Goal: Task Accomplishment & Management: Manage account settings

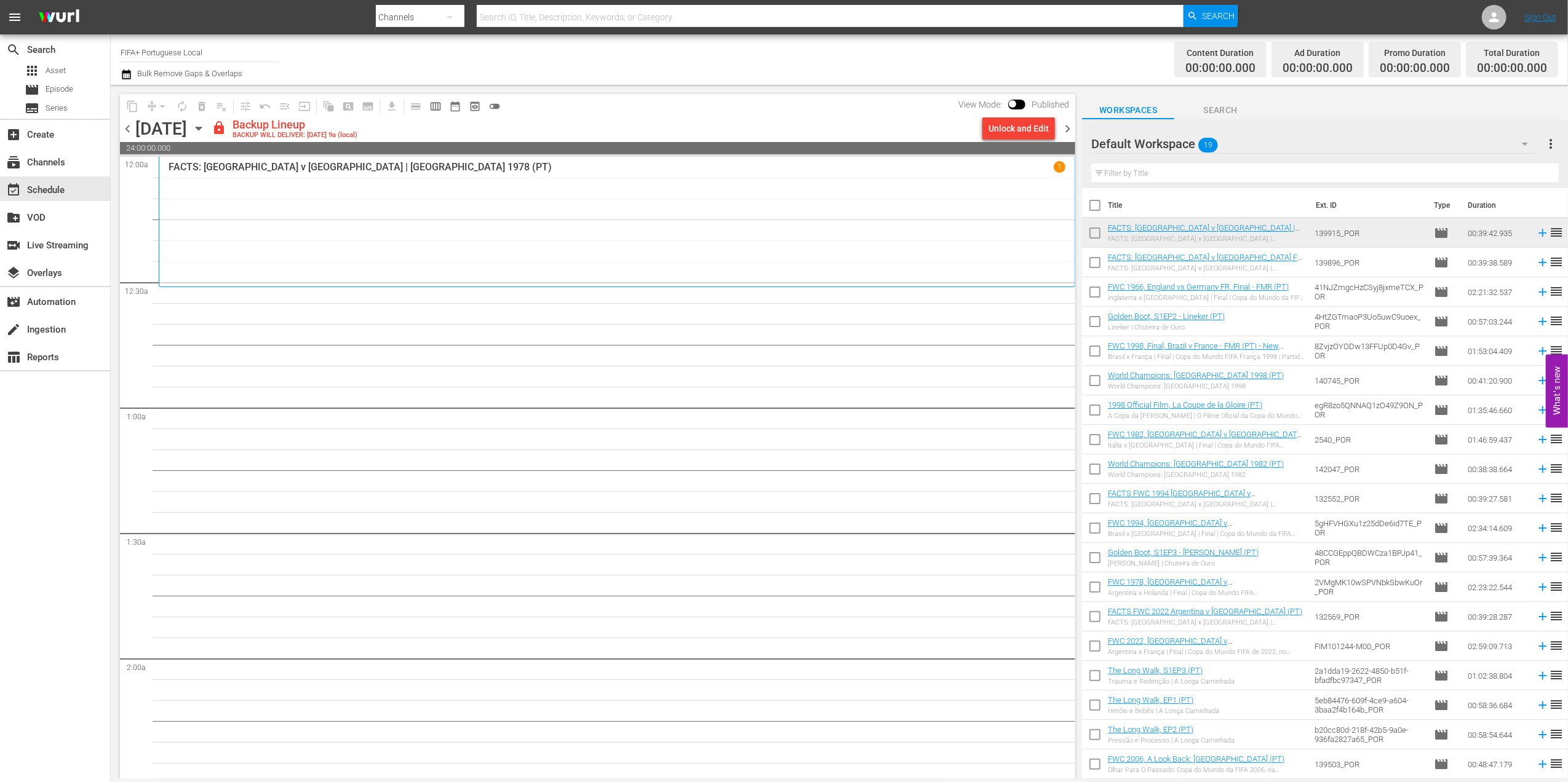
click at [1088, 207] on input "checkbox" at bounding box center [1095, 208] width 26 height 26
checkbox input "true"
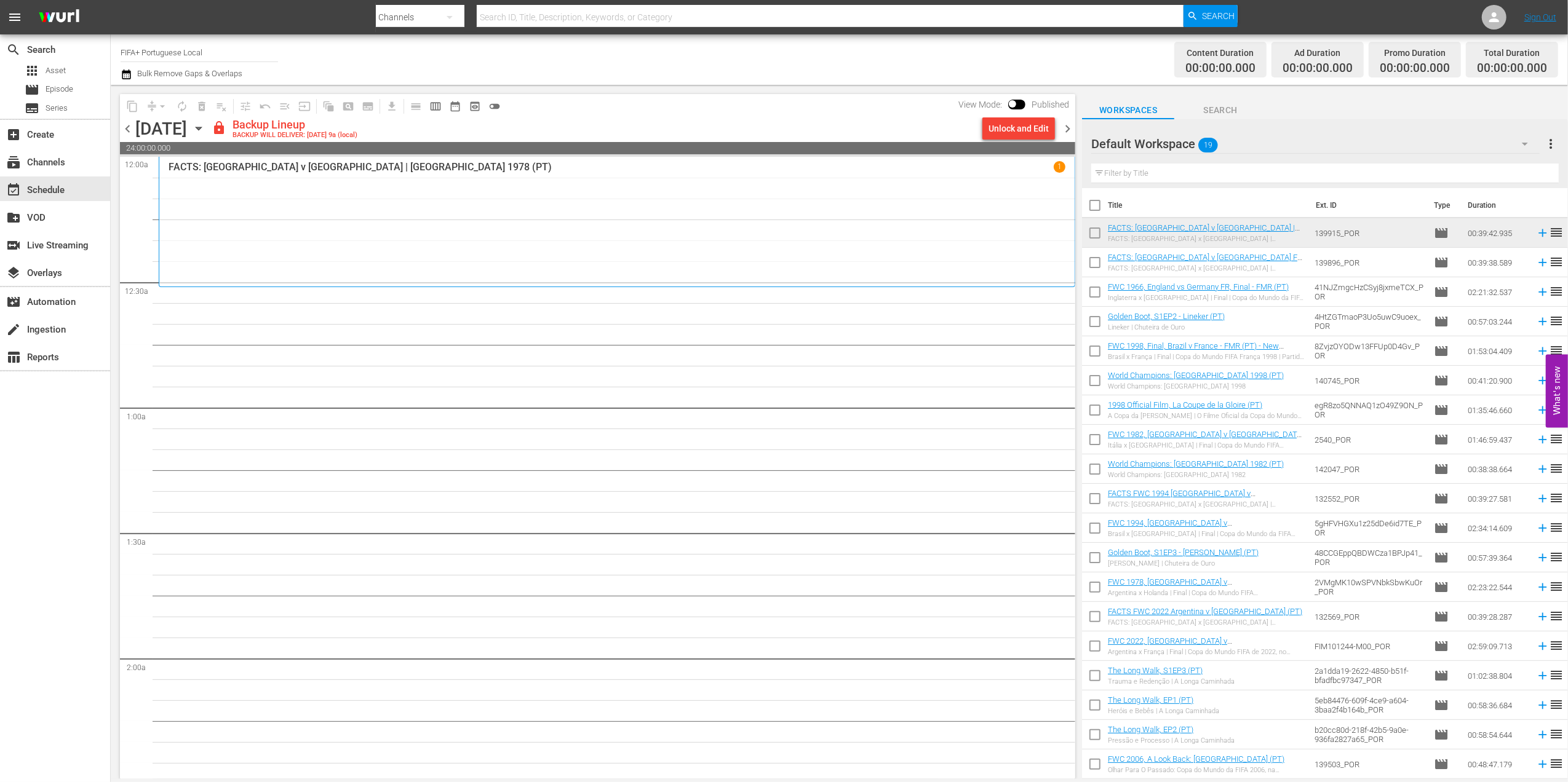
checkbox input "true"
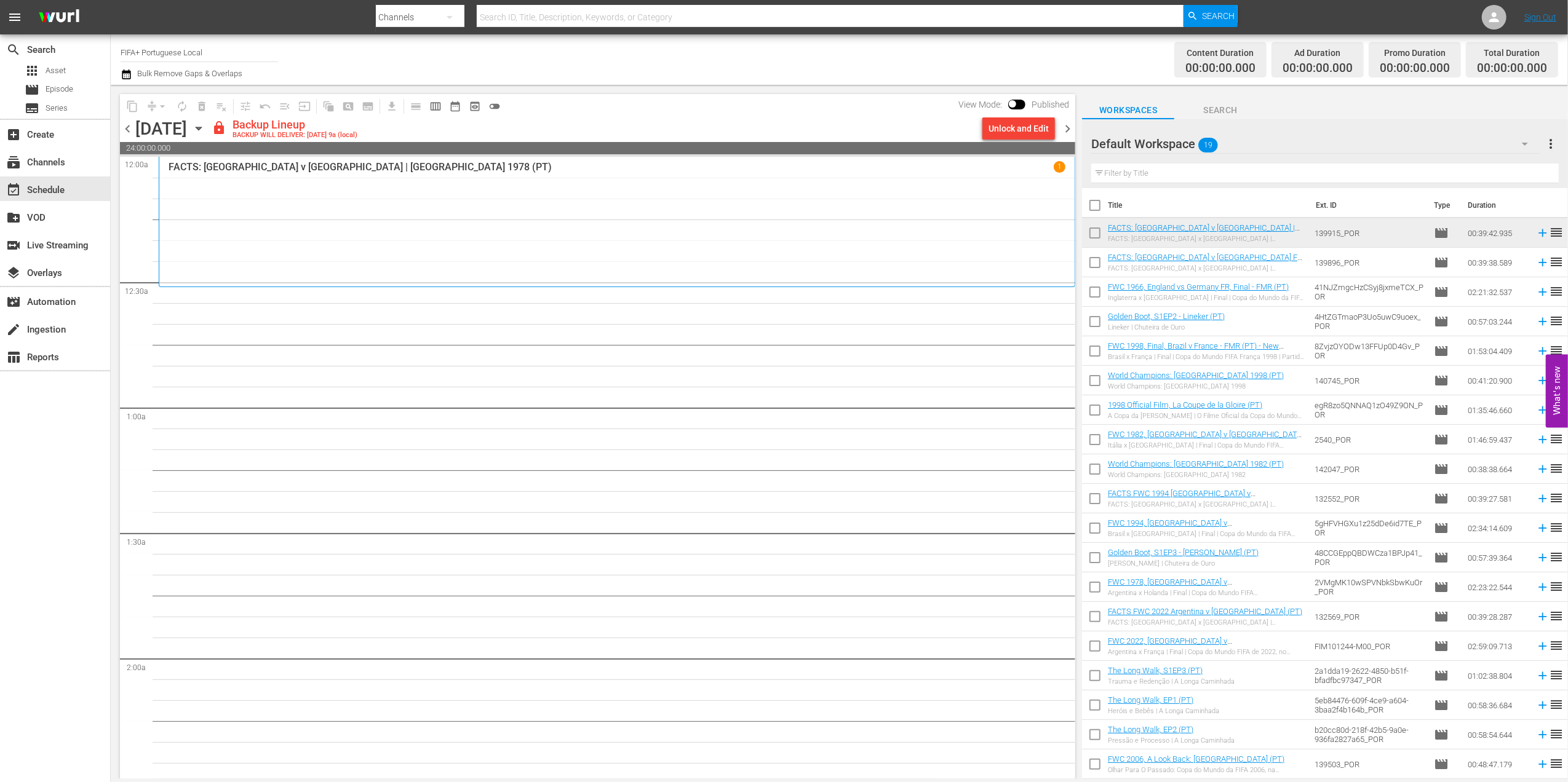
checkbox input "true"
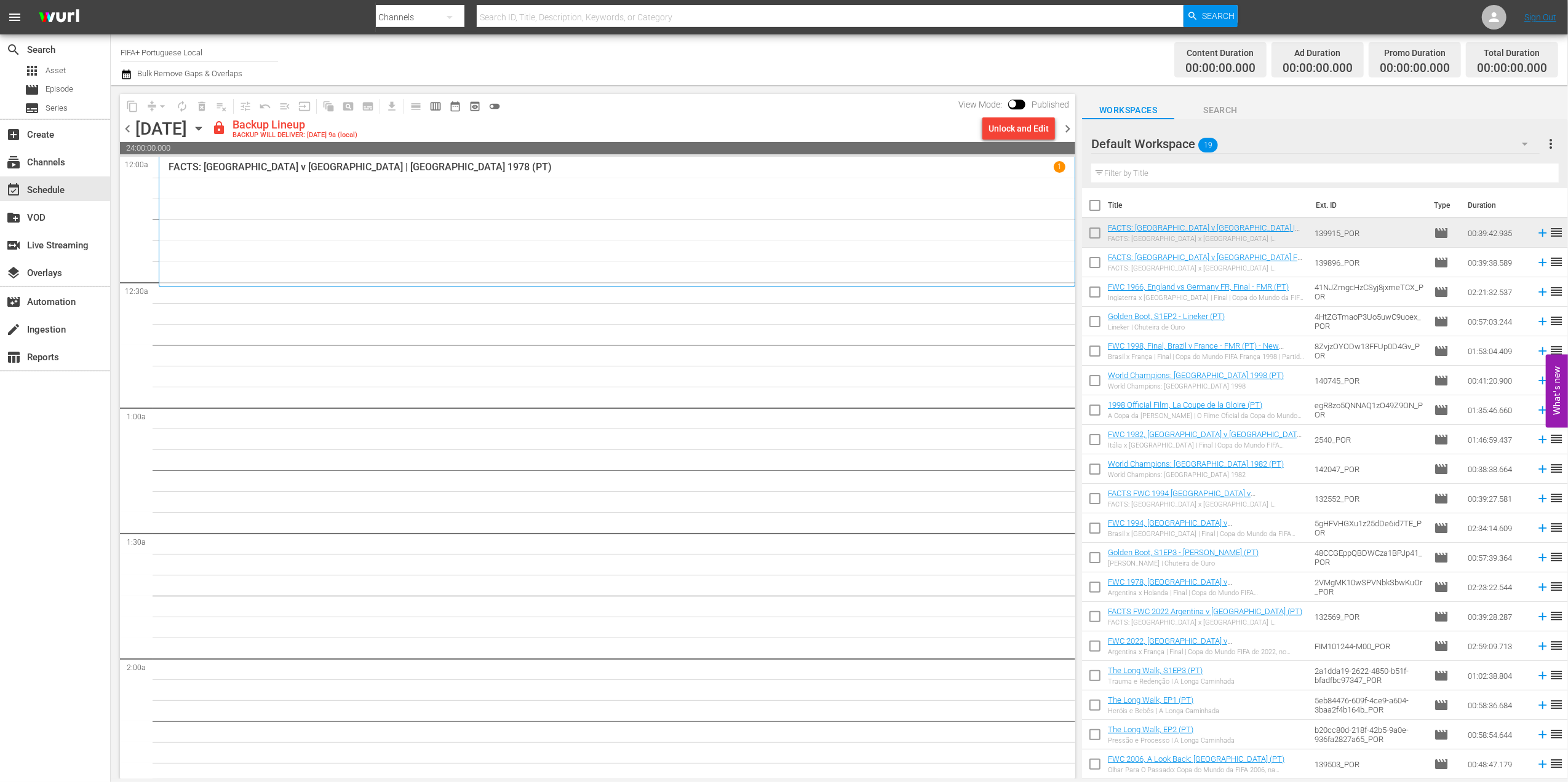
checkbox input "true"
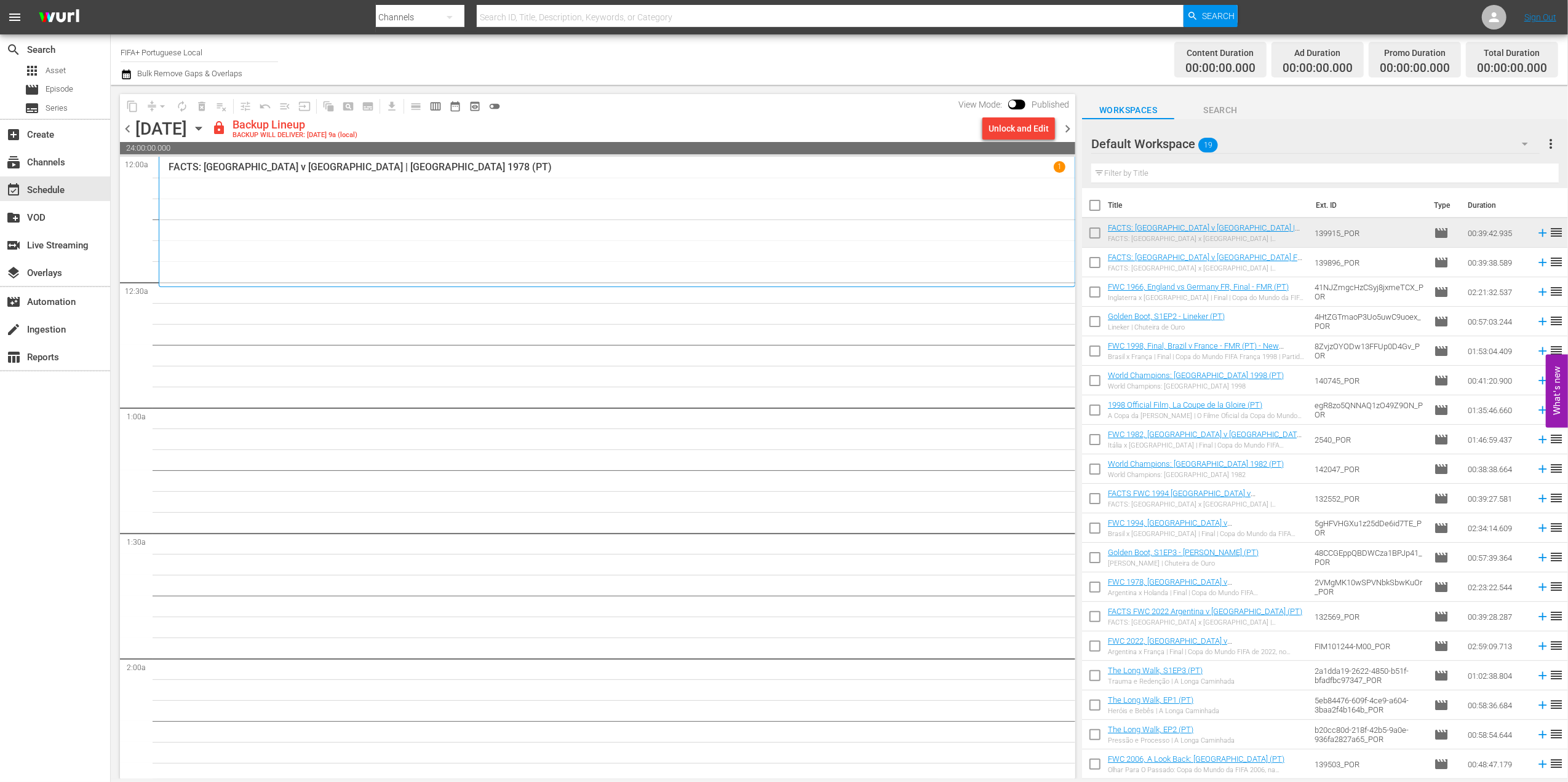
checkbox input "true"
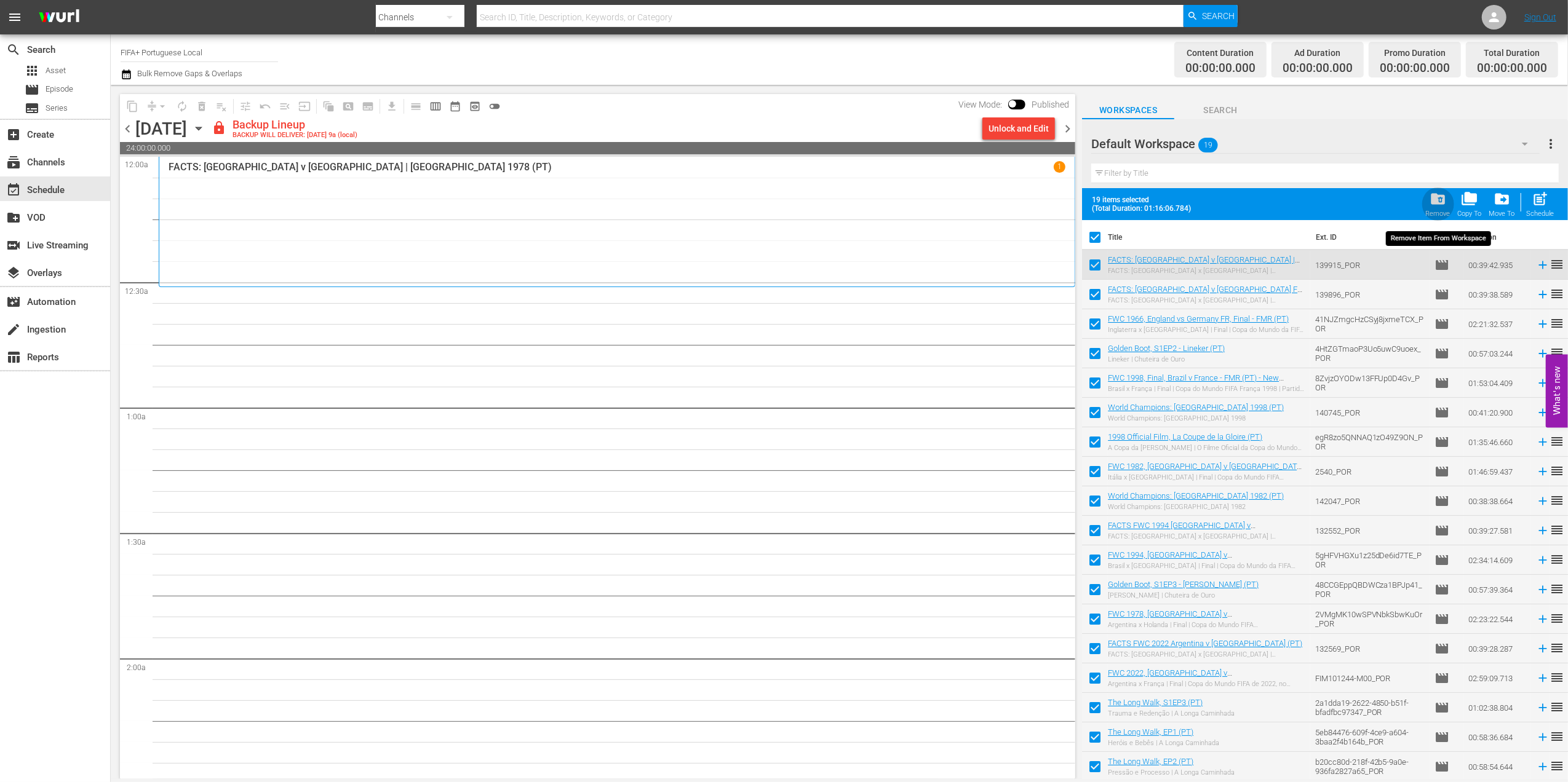
click at [1430, 203] on span "folder_delete" at bounding box center [1437, 199] width 17 height 17
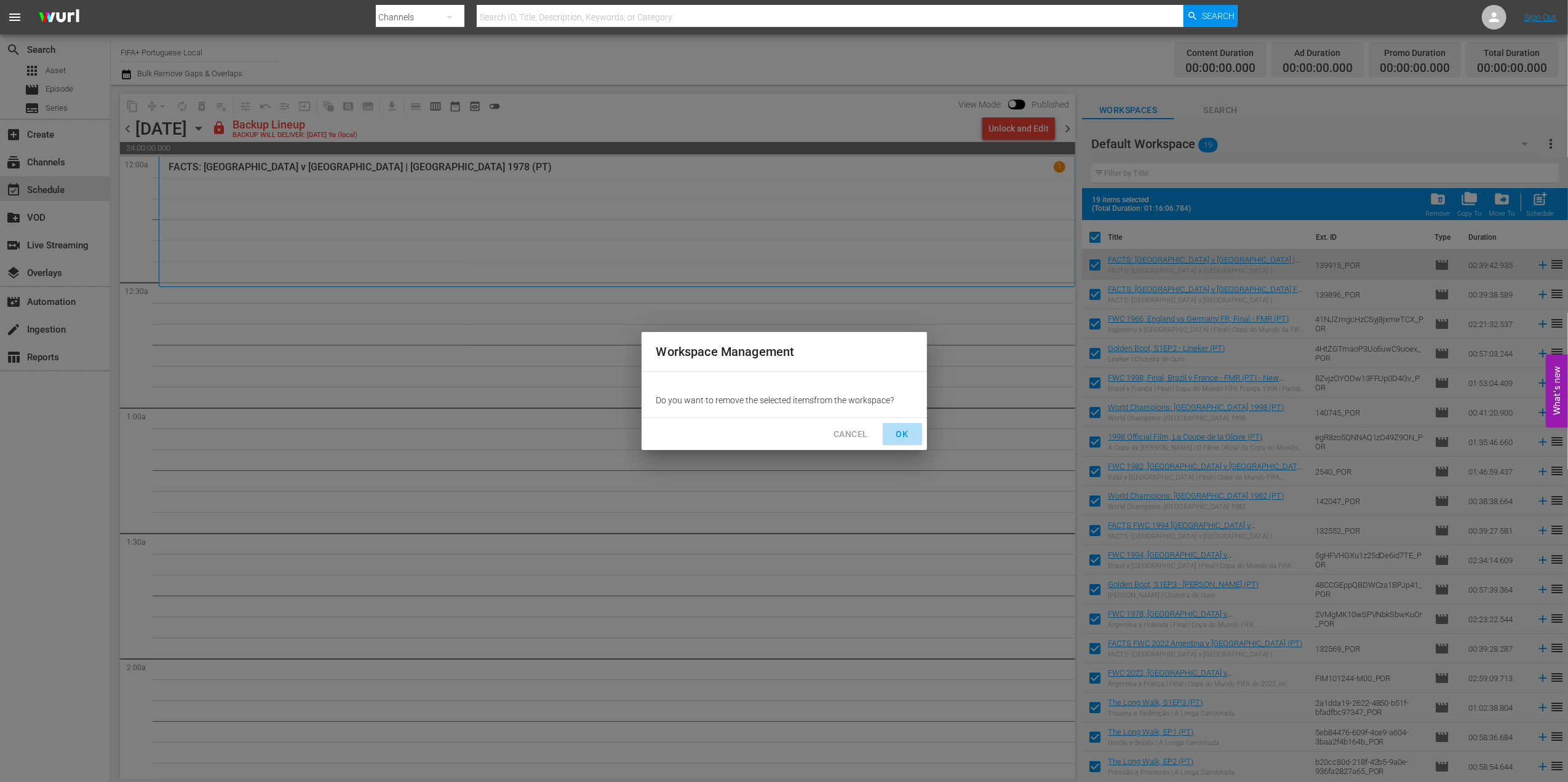
click at [906, 429] on span "OK" at bounding box center [902, 435] width 20 height 15
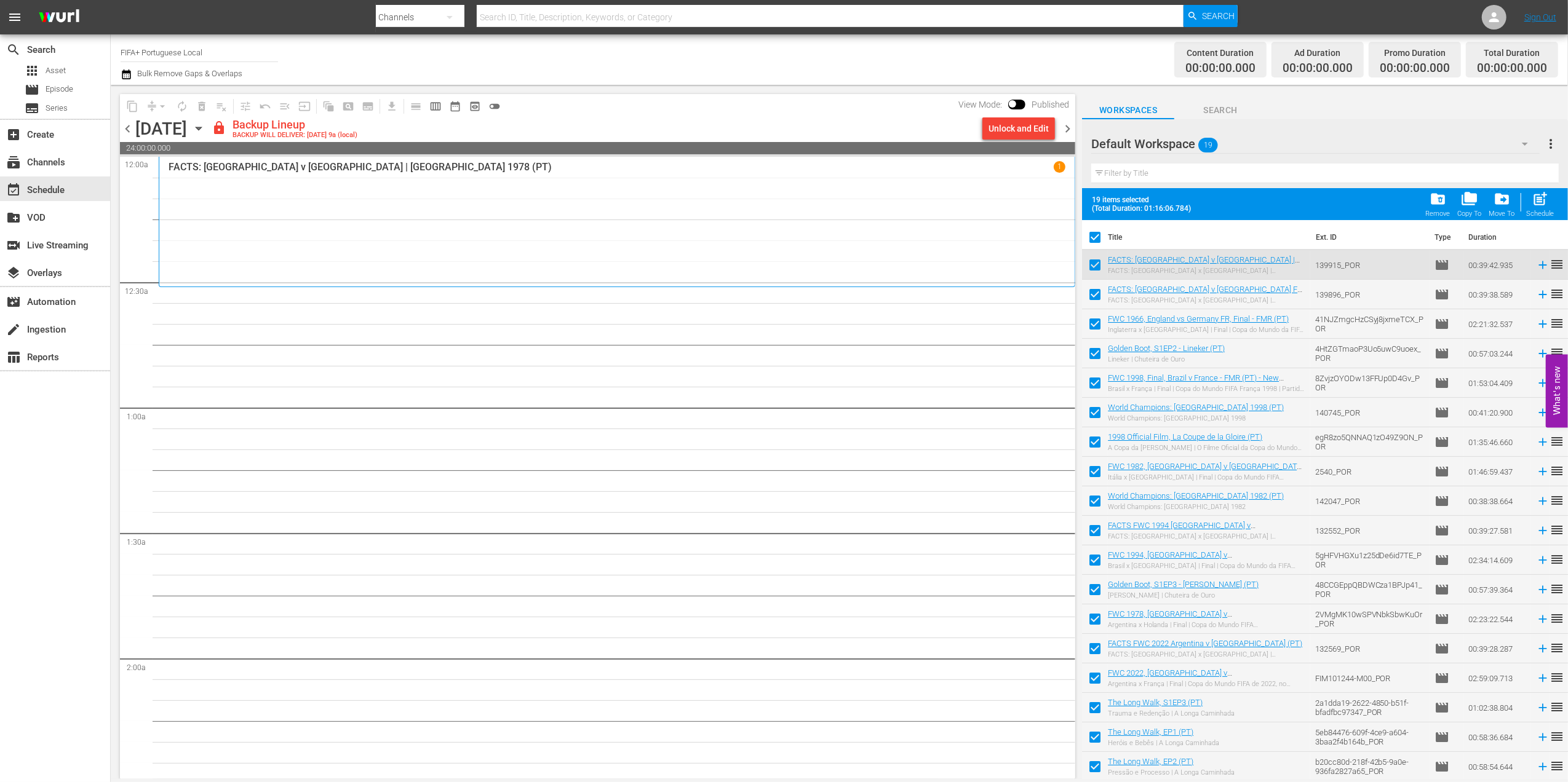
checkbox input "false"
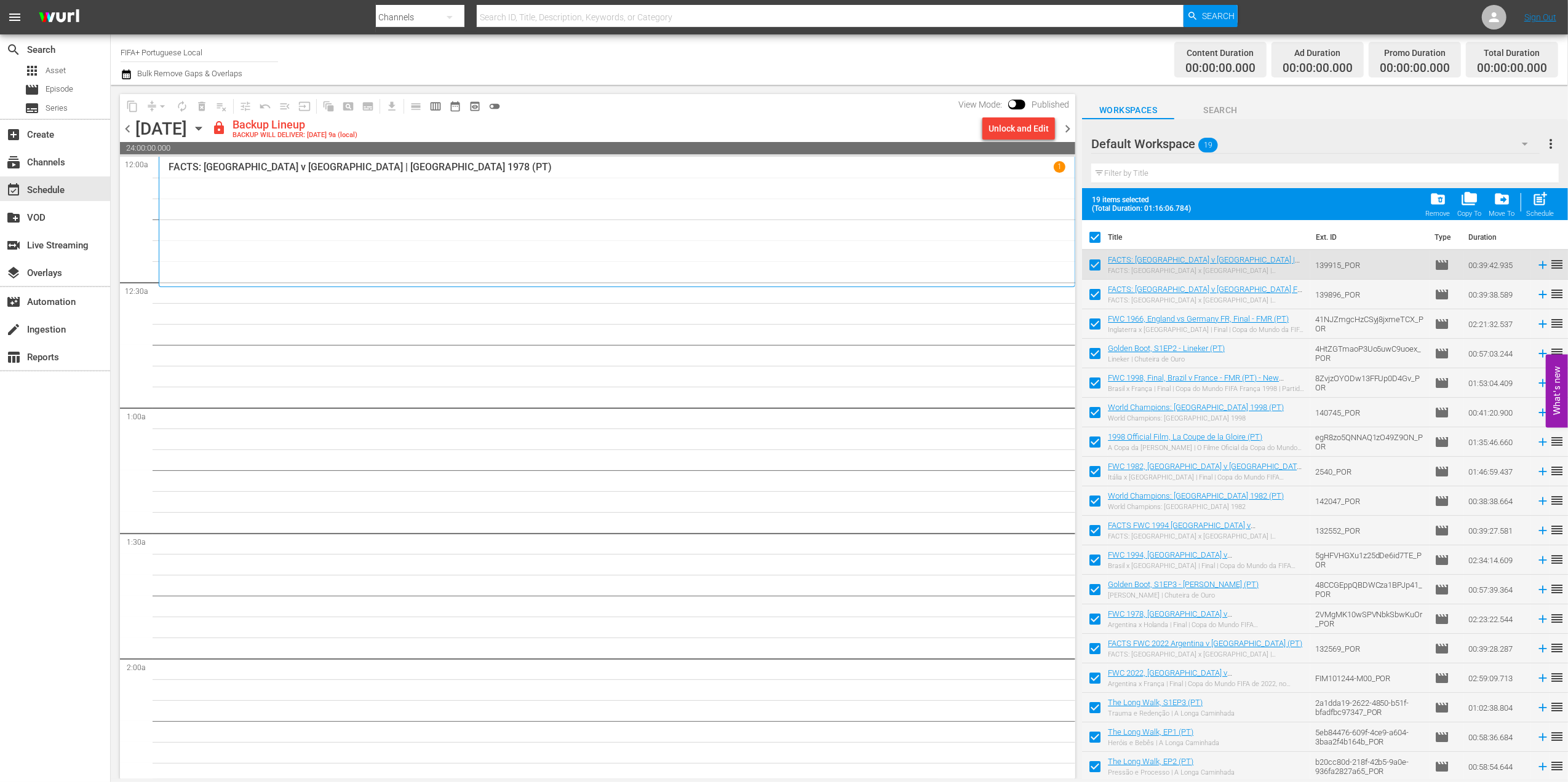
checkbox input "false"
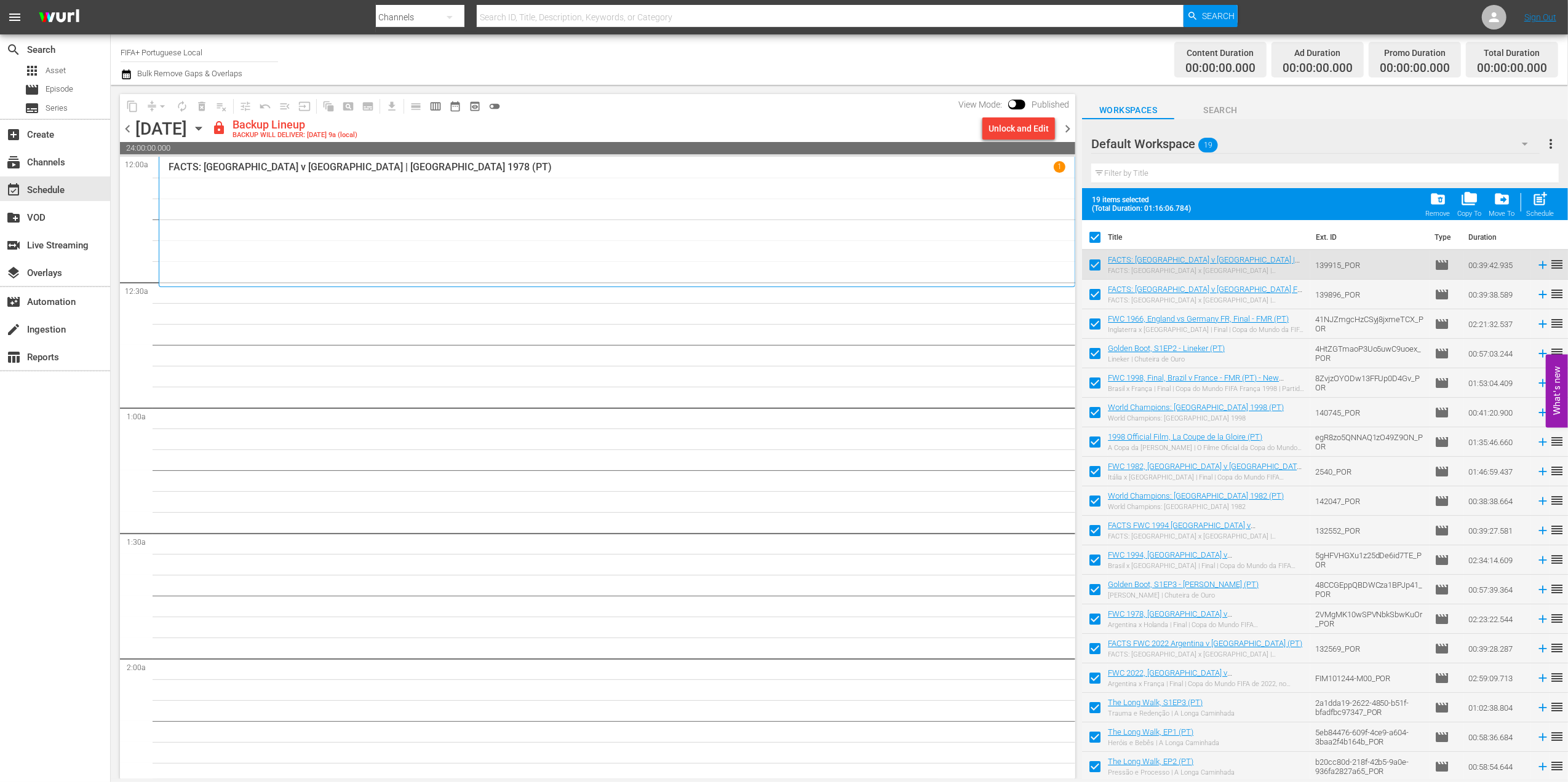
checkbox input "false"
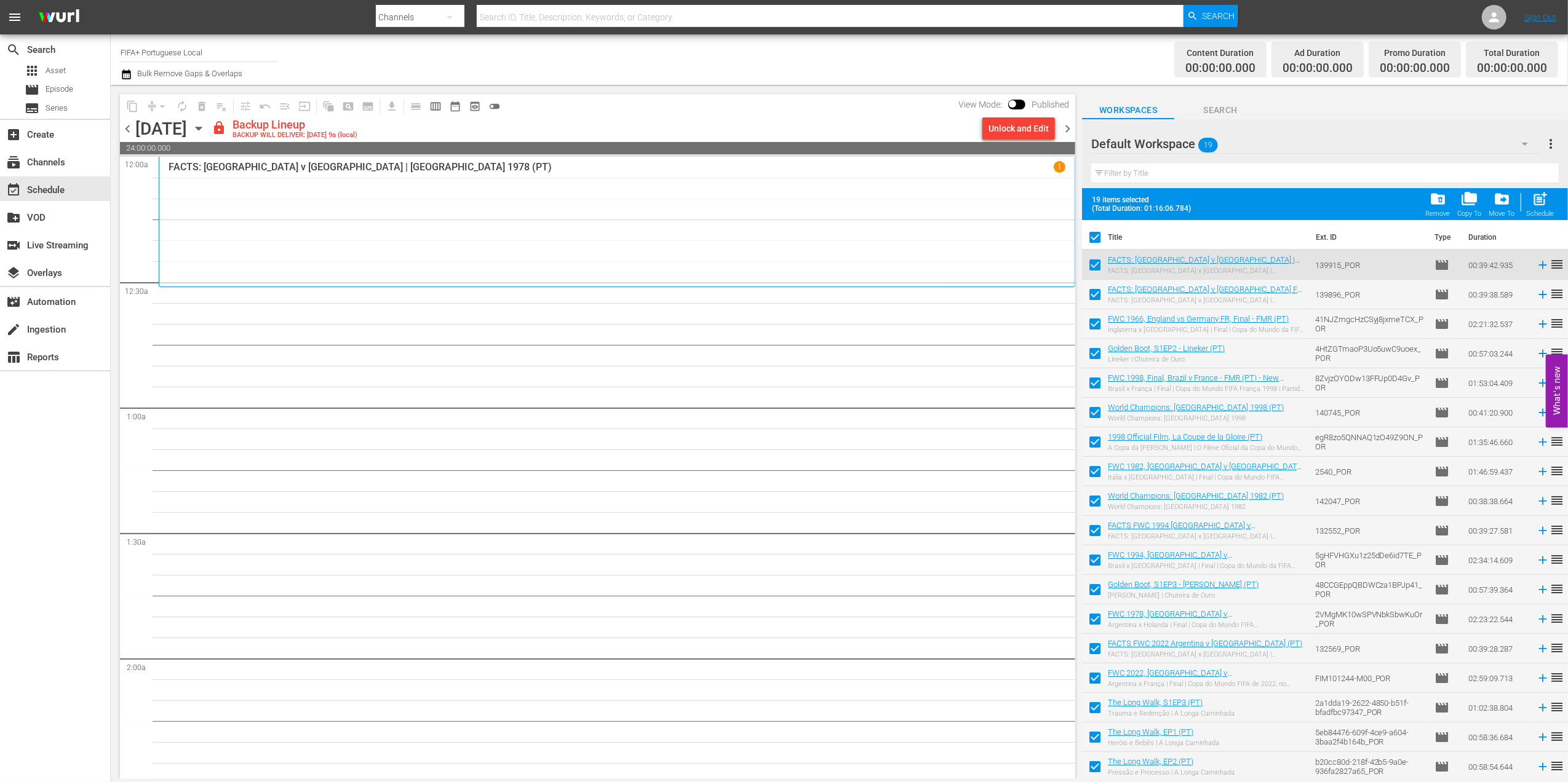
checkbox input "false"
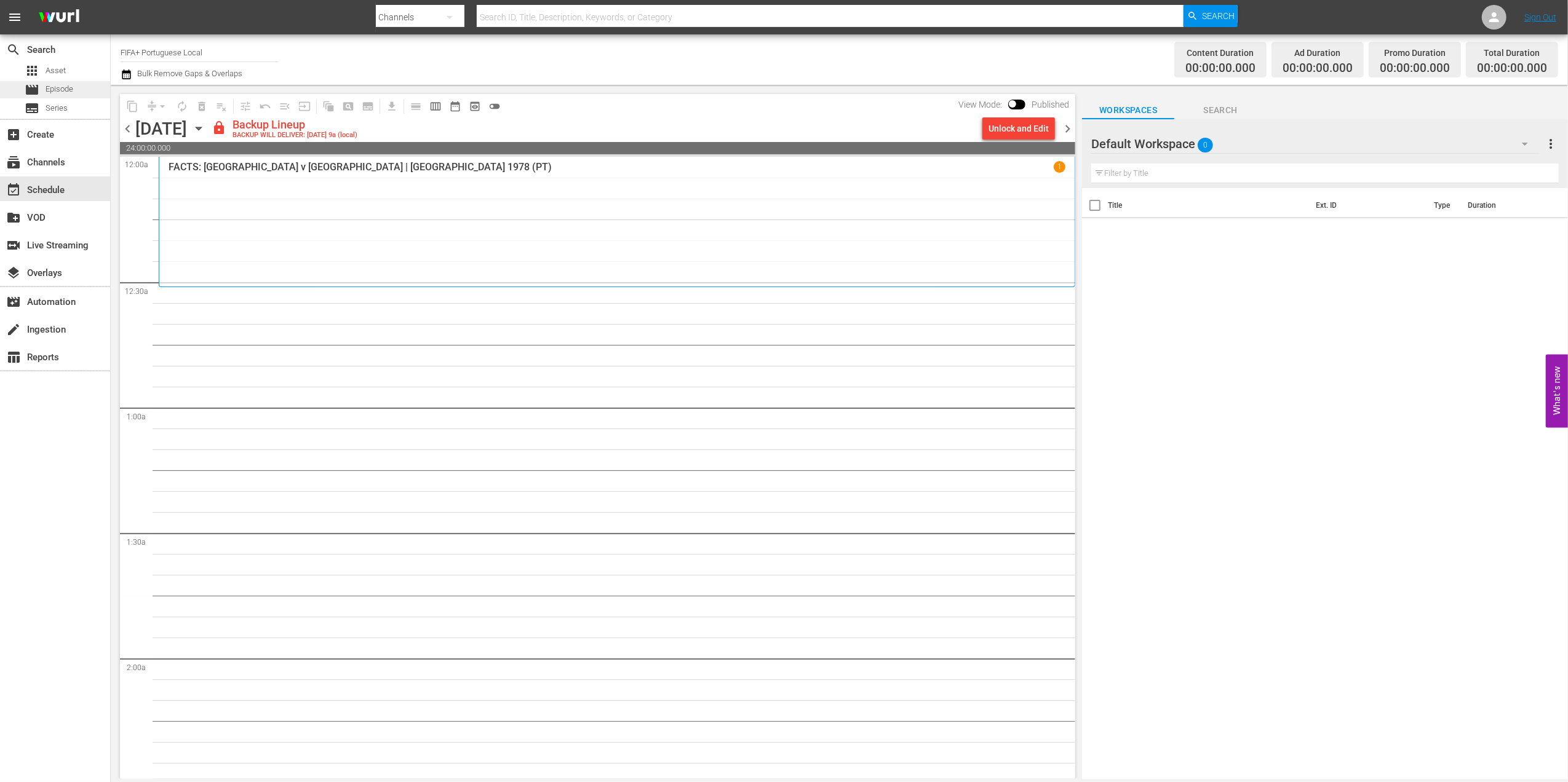
click at [63, 86] on span "Episode" at bounding box center [59, 89] width 28 height 12
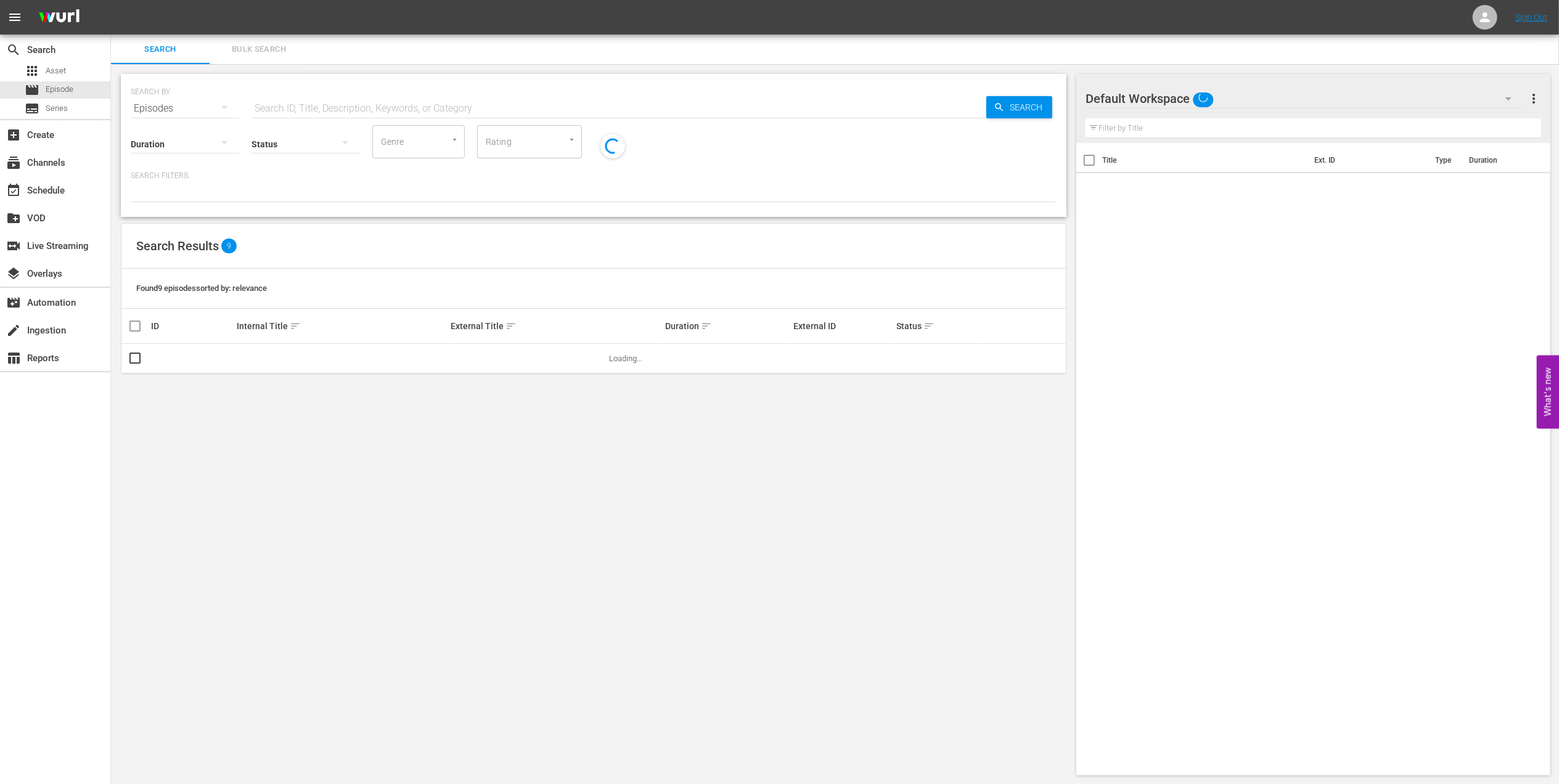
click at [361, 104] on input "text" at bounding box center [619, 108] width 735 height 30
paste input "FWC 2014, Brazil vs Germany, Semifinal"
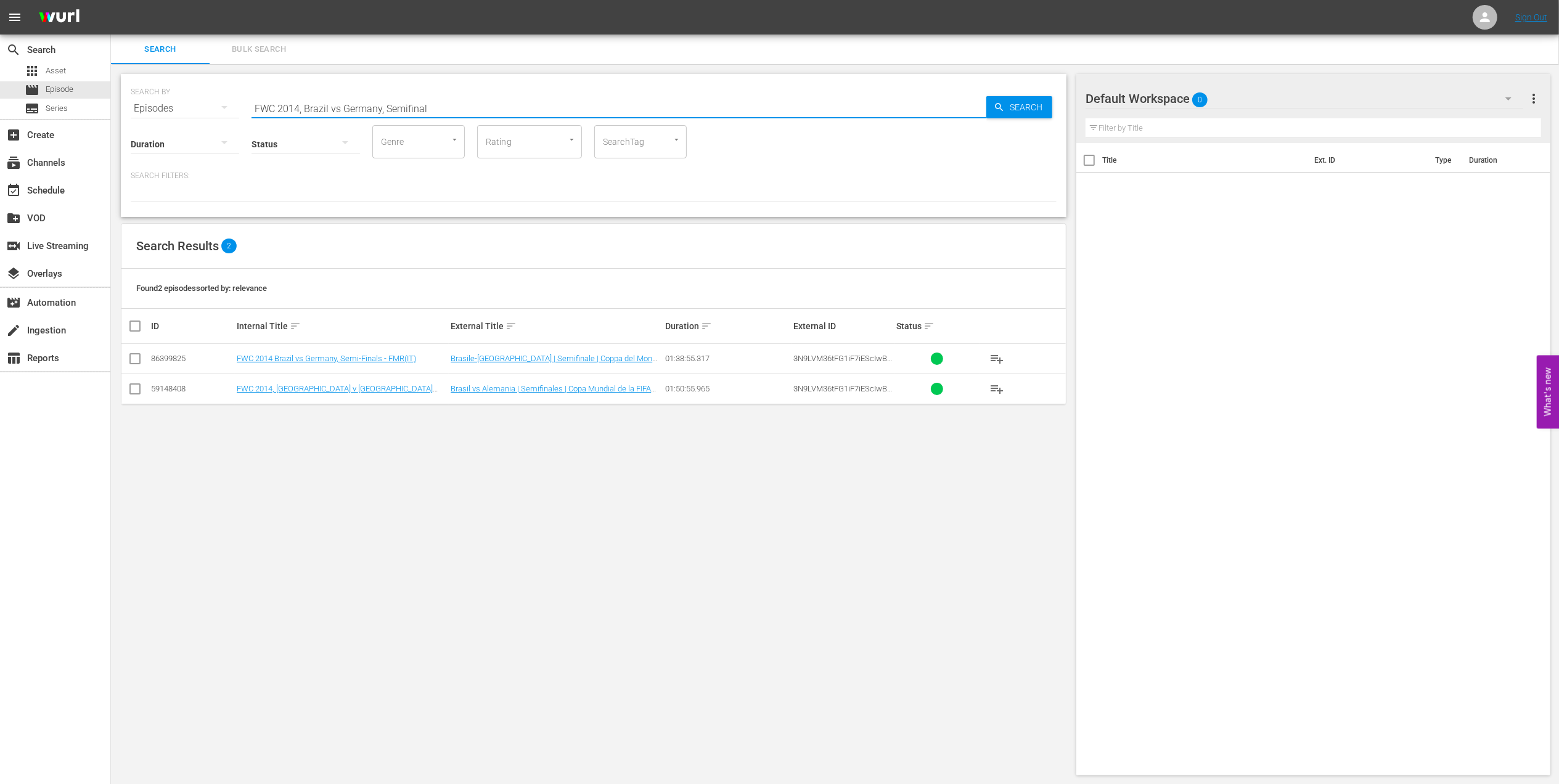
drag, startPoint x: 407, startPoint y: 113, endPoint x: 386, endPoint y: 113, distance: 21.0
click at [386, 113] on input "FWC 2014, Brazil vs Germany, Semifinal" at bounding box center [619, 108] width 735 height 30
click at [338, 104] on input "FWC 2014, Brazil vs Germany" at bounding box center [619, 108] width 735 height 30
click at [385, 111] on input "FWC 2014, Brazil v Germany" at bounding box center [619, 108] width 735 height 30
type input "FWC 2014, Brazil v Germany pt"
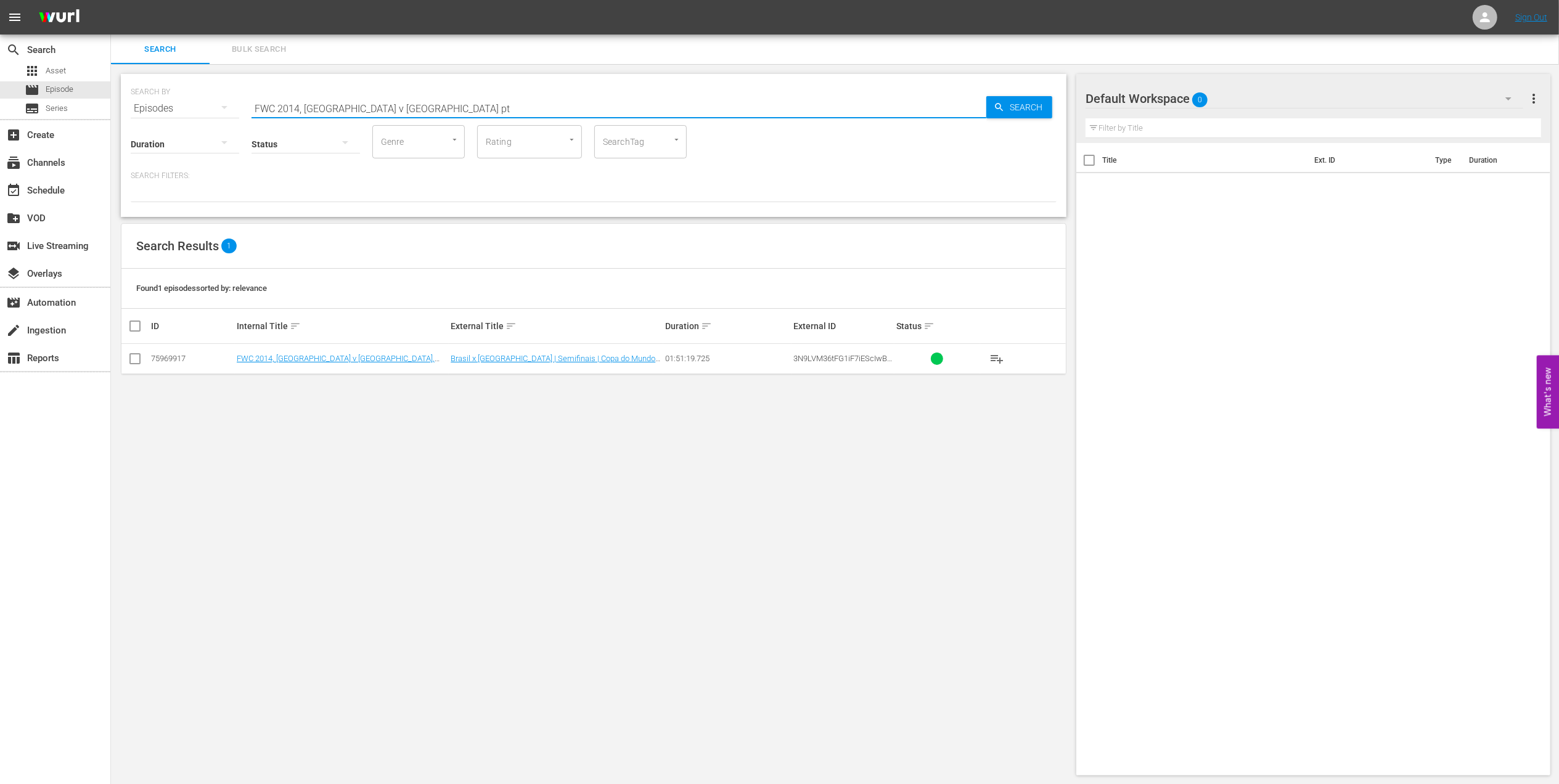
click at [137, 361] on input "checkbox" at bounding box center [135, 361] width 15 height 15
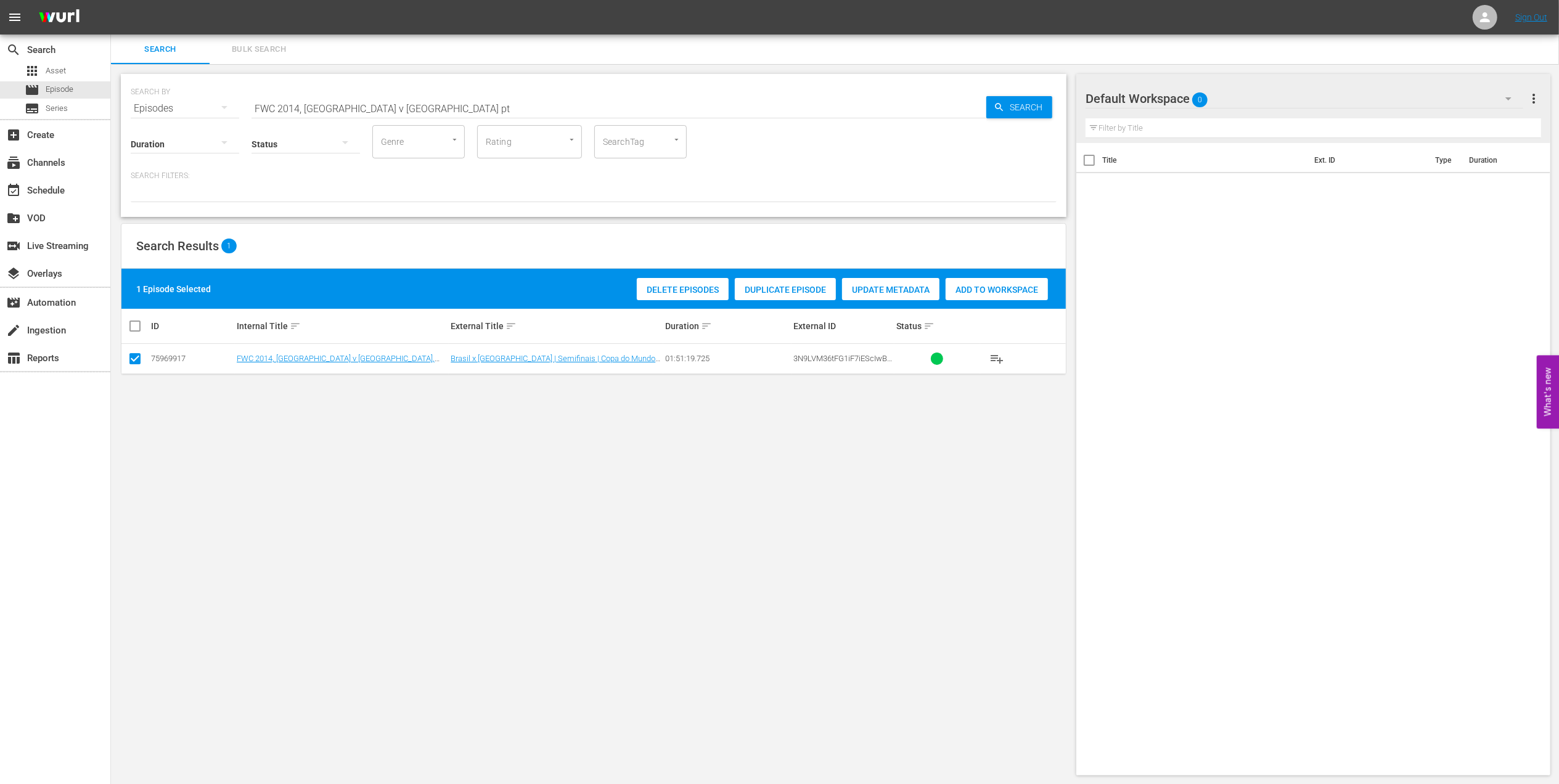
click at [769, 291] on span "Duplicate Episode" at bounding box center [785, 289] width 101 height 10
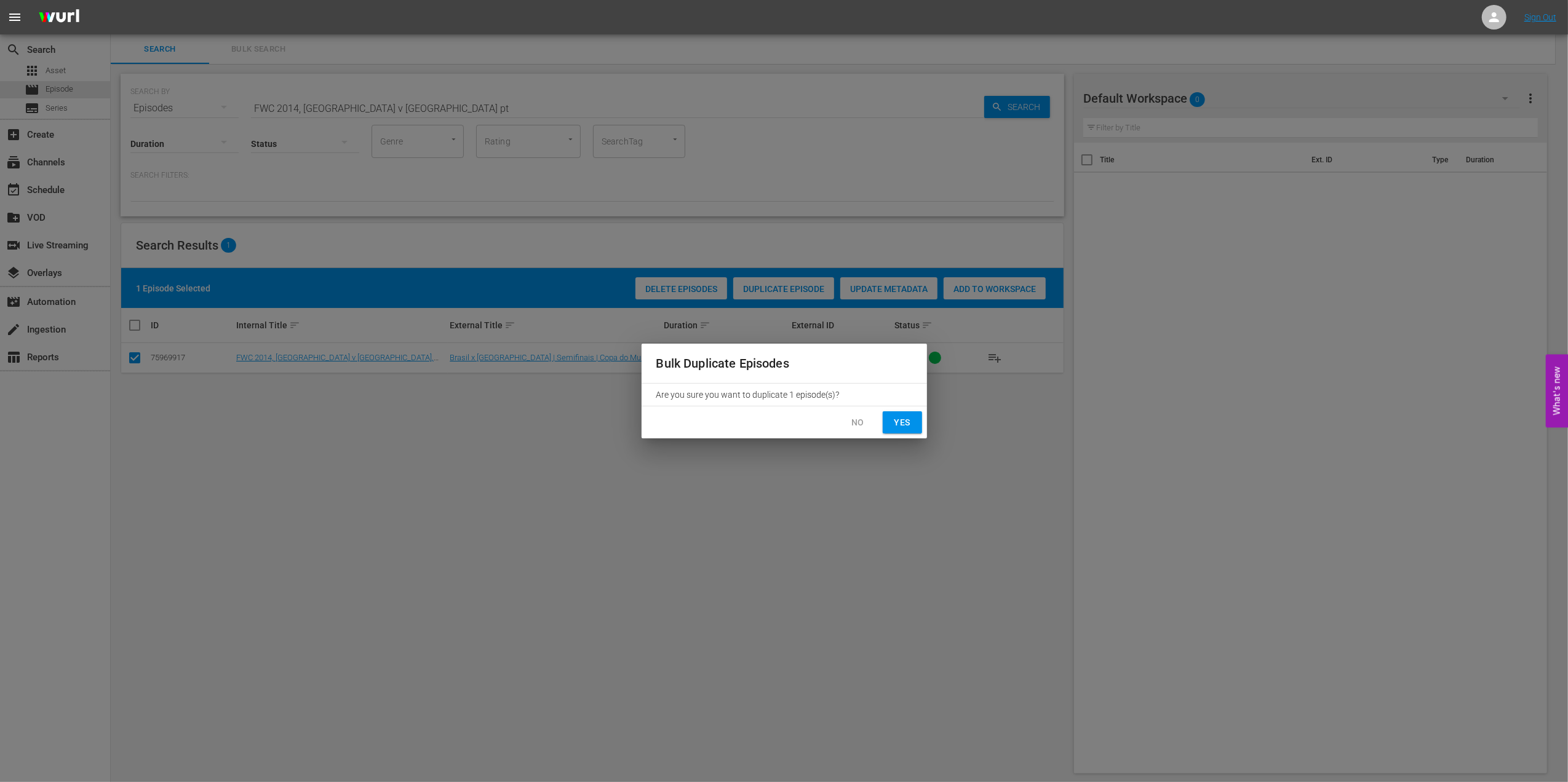
click at [889, 424] on button "Yes" at bounding box center [902, 423] width 39 height 23
checkbox input "false"
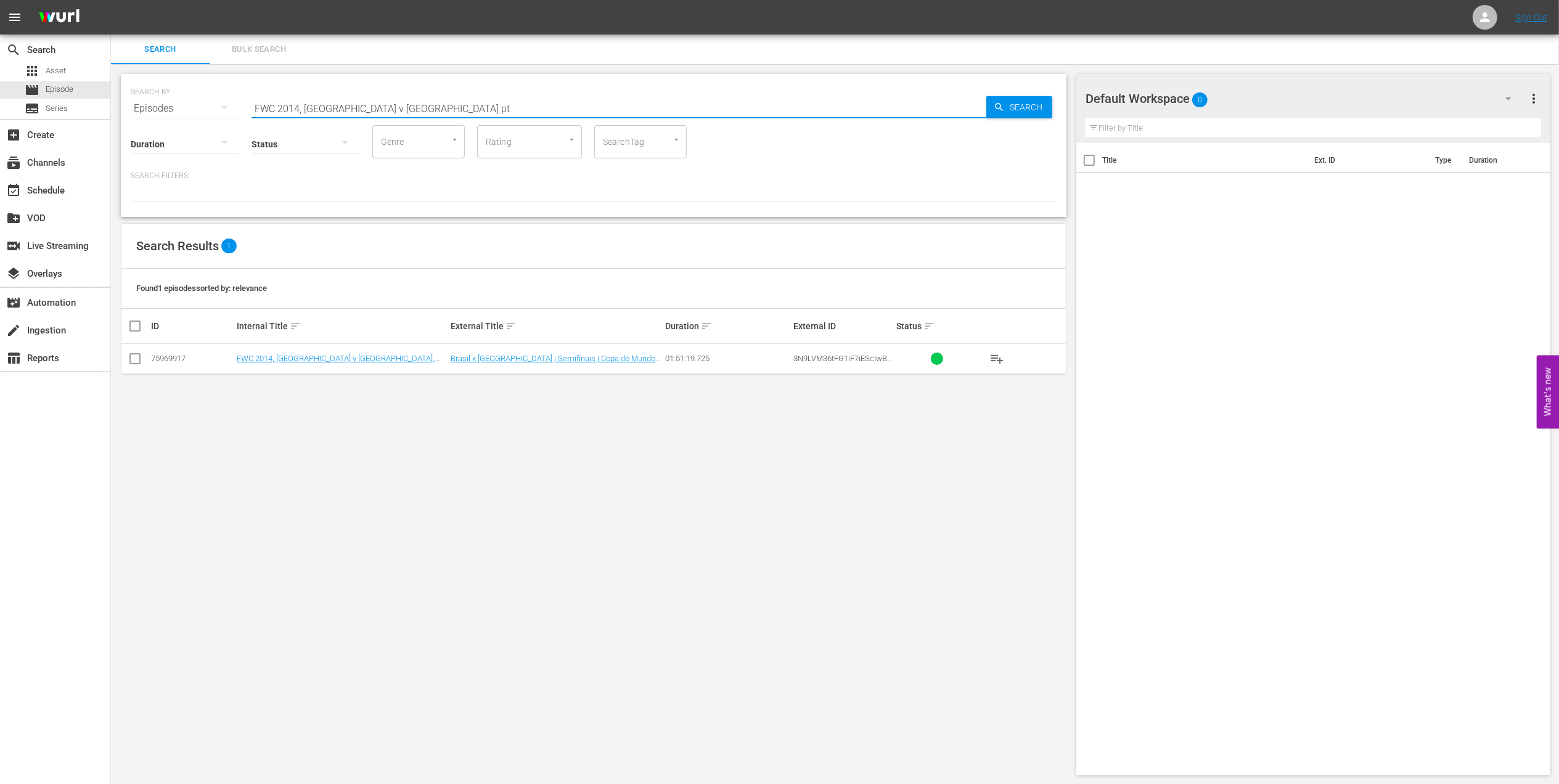
click at [406, 106] on input "FWC 2014, Brazil v Germany pt" at bounding box center [619, 108] width 735 height 30
click at [435, 104] on input "FWC 2014, Brazil v Germany pt" at bounding box center [619, 108] width 735 height 30
type input "FWC 2014, Brazil v Germany pt"
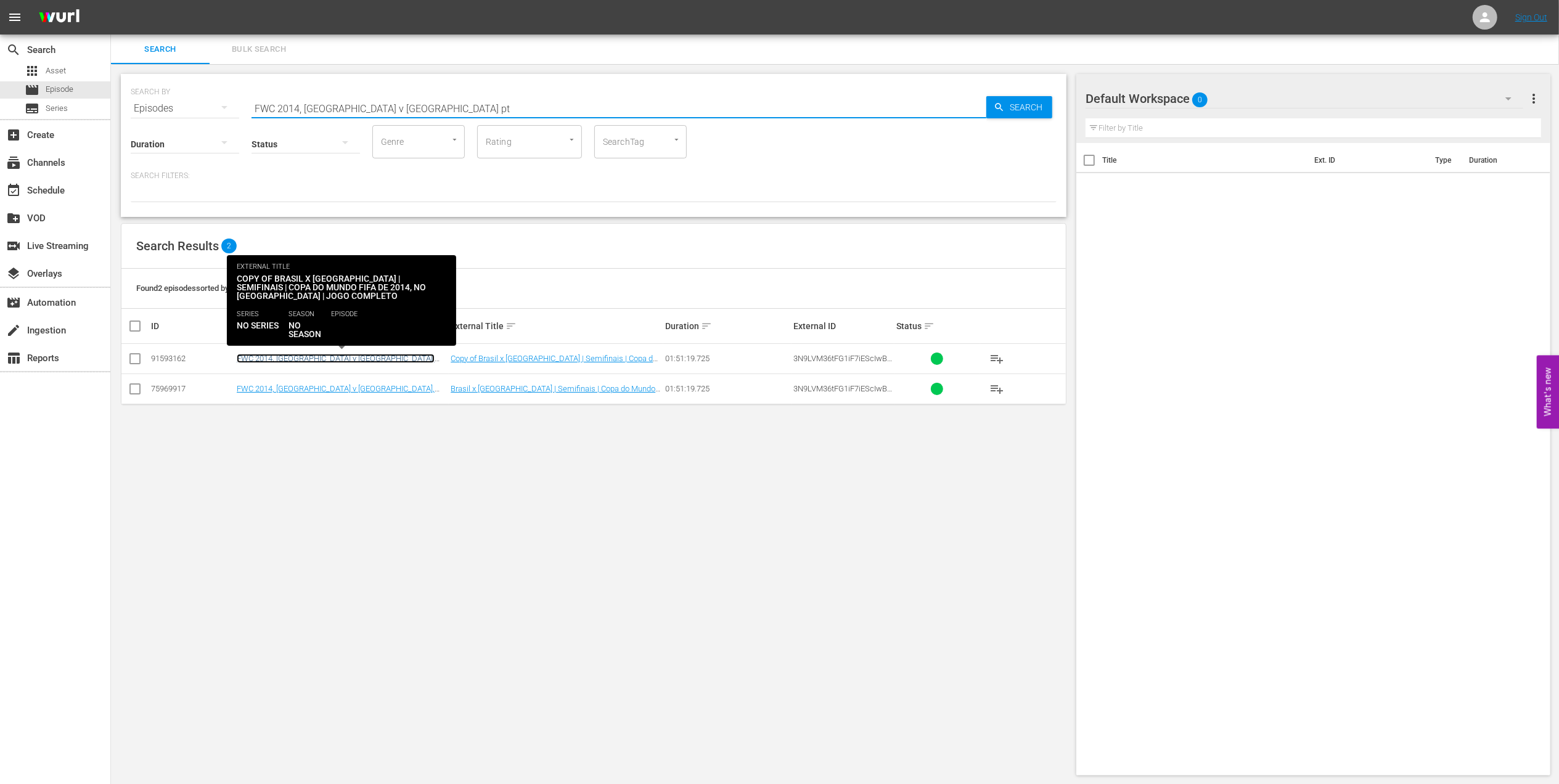
click at [329, 358] on link "FWC 2014, Brazil v Germany, Semi-Finals - FMR (PT)" at bounding box center [335, 363] width 198 height 19
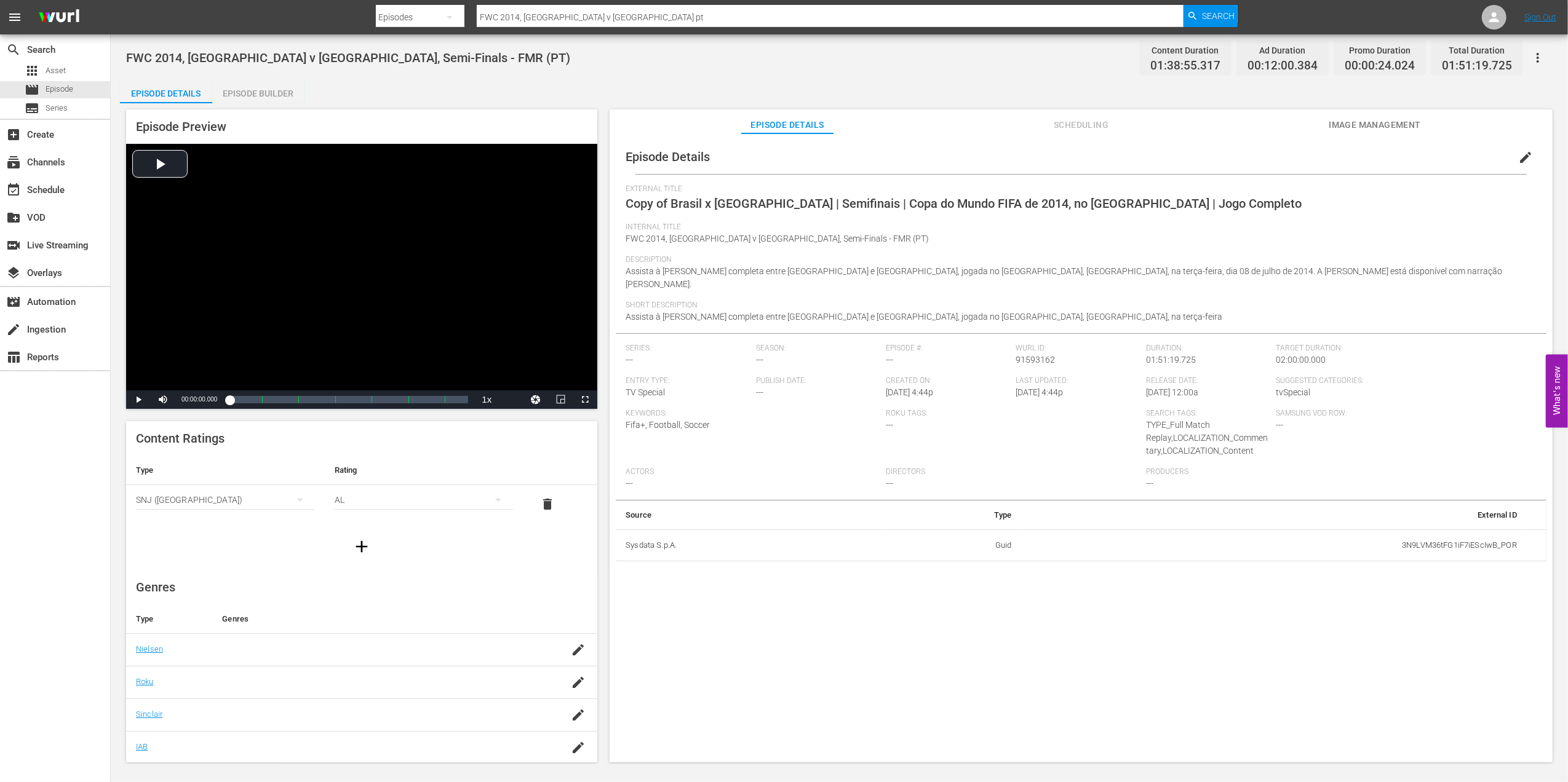
click at [1527, 155] on button "edit" at bounding box center [1526, 158] width 30 height 30
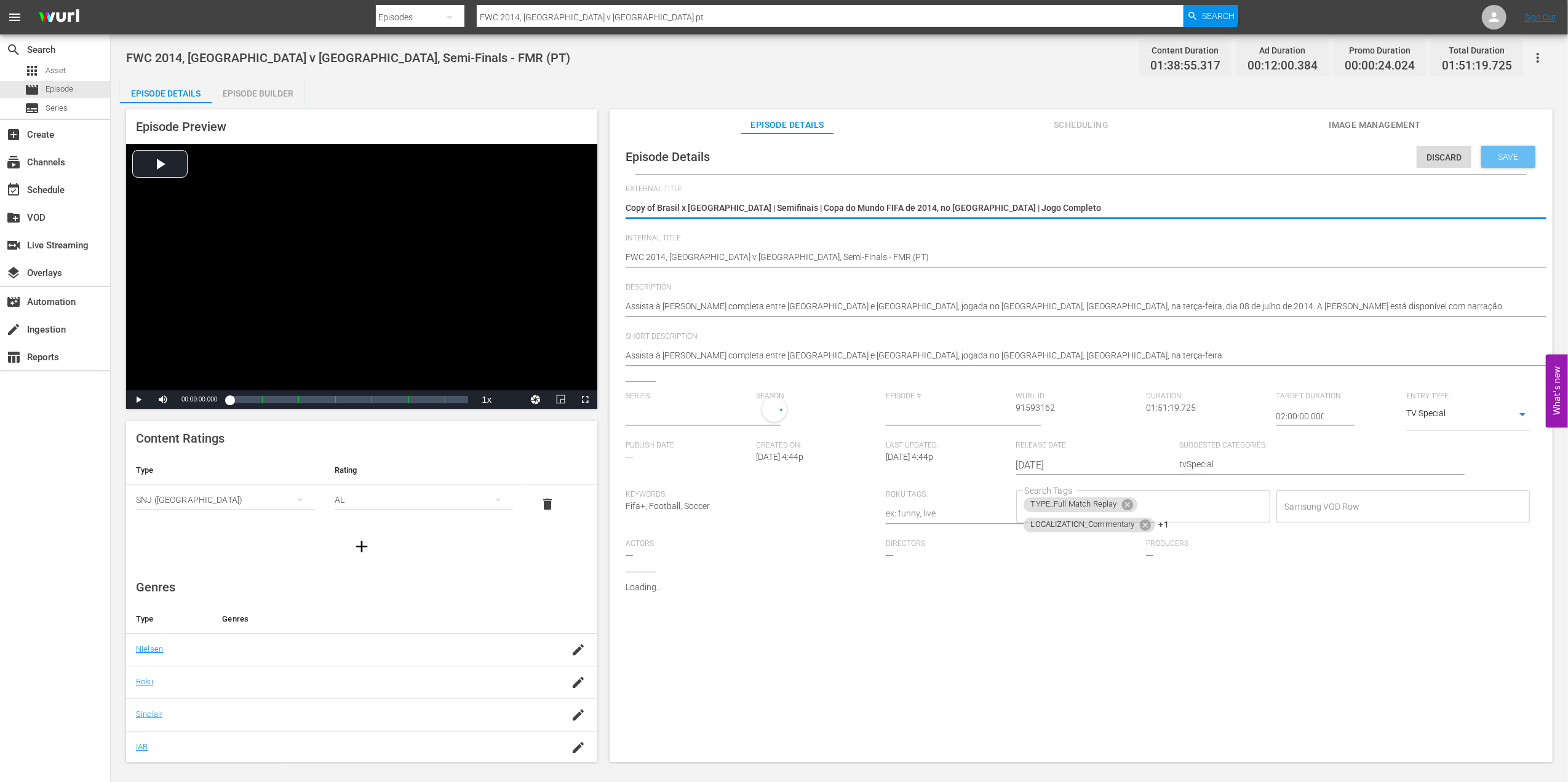
type input "No Series"
drag, startPoint x: 1007, startPoint y: 203, endPoint x: 565, endPoint y: 215, distance: 442.2
click at [565, 215] on div "Episode Preview Video Player is loading. Play Video Play Mute Current Time 00:0…" at bounding box center [839, 438] width 1439 height 669
type textarea "U"
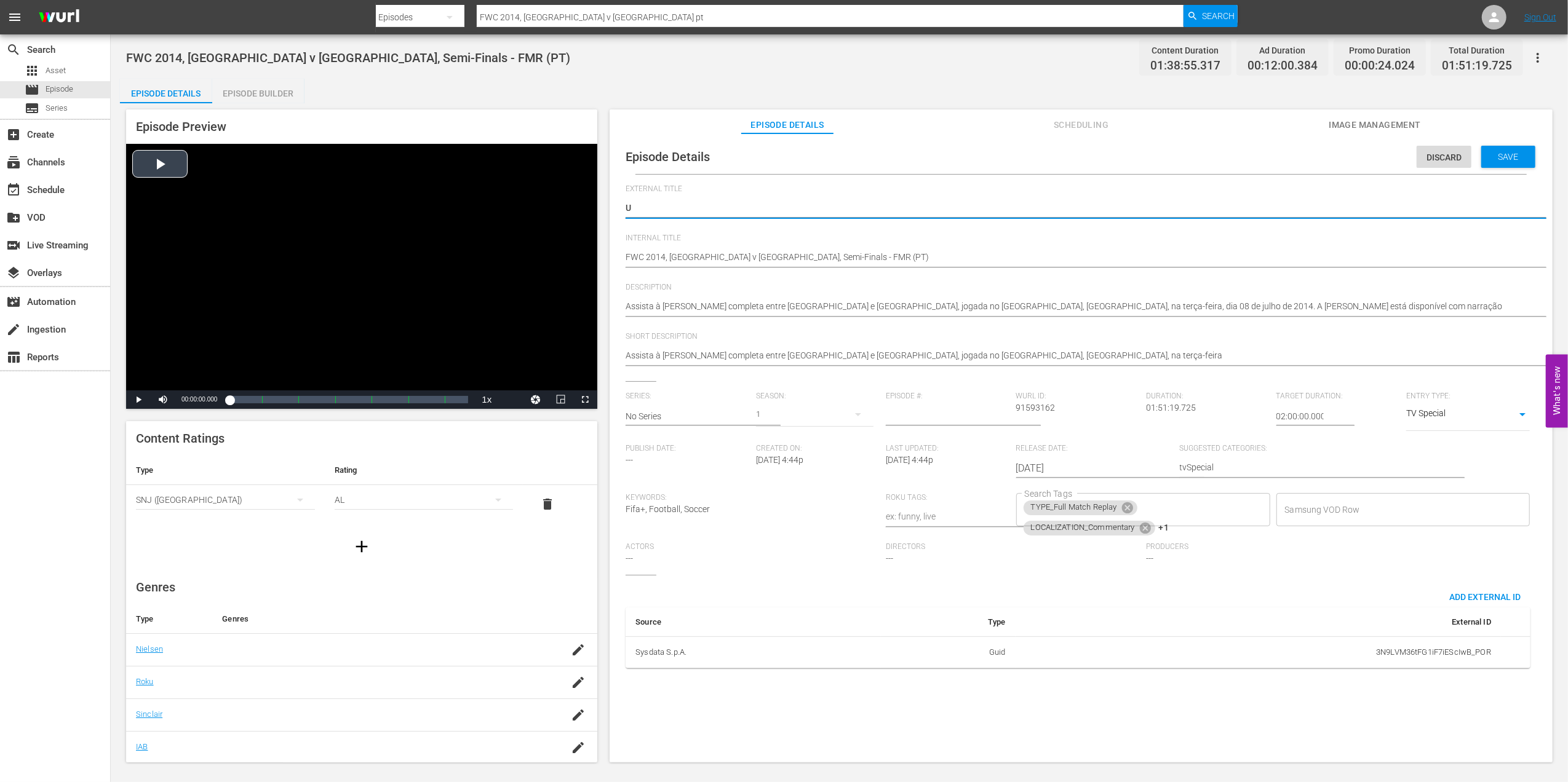
type textarea "U2"
type textarea "U20"
type textarea "U20'"
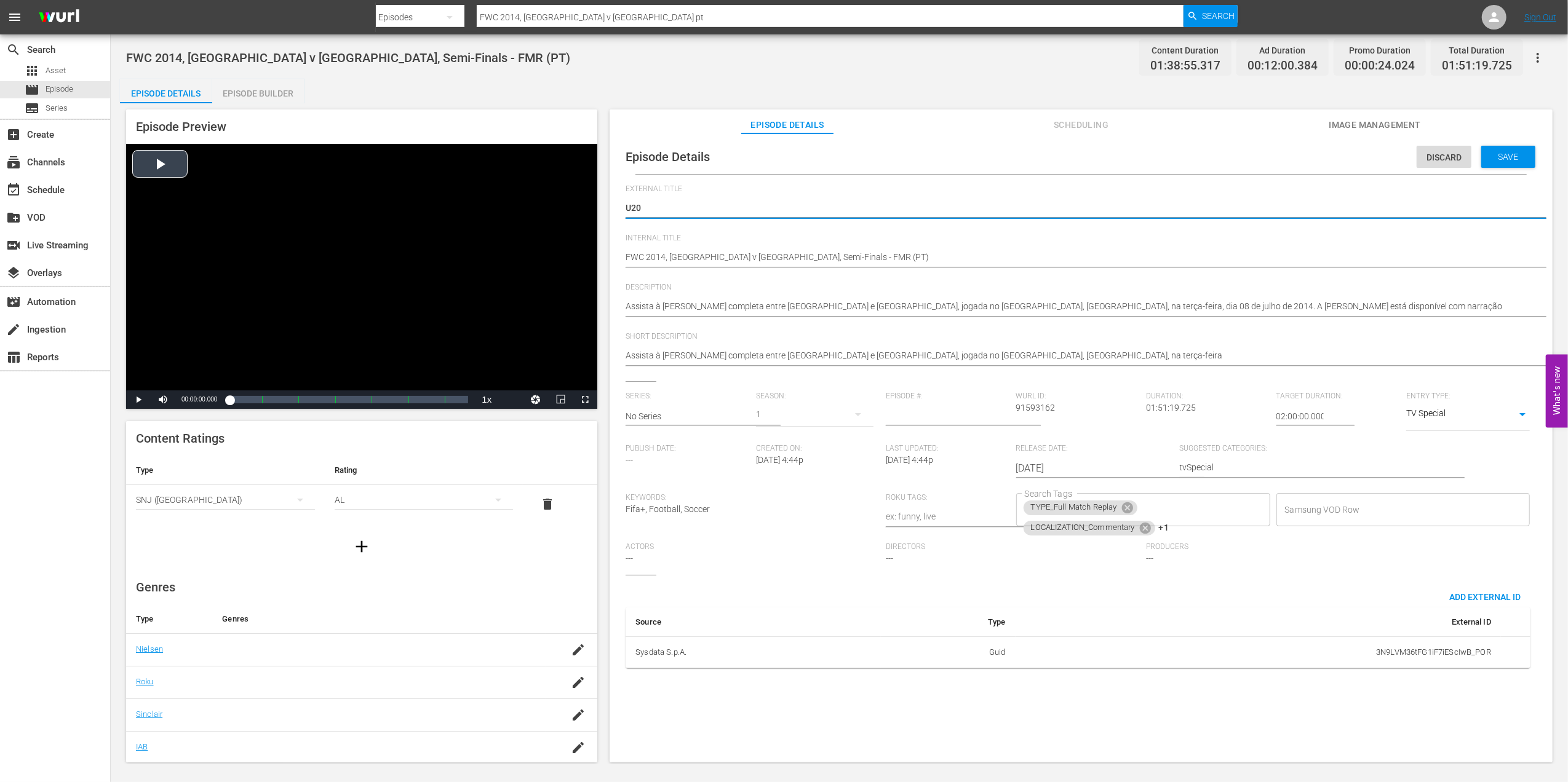
type textarea "U20'"
type textarea "U20's"
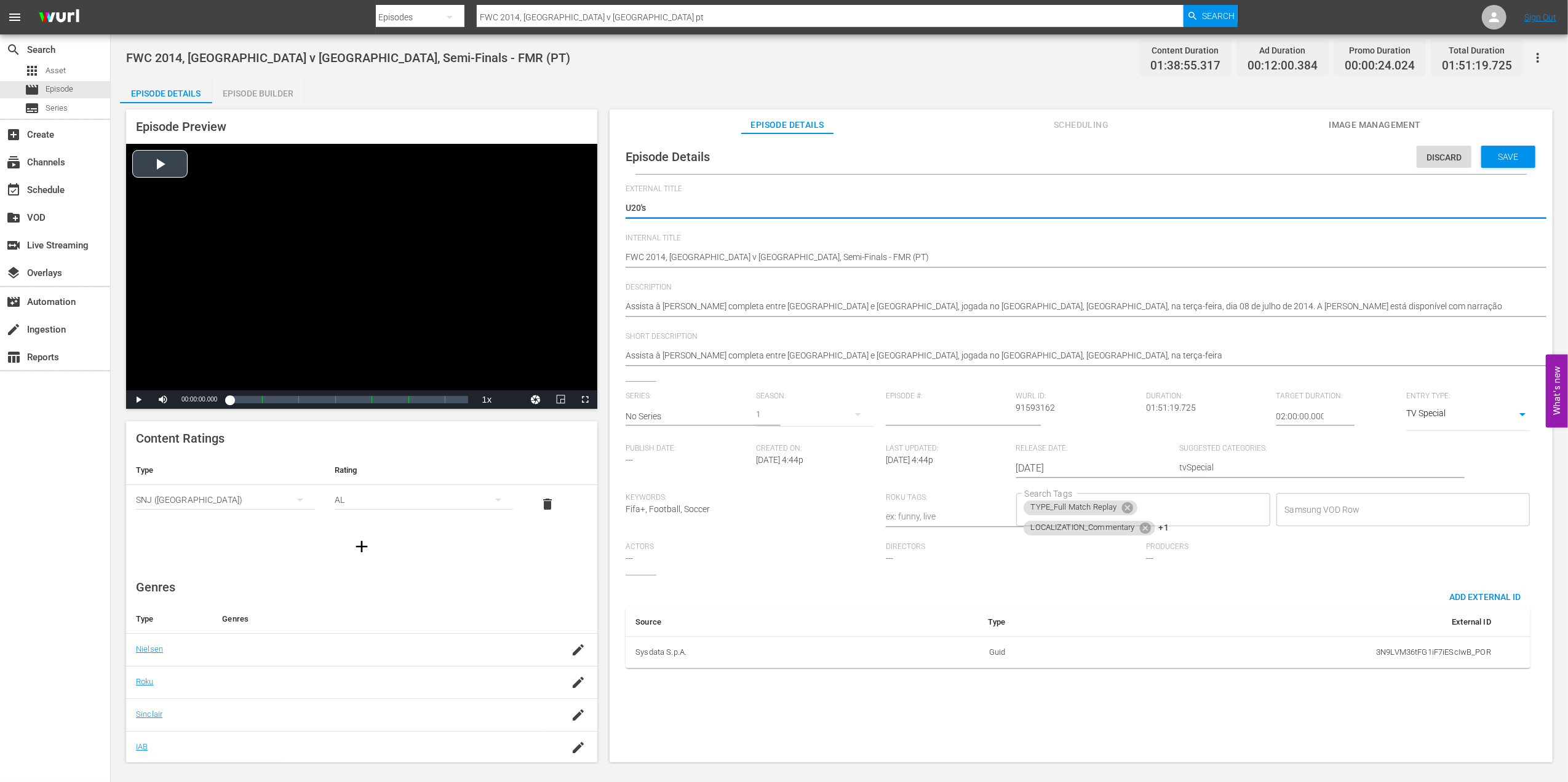
type textarea "U20's P"
type textarea "U20's Pl"
type textarea "U20's Pla"
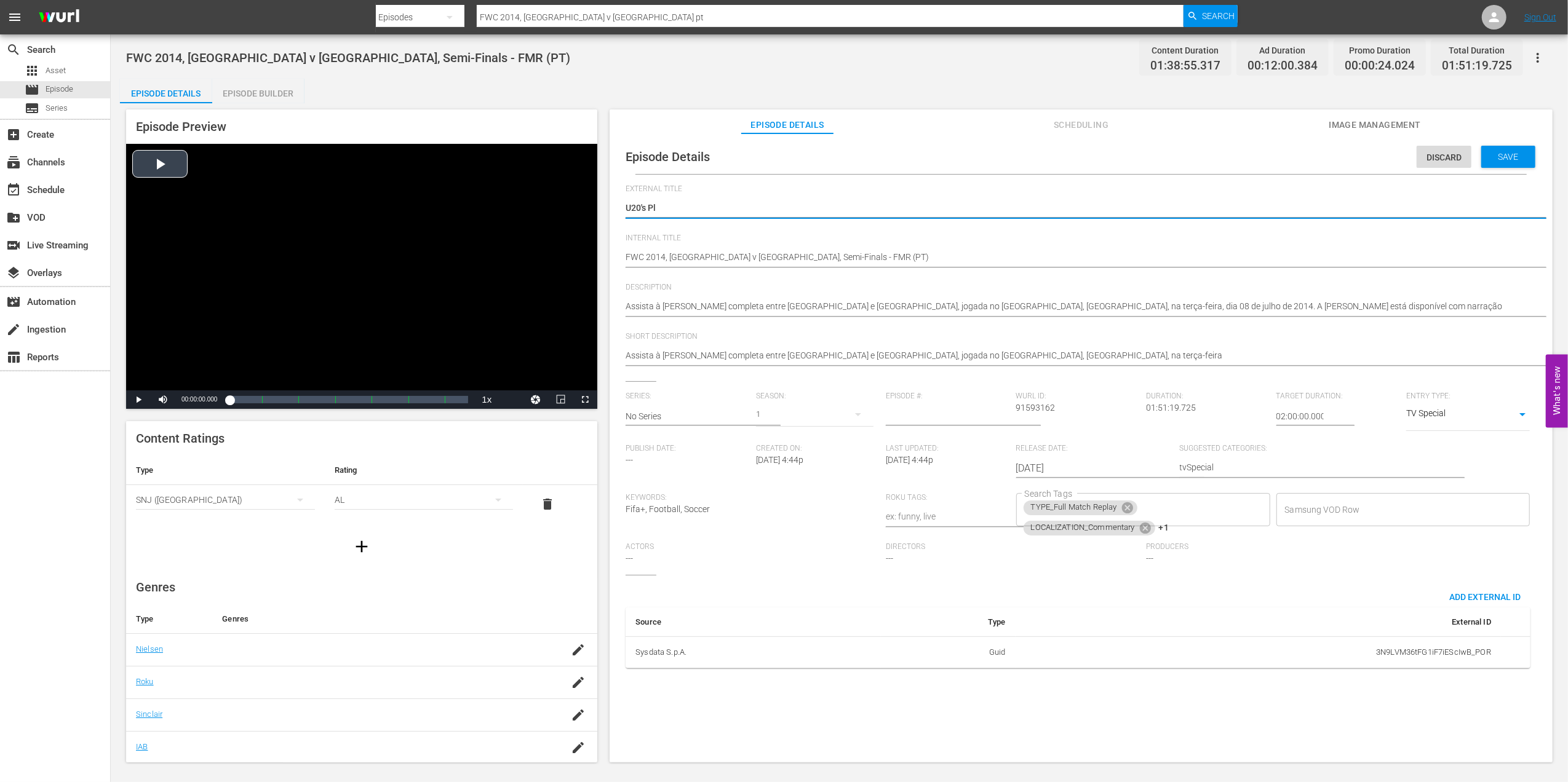
type textarea "U20's Pla"
type textarea "U20's Plac"
type textarea "U20's Plach"
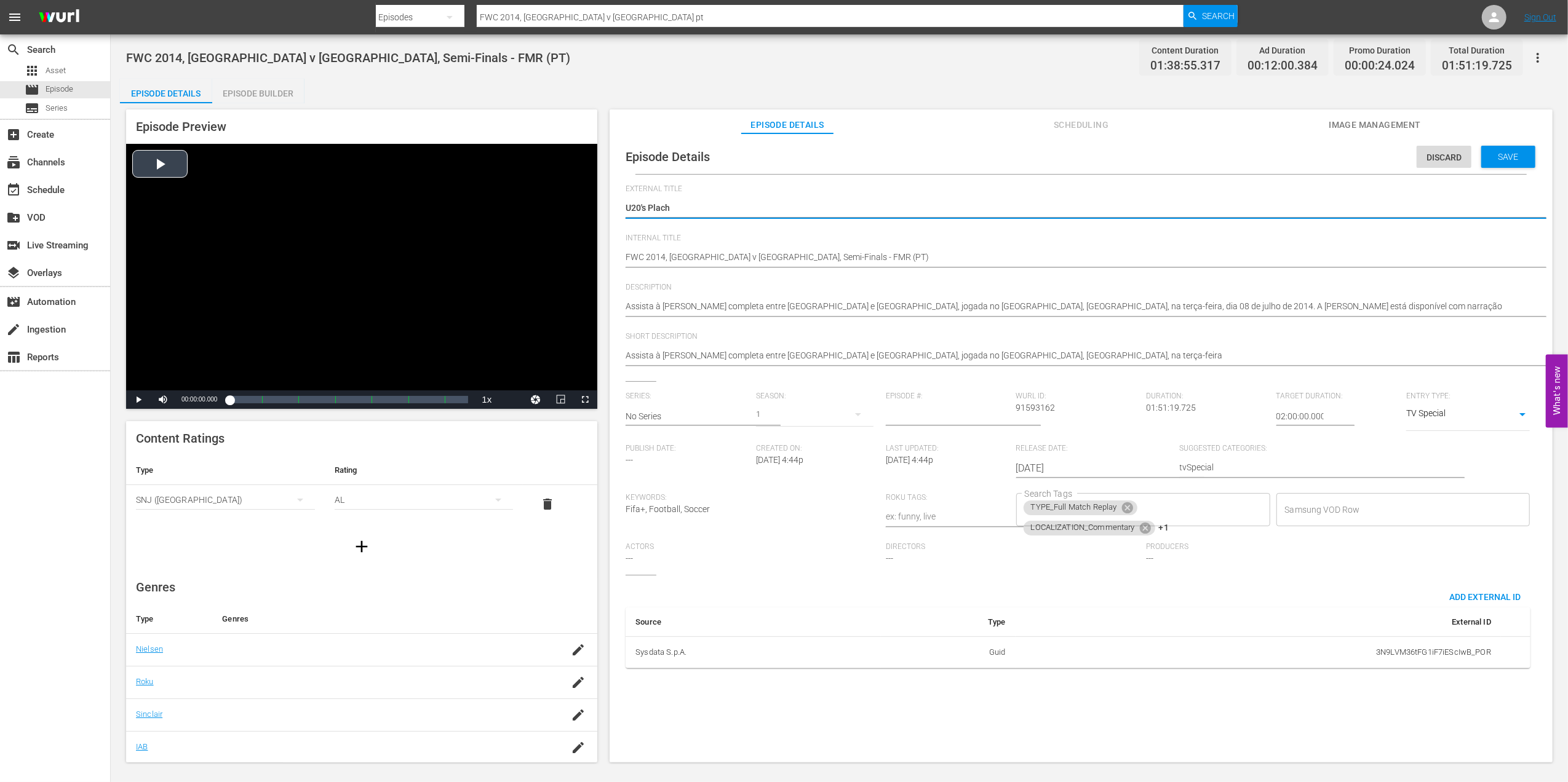
type textarea "U20's Placho"
type textarea "U20's Plachol"
type textarea "U20's Plachold"
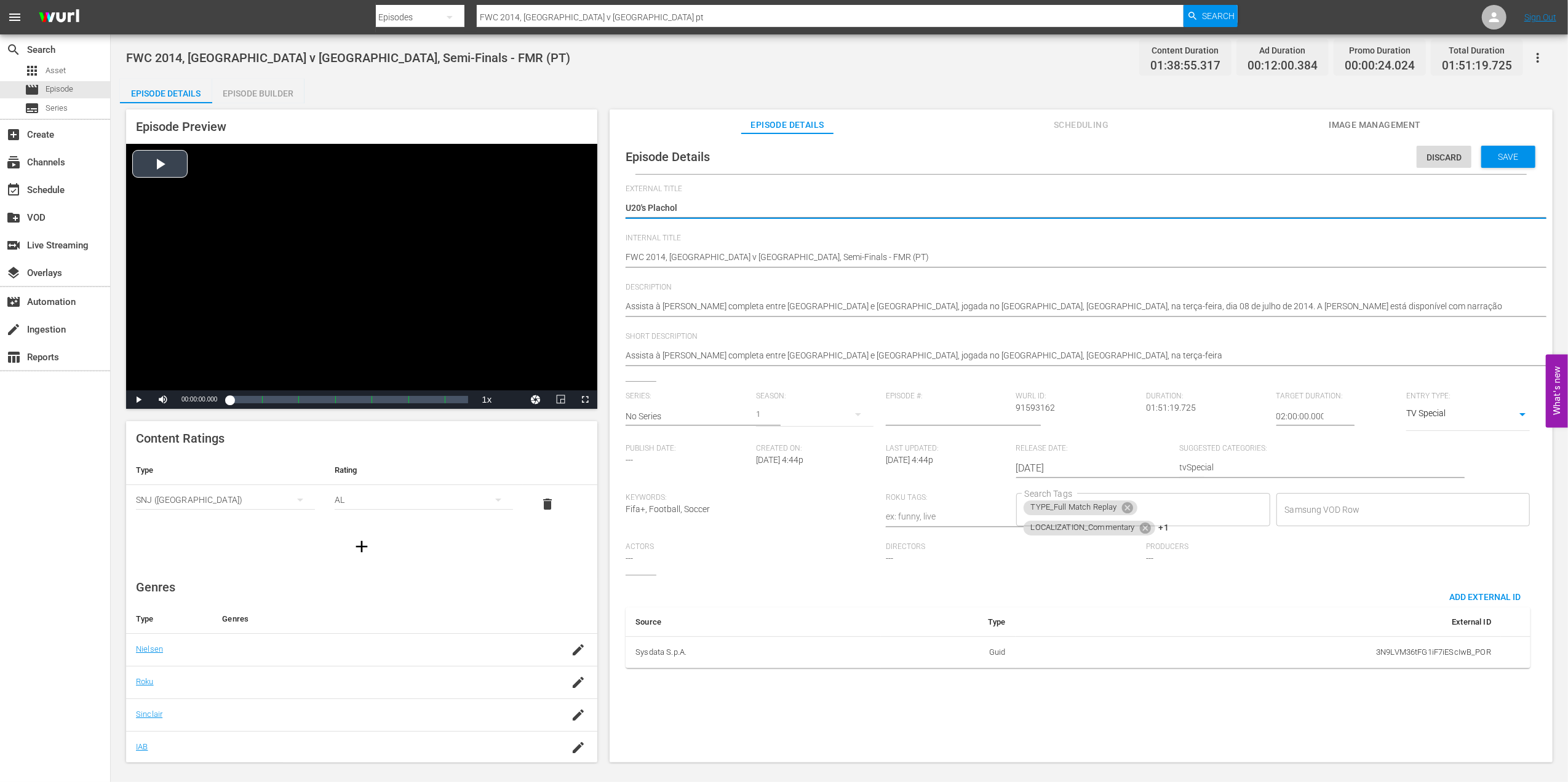
type textarea "U20's Plachold"
type textarea "U20's Placholde"
type textarea "U20's Placholder"
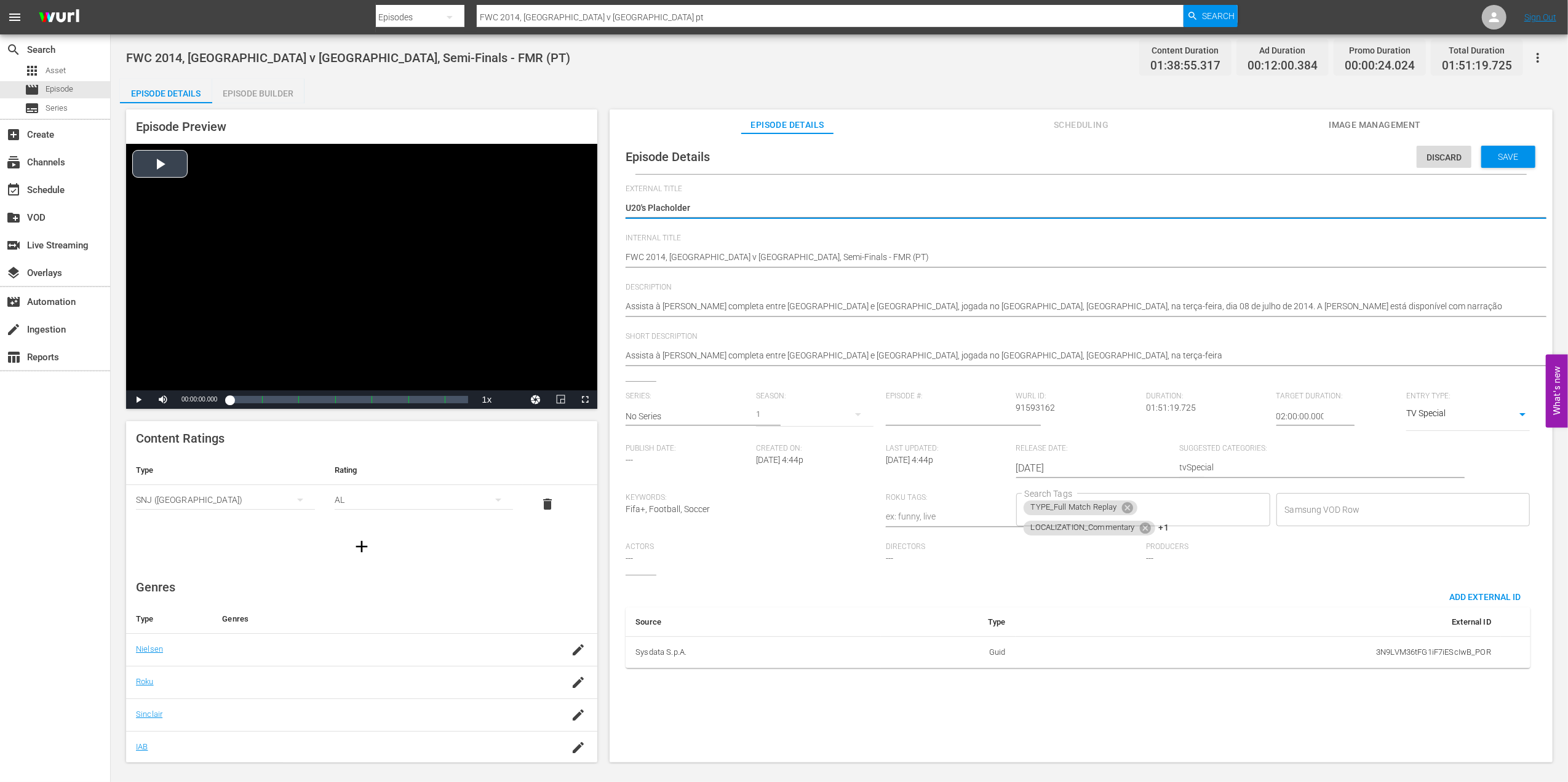
type textarea "U20's Placholde"
type textarea "U20's Plachold"
type textarea "U20's Plachol"
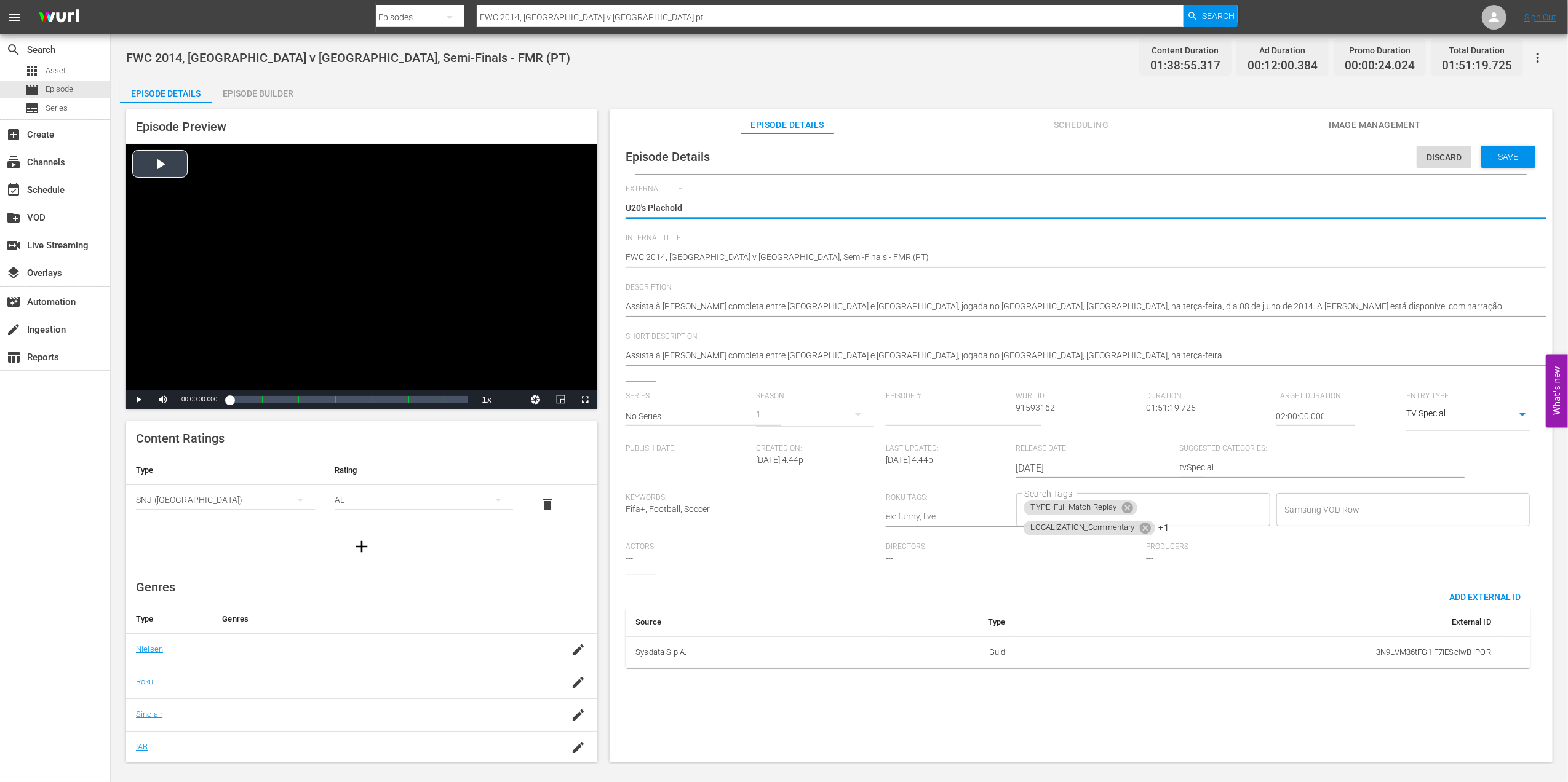
type textarea "U20's Plachol"
type textarea "U20's Placho"
type textarea "U20's Plach"
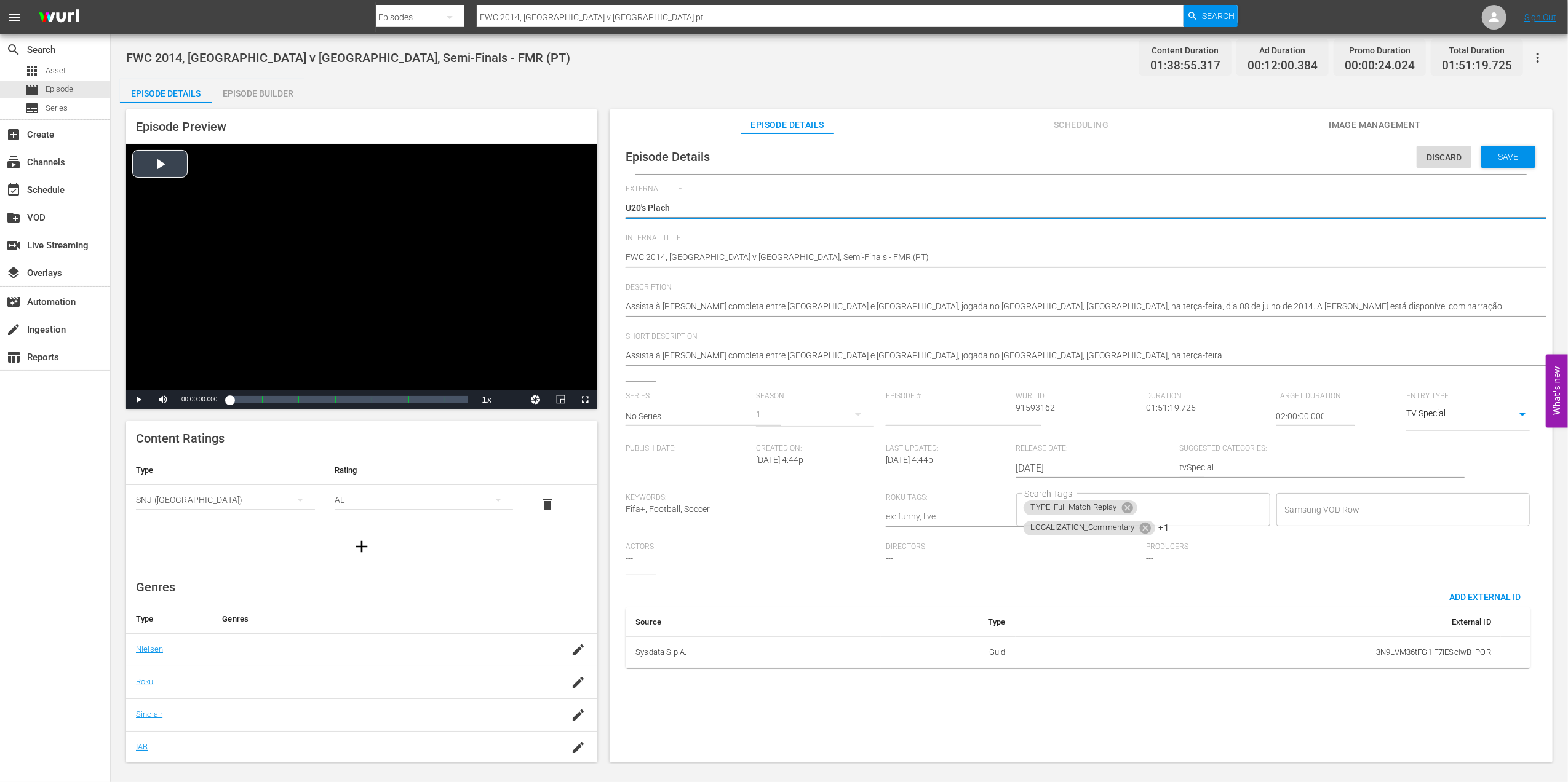
type textarea "U20's Plac"
type textarea "U20's Place"
type textarea "U20's Placeh"
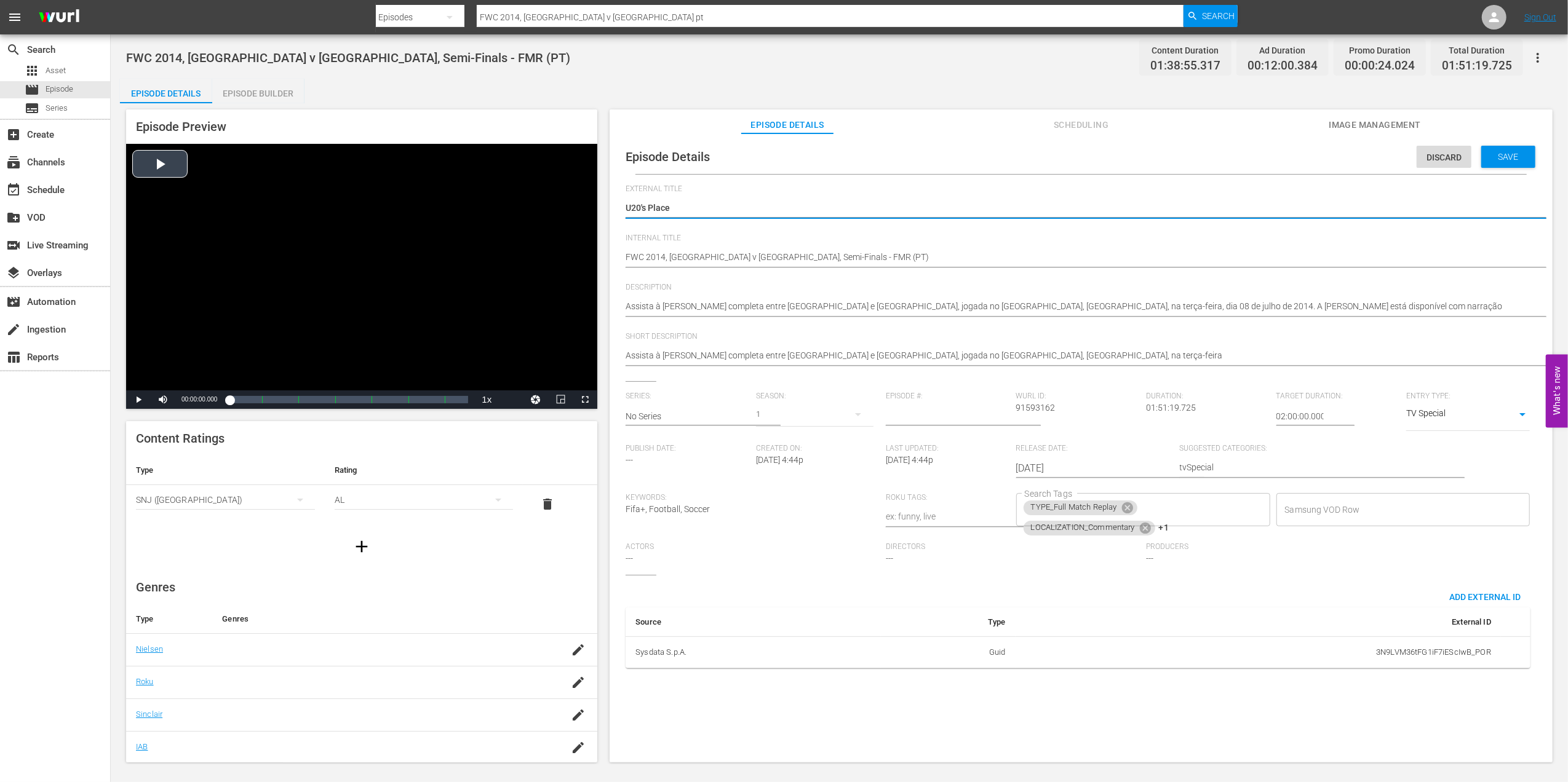
type textarea "U20's Placeh"
type textarea "U20's Placeho"
type textarea "U20's Placehol"
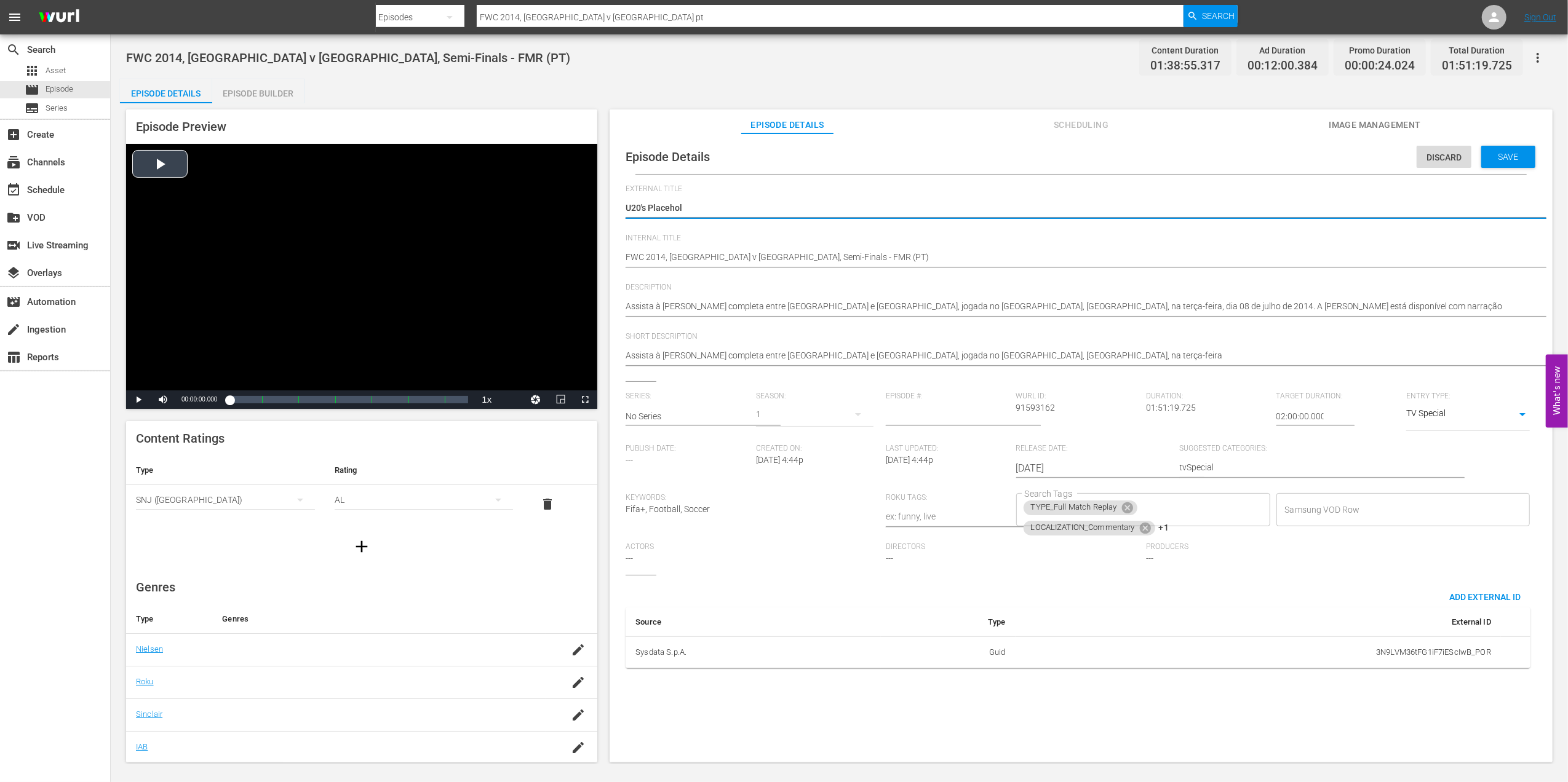
type textarea "U20's Placehold"
type textarea "U20's Placeholde"
type textarea "U20's Placeholder"
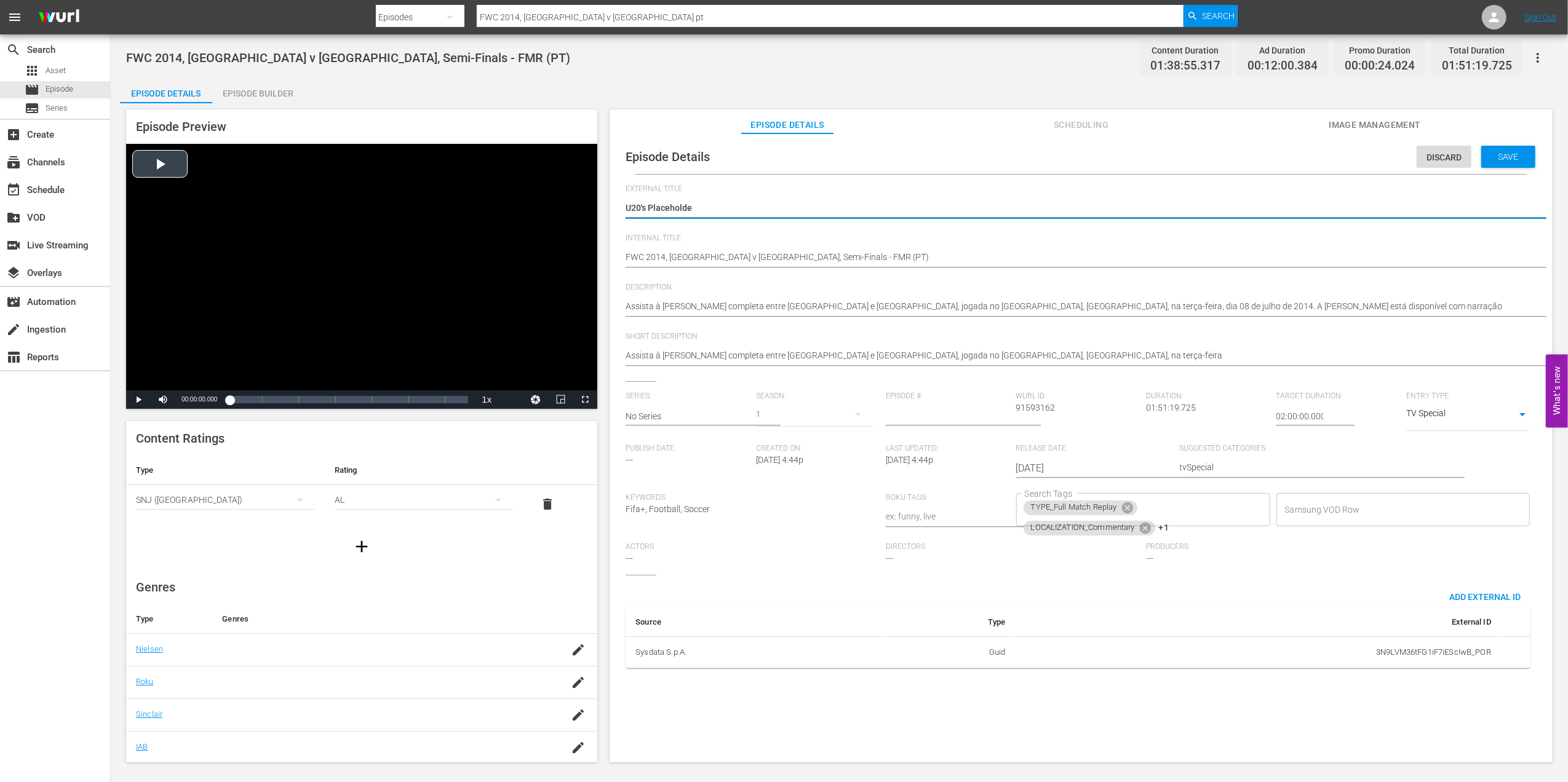
type textarea "U20's Placeholder"
type textarea "U20's Placeholder 1"
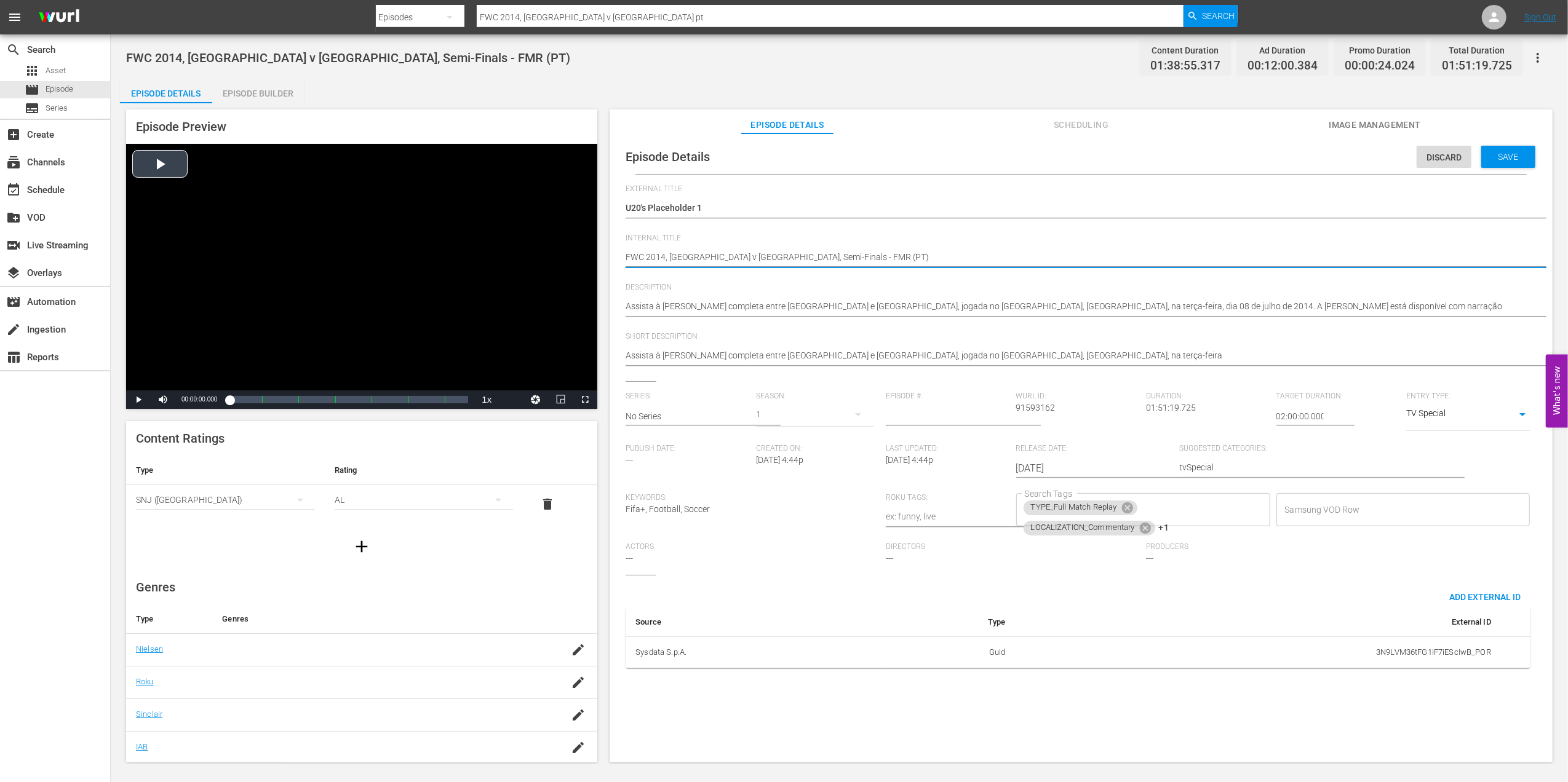
drag, startPoint x: 803, startPoint y: 257, endPoint x: 572, endPoint y: 259, distance: 231.0
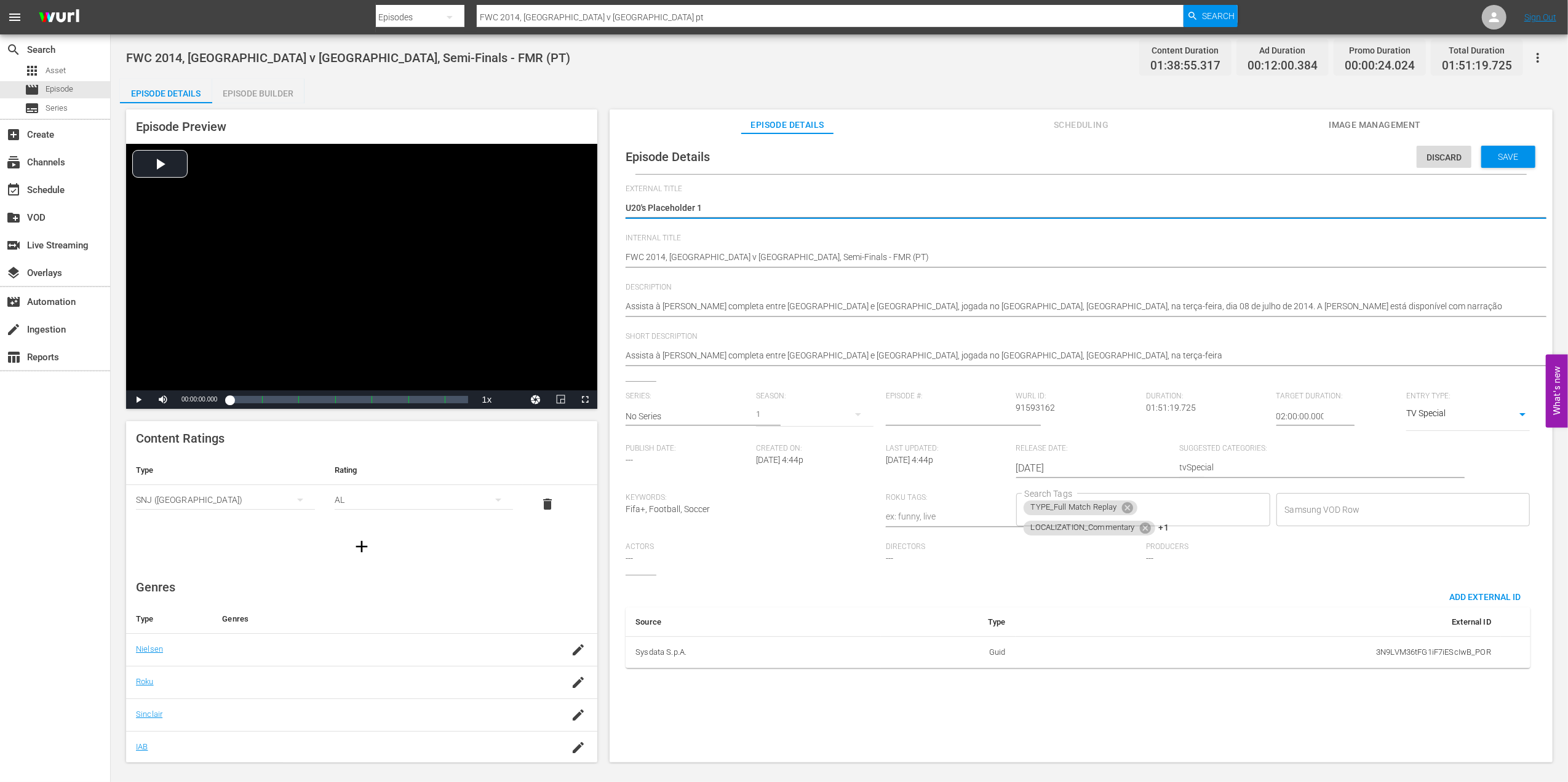
drag, startPoint x: 710, startPoint y: 206, endPoint x: 615, endPoint y: 206, distance: 95.0
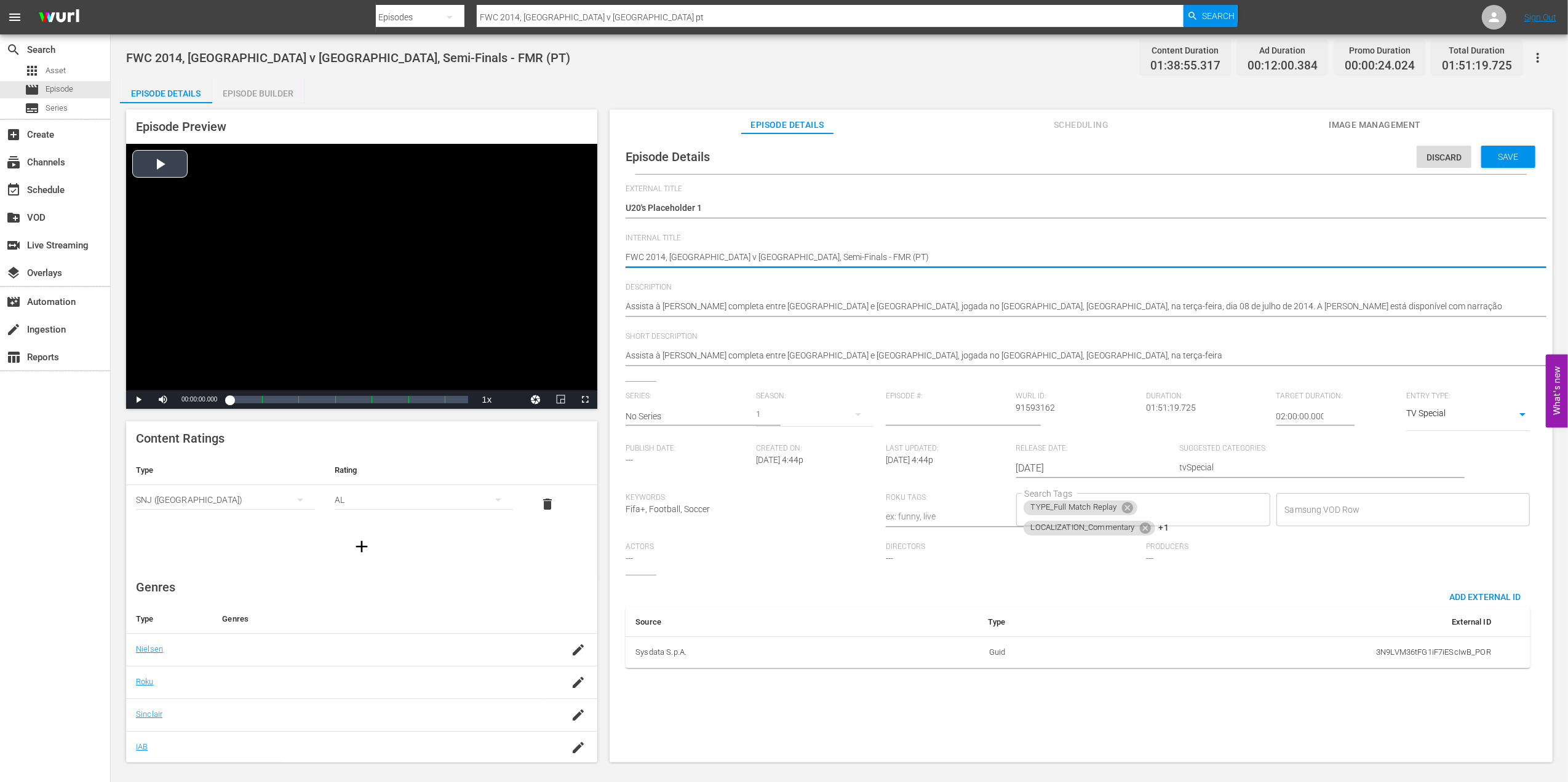
drag, startPoint x: 803, startPoint y: 259, endPoint x: 584, endPoint y: 264, distance: 219.1
paste textarea "U20's Placeholder 1"
type textarea "U20's Placeholder 1 (PT)"
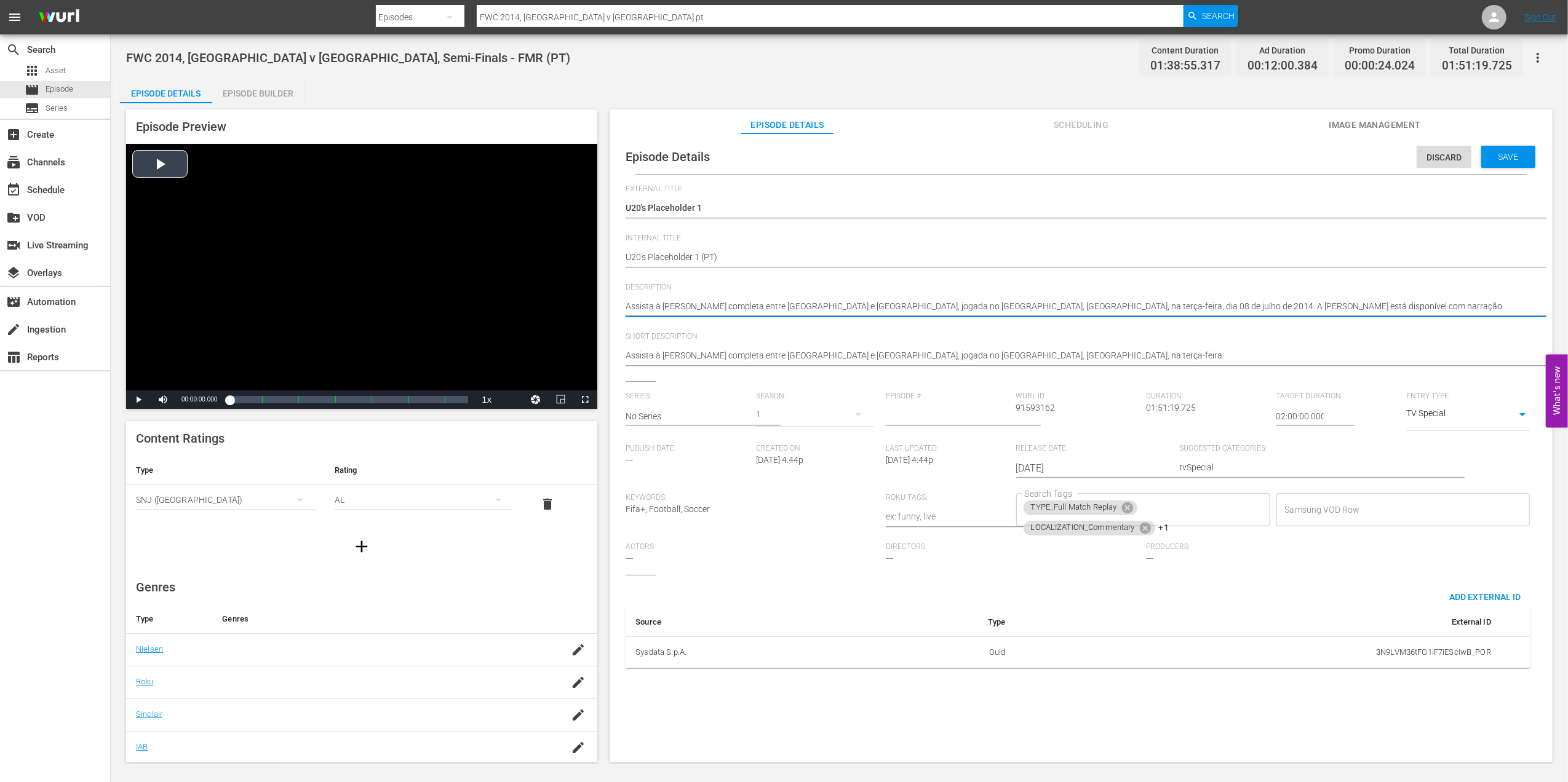
drag, startPoint x: 1344, startPoint y: 302, endPoint x: 577, endPoint y: 310, distance: 767.0
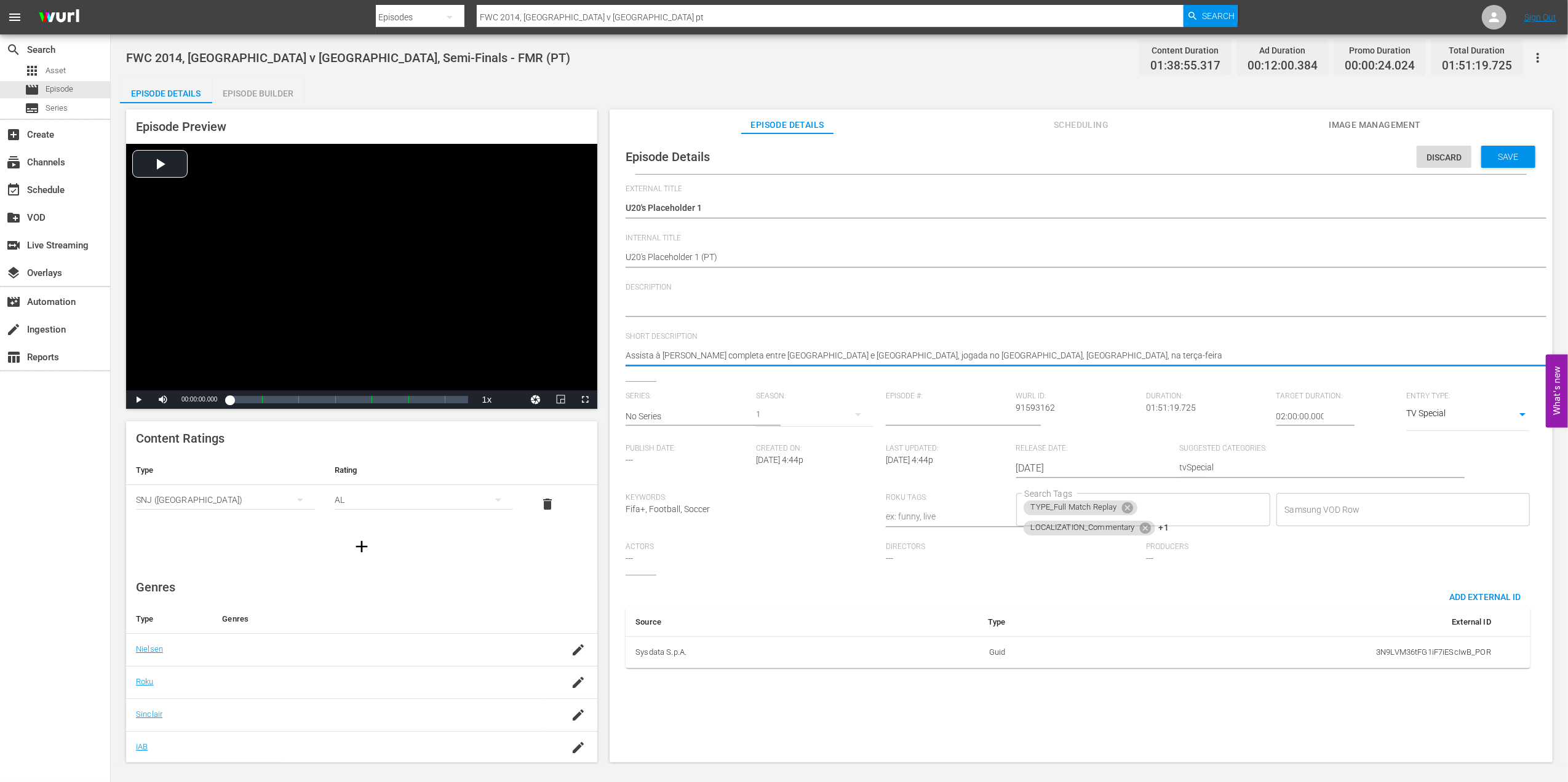
drag, startPoint x: 954, startPoint y: 350, endPoint x: 598, endPoint y: 350, distance: 356.0
click at [1127, 509] on icon at bounding box center [1127, 507] width 14 height 14
click at [1138, 509] on icon at bounding box center [1145, 507] width 14 height 14
click at [1127, 515] on icon at bounding box center [1126, 509] width 14 height 14
click at [1127, 513] on input "Search Tags" at bounding box center [1133, 510] width 224 height 22
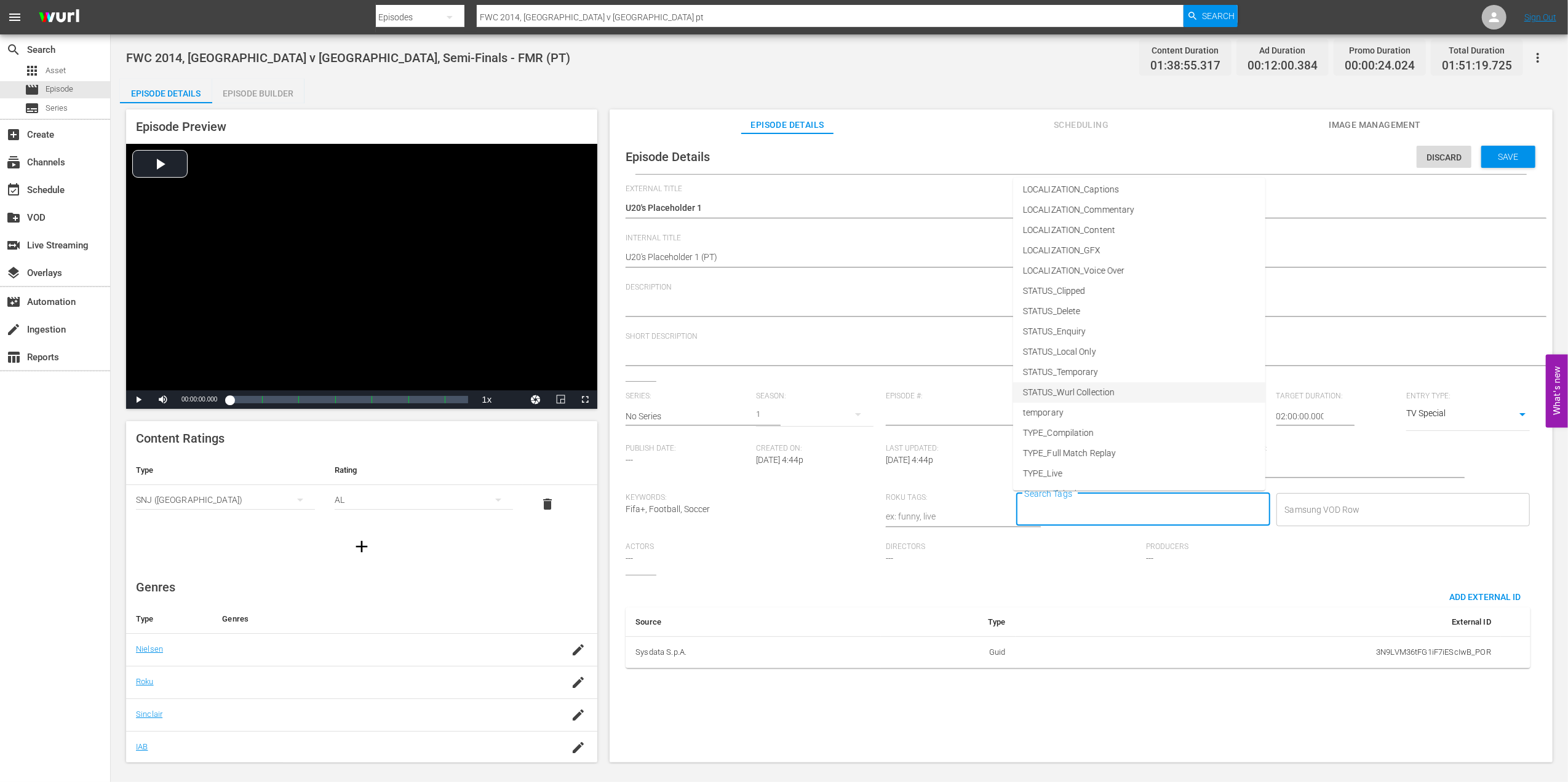
scroll to position [62, 0]
click at [1075, 433] on li "TYPE_Live" at bounding box center [1139, 435] width 252 height 21
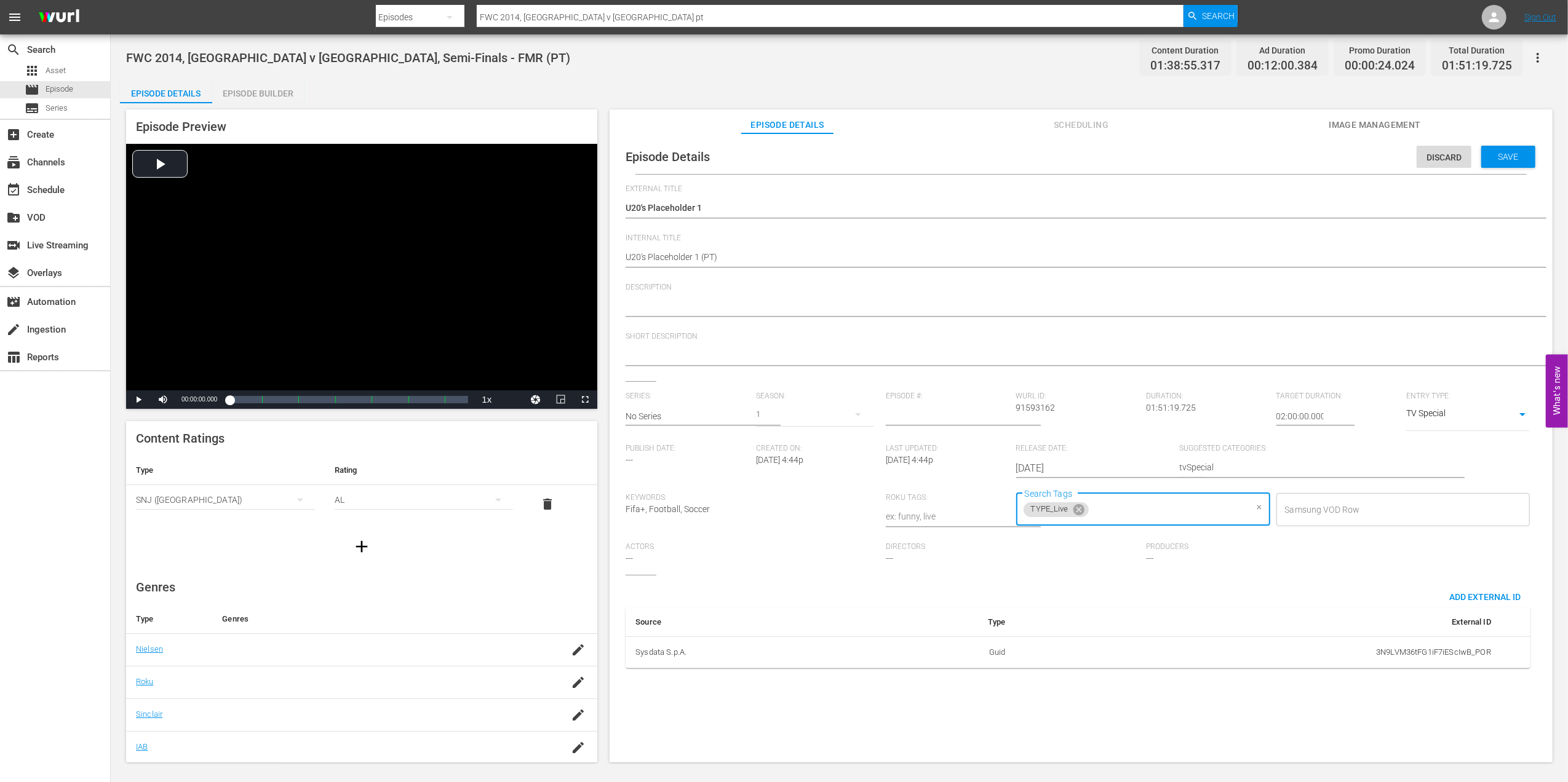
click at [1138, 514] on input "Search Tags" at bounding box center [1169, 510] width 156 height 22
click at [1050, 390] on span "STATUS_Temporary" at bounding box center [1061, 396] width 76 height 13
click at [1499, 150] on div "Save" at bounding box center [1508, 157] width 54 height 22
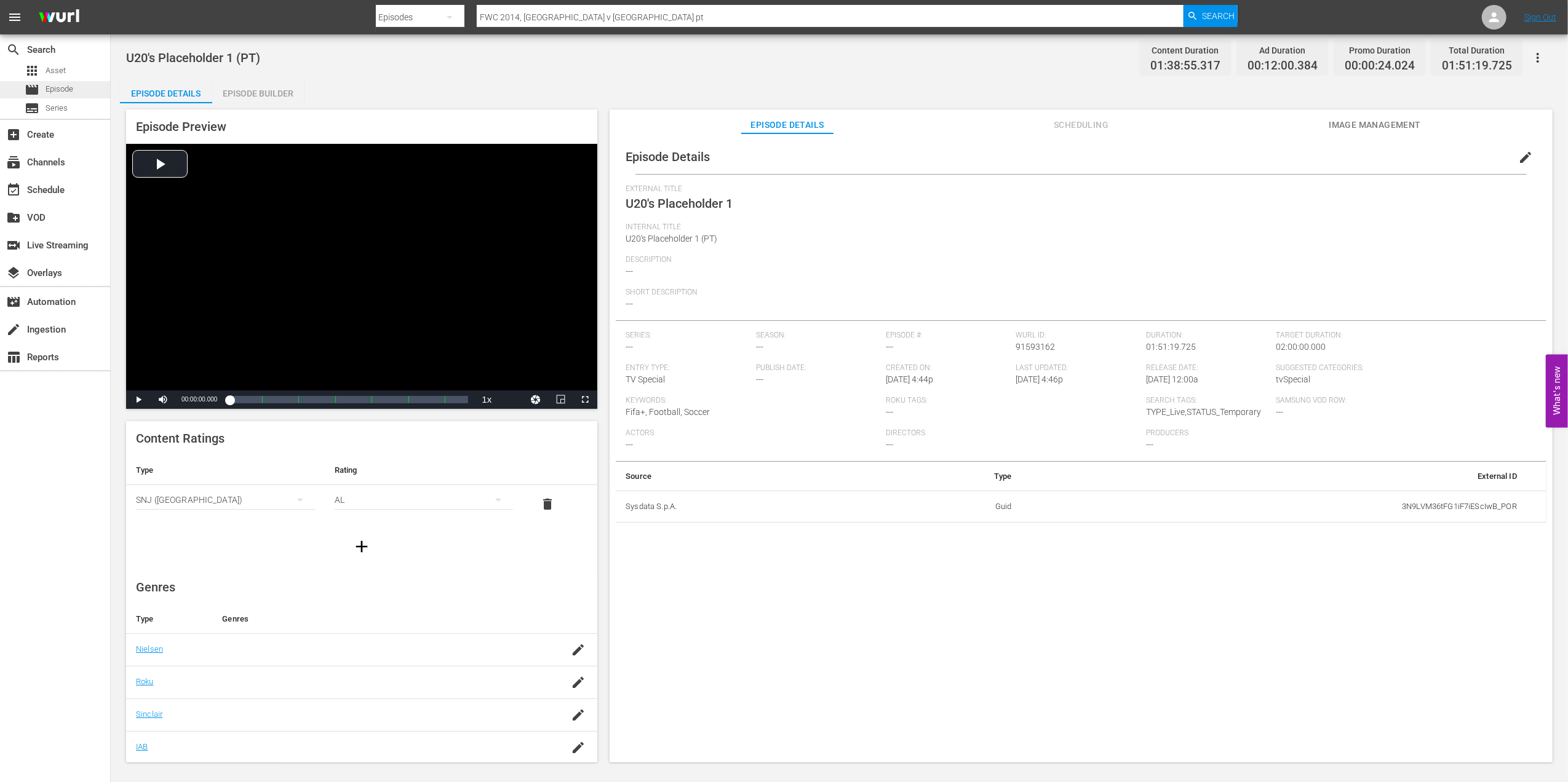
click at [75, 87] on div "movie Episode" at bounding box center [55, 89] width 110 height 17
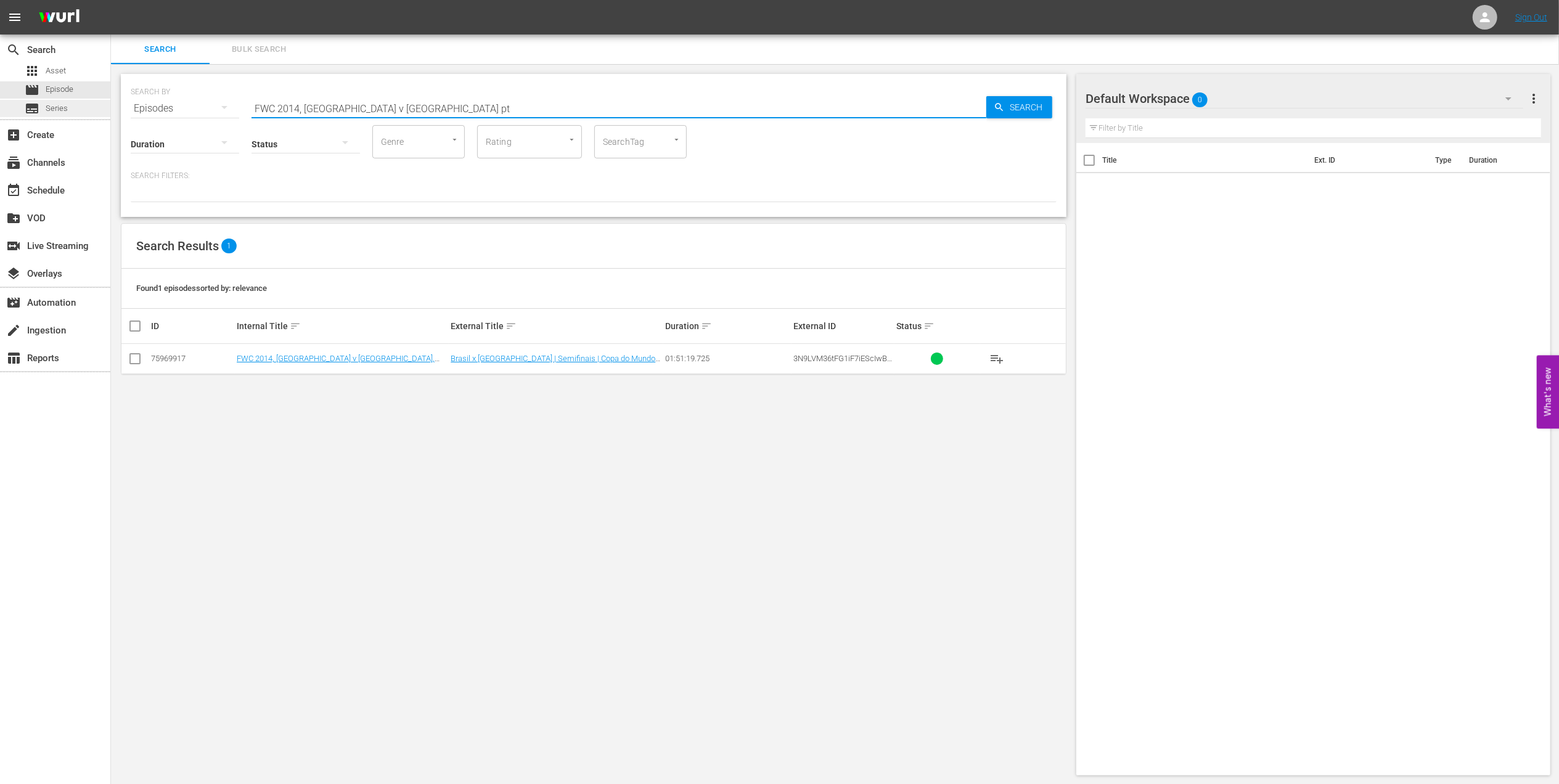
drag, startPoint x: 409, startPoint y: 106, endPoint x: 107, endPoint y: 113, distance: 302.1
click at [111, 0] on div "search Search apps Asset movie Episode subtitles Series add_box Create subscrip…" at bounding box center [835, 0] width 1448 height 0
drag, startPoint x: 331, startPoint y: 109, endPoint x: 97, endPoint y: 109, distance: 234.0
click at [111, 0] on div "search Search apps Asset movie Episode subtitles Series add_box Create subscrip…" at bounding box center [835, 0] width 1448 height 0
paste input "FWC 2002, England v Brazil, Quarter-final"
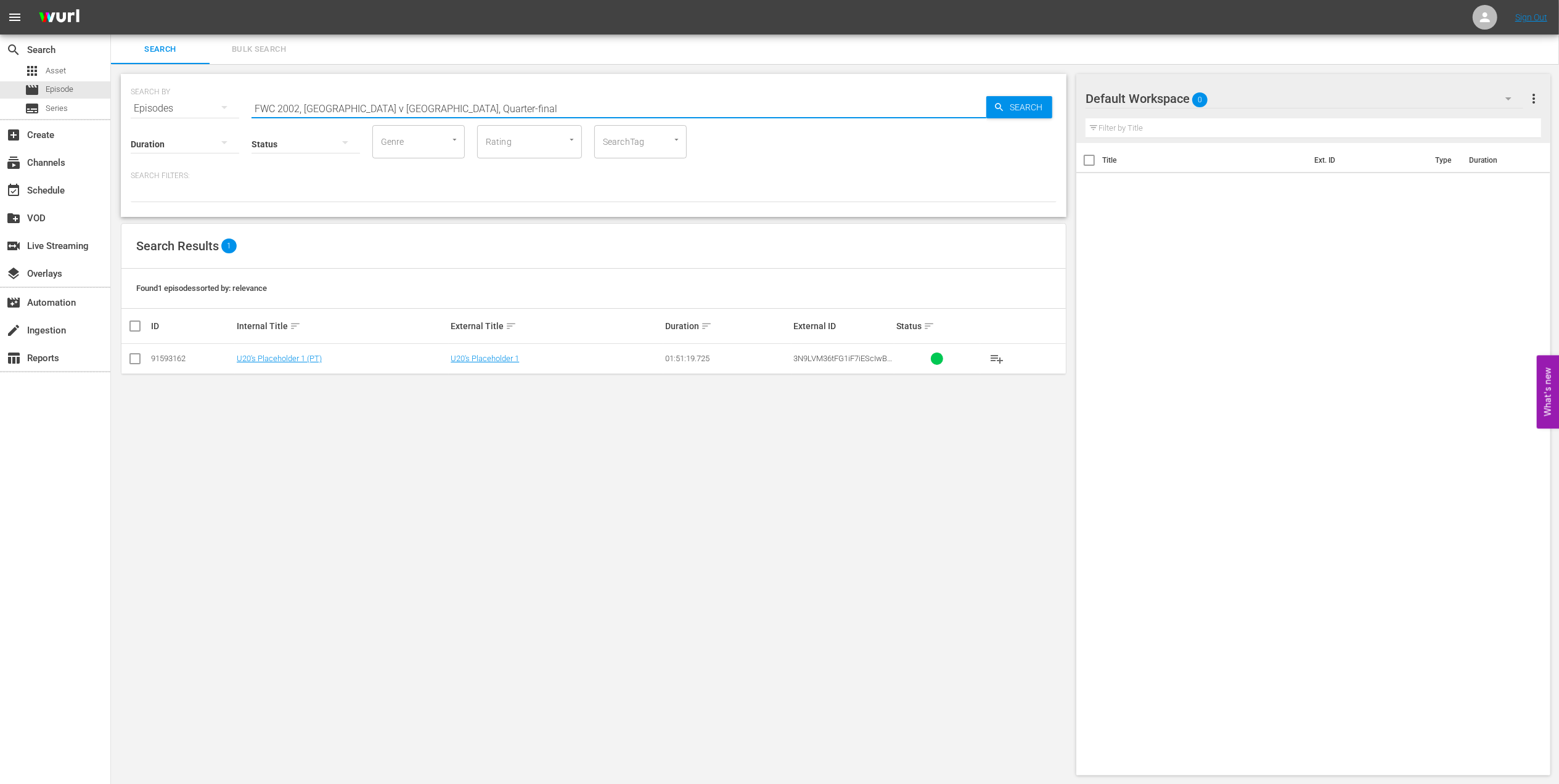
click at [440, 107] on input "FWC 2002, England v Brazil, Quarter-final" at bounding box center [619, 108] width 735 height 30
type input "FWC 2002, England v Brazil, Quarter-final pt"
click at [135, 359] on input "checkbox" at bounding box center [135, 361] width 15 height 15
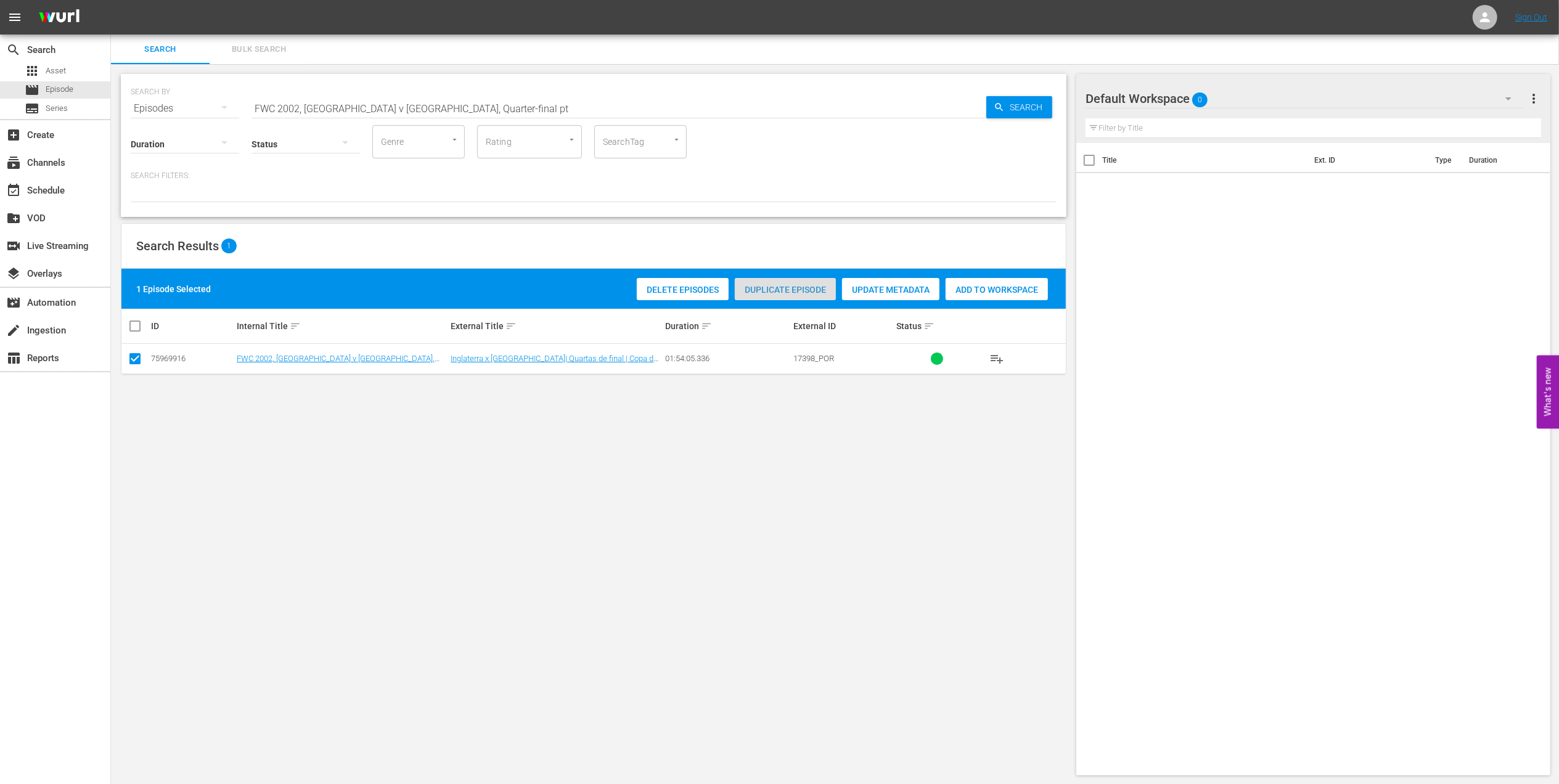
click at [776, 288] on span "Duplicate Episode" at bounding box center [785, 289] width 101 height 10
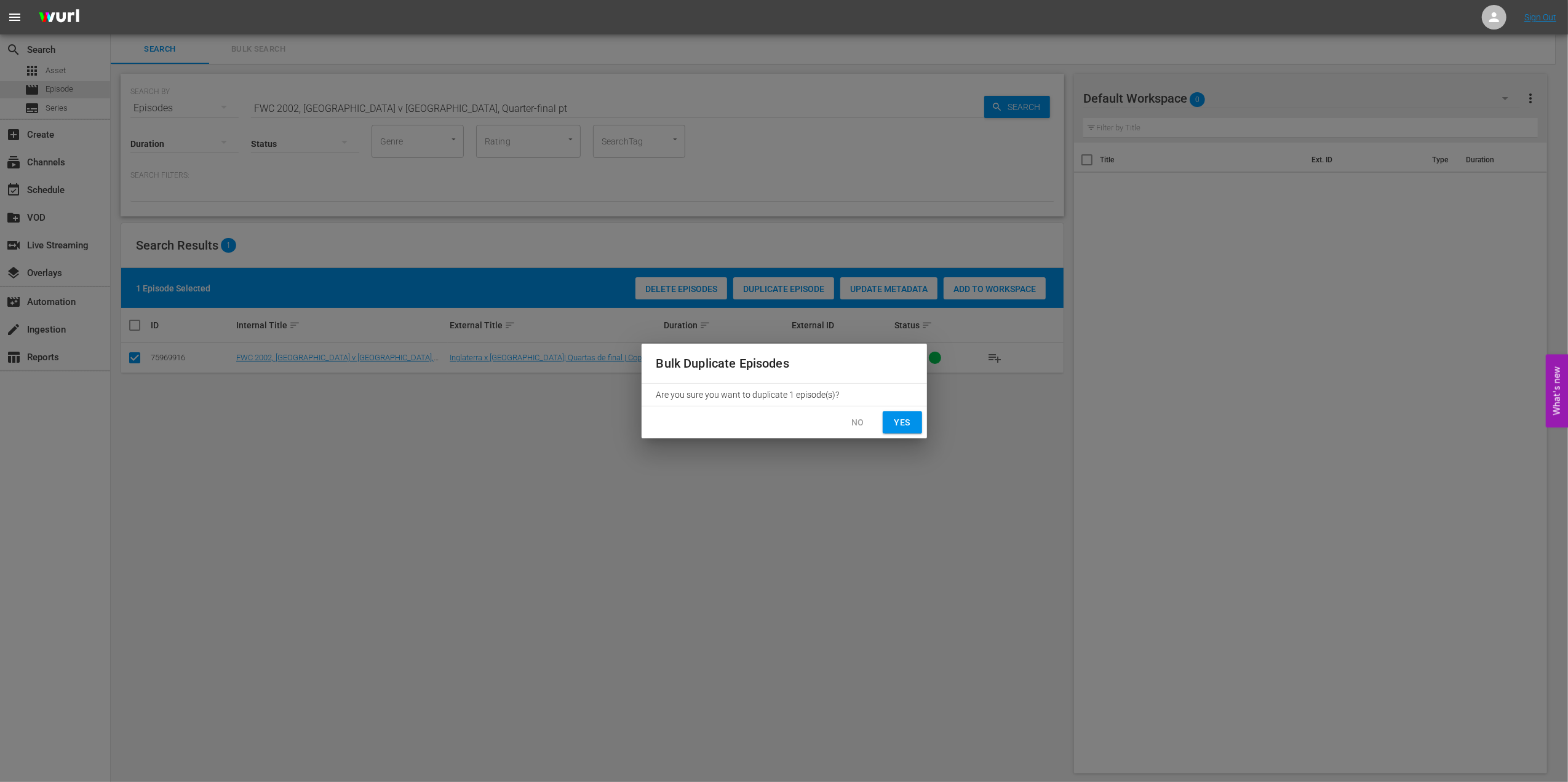
click at [902, 416] on span "Yes" at bounding box center [902, 423] width 20 height 15
checkbox input "false"
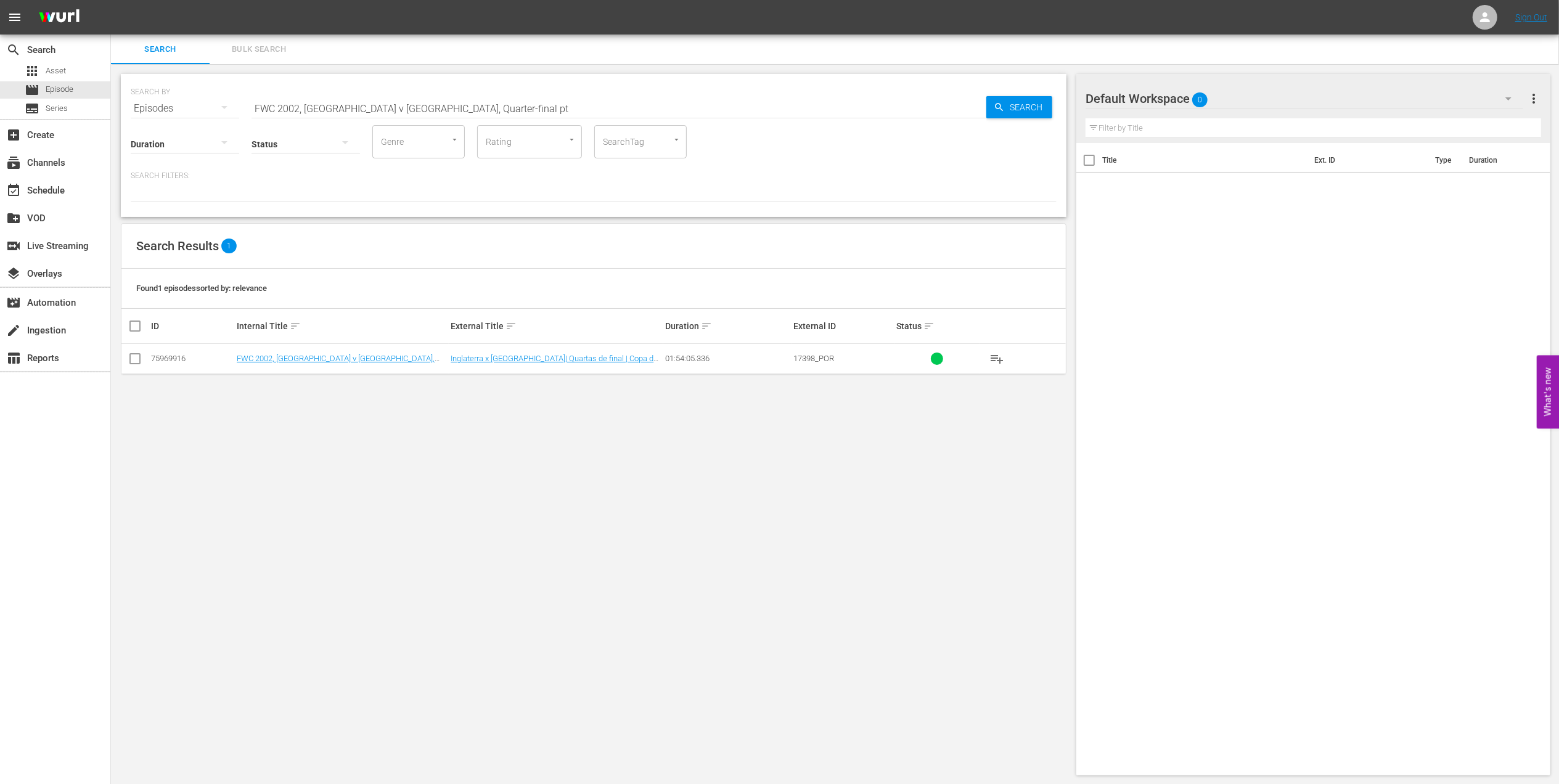
click at [484, 110] on input "FWC 2002, England v Brazil, Quarter-final pt" at bounding box center [619, 108] width 735 height 30
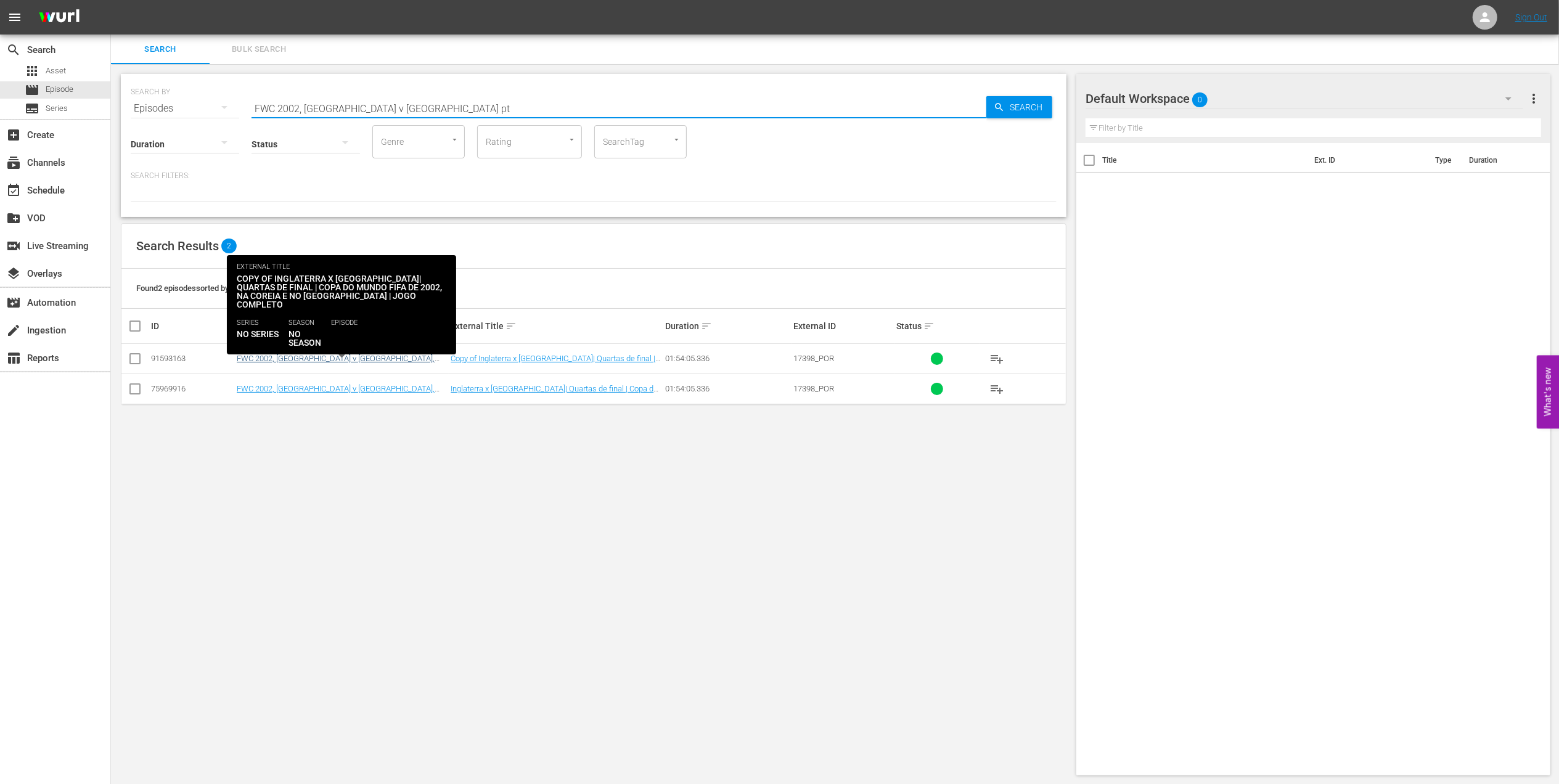
type input "FWC 2002, England v Brazil pt"
click at [375, 357] on link "FWC 2002, England v Brazil, Quarter-Finals - FMR (PT)" at bounding box center [335, 363] width 198 height 19
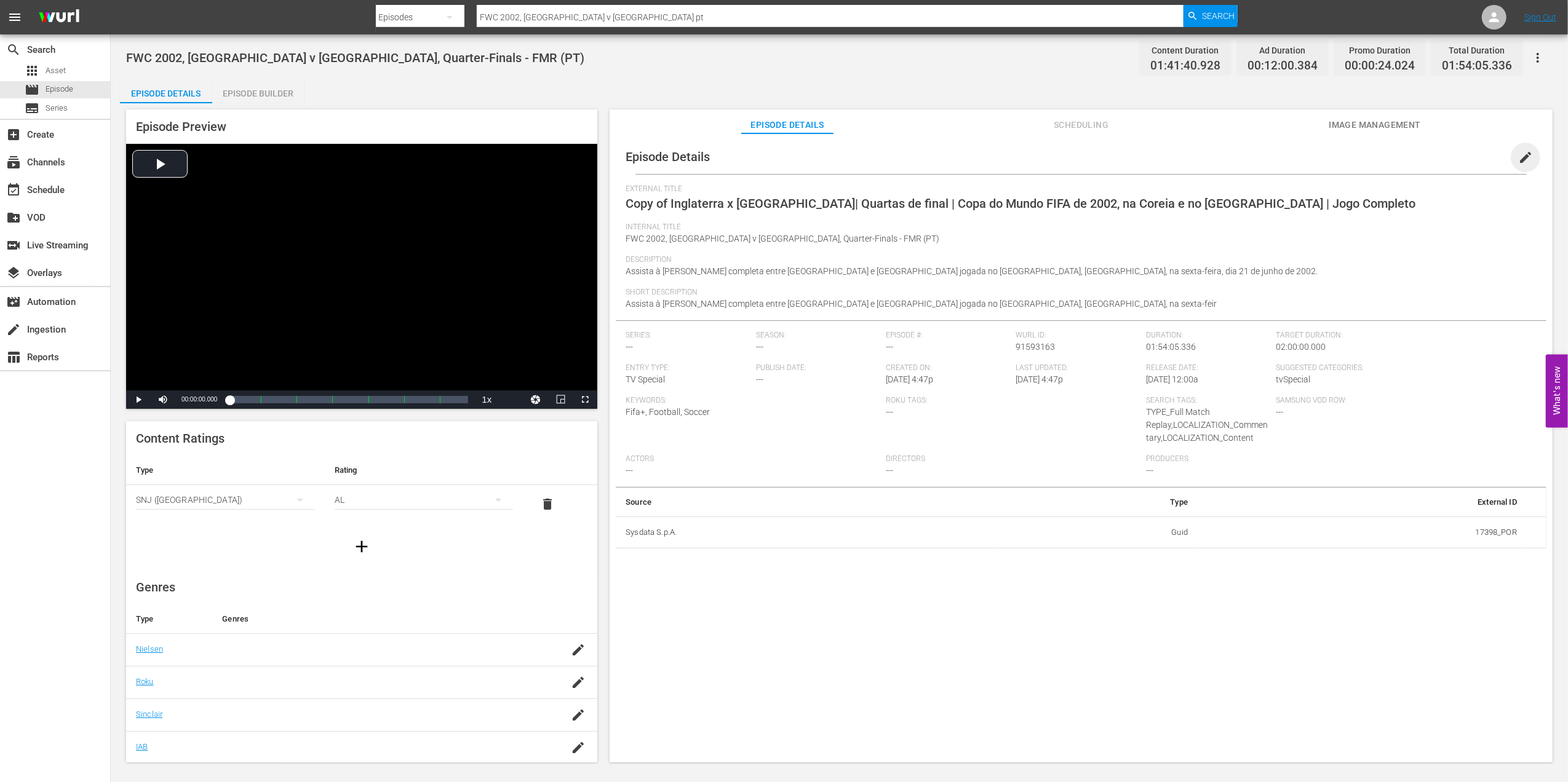
click at [1522, 156] on span "edit" at bounding box center [1525, 157] width 15 height 15
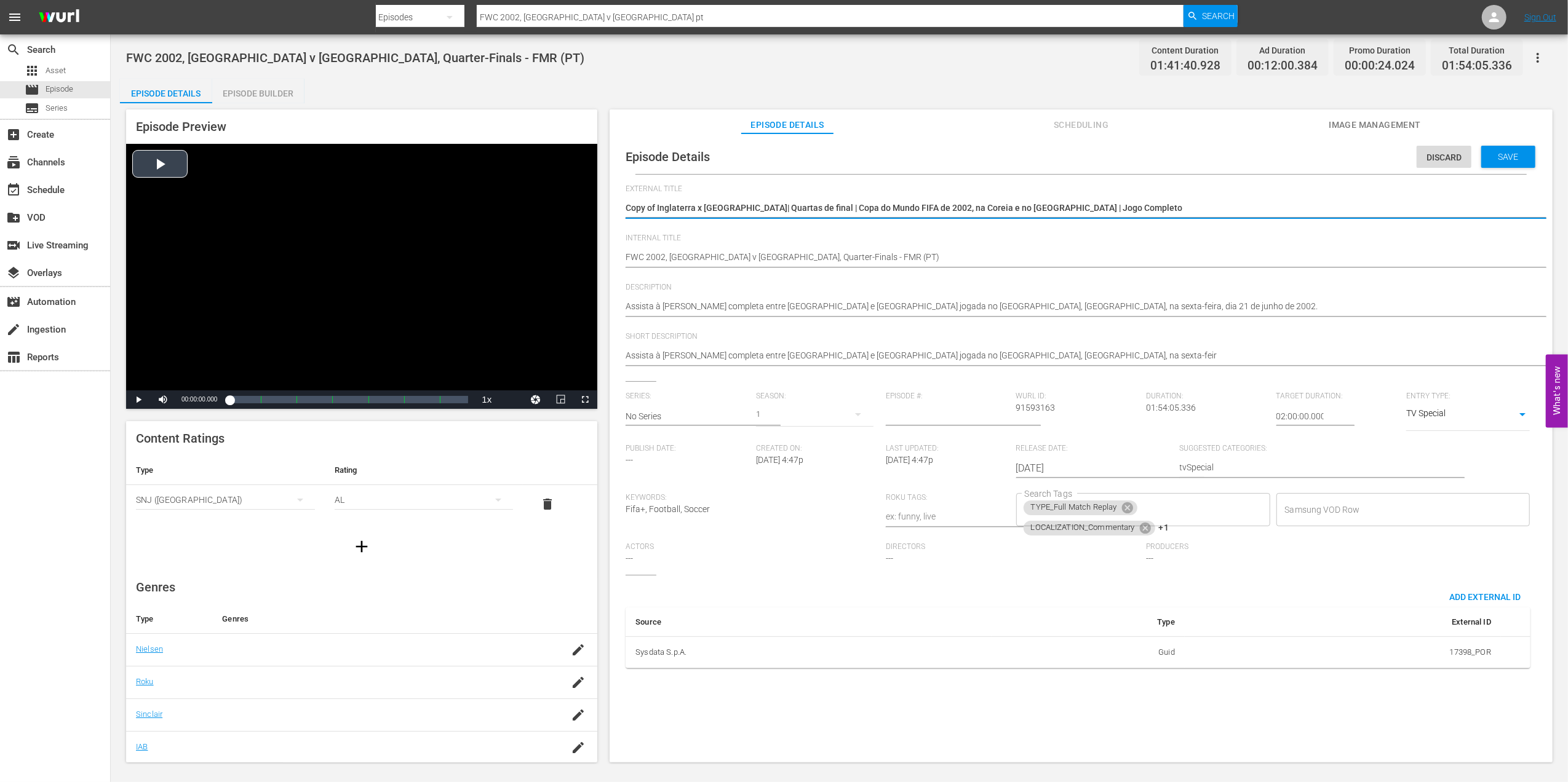
drag, startPoint x: 1086, startPoint y: 210, endPoint x: 522, endPoint y: 212, distance: 564.0
click at [522, 212] on div "Episode Preview Video Player is loading. Play Video Play Mute Current Time 00:0…" at bounding box center [839, 438] width 1439 height 669
type textarea "U"
type textarea "U2"
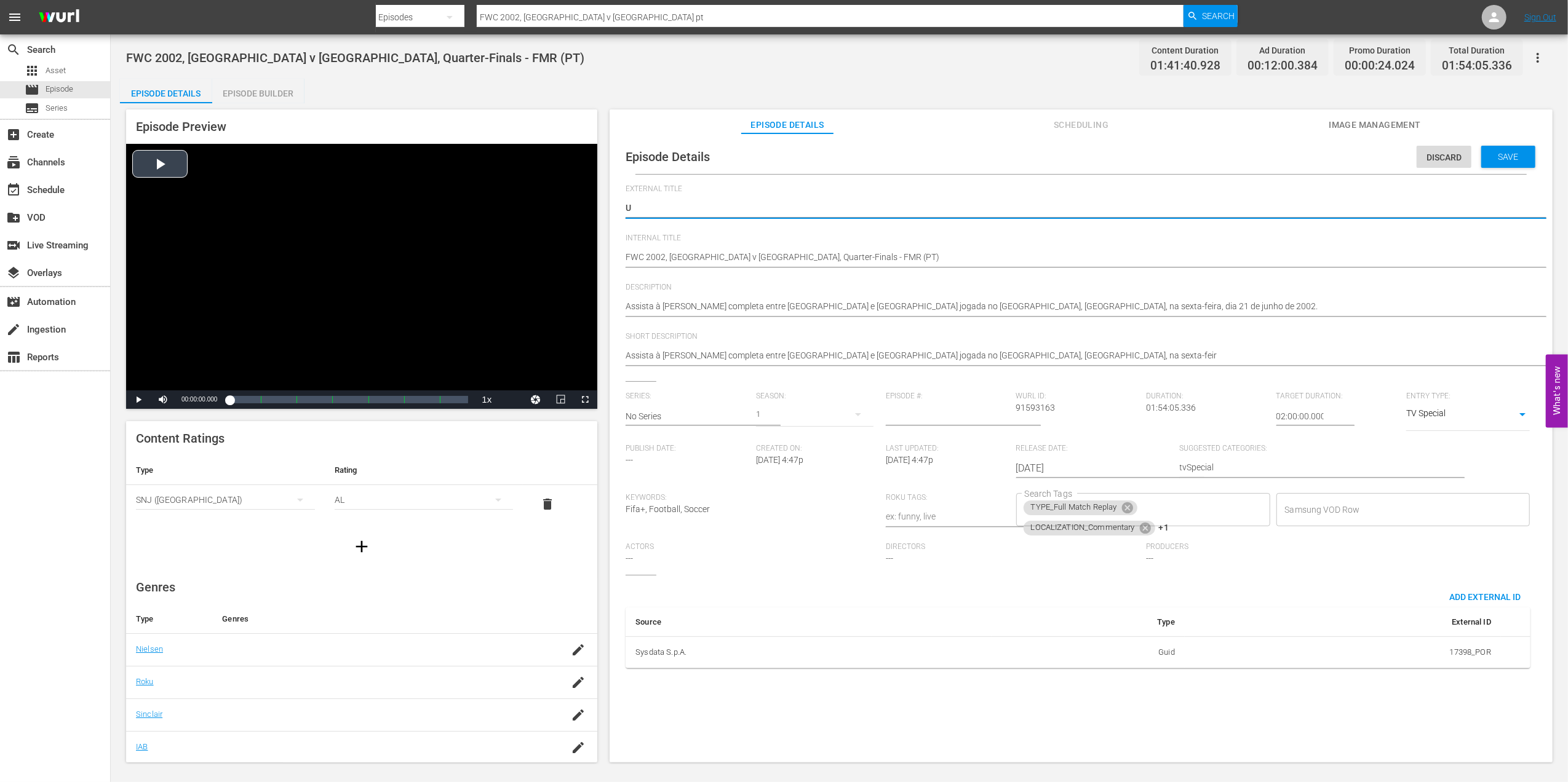
type textarea "U2"
type textarea "U20"
type textarea "U20s"
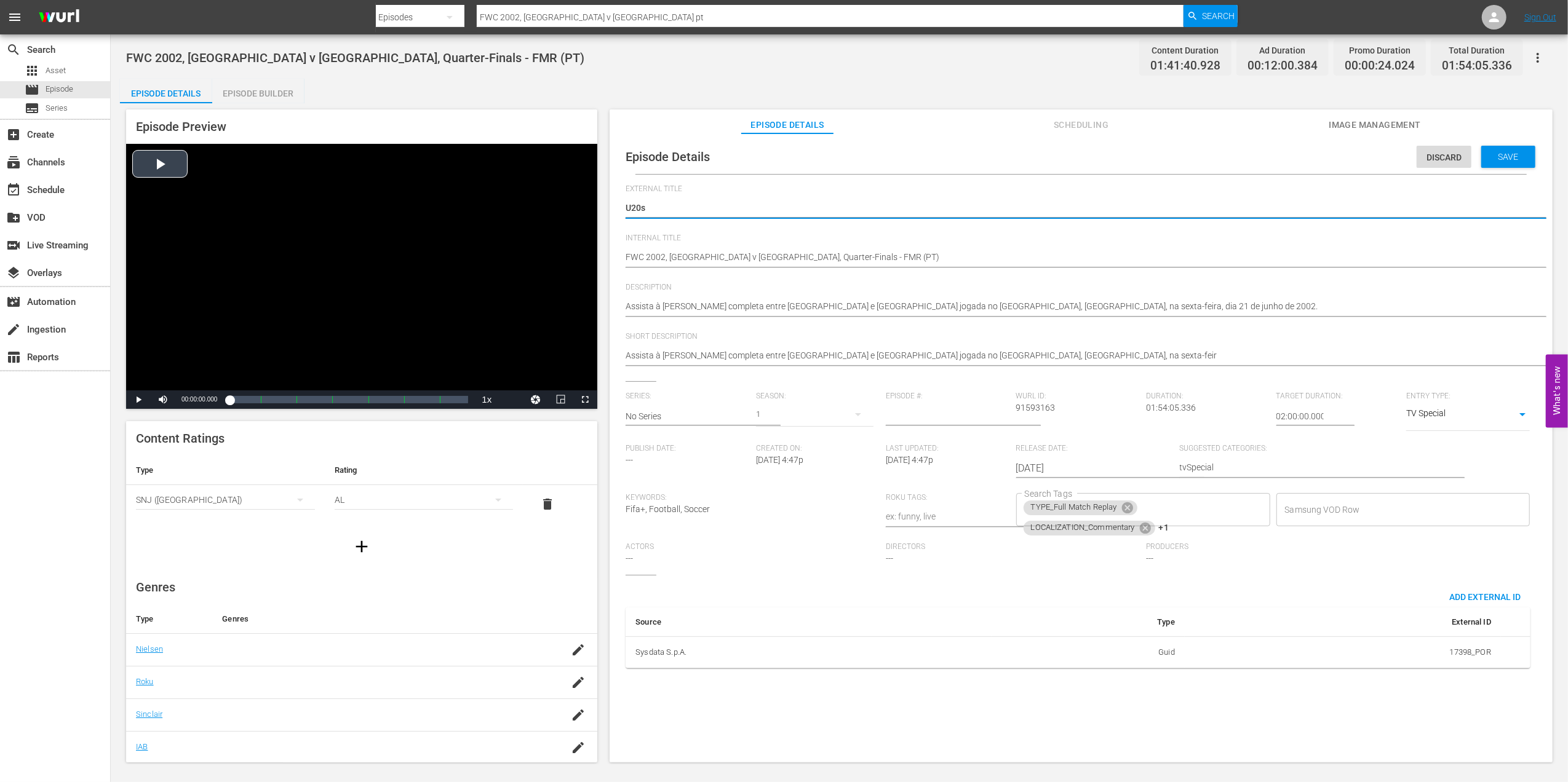
type textarea "U20s"
type textarea "U20s P"
type textarea "U20s Pl"
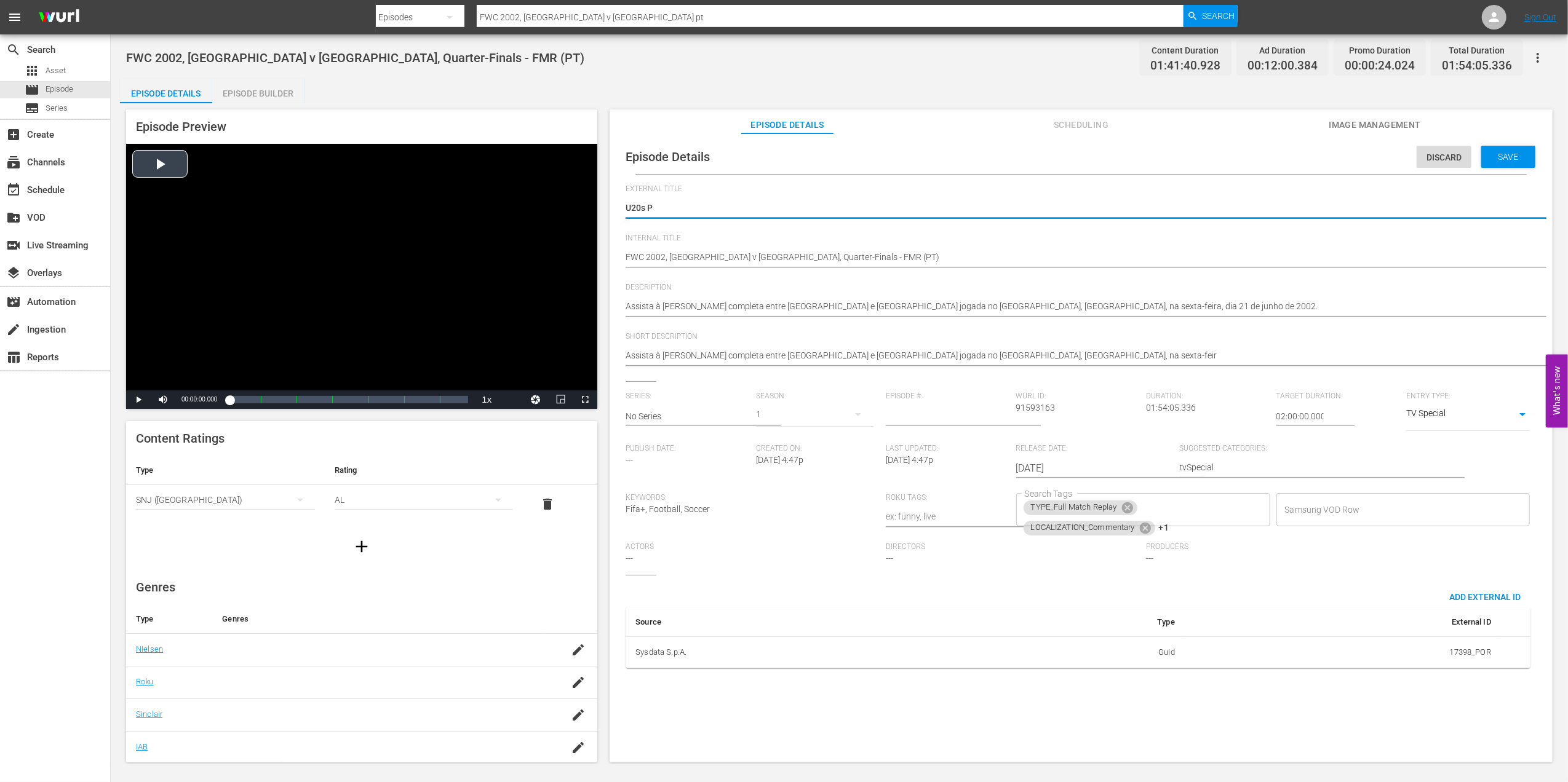
type textarea "U20s Pl"
type textarea "U20s Pla"
type textarea "U20s Plac"
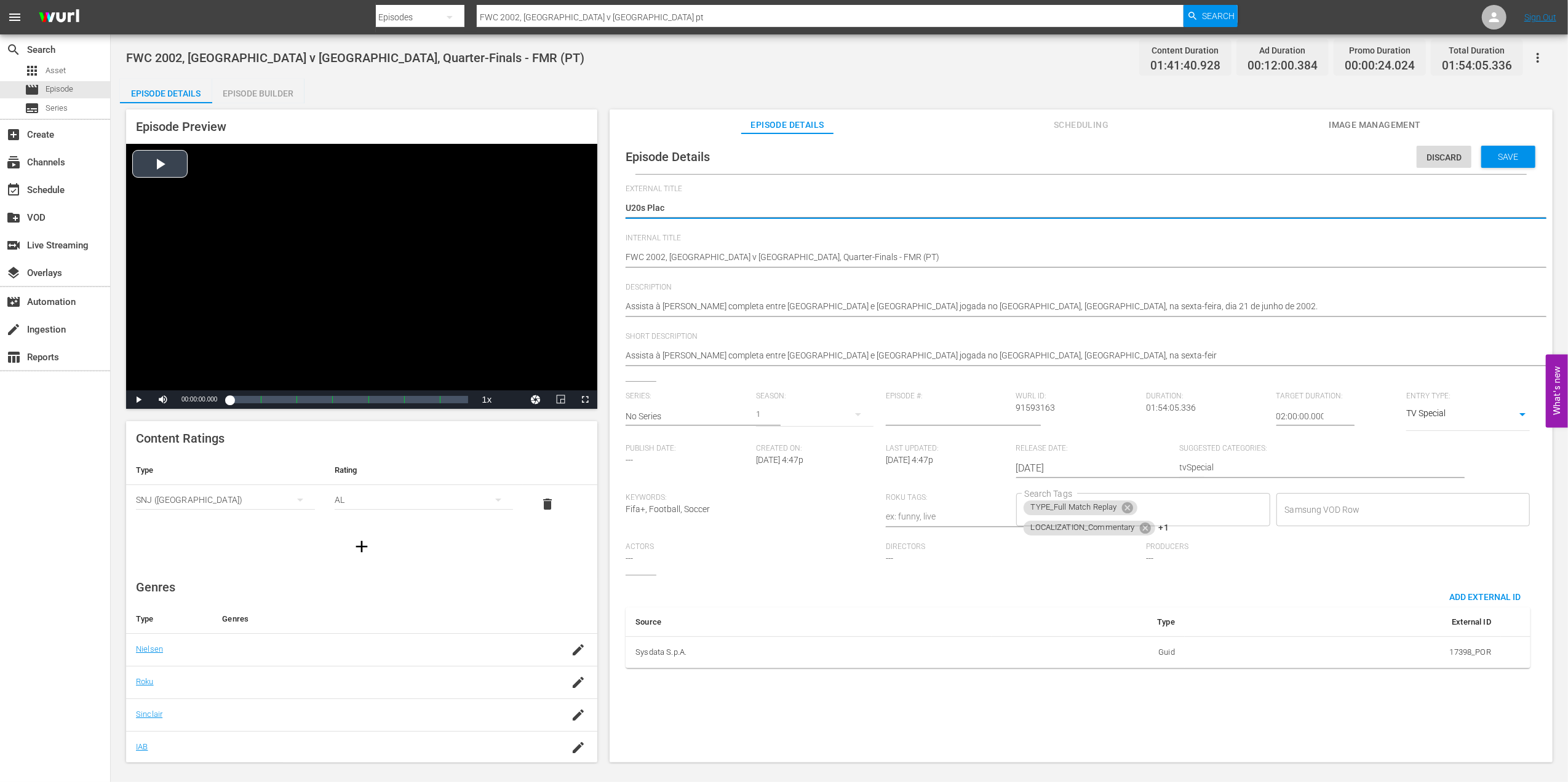
type textarea "U20s Plach"
type textarea "U20s Plac"
type textarea "U20s Place"
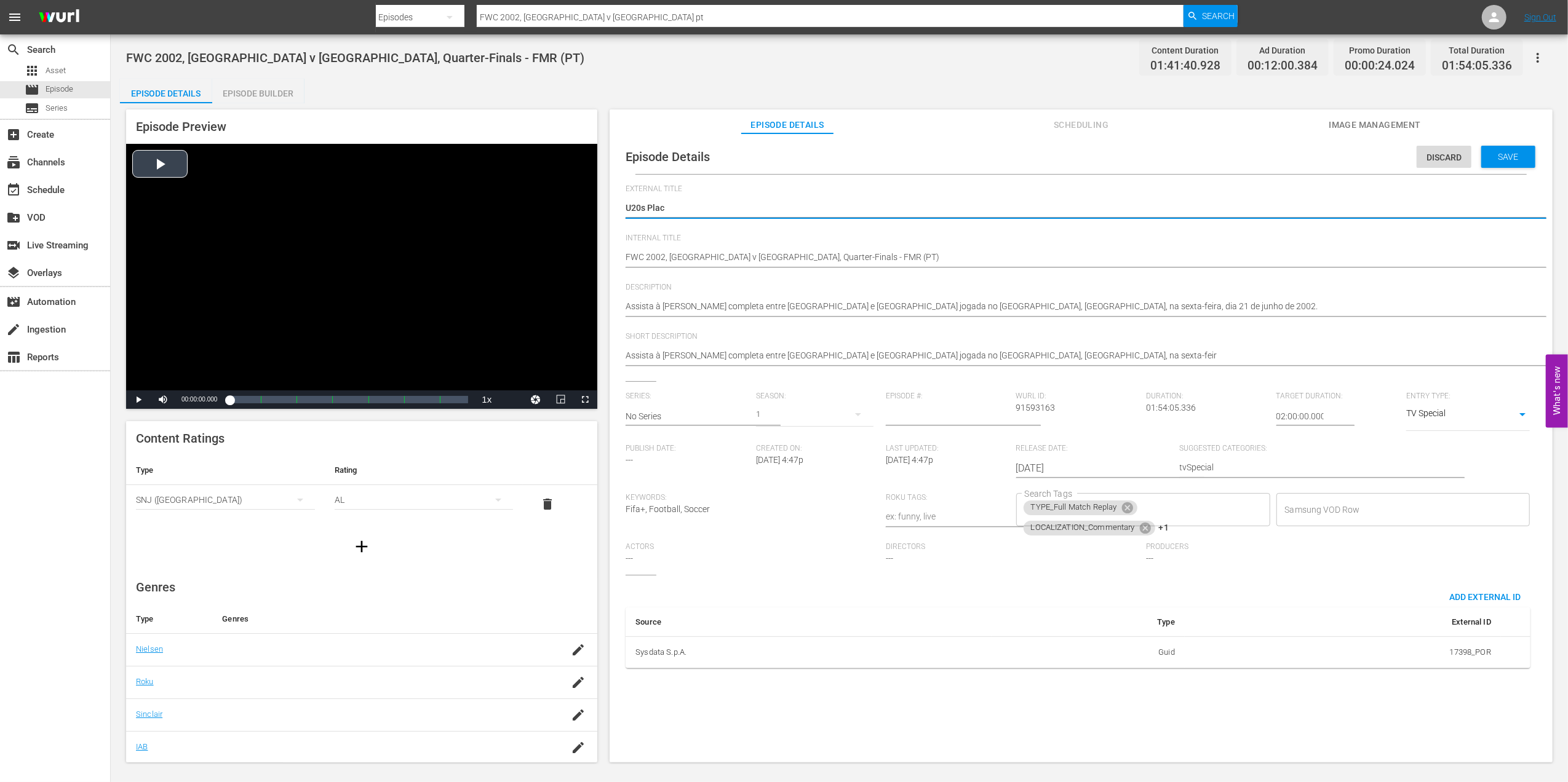
type textarea "U20s Place"
type textarea "U20s Placeh"
type textarea "U20s Placeho"
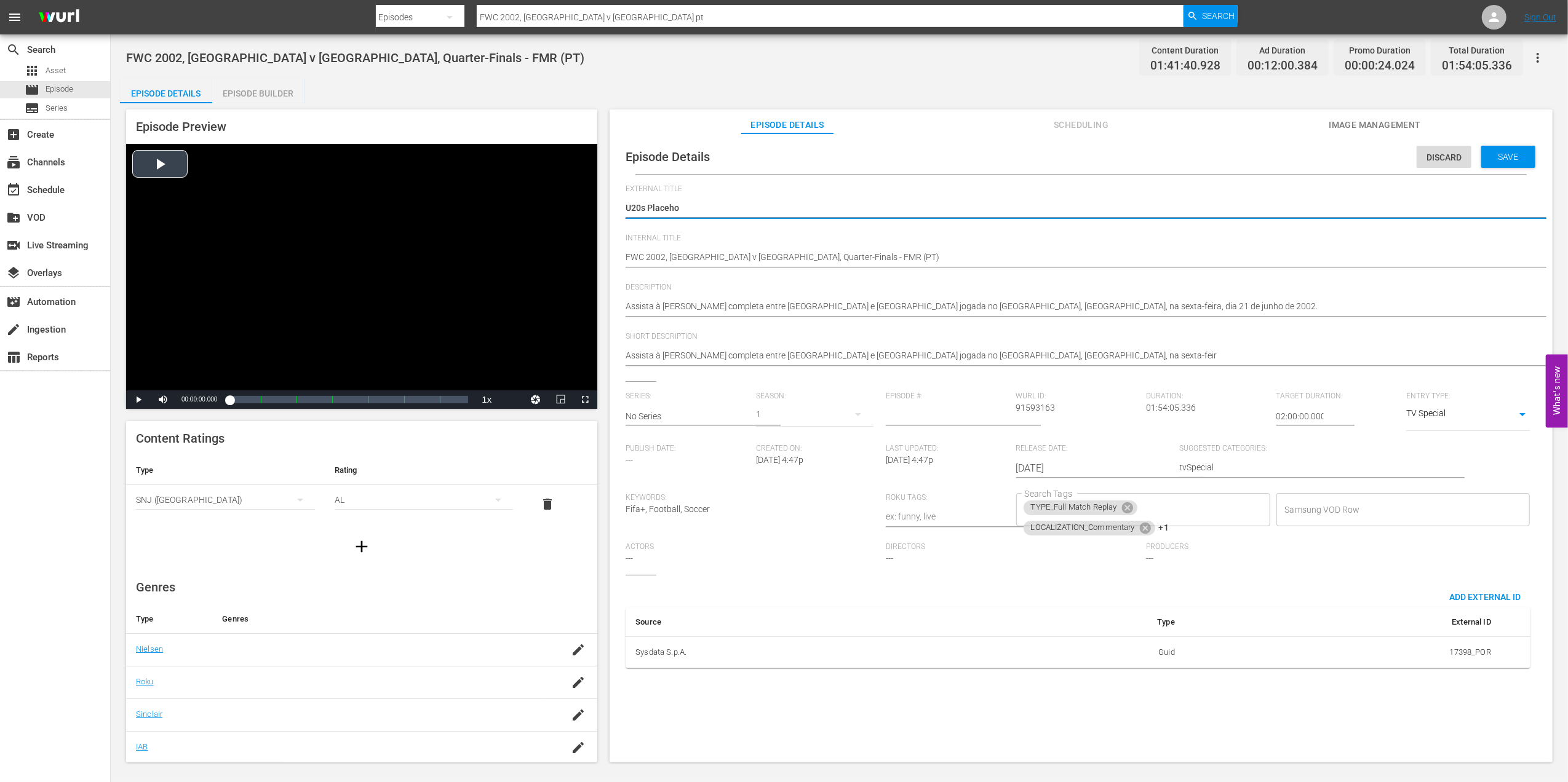
type textarea "U20s Placehol"
type textarea "U20s Placehold"
type textarea "U20s Placeholde"
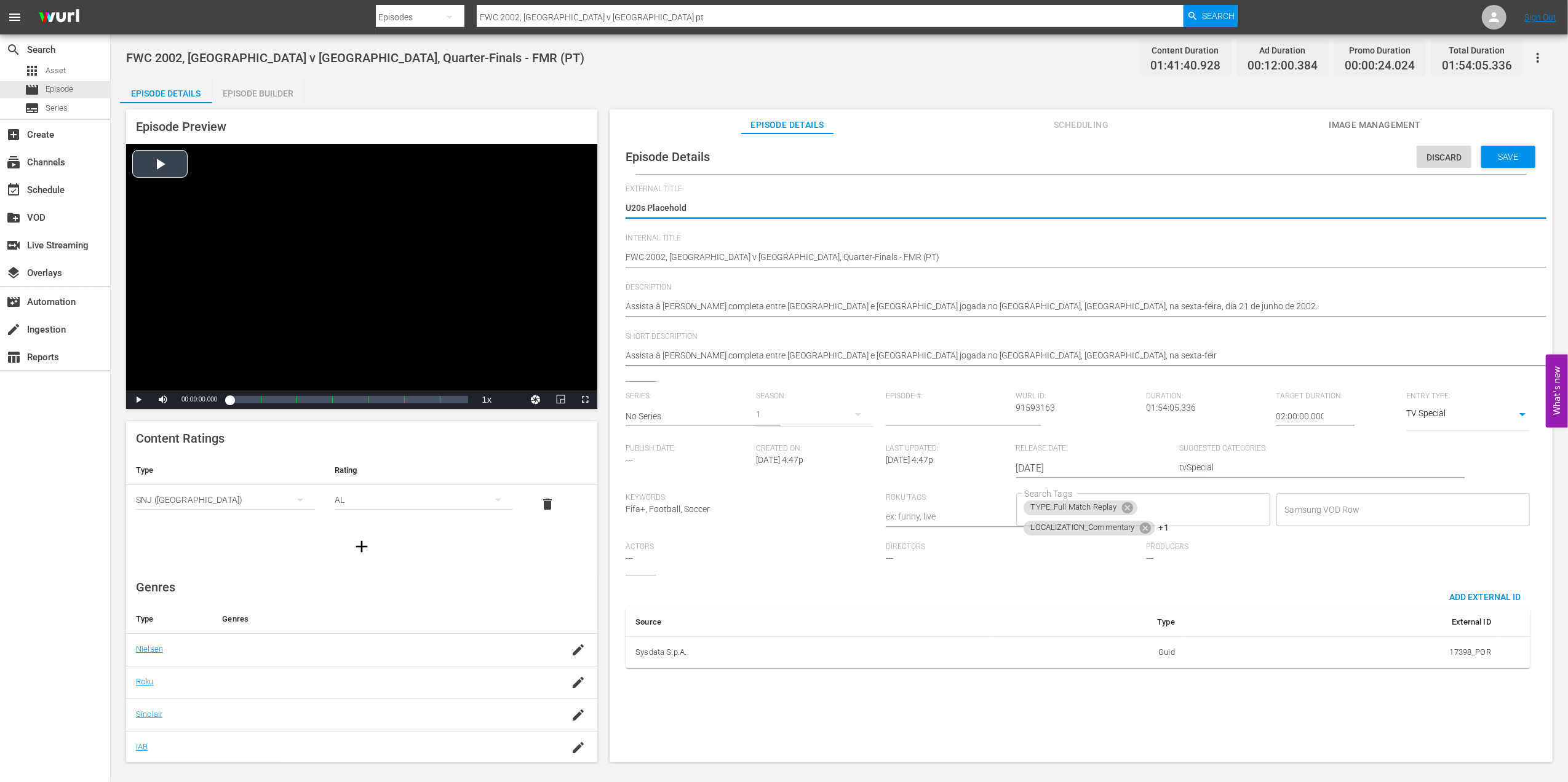
type textarea "U20s Placeholde"
type textarea "U20s Placeholder"
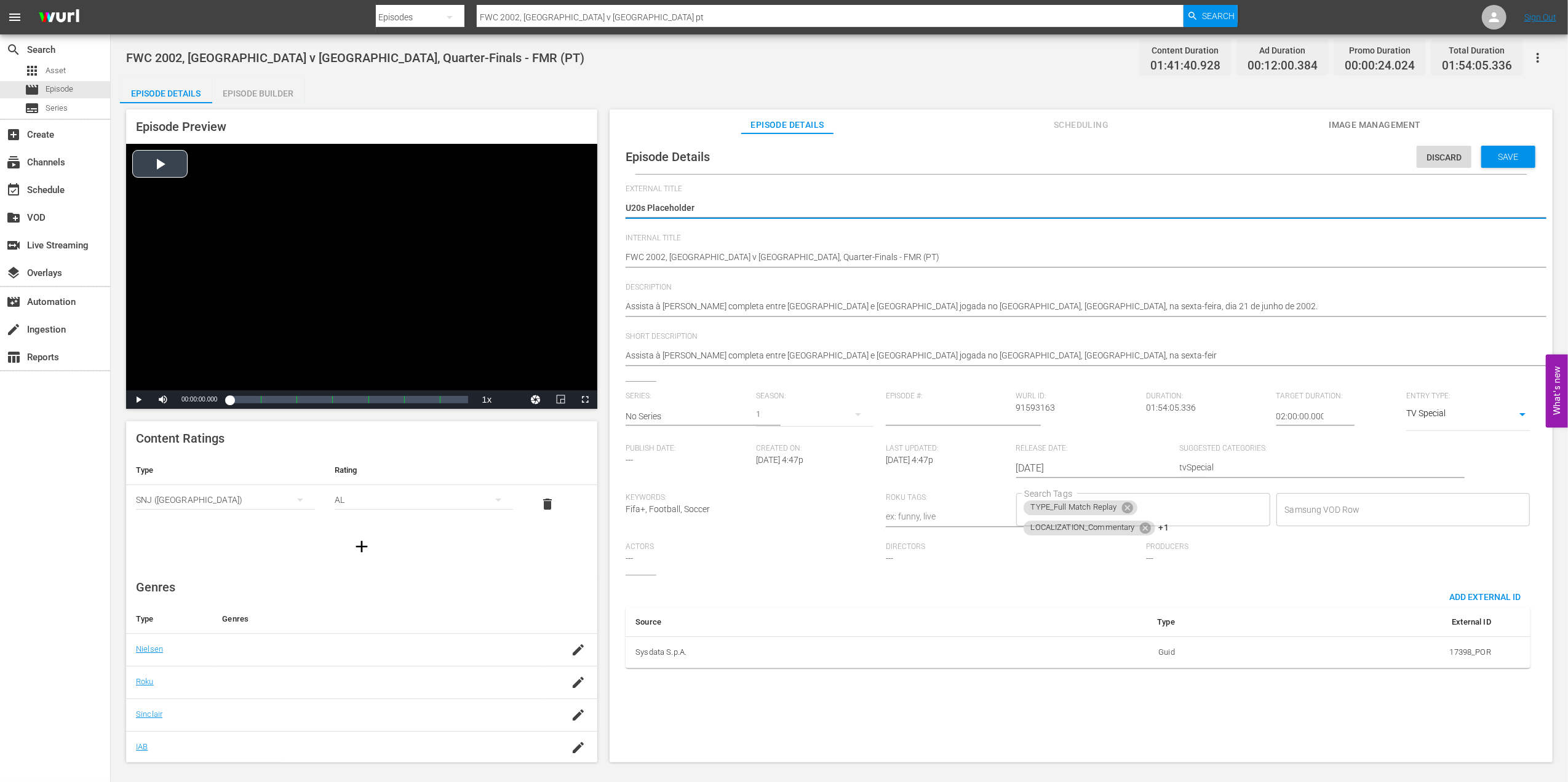
type textarea "U20s Placeholder 2"
drag, startPoint x: 712, startPoint y: 207, endPoint x: 615, endPoint y: 207, distance: 97.0
click at [615, 207] on div "Episode Details Discard Save External Title Copy of Inglaterra x Brasil| Quarta…" at bounding box center [1081, 454] width 943 height 641
type textarea "U20s Placeholder 2"
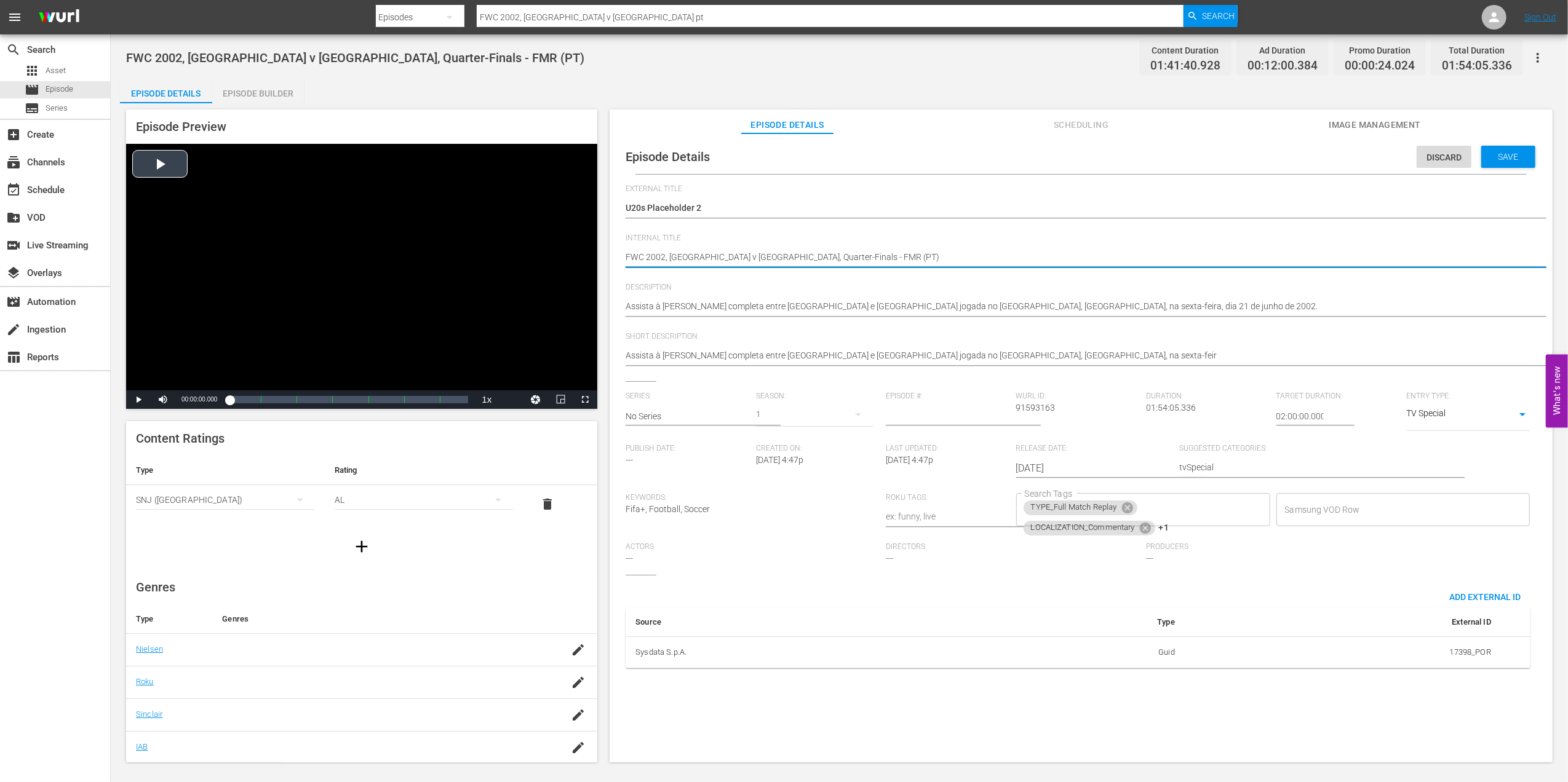
drag, startPoint x: 812, startPoint y: 256, endPoint x: 569, endPoint y: 256, distance: 243.0
paste textarea "U20s Placeholder 2"
type textarea "U20s Placeholder 2(PT)"
type textarea "U20s Placeholder 2 (PT)"
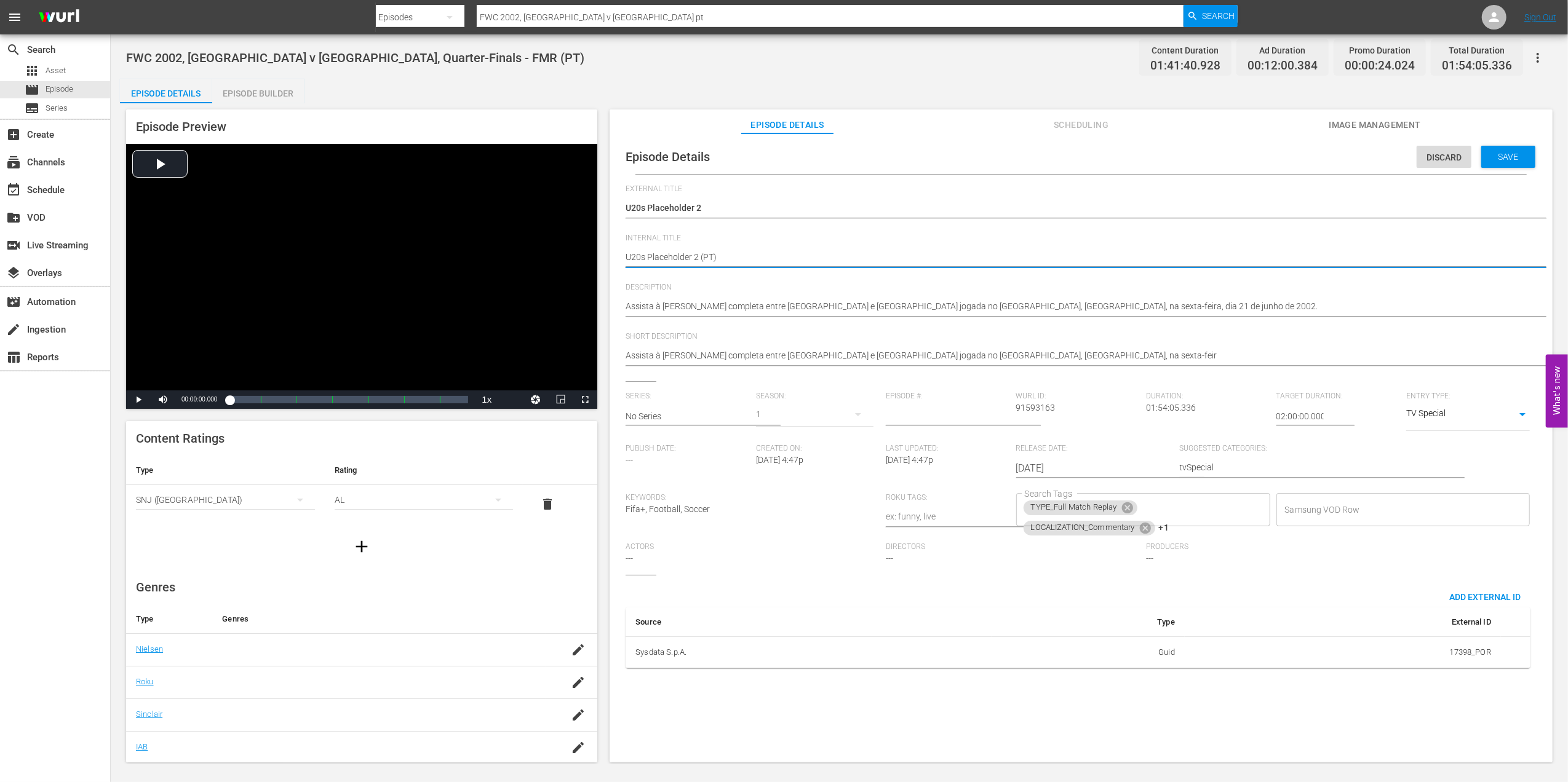
type textarea "U20s Placeholder 2 (PT)"
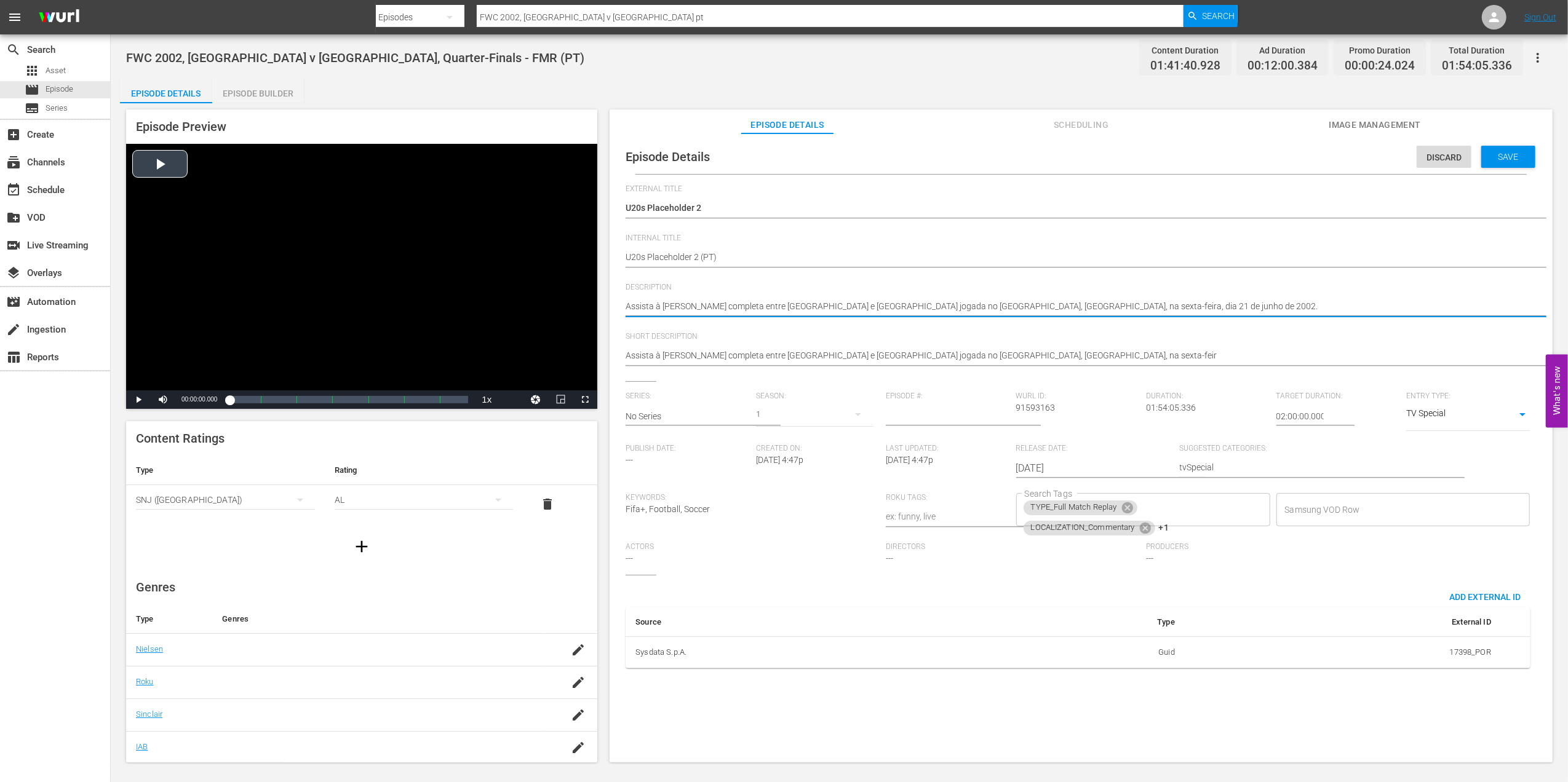
drag, startPoint x: 1178, startPoint y: 302, endPoint x: 500, endPoint y: 300, distance: 678.0
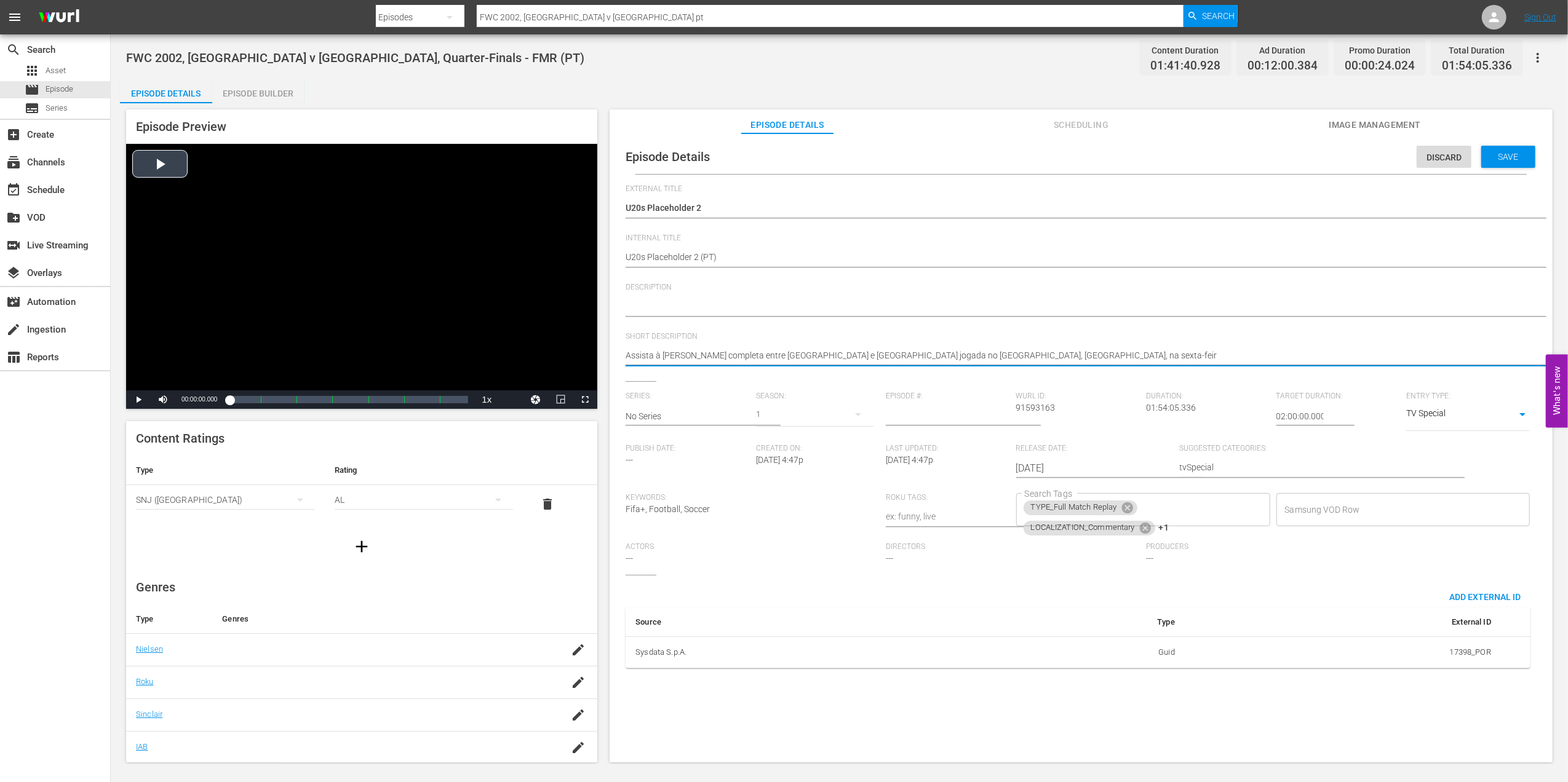
drag, startPoint x: 682, startPoint y: 353, endPoint x: 532, endPoint y: 352, distance: 150.0
click at [1147, 529] on icon at bounding box center [1145, 527] width 11 height 11
click at [1121, 509] on icon at bounding box center [1126, 507] width 11 height 11
click at [1122, 514] on icon at bounding box center [1126, 509] width 11 height 11
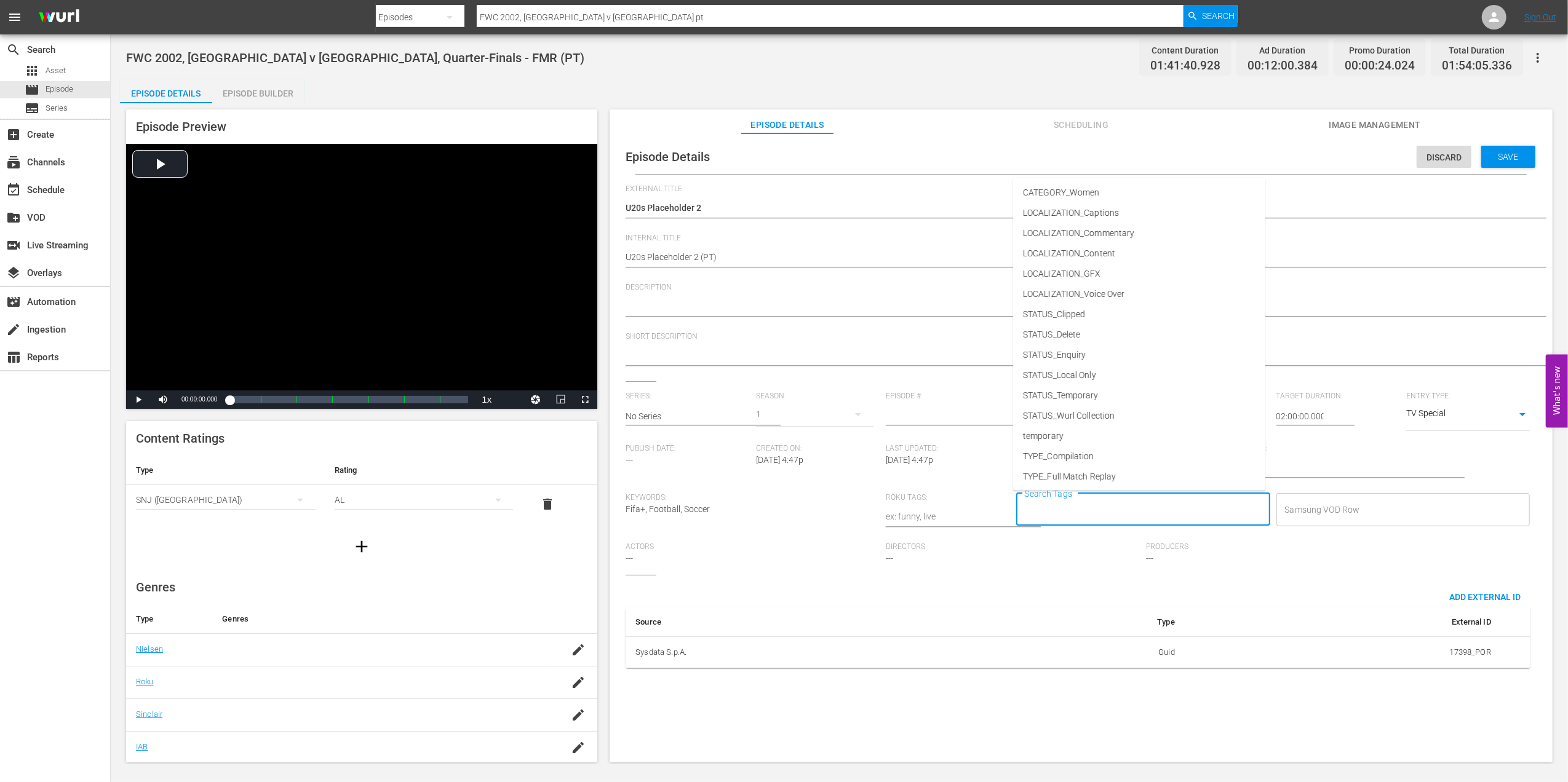
click at [1126, 507] on input "Search Tags" at bounding box center [1133, 510] width 224 height 22
click at [1079, 433] on li "TYPE_Live" at bounding box center [1139, 435] width 252 height 21
click at [1157, 514] on input "Search Tags" at bounding box center [1169, 510] width 156 height 22
click at [1085, 387] on li "STATUS_Temporary" at bounding box center [1139, 396] width 252 height 21
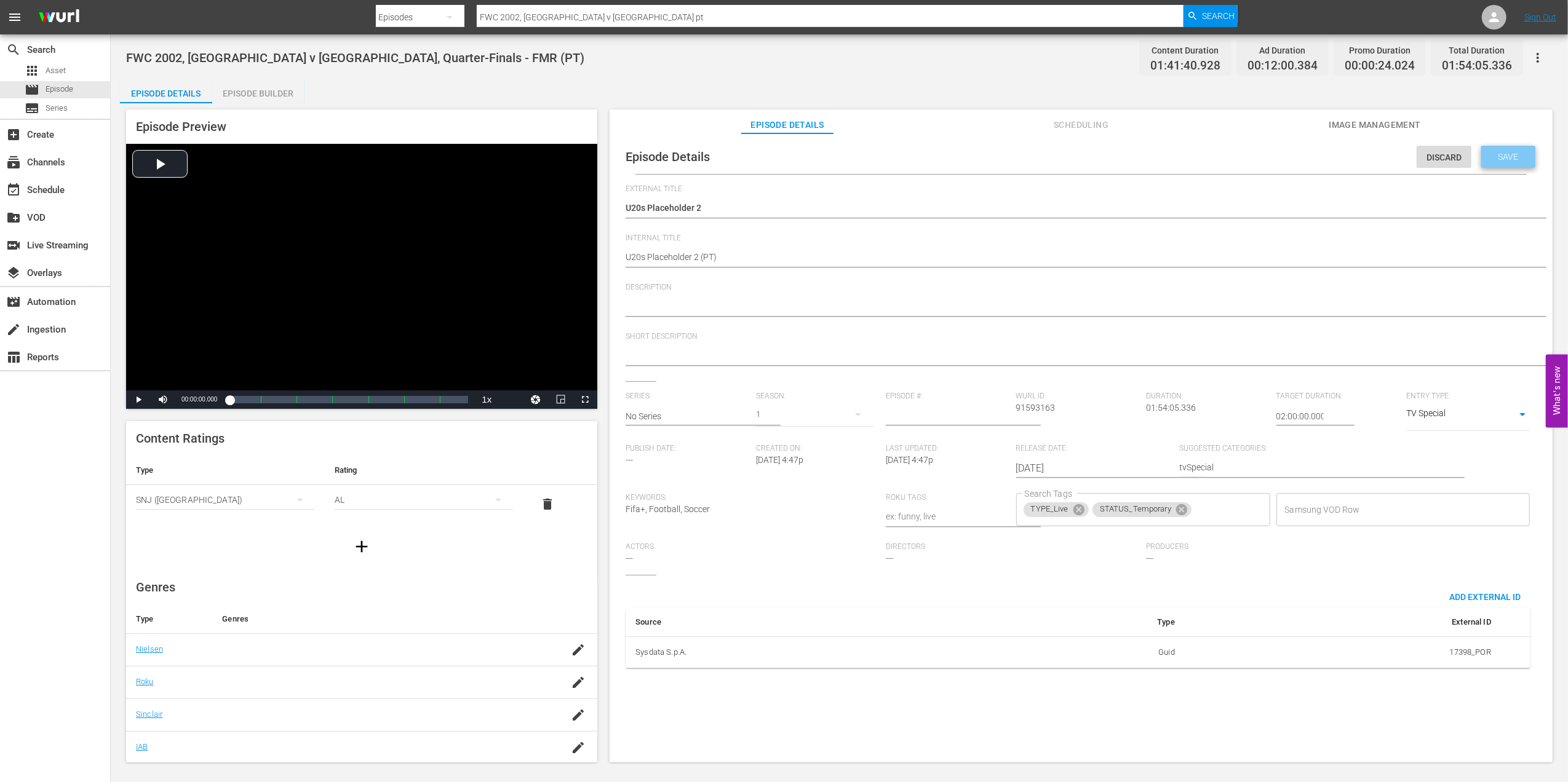
click at [1500, 156] on span "Save" at bounding box center [1508, 156] width 40 height 10
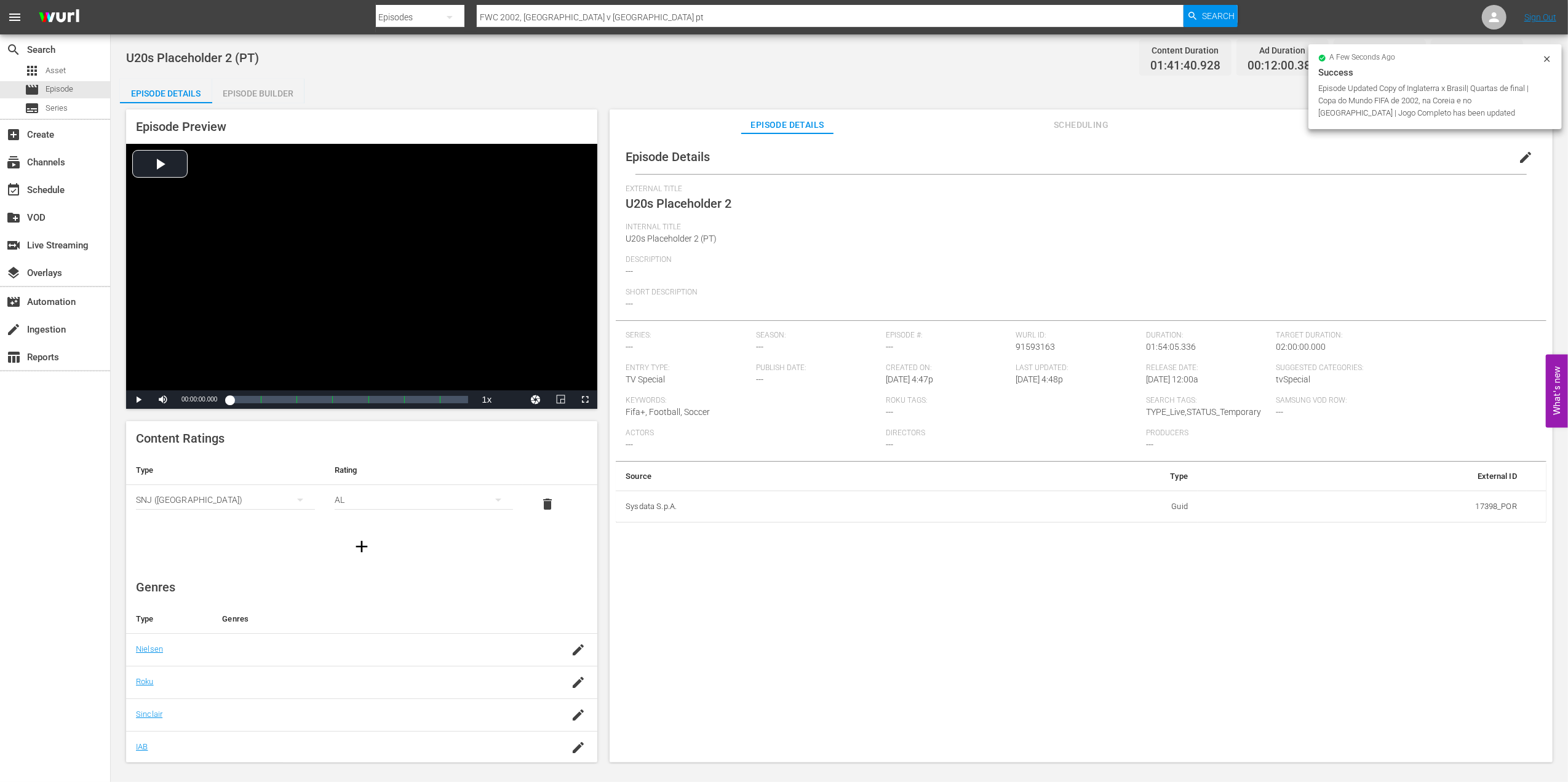
click at [1524, 162] on span "edit" at bounding box center [1525, 157] width 15 height 15
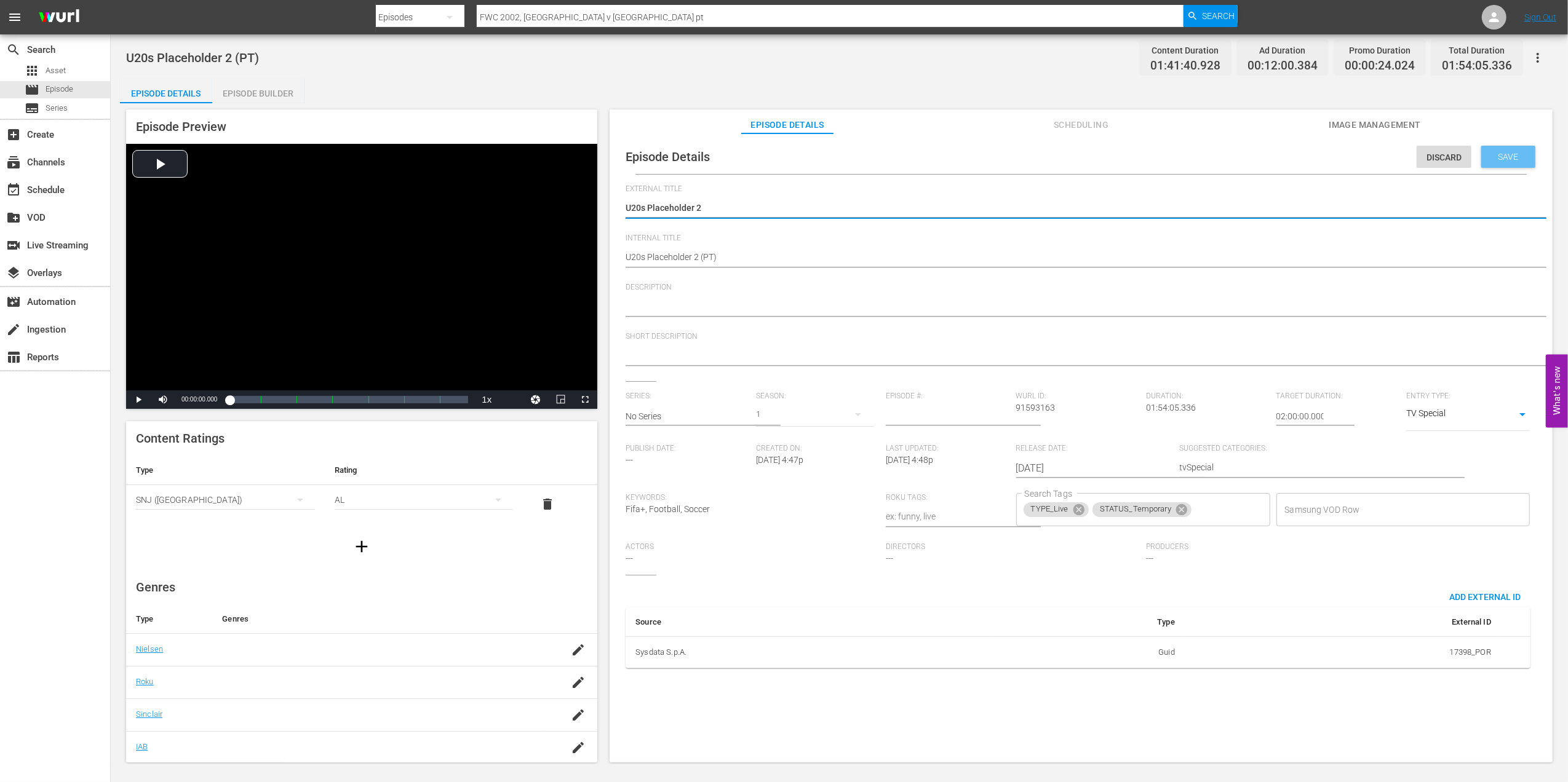
click at [1491, 154] on span "Save" at bounding box center [1508, 156] width 40 height 10
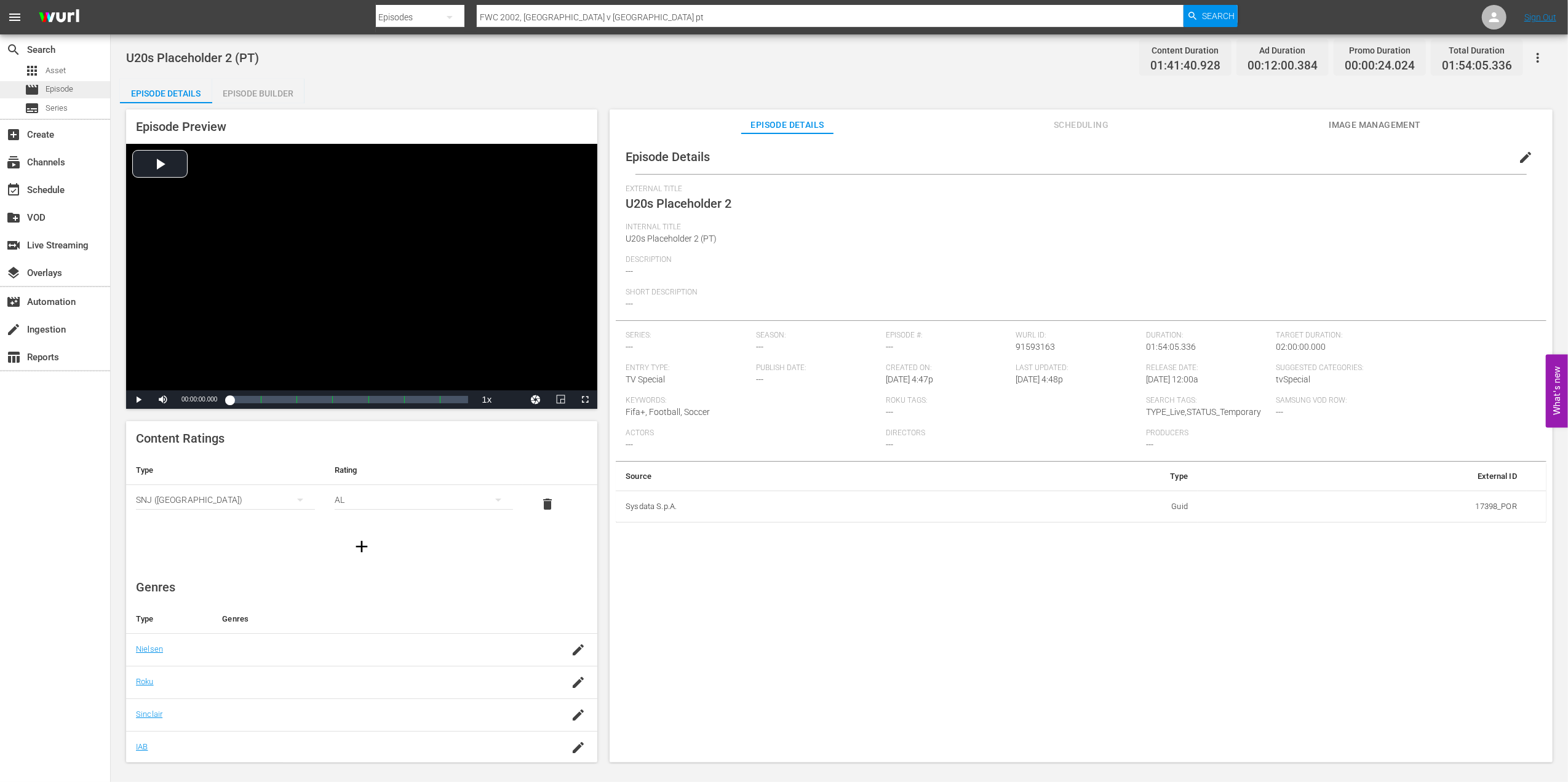
click at [75, 94] on div "movie Episode" at bounding box center [55, 89] width 110 height 17
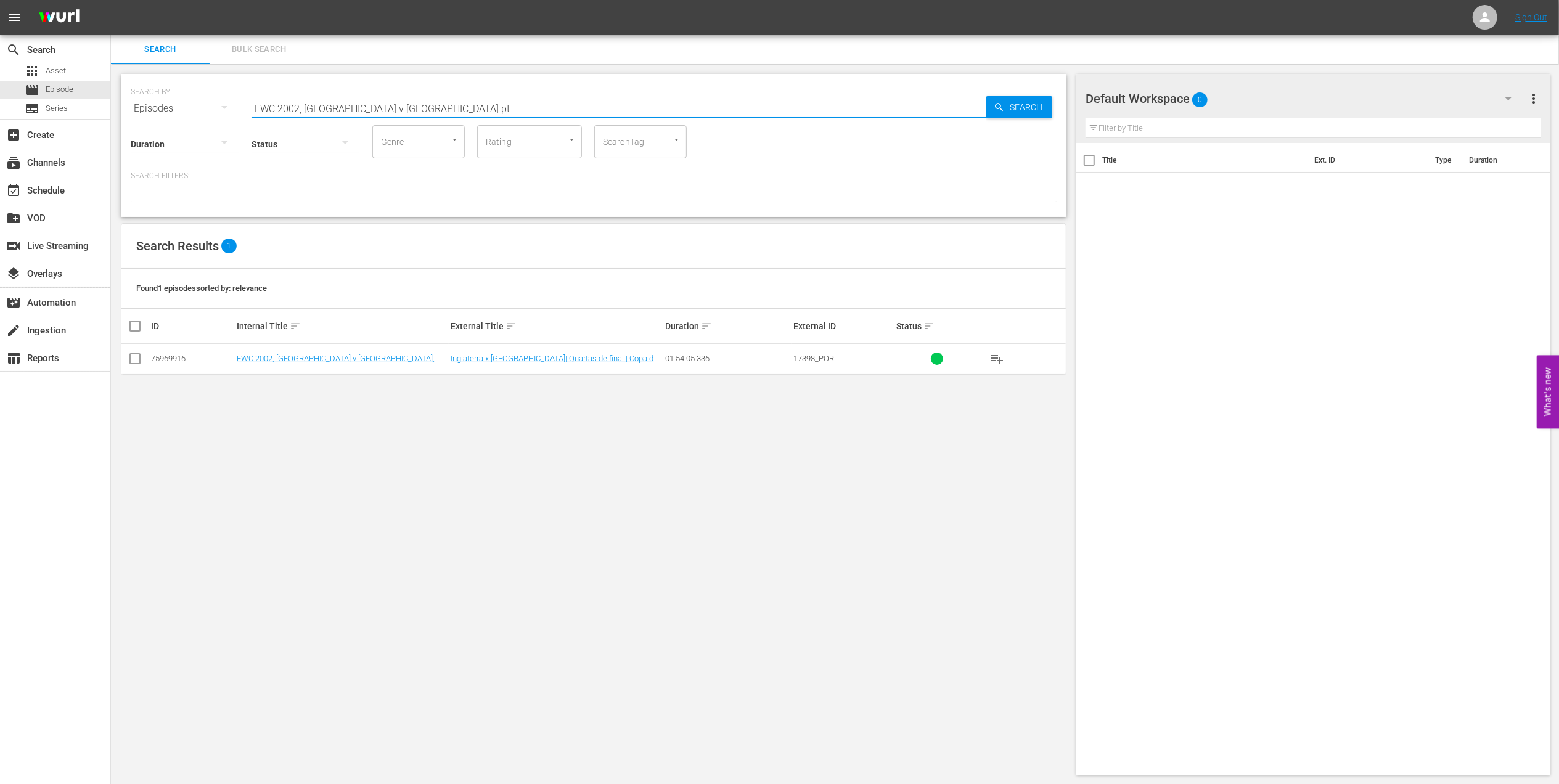
drag, startPoint x: 395, startPoint y: 106, endPoint x: 164, endPoint y: 119, distance: 231.4
click at [164, 119] on div "SEARCH BY Search By Episodes Search ID, Title, Description, Keywords, or Catego…" at bounding box center [593, 146] width 946 height 143
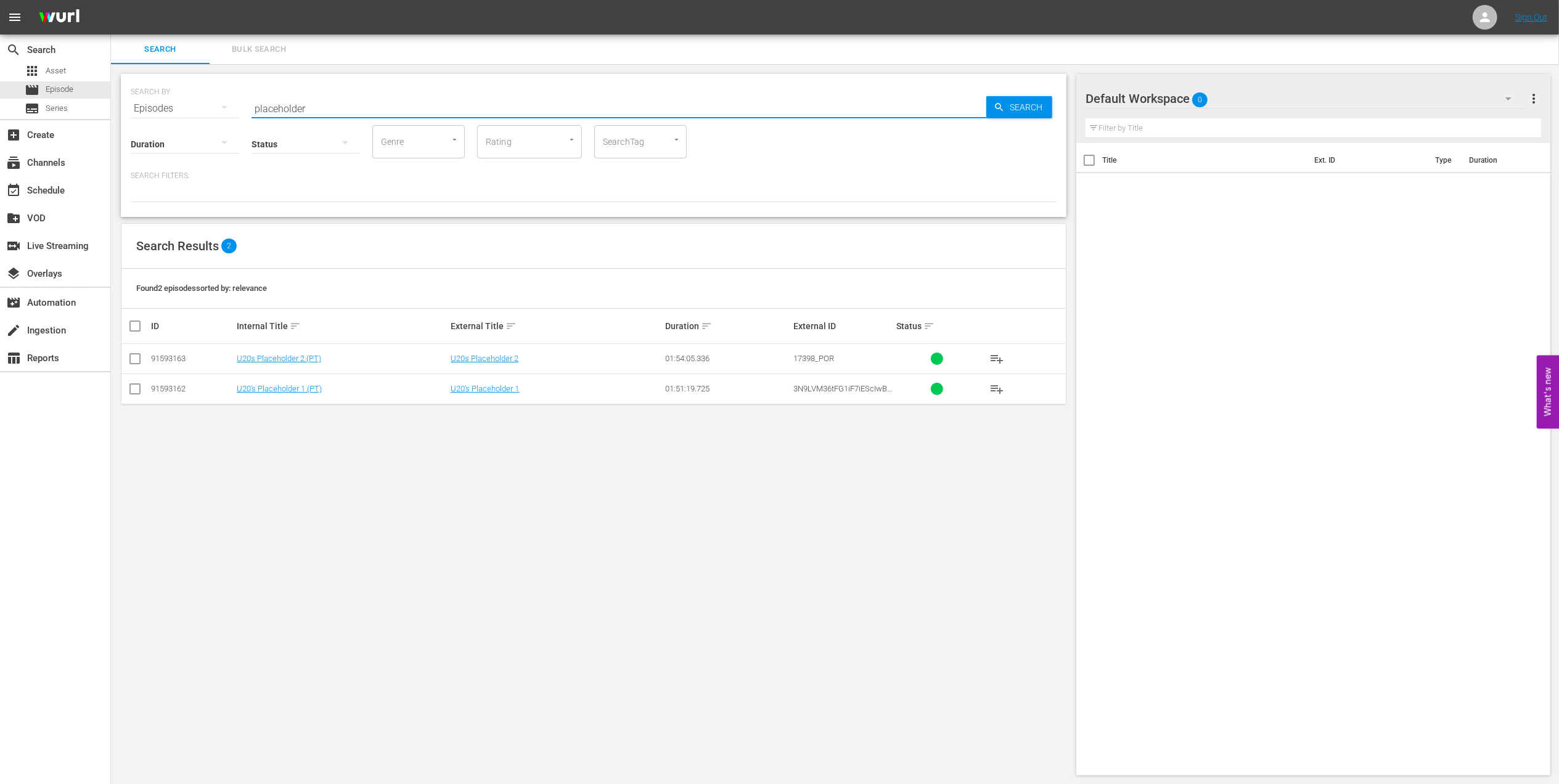
drag, startPoint x: 321, startPoint y: 104, endPoint x: 288, endPoint y: 104, distance: 33.0
click at [164, 104] on div "SEARCH BY Search By Episodes Search ID, Title, Description, Keywords, or Catego…" at bounding box center [594, 101] width 926 height 44
paste input "FWC 1994, Brazil vs Cameroon, Group Stage (PT)"
click at [505, 105] on input "FWC 1994, Brazil vs Cameroon, Group Stage (PT)" at bounding box center [619, 108] width 735 height 30
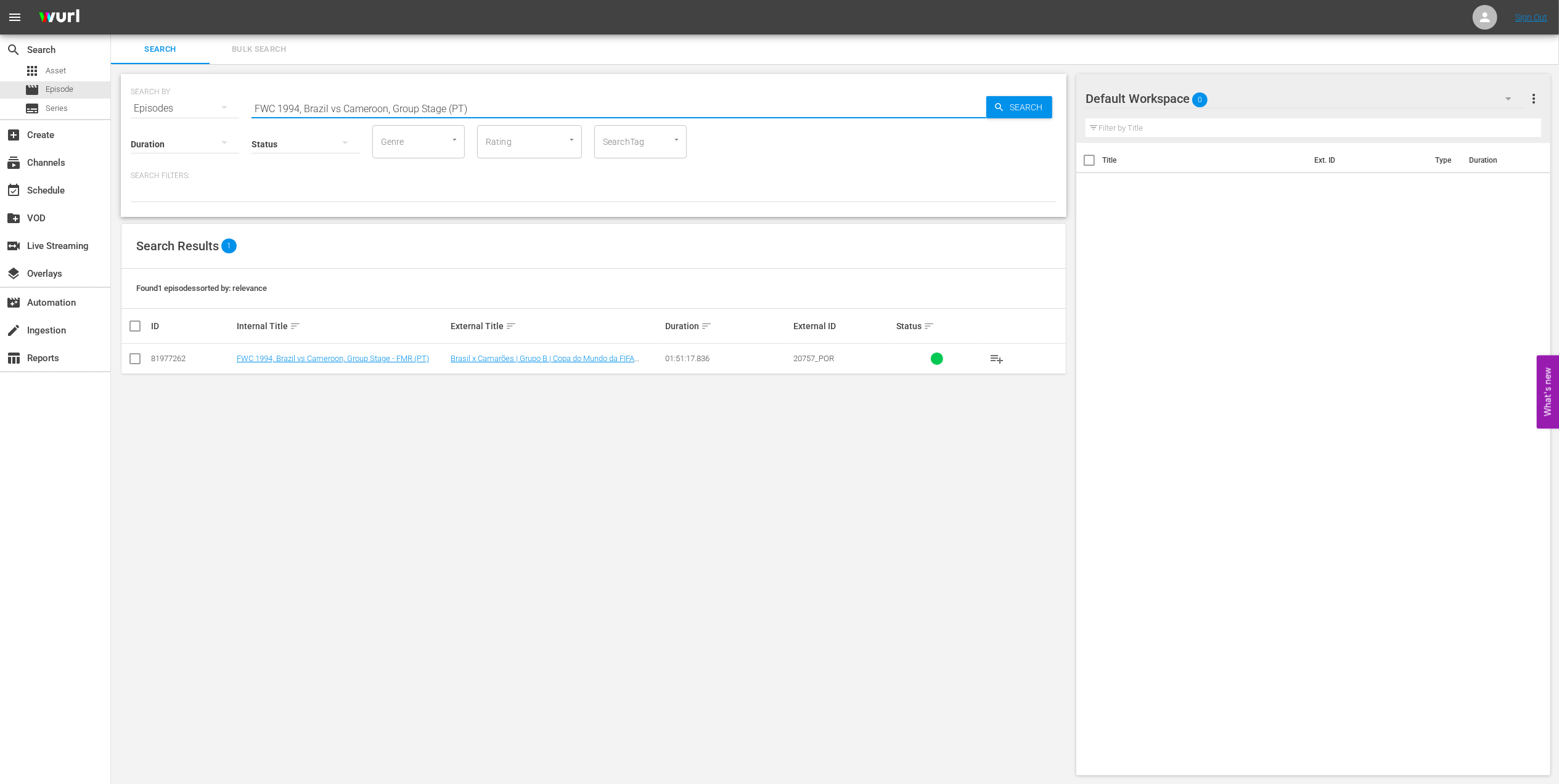
click at [338, 105] on input "FWC 1994, Brazil vs Cameroon, Group Stage (PT)" at bounding box center [619, 108] width 735 height 30
type input "FWC 1994, Brazil v Cameroon, Group Stage (PT)"
click at [141, 362] on input "checkbox" at bounding box center [135, 361] width 15 height 15
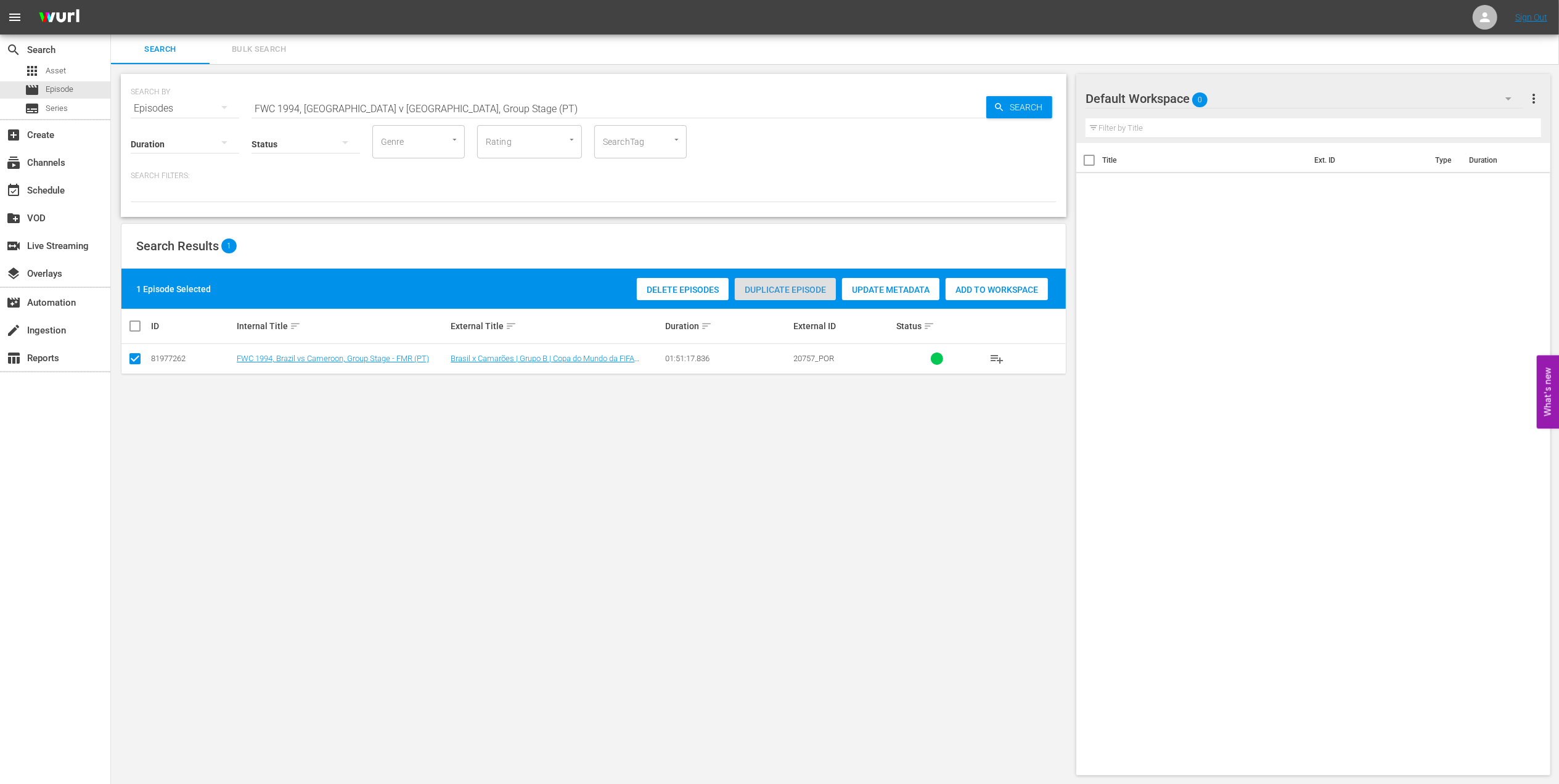
click at [787, 291] on span "Duplicate Episode" at bounding box center [785, 289] width 101 height 10
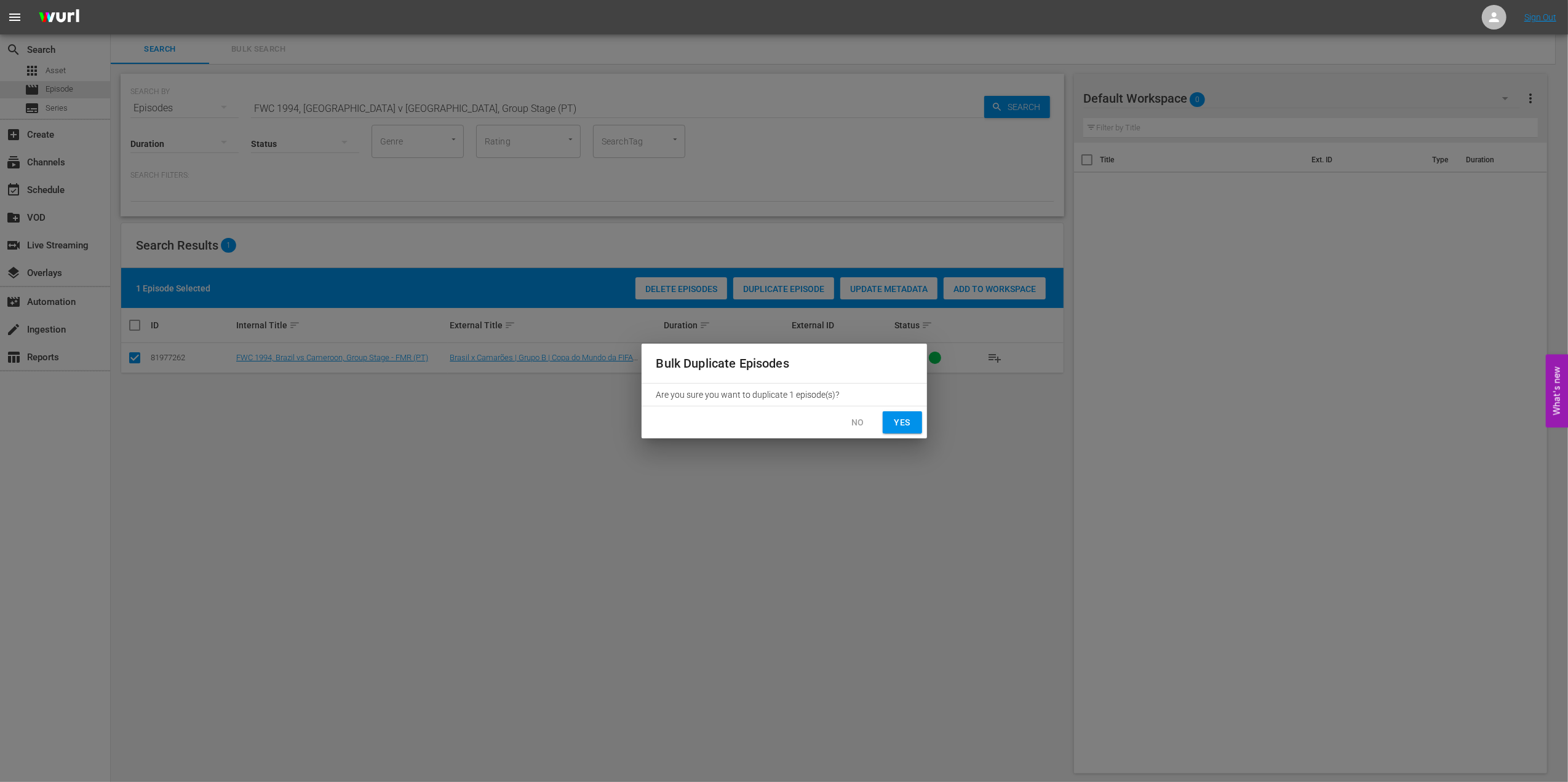
click at [888, 415] on button "Yes" at bounding box center [902, 423] width 39 height 23
checkbox input "false"
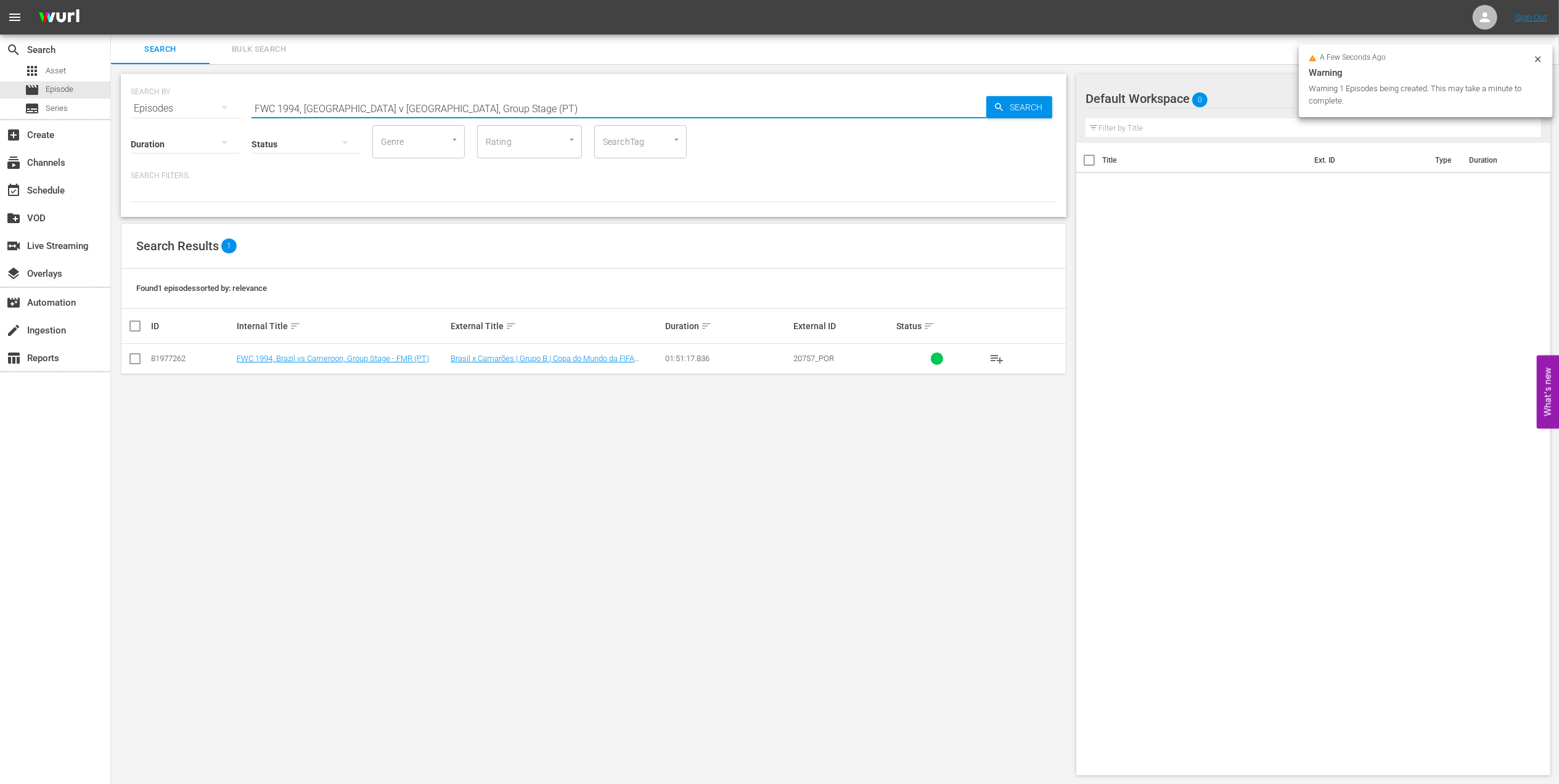
drag, startPoint x: 469, startPoint y: 105, endPoint x: 388, endPoint y: 112, distance: 81.3
click at [388, 112] on input "FWC 1994, Brazil v Cameroon, Group Stage (PT)" at bounding box center [619, 108] width 735 height 30
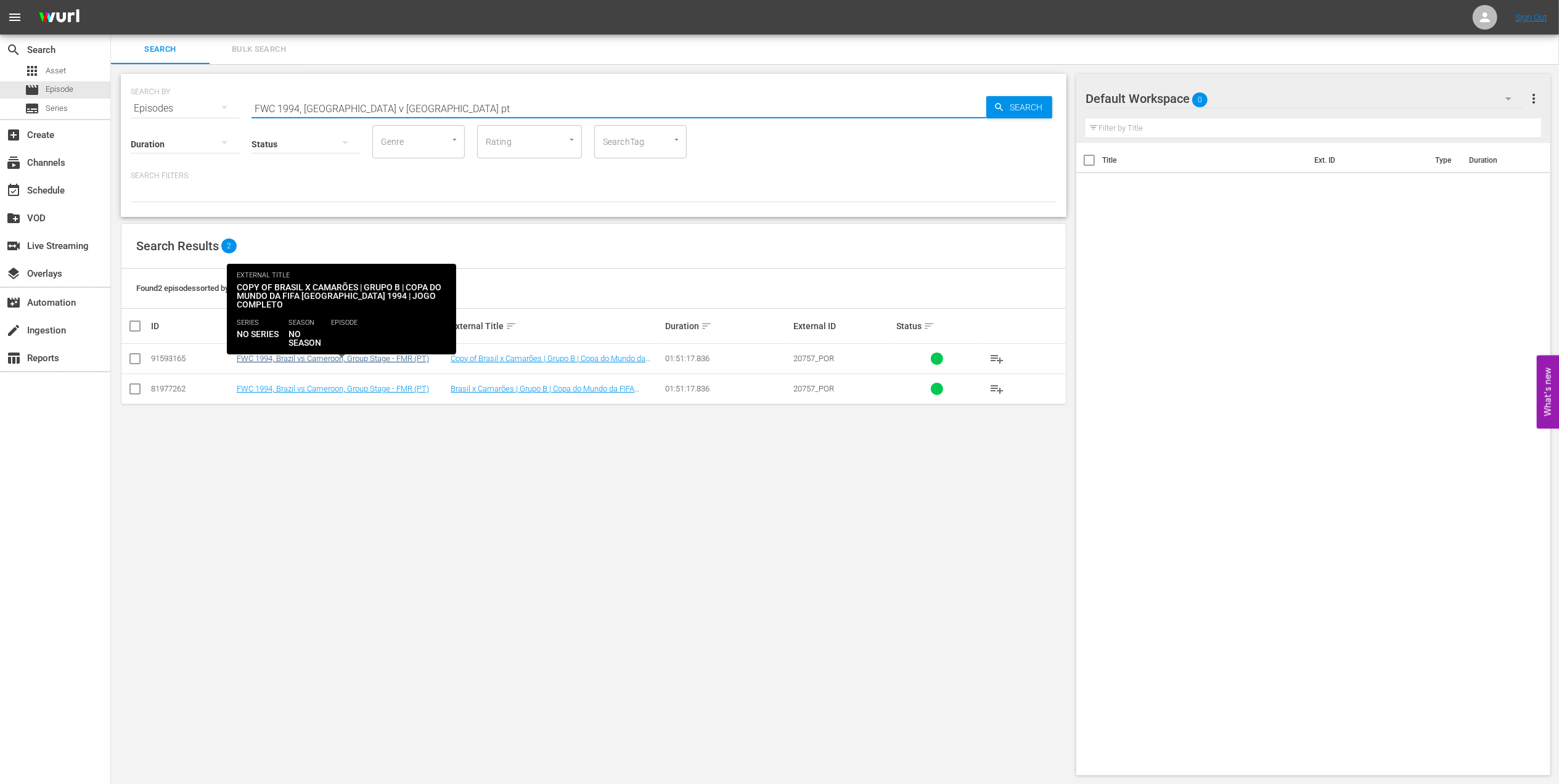
type input "FWC 1994, Brazil v Cameroon pt"
click at [340, 358] on link "FWC 1994, Brazil vs Cameroon, Group Stage - FMR (PT)" at bounding box center [333, 358] width 192 height 9
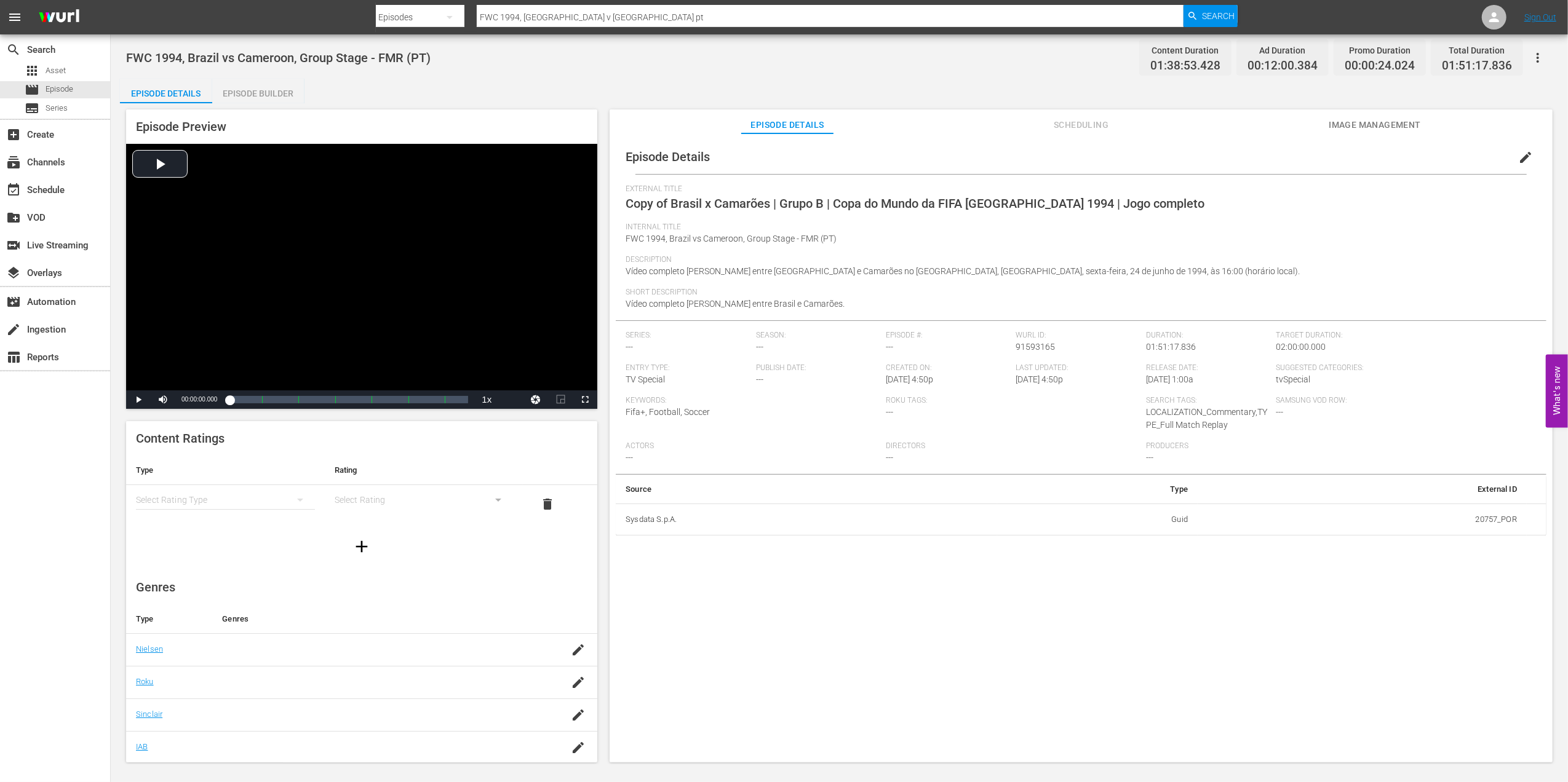
click at [1518, 159] on span "edit" at bounding box center [1525, 157] width 15 height 15
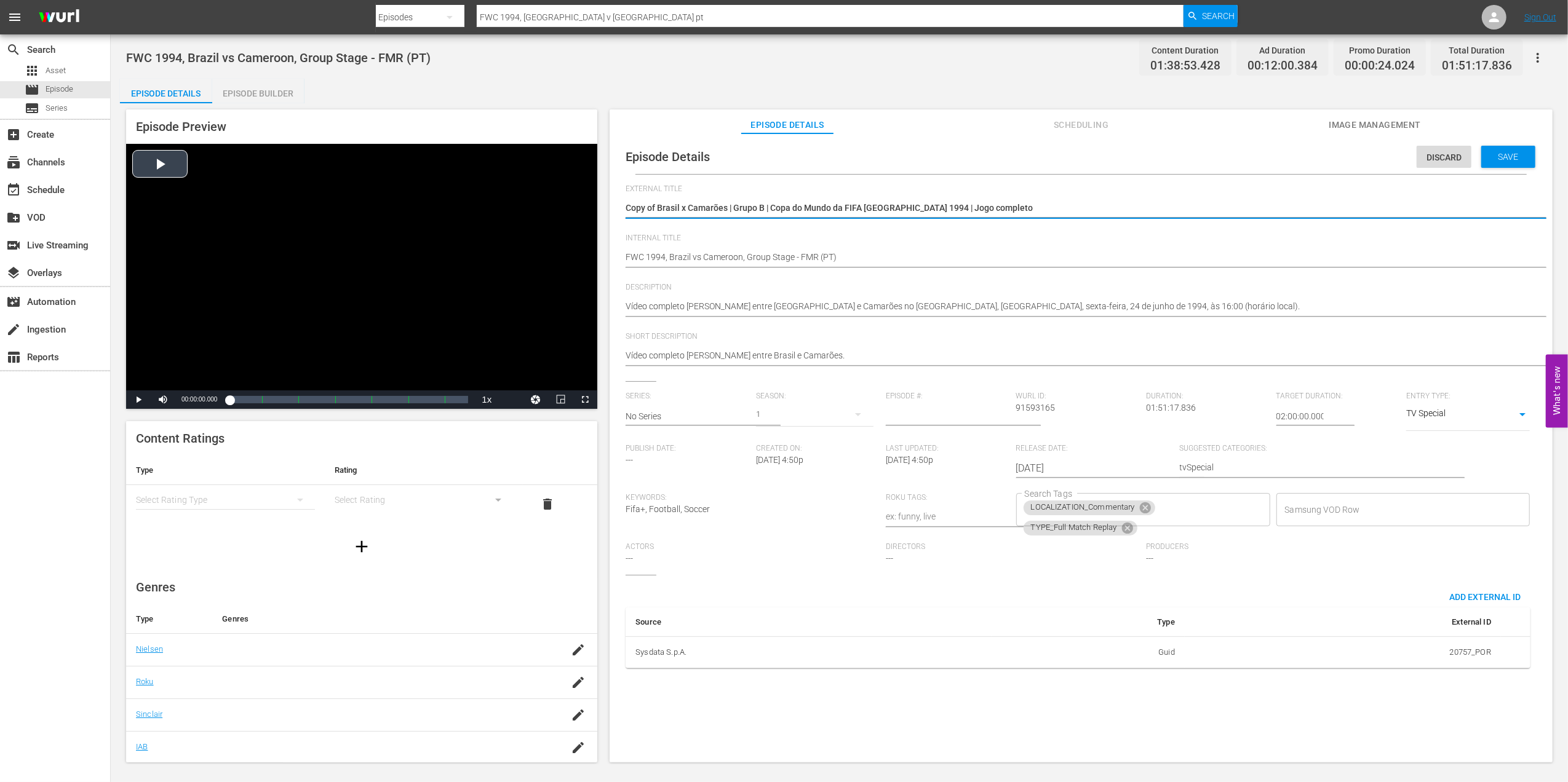
drag, startPoint x: 980, startPoint y: 203, endPoint x: 554, endPoint y: 217, distance: 426.2
click at [554, 217] on div "Episode Preview Video Player is loading. Play Video Play Mute Current Time 00:0…" at bounding box center [839, 438] width 1439 height 669
type textarea "U"
type textarea "u"
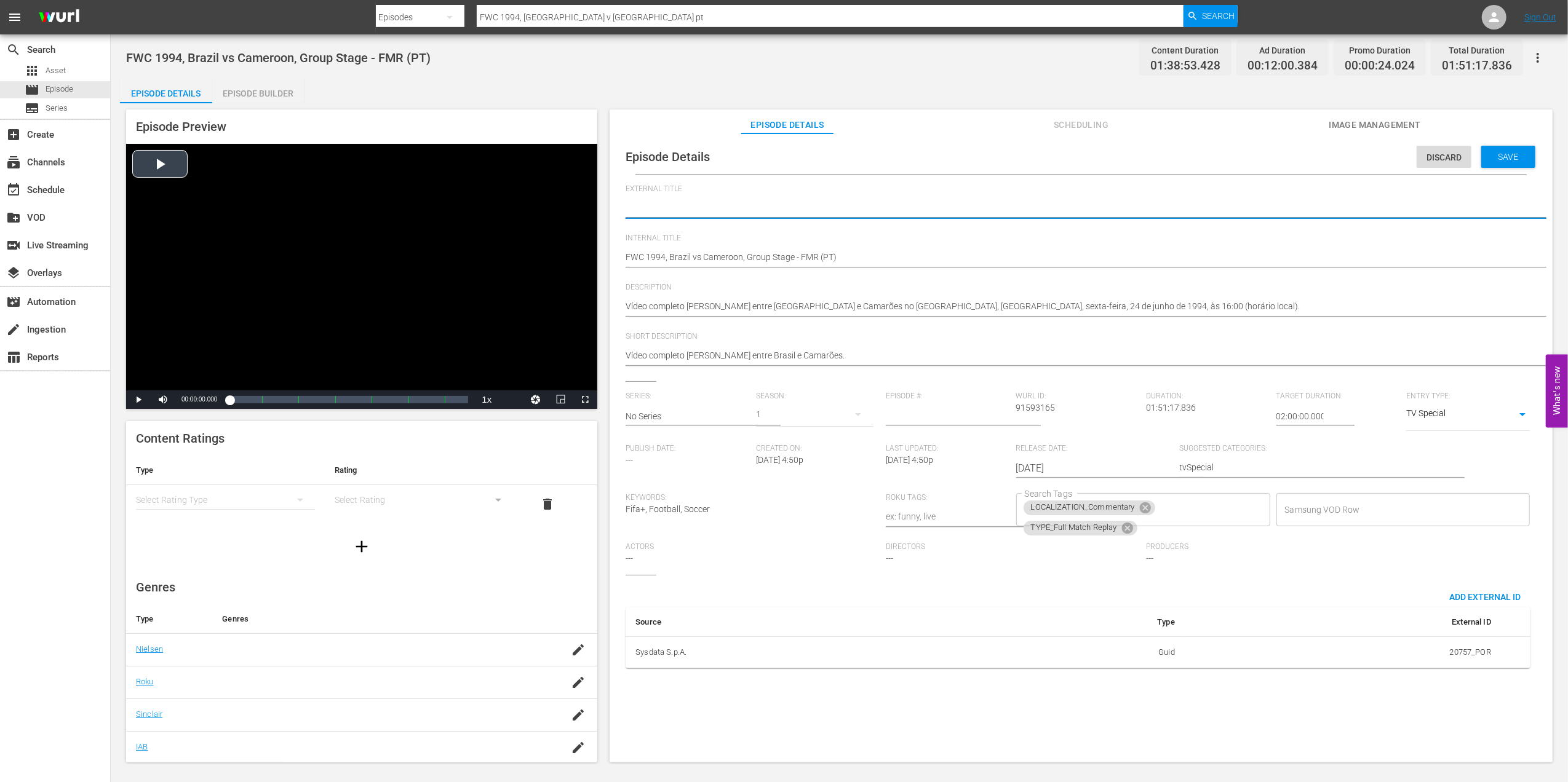
type textarea "u"
type textarea "u2"
type textarea "u20"
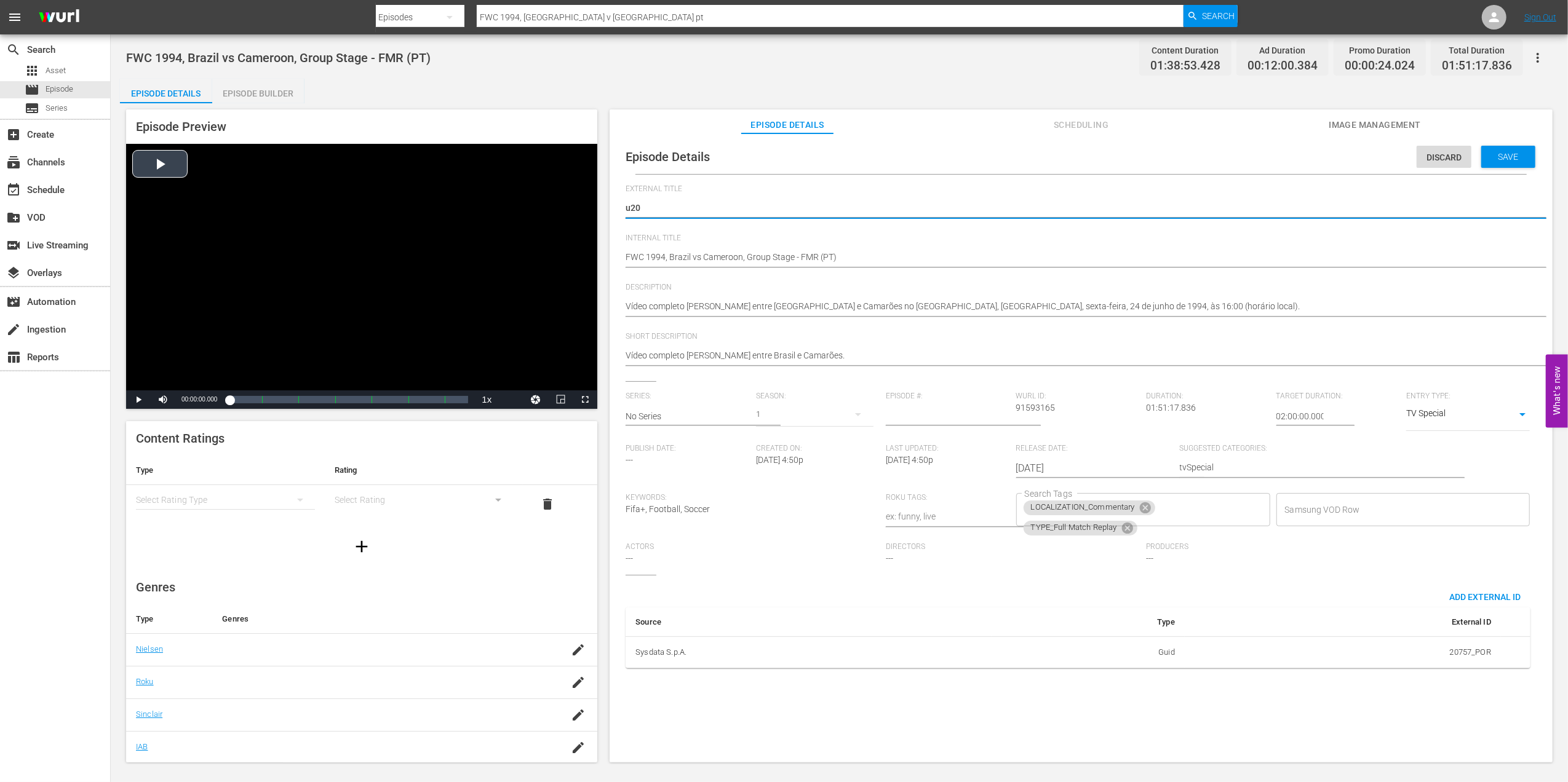
type textarea "u20'"
type textarea "u20's"
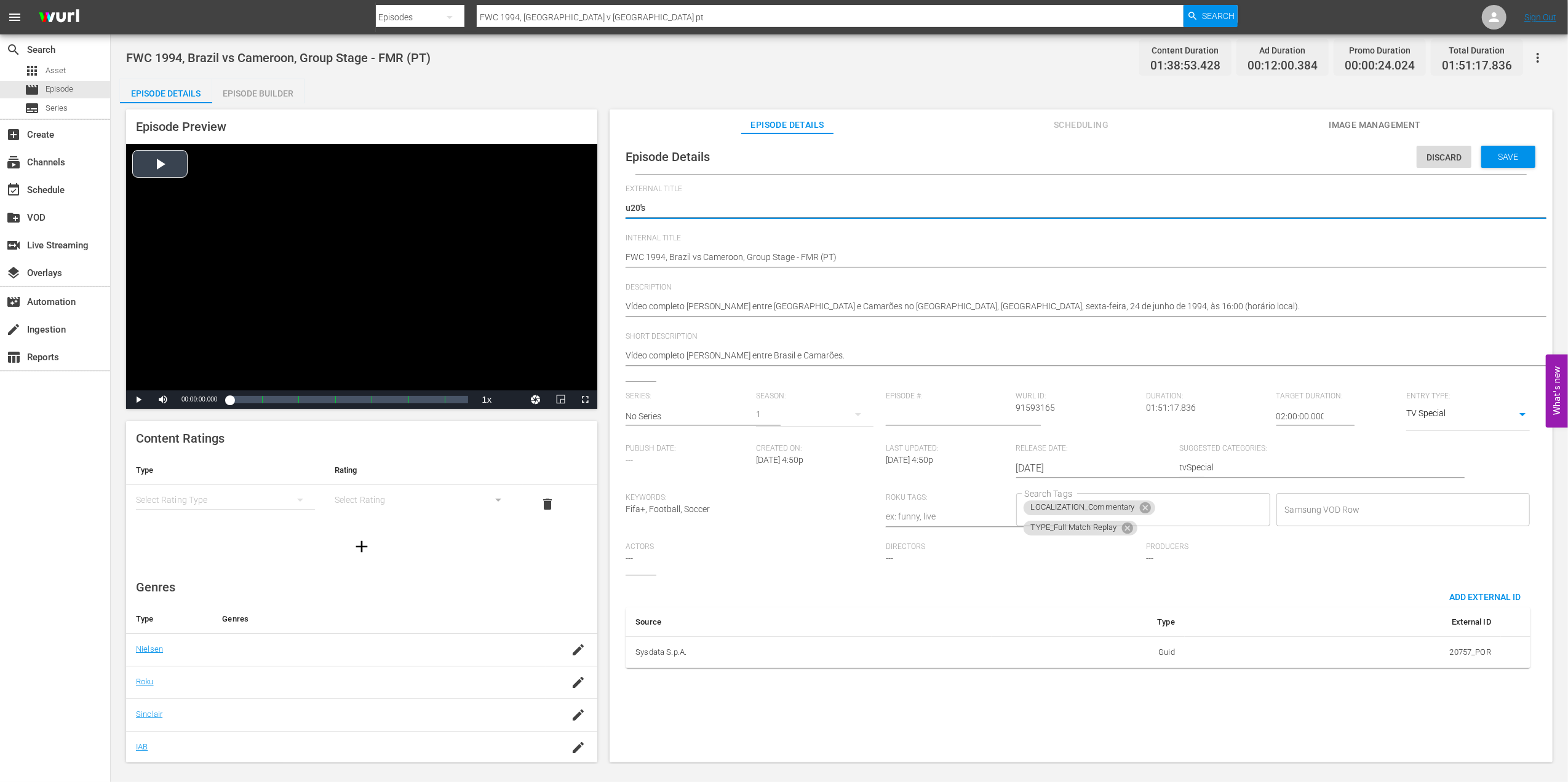
type textarea "u20's"
type textarea "u20's P"
type textarea "u20's Pl"
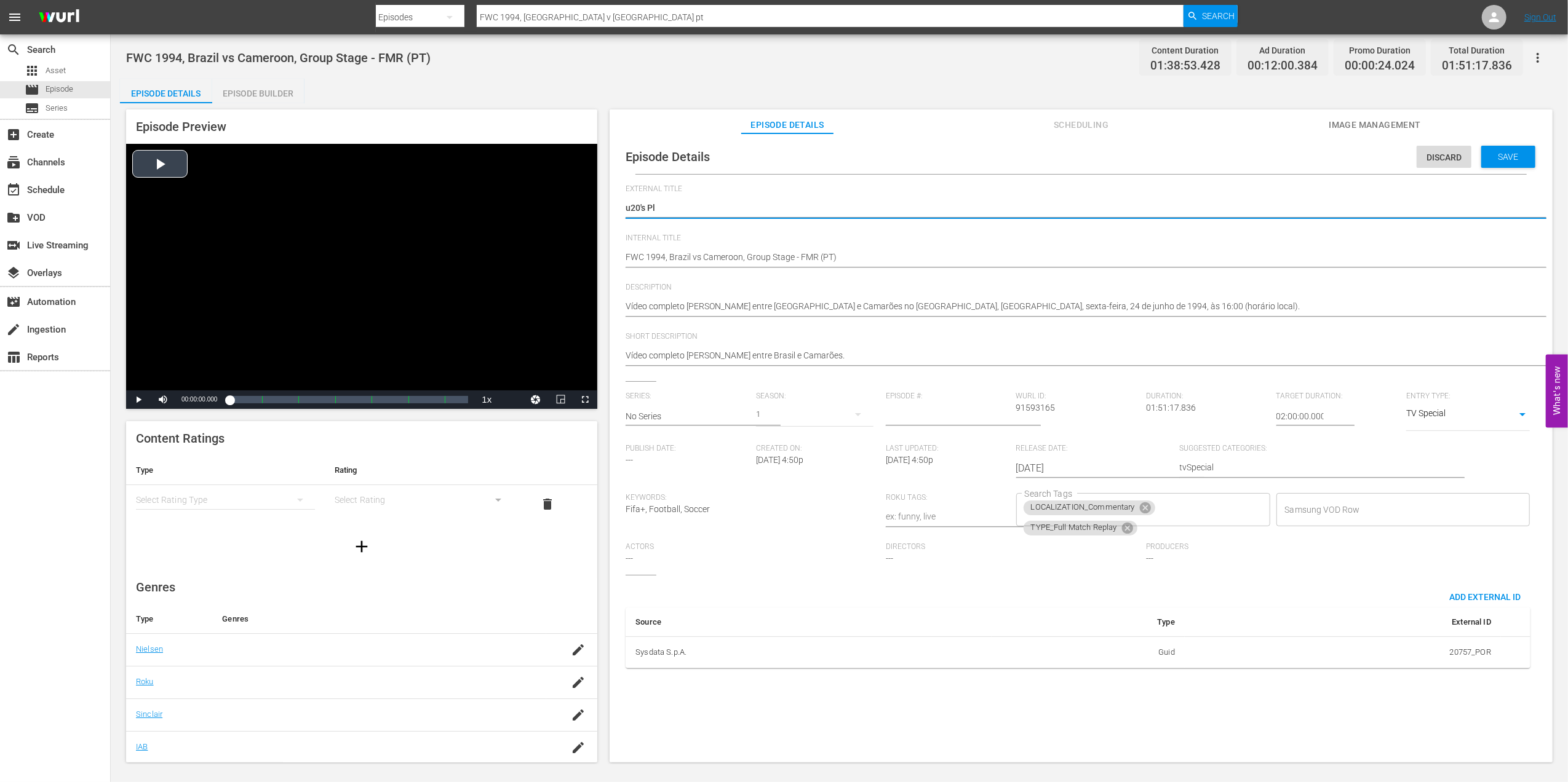
type textarea "u20's Pla"
type textarea "u20's Plac"
type textarea "u20's Place"
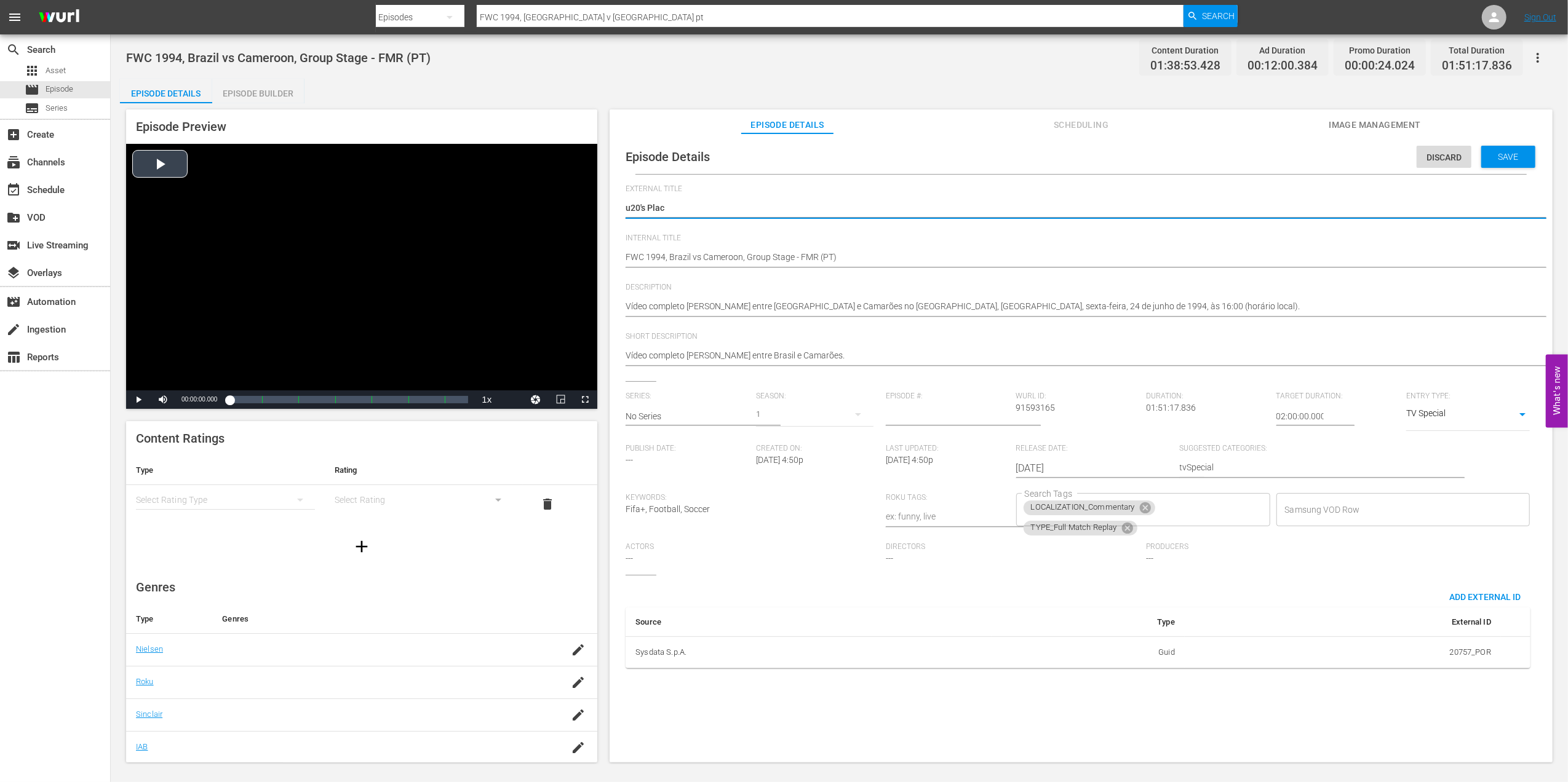
type textarea "u20's Place"
type textarea "u20's Placeh"
type textarea "u20's Placeho"
type textarea "u20's Placehol"
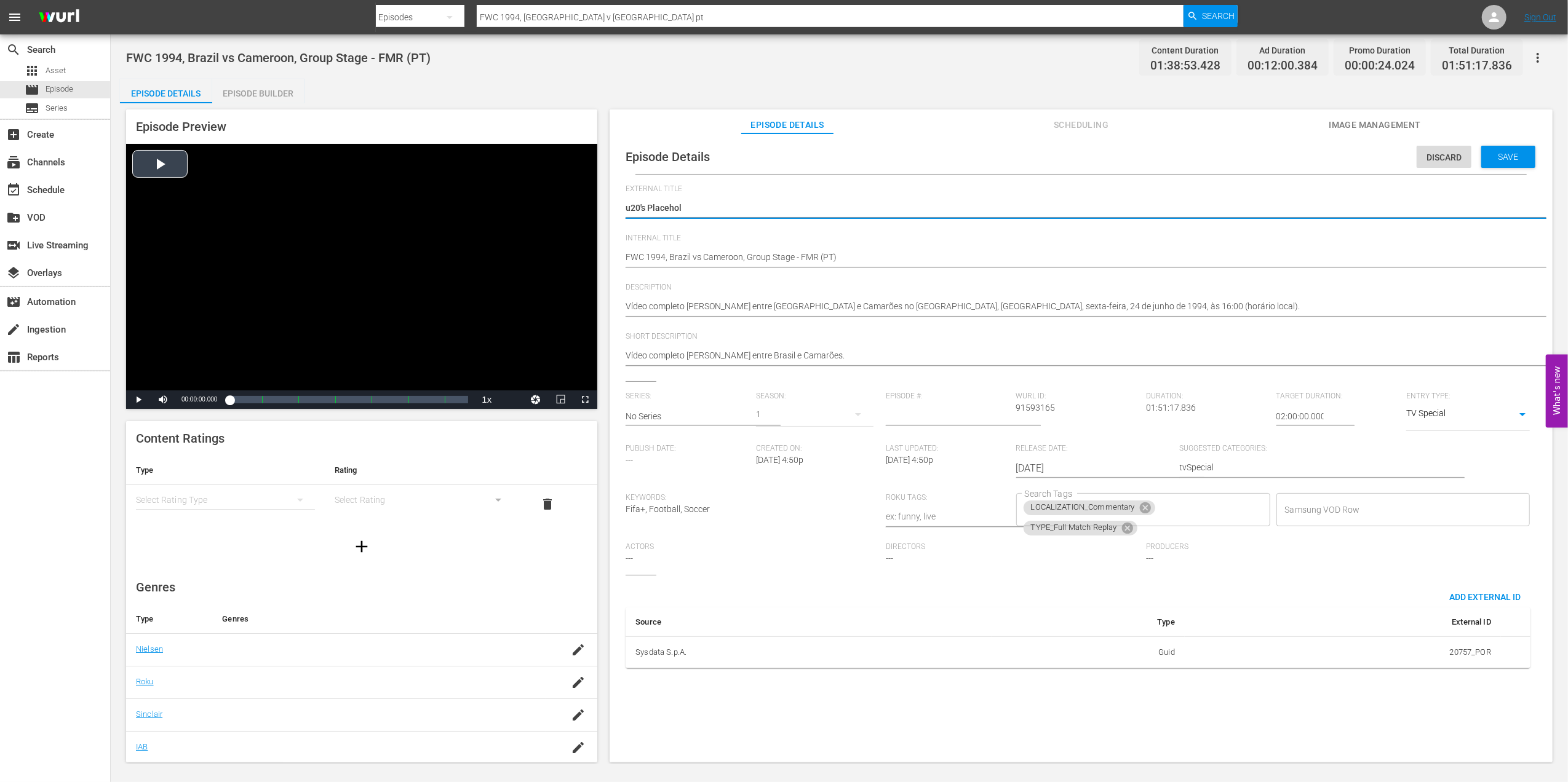
type textarea "u20's Placehold"
type textarea "u20's Placeholde"
drag, startPoint x: 713, startPoint y: 206, endPoint x: 614, endPoint y: 206, distance: 99.0
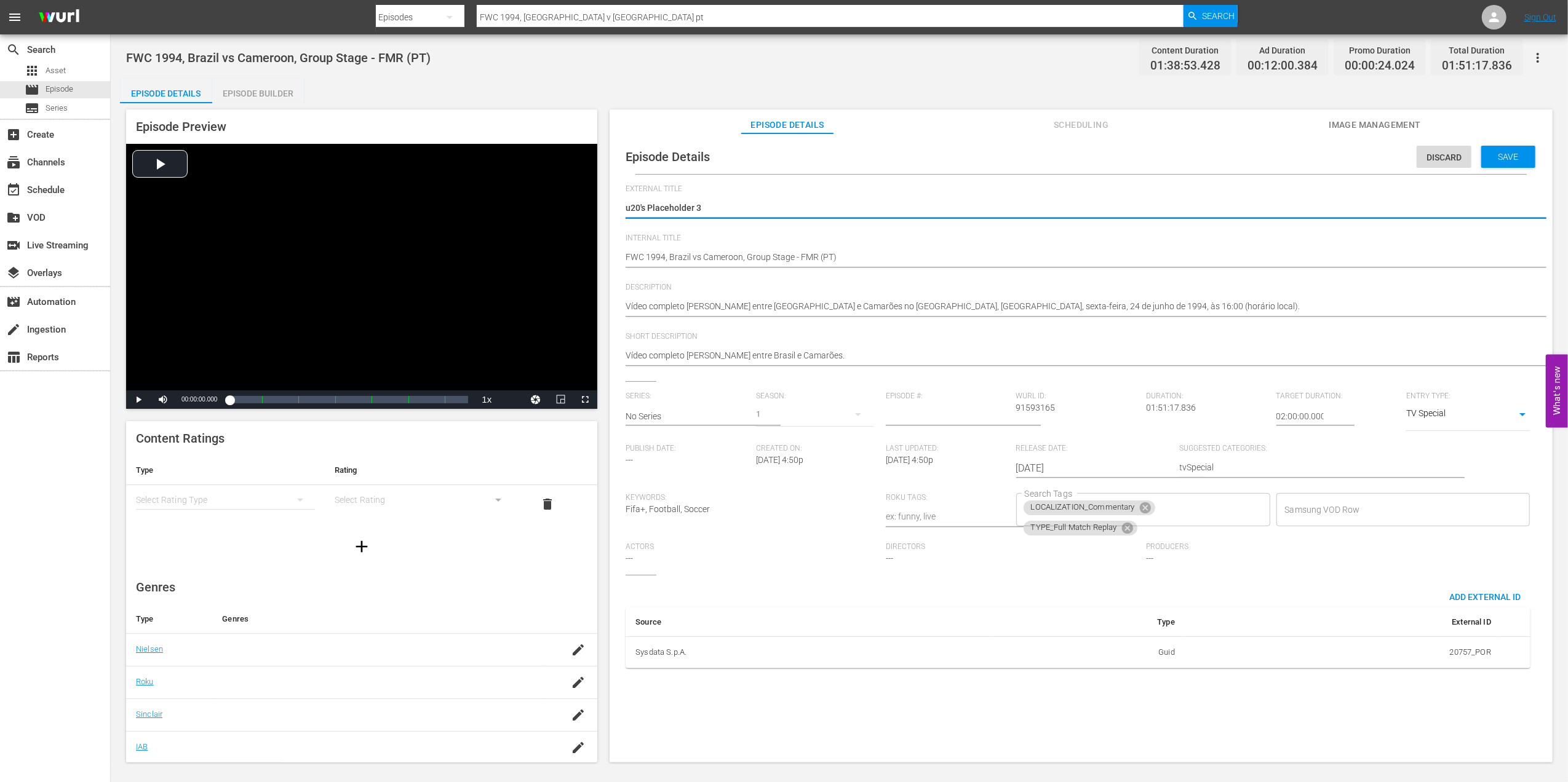
click at [614, 206] on div "Episode Details Discard Save External Title Copy of Brasil x Camarões | Grupo B…" at bounding box center [1081, 454] width 943 height 641
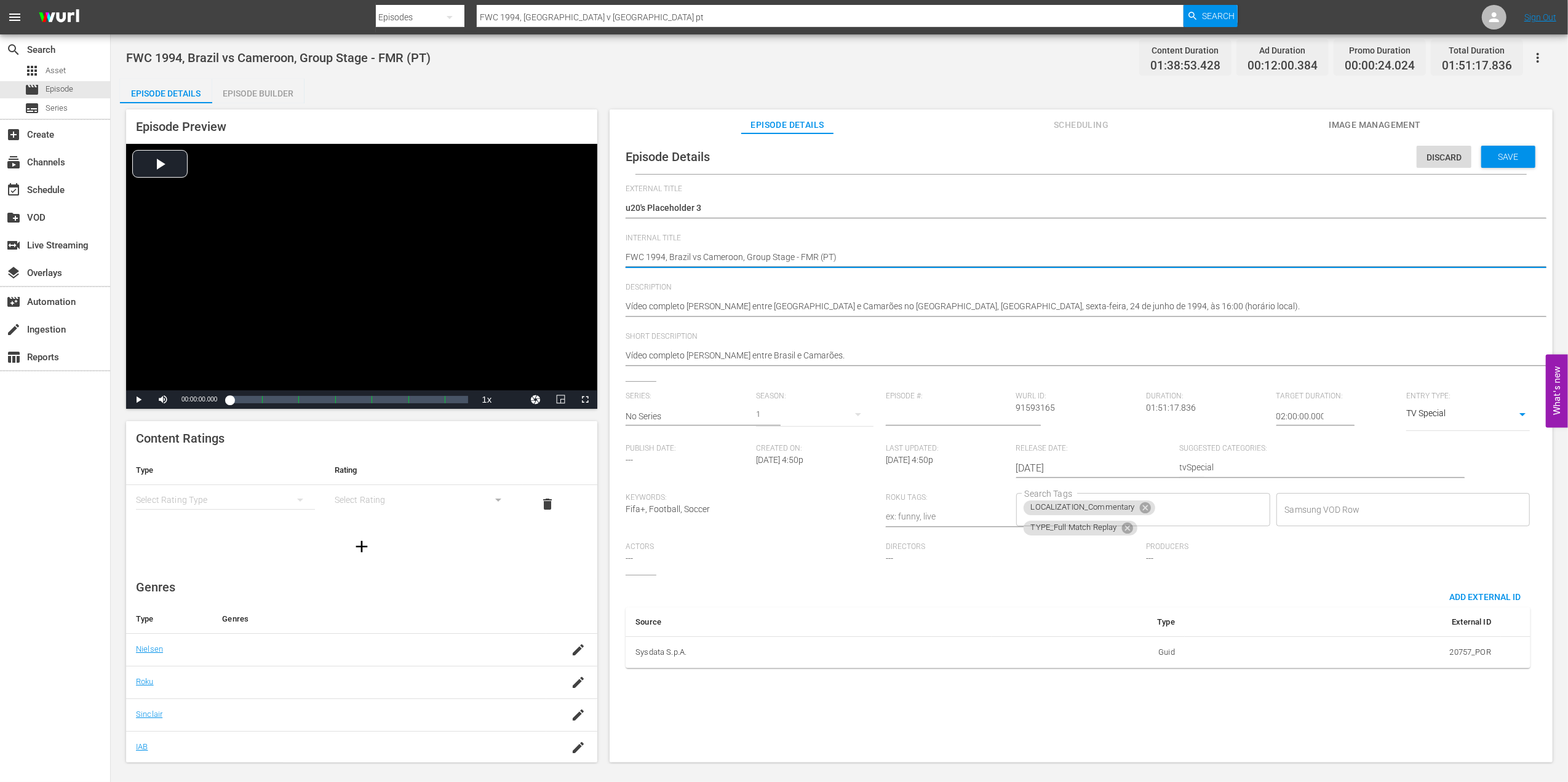
drag, startPoint x: 816, startPoint y: 256, endPoint x: 625, endPoint y: 259, distance: 191.0
paste textarea "u20's Placeholder 3"
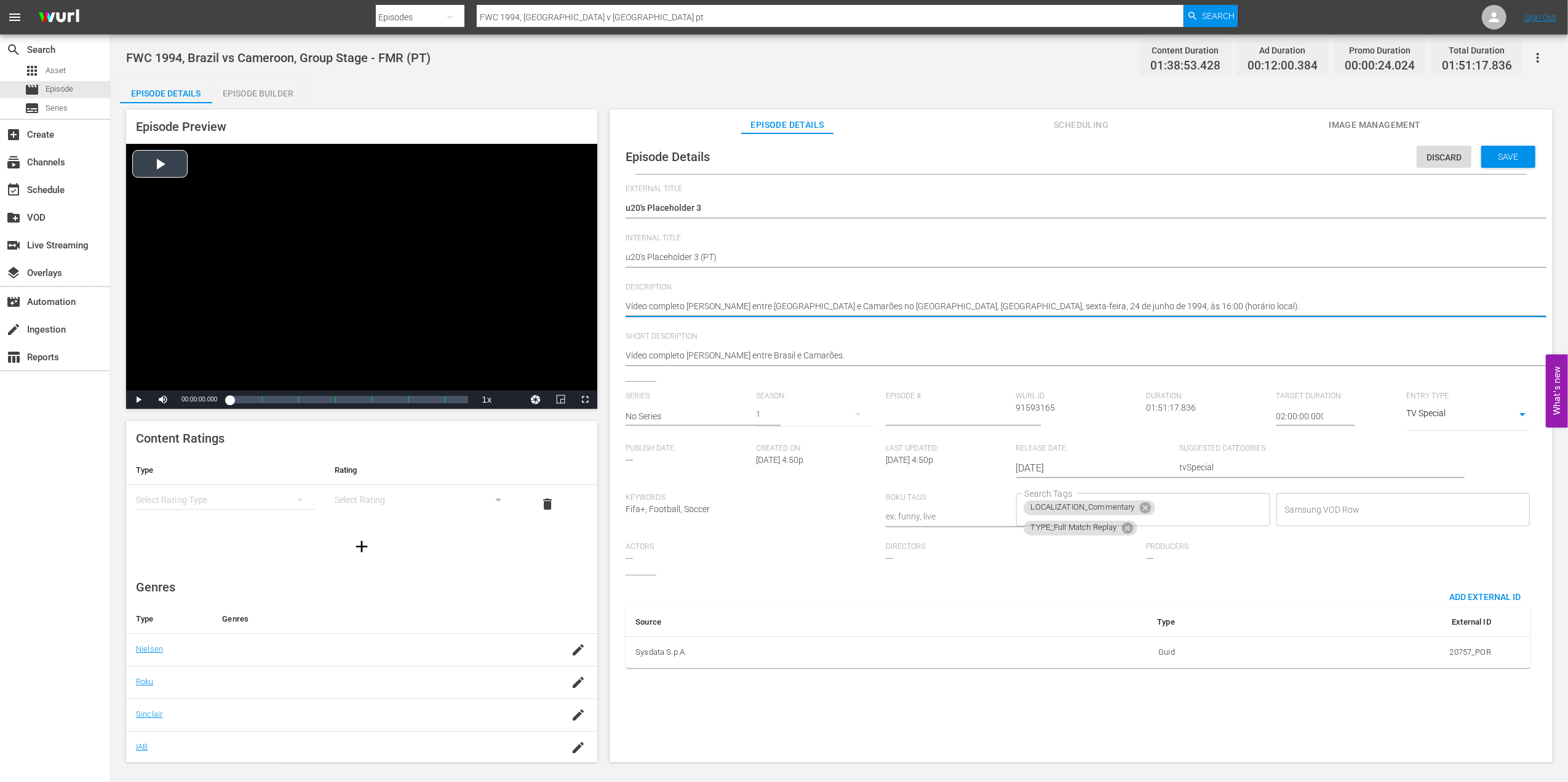
drag, startPoint x: 1068, startPoint y: 306, endPoint x: 555, endPoint y: 302, distance: 513.0
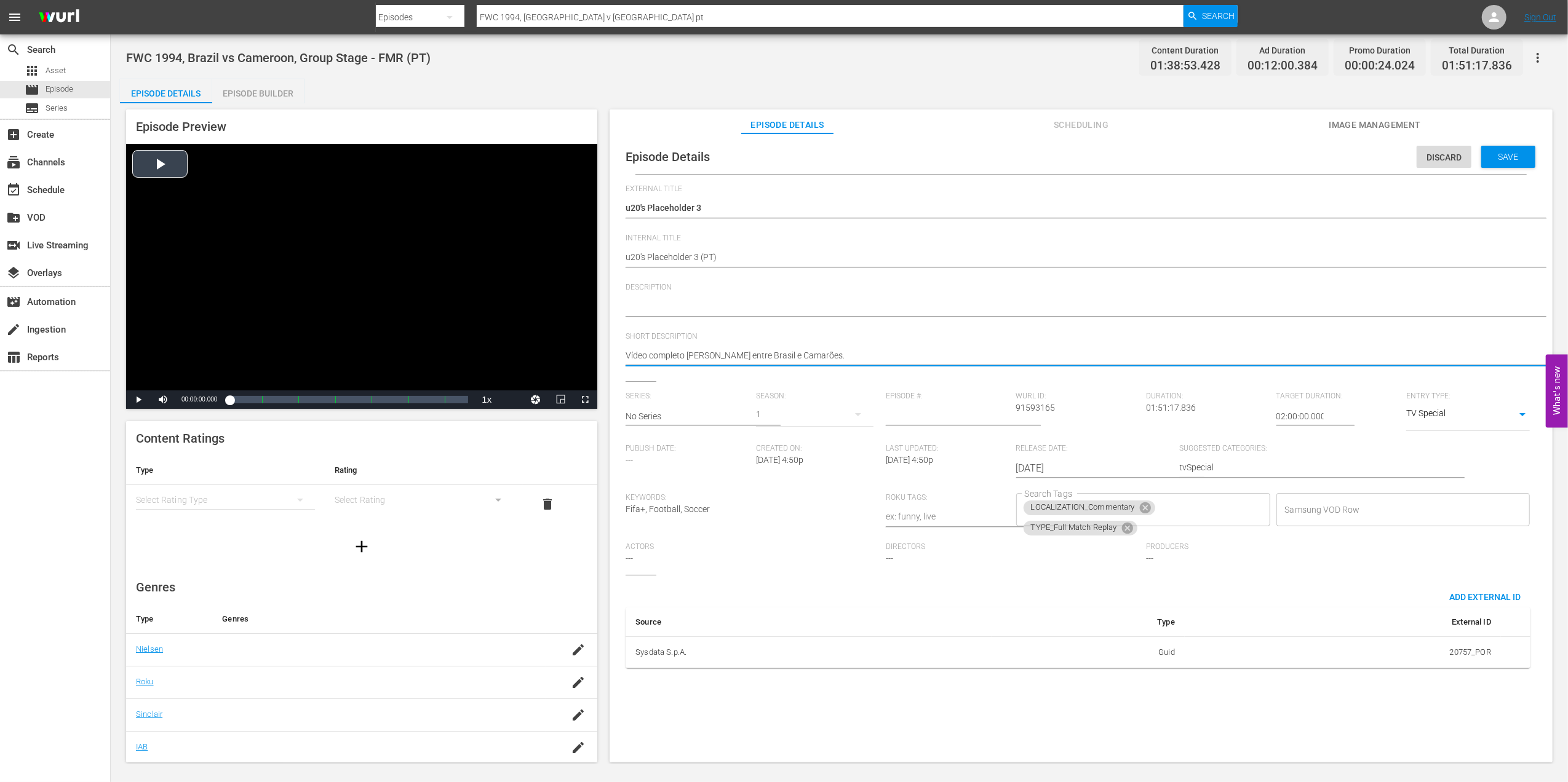
drag, startPoint x: 697, startPoint y: 354, endPoint x: 561, endPoint y: 355, distance: 136.0
click at [1140, 507] on icon at bounding box center [1145, 507] width 11 height 11
click at [1127, 510] on icon at bounding box center [1126, 509] width 11 height 11
click at [1140, 508] on input "Search Tags" at bounding box center [1133, 510] width 224 height 22
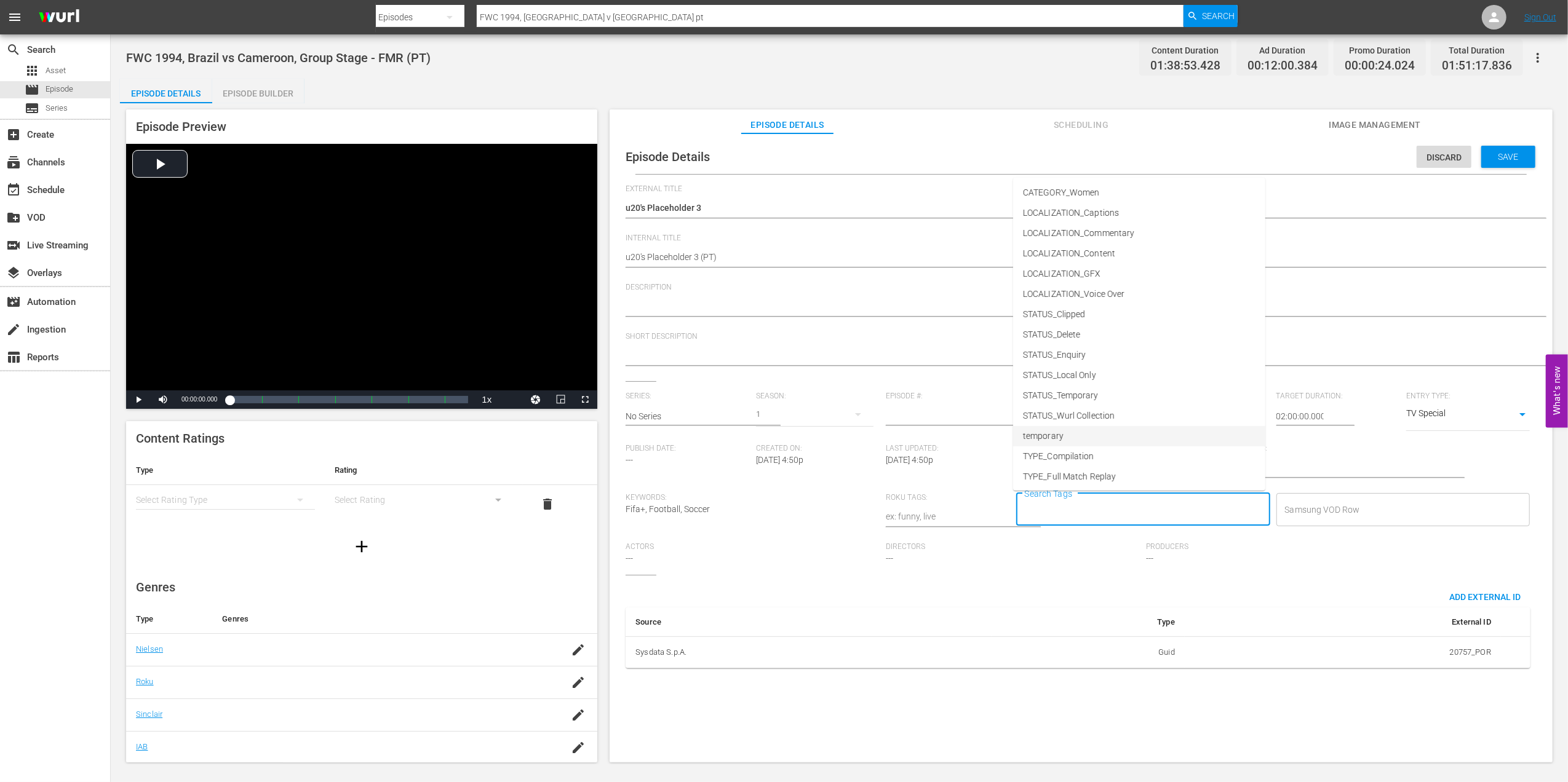
scroll to position [62, 0]
click at [1076, 441] on li "TYPE_Live" at bounding box center [1139, 435] width 252 height 21
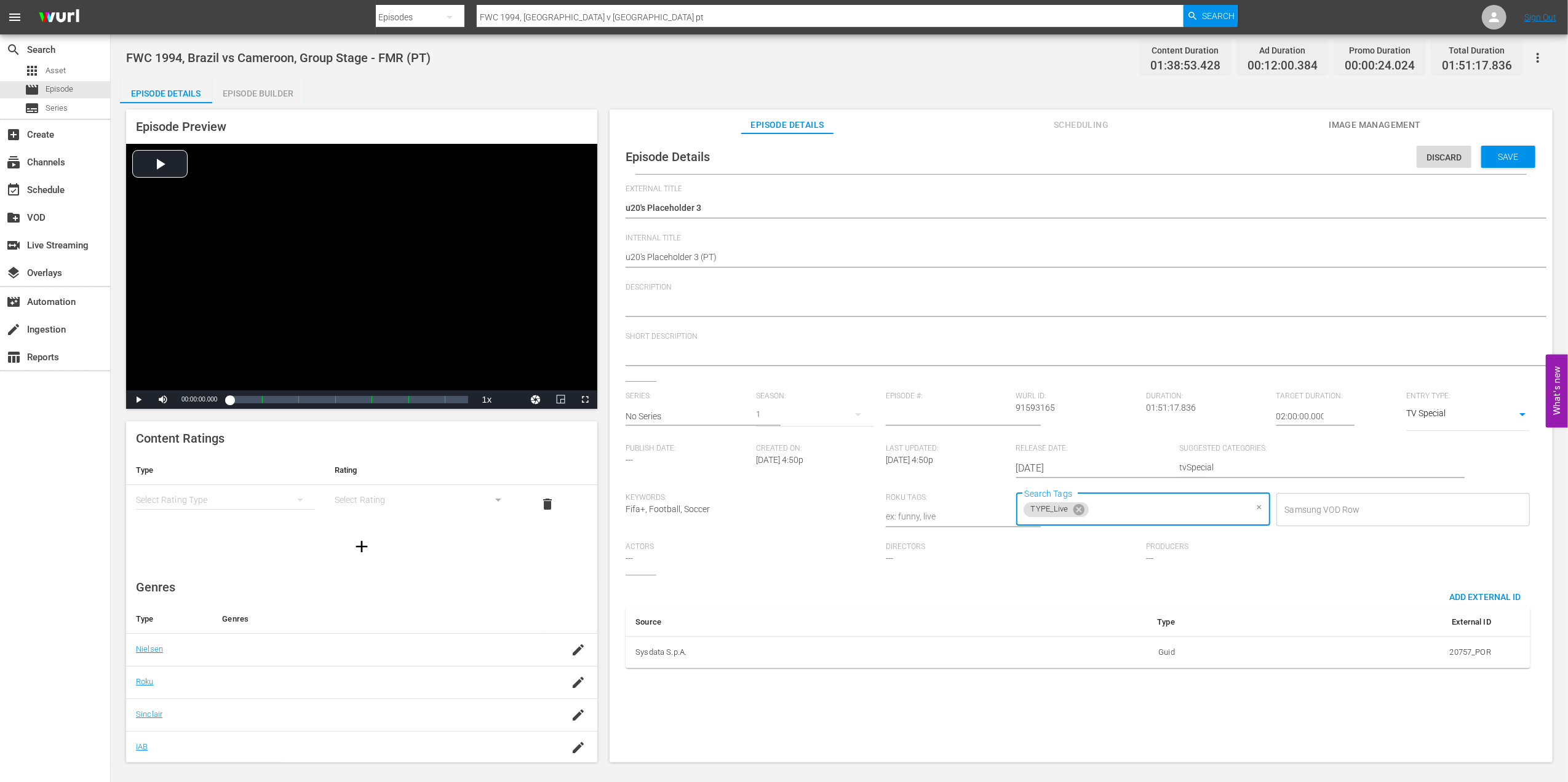
click at [1140, 513] on input "Search Tags" at bounding box center [1169, 510] width 156 height 22
click at [1100, 389] on li "STATUS_Temporary" at bounding box center [1139, 396] width 252 height 21
click at [1499, 154] on span "Save" at bounding box center [1508, 156] width 40 height 10
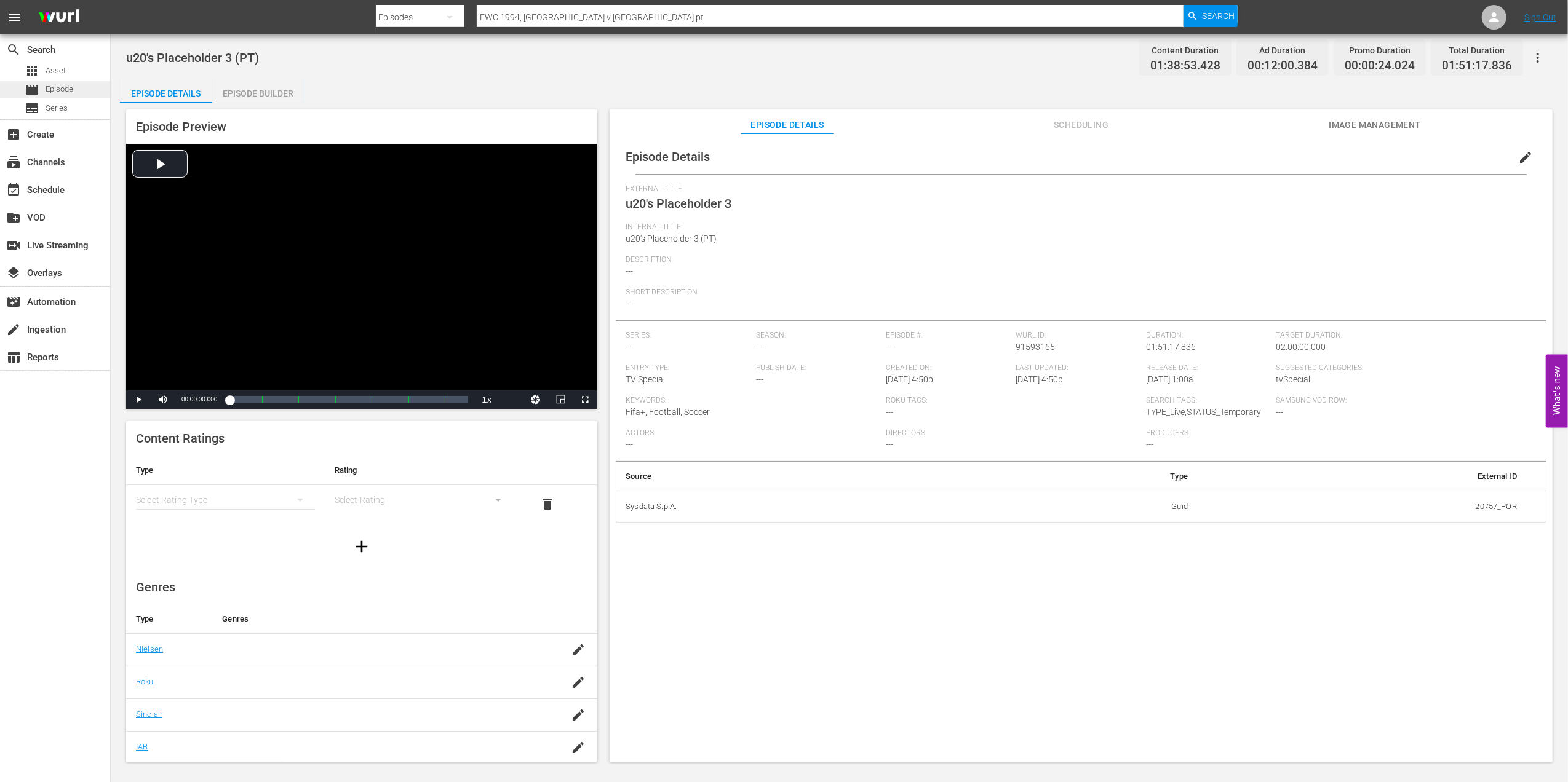
click at [78, 87] on div "movie Episode" at bounding box center [55, 89] width 110 height 17
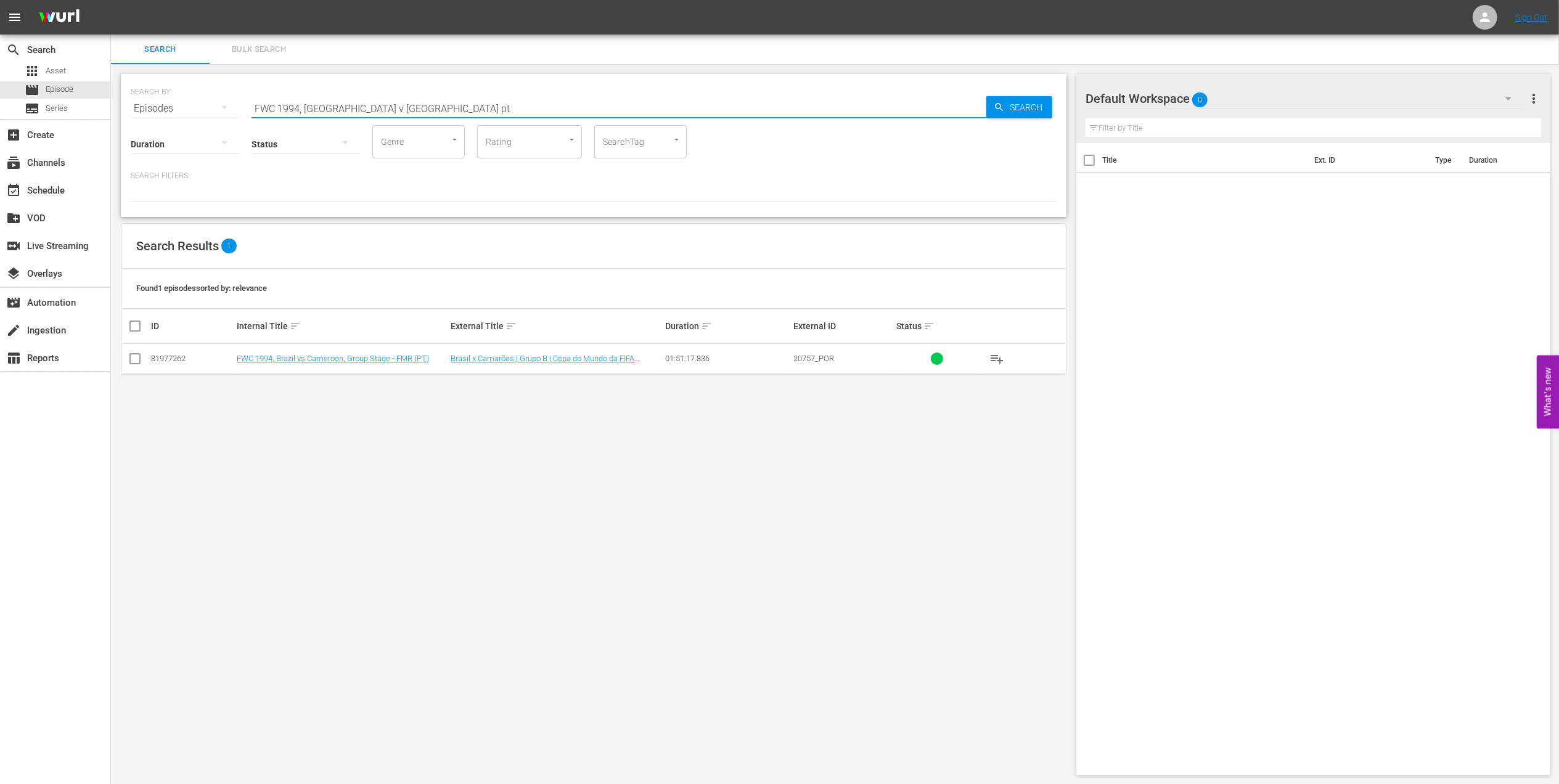
drag, startPoint x: 382, startPoint y: 112, endPoint x: 170, endPoint y: 112, distance: 212.0
click at [170, 112] on div "SEARCH BY Search By Episodes Search ID, Title, Description, Keywords, or Catego…" at bounding box center [594, 101] width 926 height 44
paste input "s USA, Round of 16 (PT)"
click at [138, 360] on input "checkbox" at bounding box center [135, 361] width 15 height 15
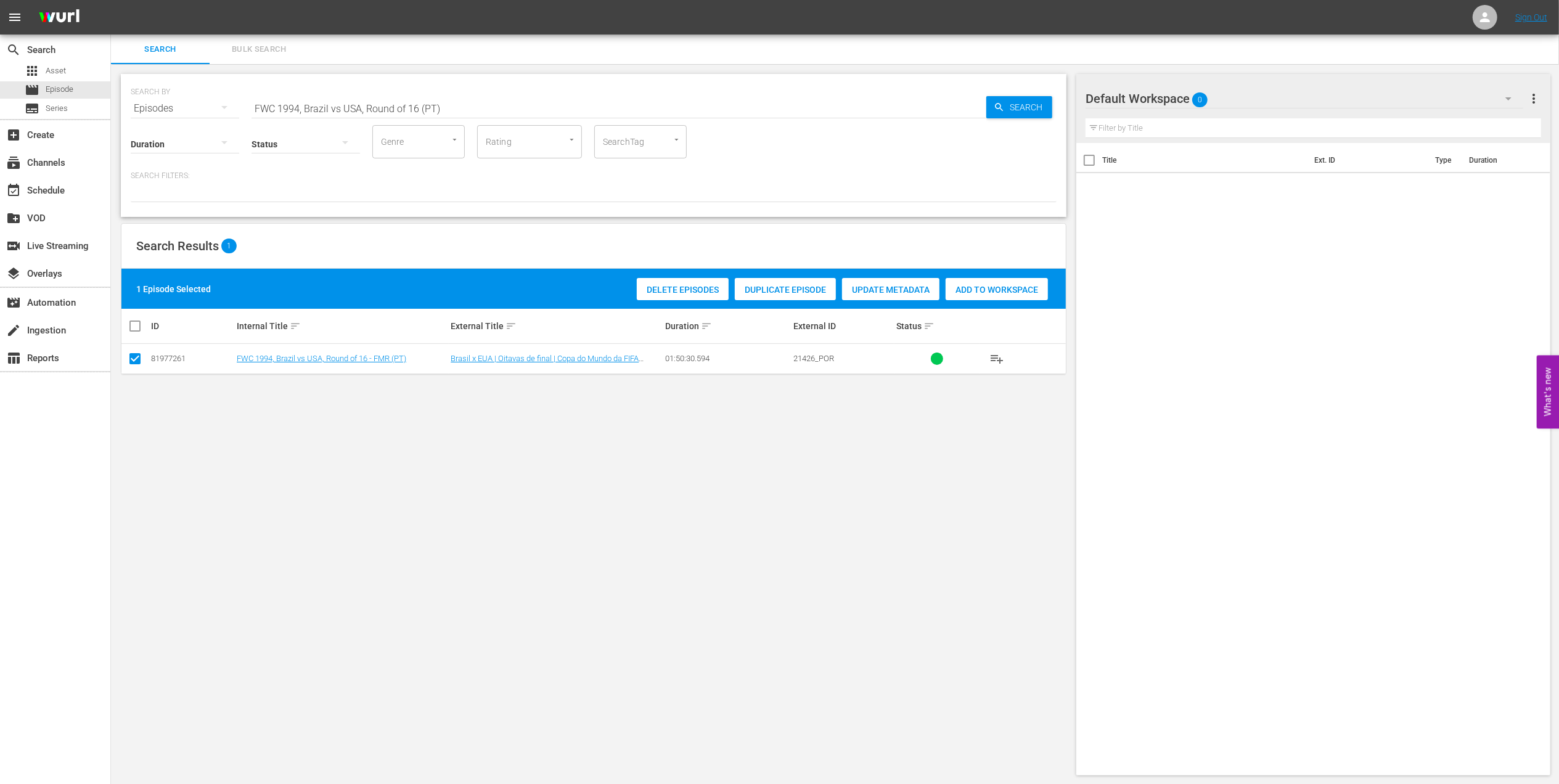
click at [763, 289] on span "Duplicate Episode" at bounding box center [785, 289] width 101 height 10
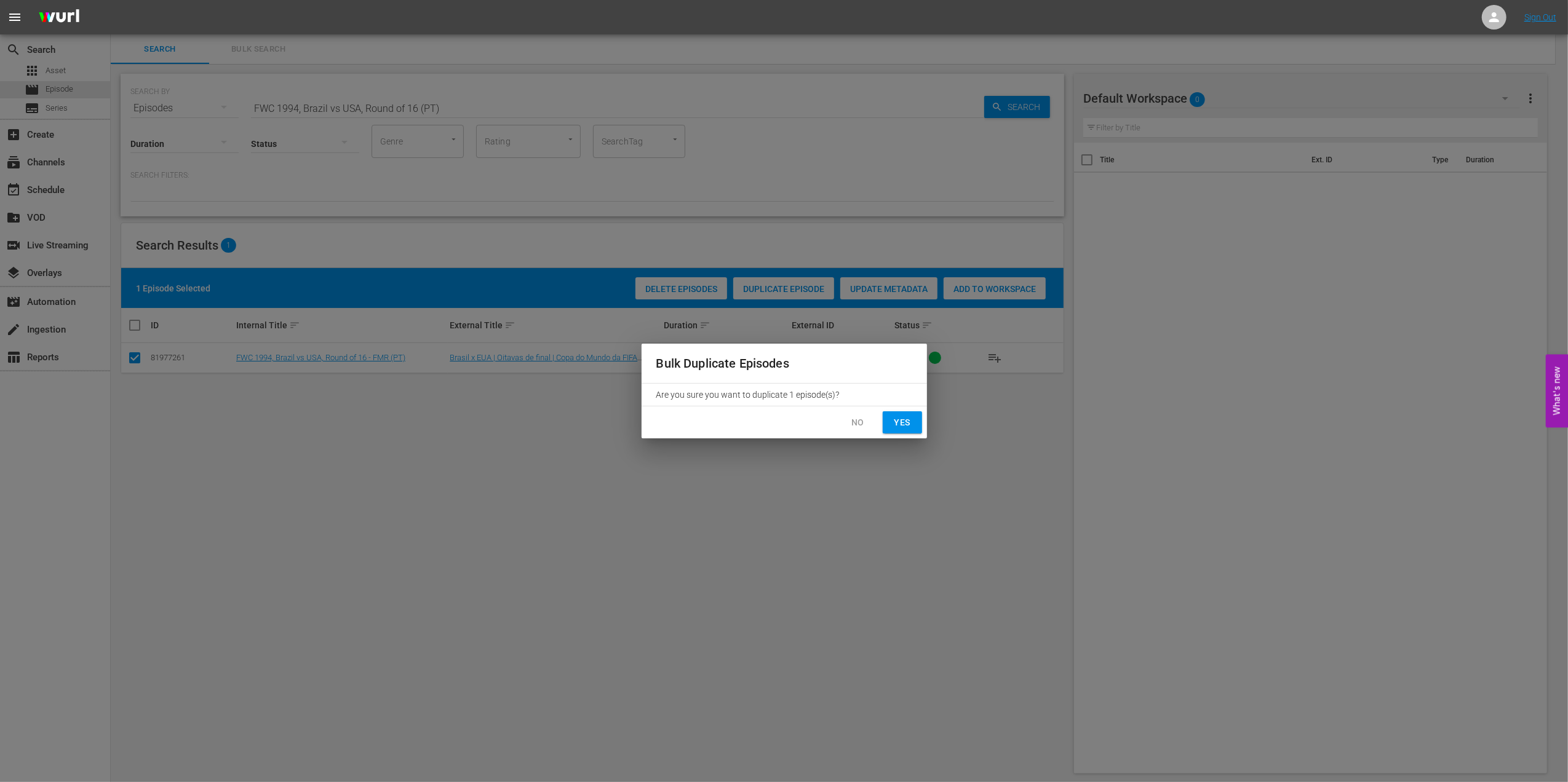
click at [893, 414] on button "Yes" at bounding box center [902, 423] width 39 height 23
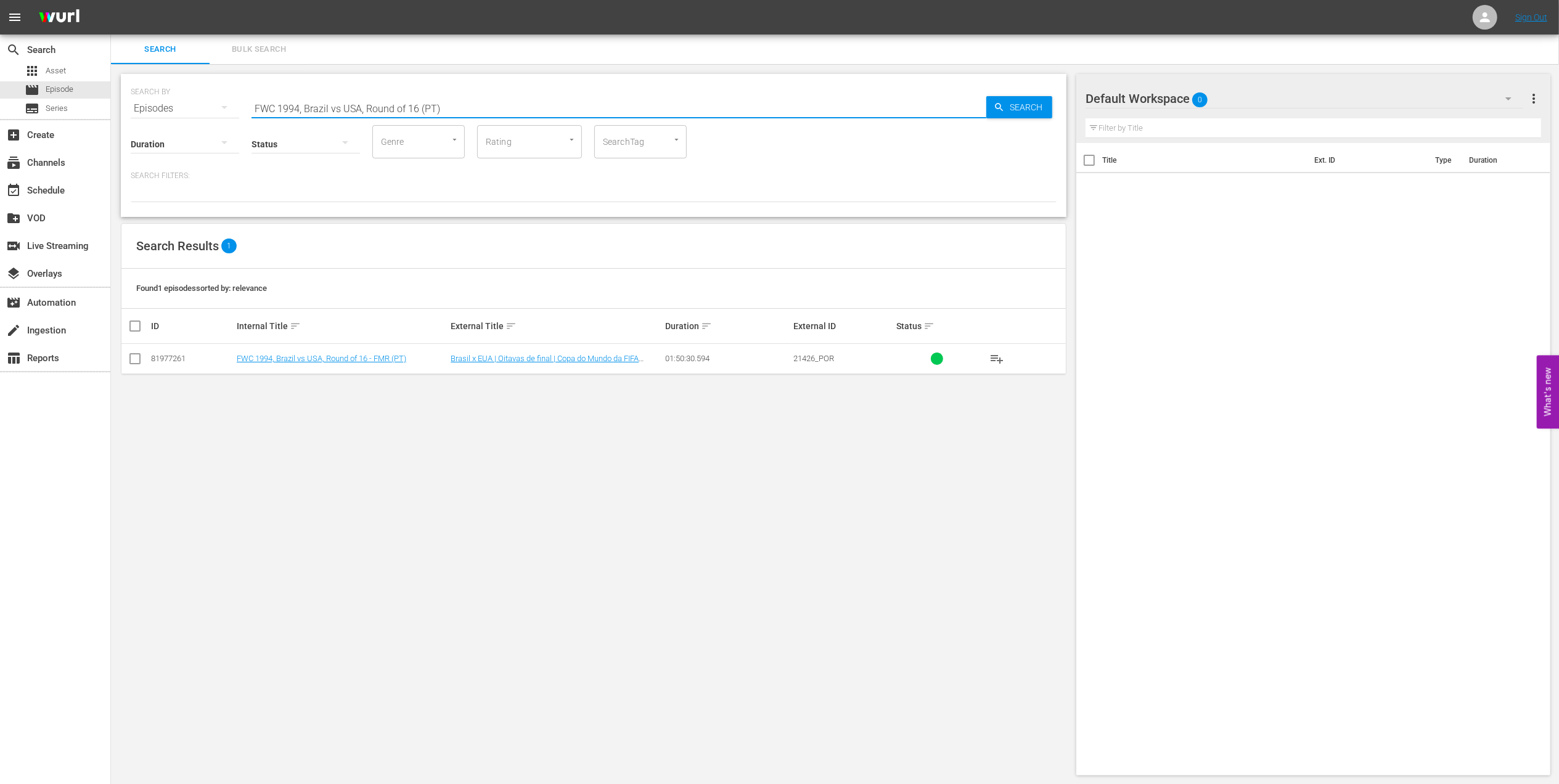
drag, startPoint x: 453, startPoint y: 104, endPoint x: 373, endPoint y: 105, distance: 80.0
click at [373, 105] on input "FWC 1994, Brazil vs USA, Round of 16 (PT)" at bounding box center [619, 108] width 735 height 30
click at [337, 102] on input "FWC 1994, Brazil vs USA" at bounding box center [619, 108] width 735 height 30
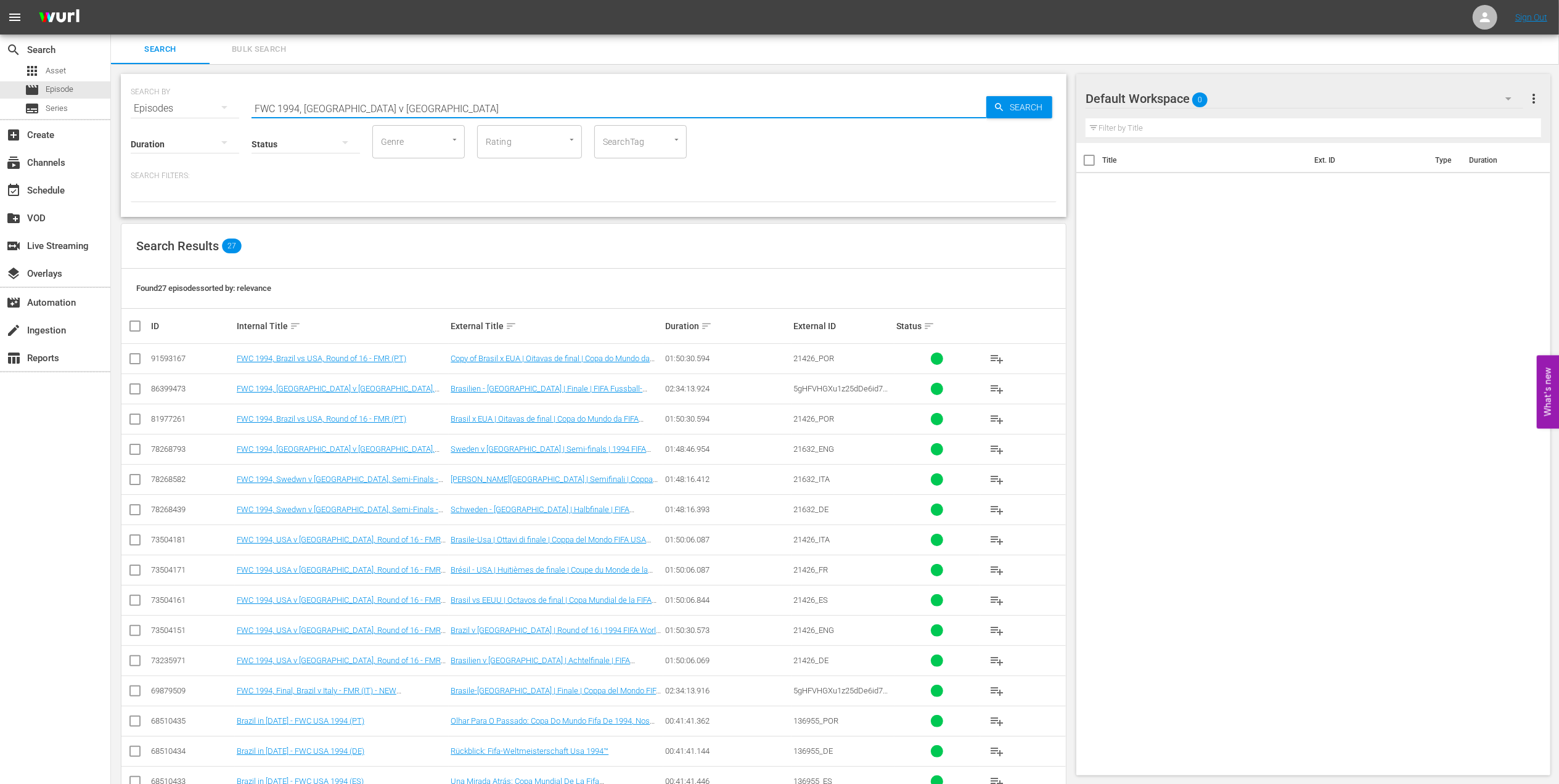
click at [420, 104] on input "FWC 1994, Brazil v USA" at bounding box center [619, 108] width 735 height 30
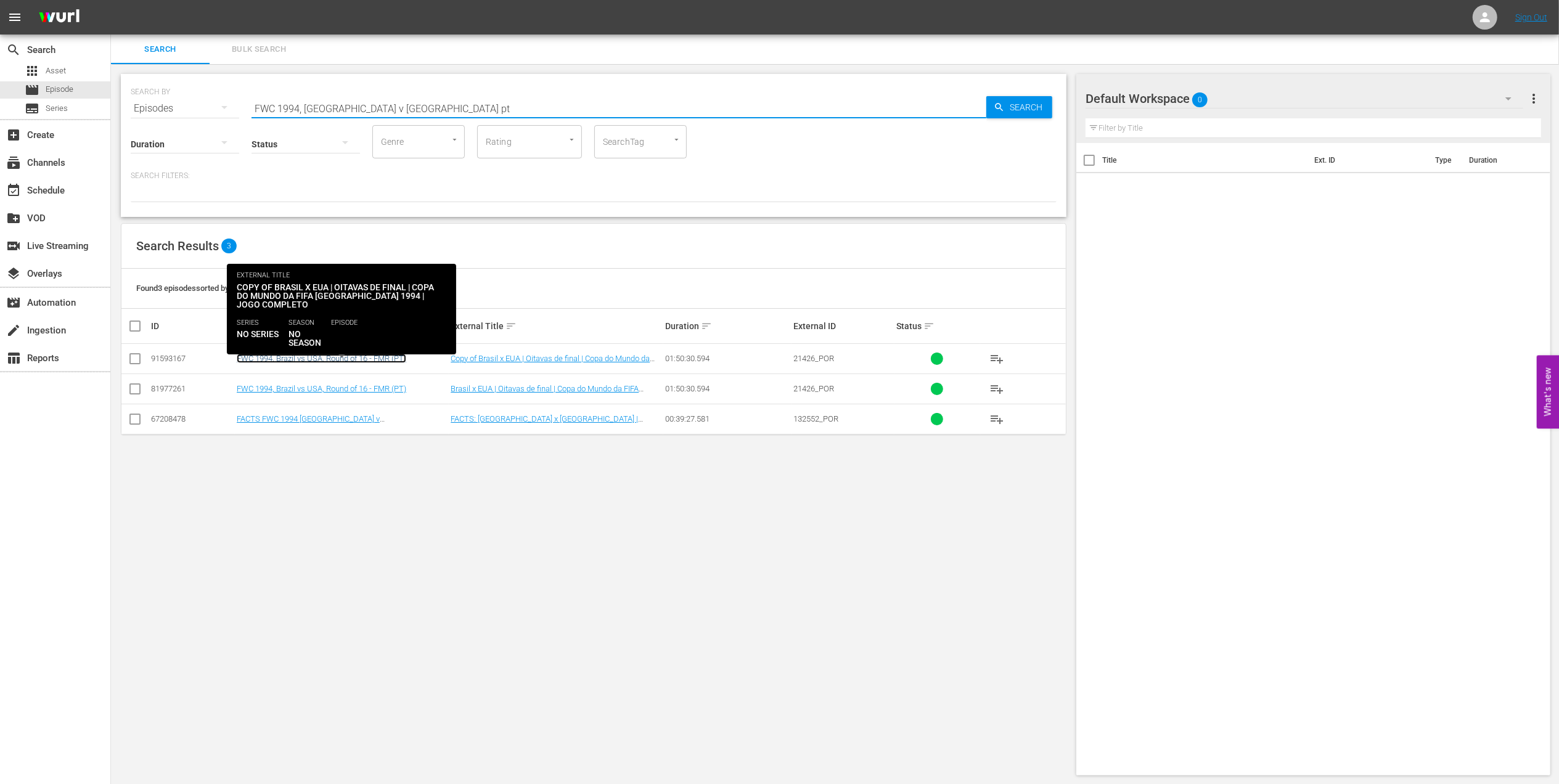
click at [380, 360] on link "FWC 1994, Brazil vs USA, Round of 16 - FMR (PT)" at bounding box center [321, 358] width 170 height 9
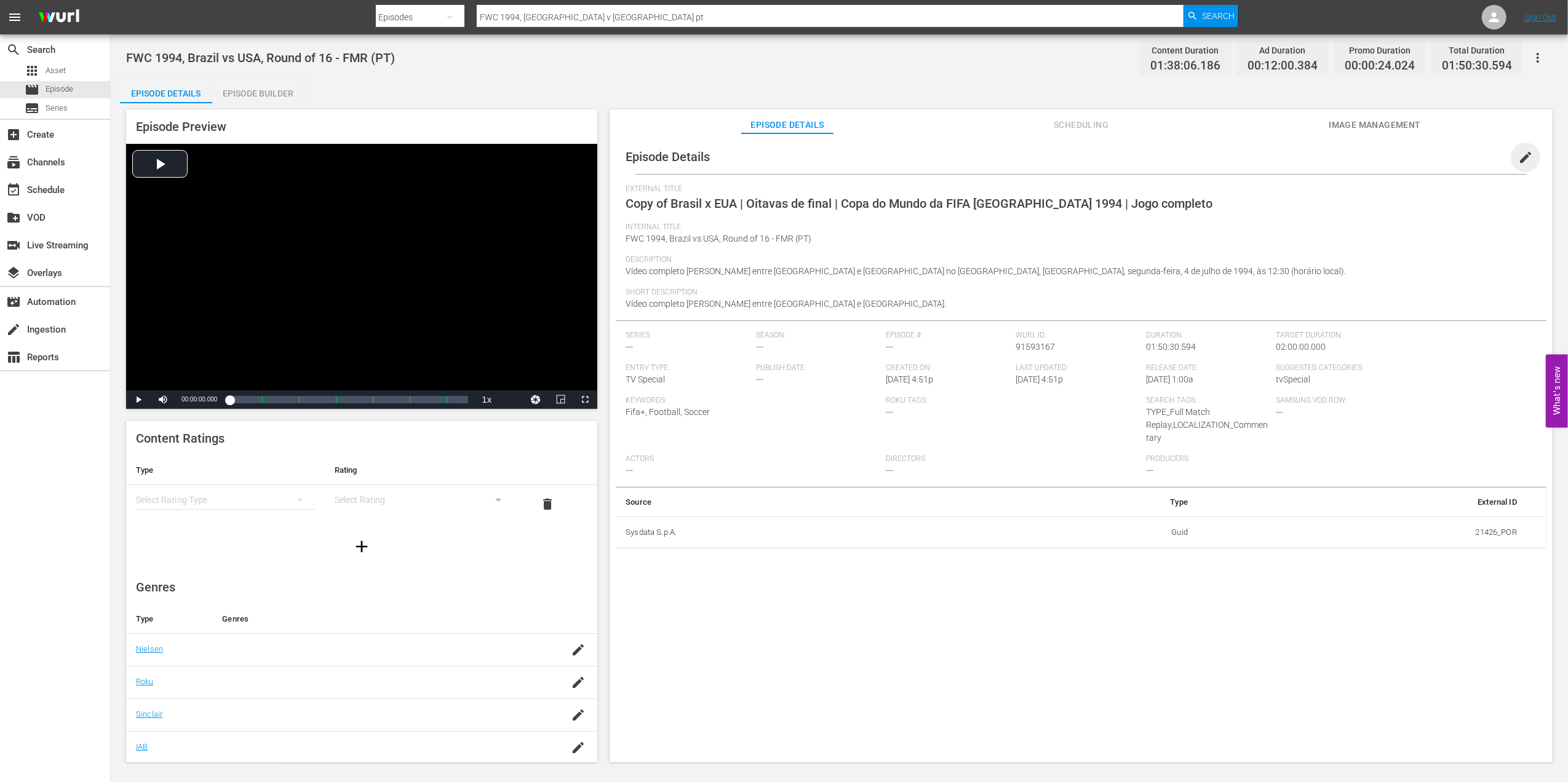
drag, startPoint x: 1516, startPoint y: 150, endPoint x: 1329, endPoint y: 183, distance: 189.9
click at [1518, 153] on span "edit" at bounding box center [1525, 157] width 15 height 15
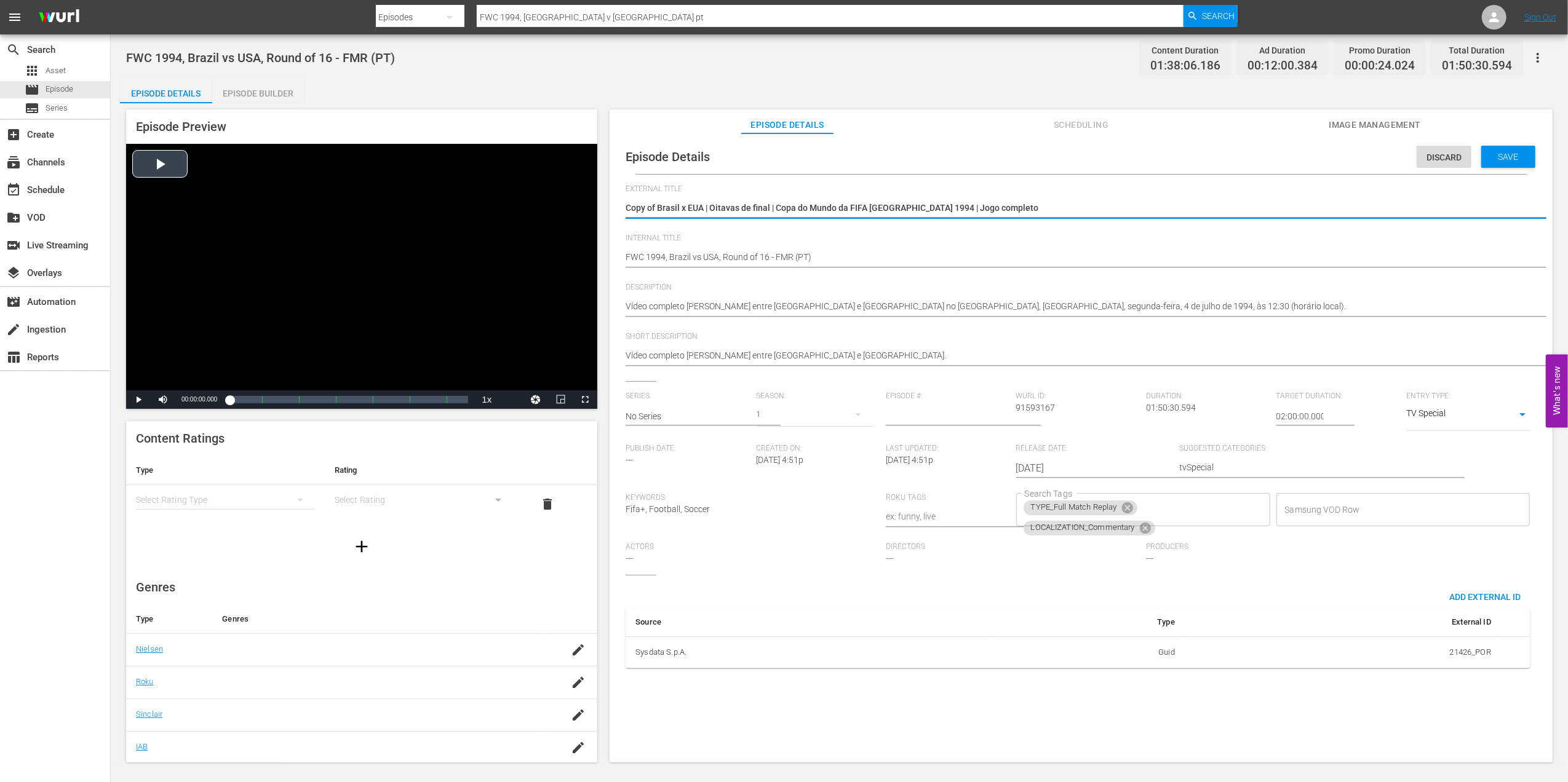
drag, startPoint x: 989, startPoint y: 205, endPoint x: 473, endPoint y: 230, distance: 516.6
click at [476, 230] on div "Episode Preview Video Player is loading. Play Video Play Mute Current Time 00:0…" at bounding box center [839, 438] width 1439 height 669
drag, startPoint x: 702, startPoint y: 205, endPoint x: 615, endPoint y: 208, distance: 87.1
click at [615, 208] on div "Episode Details Discard Save External Title Copy of Brasil x EUA | Oitavas de f…" at bounding box center [1080, 409] width 931 height 539
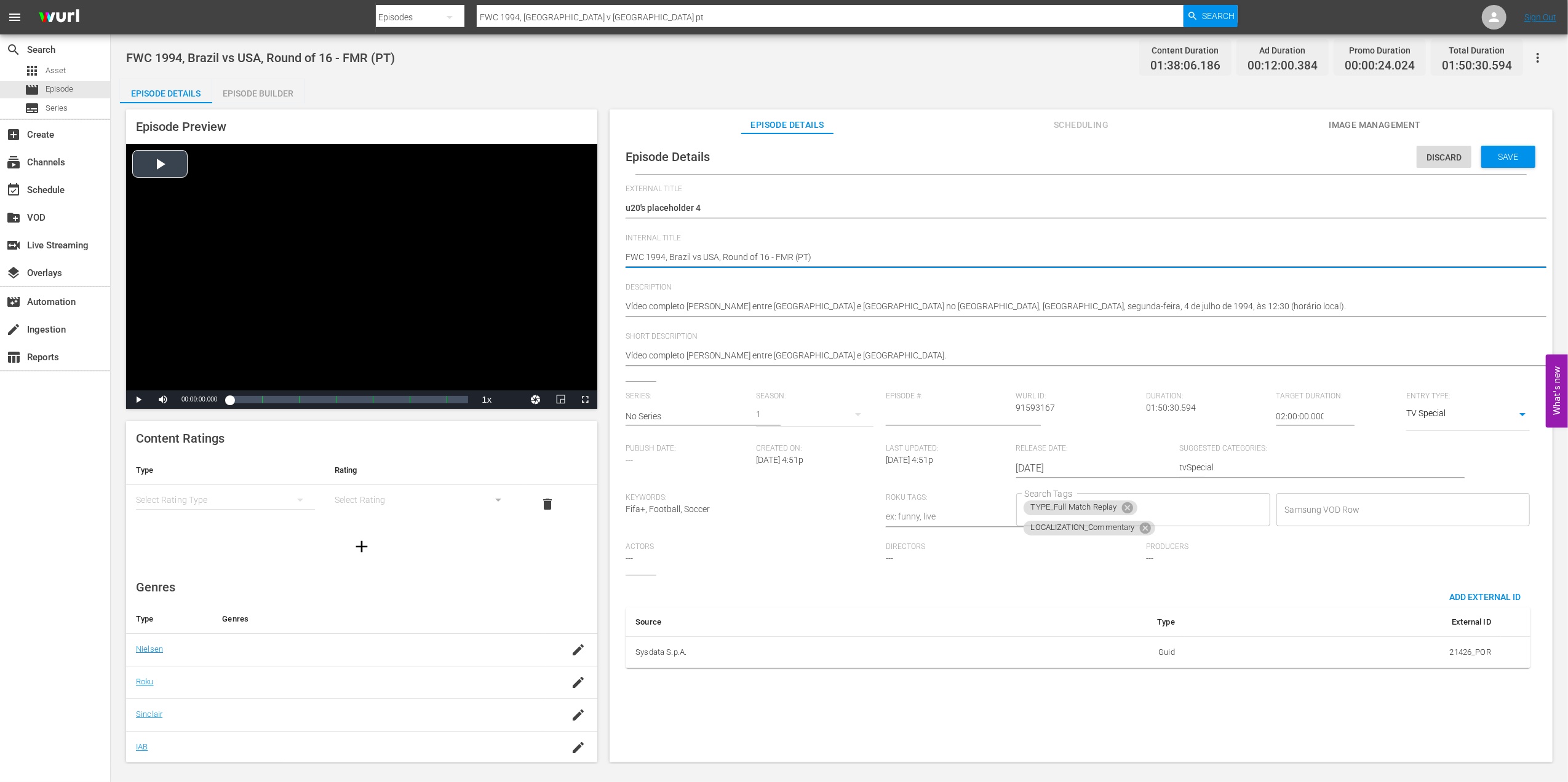
drag, startPoint x: 792, startPoint y: 254, endPoint x: 597, endPoint y: 257, distance: 195.0
paste textarea "u20's placeholder 4"
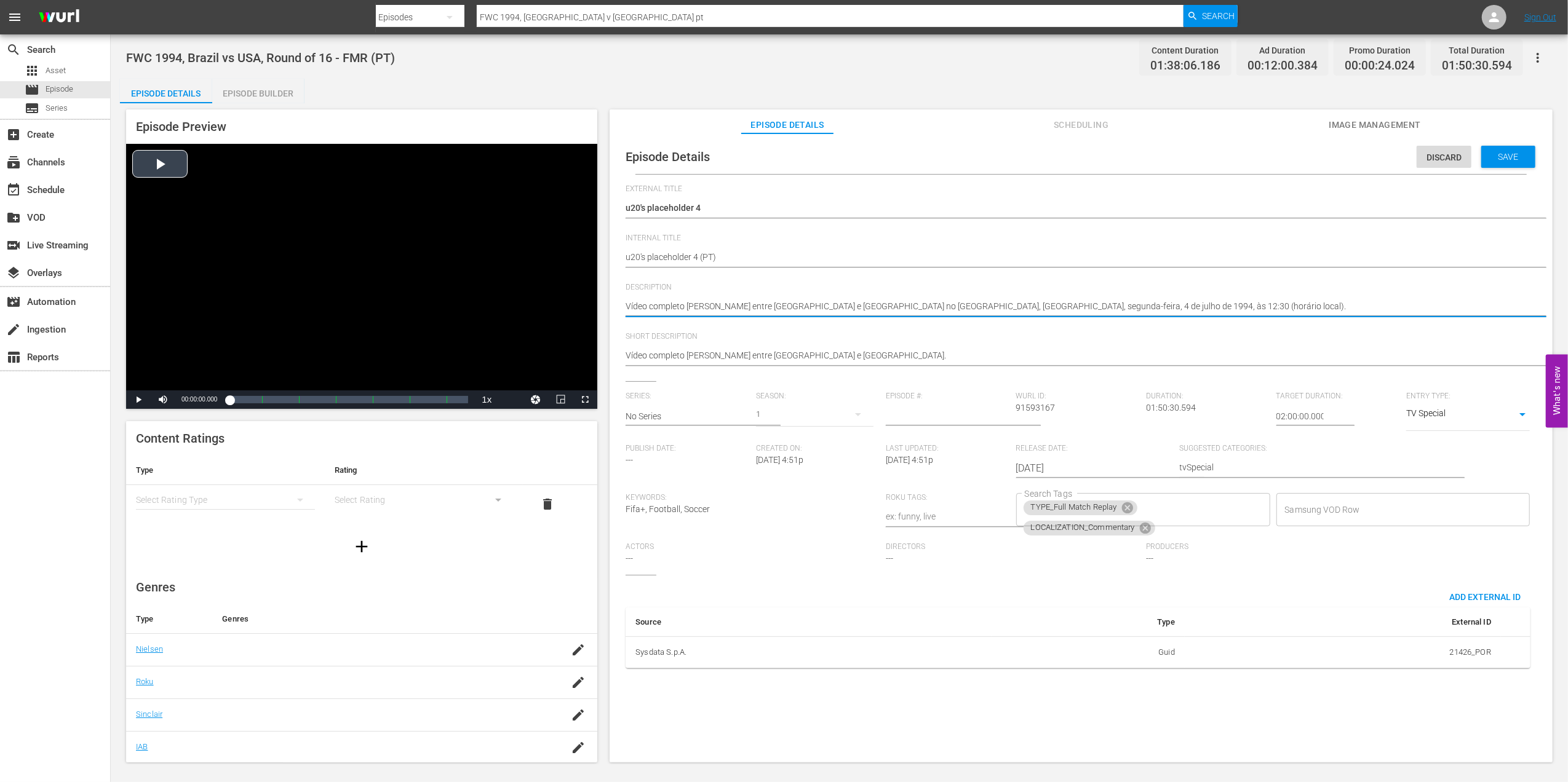
drag, startPoint x: 1160, startPoint y: 300, endPoint x: 554, endPoint y: 307, distance: 606.0
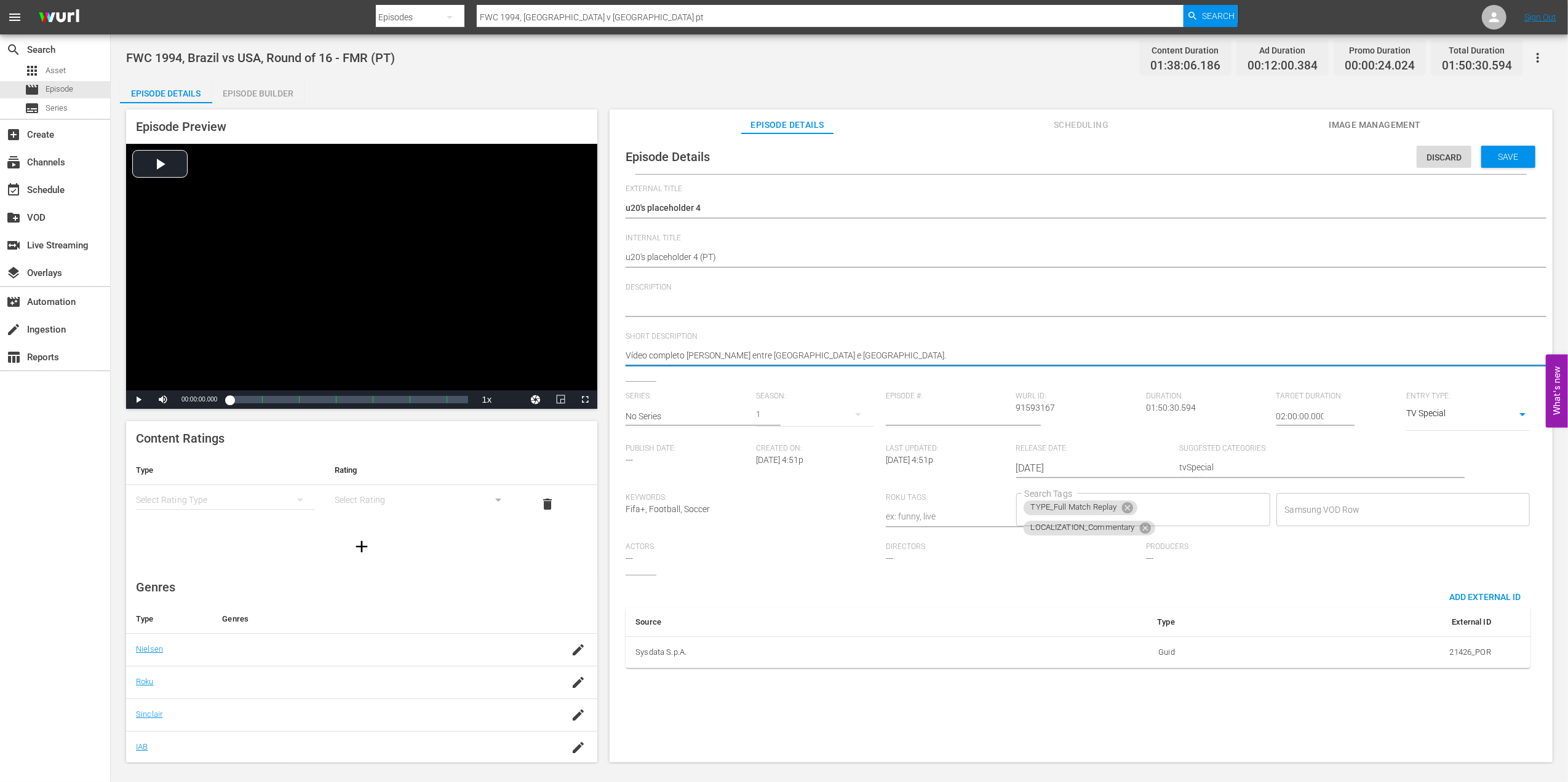
drag, startPoint x: 786, startPoint y: 353, endPoint x: 671, endPoint y: 367, distance: 115.8
click at [1125, 503] on icon at bounding box center [1126, 507] width 11 height 11
click at [1138, 508] on icon at bounding box center [1145, 509] width 14 height 14
click at [1145, 510] on input "Search Tags" at bounding box center [1133, 510] width 224 height 22
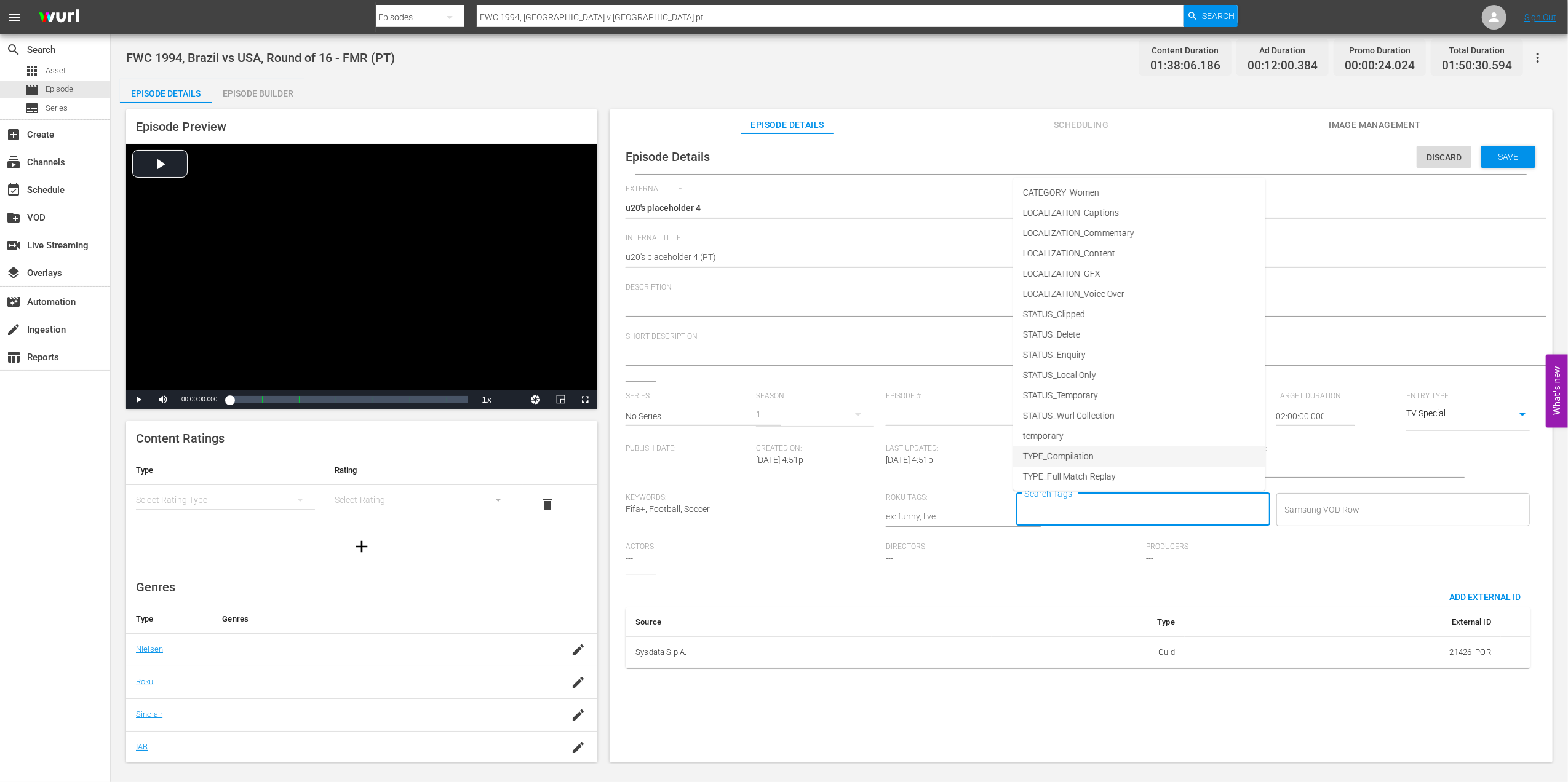
scroll to position [62, 0]
drag, startPoint x: 1086, startPoint y: 429, endPoint x: 1099, endPoint y: 446, distance: 21.4
click at [1086, 430] on li "TYPE_Live" at bounding box center [1139, 435] width 252 height 21
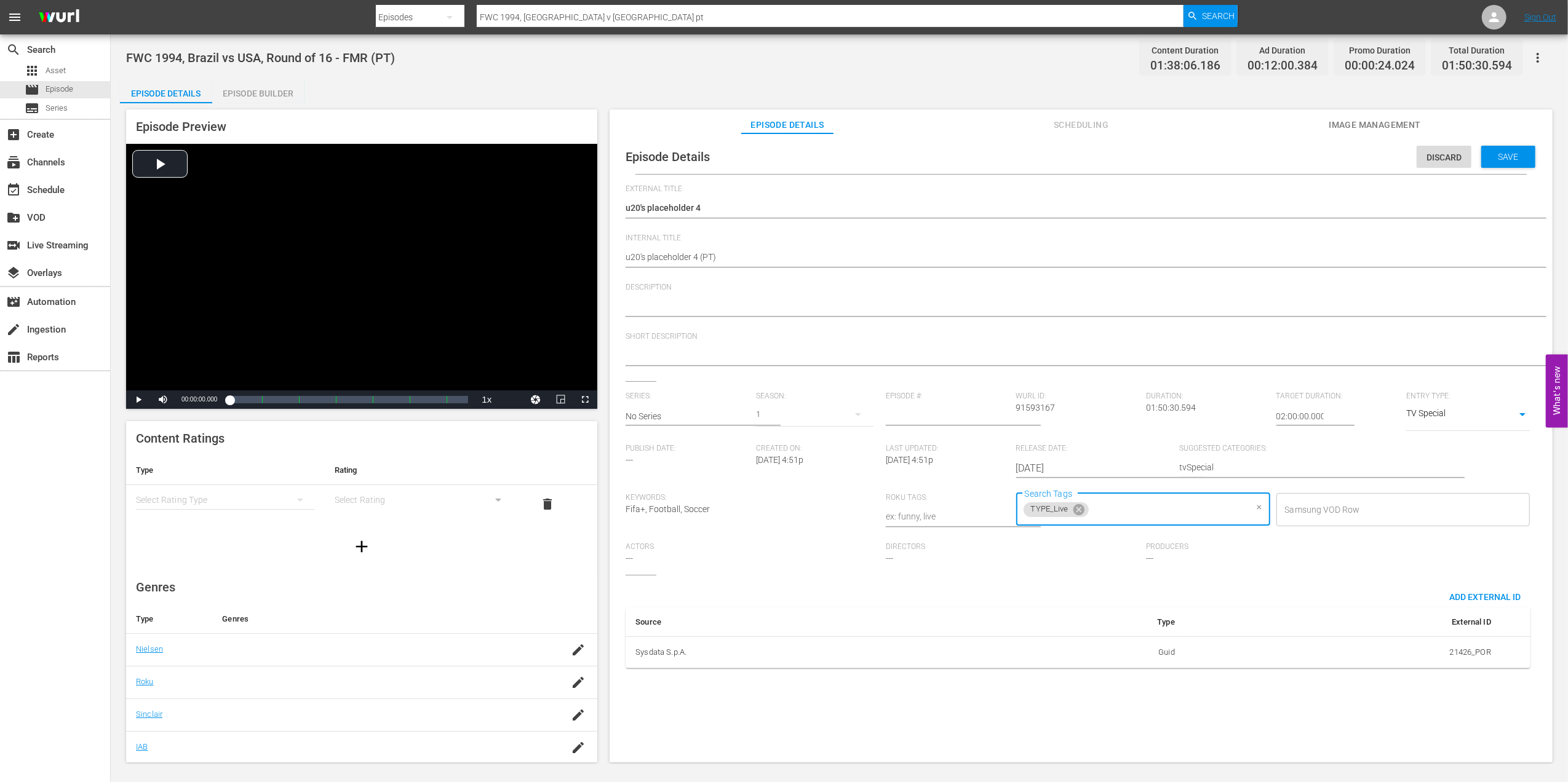
click at [1158, 504] on input "Search Tags" at bounding box center [1169, 510] width 156 height 22
click at [1099, 392] on span "STATUS_Temporary" at bounding box center [1061, 396] width 76 height 13
click at [1499, 155] on span "Save" at bounding box center [1508, 156] width 40 height 10
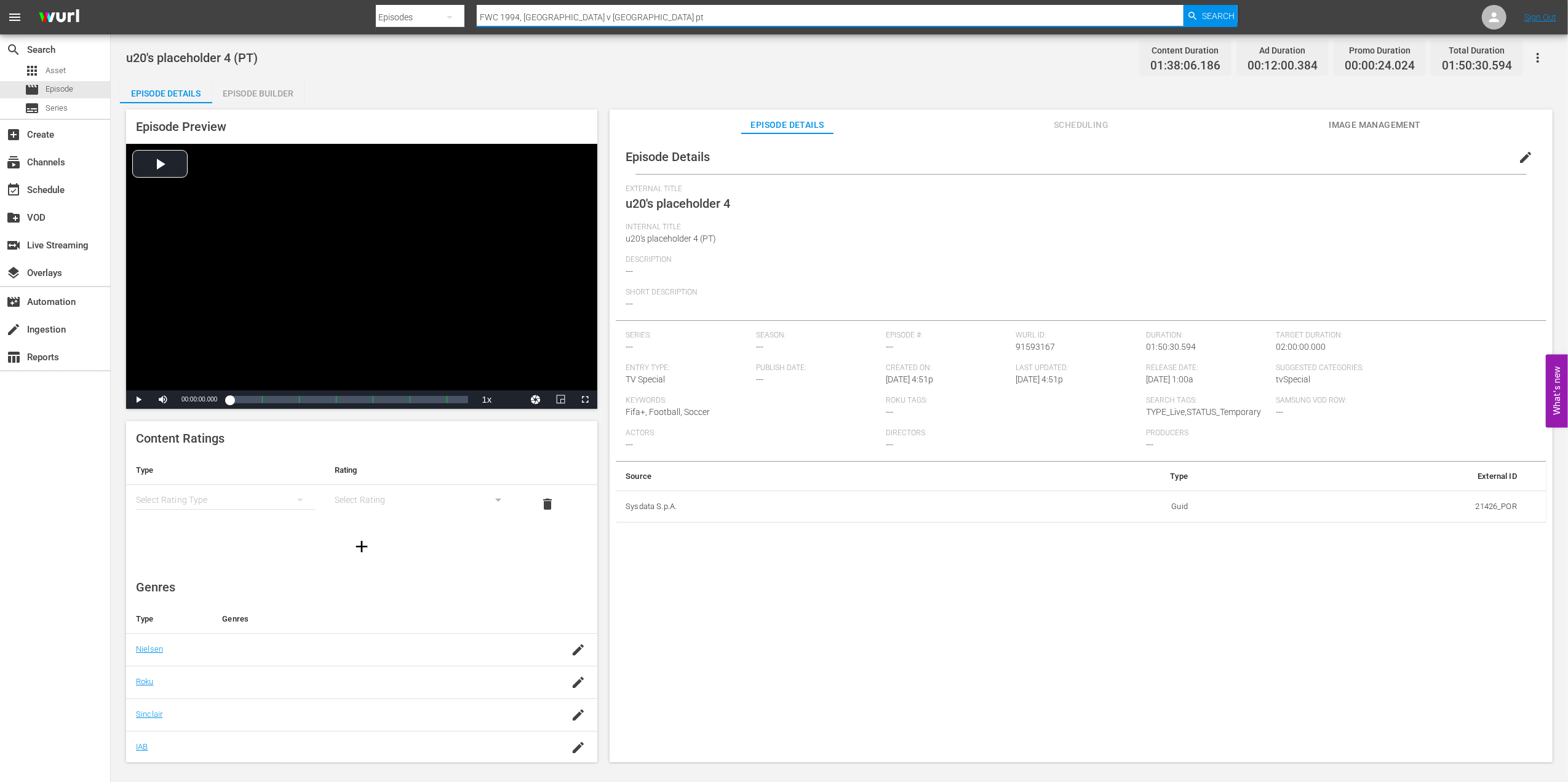
drag, startPoint x: 606, startPoint y: 13, endPoint x: 424, endPoint y: 18, distance: 182.1
click at [424, 18] on div "Search By Episodes Search ID, Title, Description, Keywords, or Category FWC 199…" at bounding box center [807, 17] width 862 height 30
paste input "70, Brazil v England, Group Stage (PT)"
click at [1208, 8] on span "Search" at bounding box center [1218, 16] width 33 height 22
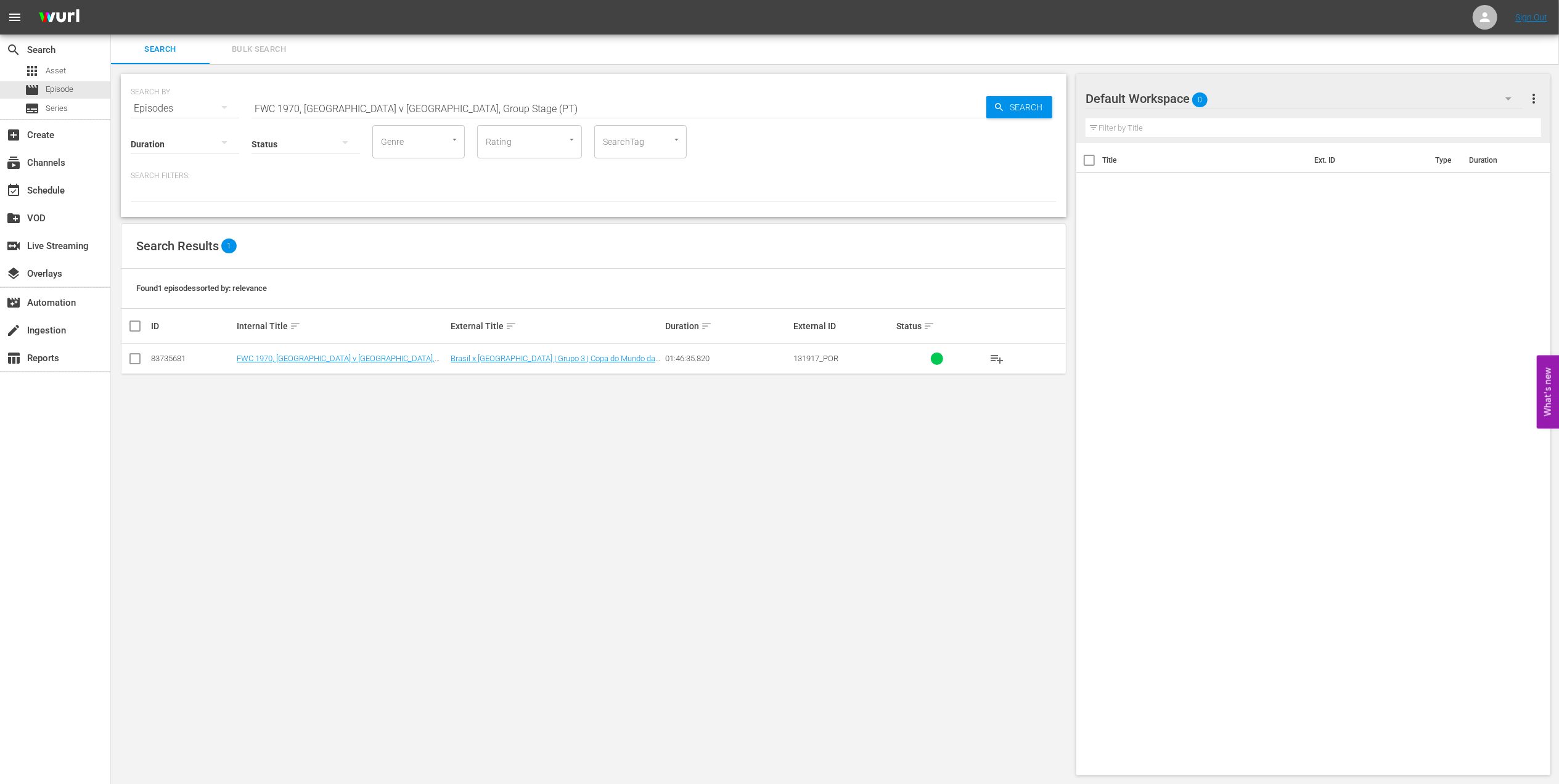
click at [132, 363] on input "checkbox" at bounding box center [135, 361] width 15 height 15
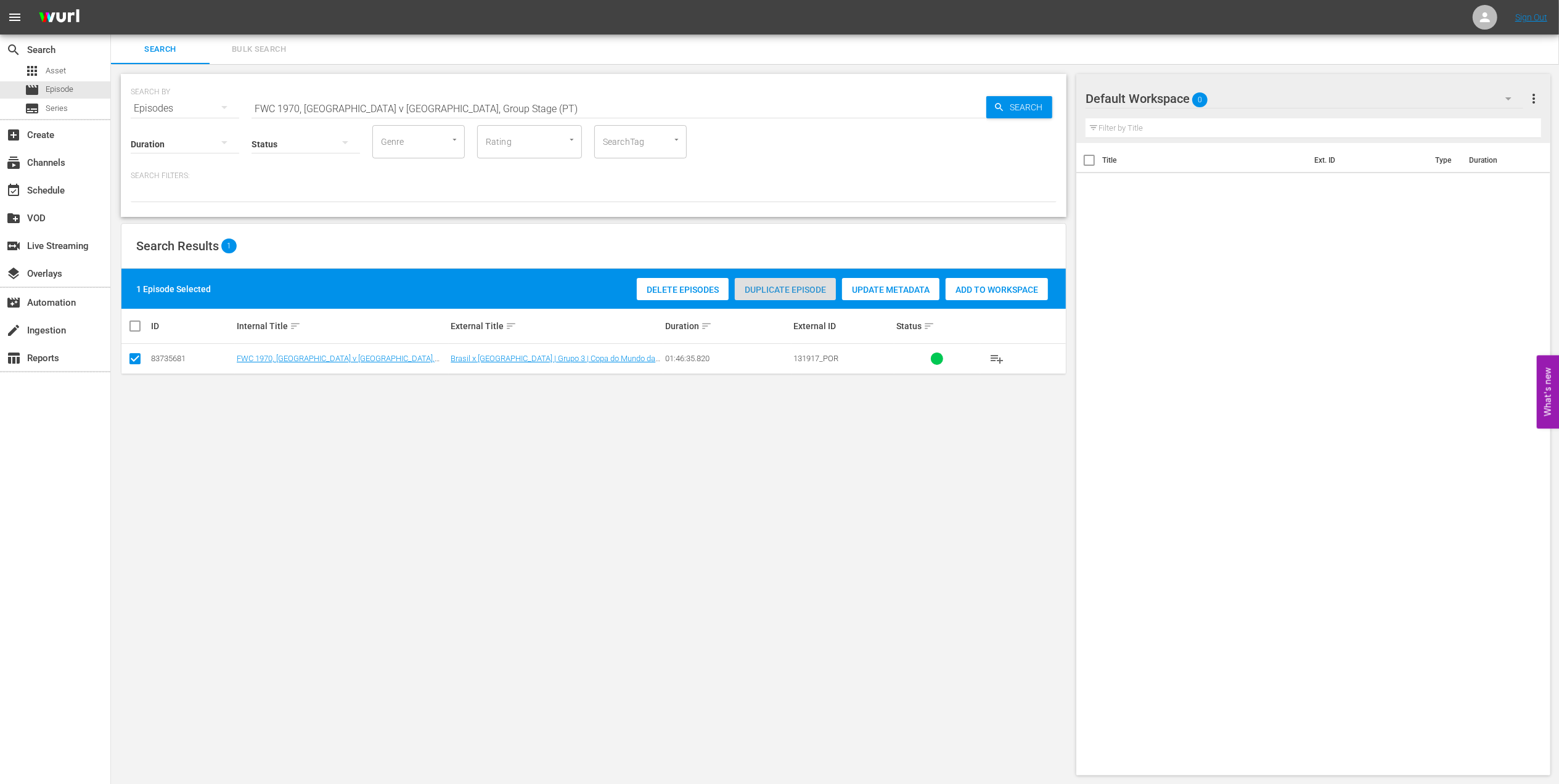
click at [780, 289] on span "Duplicate Episode" at bounding box center [785, 289] width 101 height 10
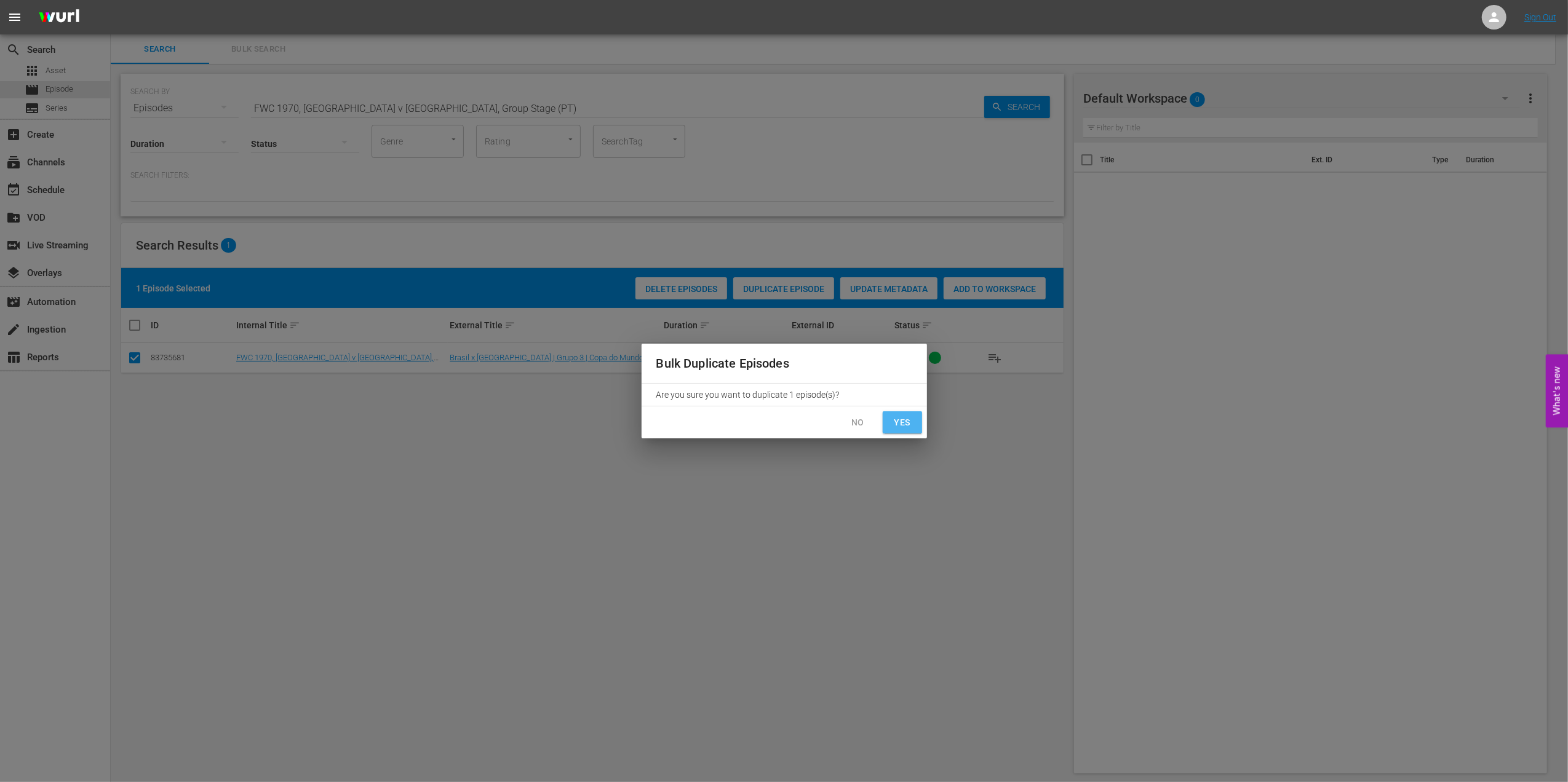
click at [904, 419] on span "Yes" at bounding box center [902, 423] width 20 height 15
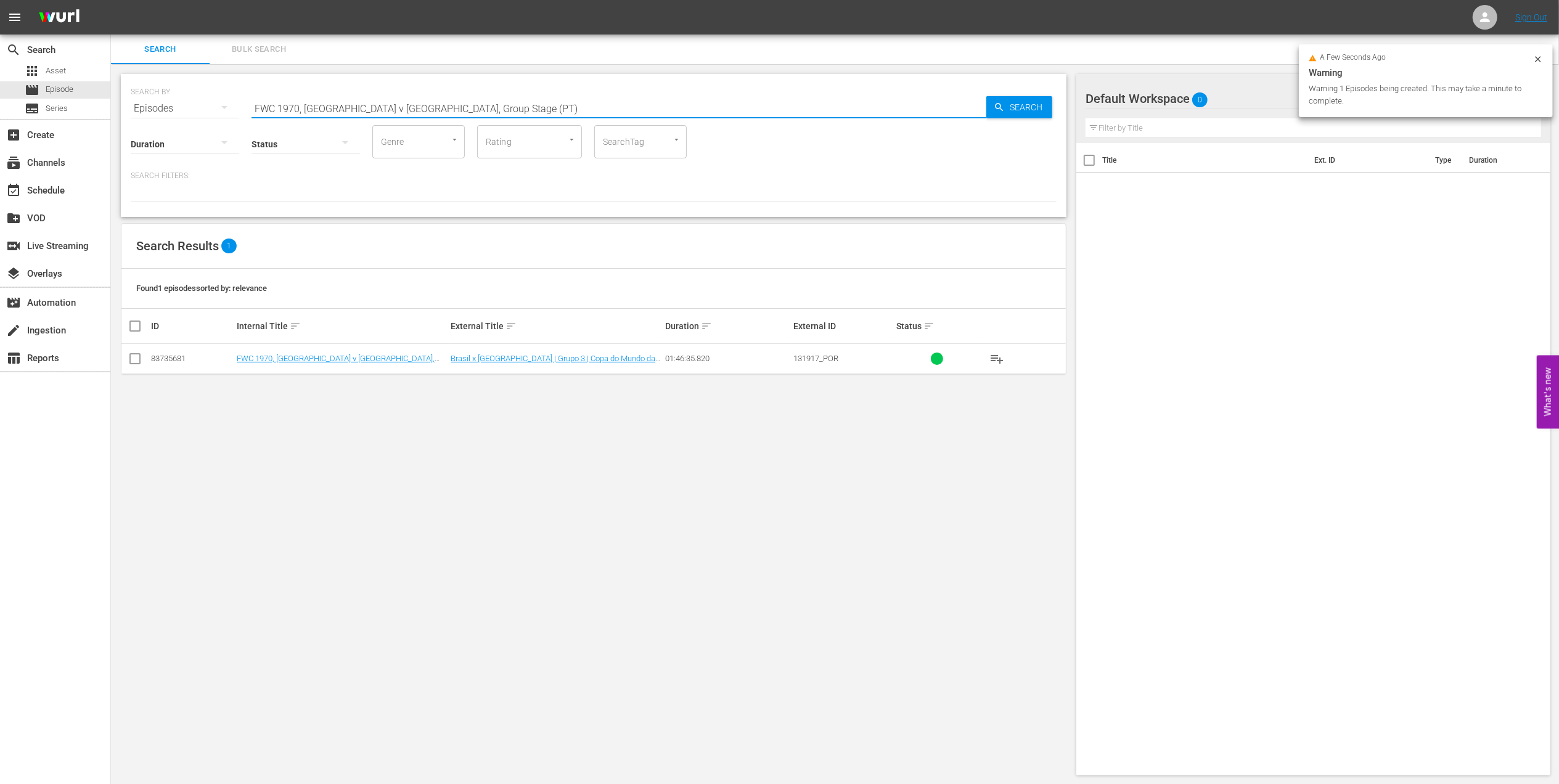
drag, startPoint x: 466, startPoint y: 109, endPoint x: 382, endPoint y: 109, distance: 84.0
click at [382, 109] on input "FWC 1970, Brazil v England, Group Stage (PT)" at bounding box center [619, 108] width 735 height 30
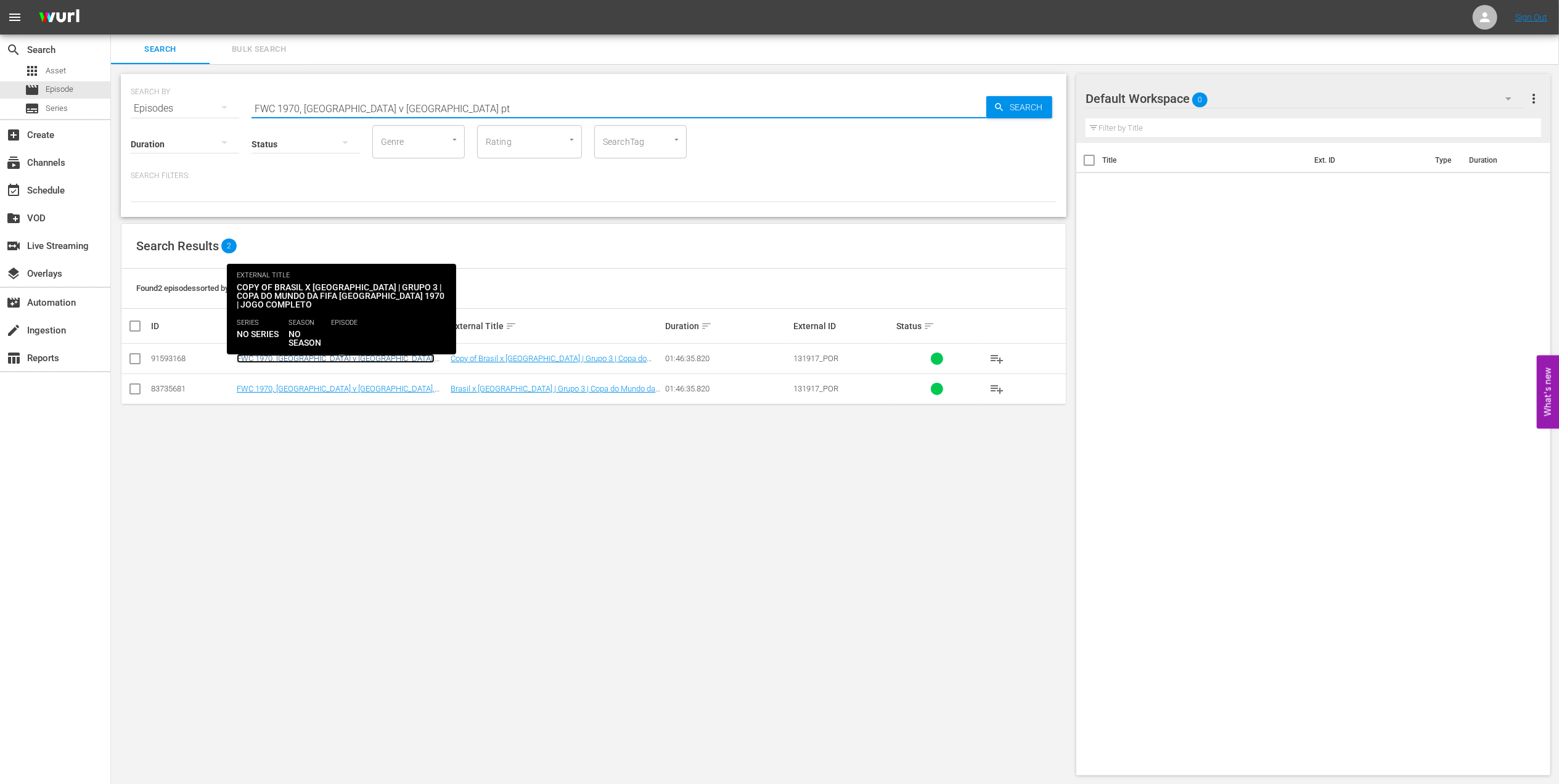
click at [349, 358] on link "FWC 1970, Brazil v England, Group Stage - FMR (PT)" at bounding box center [335, 363] width 198 height 19
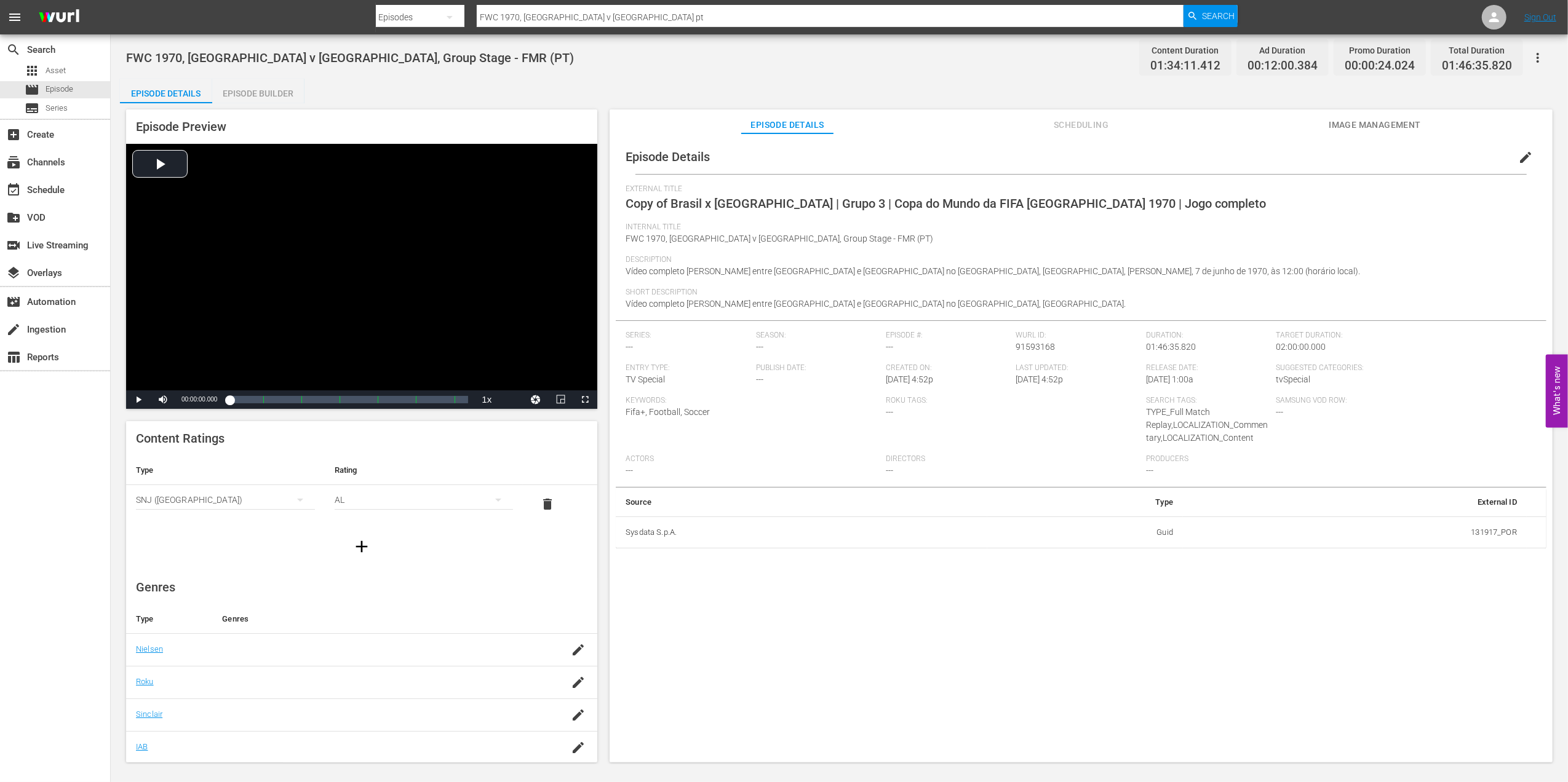
click at [1519, 156] on span "edit" at bounding box center [1525, 157] width 15 height 15
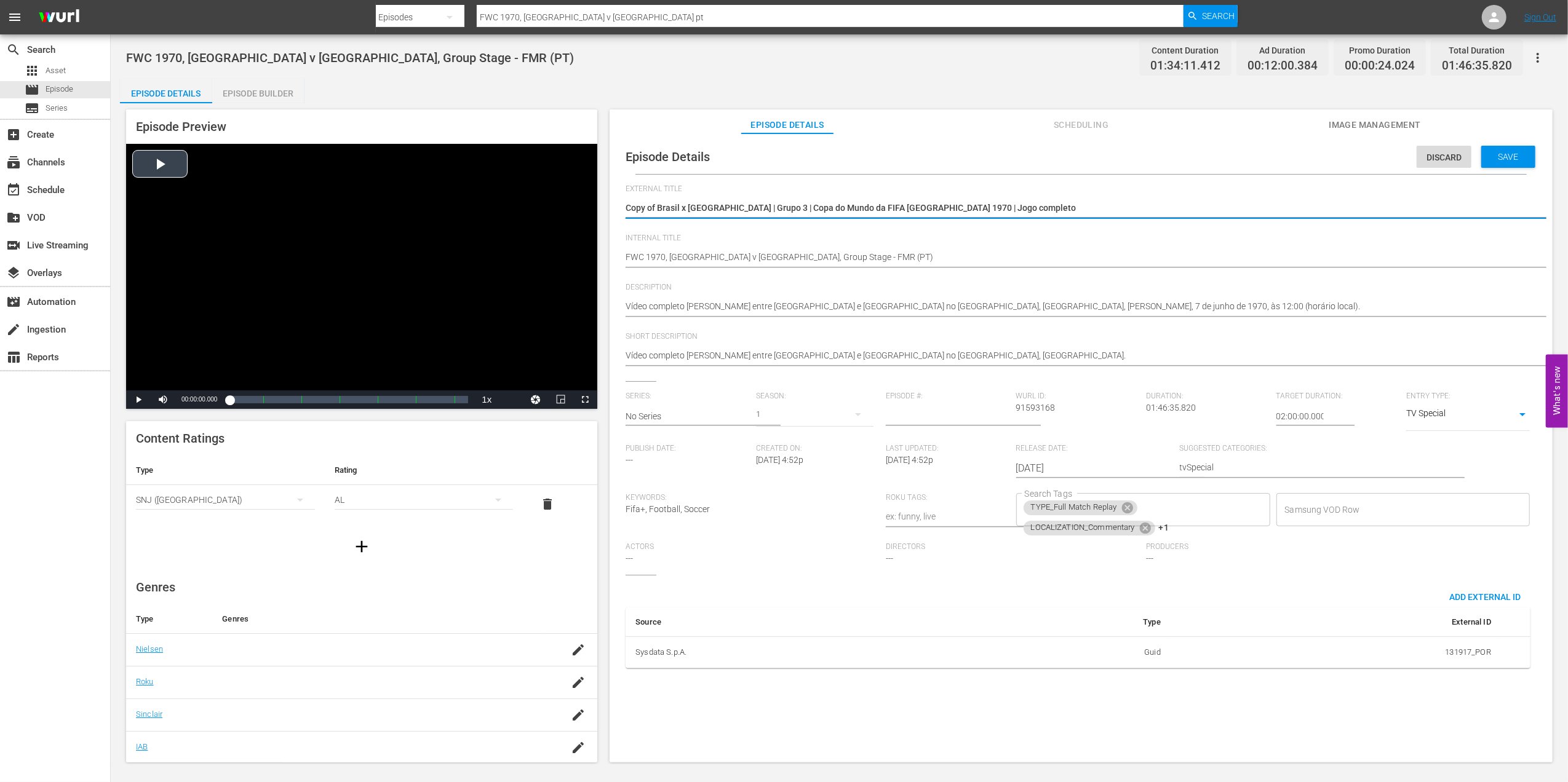
drag, startPoint x: 958, startPoint y: 206, endPoint x: 458, endPoint y: 215, distance: 500.1
click at [434, 215] on div "Episode Preview Video Player is loading. Play Video Play Mute Current Time 00:0…" at bounding box center [839, 438] width 1439 height 669
drag, startPoint x: 715, startPoint y: 205, endPoint x: 584, endPoint y: 205, distance: 131.0
click at [584, 205] on div "Episode Preview Video Player is loading. Play Video Play Mute Current Time 00:0…" at bounding box center [839, 438] width 1439 height 669
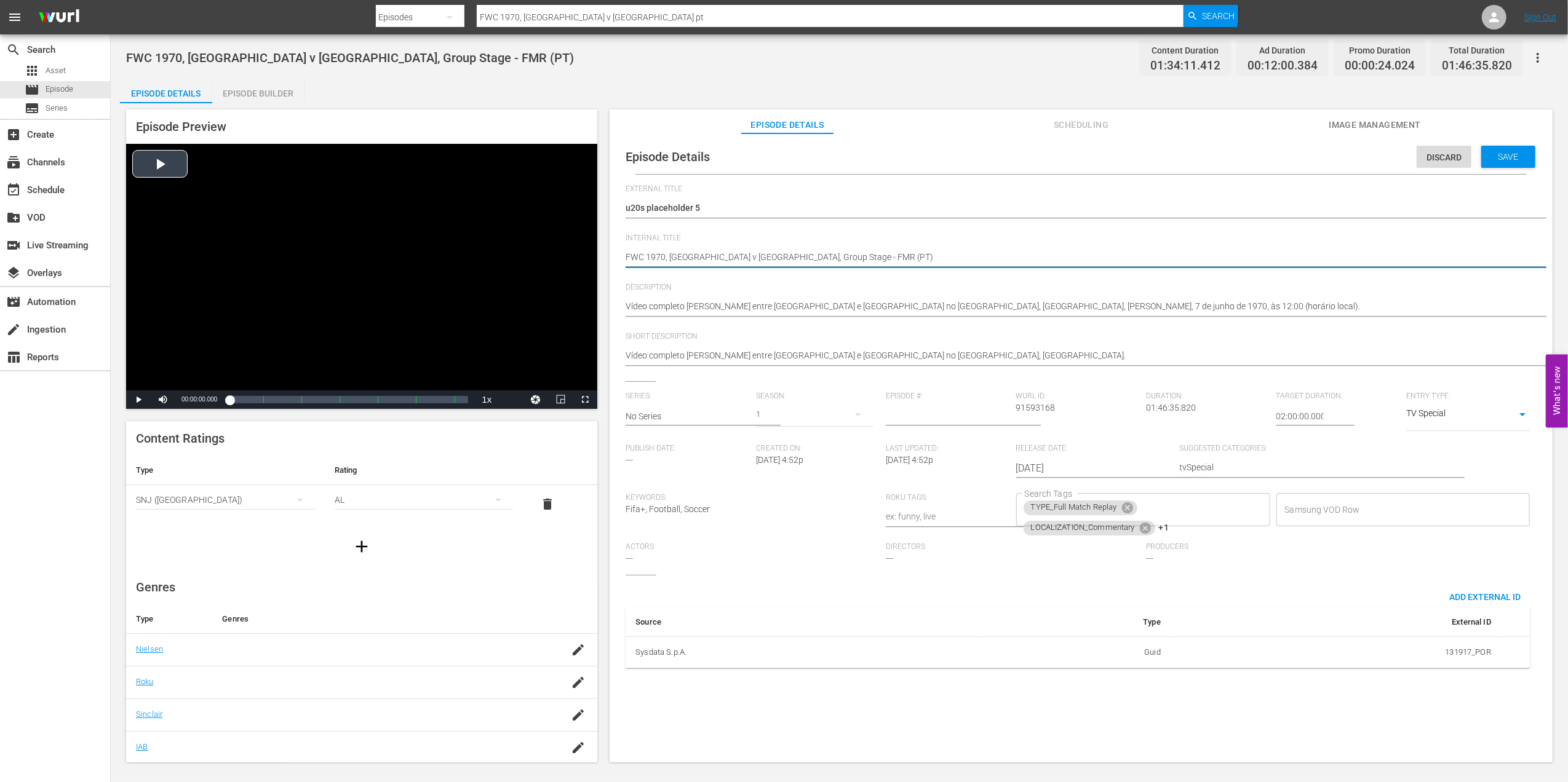
drag, startPoint x: 805, startPoint y: 257, endPoint x: 532, endPoint y: 257, distance: 273.0
paste textarea "u20s placeholder 5"
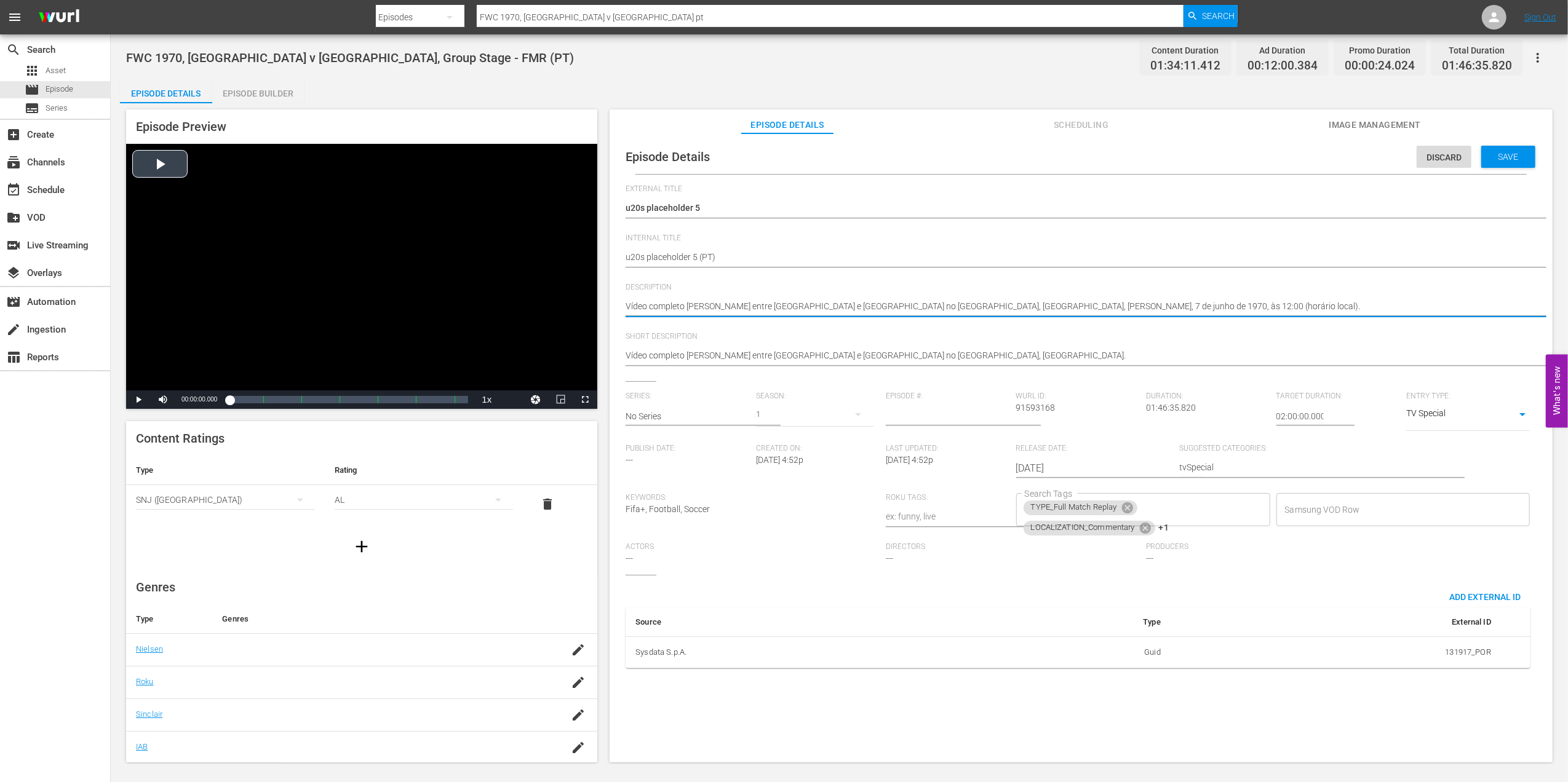
drag, startPoint x: 1150, startPoint y: 303, endPoint x: 574, endPoint y: 305, distance: 576.0
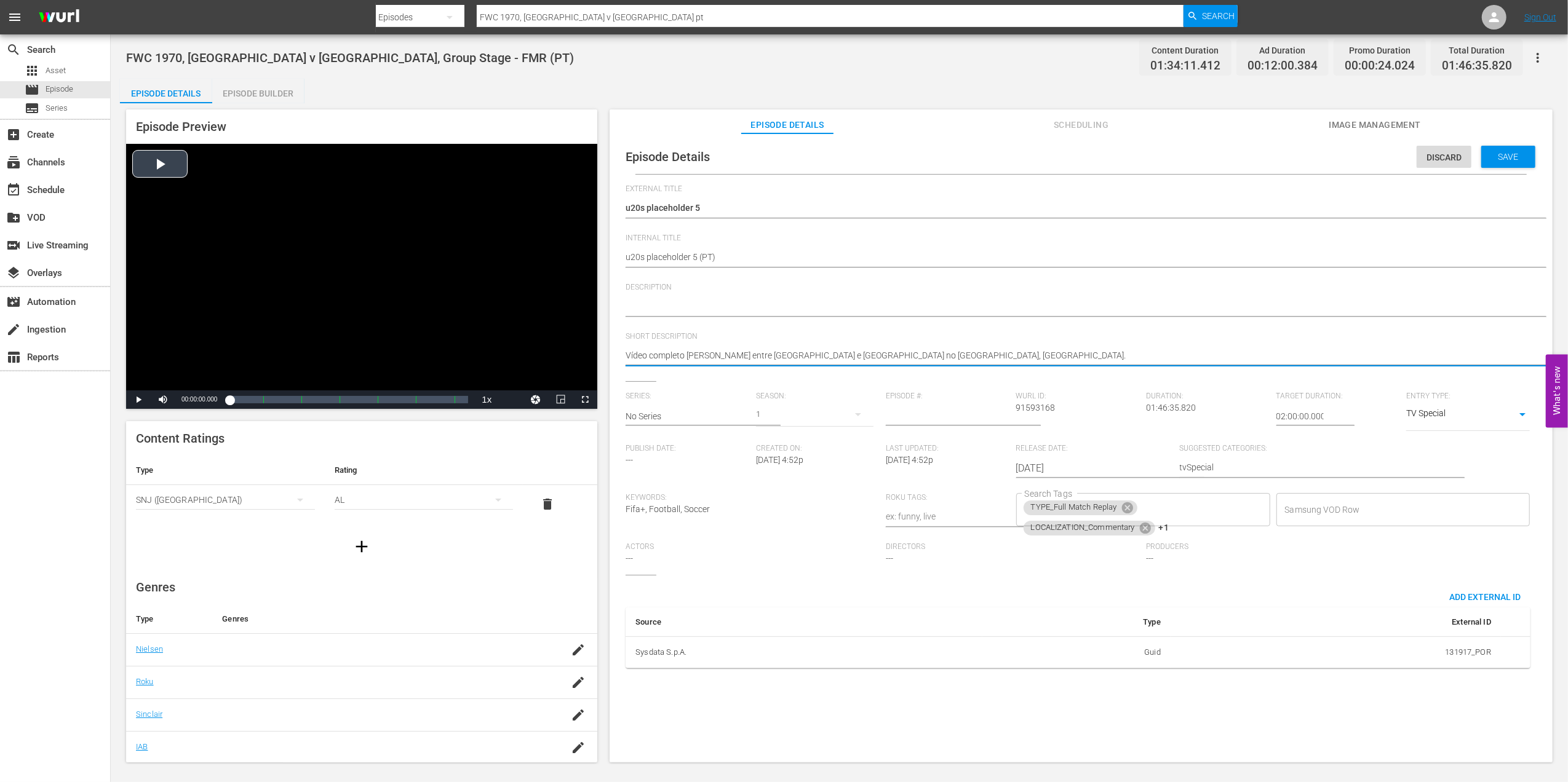
drag, startPoint x: 630, startPoint y: 360, endPoint x: 585, endPoint y: 360, distance: 45.0
click at [1126, 505] on icon at bounding box center [1126, 507] width 11 height 11
click at [1138, 504] on icon at bounding box center [1145, 507] width 14 height 14
click at [1125, 511] on icon at bounding box center [1126, 509] width 14 height 14
click at [1127, 511] on input "Search Tags" at bounding box center [1133, 510] width 224 height 22
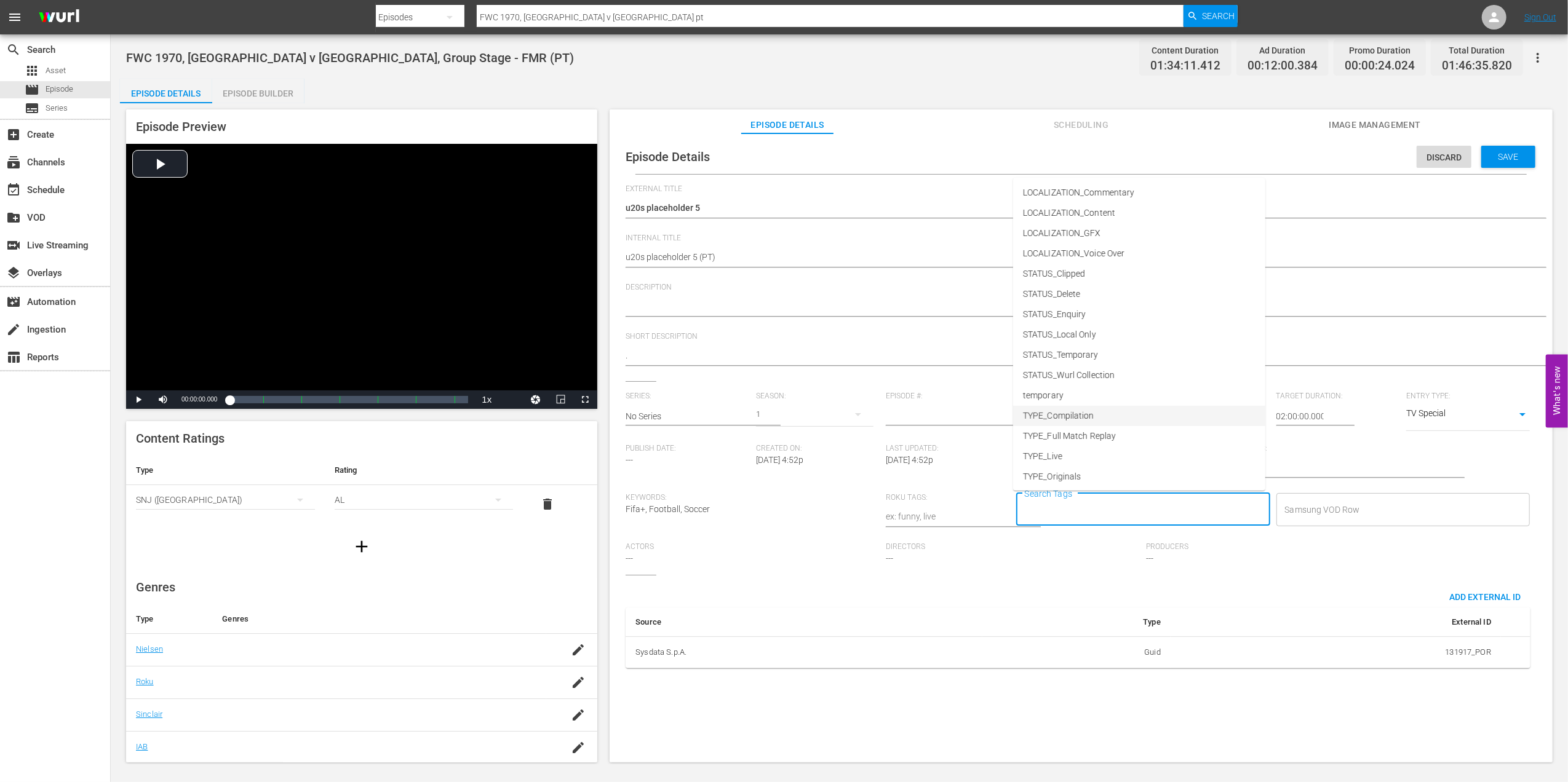
scroll to position [62, 0]
click at [1083, 433] on li "TYPE_Live" at bounding box center [1139, 435] width 252 height 21
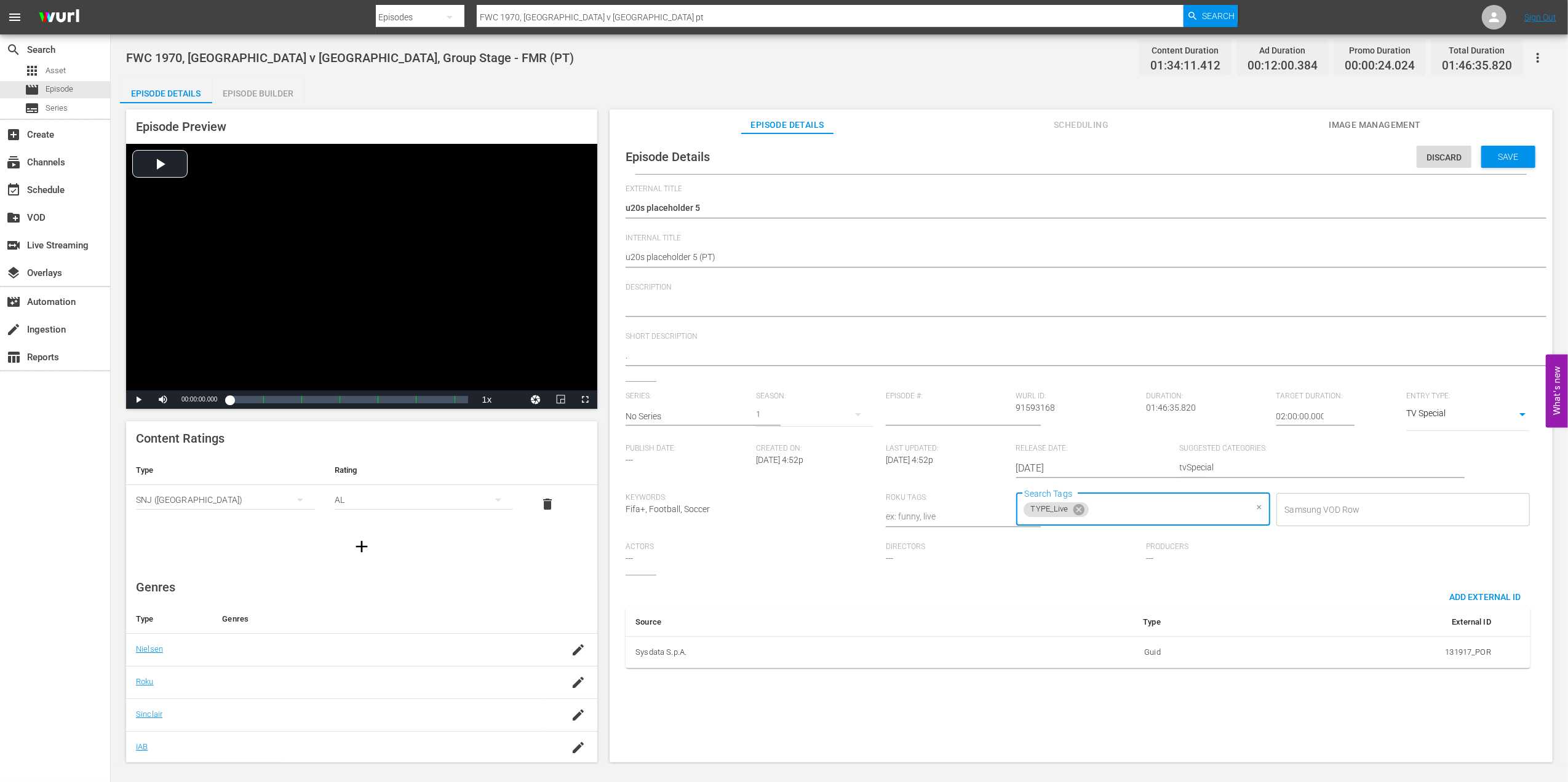
click at [1133, 517] on input "Search Tags" at bounding box center [1169, 510] width 156 height 22
click at [1088, 390] on span "STATUS_Temporary" at bounding box center [1061, 396] width 76 height 13
click at [1514, 150] on div "Save" at bounding box center [1508, 157] width 54 height 22
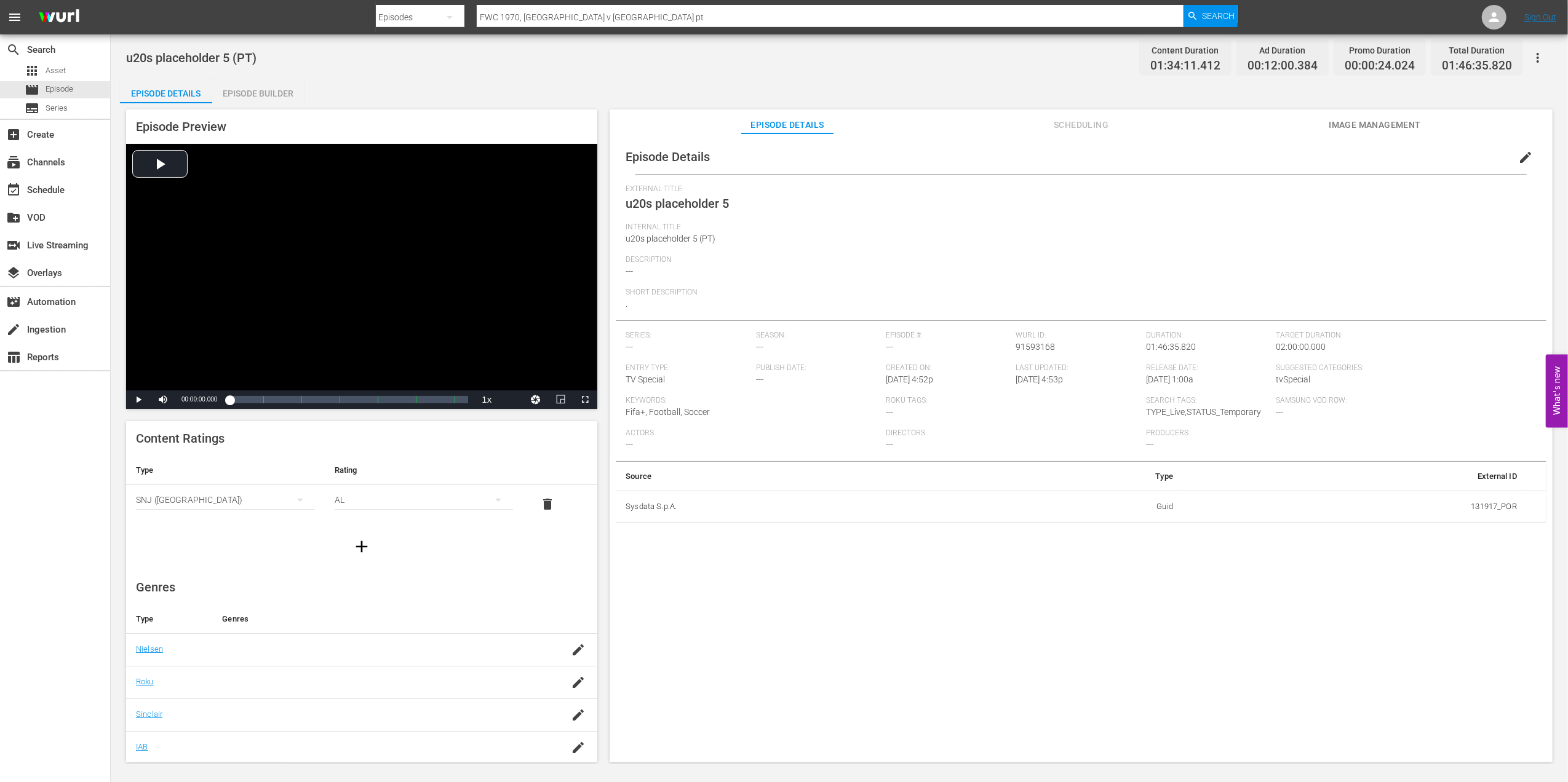
drag, startPoint x: 615, startPoint y: 15, endPoint x: 401, endPoint y: 12, distance: 214.0
click at [401, 12] on div "Search By Episodes Search ID, Title, Description, Keywords, or Category FWC 197…" at bounding box center [807, 17] width 862 height 30
paste input "94, Brazil v. Sweden, Group Stage"
click at [1189, 15] on icon "button" at bounding box center [1192, 15] width 11 height 11
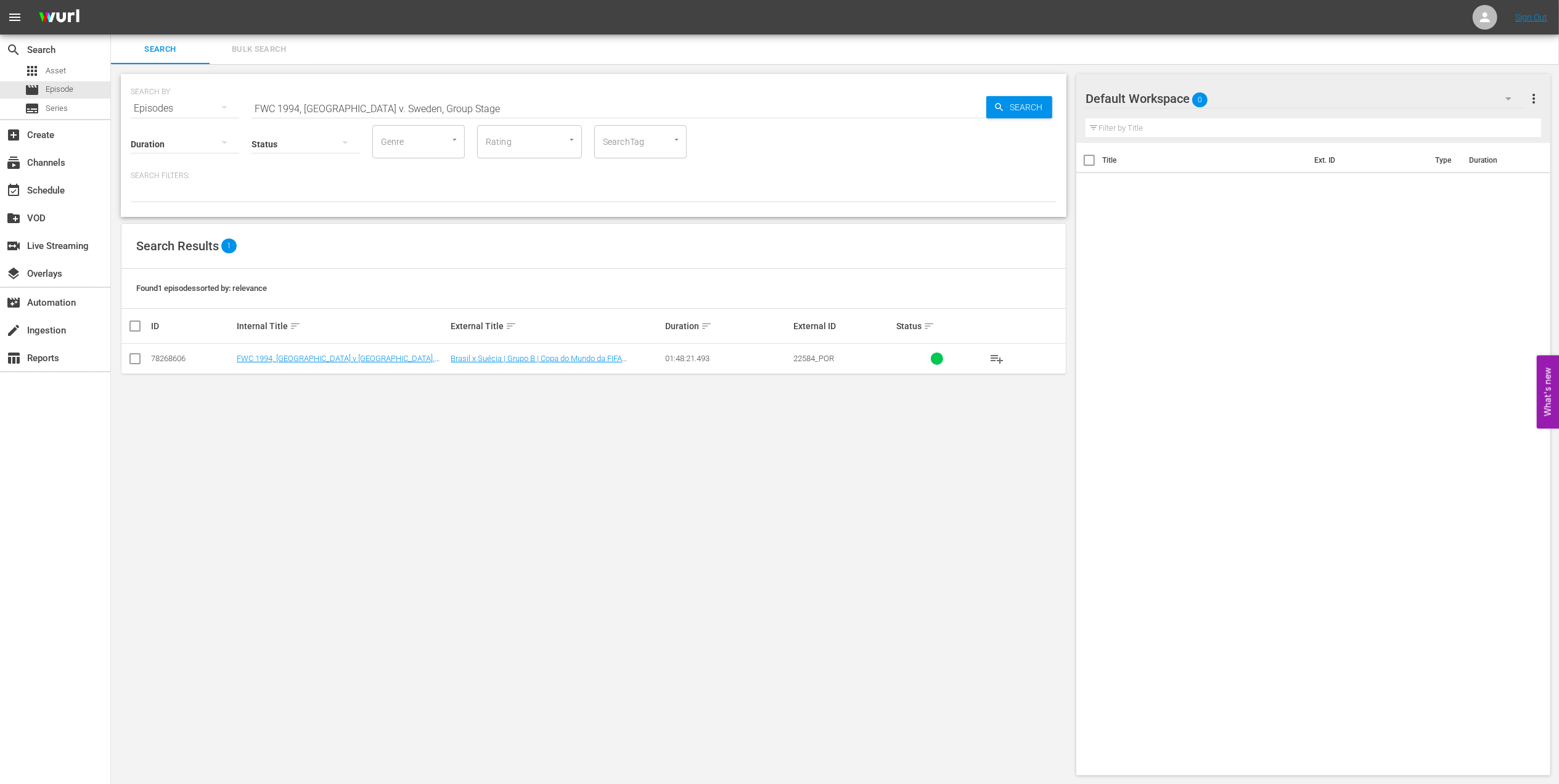
click at [133, 357] on input "checkbox" at bounding box center [135, 361] width 15 height 15
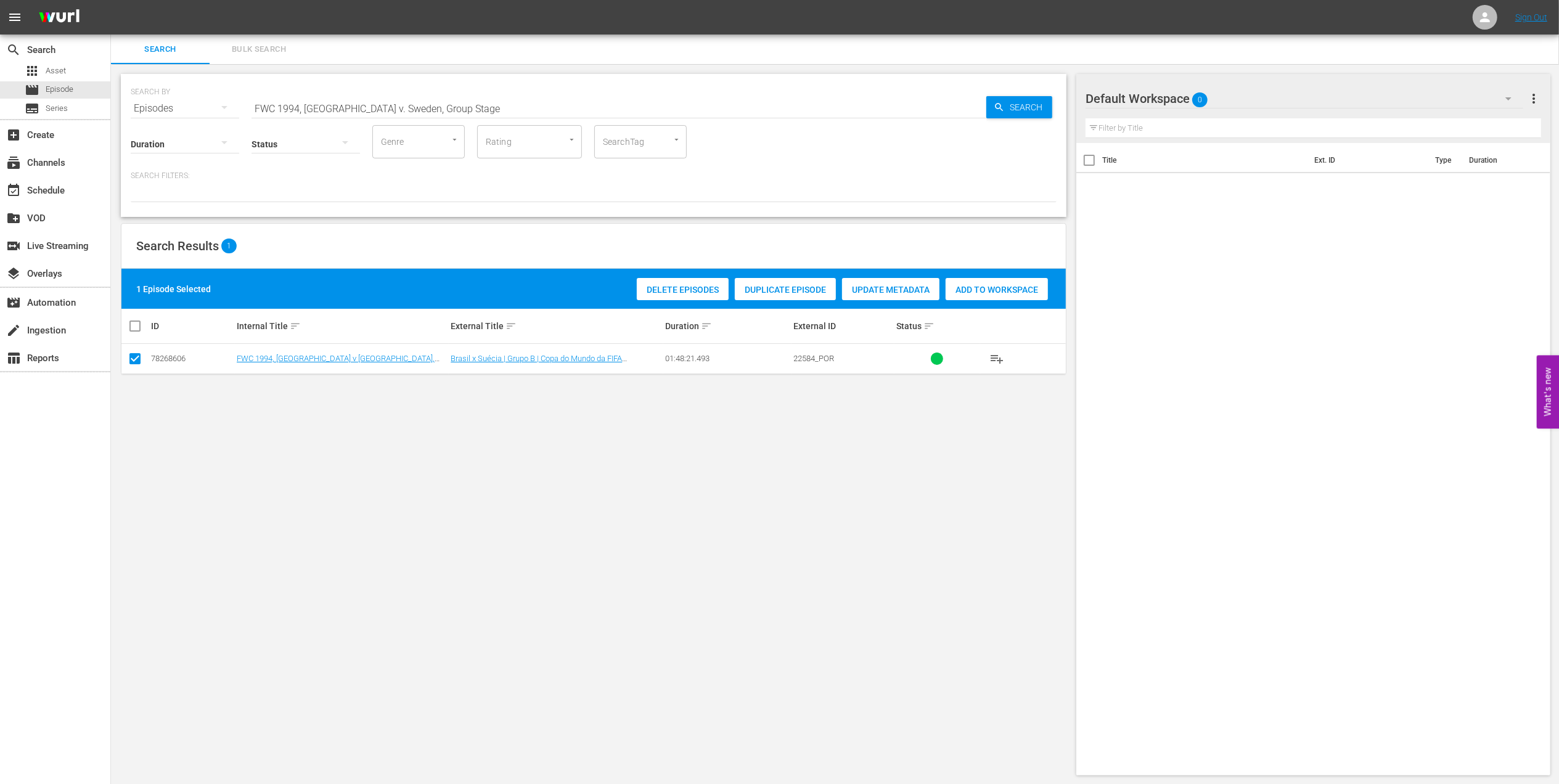
click at [792, 291] on span "Duplicate Episode" at bounding box center [785, 289] width 101 height 10
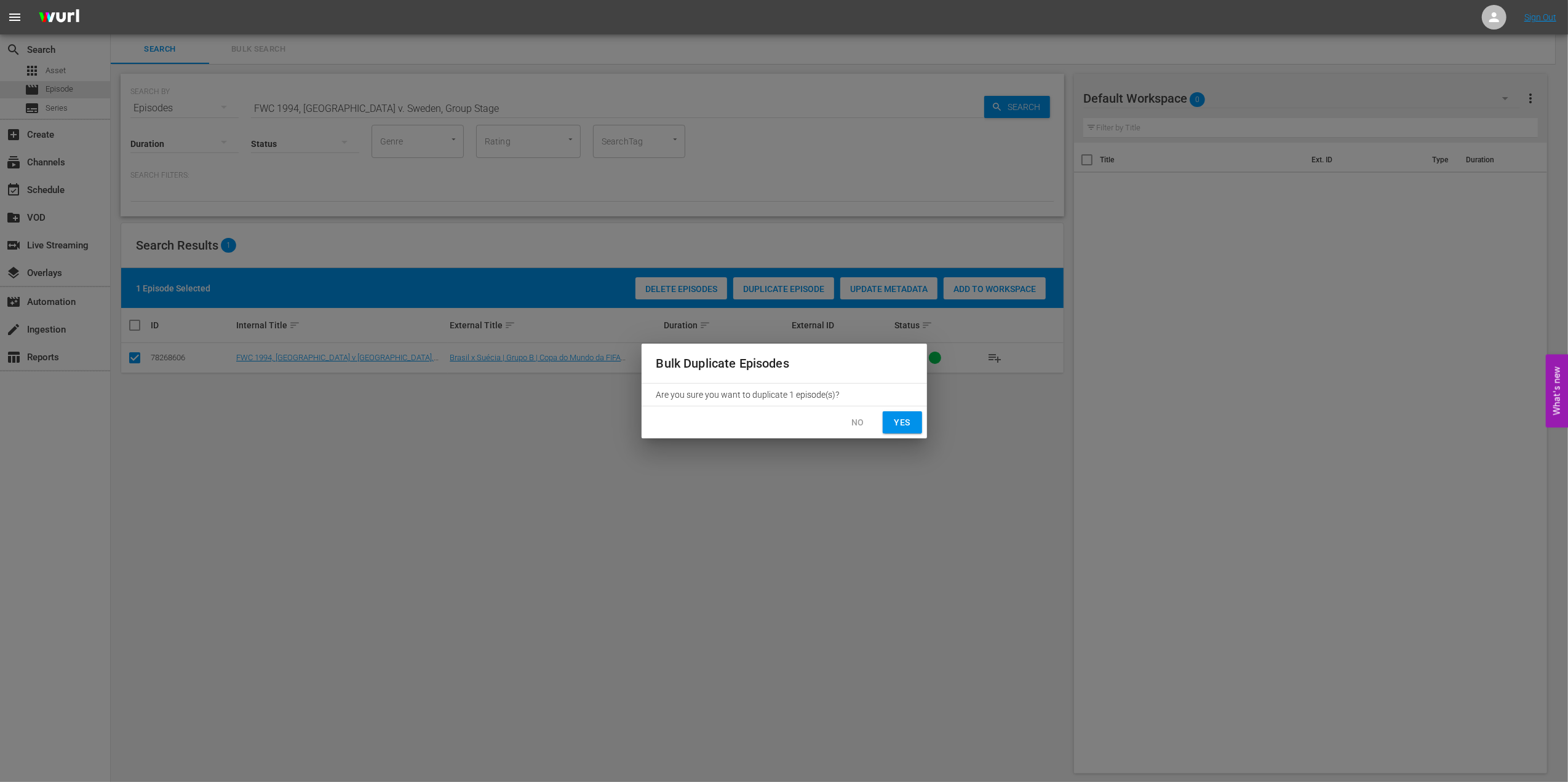
click at [899, 426] on span "Yes" at bounding box center [902, 423] width 20 height 15
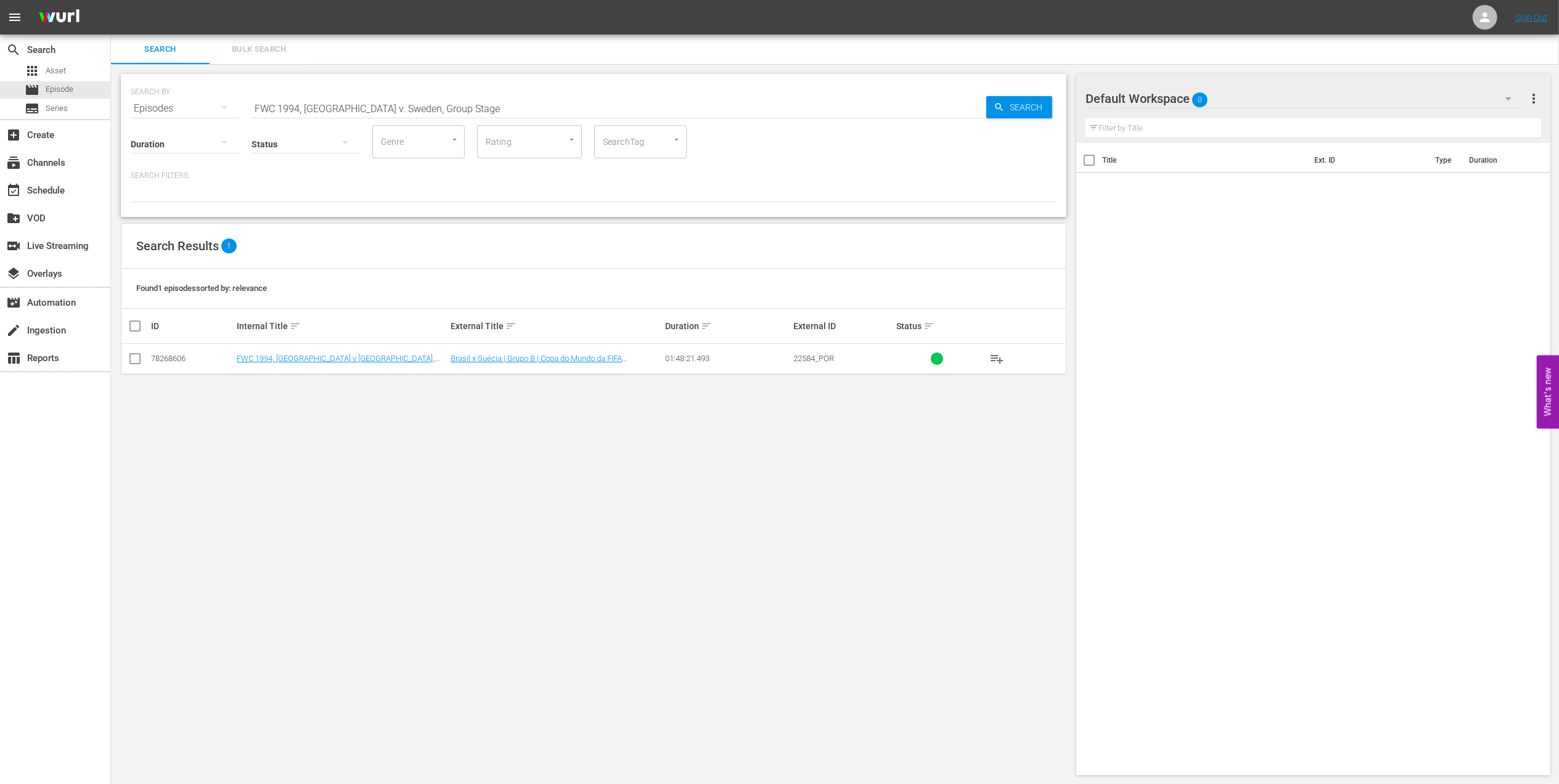
click at [444, 104] on input "FWC 1994, Brazil v. Sweden, Group Stage" at bounding box center [619, 108] width 735 height 30
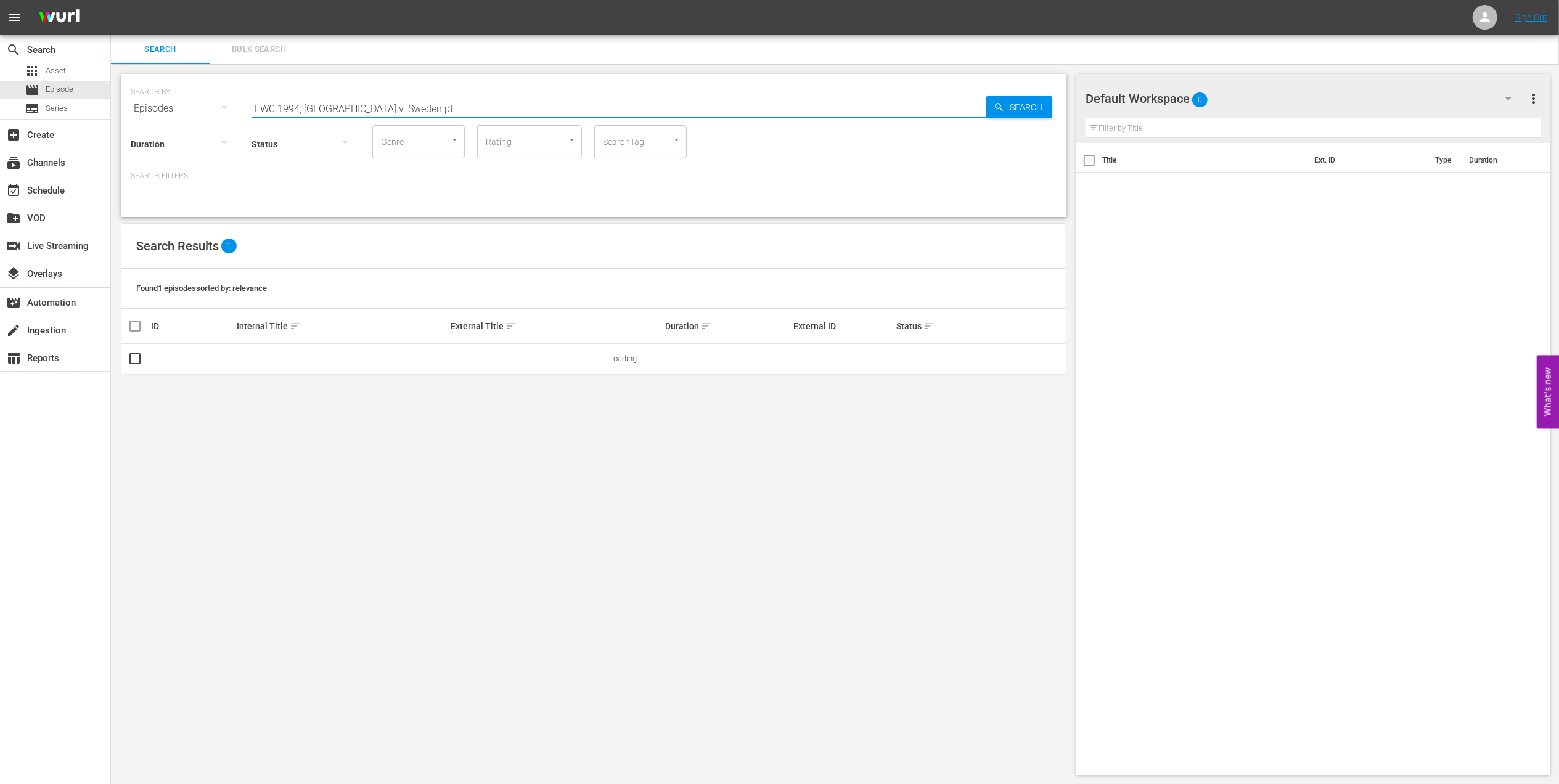
click at [336, 108] on input "FWC 1994, Brazil v. Sweden pt" at bounding box center [619, 108] width 735 height 30
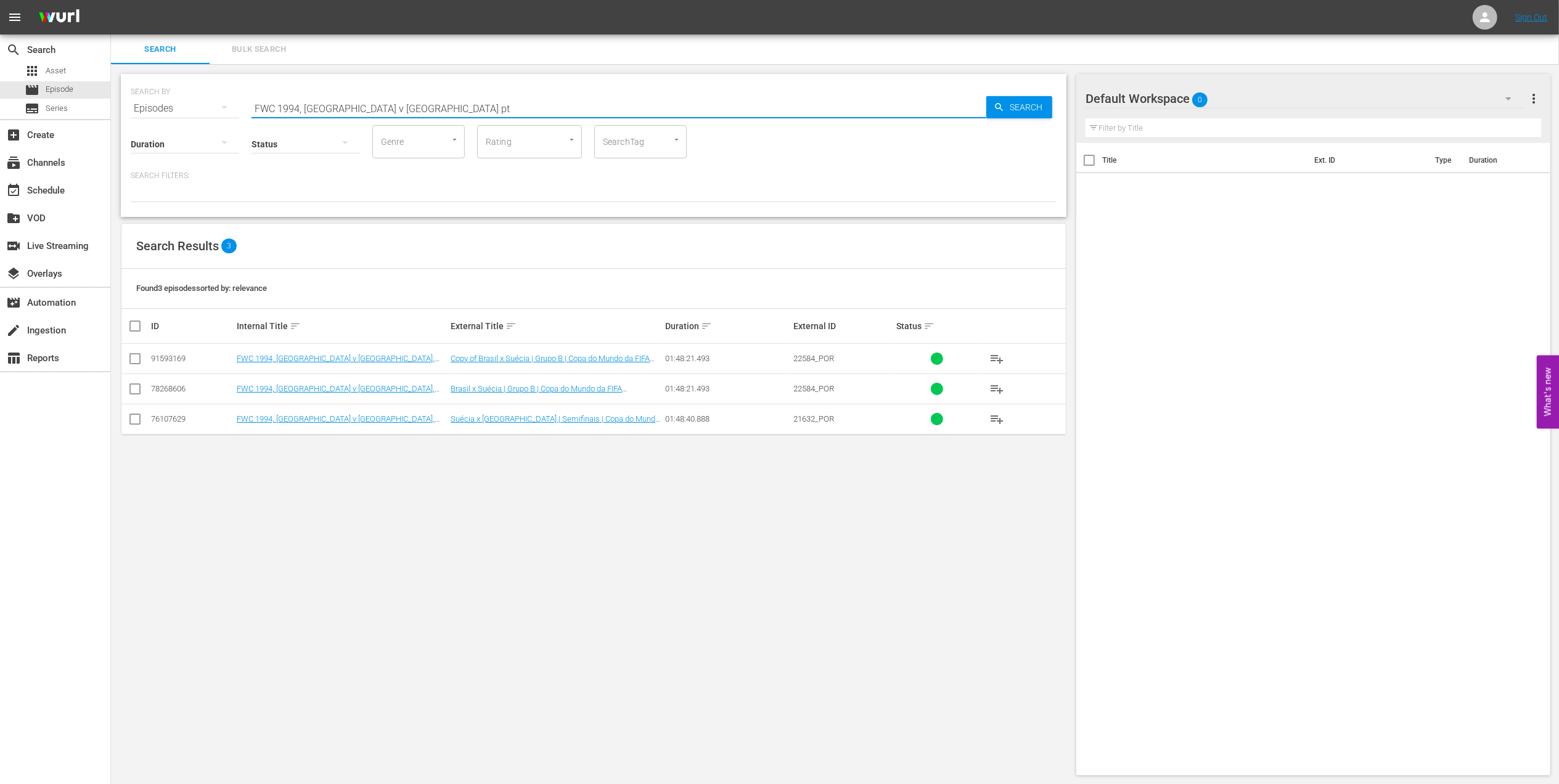
click at [398, 353] on td "FWC 1994, Brazil v Sweden, Group Stage - FMR (PT)" at bounding box center [342, 359] width 214 height 30
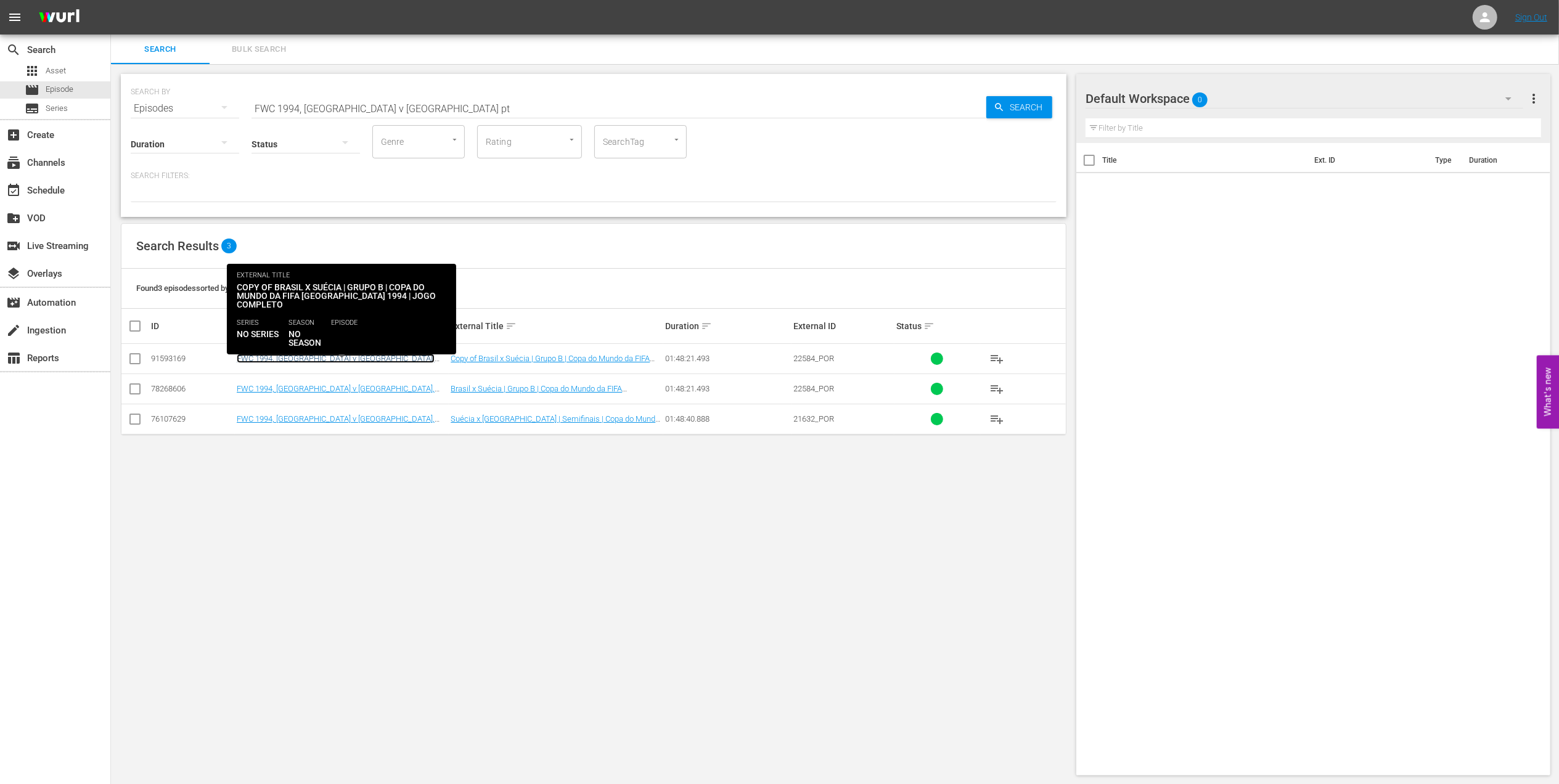
click at [400, 356] on link "FWC 1994, Brazil v Sweden, Group Stage - FMR (PT)" at bounding box center [335, 363] width 198 height 19
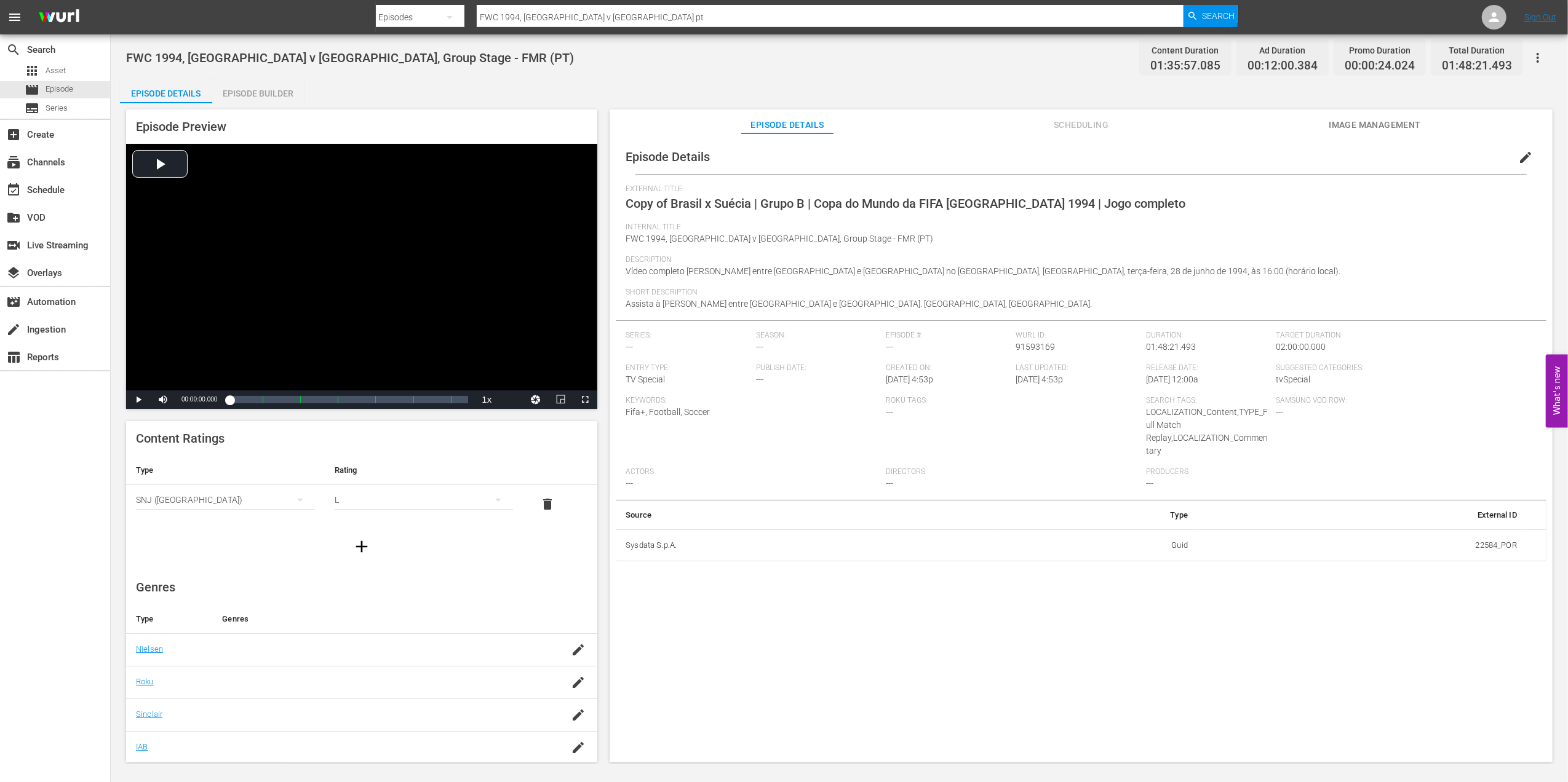
click at [1520, 159] on span "edit" at bounding box center [1525, 157] width 15 height 15
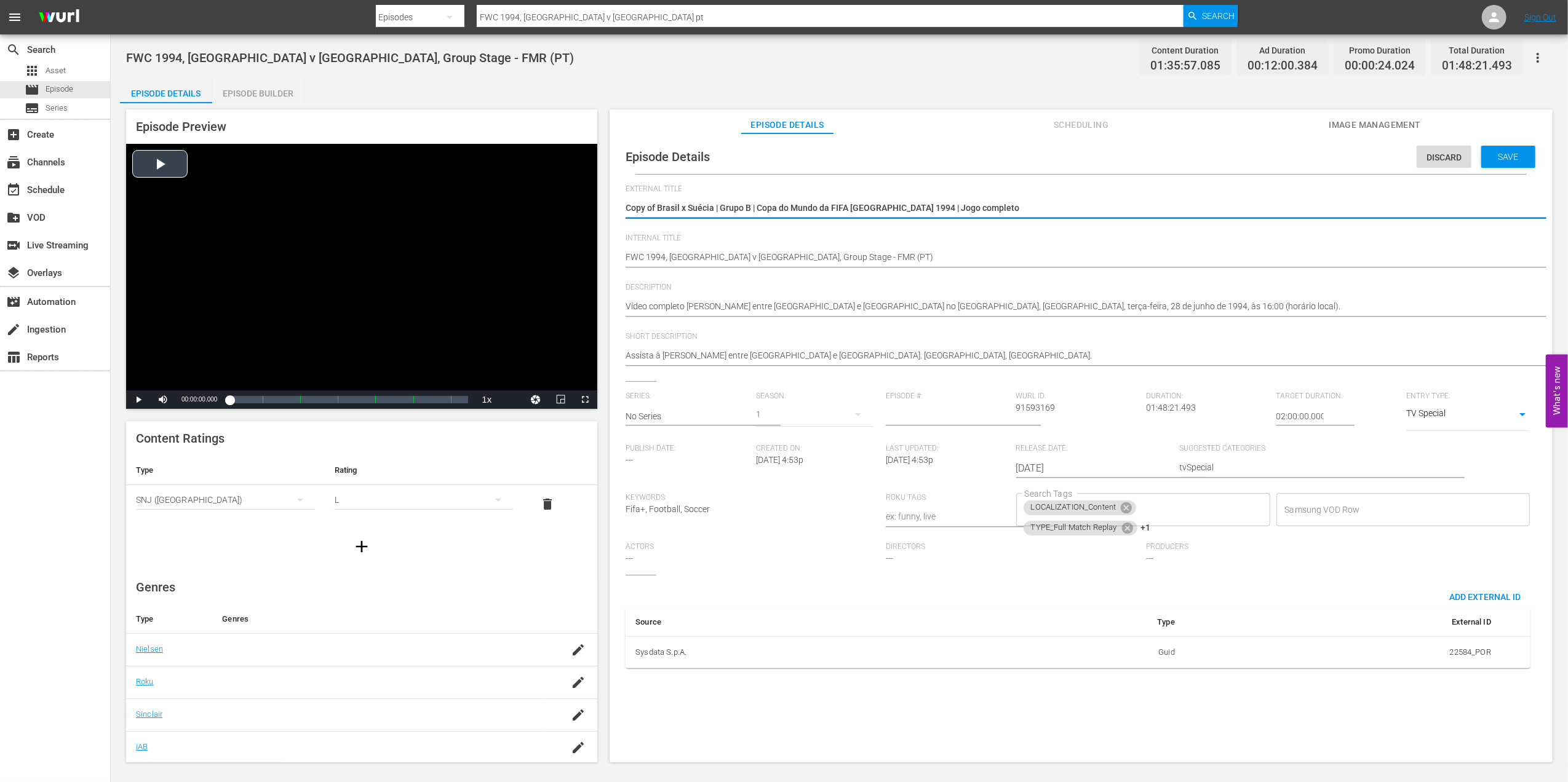
drag, startPoint x: 687, startPoint y: 210, endPoint x: 468, endPoint y: 215, distance: 219.1
click at [468, 215] on div "Episode Preview Video Player is loading. Play Video Play Mute Current Time 00:0…" at bounding box center [839, 438] width 1439 height 669
drag, startPoint x: 707, startPoint y: 208, endPoint x: 593, endPoint y: 210, distance: 114.0
click at [593, 210] on div "Episode Preview Video Player is loading. Play Video Play Mute Current Time 00:0…" at bounding box center [839, 438] width 1439 height 669
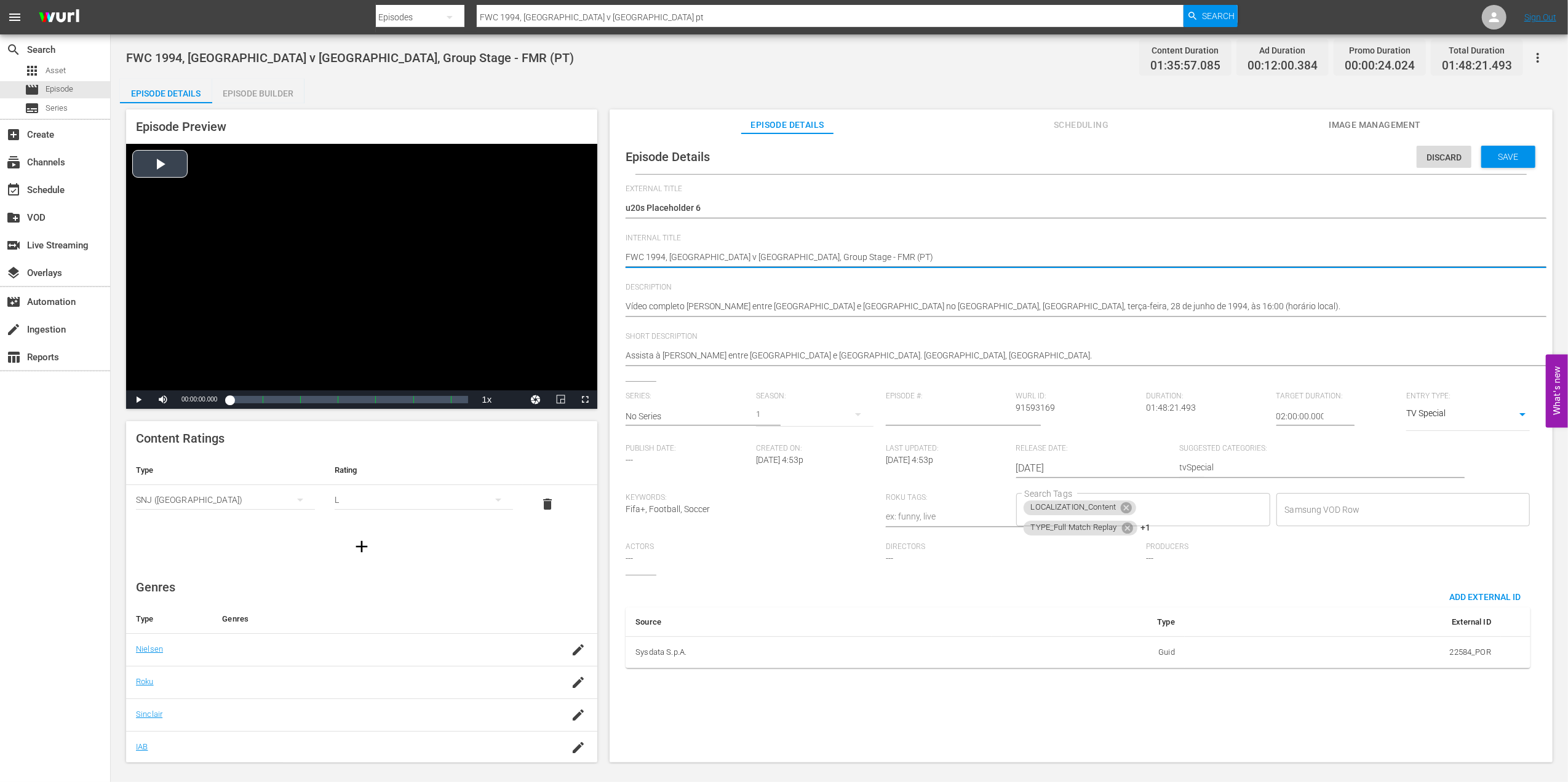
drag, startPoint x: 793, startPoint y: 257, endPoint x: 581, endPoint y: 257, distance: 212.0
paste textarea "u20s Placeholder 6"
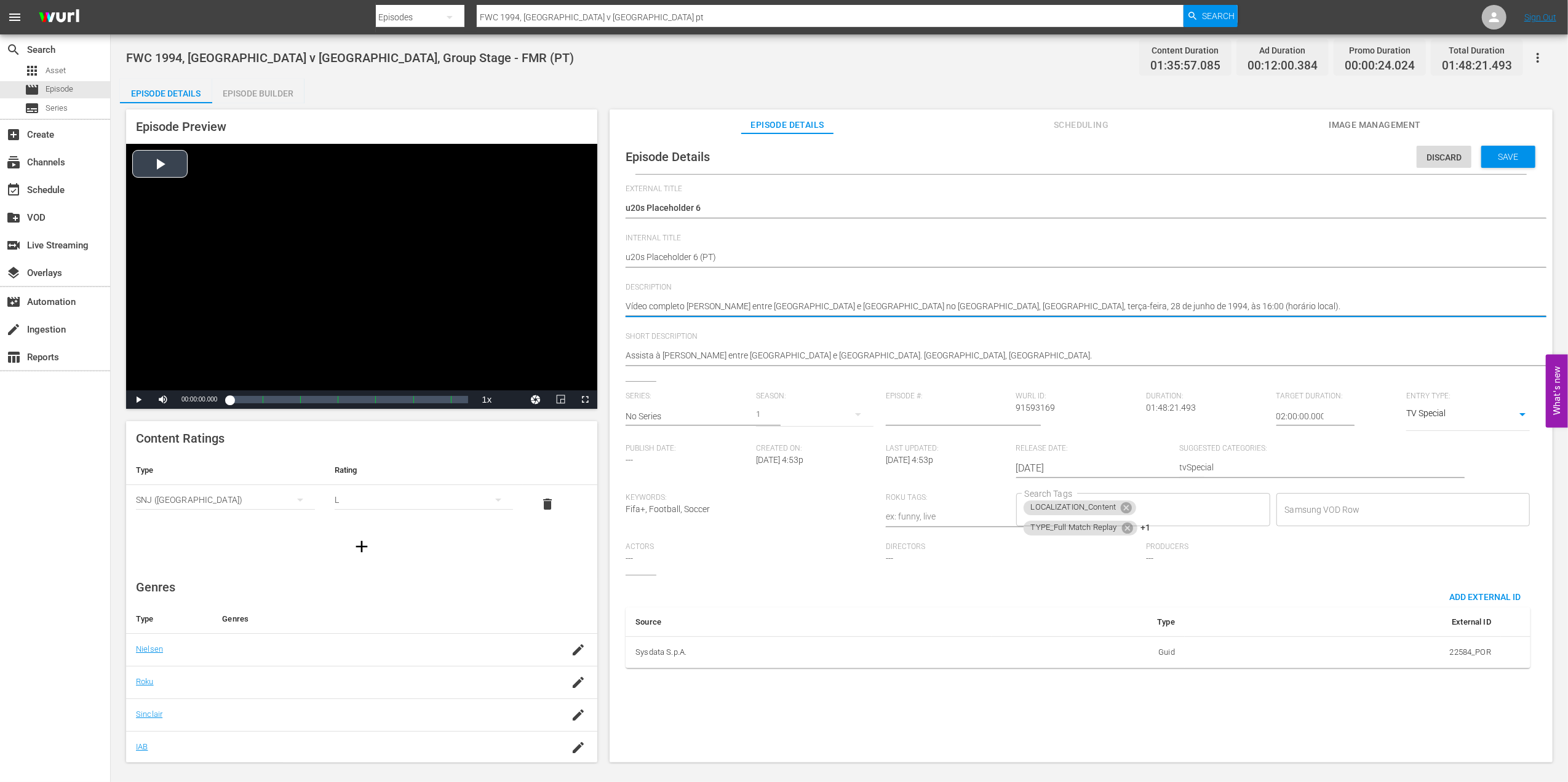
drag, startPoint x: 1136, startPoint y: 307, endPoint x: 484, endPoint y: 309, distance: 652.0
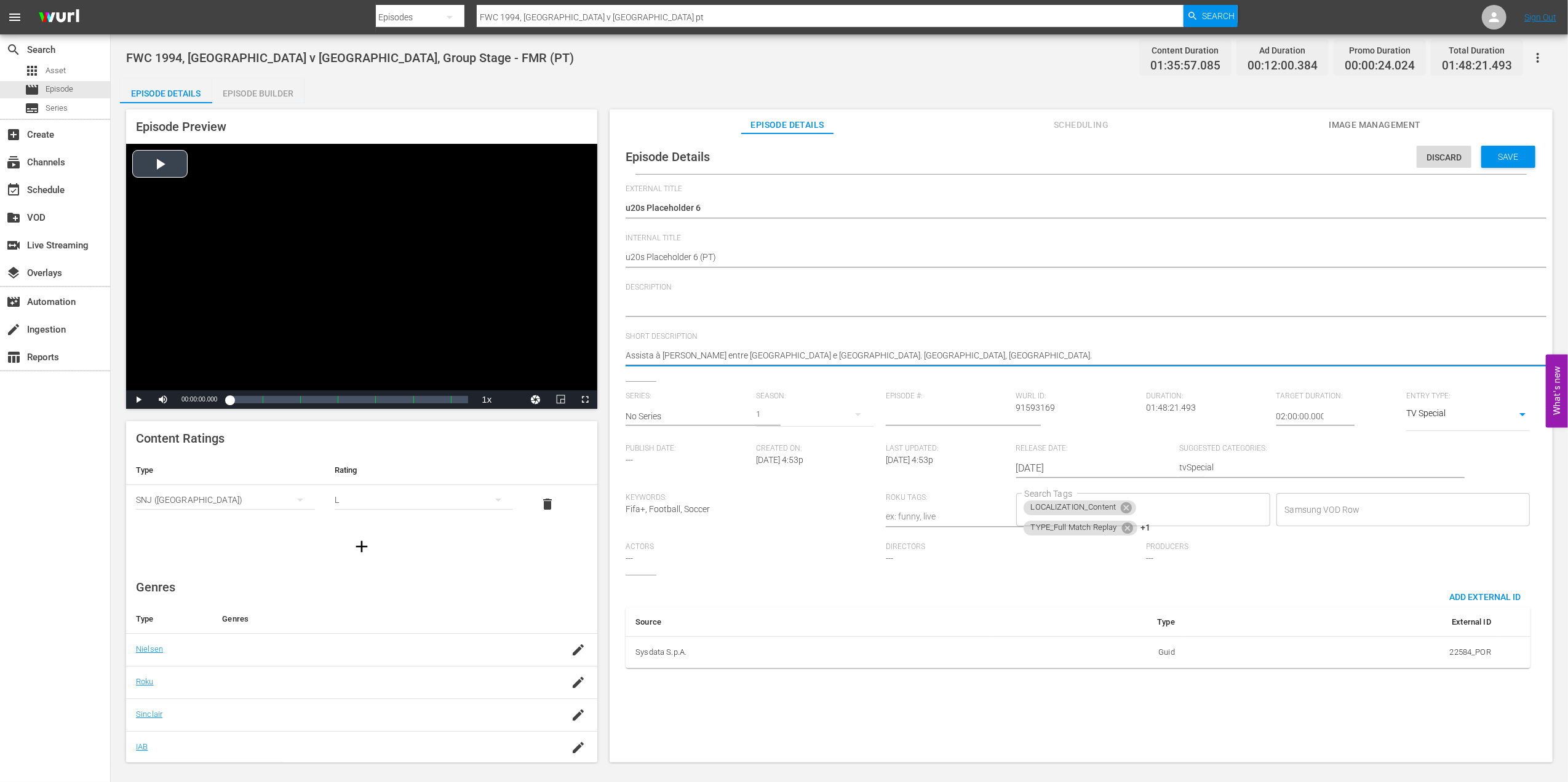
drag, startPoint x: 915, startPoint y: 353, endPoint x: 576, endPoint y: 356, distance: 339.0
click at [1122, 505] on icon at bounding box center [1126, 507] width 11 height 11
click at [1127, 505] on icon at bounding box center [1127, 507] width 14 height 14
click at [1142, 507] on icon at bounding box center [1145, 509] width 11 height 11
click at [1133, 508] on input "Search Tags" at bounding box center [1133, 510] width 224 height 22
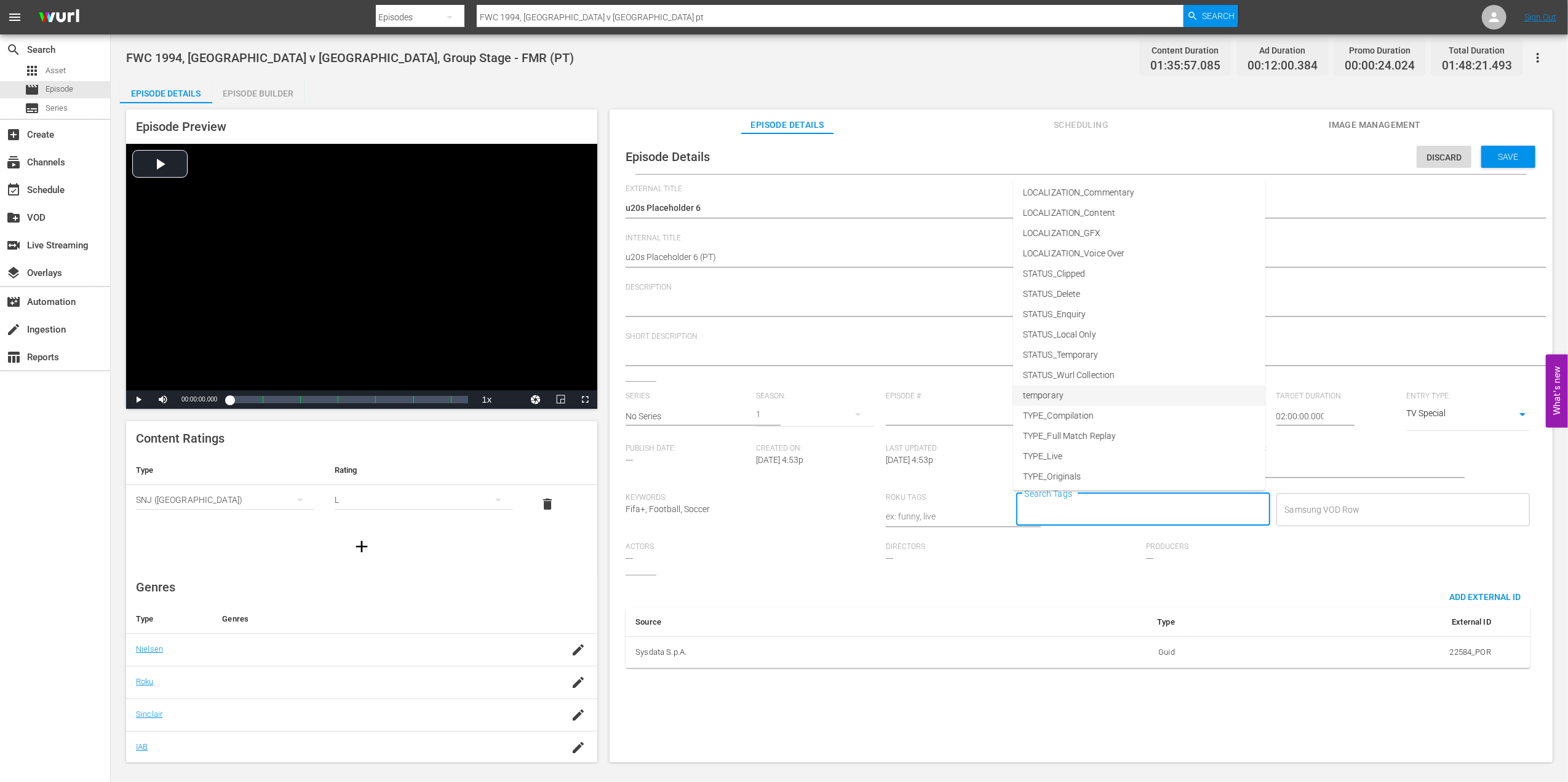
scroll to position [62, 0]
click at [1082, 435] on li "TYPE_Live" at bounding box center [1139, 435] width 252 height 21
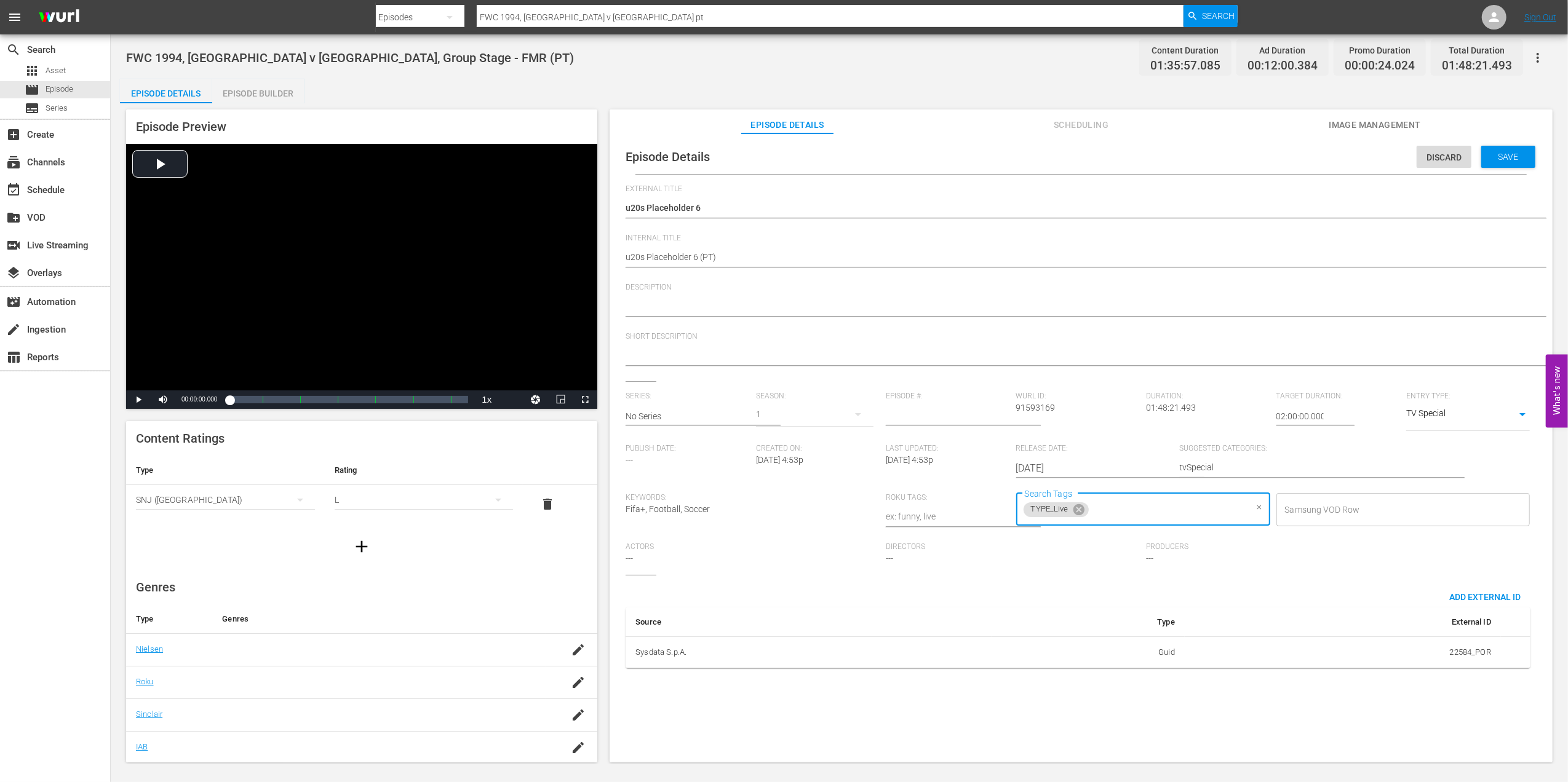
click at [1147, 513] on input "Search Tags" at bounding box center [1169, 510] width 156 height 22
click at [1086, 399] on span "STATUS_Temporary" at bounding box center [1061, 396] width 76 height 13
click at [1500, 161] on span "Save" at bounding box center [1508, 156] width 40 height 10
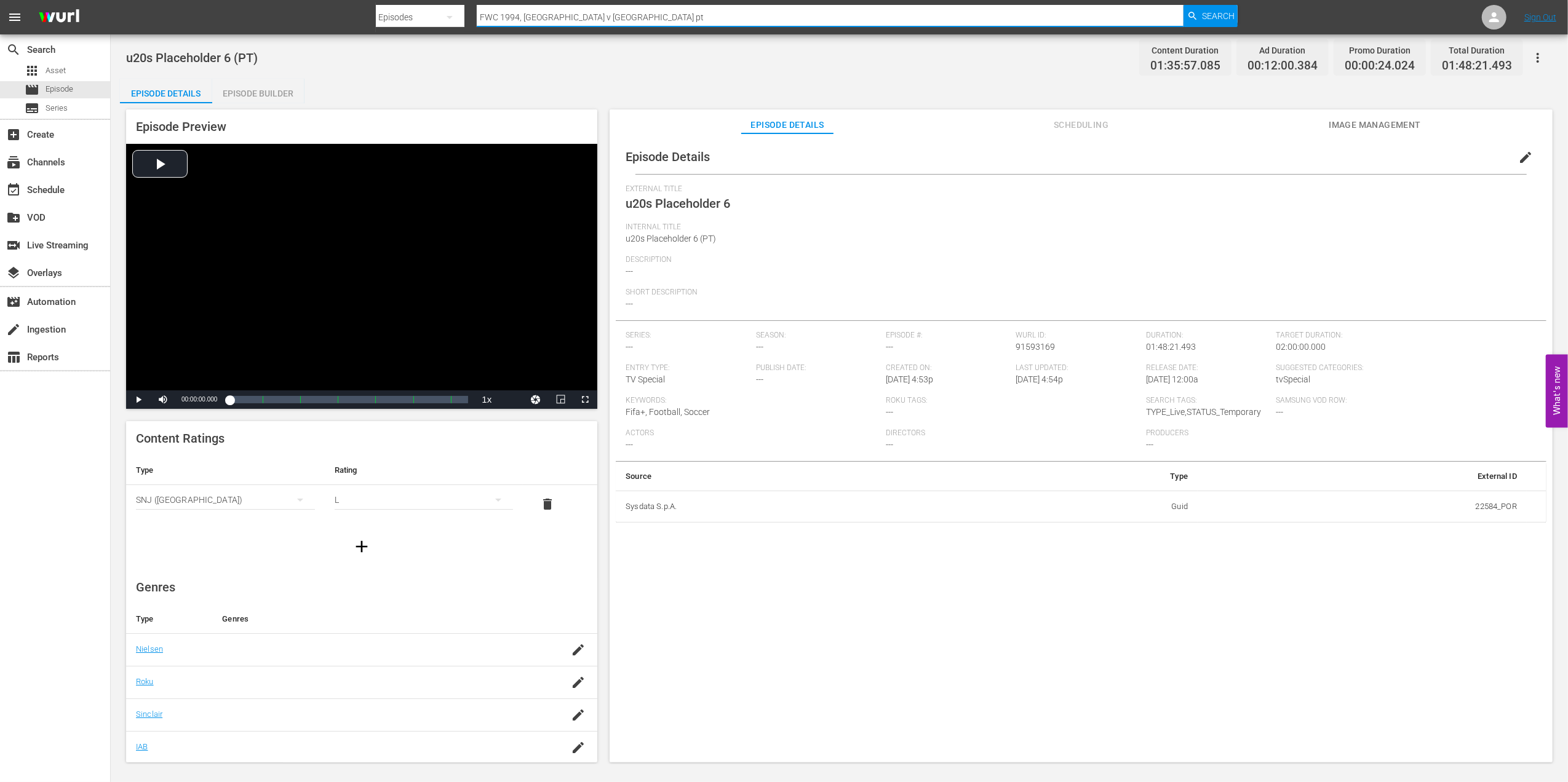
drag, startPoint x: 598, startPoint y: 15, endPoint x: 437, endPoint y: 16, distance: 161.0
click at [421, 16] on div "Search By Episodes Search ID, Title, Description, Keywords, or Category FWC 199…" at bounding box center [807, 17] width 862 height 30
paste input "2022, Brazil v Serbia, Group Stage"
click at [1219, 10] on span "Search" at bounding box center [1218, 16] width 33 height 22
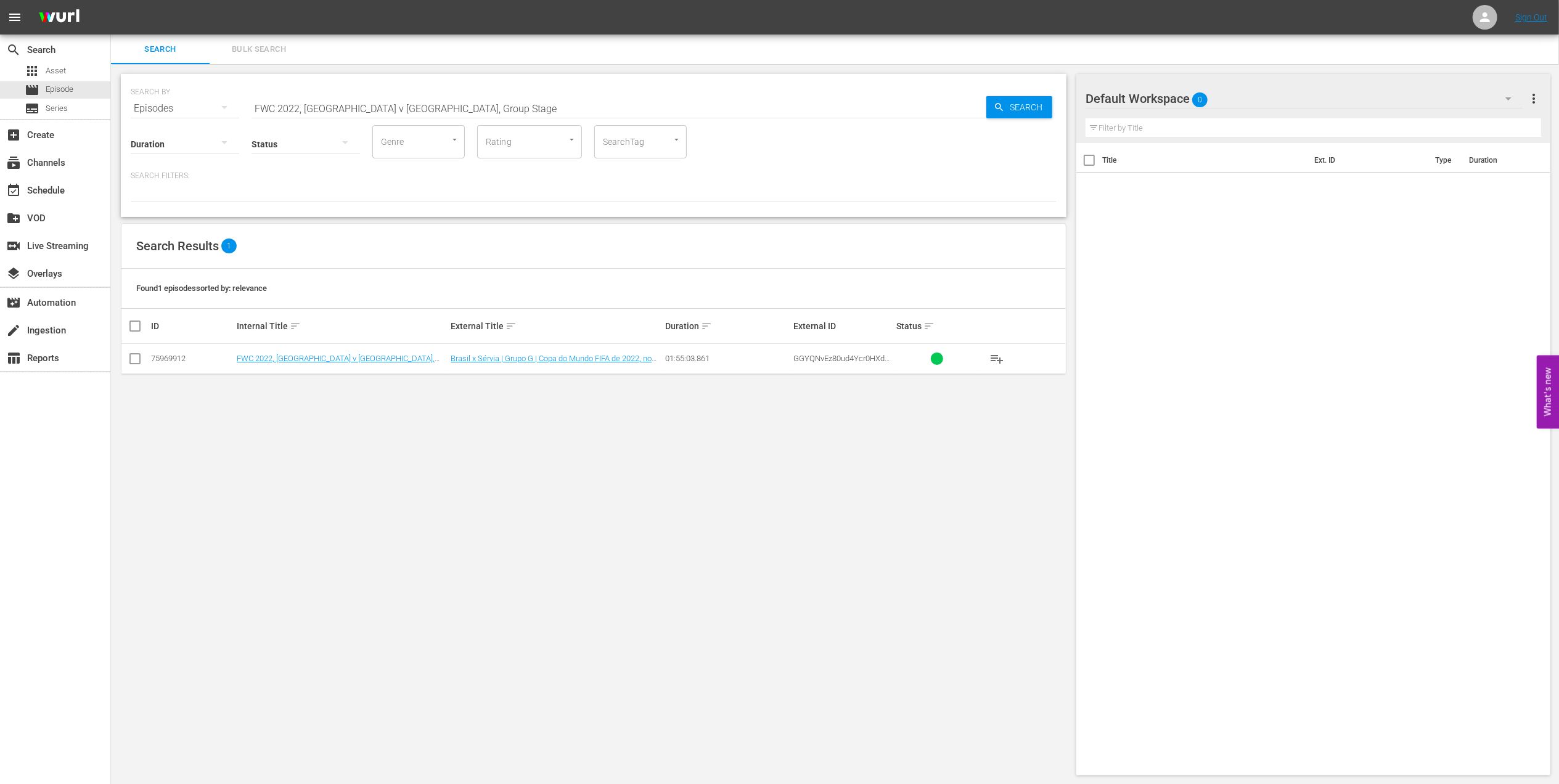
click at [136, 360] on input "checkbox" at bounding box center [135, 361] width 15 height 15
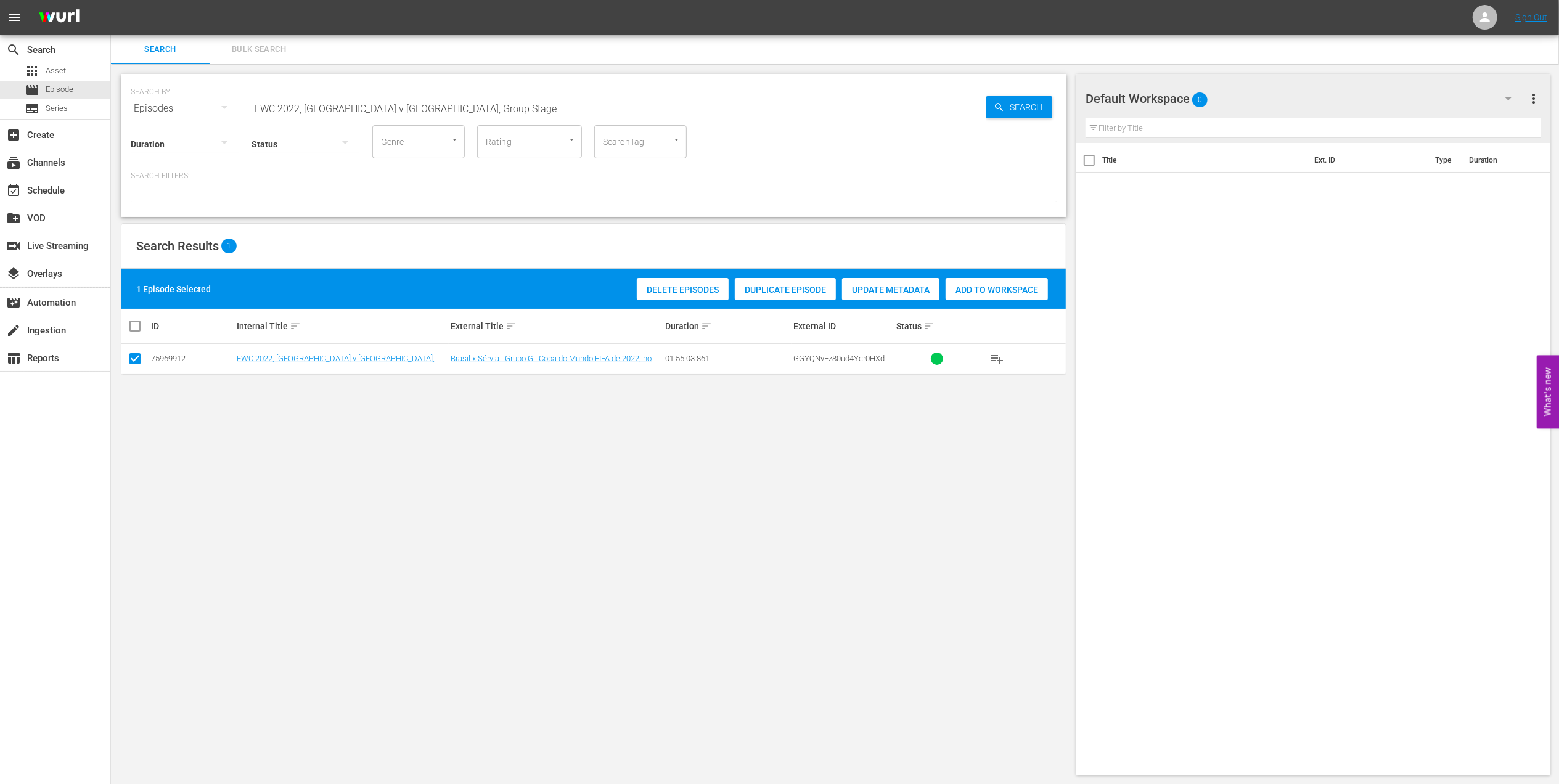
click at [774, 293] on span "Duplicate Episode" at bounding box center [785, 289] width 101 height 10
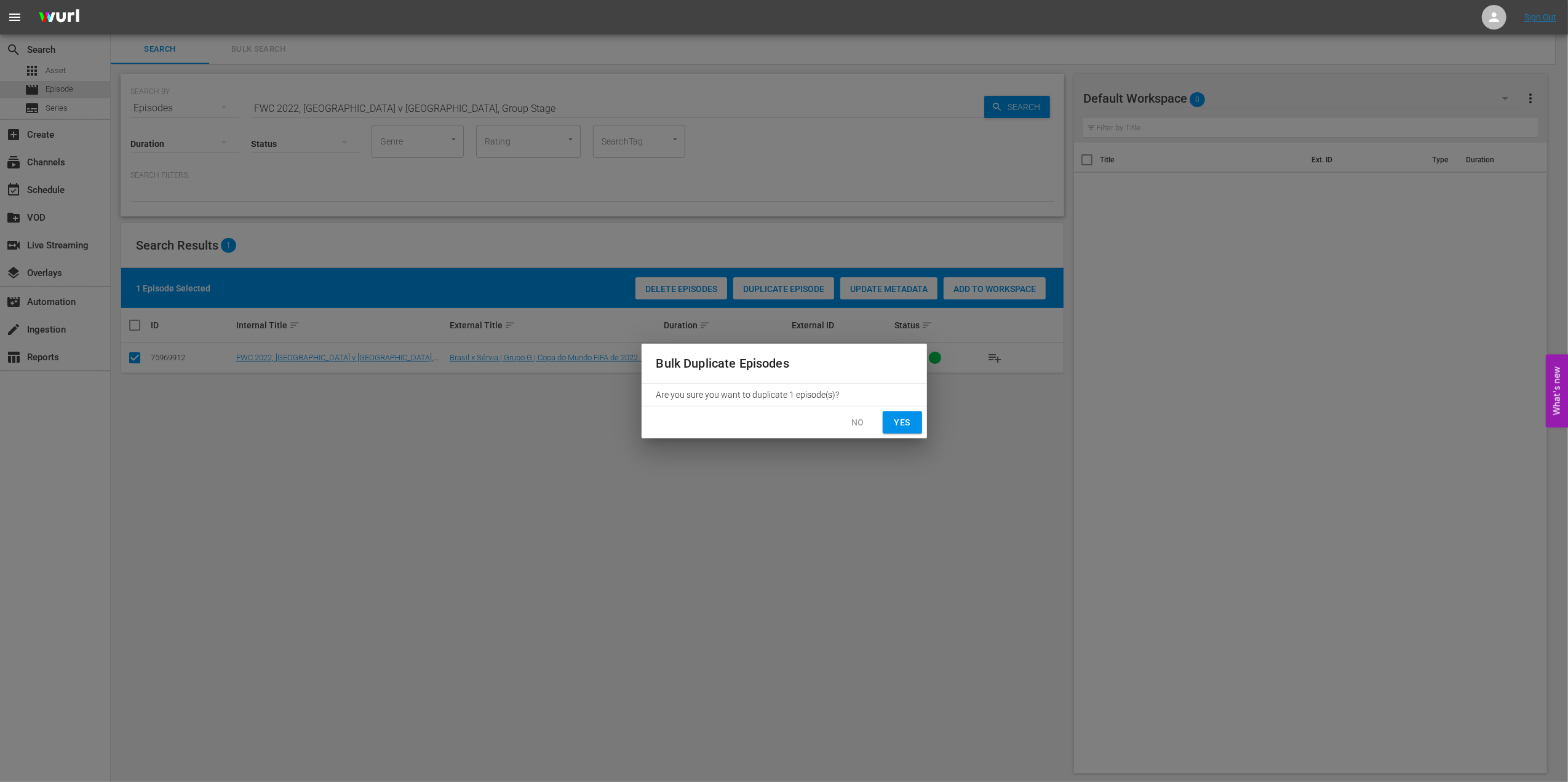
click at [896, 419] on span "Yes" at bounding box center [902, 423] width 20 height 15
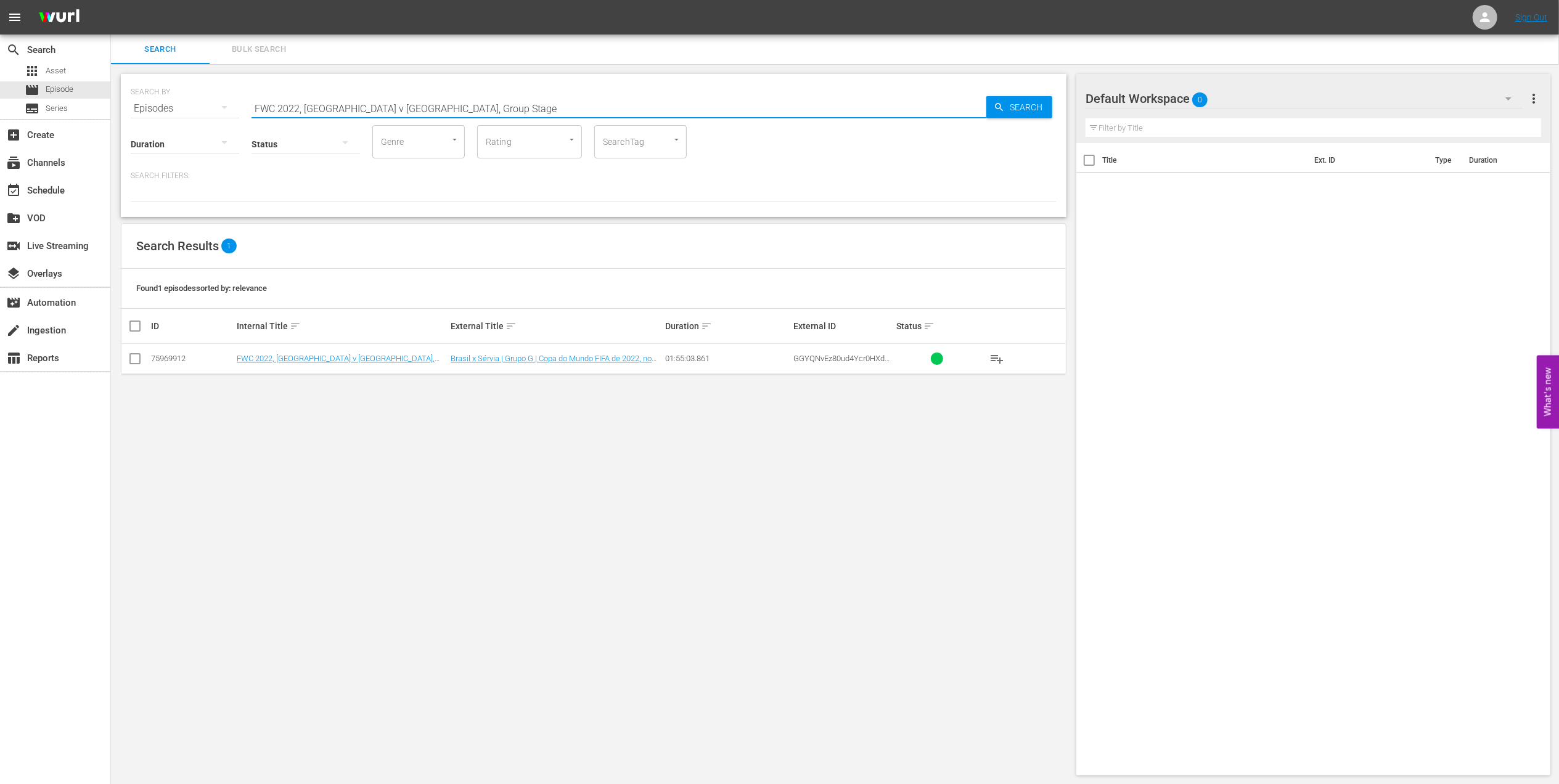
drag, startPoint x: 438, startPoint y: 101, endPoint x: 368, endPoint y: 106, distance: 70.2
click at [368, 106] on input "FWC 2022, Brazil v Serbia, Group Stage" at bounding box center [619, 108] width 735 height 30
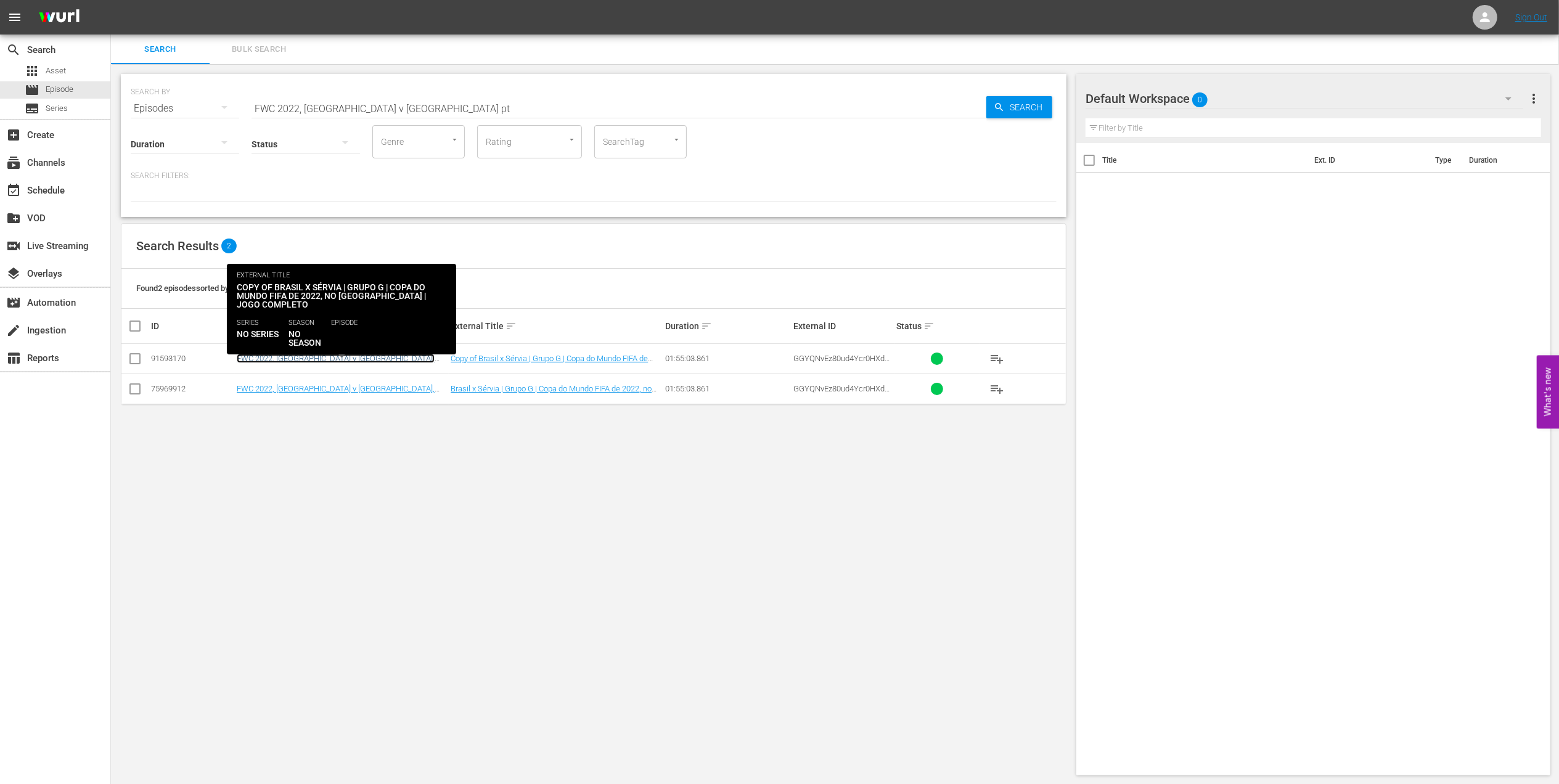
click at [350, 356] on link "FWC 2022, Brazil v Serbia, Group Stage - FMR (PT)" at bounding box center [335, 363] width 198 height 19
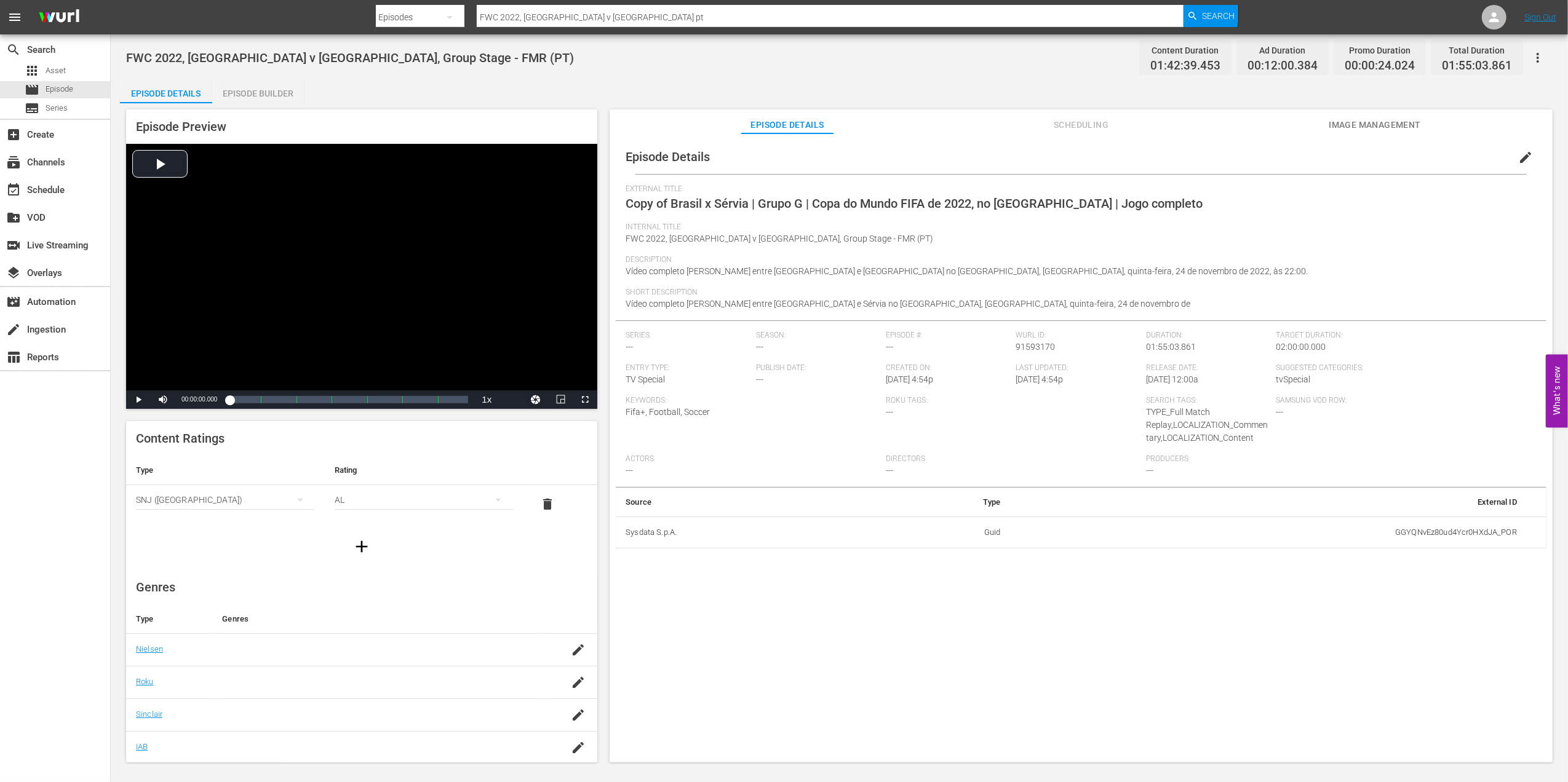
click at [1522, 156] on span "edit" at bounding box center [1525, 157] width 15 height 15
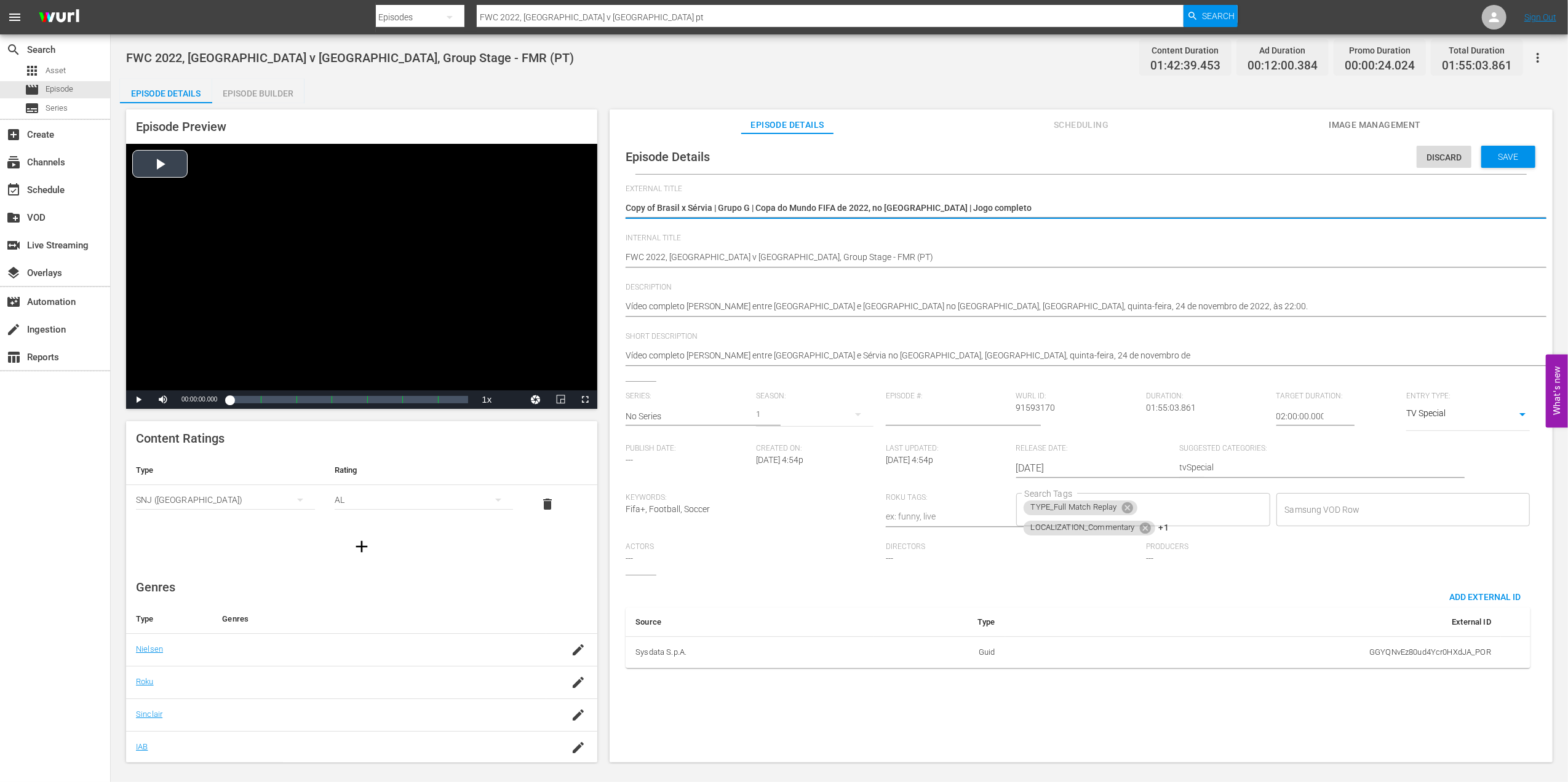
drag, startPoint x: 803, startPoint y: 210, endPoint x: 525, endPoint y: 219, distance: 278.1
click at [513, 219] on div "Episode Preview Video Player is loading. Play Video Play Mute Current Time 00:0…" at bounding box center [839, 438] width 1439 height 669
drag, startPoint x: 704, startPoint y: 205, endPoint x: 596, endPoint y: 205, distance: 108.0
click at [596, 205] on div "Episode Preview Video Player is loading. Play Video Play Mute Current Time 00:0…" at bounding box center [839, 438] width 1439 height 669
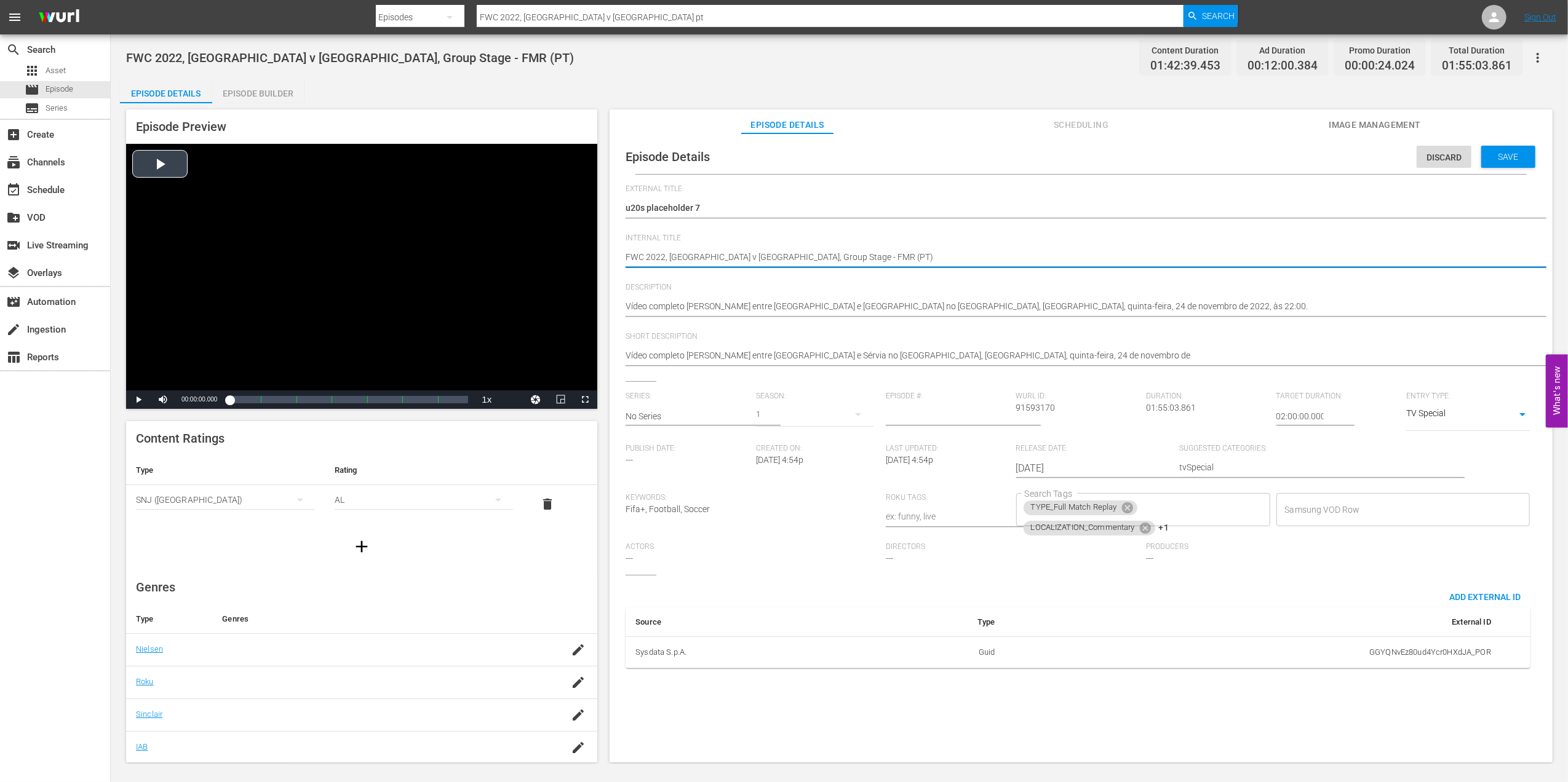
drag, startPoint x: 797, startPoint y: 256, endPoint x: 572, endPoint y: 259, distance: 225.0
paste textarea "u20s placeholder 7"
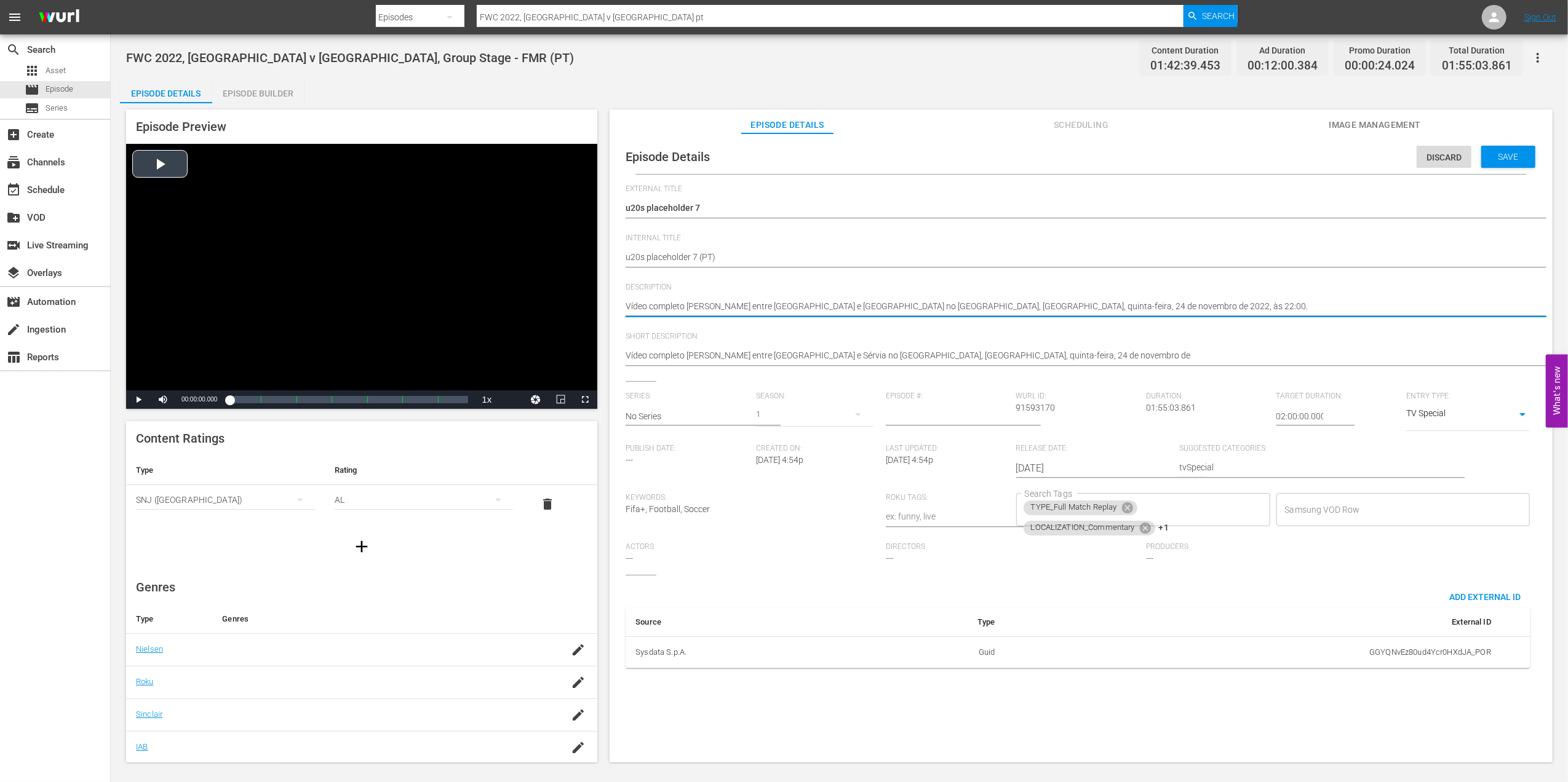
drag, startPoint x: 1139, startPoint y: 302, endPoint x: 438, endPoint y: 310, distance: 701.0
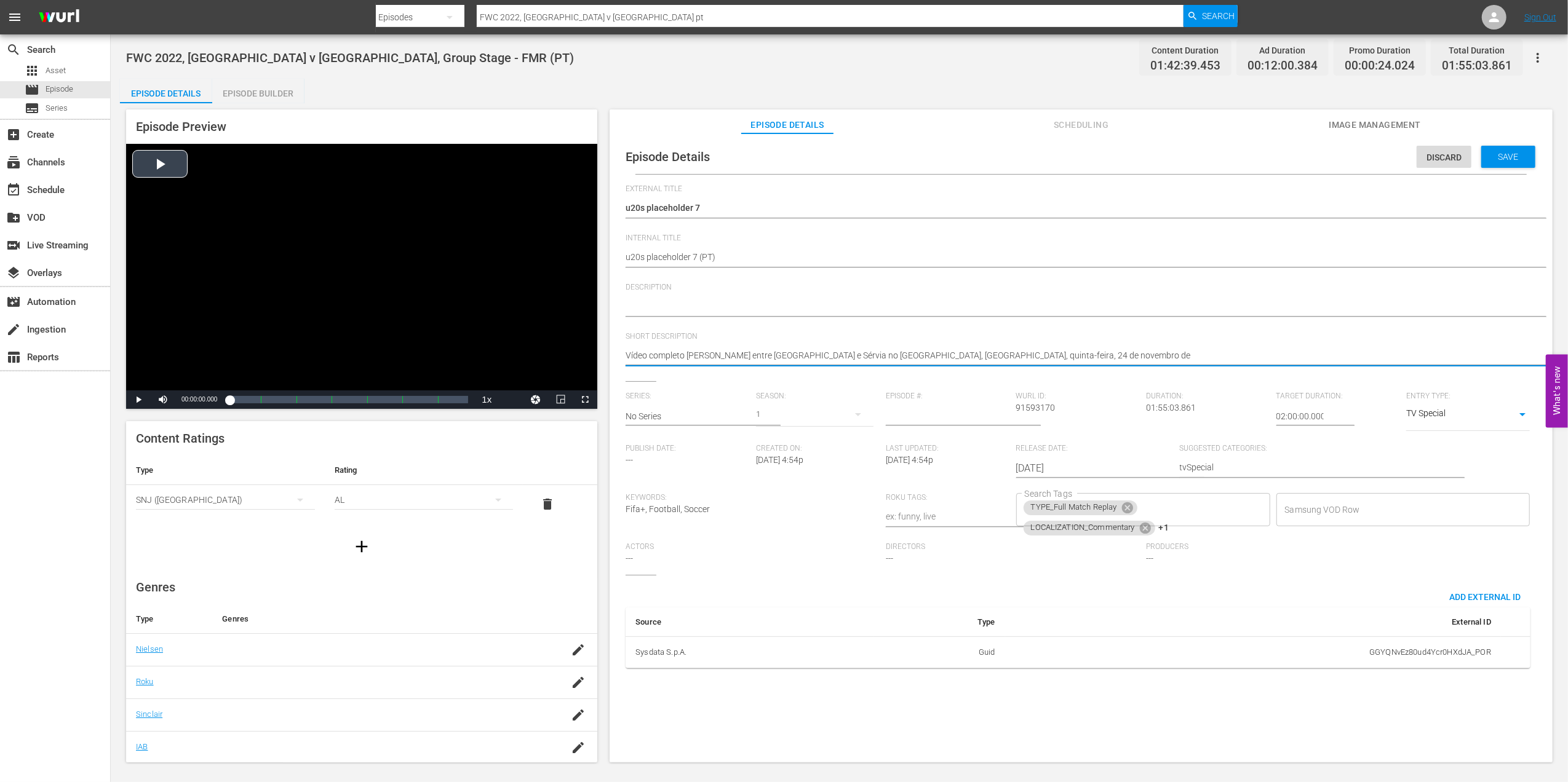
drag, startPoint x: 1054, startPoint y: 352, endPoint x: 438, endPoint y: 369, distance: 616.2
drag, startPoint x: 1122, startPoint y: 505, endPoint x: 1130, endPoint y: 507, distance: 8.2
click at [1123, 507] on icon at bounding box center [1127, 507] width 14 height 14
click at [1140, 508] on icon at bounding box center [1145, 507] width 11 height 11
click at [1129, 514] on icon at bounding box center [1126, 509] width 14 height 14
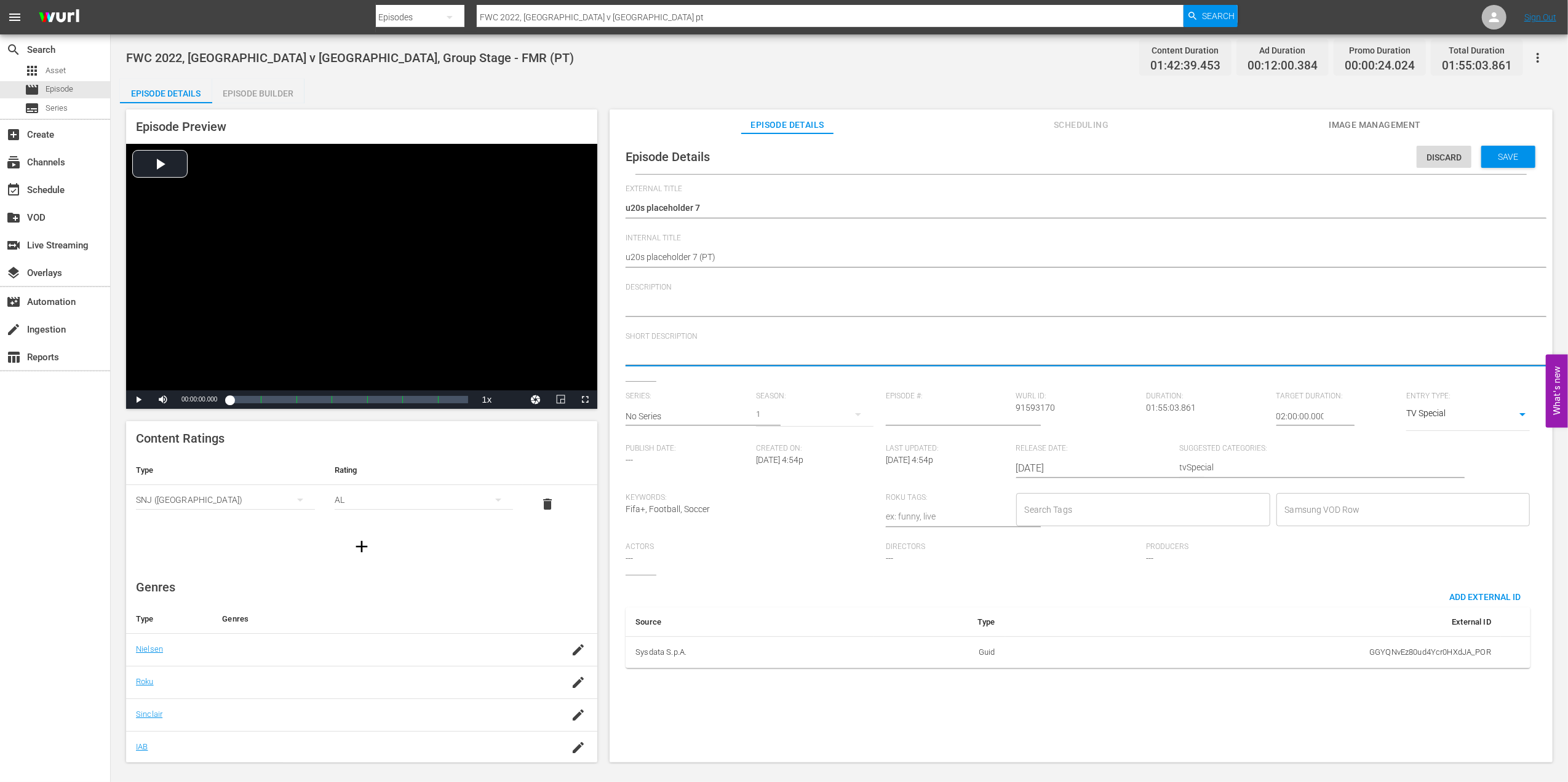
click at [1137, 507] on input "Search Tags" at bounding box center [1133, 510] width 224 height 22
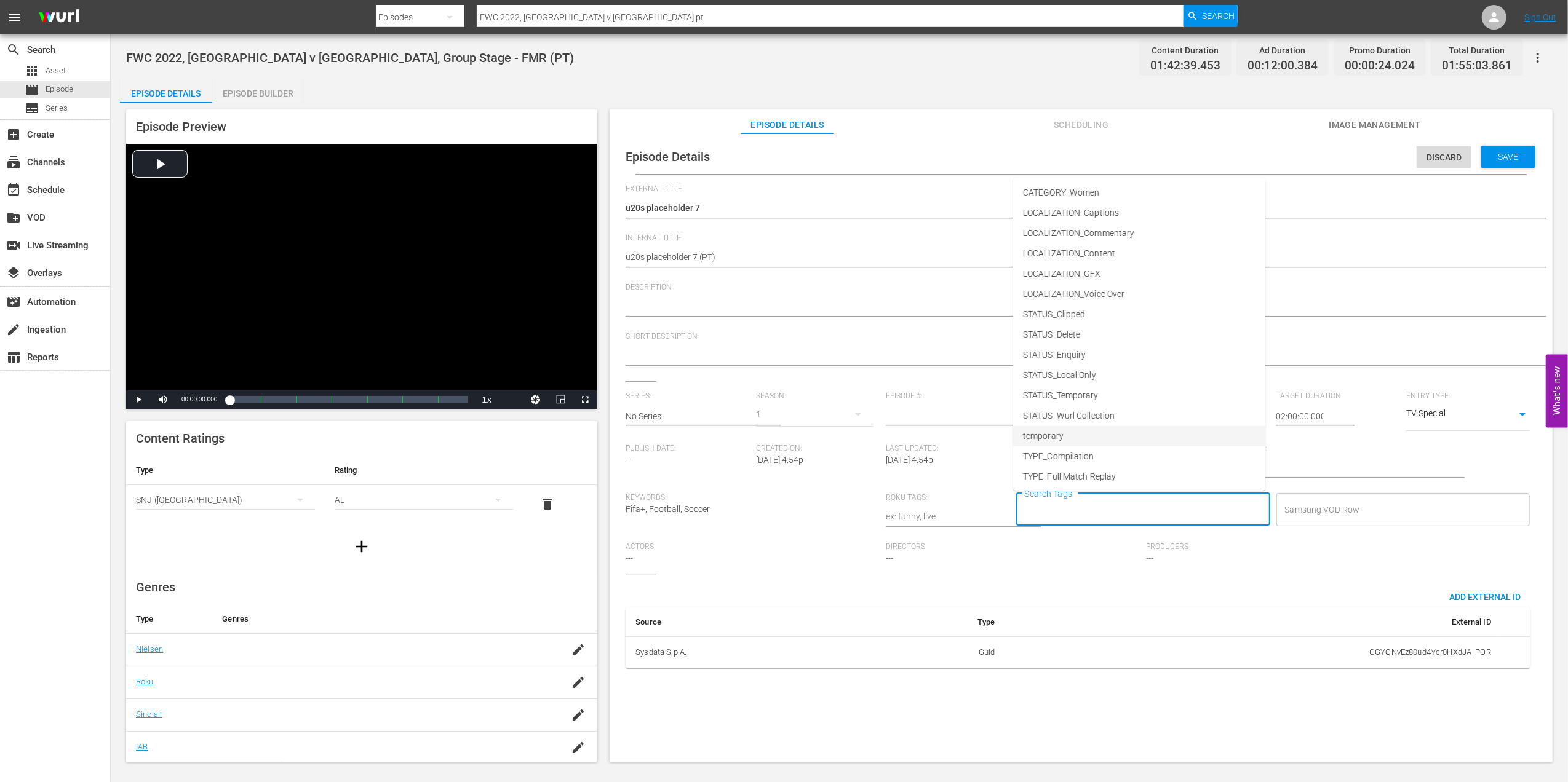
scroll to position [62, 0]
click at [1077, 434] on li "TYPE_Live" at bounding box center [1139, 435] width 252 height 21
click at [1133, 502] on input "Search Tags" at bounding box center [1169, 510] width 156 height 22
click at [1093, 386] on li "STATUS_Temporary" at bounding box center [1139, 396] width 252 height 21
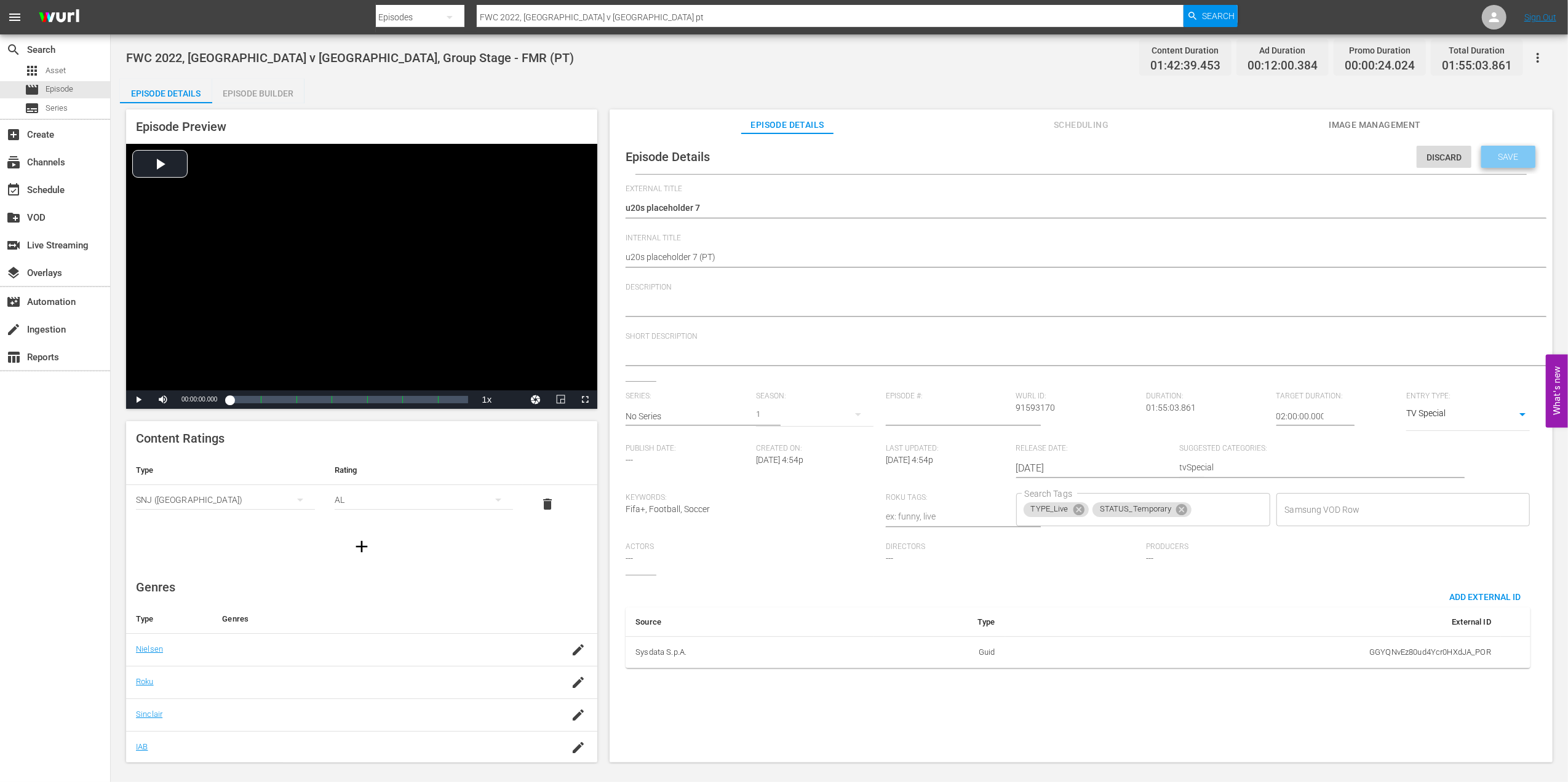
click at [1501, 158] on span "Save" at bounding box center [1508, 156] width 40 height 10
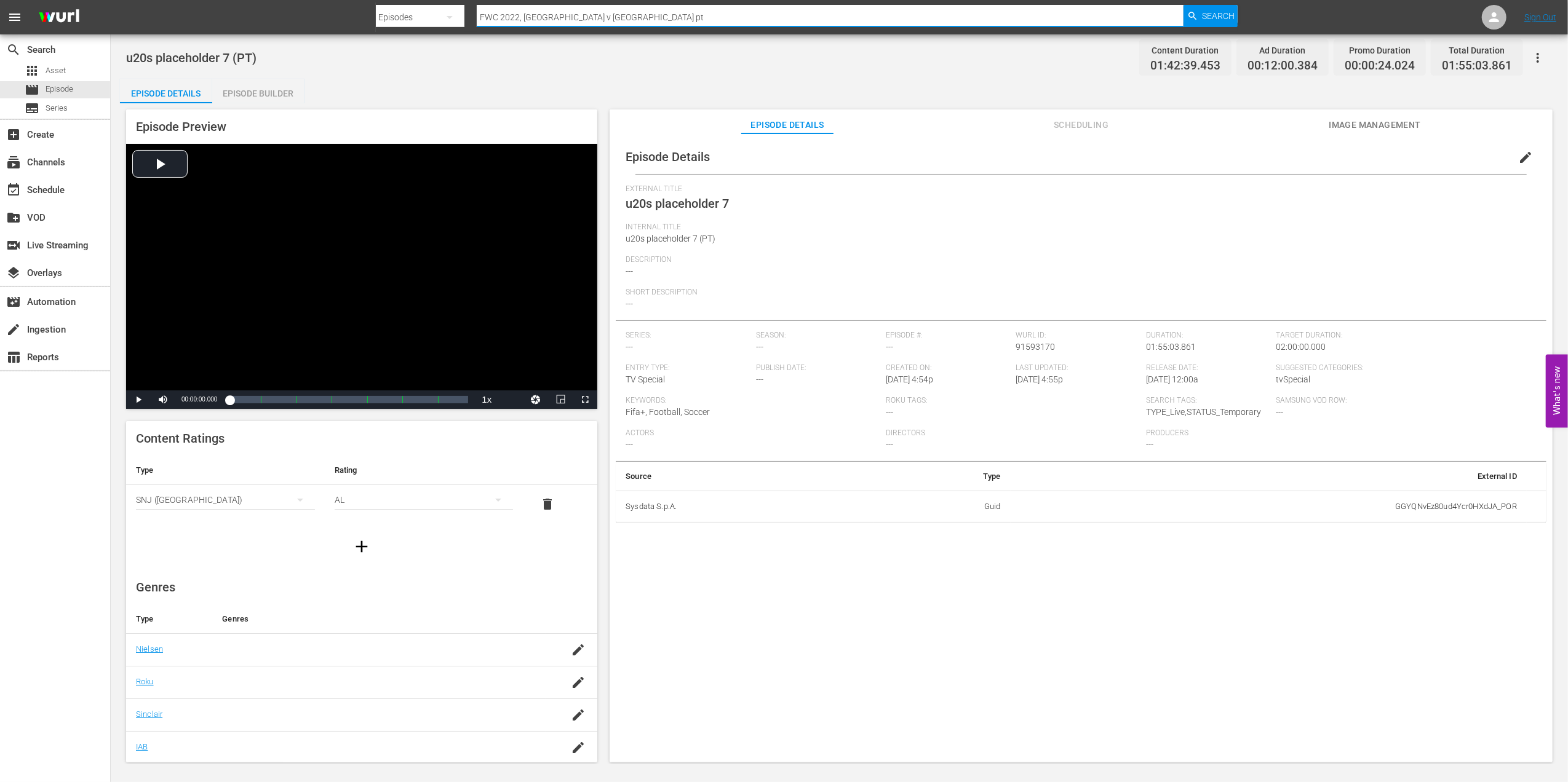
drag, startPoint x: 540, startPoint y: 14, endPoint x: 460, endPoint y: 17, distance: 80.1
click at [443, 14] on div "Search By Episodes Search ID, Title, Description, Keywords, or Category FWC 202…" at bounding box center [807, 17] width 862 height 30
paste input "1998 Brazil v France, FInal"
click at [1224, 11] on span "Search" at bounding box center [1218, 16] width 33 height 22
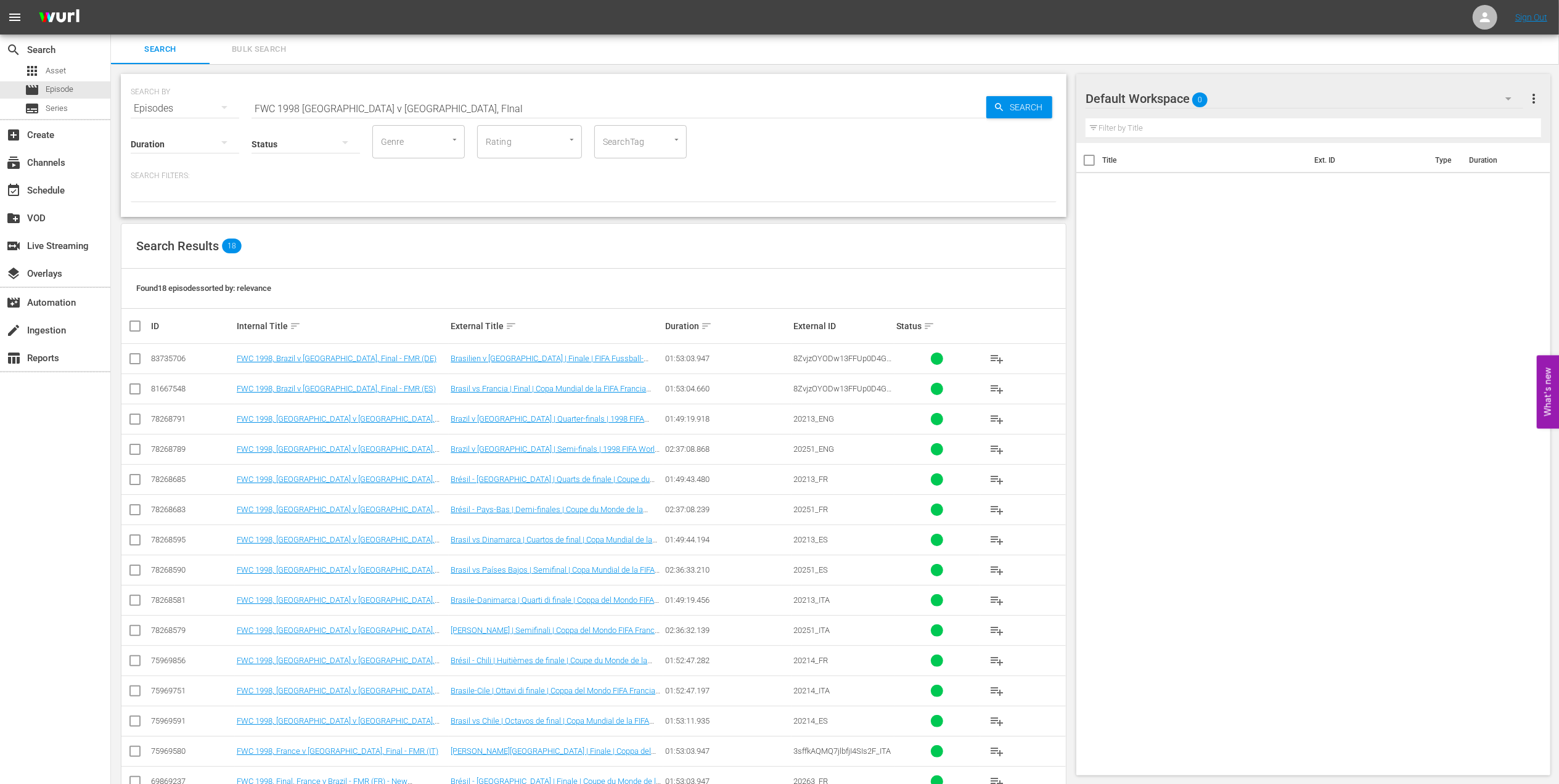
click at [433, 101] on input "FWC 1998 Brazil v France, FInal" at bounding box center [619, 108] width 735 height 30
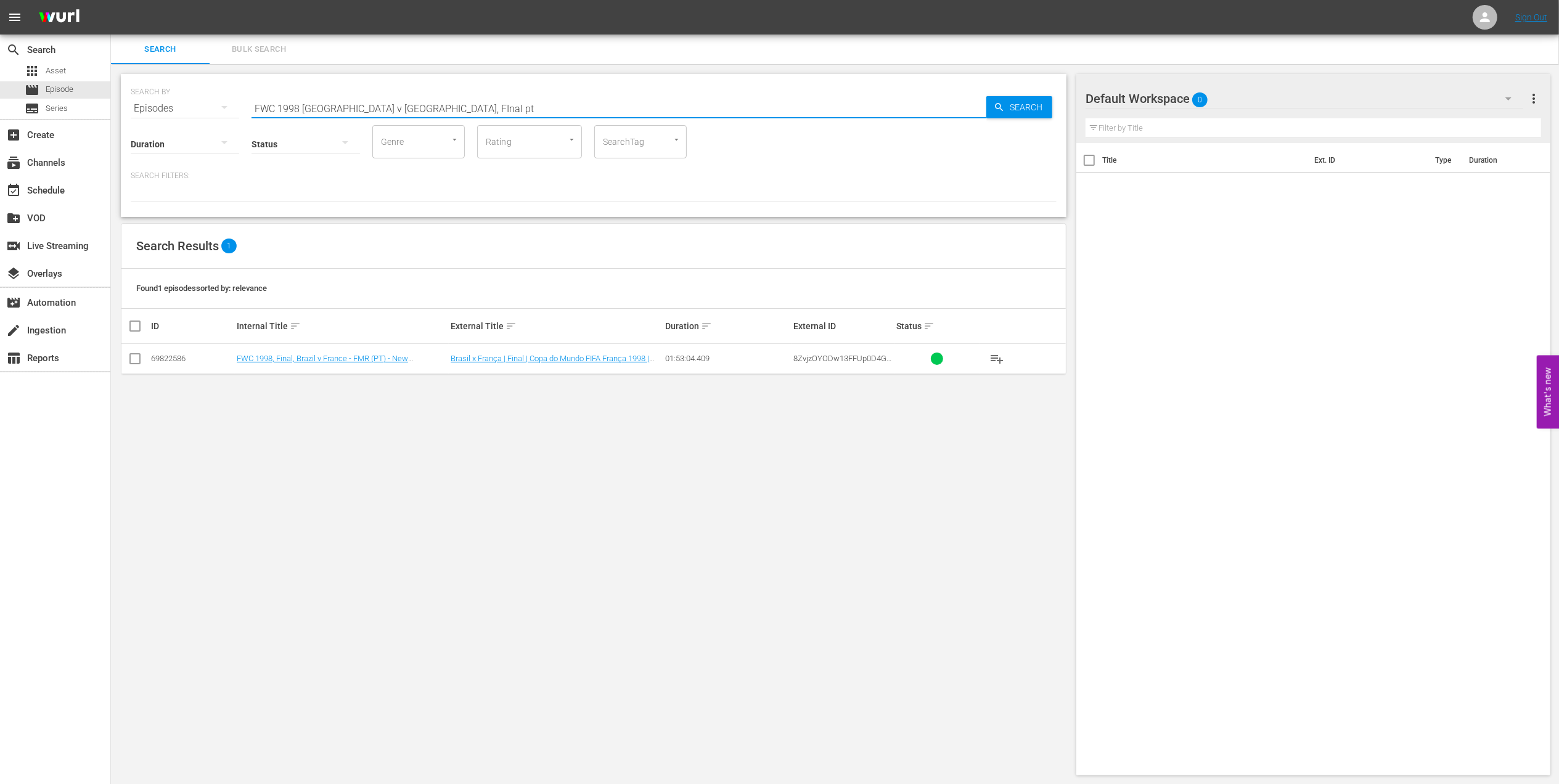
click at [134, 359] on input "checkbox" at bounding box center [135, 361] width 15 height 15
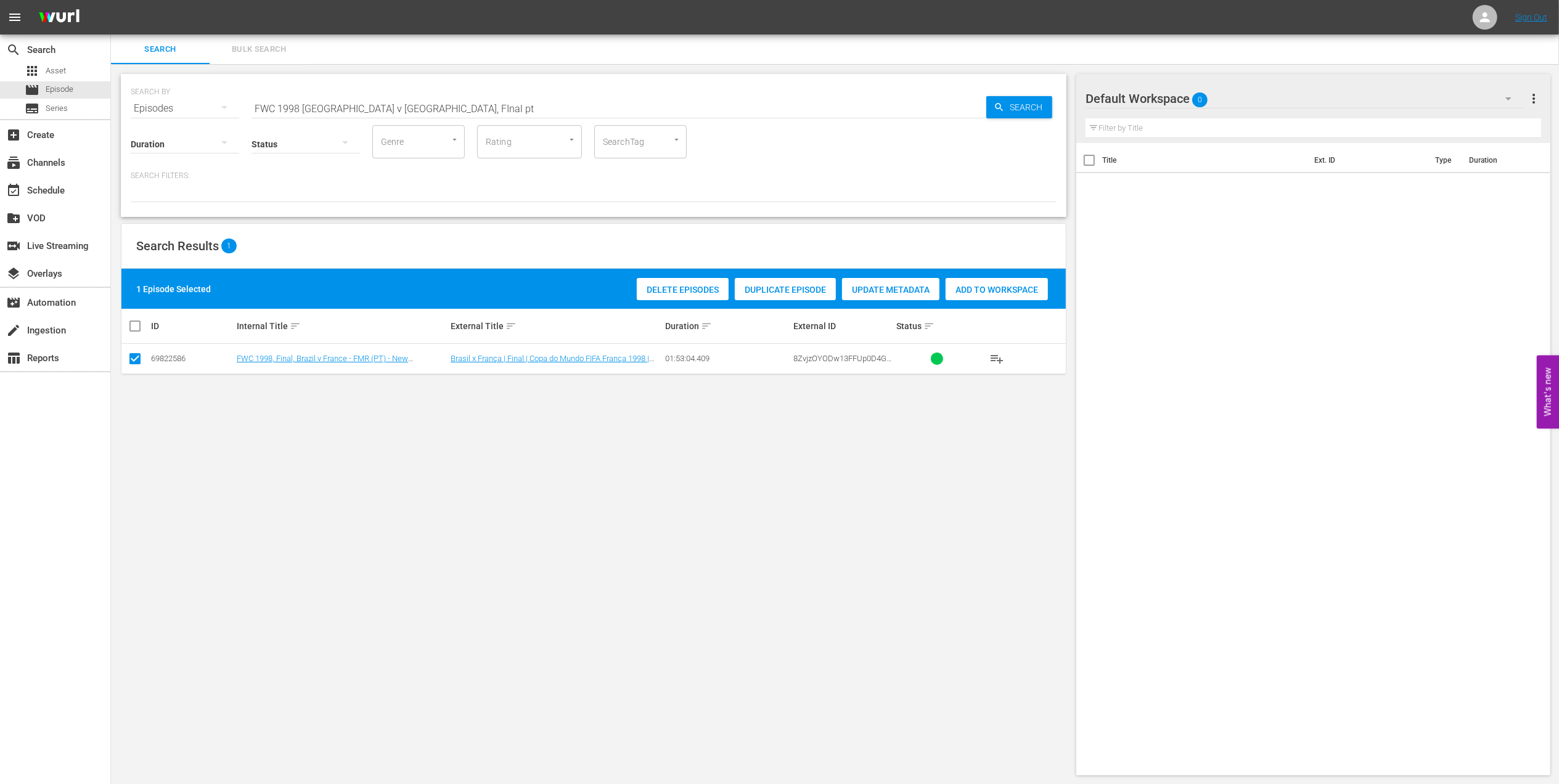
click at [796, 289] on span "Duplicate Episode" at bounding box center [785, 289] width 101 height 10
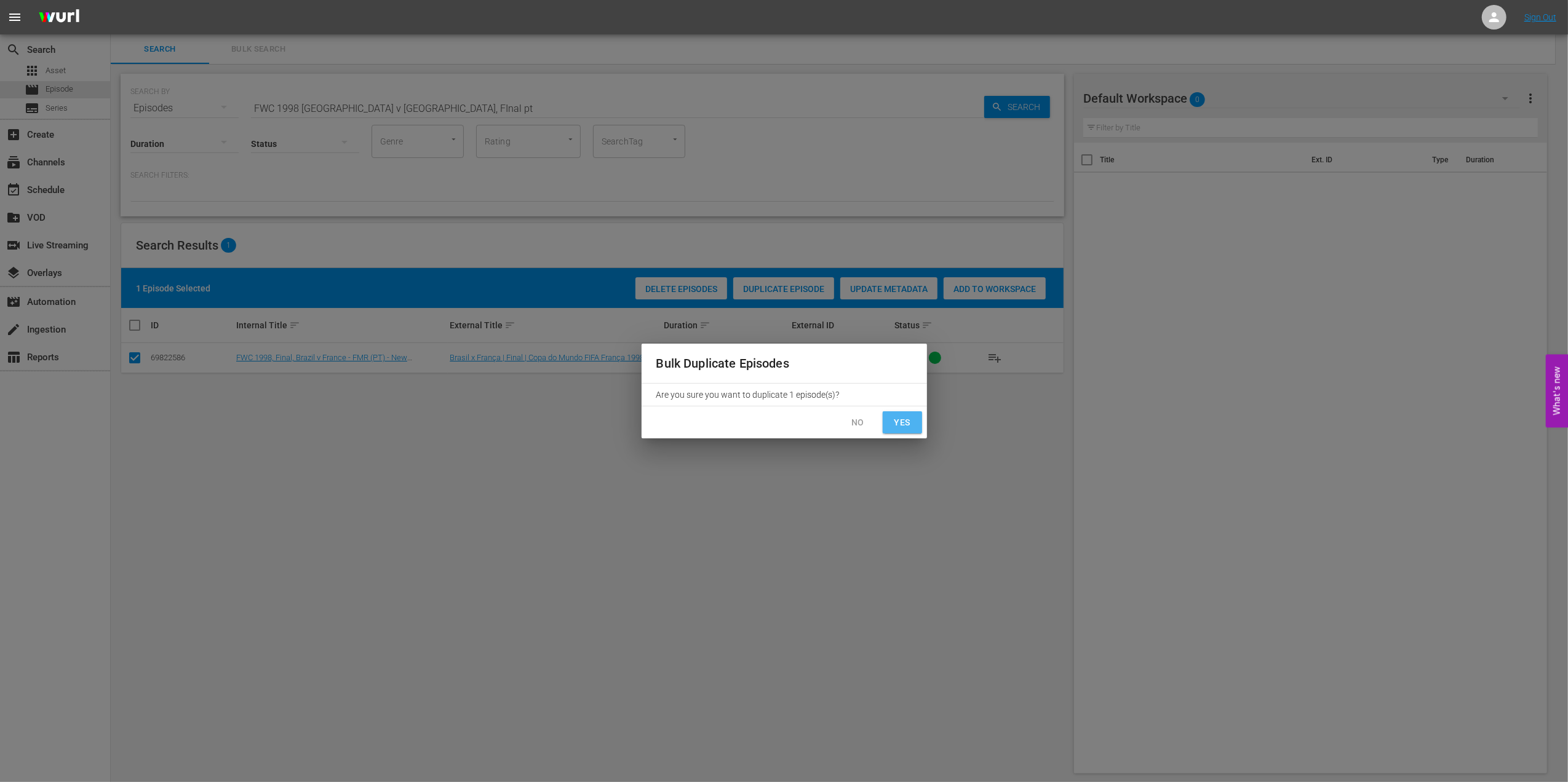
click at [900, 419] on span "Yes" at bounding box center [902, 423] width 20 height 15
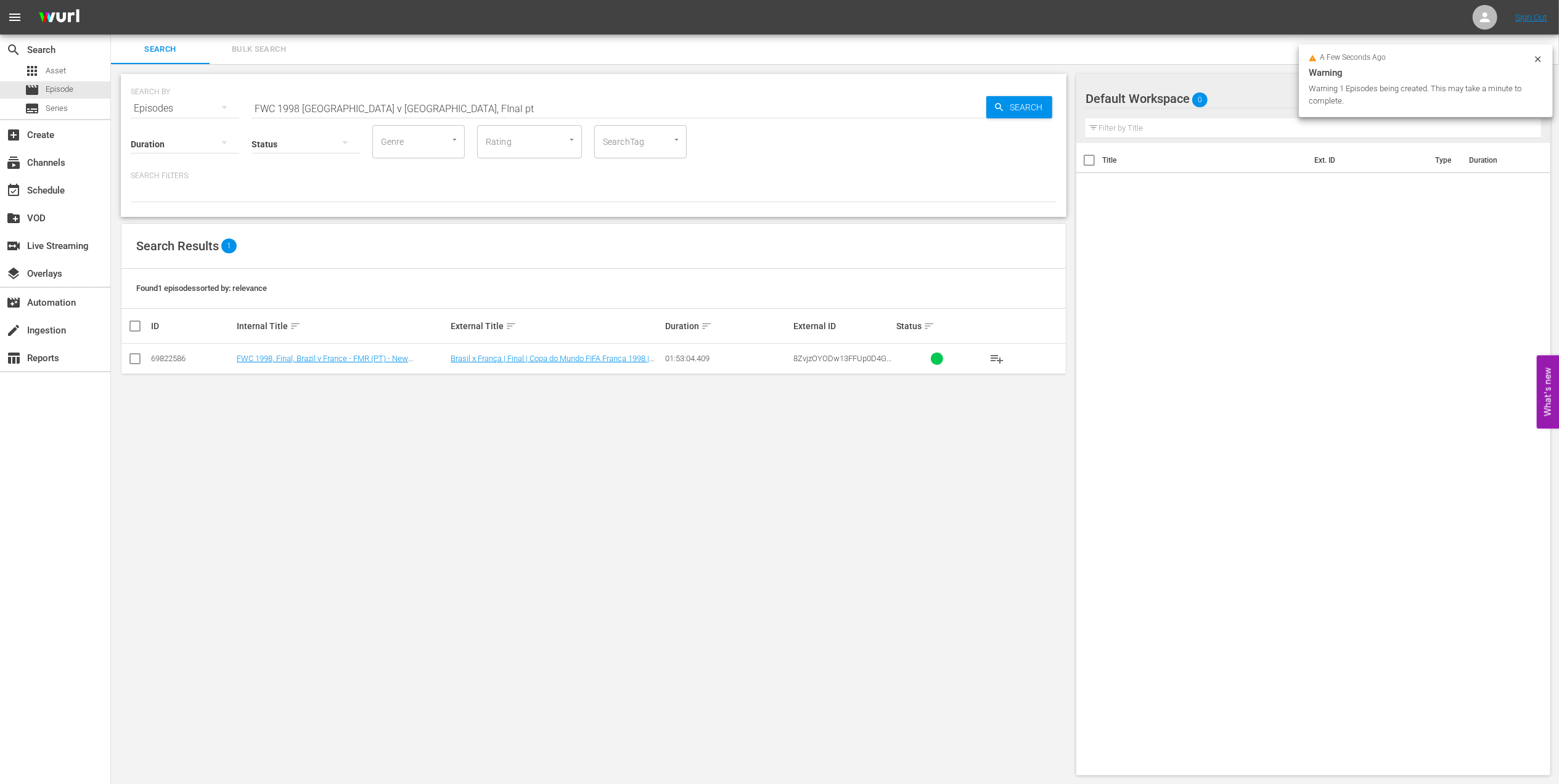
click at [413, 104] on input "FWC 1998 Brazil v France, FInal pt" at bounding box center [619, 108] width 735 height 30
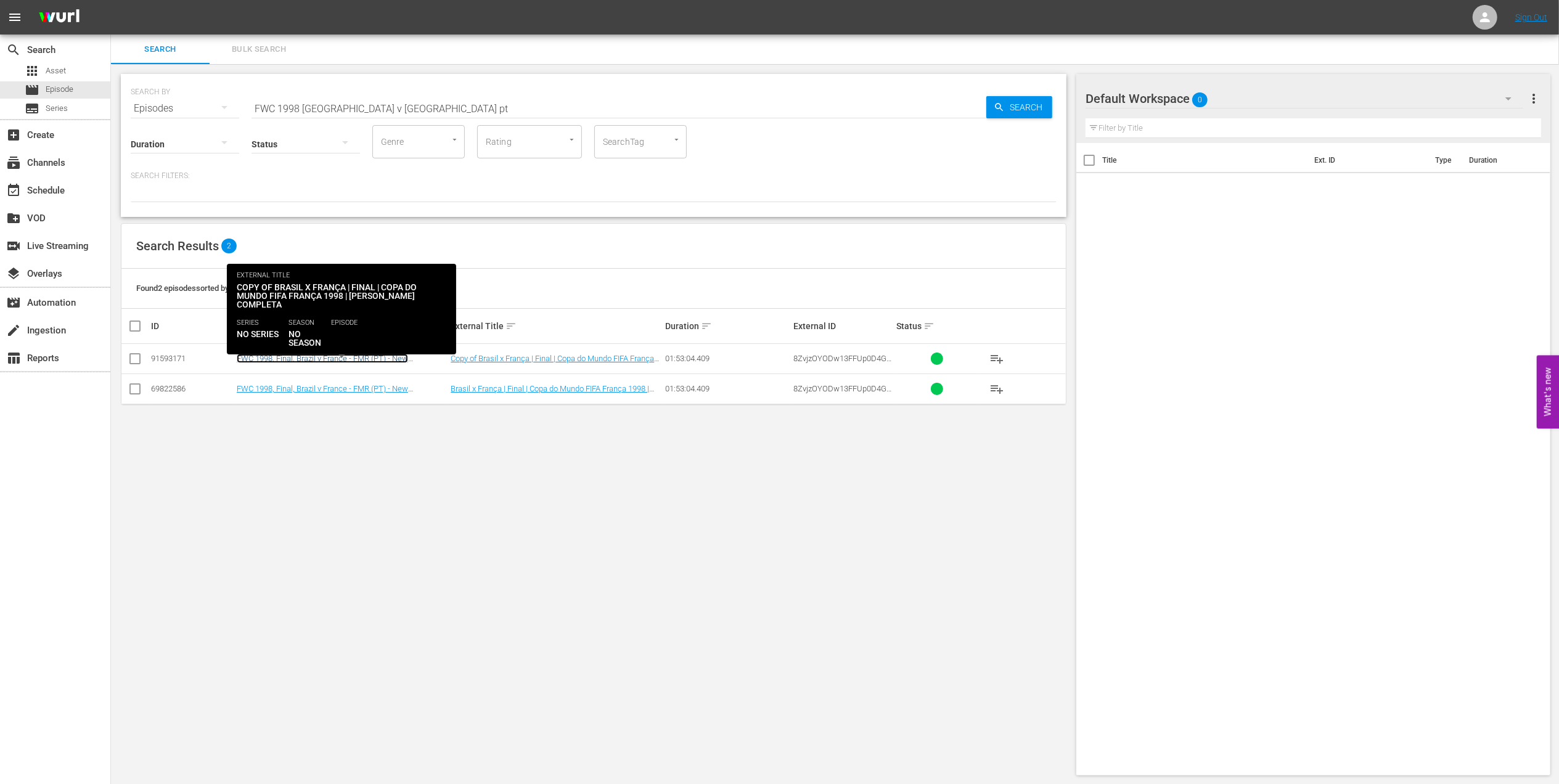
click at [357, 357] on link "FWC 1998, Final, Brazil v France - FMR (PT) - New Commentary" at bounding box center [322, 363] width 172 height 19
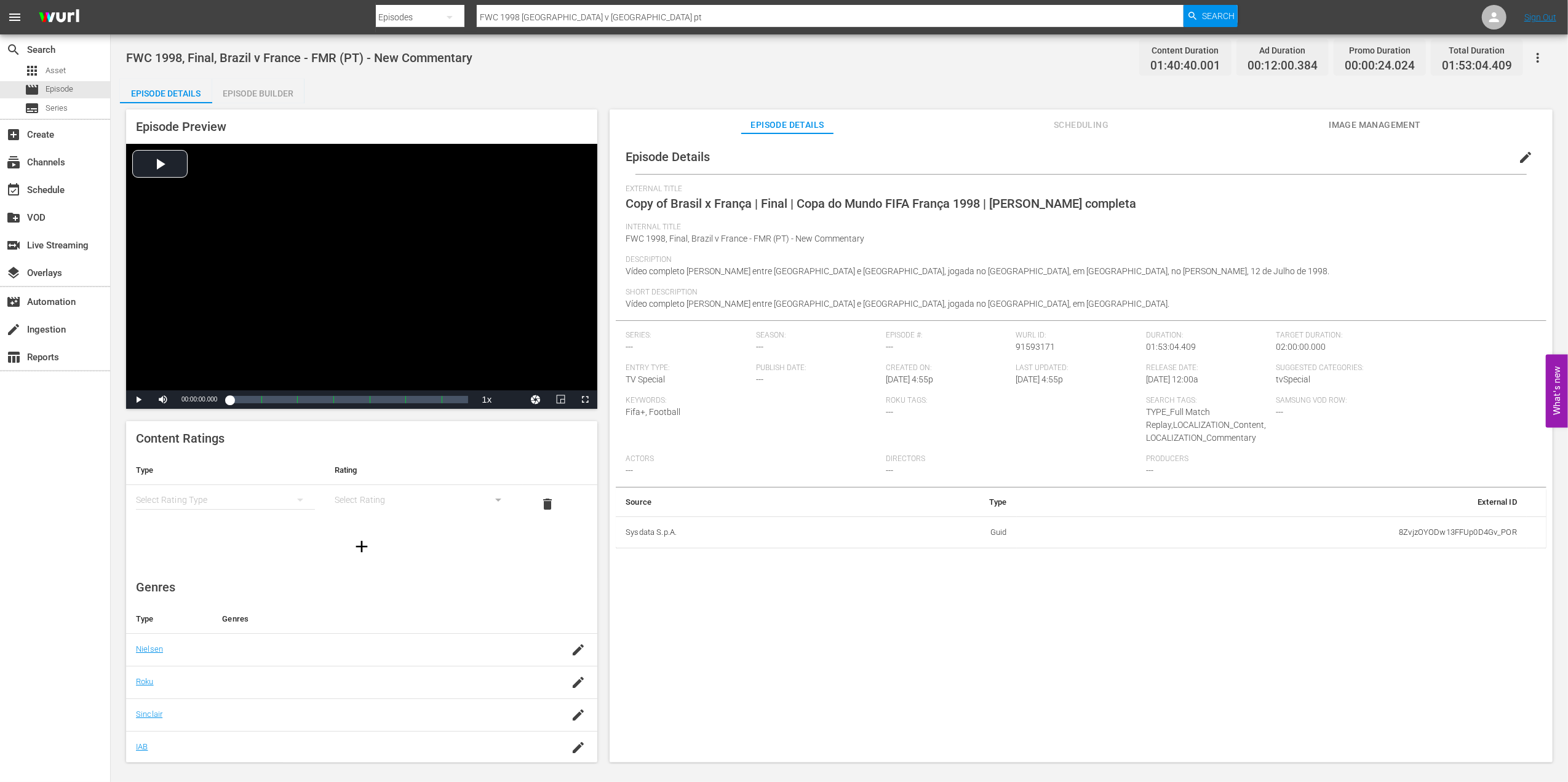
click at [1518, 153] on span "edit" at bounding box center [1525, 157] width 15 height 15
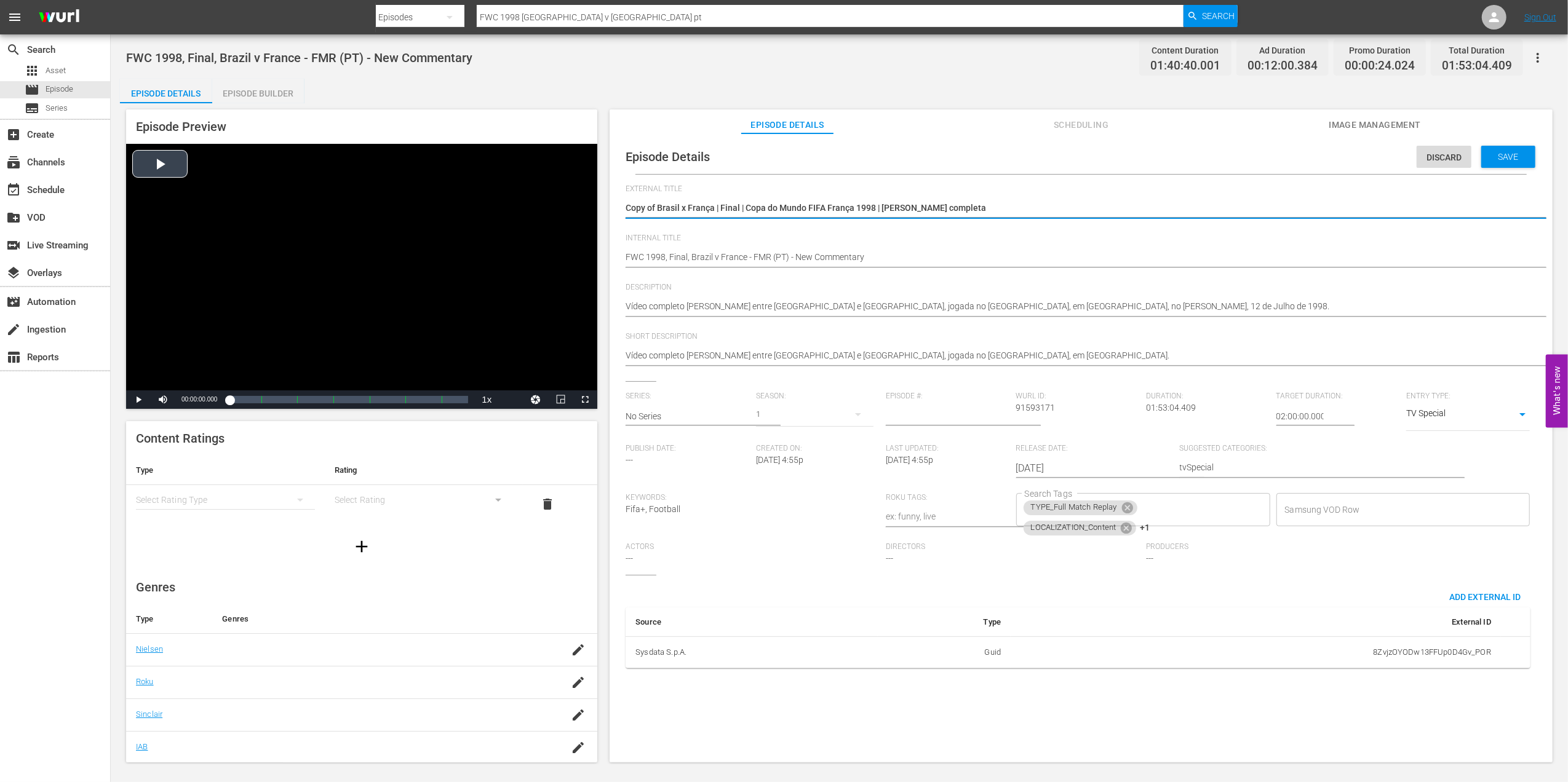
drag, startPoint x: 960, startPoint y: 212, endPoint x: 500, endPoint y: 220, distance: 460.1
click at [502, 218] on div "Episode Preview Video Player is loading. Play Video Play Mute Current Time 00:0…" at bounding box center [839, 438] width 1439 height 669
drag, startPoint x: 711, startPoint y: 203, endPoint x: 615, endPoint y: 208, distance: 96.1
click at [615, 208] on div "Episode Details Discard Save External Title Copy of Brasil x França | Final | C…" at bounding box center [1080, 409] width 931 height 539
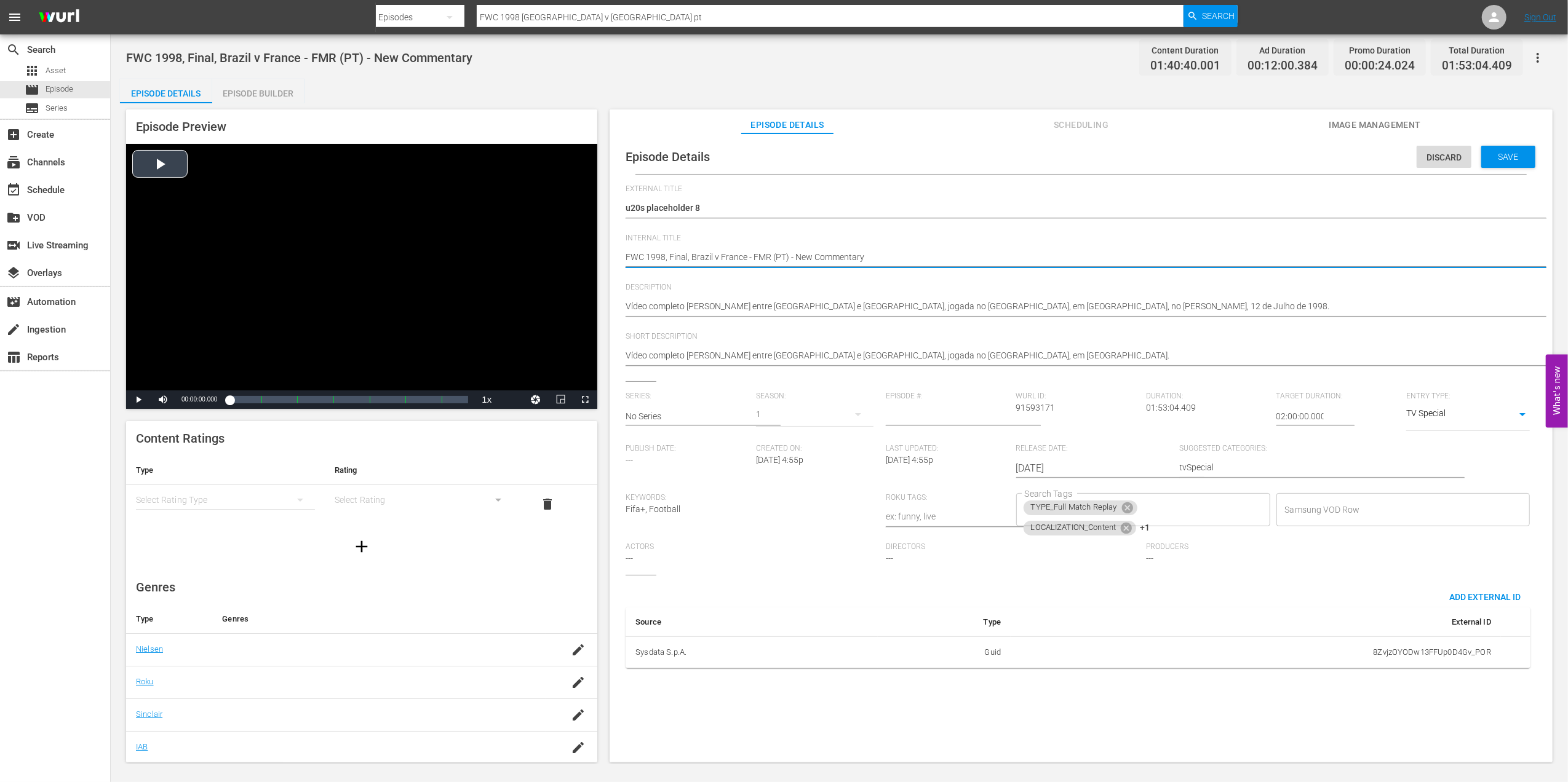
drag, startPoint x: 769, startPoint y: 256, endPoint x: 554, endPoint y: 257, distance: 215.0
paste textarea "u20s placeholder 8"
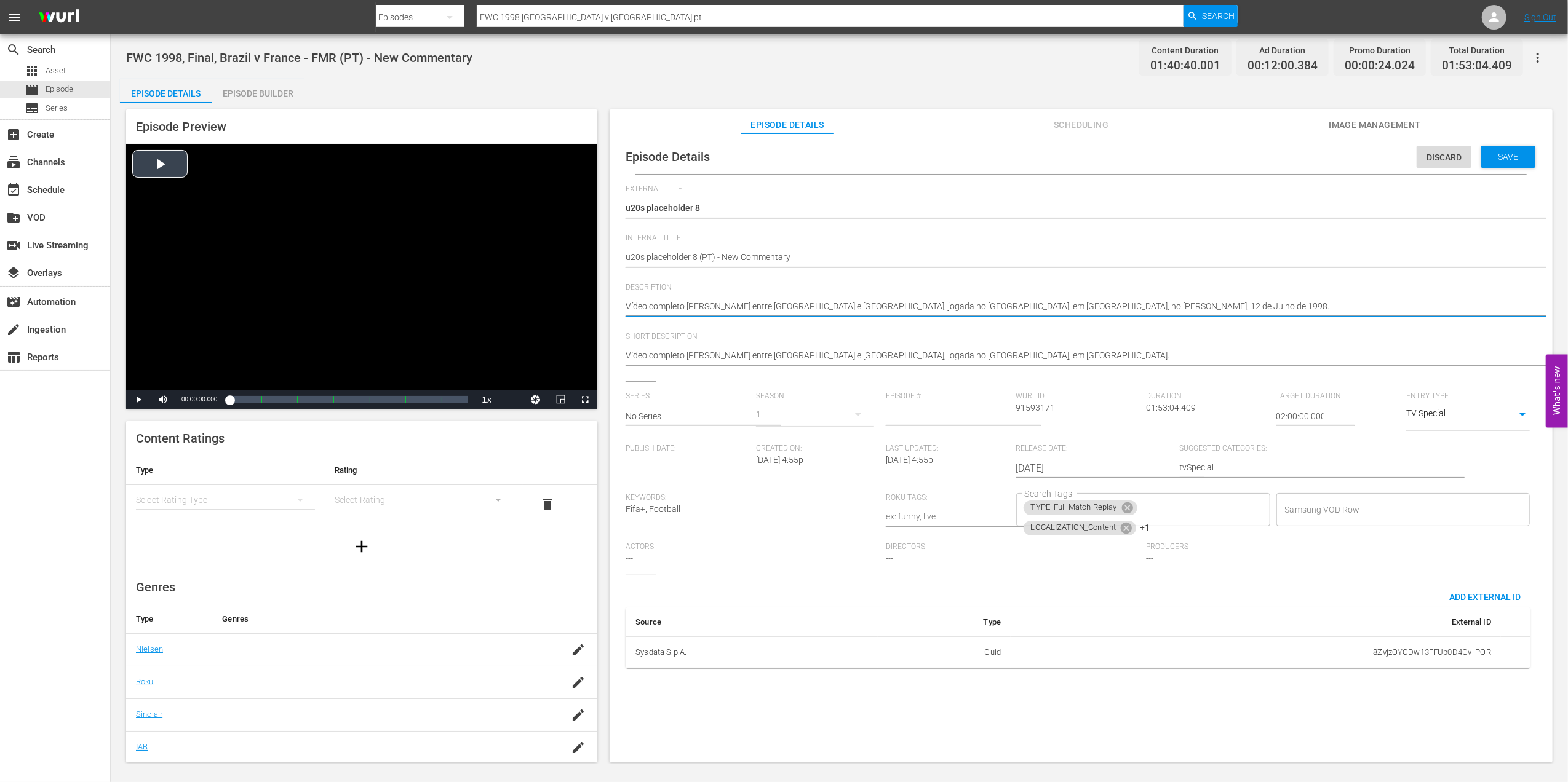
drag, startPoint x: 817, startPoint y: 308, endPoint x: 574, endPoint y: 311, distance: 243.0
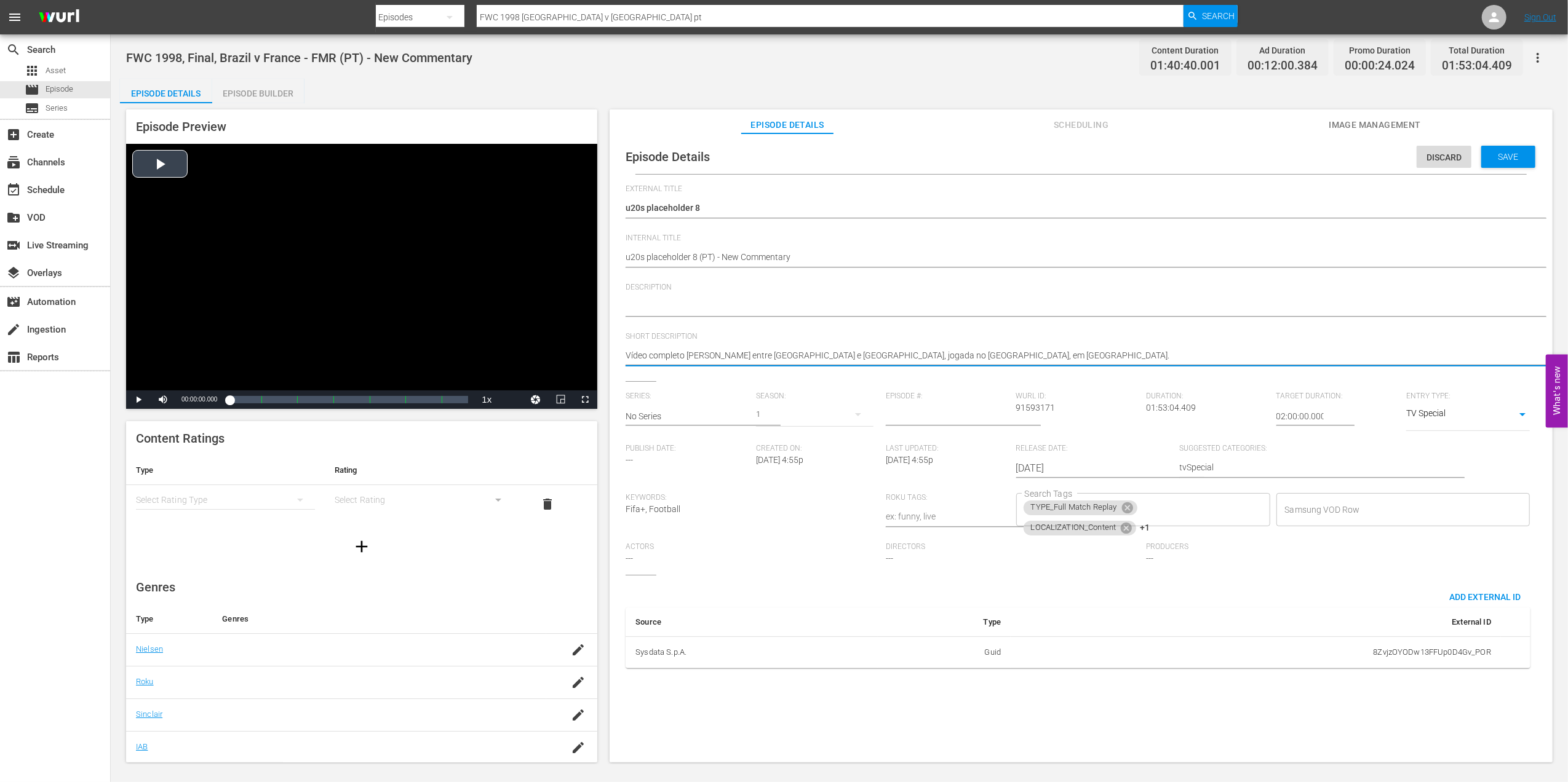
drag, startPoint x: 969, startPoint y: 356, endPoint x: 530, endPoint y: 352, distance: 439.0
click at [1122, 508] on icon at bounding box center [1126, 507] width 11 height 11
click at [1123, 513] on icon at bounding box center [1126, 507] width 11 height 11
click at [1143, 509] on icon at bounding box center [1145, 509] width 14 height 14
click at [1115, 509] on input "Search Tags" at bounding box center [1133, 510] width 224 height 22
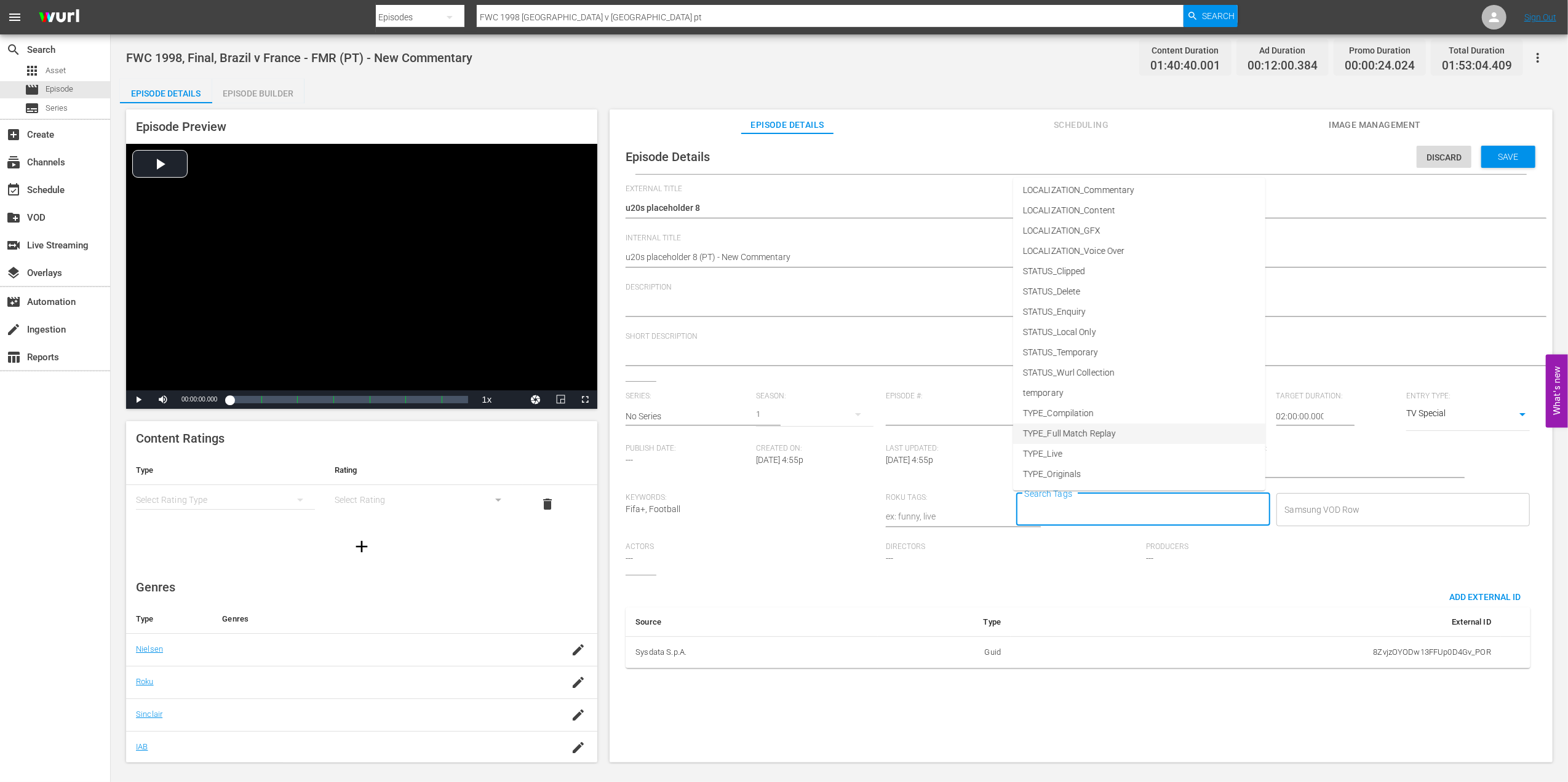
scroll to position [62, 0]
click at [1088, 438] on li "TYPE_Live" at bounding box center [1139, 435] width 252 height 21
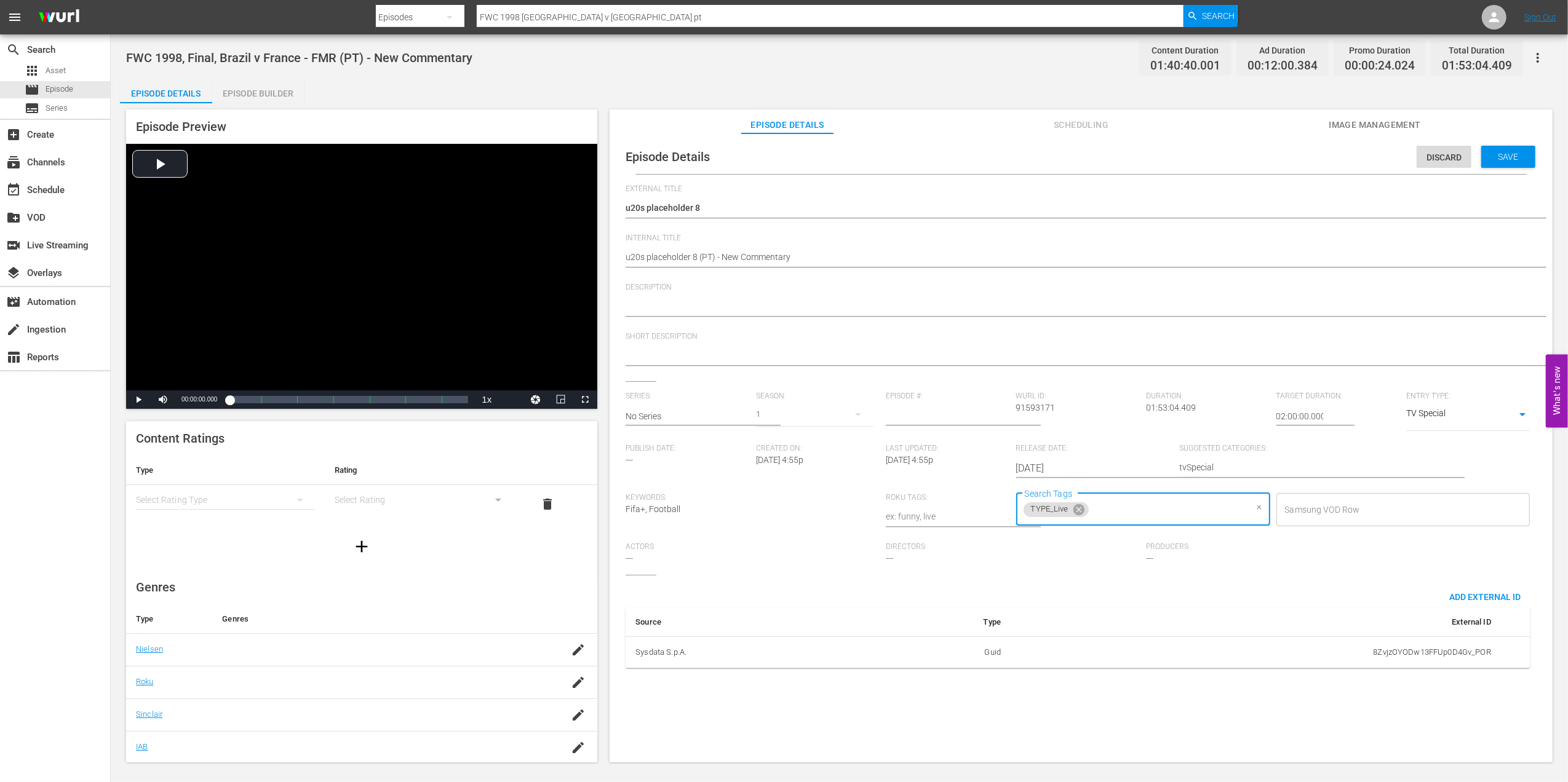
click at [1137, 509] on input "Search Tags" at bounding box center [1169, 510] width 156 height 22
click at [1089, 387] on li "STATUS_Temporary" at bounding box center [1139, 396] width 252 height 21
click at [1514, 148] on div "Save" at bounding box center [1508, 157] width 54 height 22
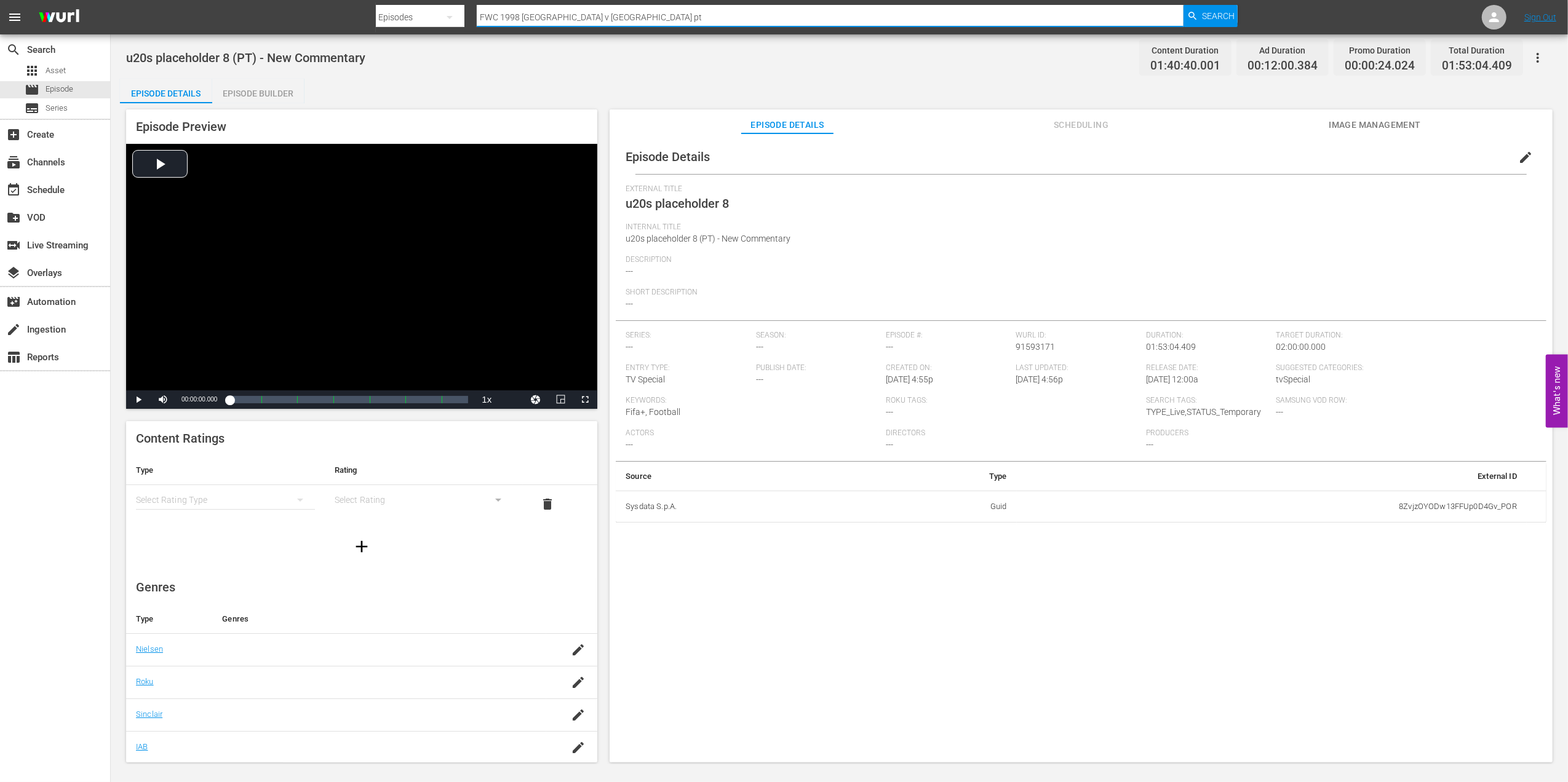
drag, startPoint x: 598, startPoint y: 13, endPoint x: 299, endPoint y: 12, distance: 299.0
click at [299, 12] on nav "menu Search By Episodes Search ID, Title, Description, Keywords, or Category FW…" at bounding box center [784, 17] width 1568 height 35
paste input "4 Netherlands v Brazil, Quarter-final"
click at [1214, 11] on span "Search" at bounding box center [1218, 16] width 33 height 22
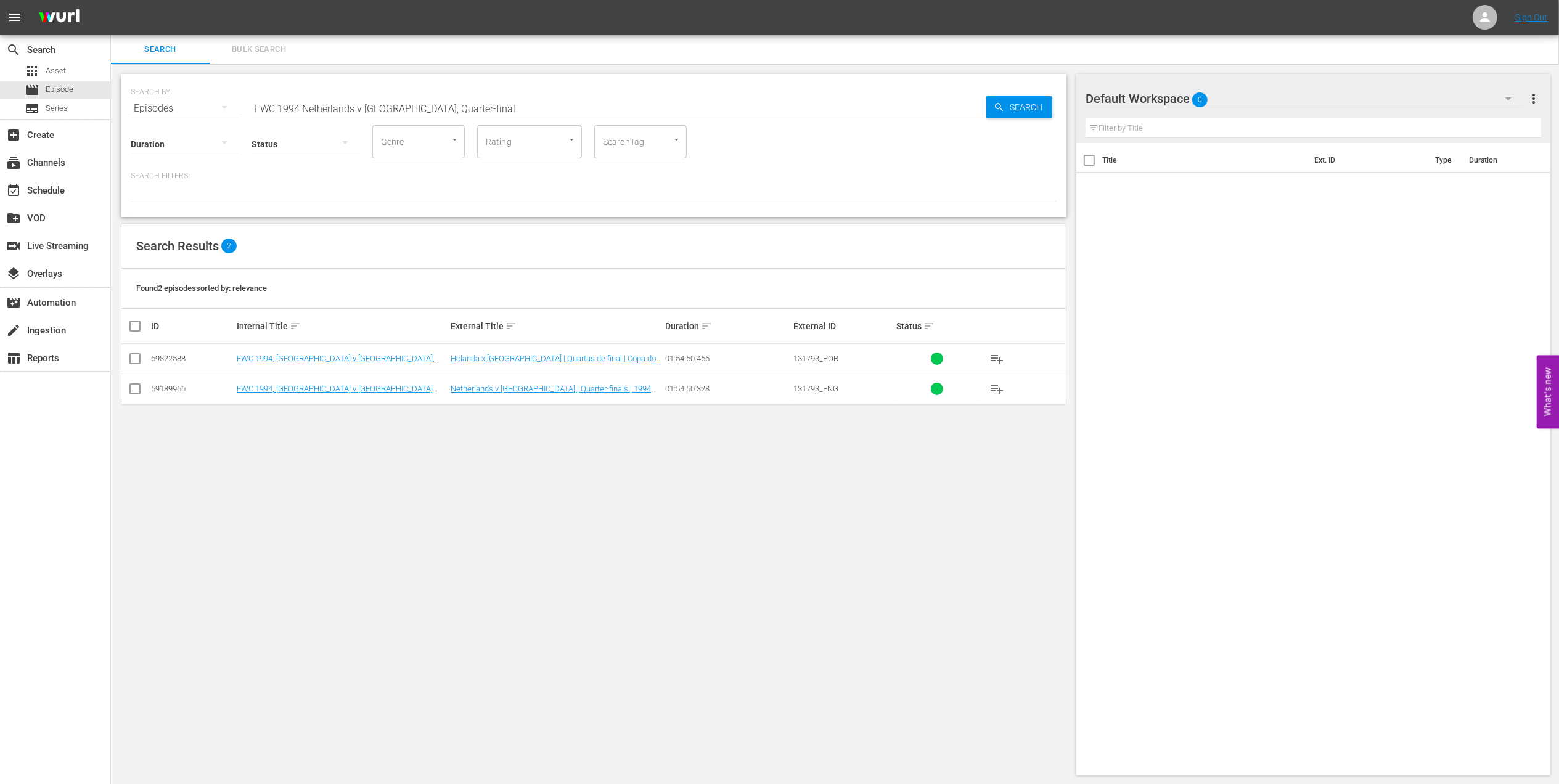
drag, startPoint x: 131, startPoint y: 353, endPoint x: 166, endPoint y: 361, distance: 35.9
click at [134, 355] on input "checkbox" at bounding box center [135, 361] width 15 height 15
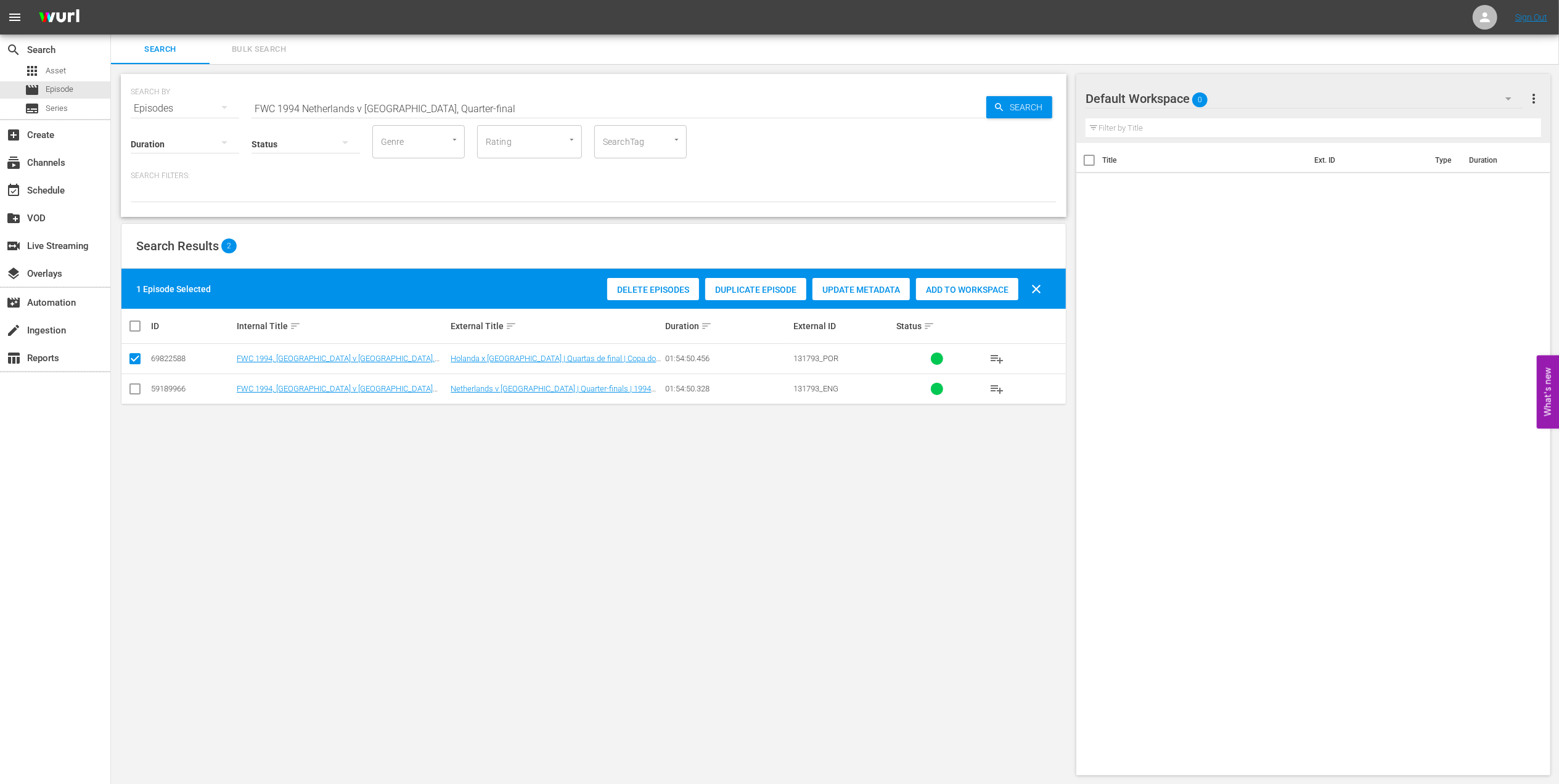
click at [741, 293] on span "Duplicate Episode" at bounding box center [756, 289] width 101 height 10
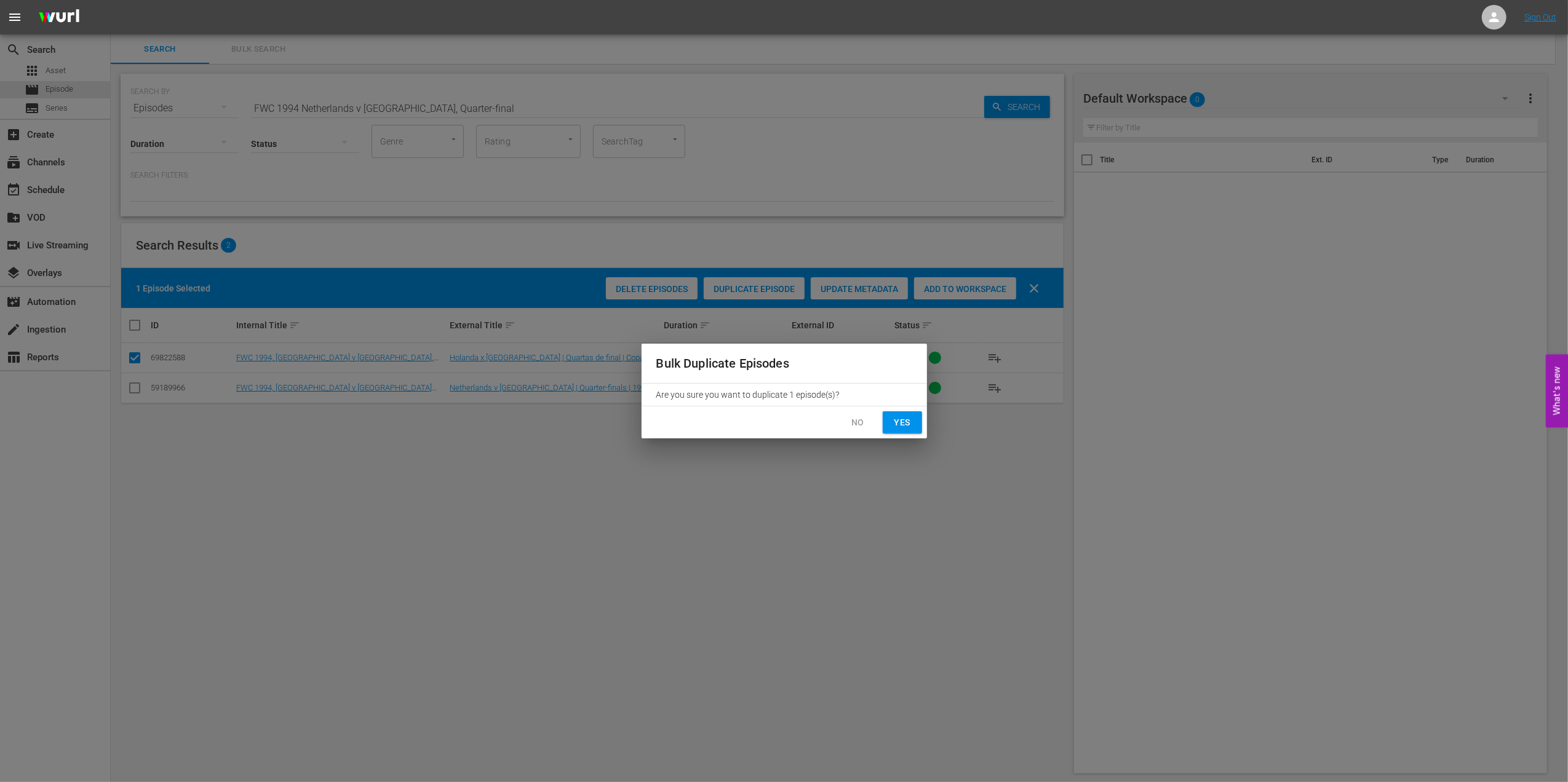
click at [903, 427] on span "Yes" at bounding box center [902, 423] width 20 height 15
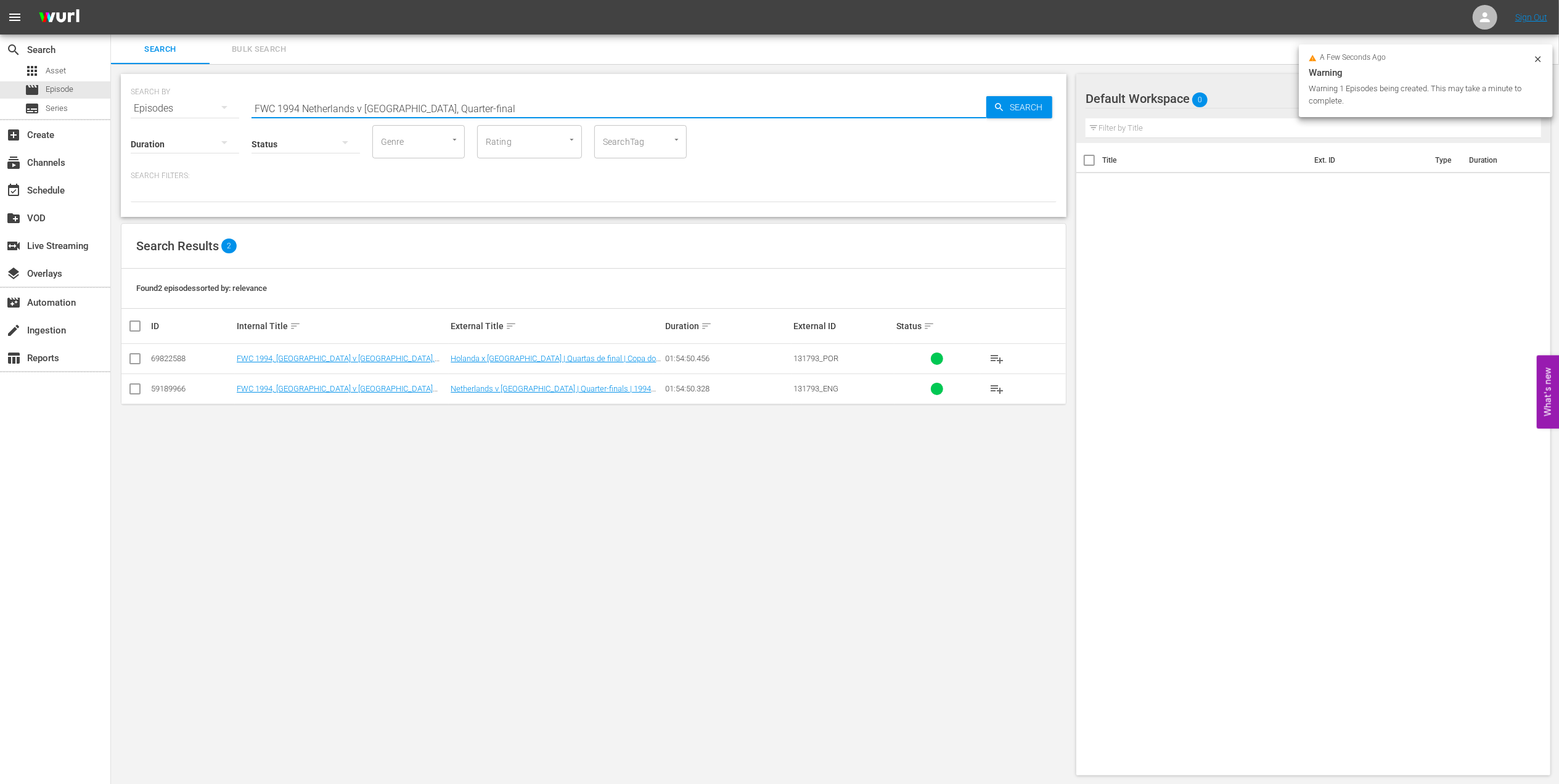
drag, startPoint x: 457, startPoint y: 104, endPoint x: 400, endPoint y: 108, distance: 57.1
click at [400, 108] on input "FWC 1994 Netherlands v Brazil, Quarter-final" at bounding box center [619, 108] width 735 height 30
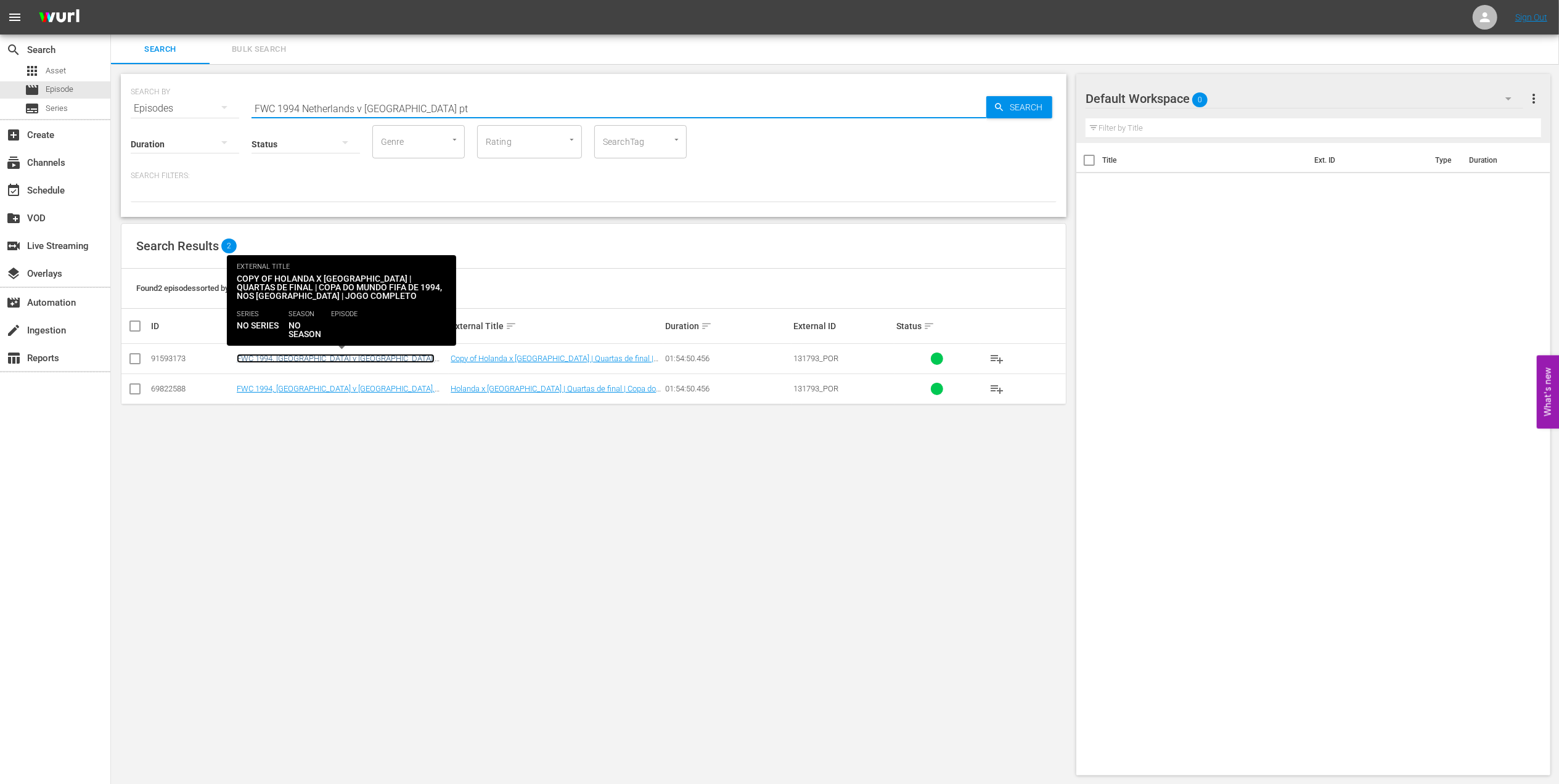
click at [398, 358] on link "FWC 1994, Brazil v Netherlands, Quarter-final - FMR (PT) - New Commentary" at bounding box center [335, 363] width 198 height 19
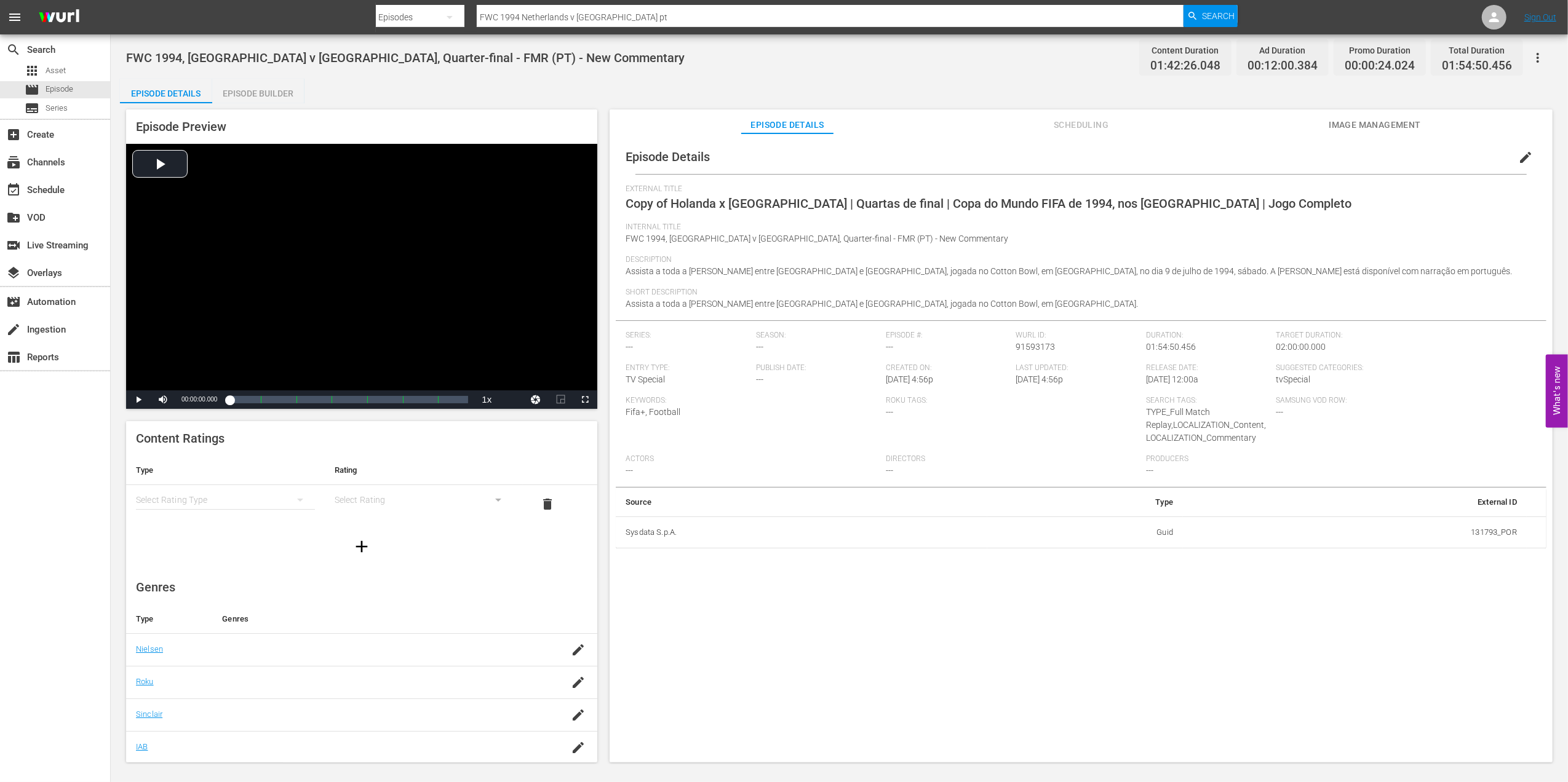
click at [1518, 159] on span "edit" at bounding box center [1525, 157] width 15 height 15
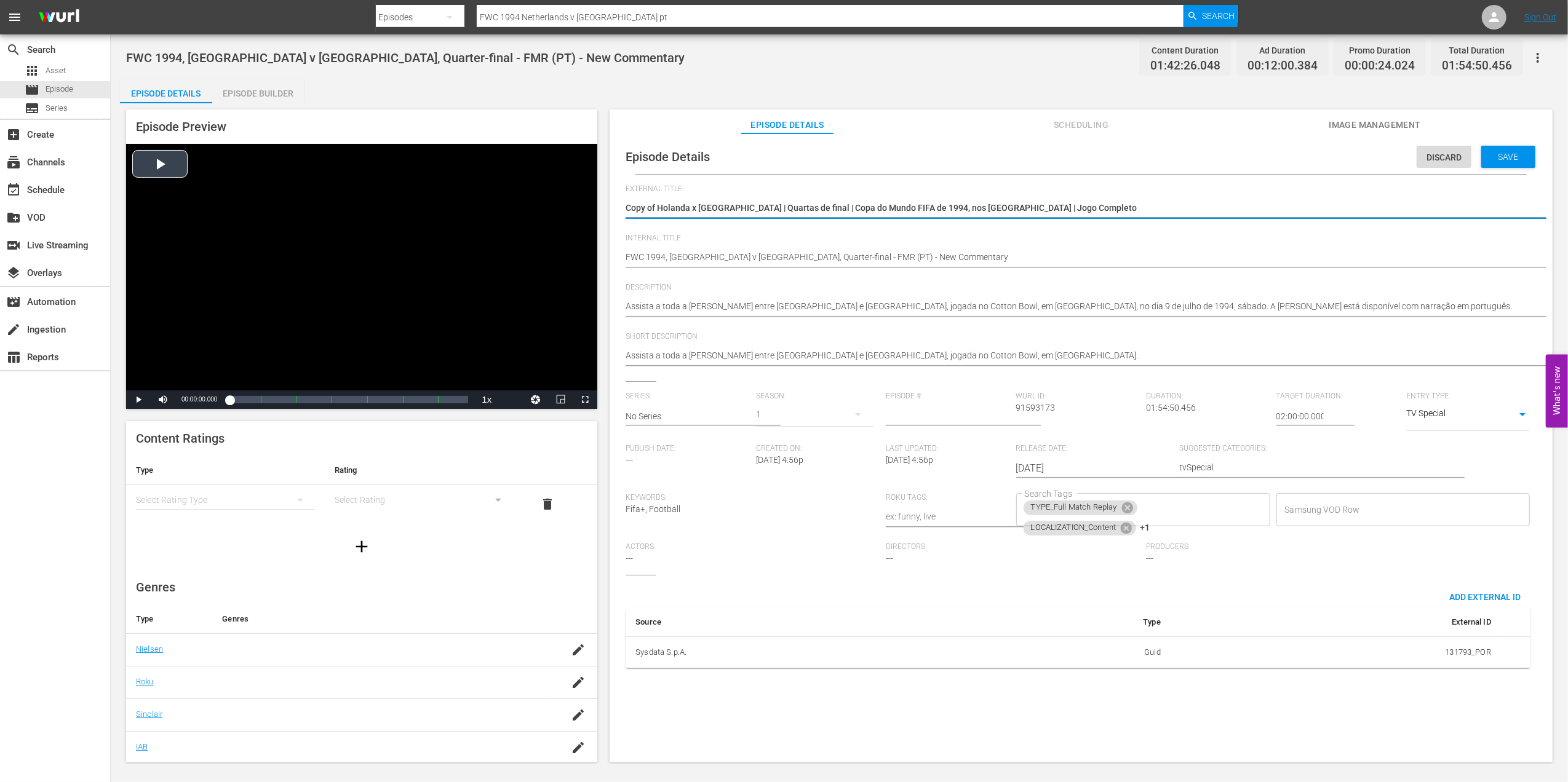
drag, startPoint x: 1052, startPoint y: 208, endPoint x: 513, endPoint y: 217, distance: 539.1
click at [513, 217] on div "Episode Preview Video Player is loading. Play Video Play Mute Current Time 00:0…" at bounding box center [839, 438] width 1439 height 669
drag, startPoint x: 719, startPoint y: 209, endPoint x: 569, endPoint y: 209, distance: 150.0
click at [567, 209] on div "Episode Preview Video Player is loading. Play Video Play Mute Current Time 00:0…" at bounding box center [839, 438] width 1439 height 669
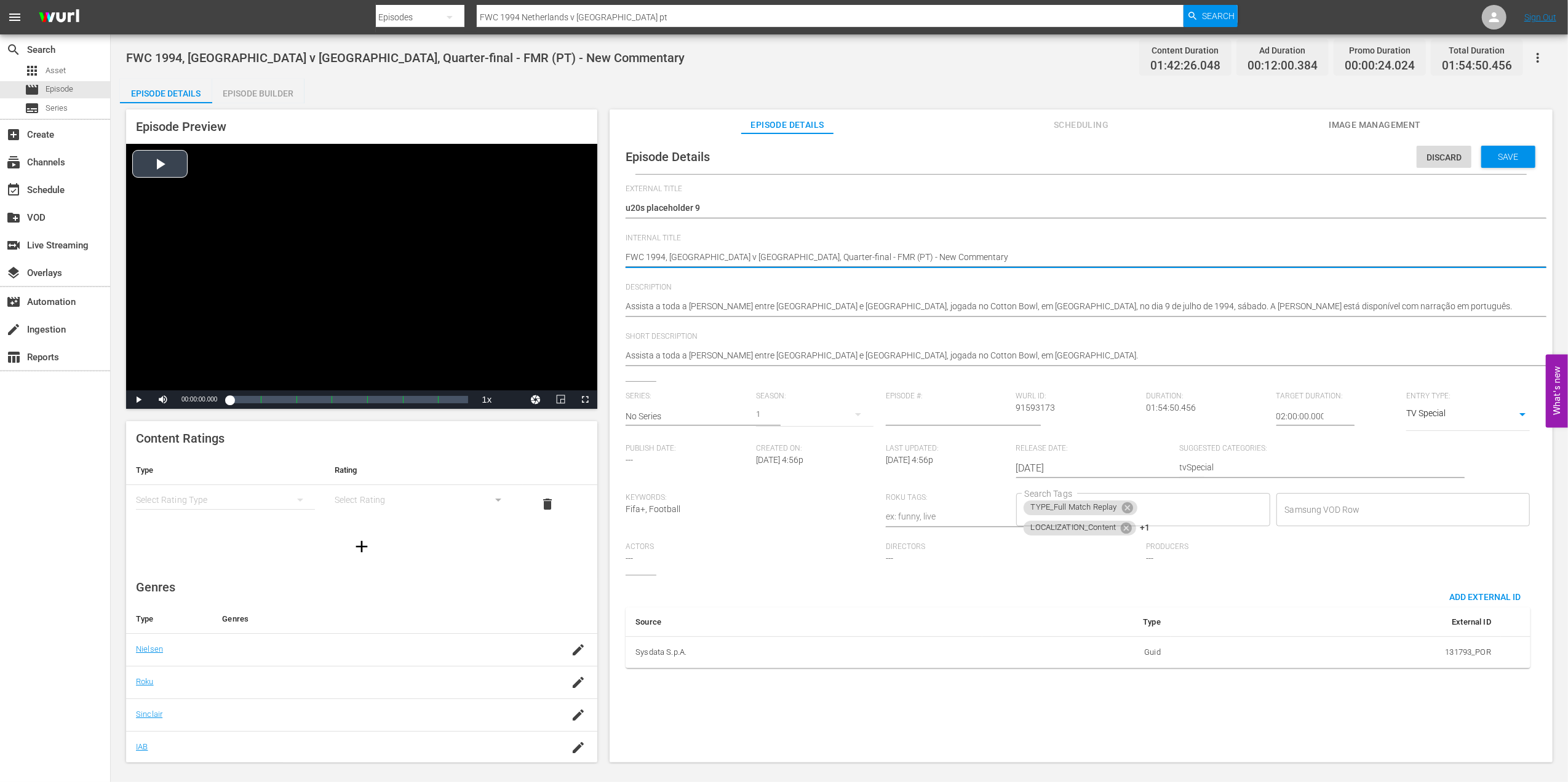
drag, startPoint x: 819, startPoint y: 257, endPoint x: 463, endPoint y: 257, distance: 356.0
paste textarea "u20s placeholder 9"
click at [832, 257] on textarea "FWC 1994, Brazil v Netherlands, Quarter-final - FMR (PT) - New Commentary" at bounding box center [1078, 258] width 905 height 15
click at [1124, 509] on icon at bounding box center [1126, 507] width 11 height 11
click at [1127, 505] on icon at bounding box center [1126, 507] width 11 height 11
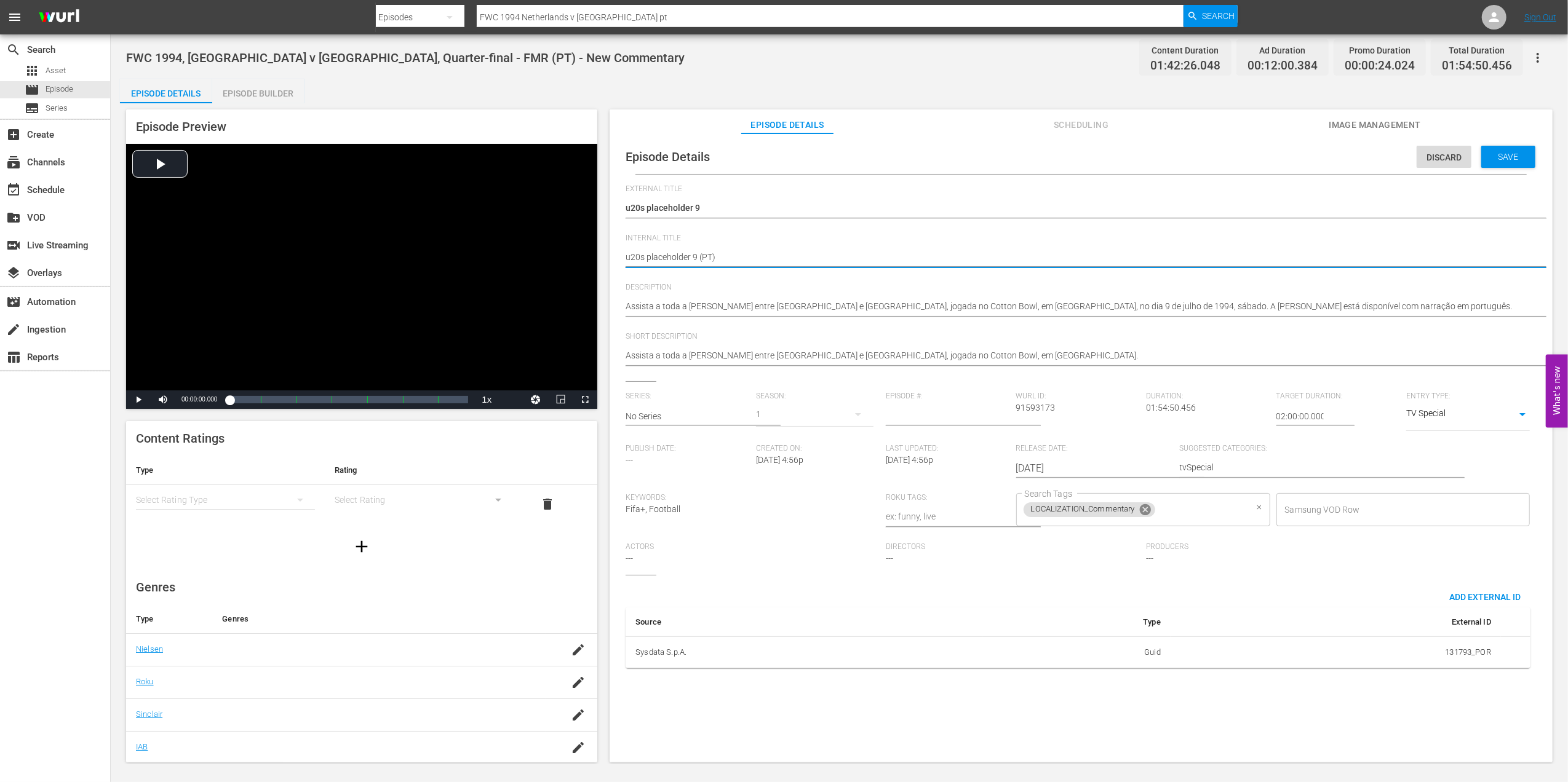
click at [1127, 505] on span "LOCALIZATION_Commentary" at bounding box center [1082, 509] width 119 height 10
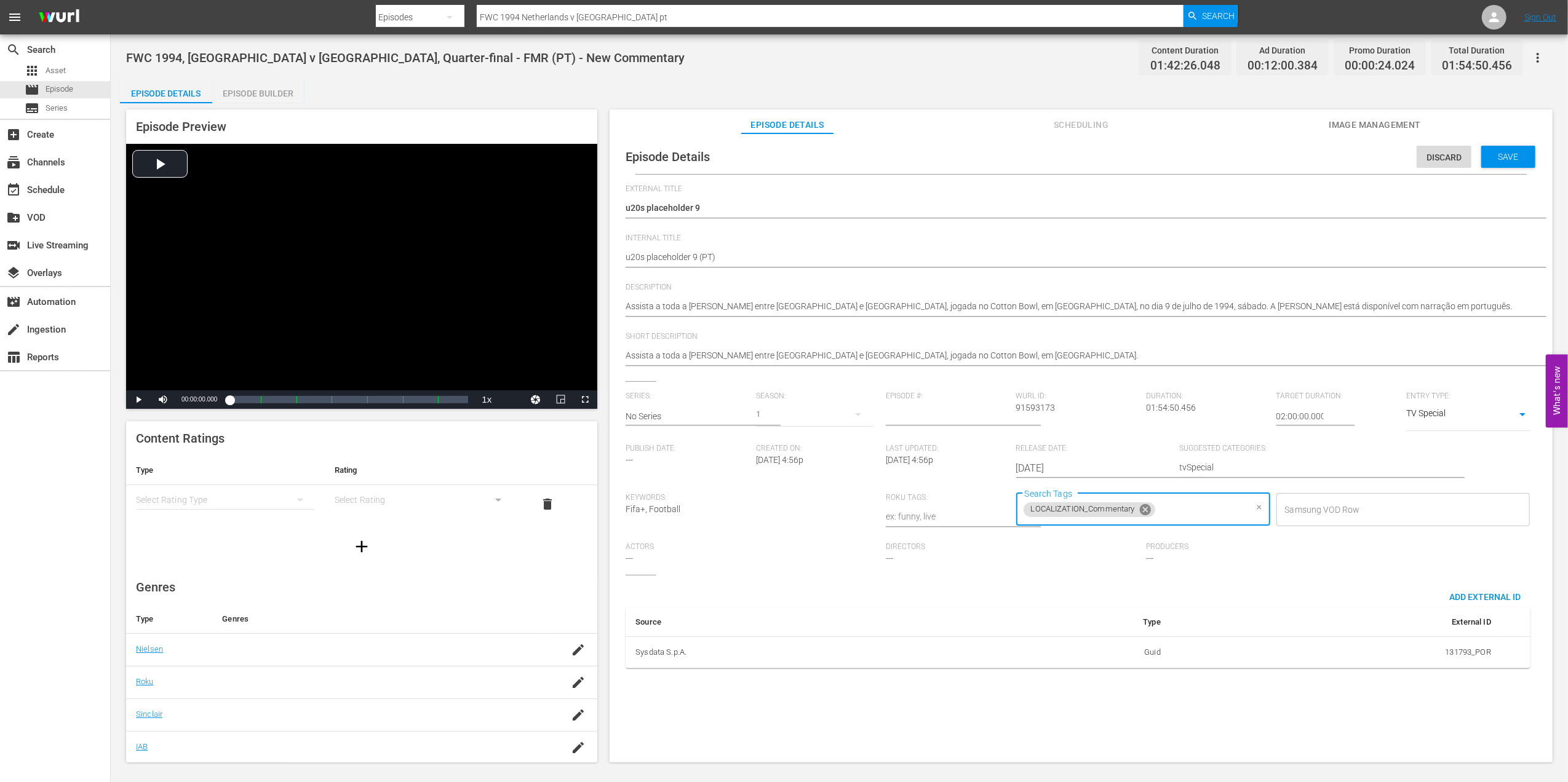
click at [1147, 507] on icon at bounding box center [1145, 509] width 11 height 11
click at [1167, 505] on input "Search Tags" at bounding box center [1133, 510] width 224 height 22
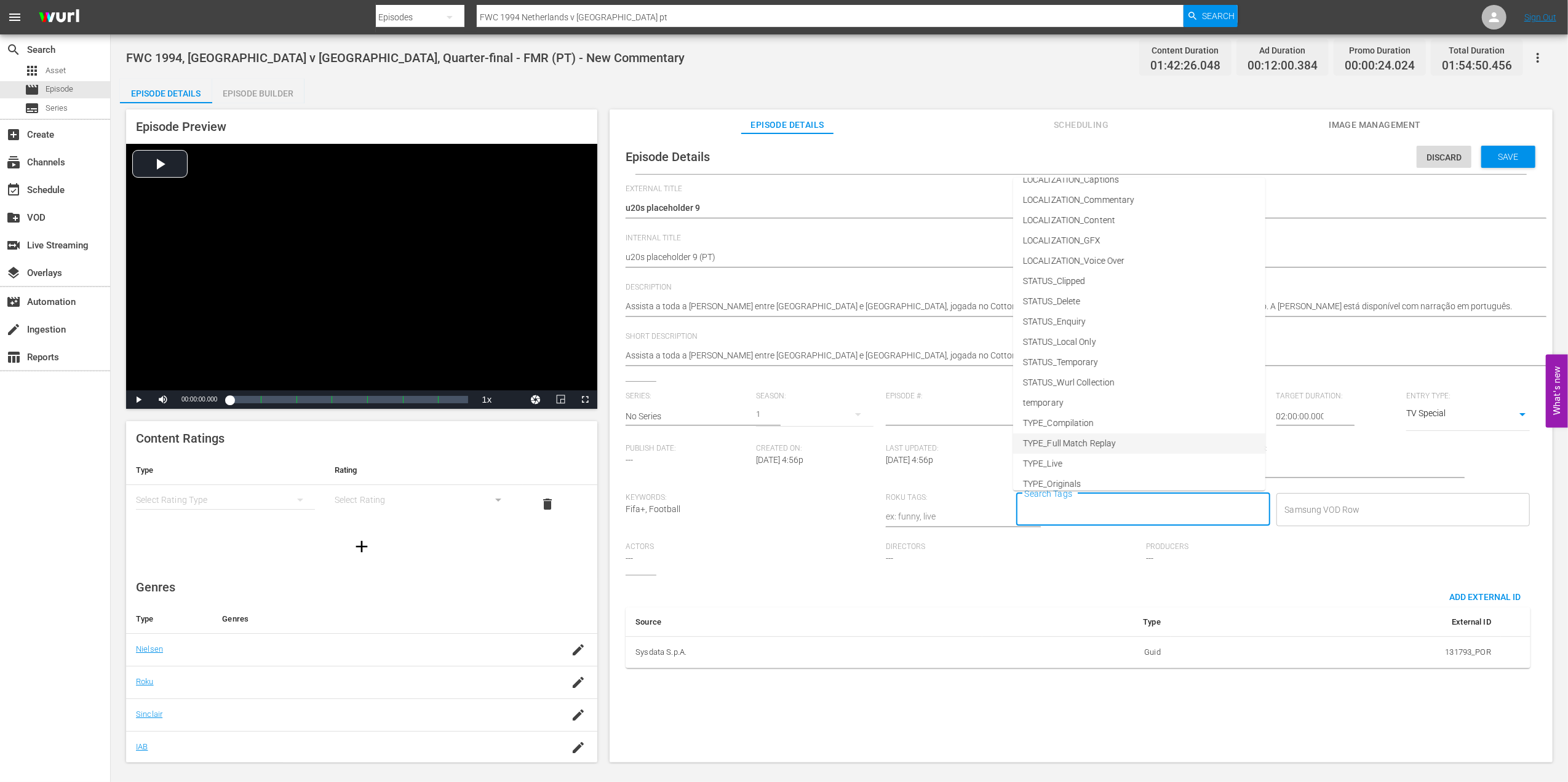
scroll to position [62, 0]
click at [1080, 437] on li "TYPE_Live" at bounding box center [1139, 435] width 252 height 21
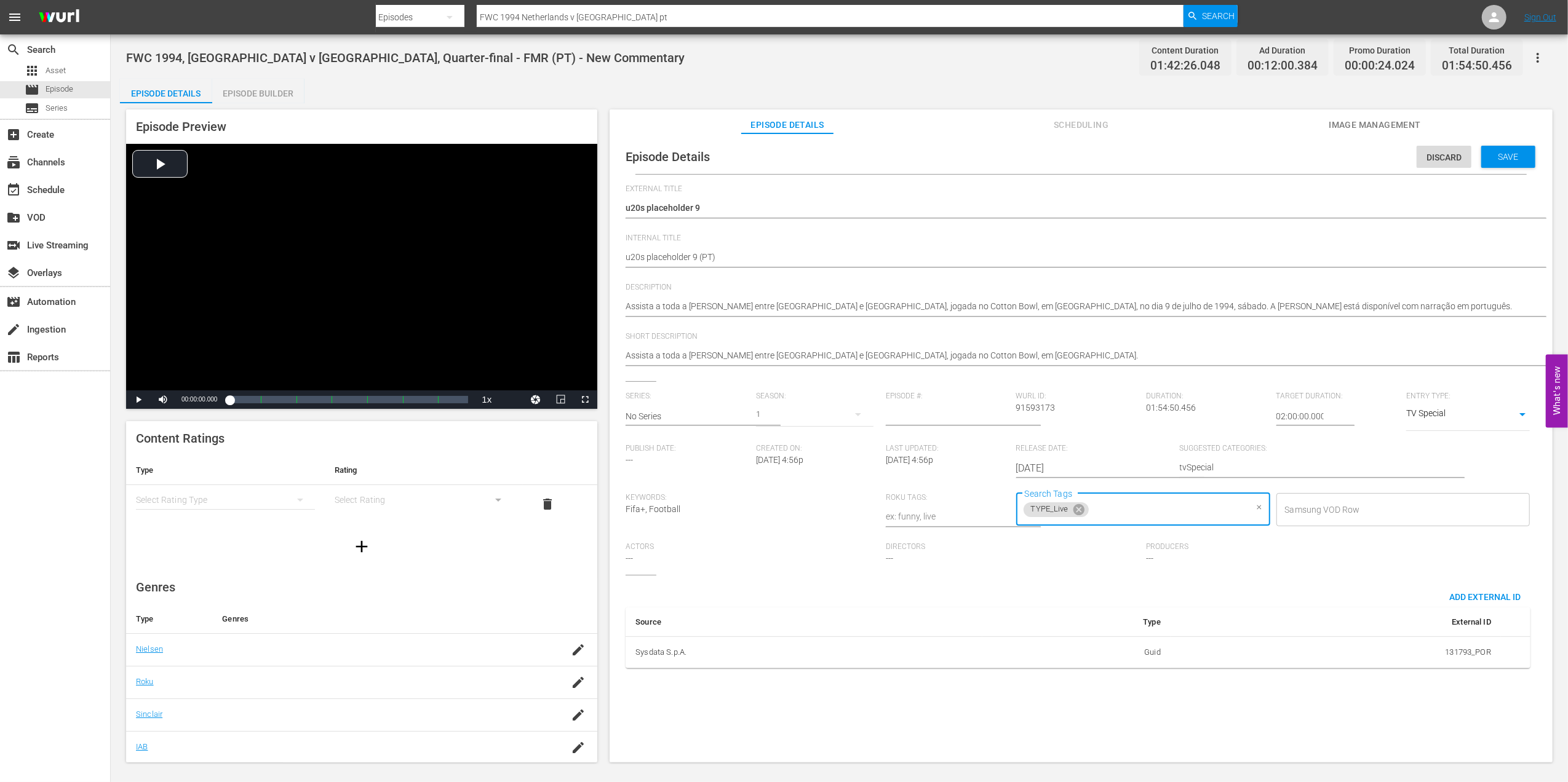
click at [1135, 510] on input "Search Tags" at bounding box center [1169, 510] width 156 height 22
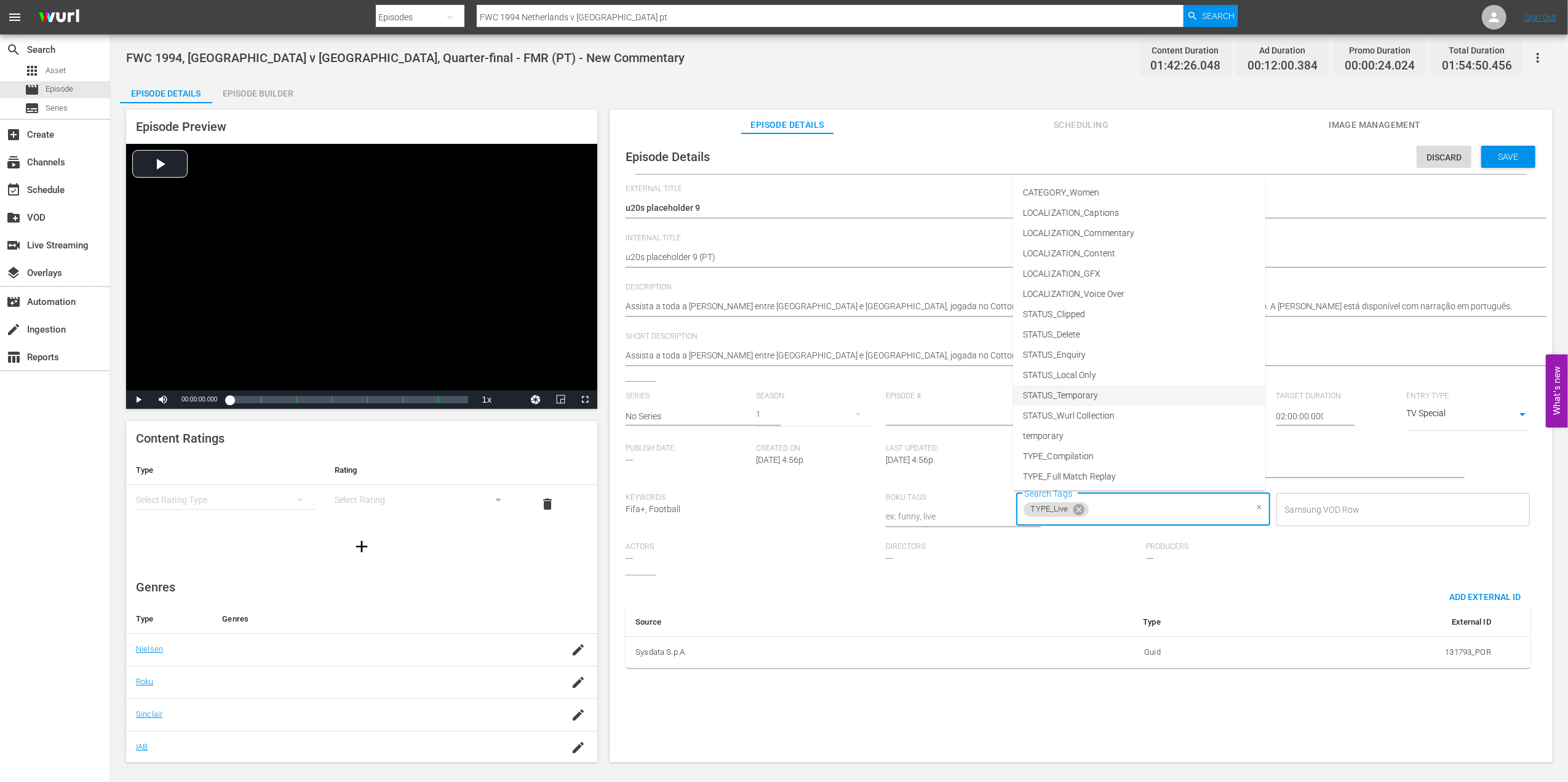
click at [1097, 397] on span "STATUS_Temporary" at bounding box center [1061, 396] width 76 height 13
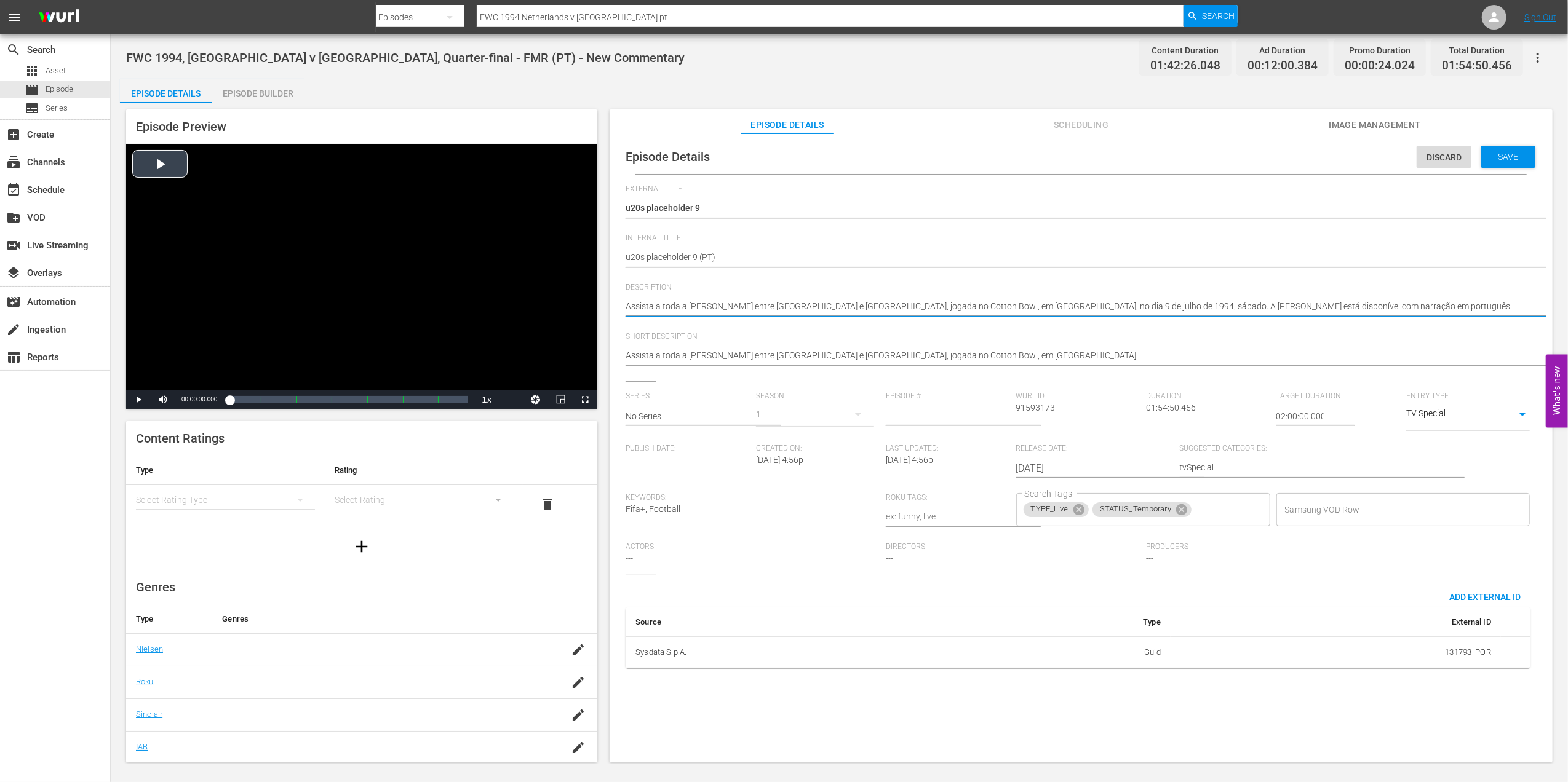
drag, startPoint x: 1275, startPoint y: 303, endPoint x: 473, endPoint y: 310, distance: 802.0
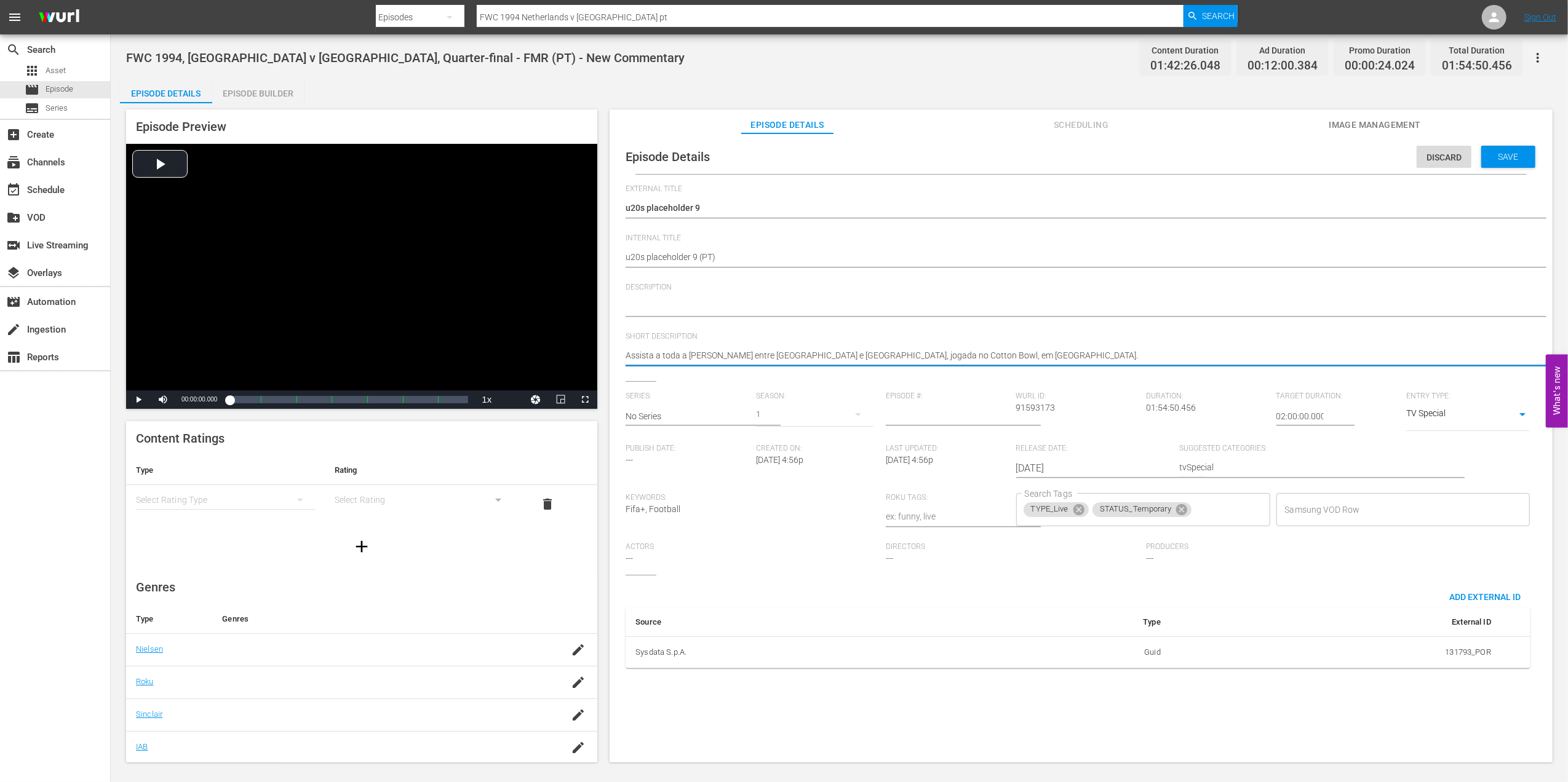
drag, startPoint x: 780, startPoint y: 355, endPoint x: 632, endPoint y: 356, distance: 148.0
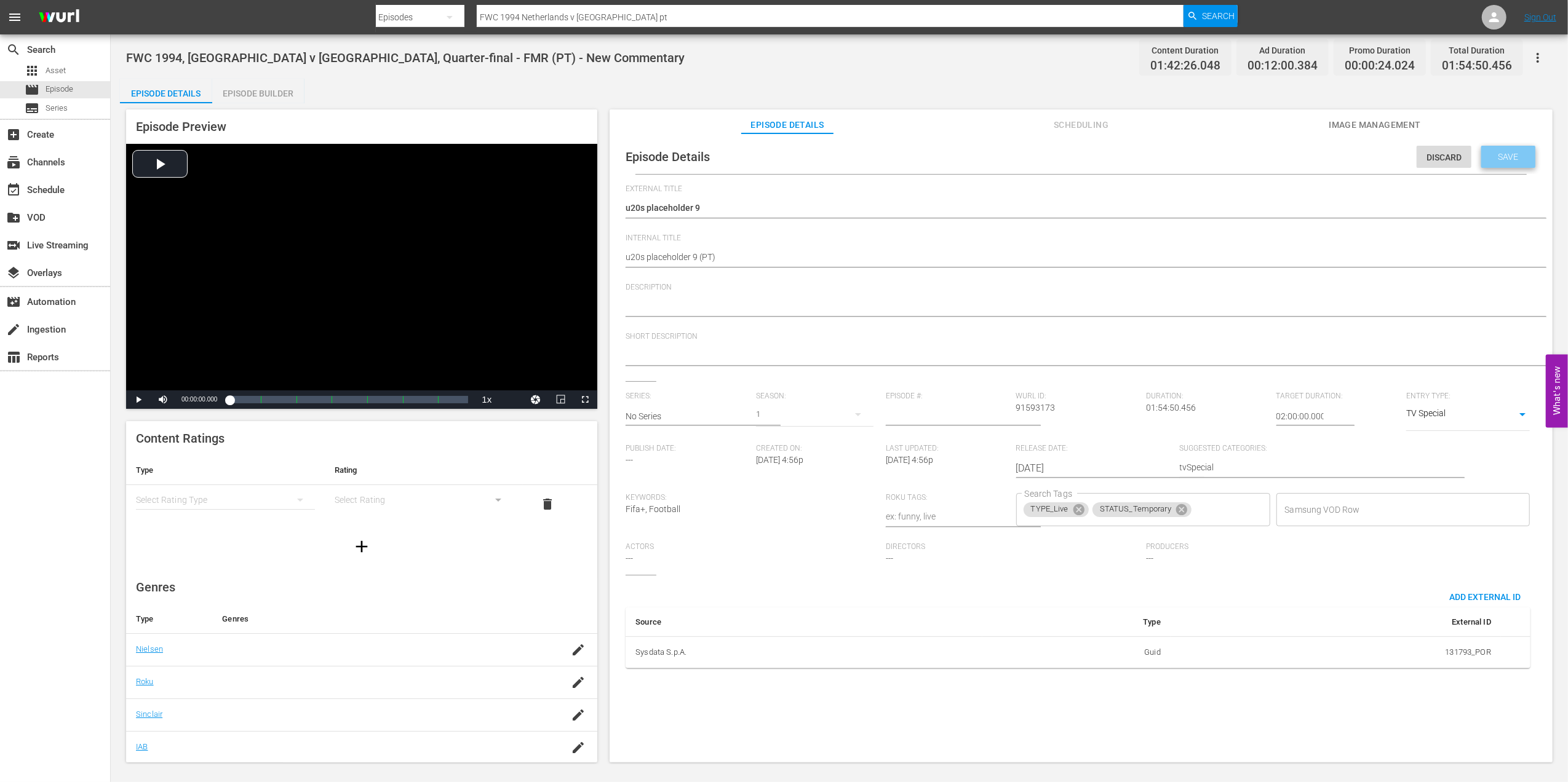
click at [1481, 153] on div "Save" at bounding box center [1508, 157] width 54 height 22
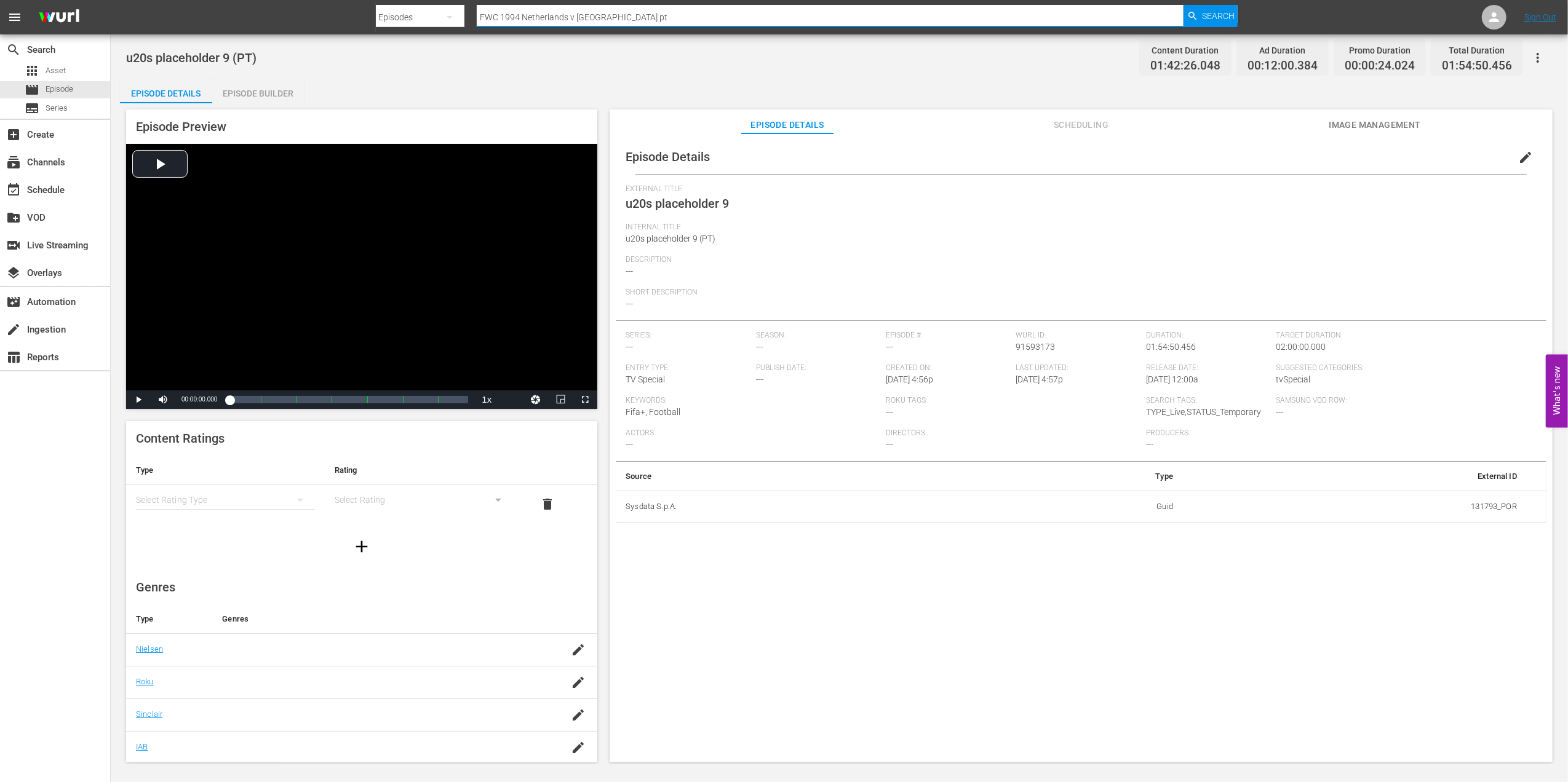
drag, startPoint x: 587, startPoint y: 13, endPoint x: 402, endPoint y: 18, distance: 185.1
click at [403, 18] on div "Search By Episodes Search ID, Title, Description, Keywords, or Category FWC 199…" at bounding box center [807, 17] width 862 height 30
paste input "82 Argentina v Brazil, Group"
click at [1207, 15] on span "Search" at bounding box center [1218, 16] width 33 height 22
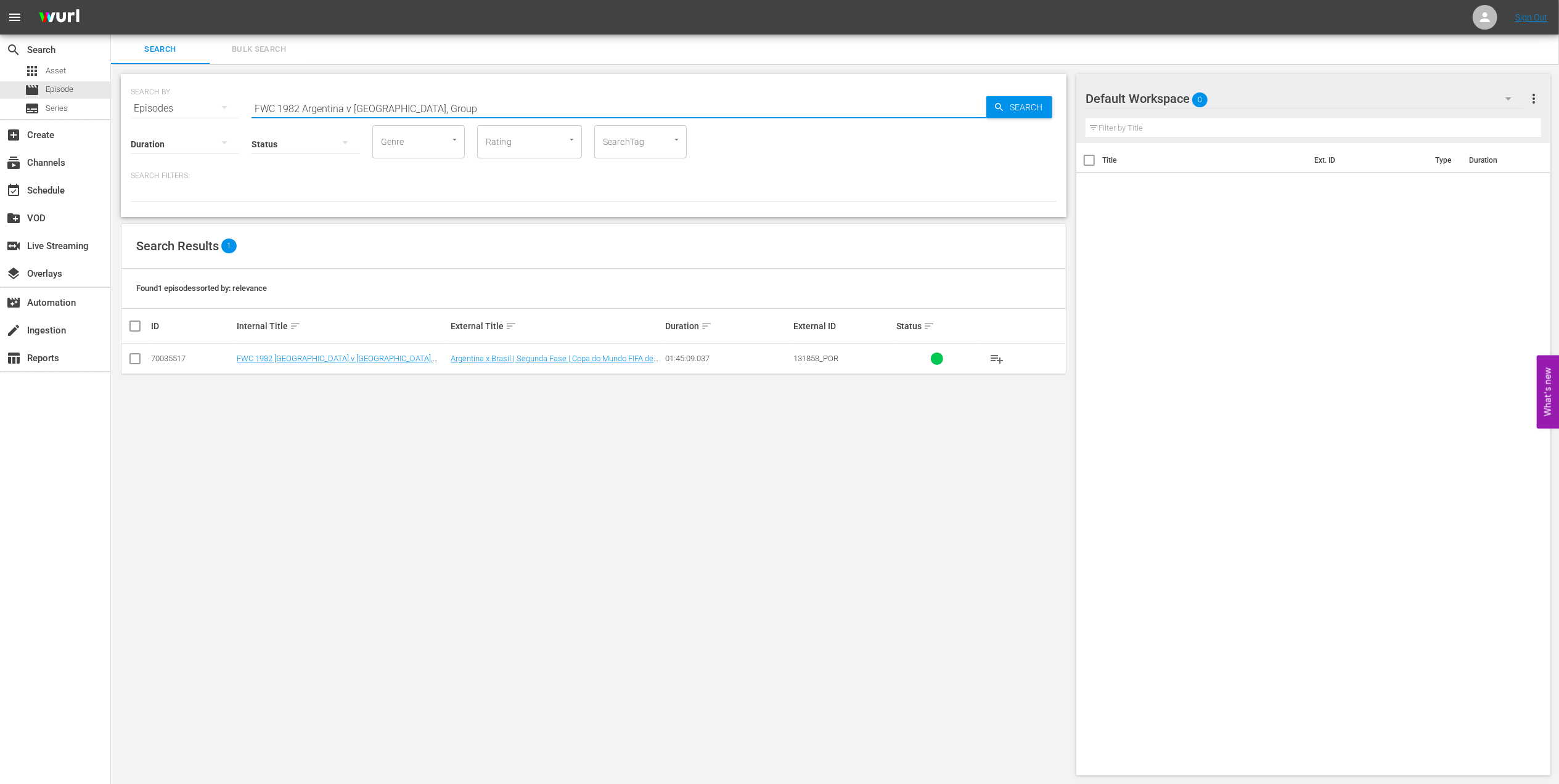
drag, startPoint x: 346, startPoint y: 105, endPoint x: 119, endPoint y: 119, distance: 227.4
click at [119, 119] on div "SEARCH BY Search By Episodes Search ID, Title, Description, Keywords, or Catego…" at bounding box center [594, 424] width 966 height 721
click at [430, 104] on input "FWC 1982 Argentina v Brazil, Group" at bounding box center [619, 108] width 735 height 30
click at [132, 358] on input "checkbox" at bounding box center [135, 361] width 15 height 15
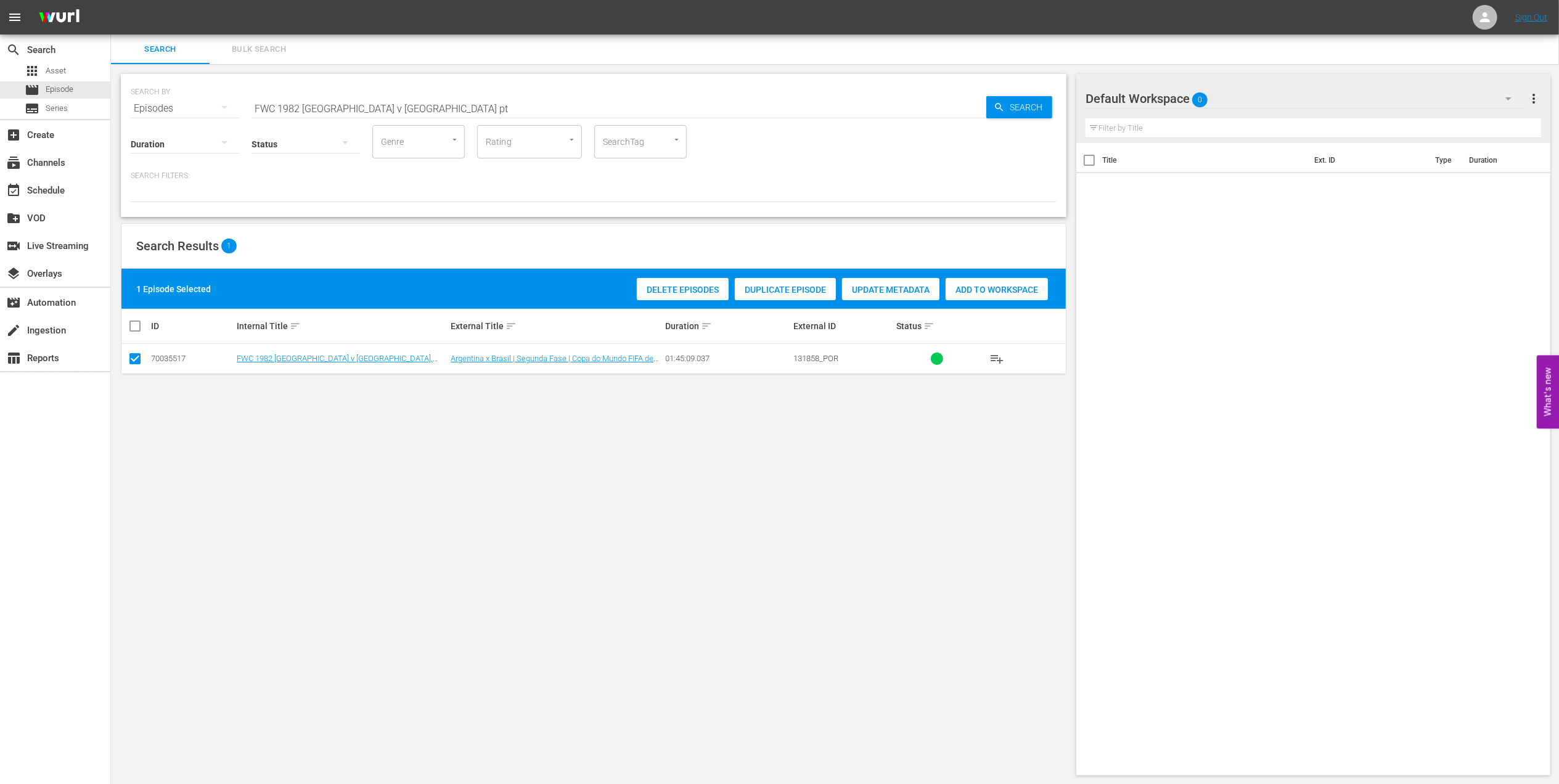
click at [765, 291] on span "Duplicate Episode" at bounding box center [785, 289] width 101 height 10
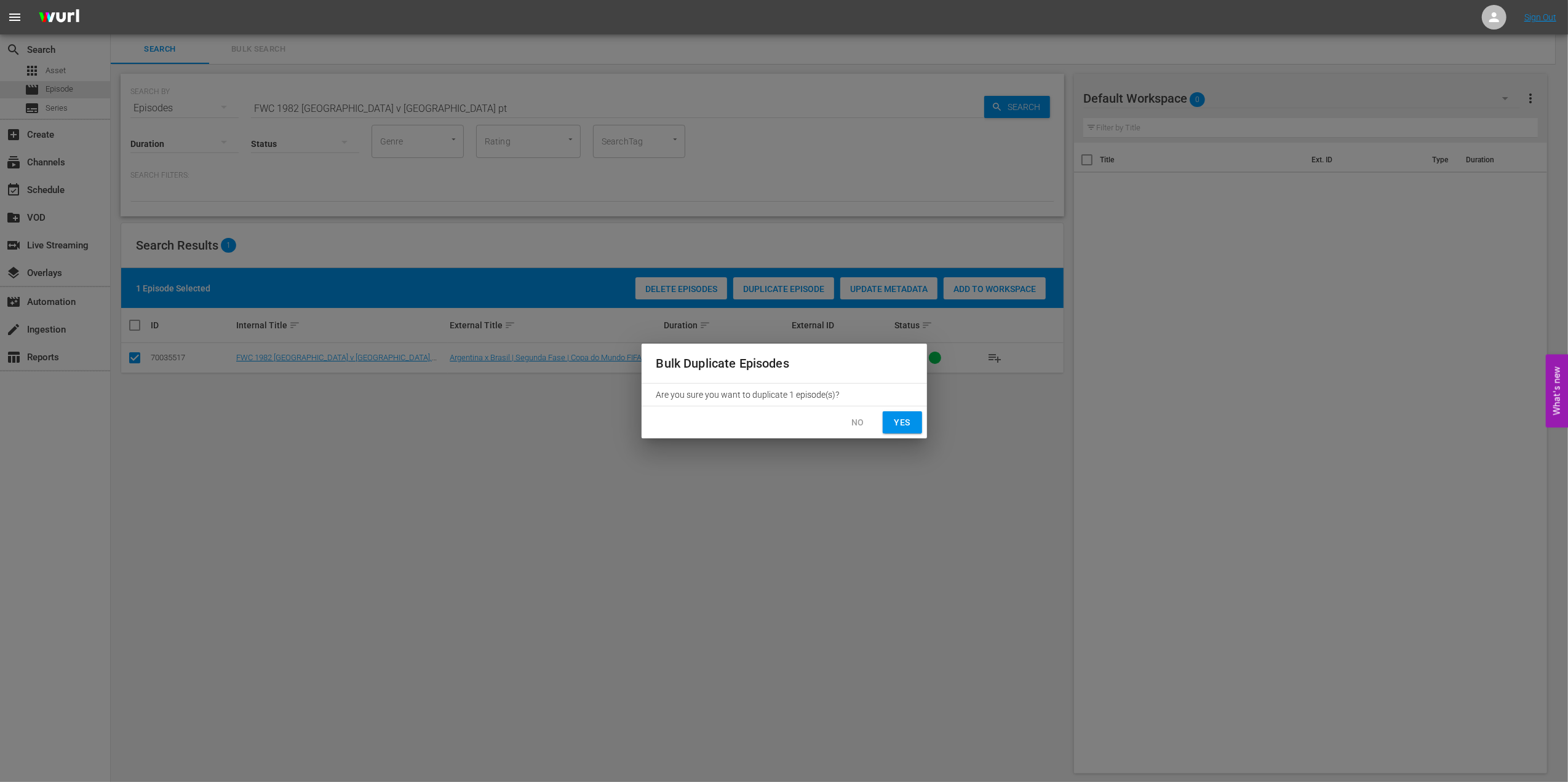
click at [907, 424] on span "Yes" at bounding box center [902, 423] width 20 height 15
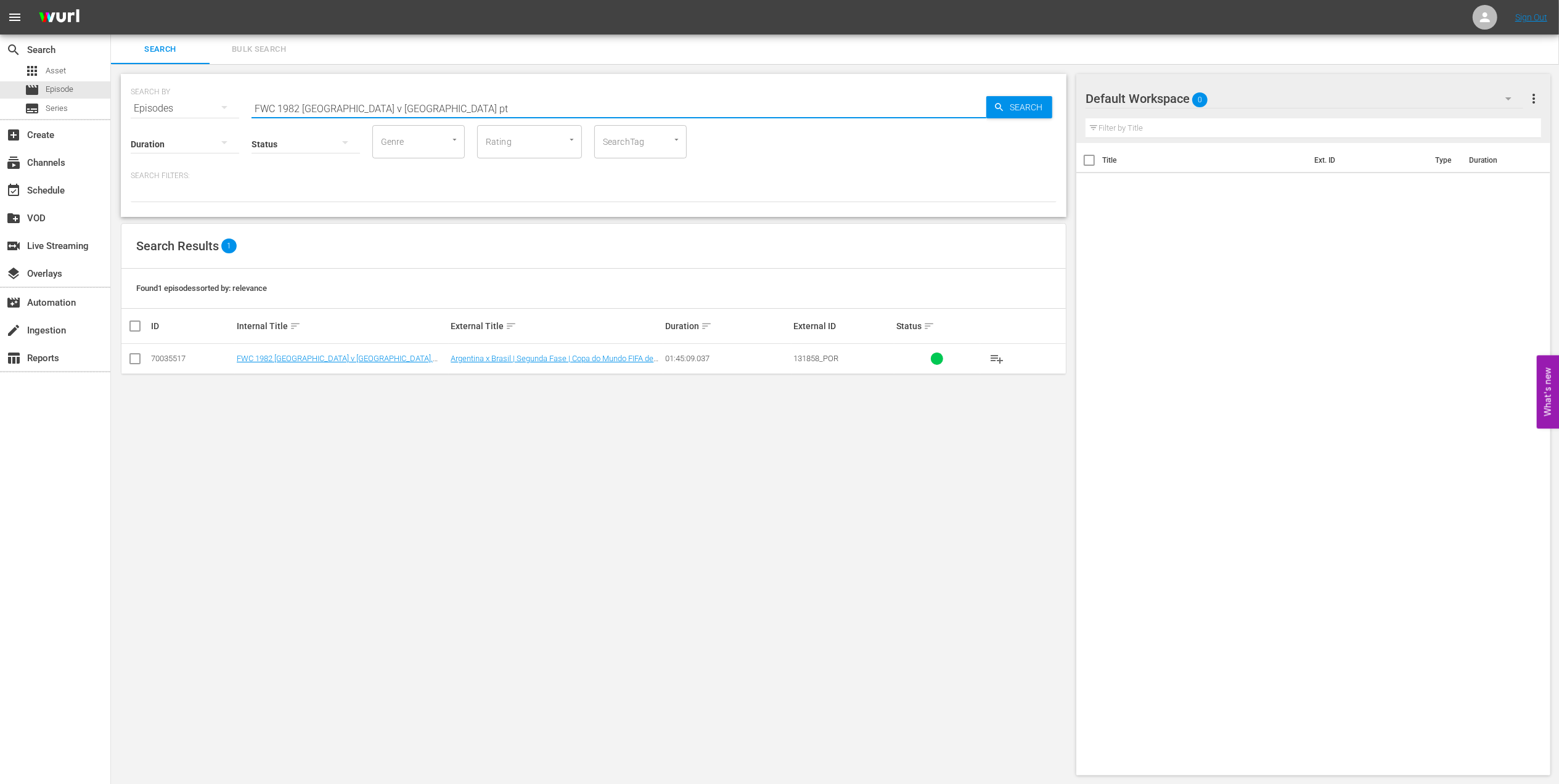
click at [398, 105] on input "FWC 1982 Argentina v Brazil pt" at bounding box center [619, 108] width 735 height 30
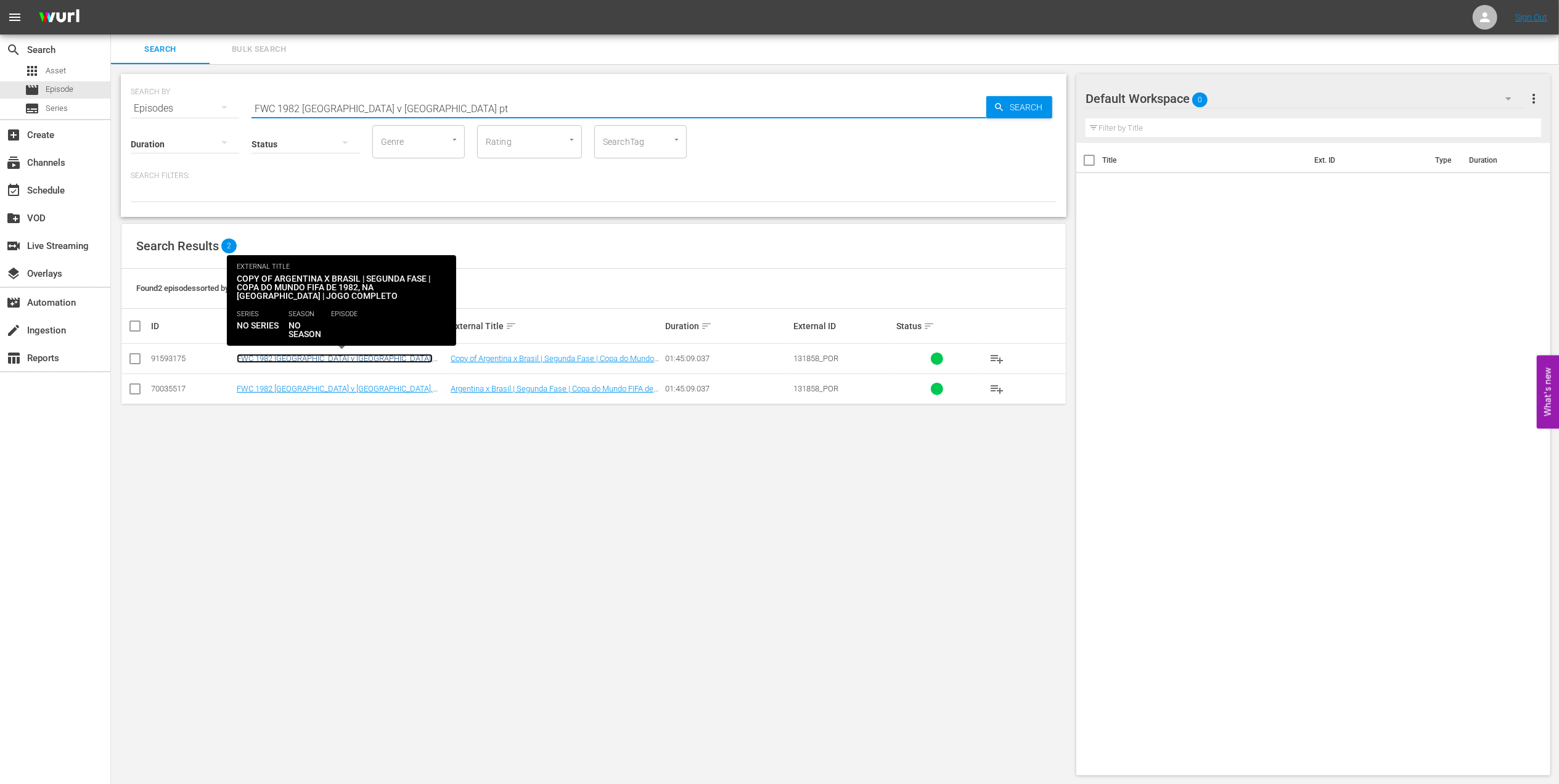
click at [370, 358] on link "FWC 1982 Argentina v Brazil, Group Stage - New commentary (PT)" at bounding box center [335, 363] width 196 height 19
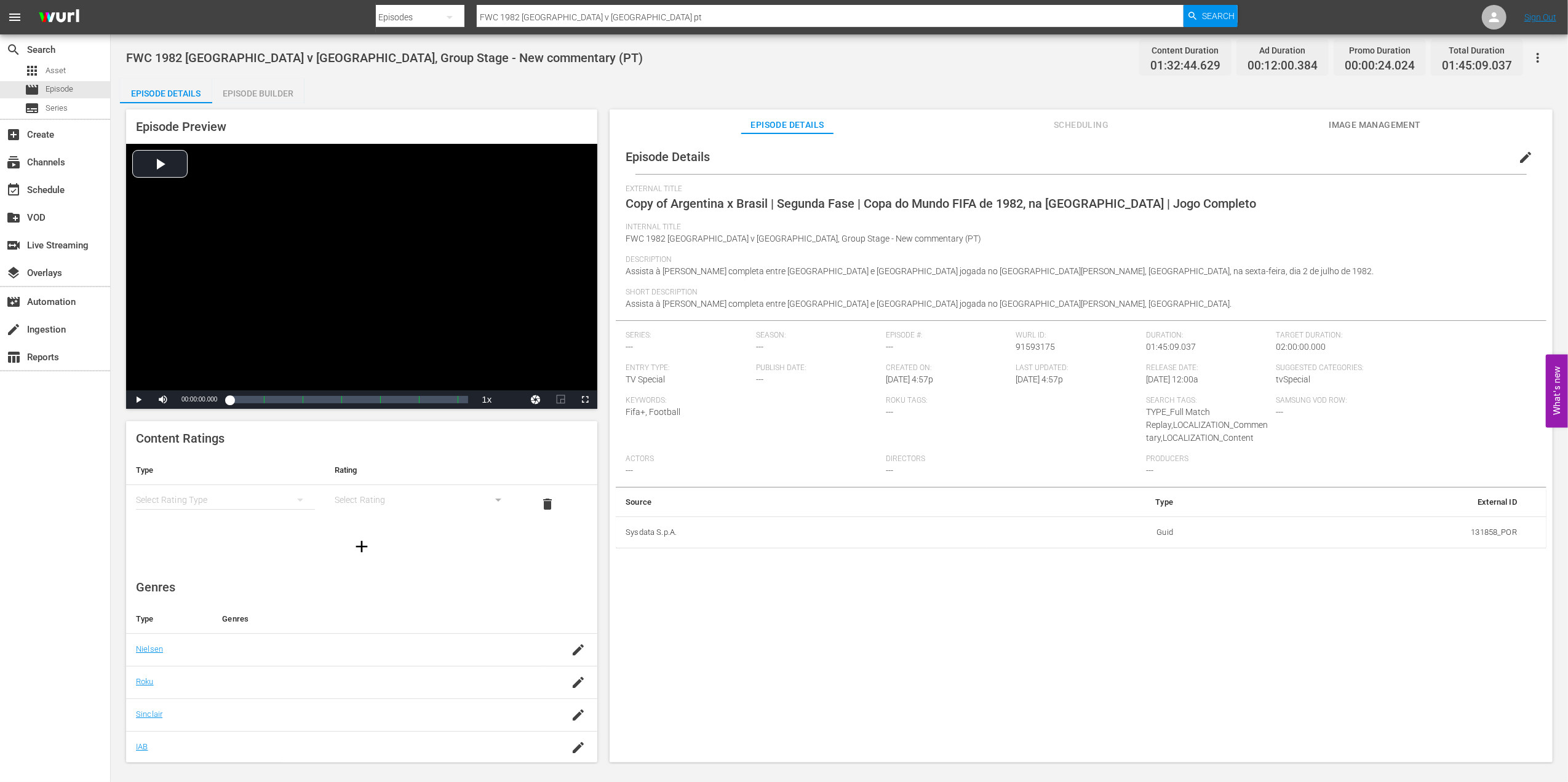
click at [1518, 156] on span "edit" at bounding box center [1525, 157] width 15 height 15
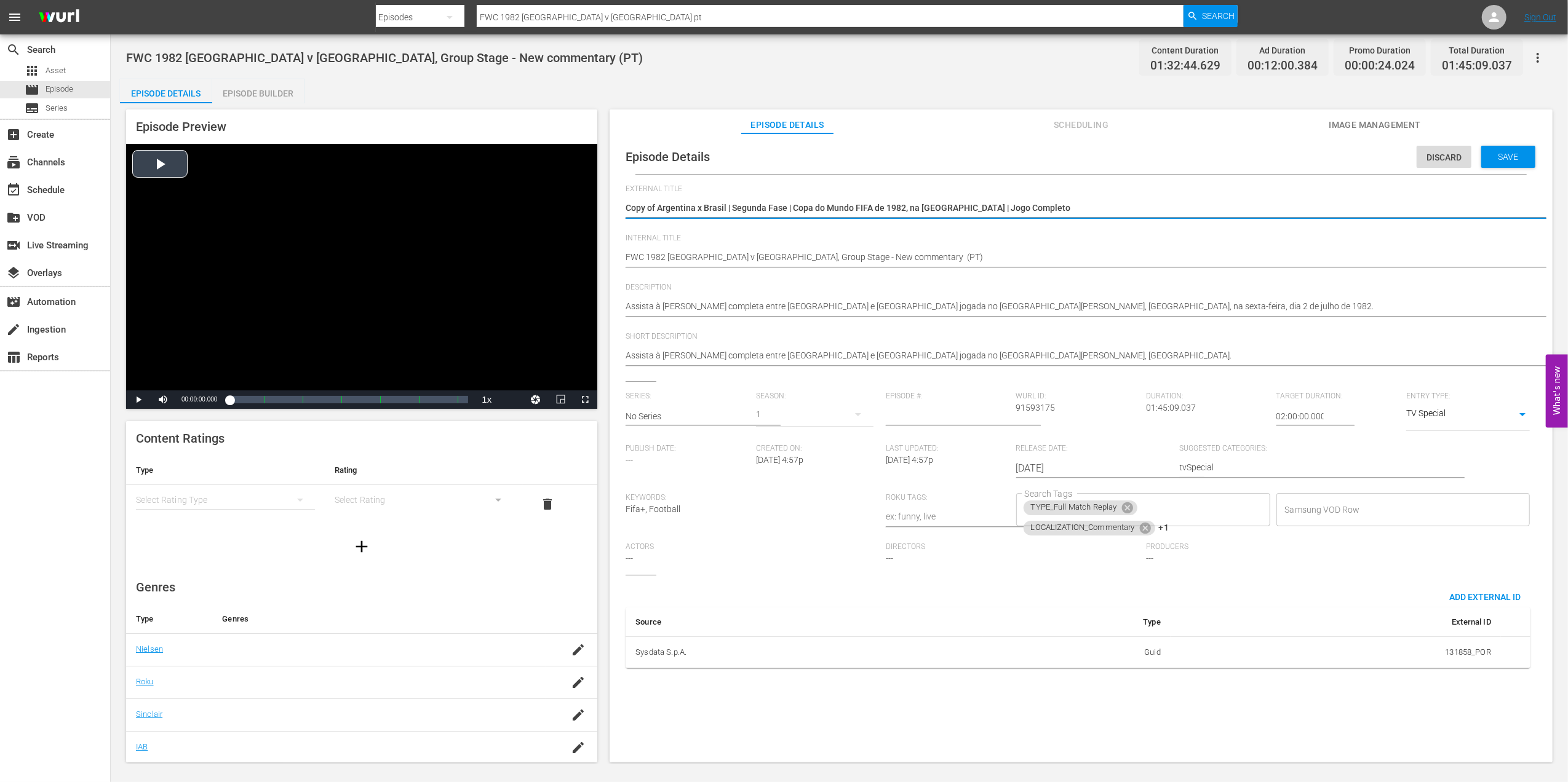
drag, startPoint x: 709, startPoint y: 208, endPoint x: 435, endPoint y: 237, distance: 275.5
click at [387, 219] on div "Episode Preview Video Player is loading. Play Video Play Mute Current Time 00:0…" at bounding box center [839, 438] width 1439 height 669
drag, startPoint x: 711, startPoint y: 205, endPoint x: 516, endPoint y: 207, distance: 195.0
click at [516, 207] on div "Episode Preview Video Player is loading. Play Video Play Mute Current Time 00:0…" at bounding box center [839, 438] width 1439 height 669
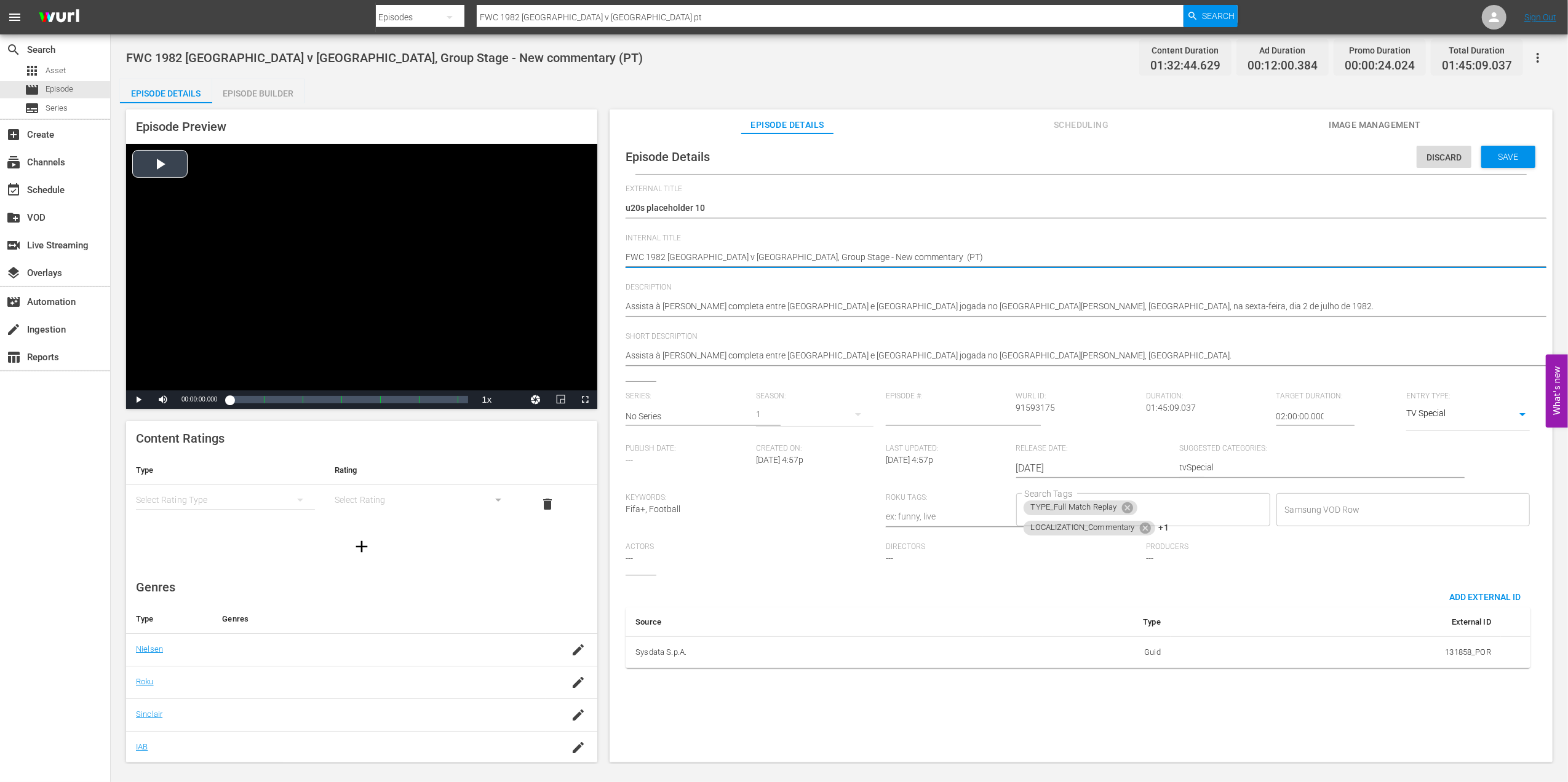
drag, startPoint x: 859, startPoint y: 255, endPoint x: 551, endPoint y: 257, distance: 308.0
paste textarea "u20s placeholder 10"
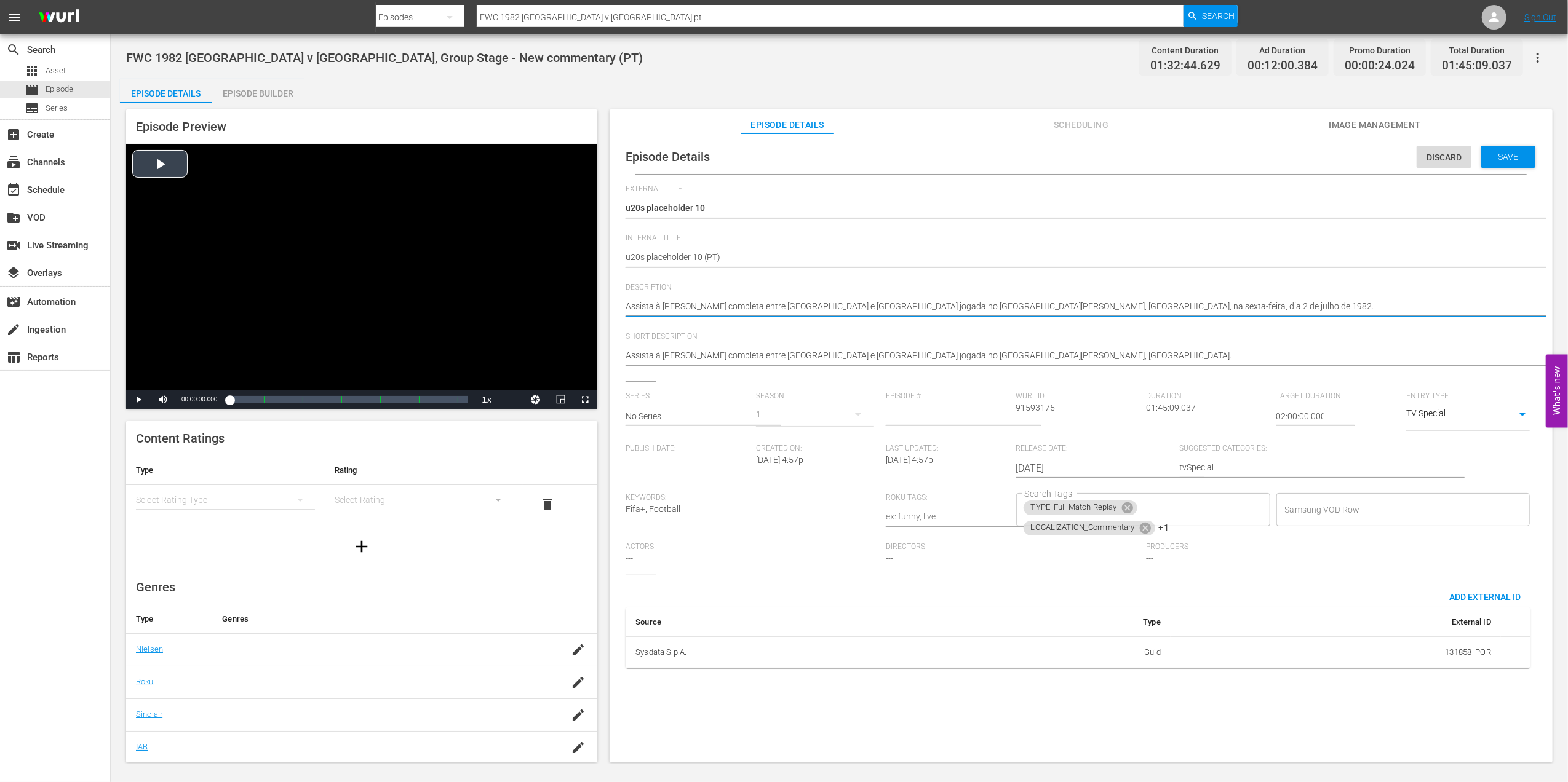
drag, startPoint x: 1111, startPoint y: 308, endPoint x: 471, endPoint y: 316, distance: 640.0
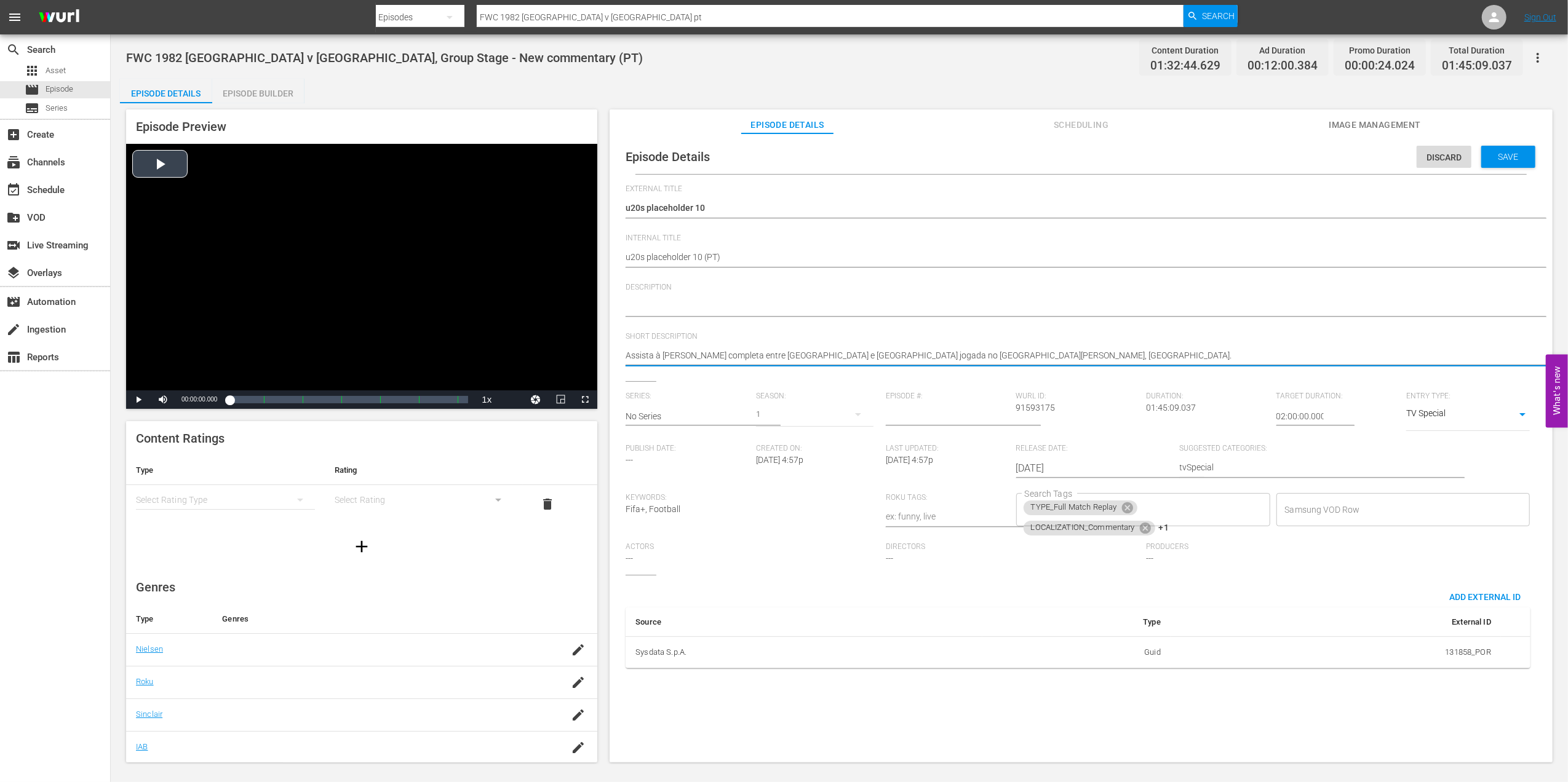
drag, startPoint x: 643, startPoint y: 369, endPoint x: 543, endPoint y: 372, distance: 100.0
click at [1125, 507] on icon at bounding box center [1127, 507] width 14 height 14
click at [1145, 505] on icon at bounding box center [1145, 507] width 14 height 14
click at [1125, 511] on icon at bounding box center [1126, 509] width 14 height 14
click at [1145, 505] on input "Search Tags" at bounding box center [1133, 510] width 224 height 22
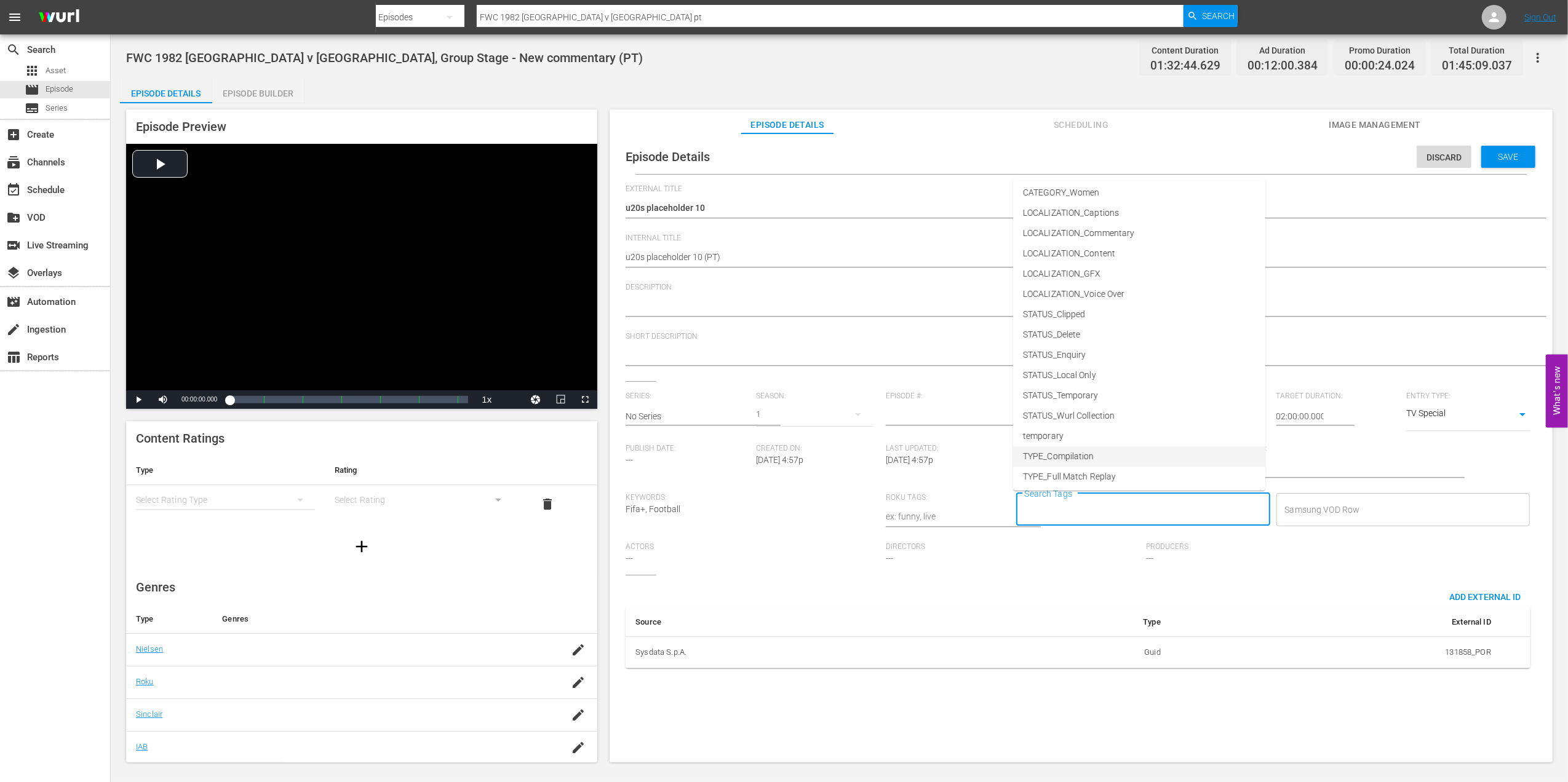
scroll to position [62, 0]
click at [1090, 438] on li "TYPE_Live" at bounding box center [1139, 435] width 252 height 21
click at [1147, 505] on input "Search Tags" at bounding box center [1169, 510] width 156 height 22
click at [1082, 333] on span "STATUS_Temporary" at bounding box center [1061, 334] width 76 height 13
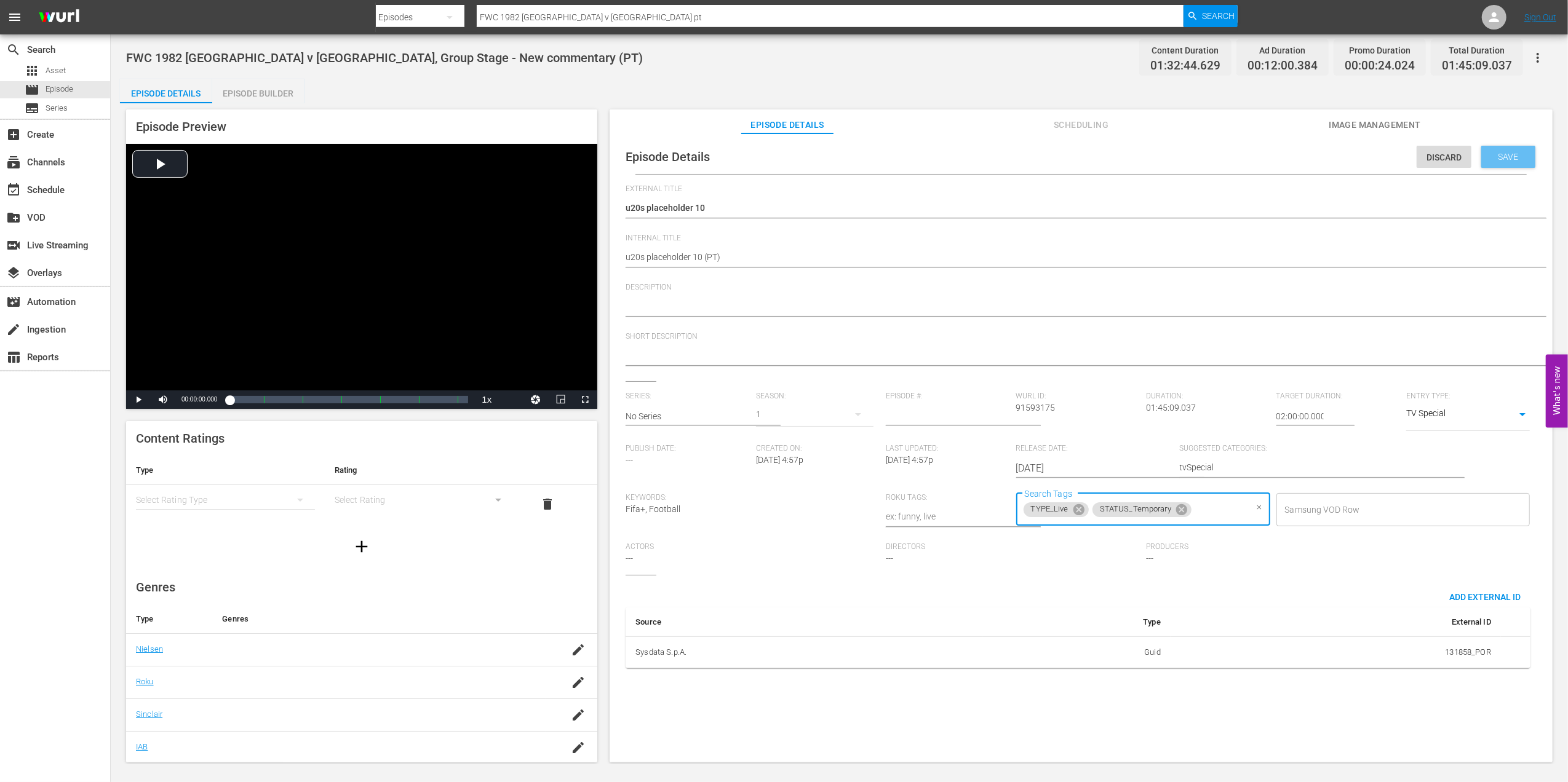
click at [1499, 158] on span "Save" at bounding box center [1508, 156] width 40 height 10
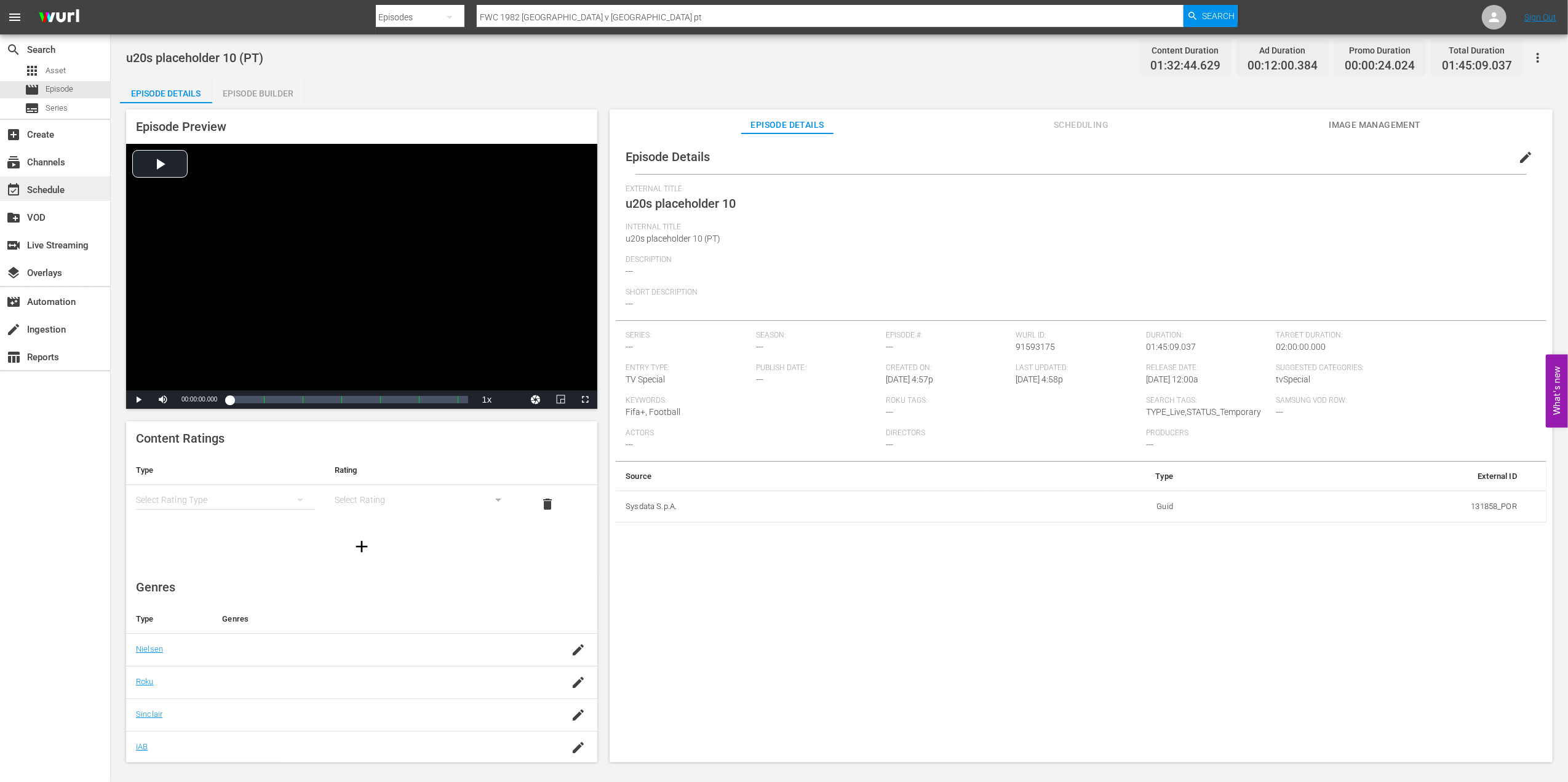
click at [63, 187] on div "event_available Schedule" at bounding box center [34, 188] width 69 height 11
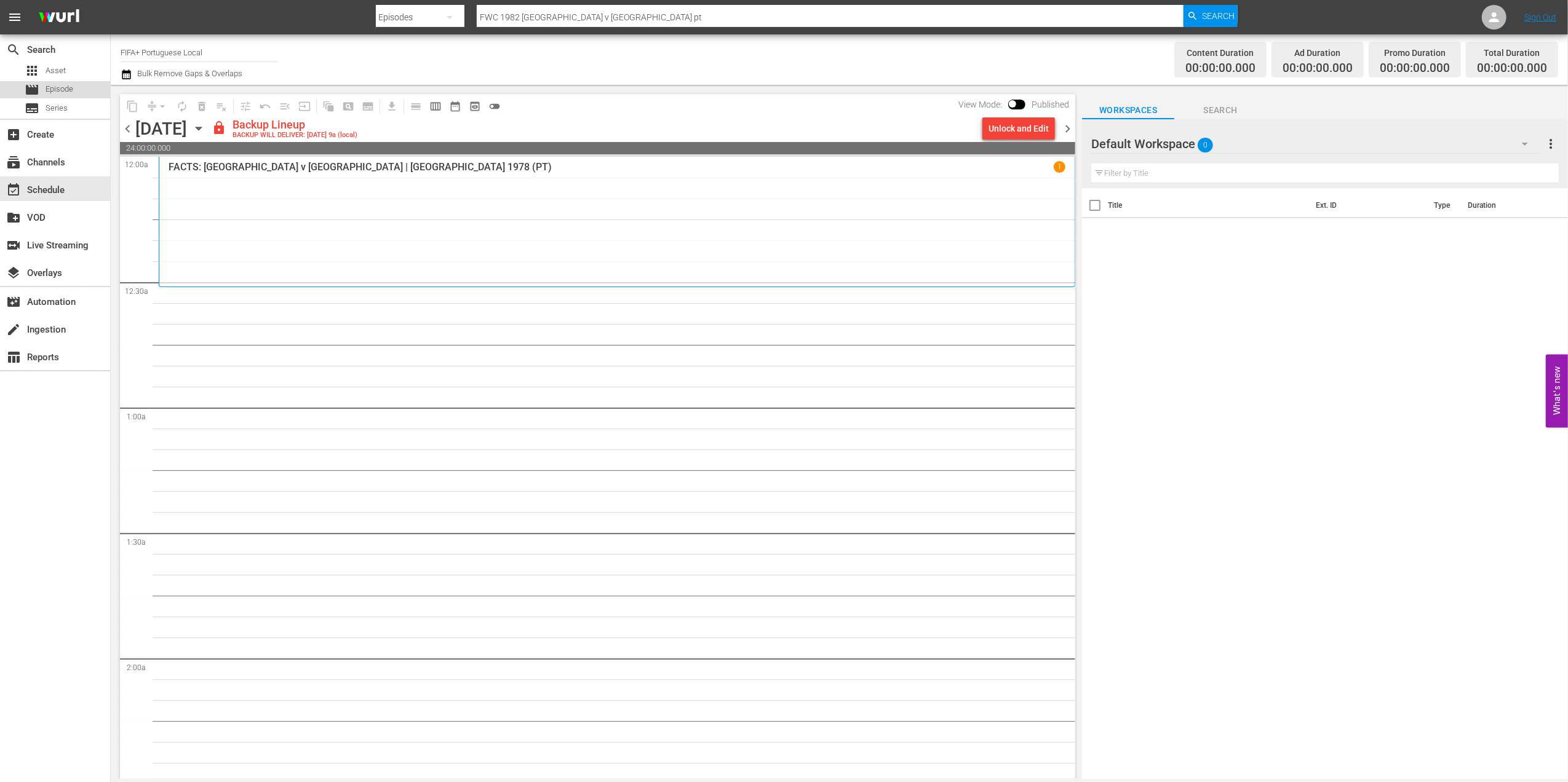
click at [69, 83] on span "Episode" at bounding box center [59, 89] width 28 height 12
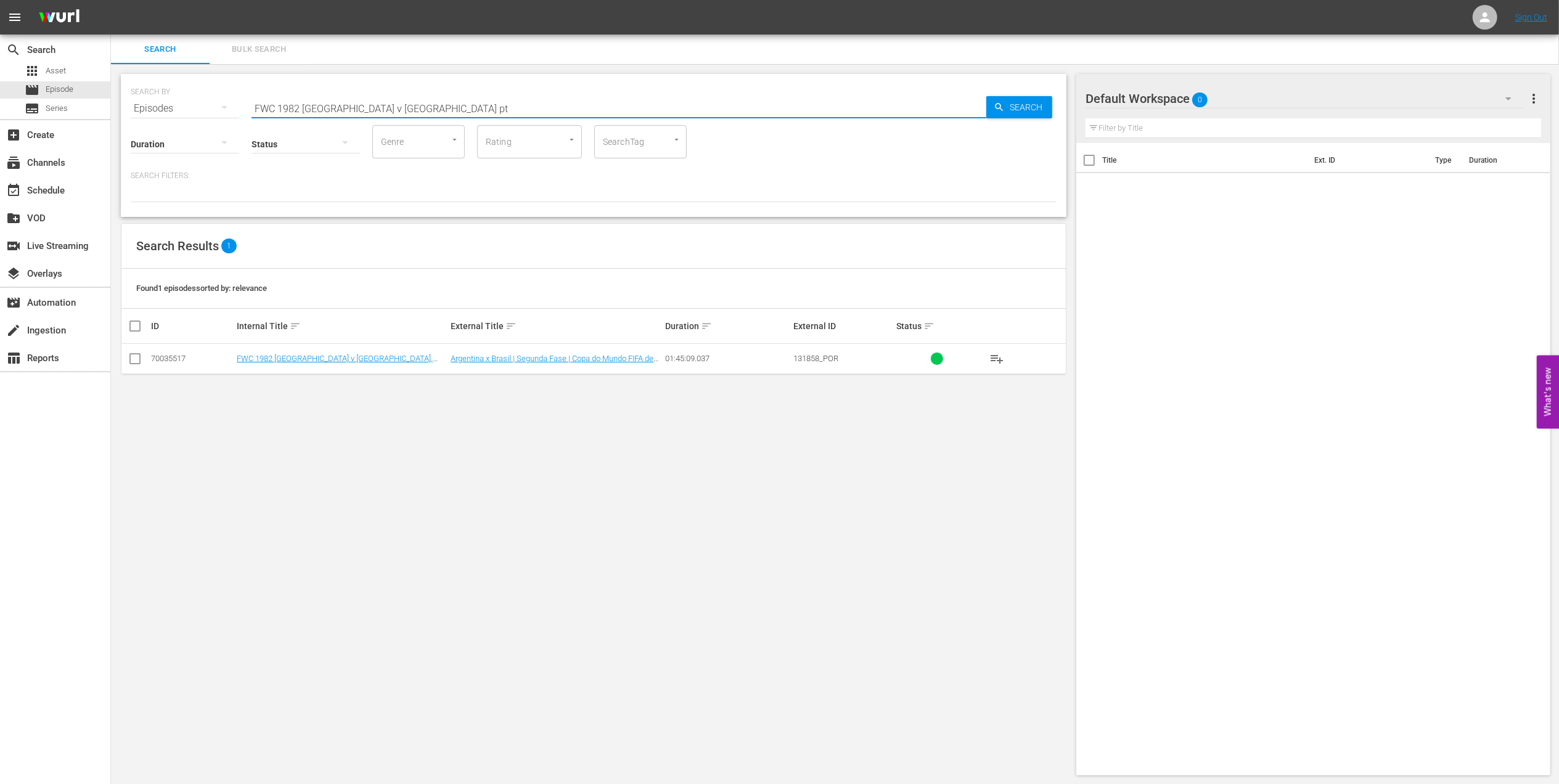
drag, startPoint x: 401, startPoint y: 106, endPoint x: 215, endPoint y: 104, distance: 186.0
click at [215, 104] on div "SEARCH BY Search By Episodes Search ID, Title, Description, Keywords, or Catego…" at bounding box center [594, 101] width 926 height 44
paste input "78 - Final - Argentina v Netherlands"
click at [456, 101] on input "FWC 1978 - Final - Argentina v Netherlands" at bounding box center [619, 108] width 735 height 30
click at [138, 360] on input "checkbox" at bounding box center [135, 361] width 15 height 15
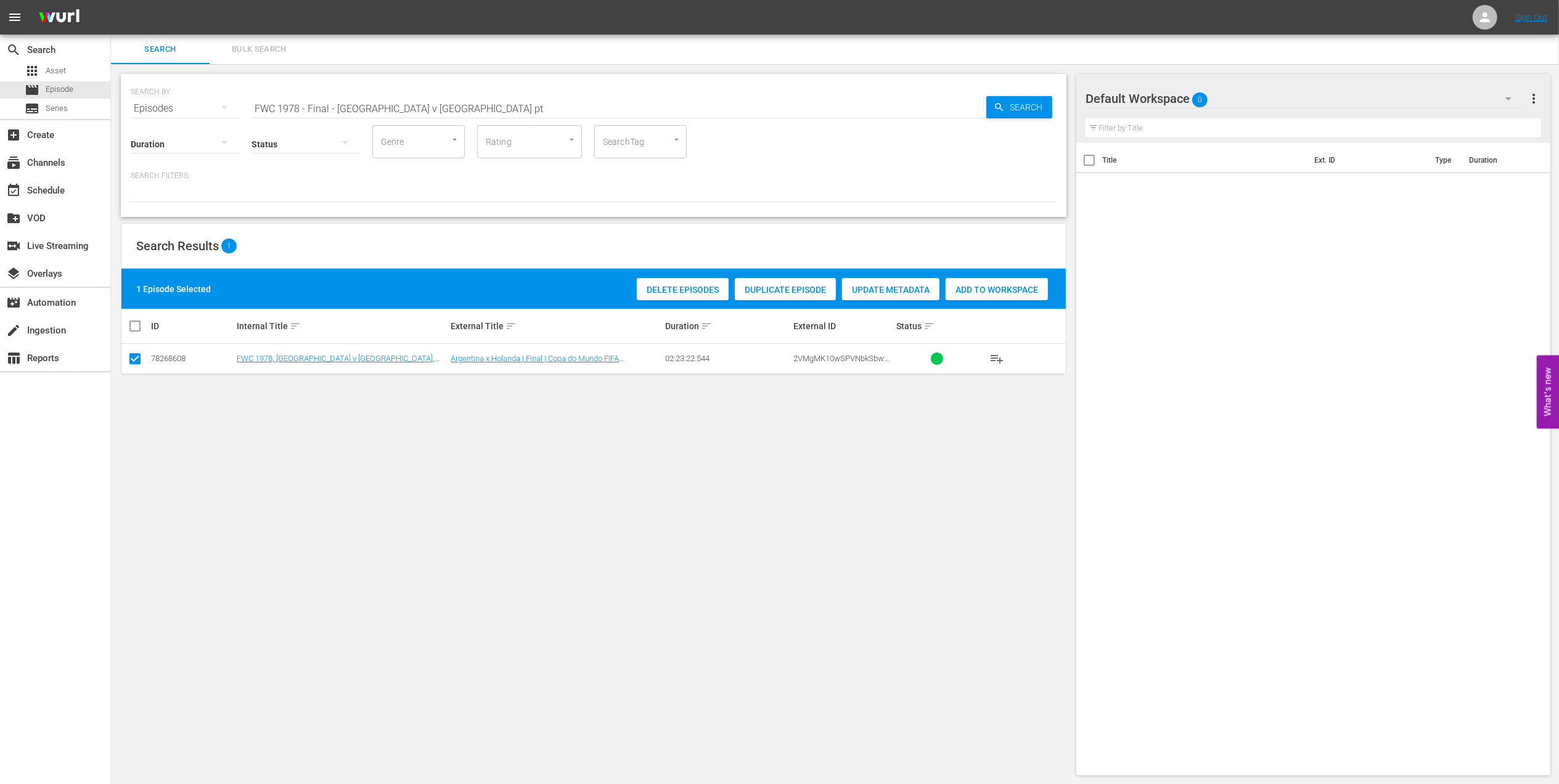
click at [979, 285] on span "Add to Workspace" at bounding box center [997, 289] width 103 height 10
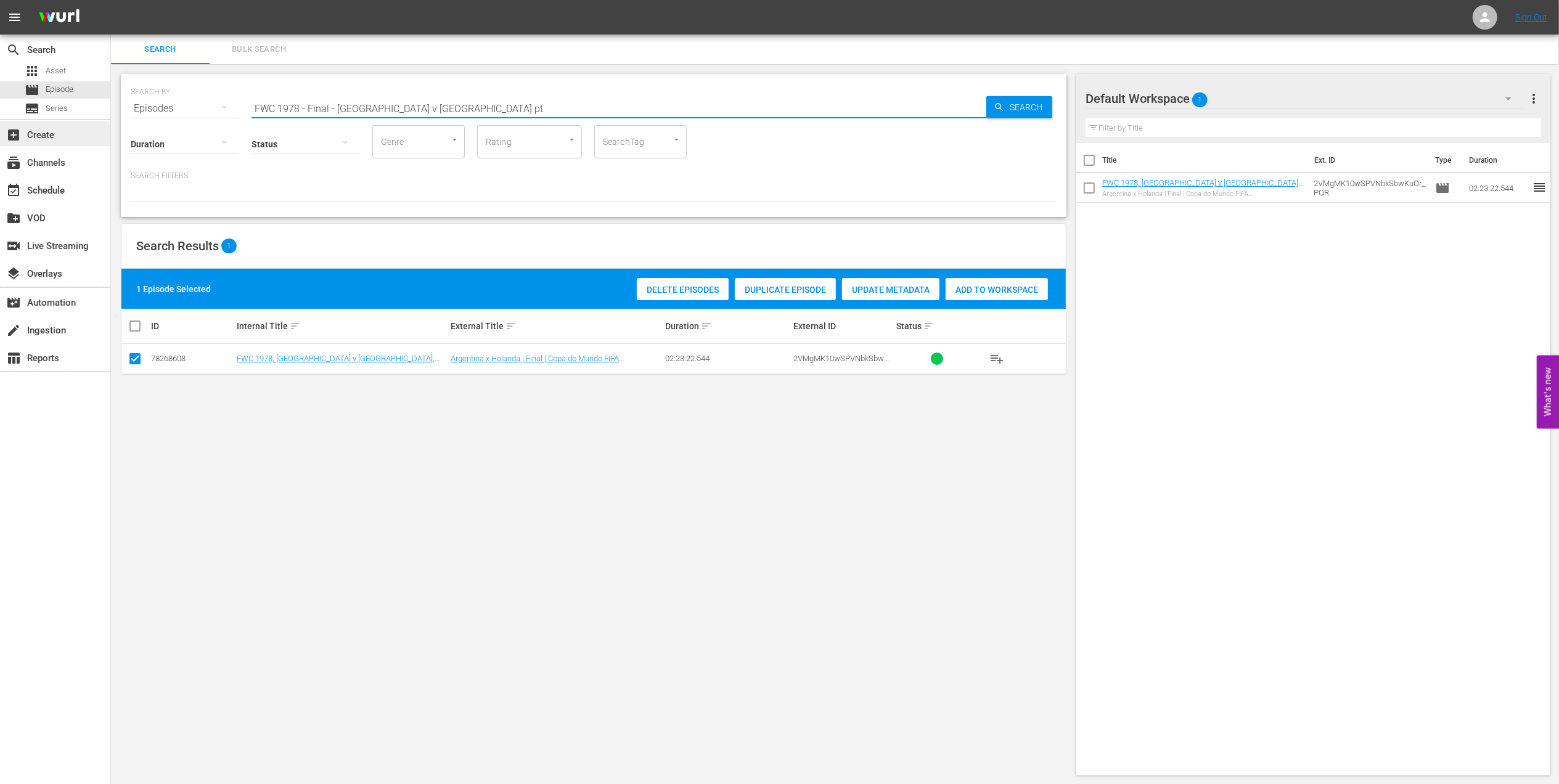
drag, startPoint x: 106, startPoint y: 119, endPoint x: 97, endPoint y: 124, distance: 10.3
click at [111, 0] on div "search Search apps Asset movie Episode subtitles Series add_box Create subscrip…" at bounding box center [835, 0] width 1448 height 0
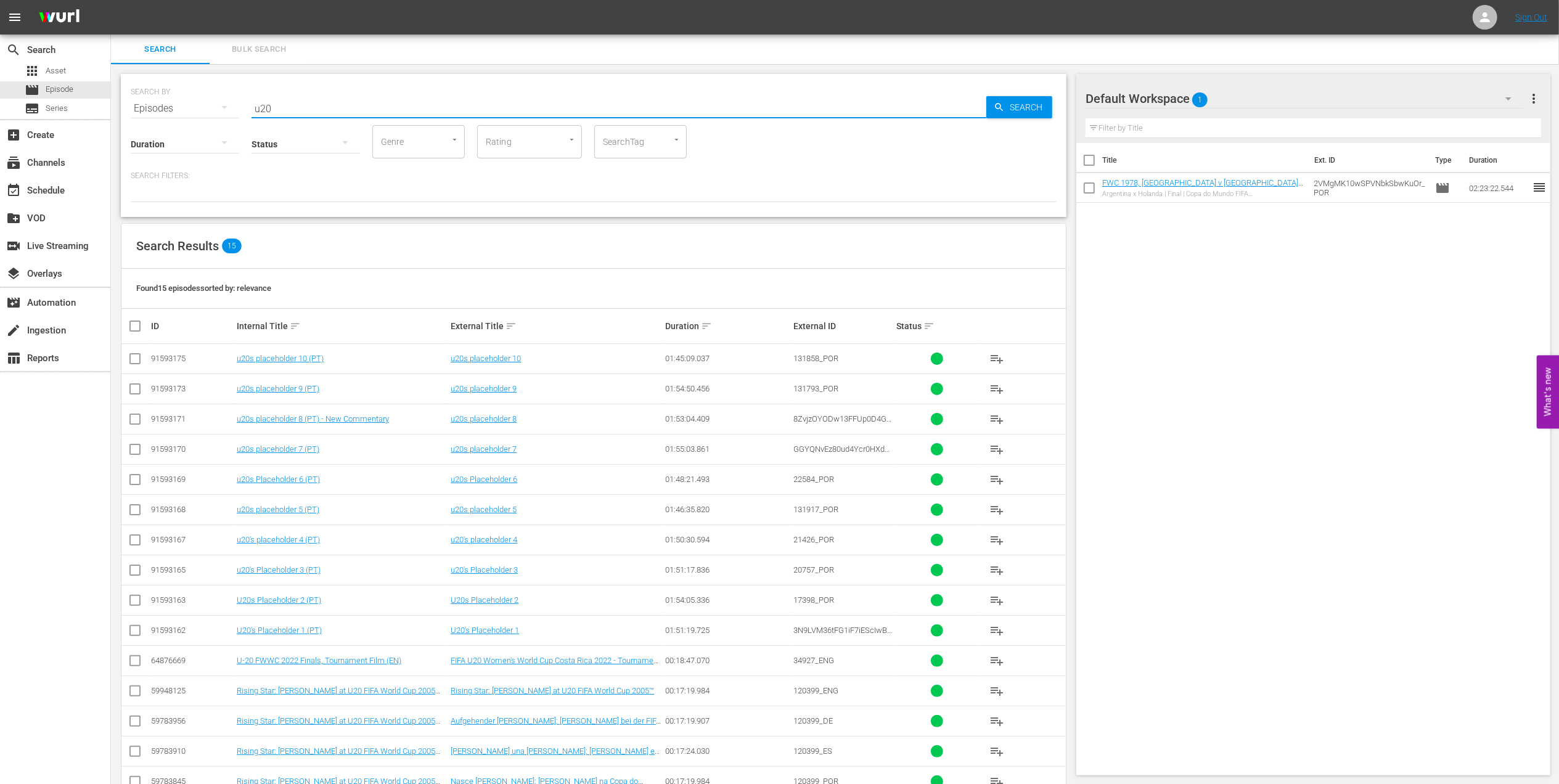
scroll to position [39, 0]
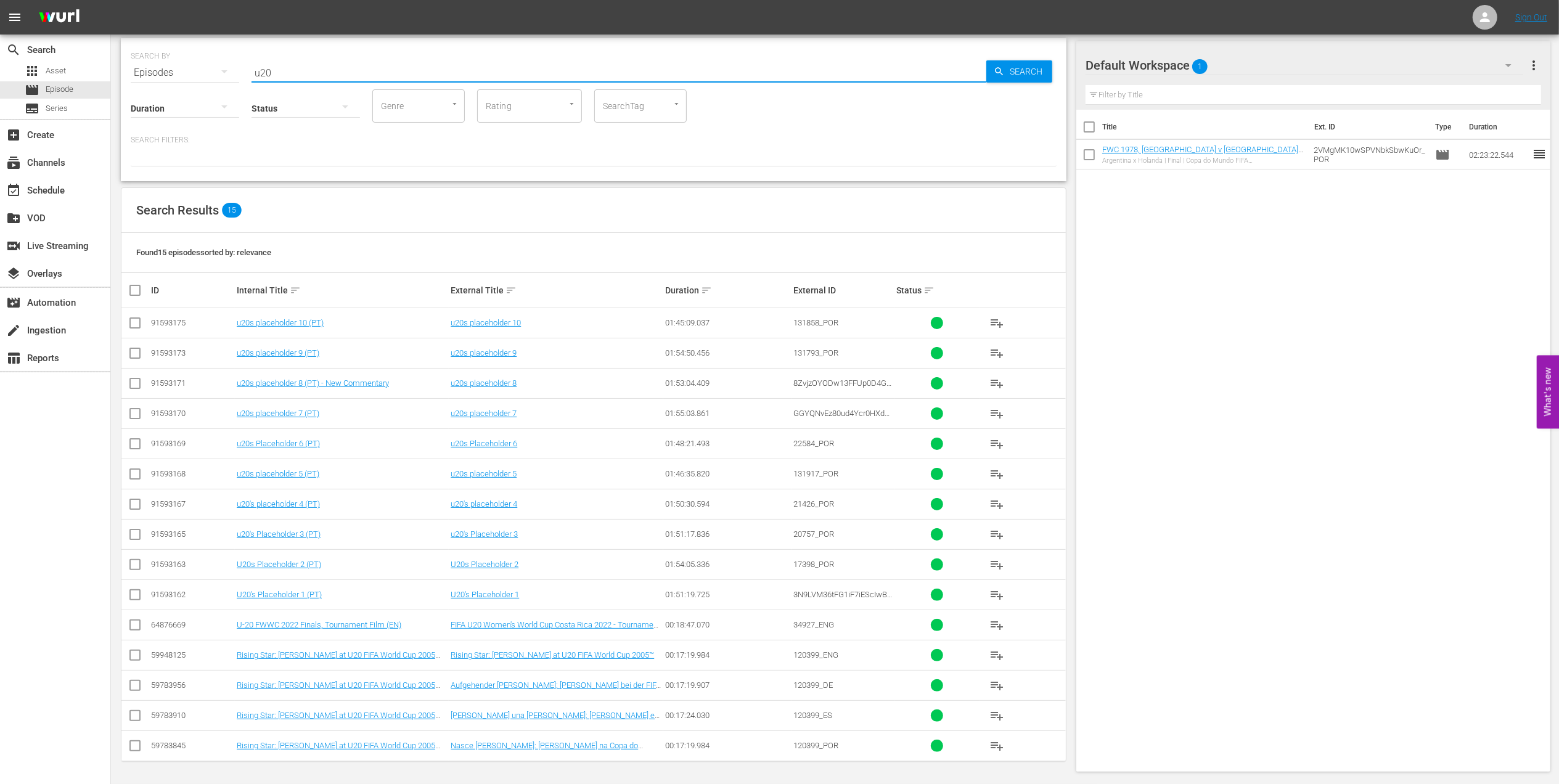
drag, startPoint x: 296, startPoint y: 63, endPoint x: 190, endPoint y: 63, distance: 106.0
click at [190, 63] on div "SEARCH BY Search By Episodes Search ID, Title, Description, Keywords, or Catego…" at bounding box center [594, 65] width 926 height 44
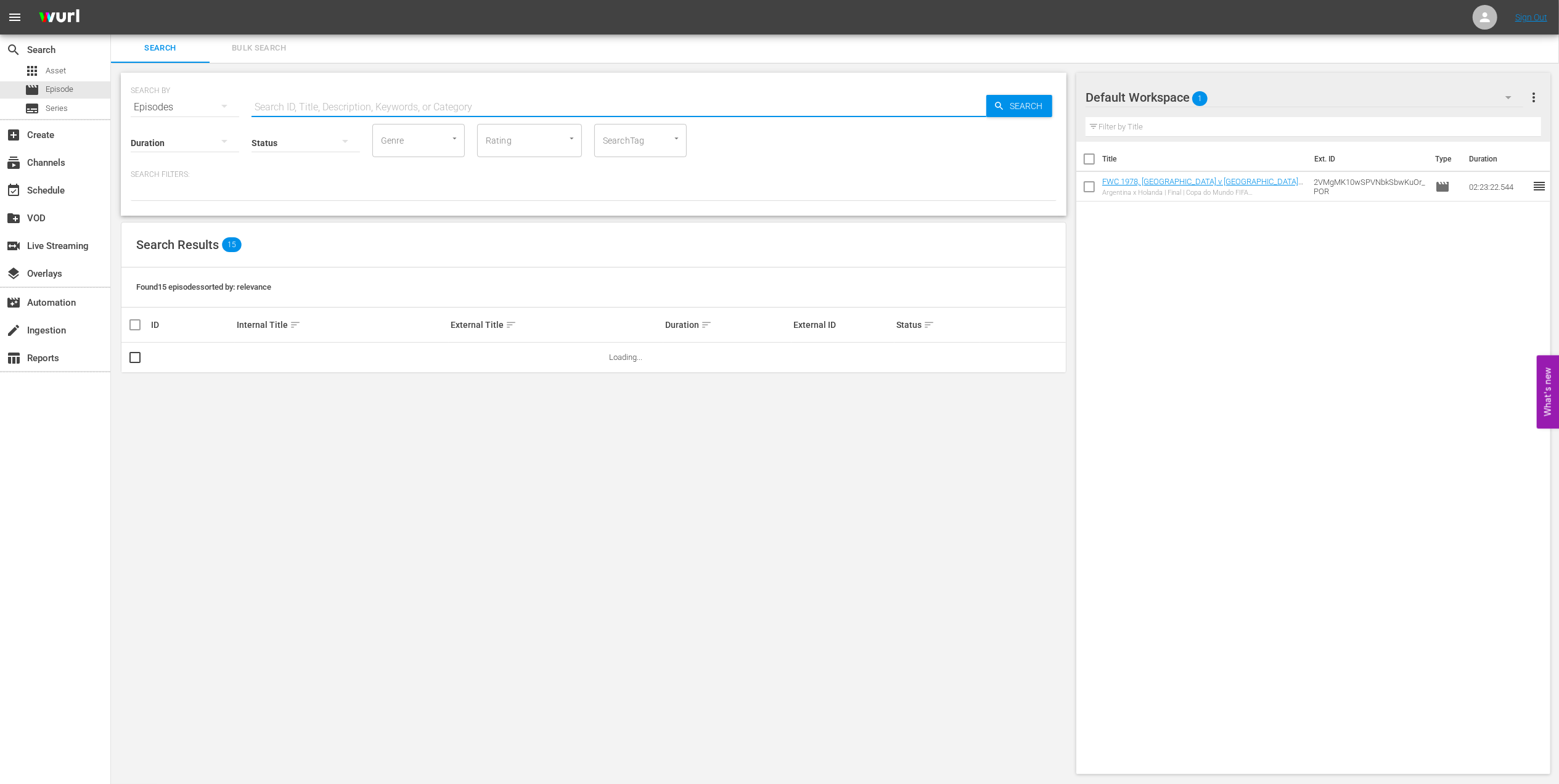
scroll to position [0, 0]
click at [327, 64] on div "SEARCH BY Search By Episodes Search ID, Title, Description, Keywords, or Catego…" at bounding box center [594, 424] width 966 height 721
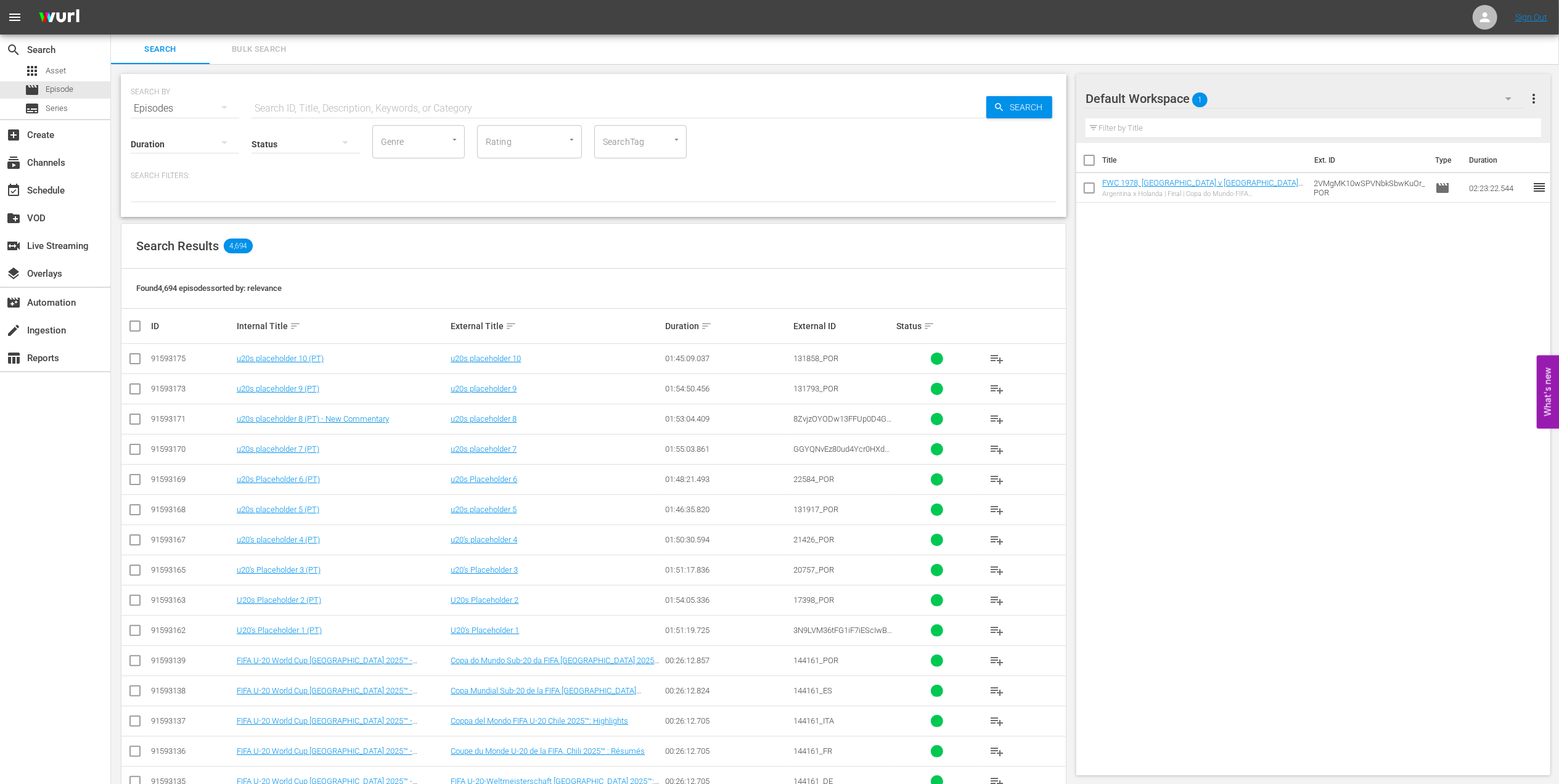
click at [328, 104] on input "text" at bounding box center [619, 108] width 735 height 30
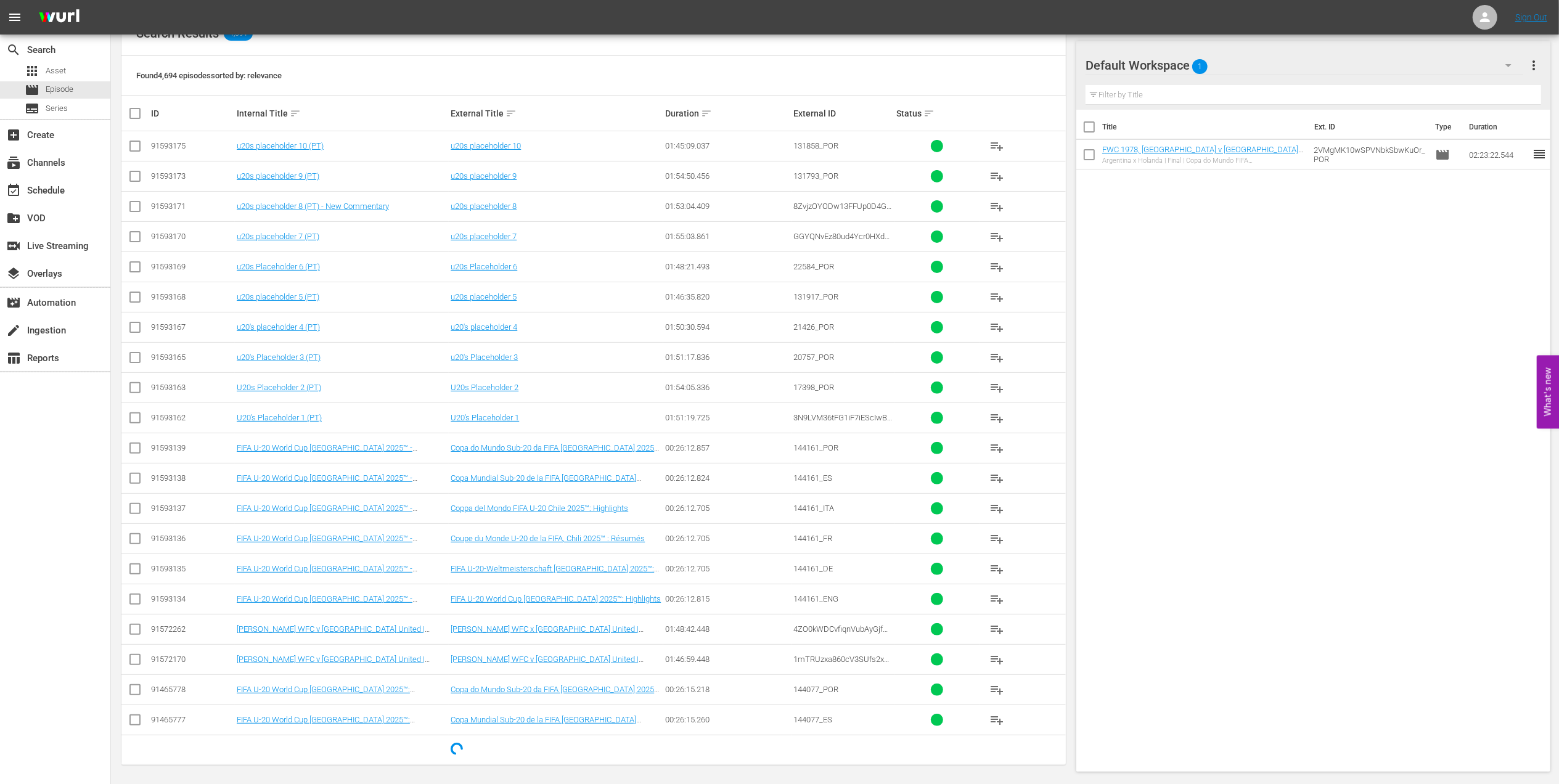
scroll to position [220, 0]
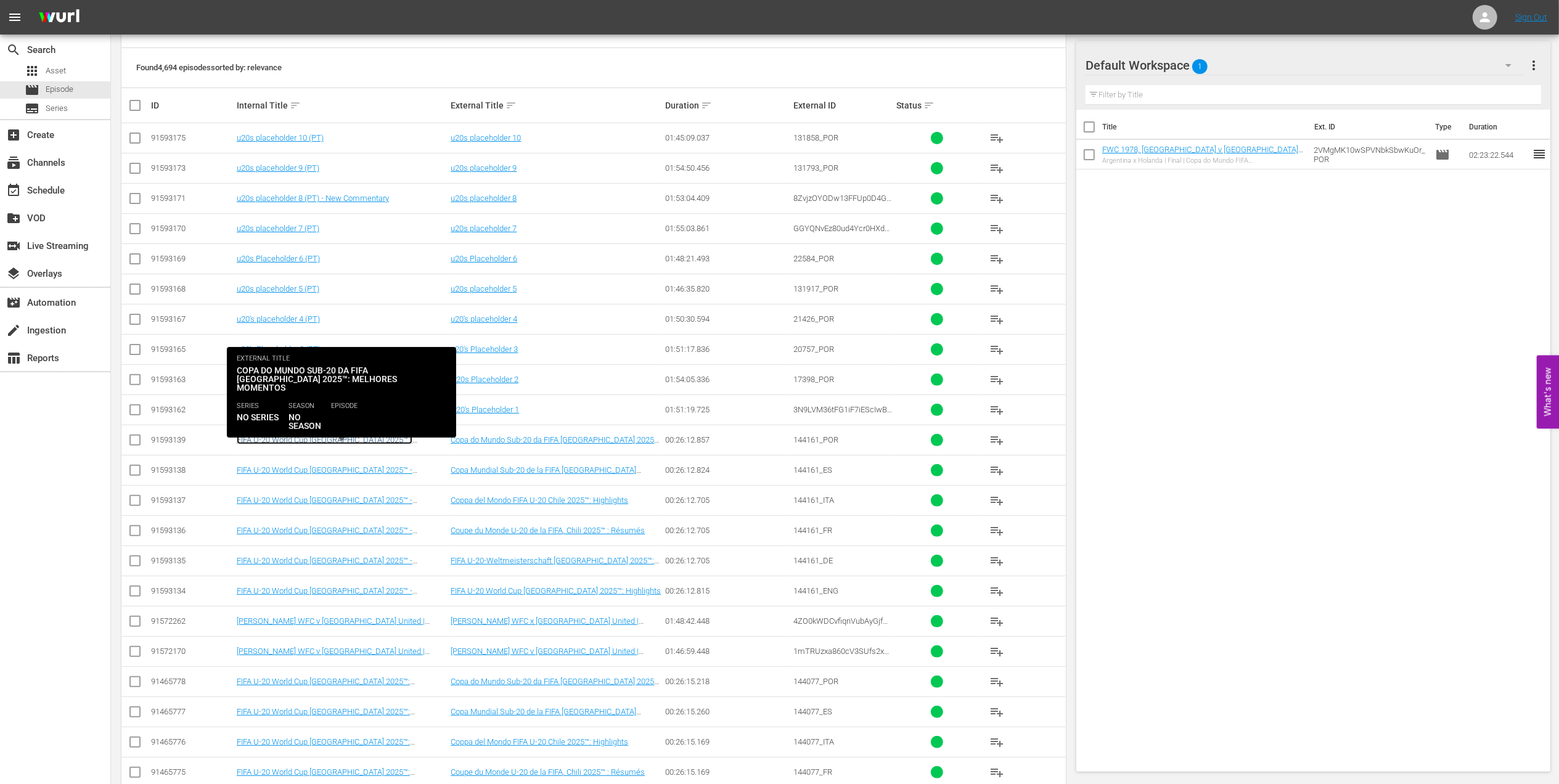
click at [369, 442] on link "FIFA U-20 World Cup Chile 2025™ - Highlights Bundle M4+M5+M6 (PT)" at bounding box center [324, 444] width 176 height 19
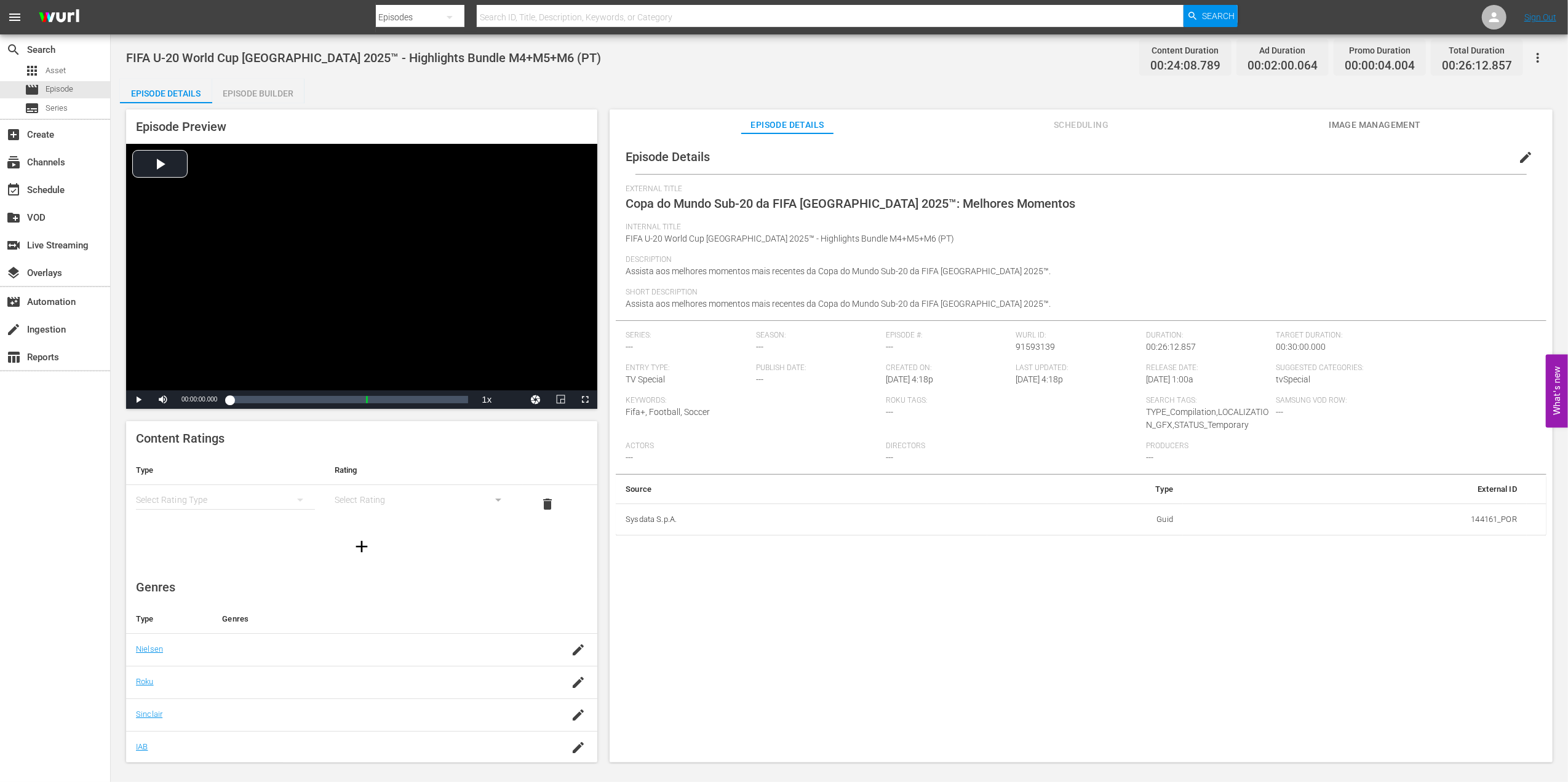
click at [1391, 127] on span "Image Management" at bounding box center [1374, 125] width 92 height 15
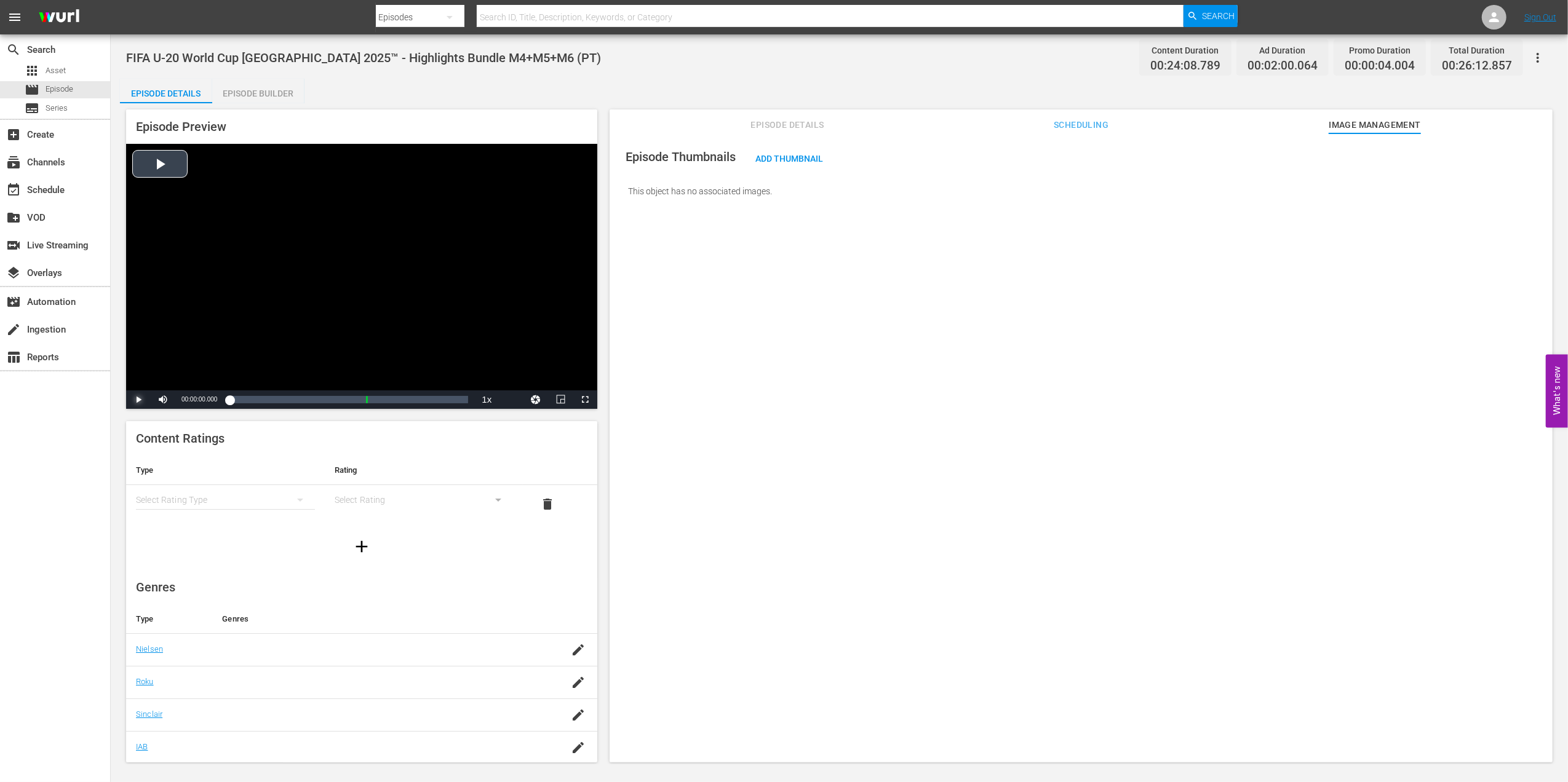
click at [138, 400] on span "Video Player" at bounding box center [138, 400] width 0 height 0
click at [62, 166] on div "subscriptions Channels" at bounding box center [34, 160] width 69 height 11
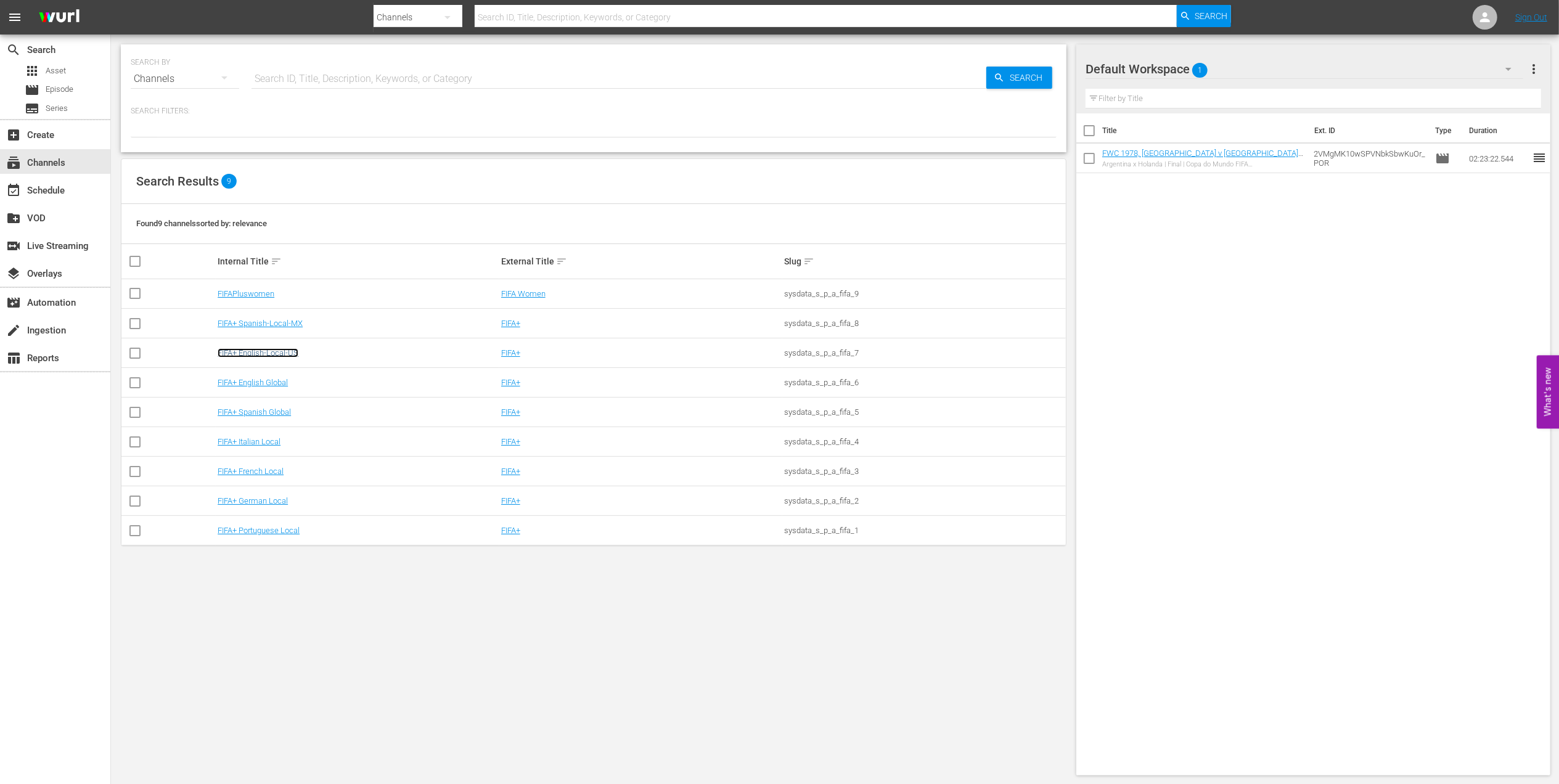
click at [284, 355] on link "FIFA+ English-Local-US" at bounding box center [258, 353] width 81 height 9
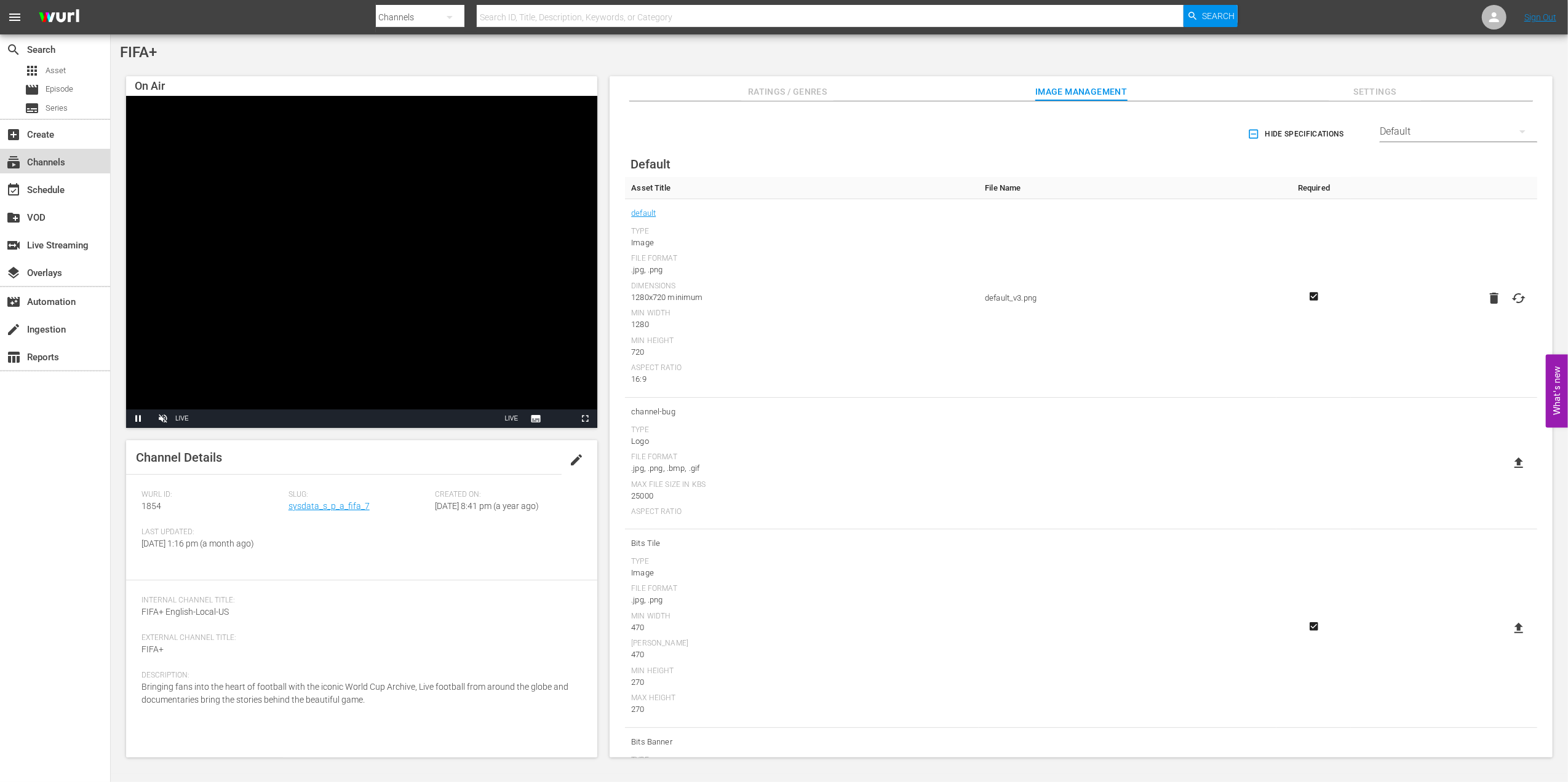
click at [86, 161] on div "subscriptions Channels" at bounding box center [55, 161] width 110 height 24
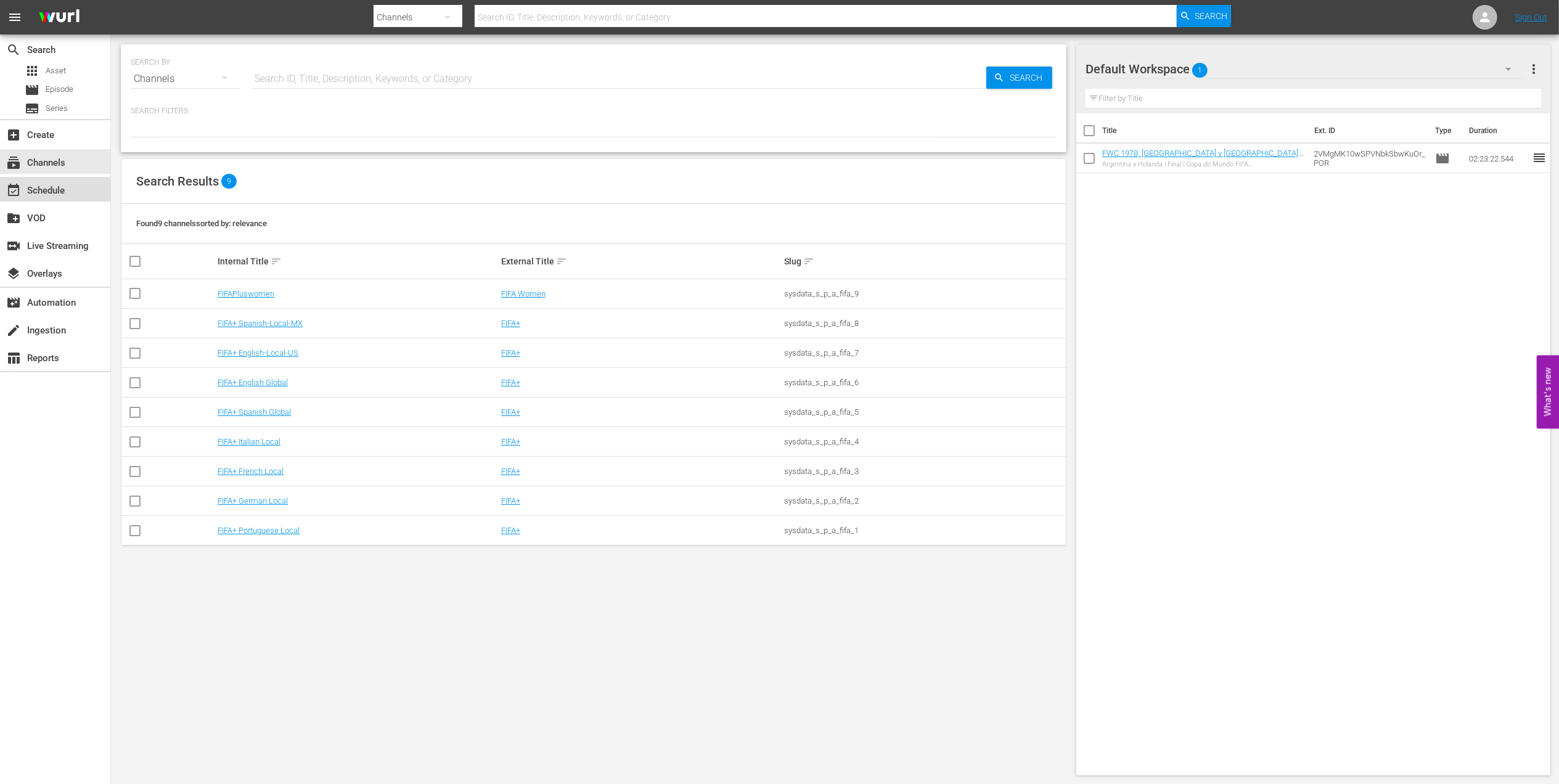
click at [67, 195] on div "event_available Schedule" at bounding box center [55, 189] width 110 height 24
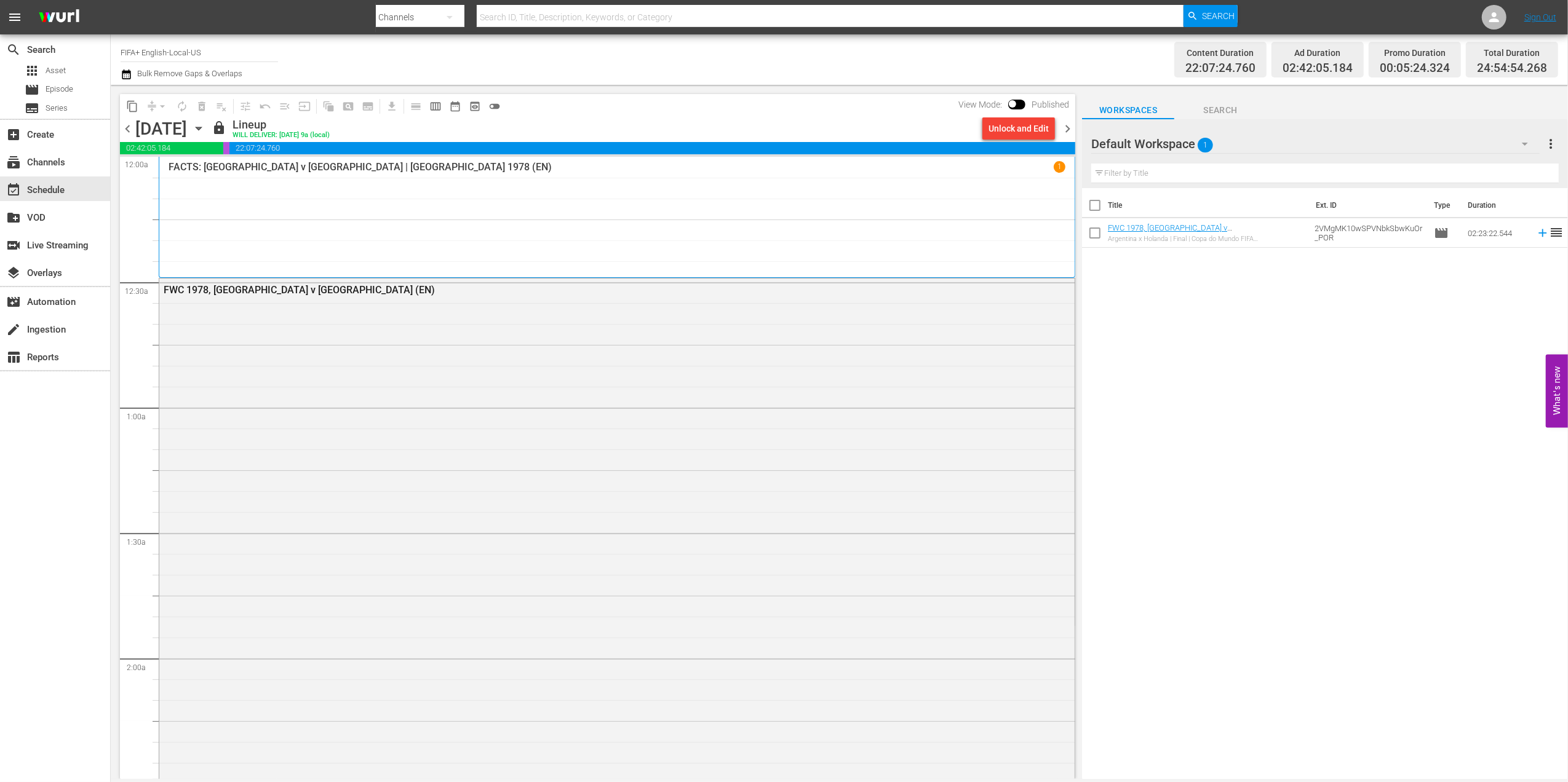
click at [123, 127] on span "chevron_left" at bounding box center [127, 129] width 15 height 15
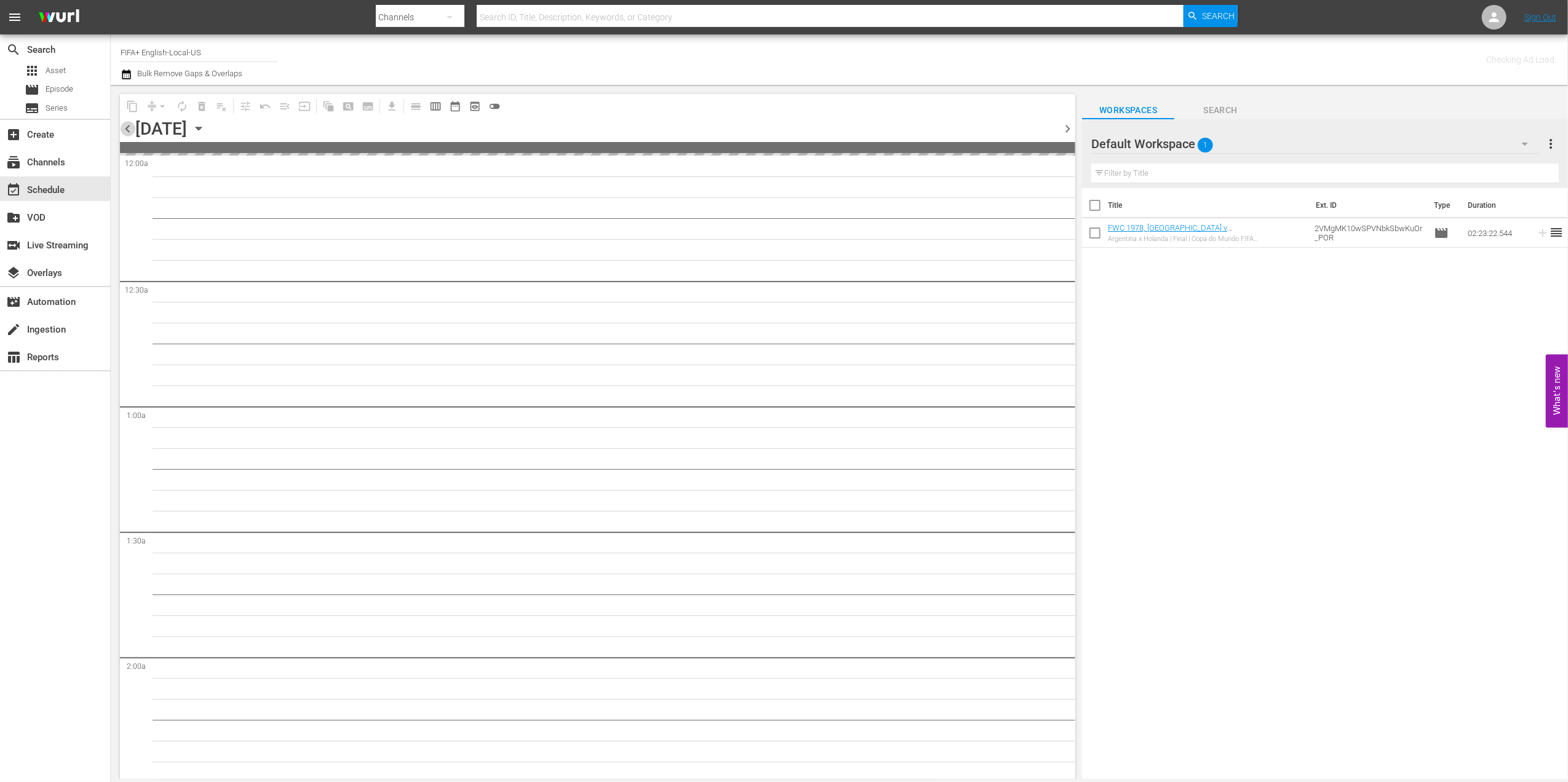
click at [123, 127] on span "chevron_left" at bounding box center [127, 129] width 15 height 15
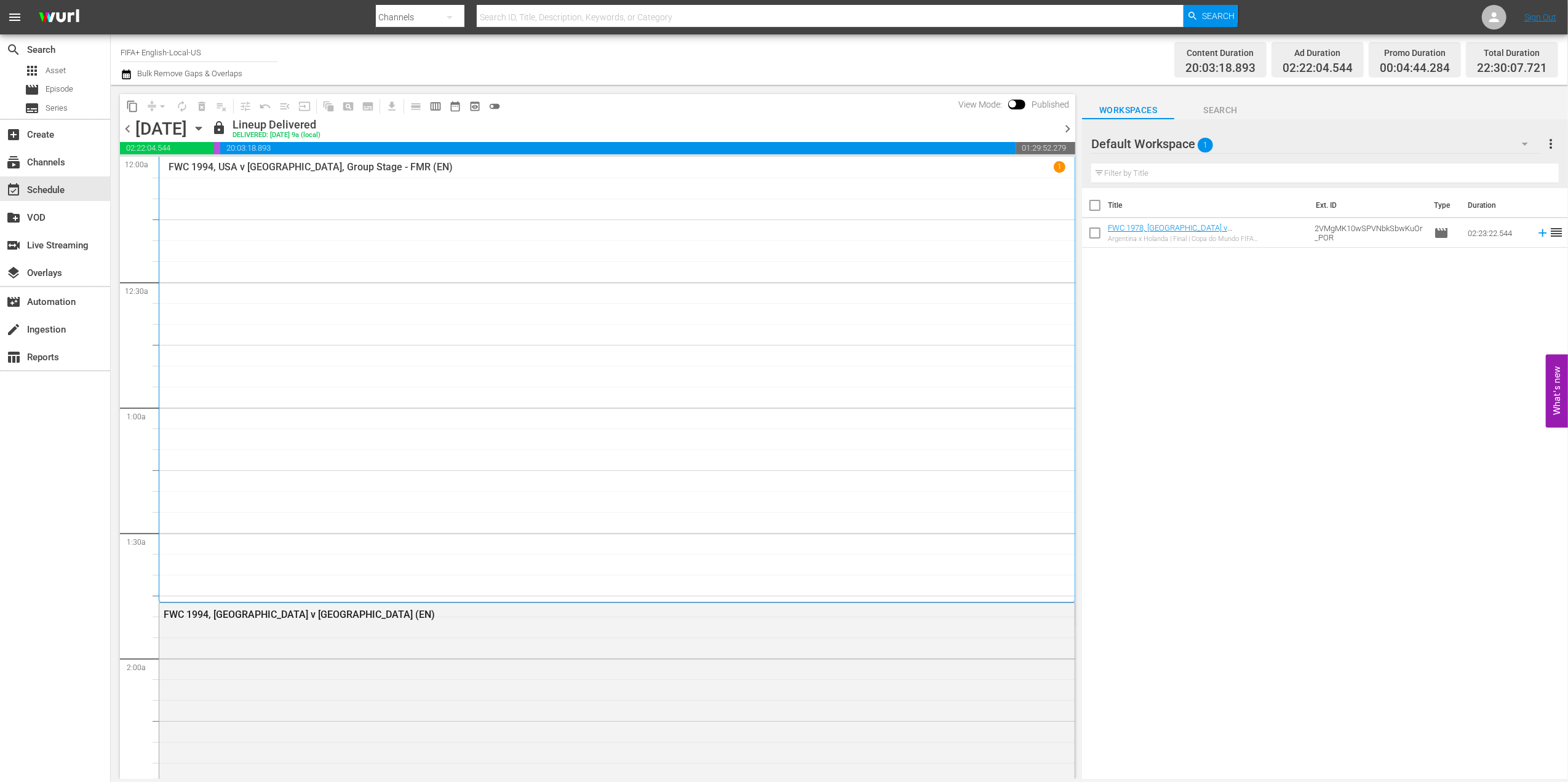
click at [1066, 126] on span "chevron_right" at bounding box center [1068, 129] width 15 height 15
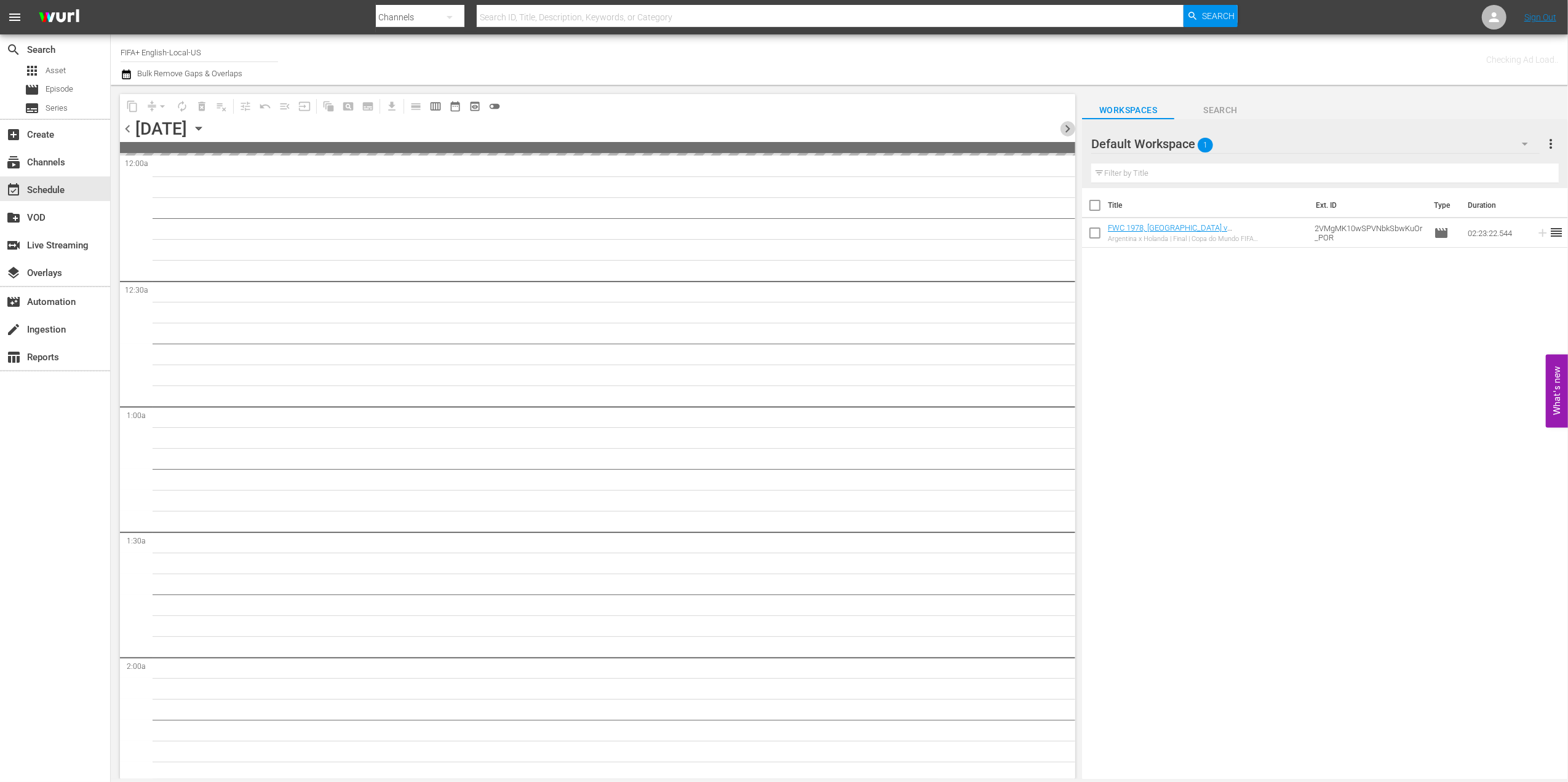
click at [1066, 126] on span "chevron_right" at bounding box center [1068, 129] width 15 height 15
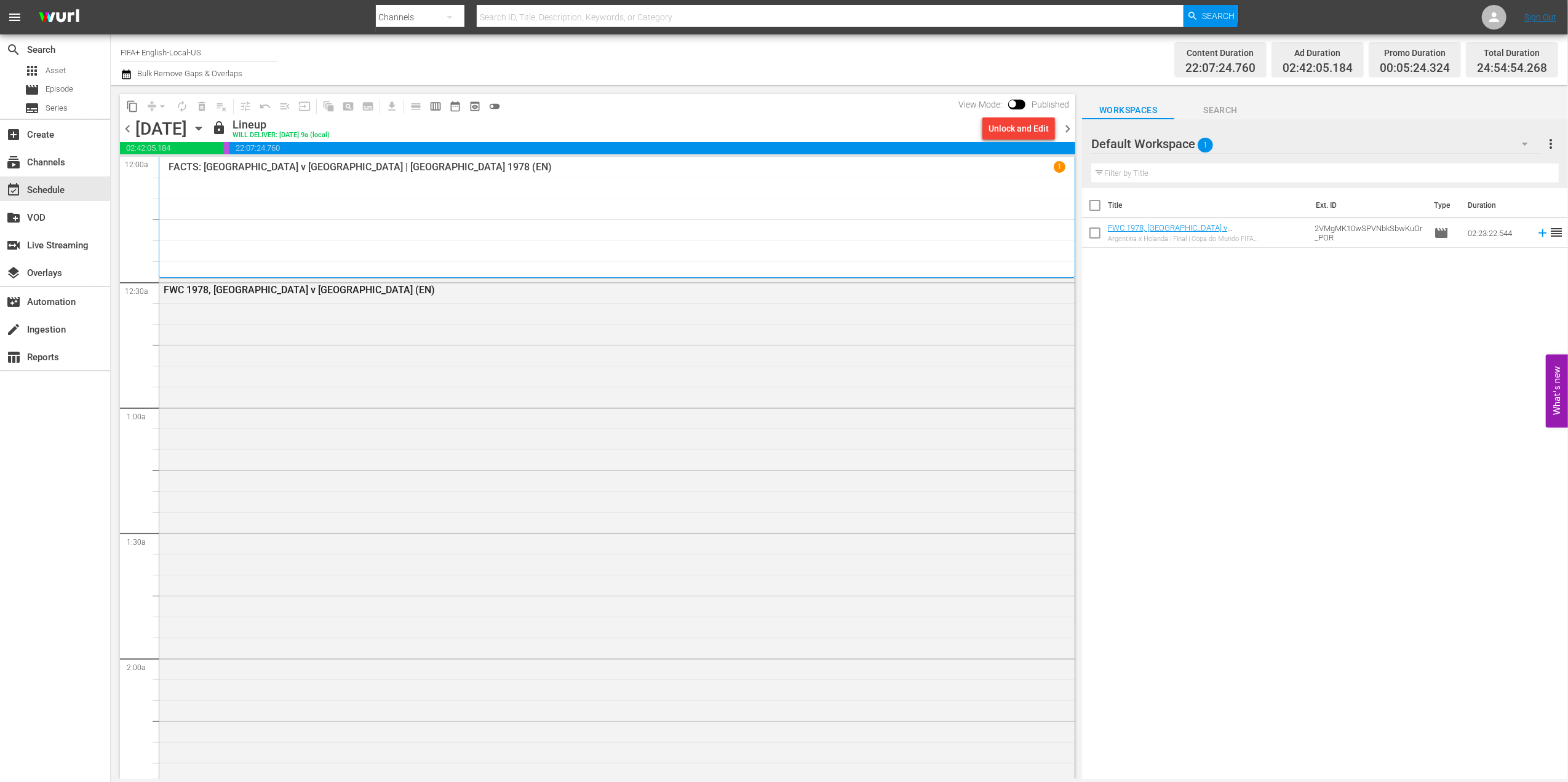
click at [126, 128] on span "chevron_left" at bounding box center [127, 129] width 15 height 15
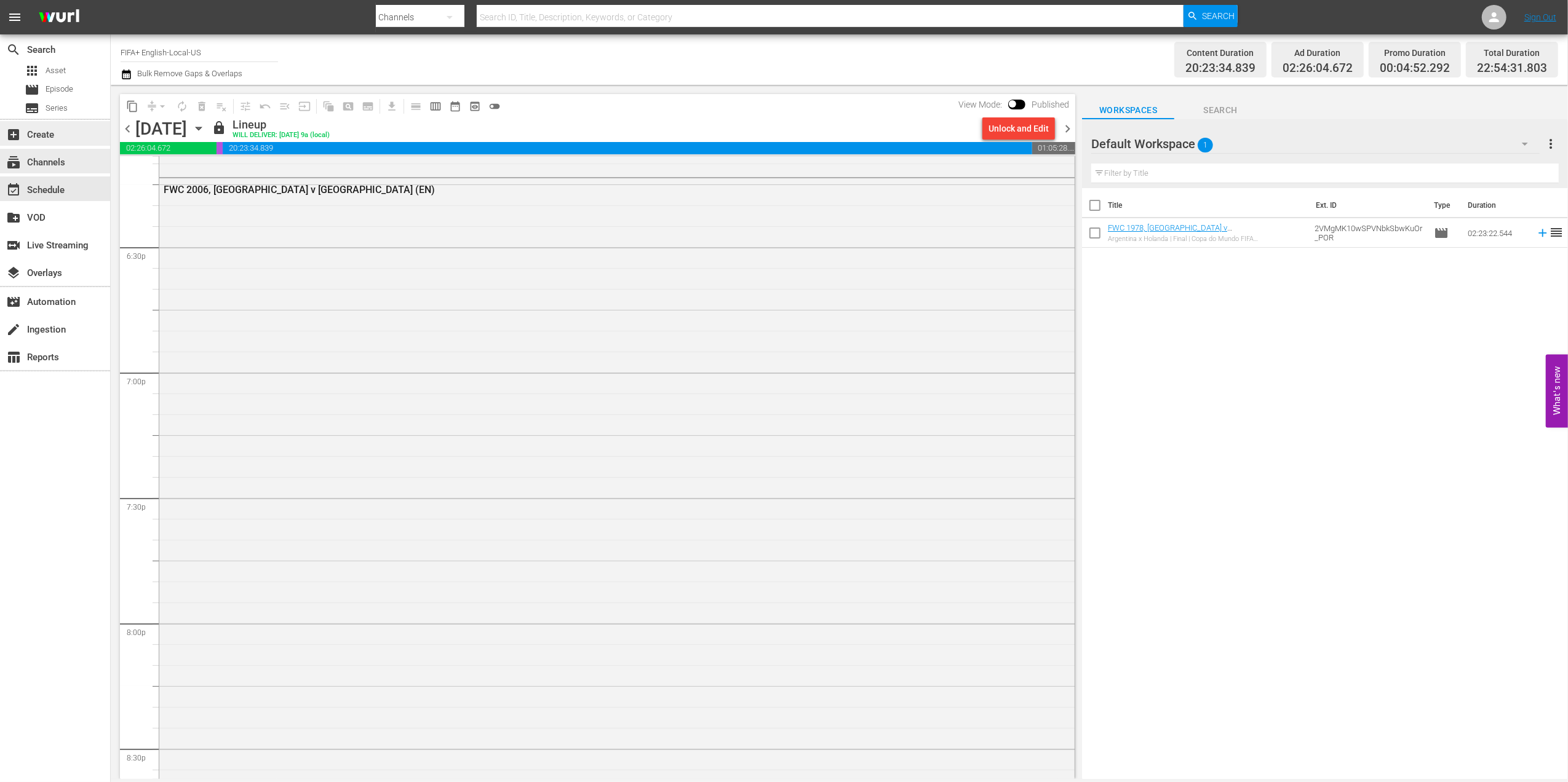
scroll to position [4552, 0]
click at [62, 166] on div "subscriptions Channels" at bounding box center [34, 160] width 69 height 11
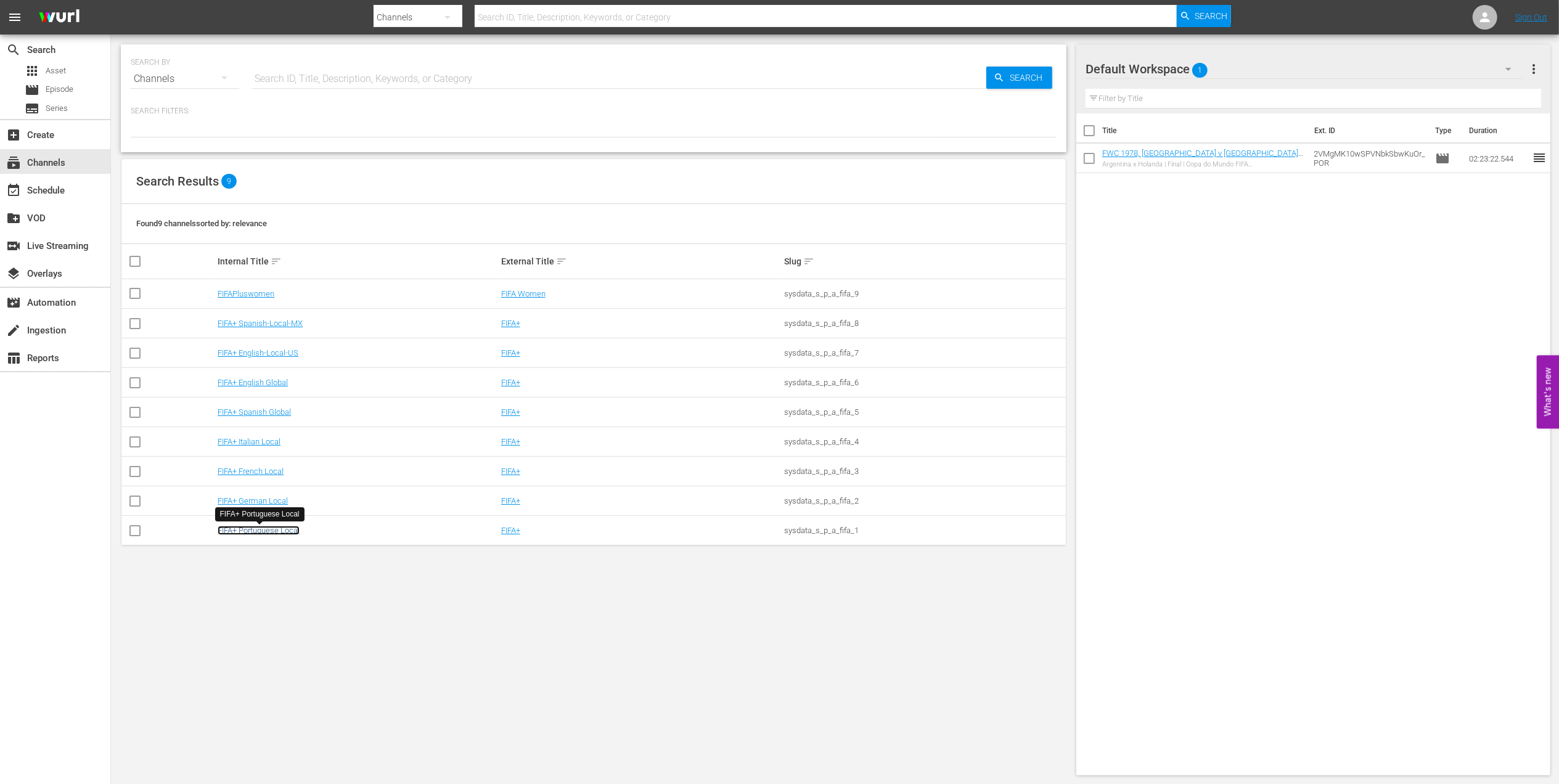
click at [289, 530] on link "FIFA+ Portuguese Local" at bounding box center [259, 531] width 82 height 9
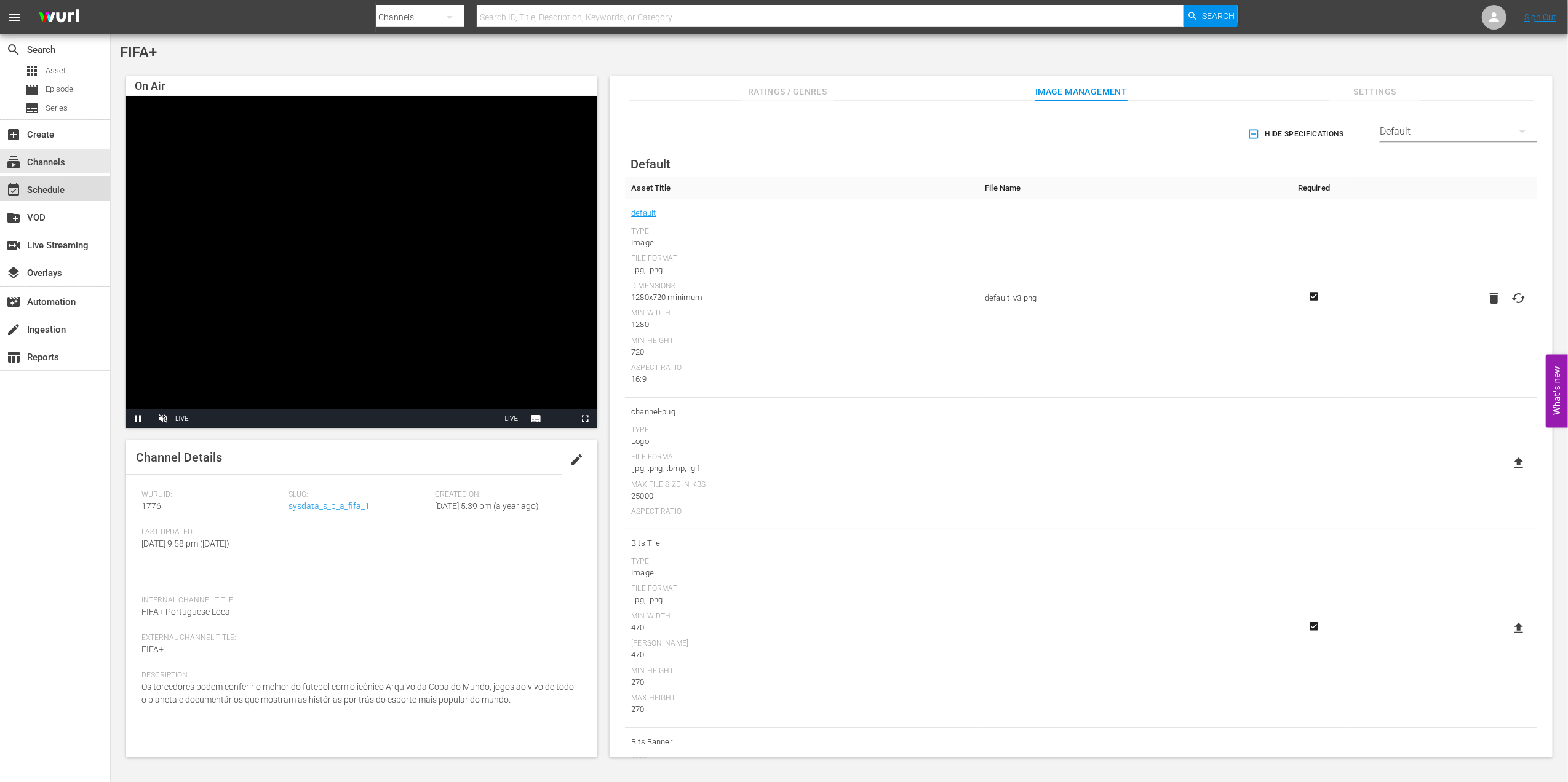
click at [67, 185] on div "event_available Schedule" at bounding box center [34, 188] width 69 height 11
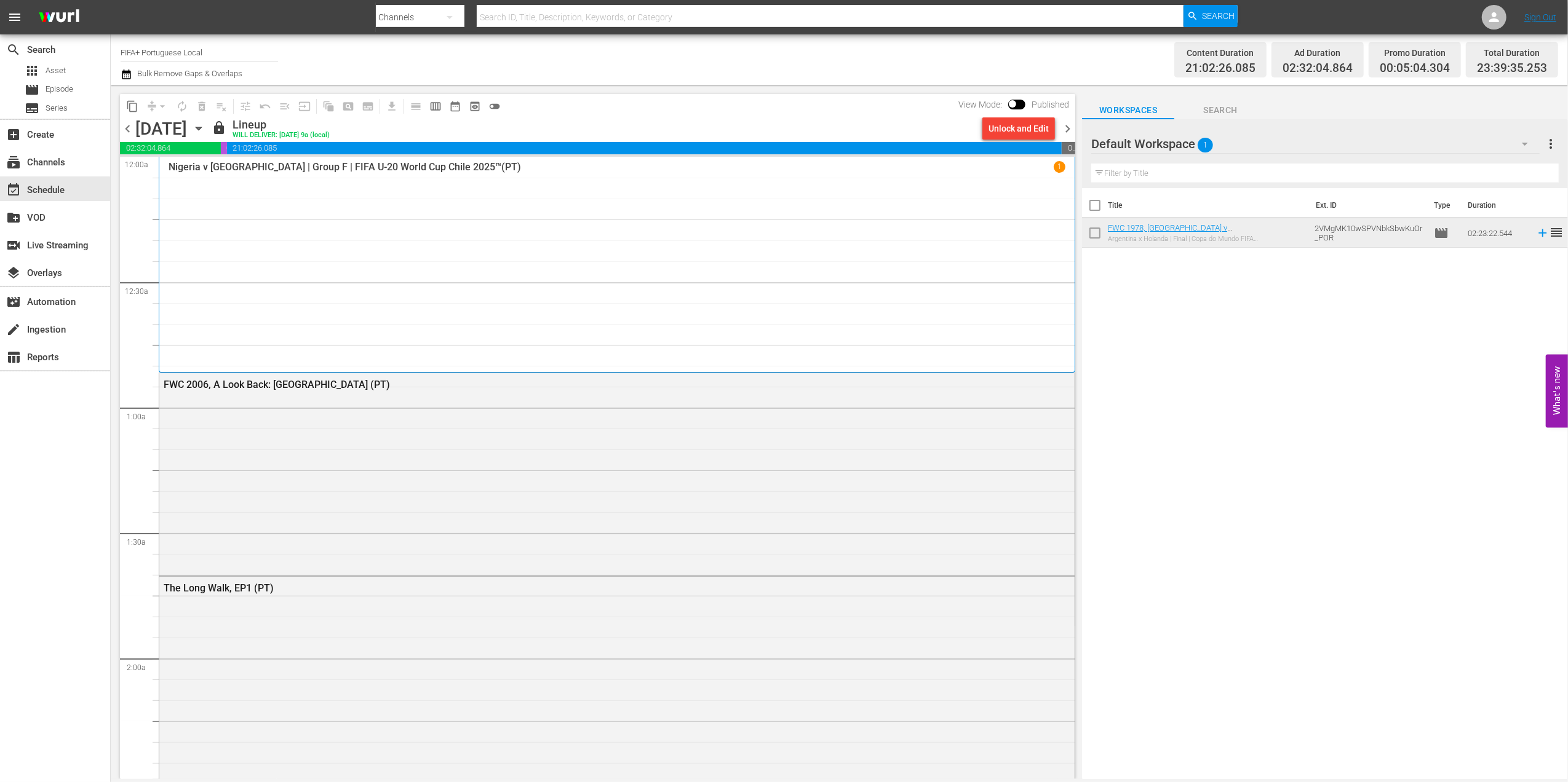
click at [1062, 124] on span "chevron_right" at bounding box center [1068, 129] width 15 height 15
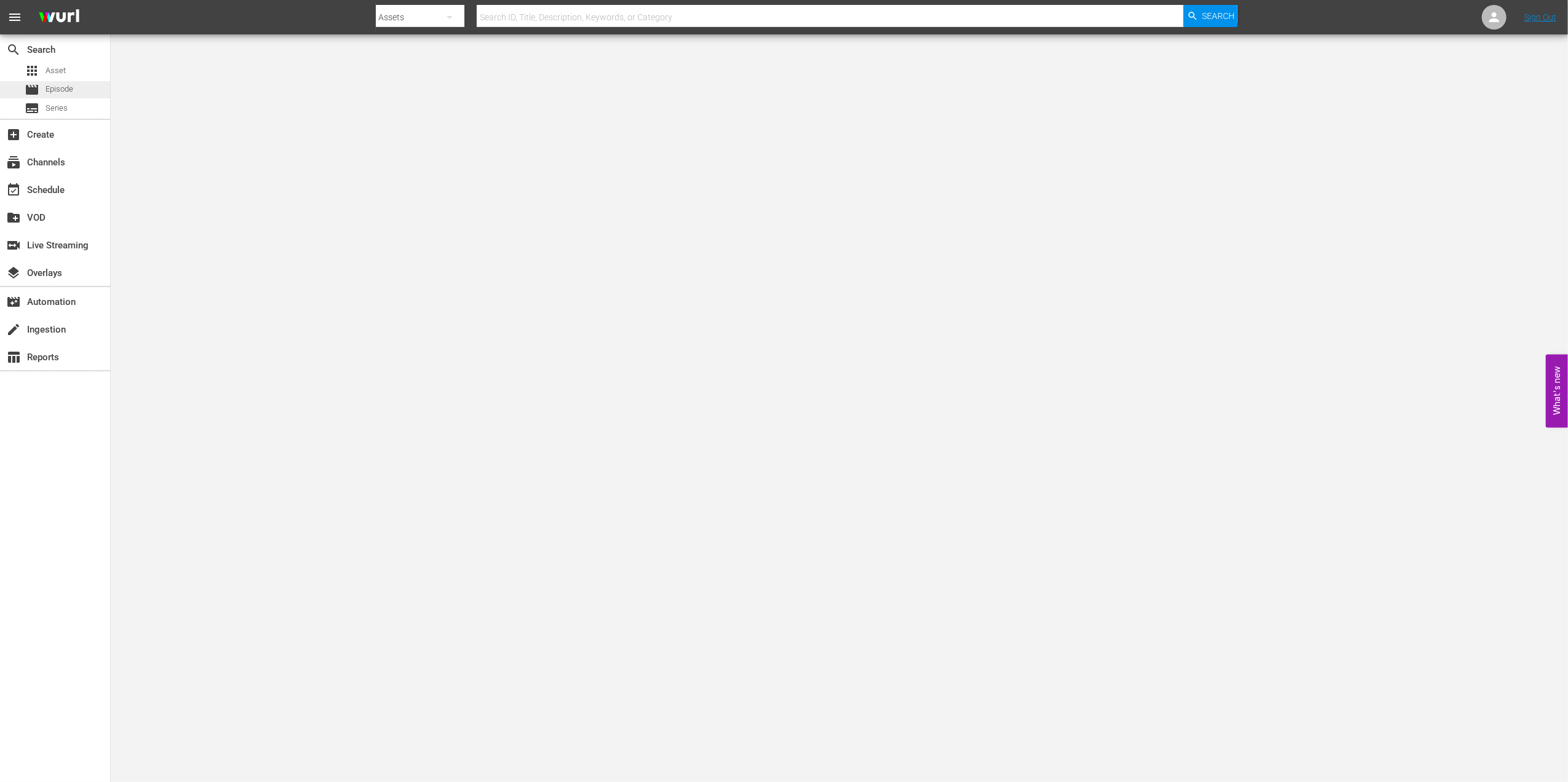
click at [55, 95] on span "Episode" at bounding box center [59, 89] width 28 height 12
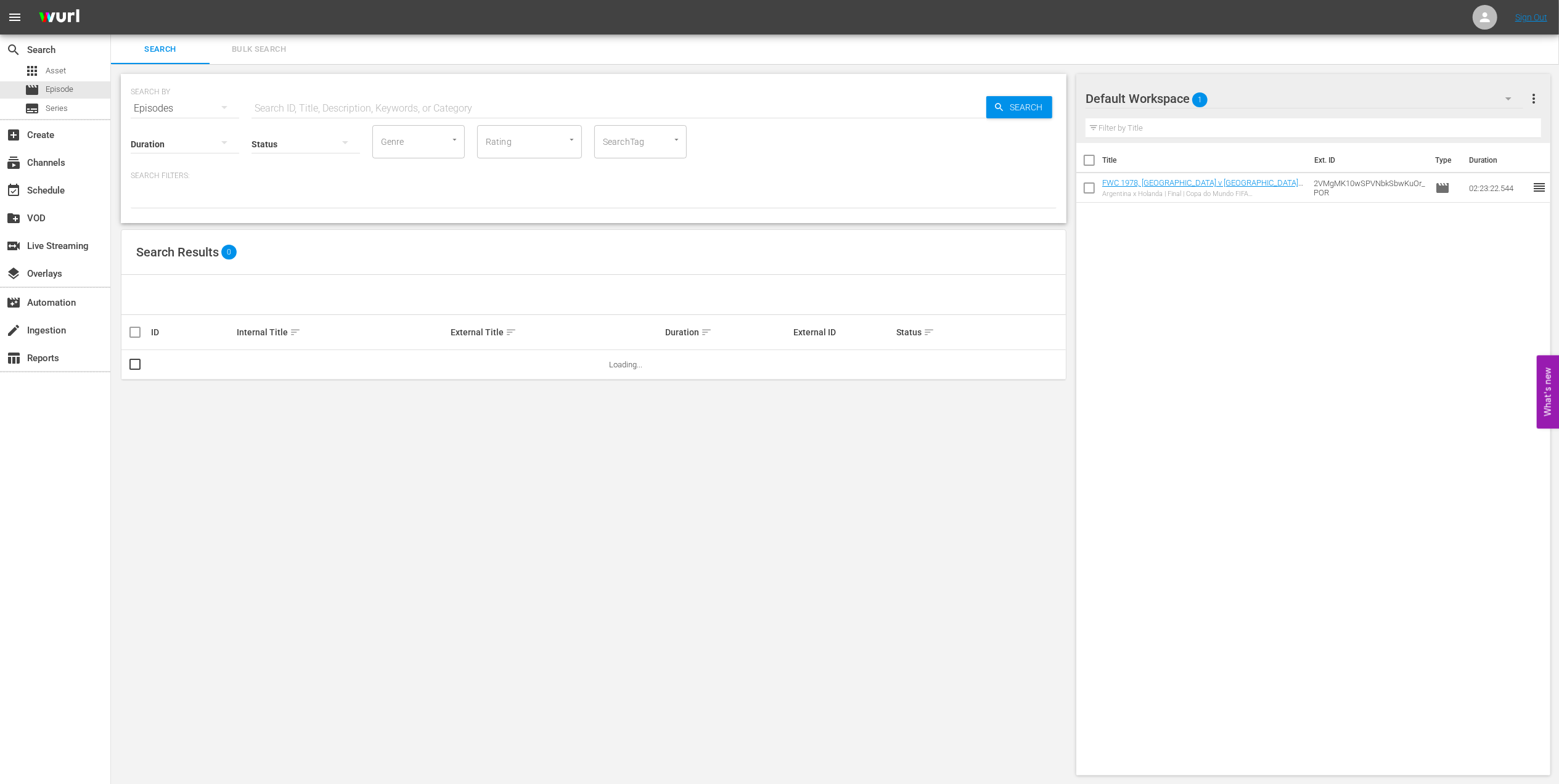
click at [405, 110] on input "text" at bounding box center [619, 108] width 735 height 30
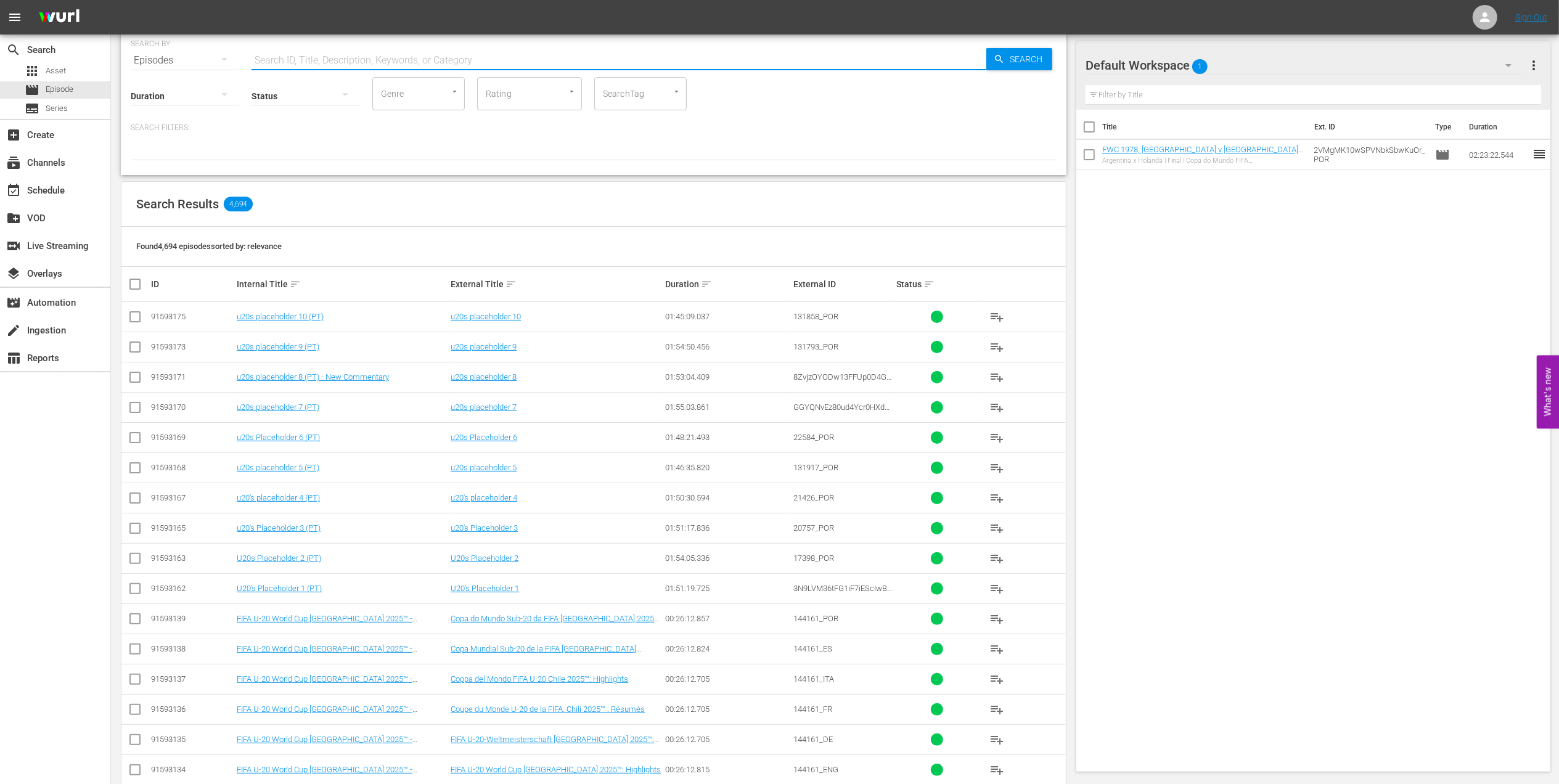
scroll to position [55, 0]
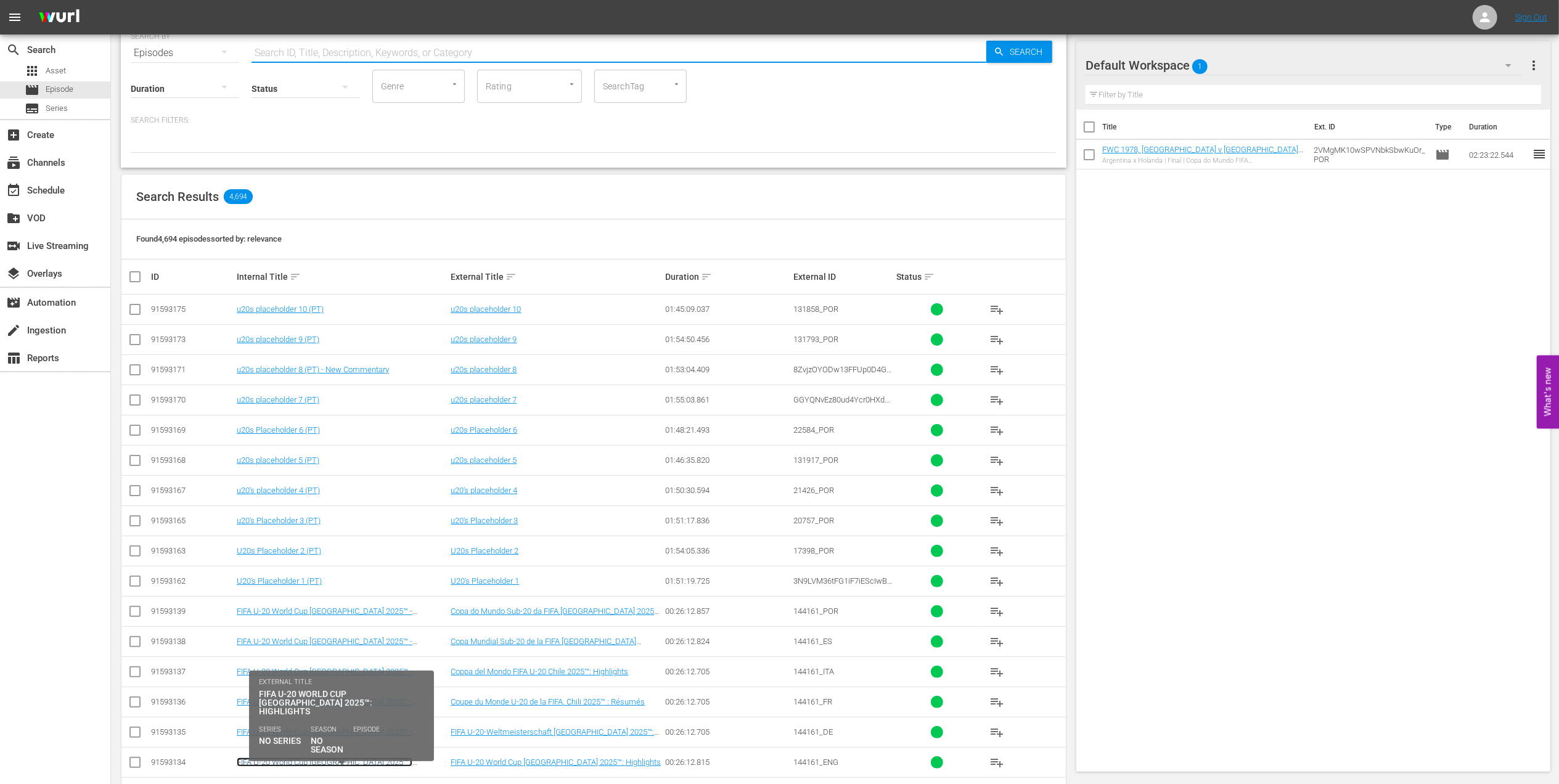
click at [393, 766] on link "FIFA U-20 World Cup [GEOGRAPHIC_DATA] 2025™ - Highlights Bundle M4+M5+M6 (EN)" at bounding box center [324, 767] width 176 height 19
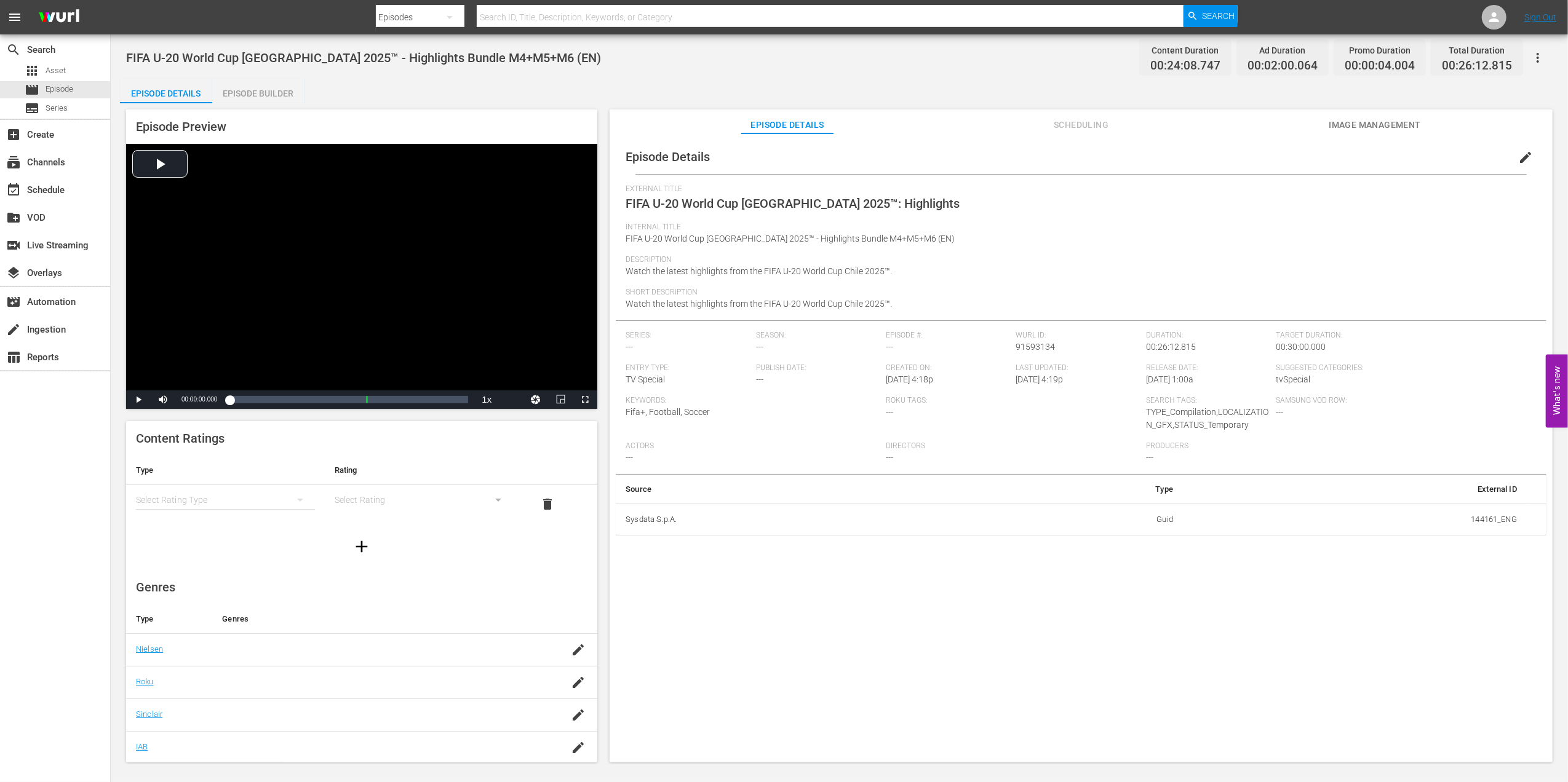
click at [1341, 123] on span "Image Management" at bounding box center [1374, 125] width 92 height 15
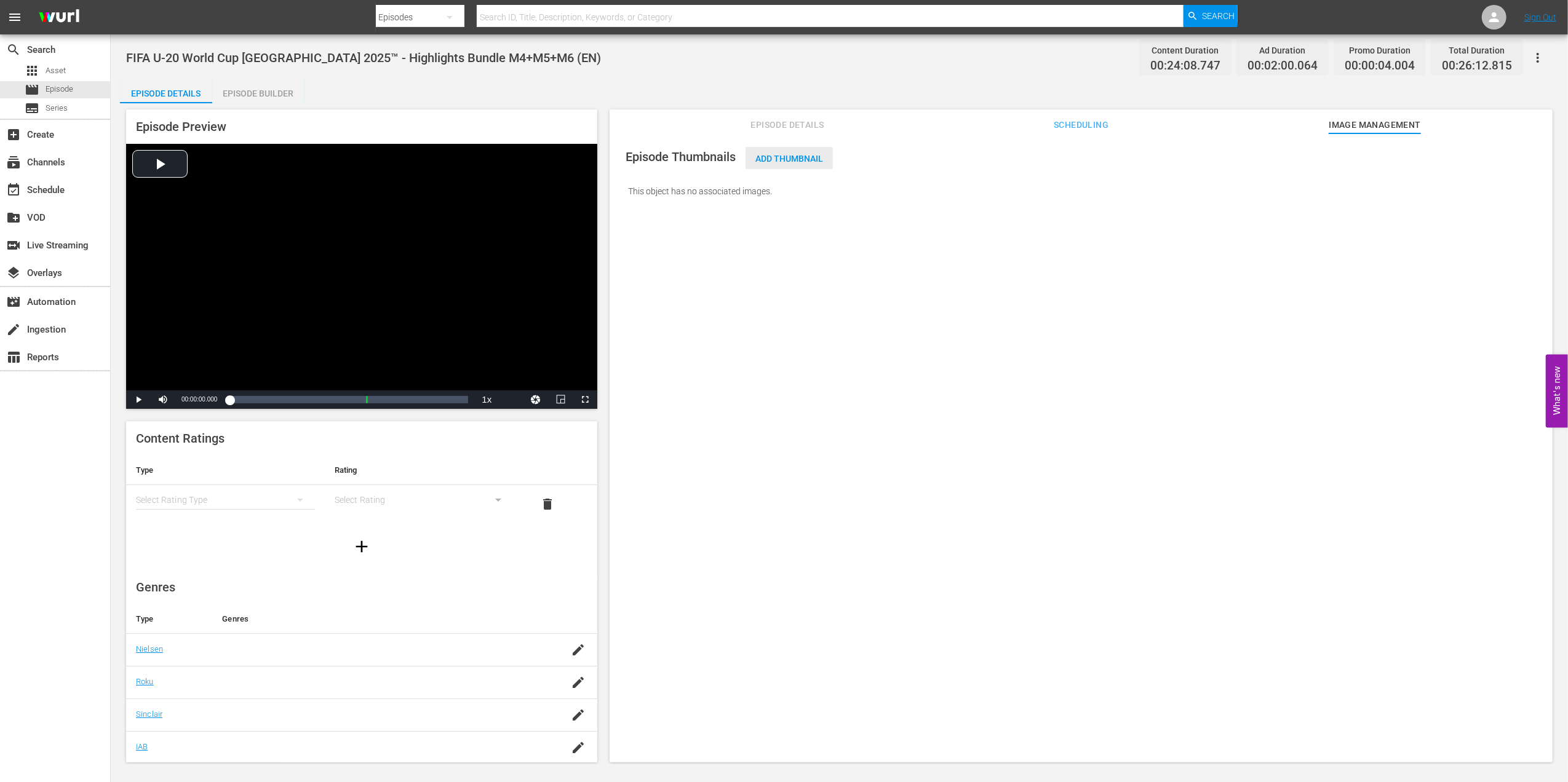
click at [818, 156] on span "Add Thumbnail" at bounding box center [789, 158] width 87 height 10
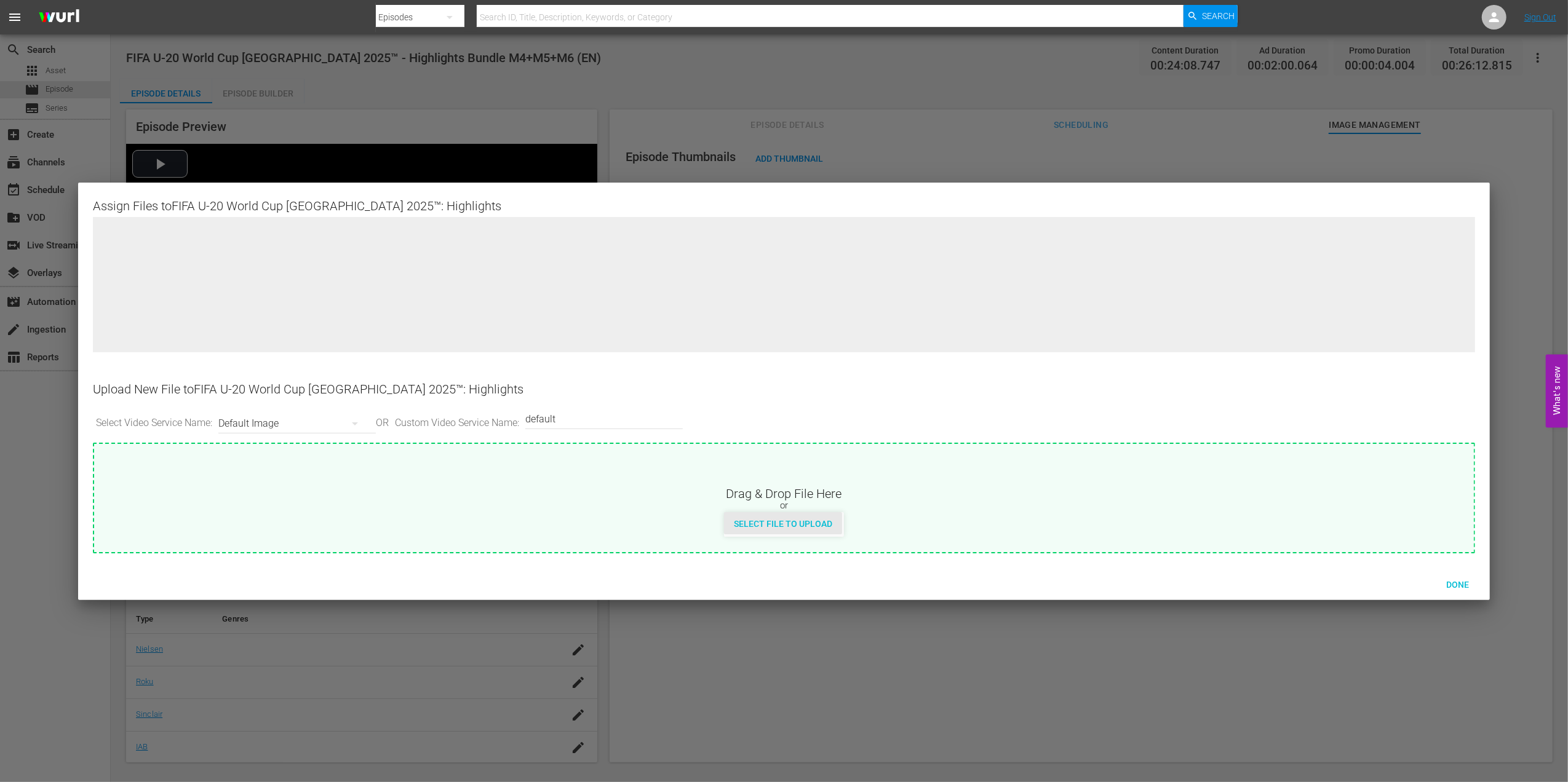
click at [761, 522] on span "Select File to Upload" at bounding box center [783, 523] width 118 height 10
type input "C:\fakepath\large-U20 HL_MD456_EN.png"
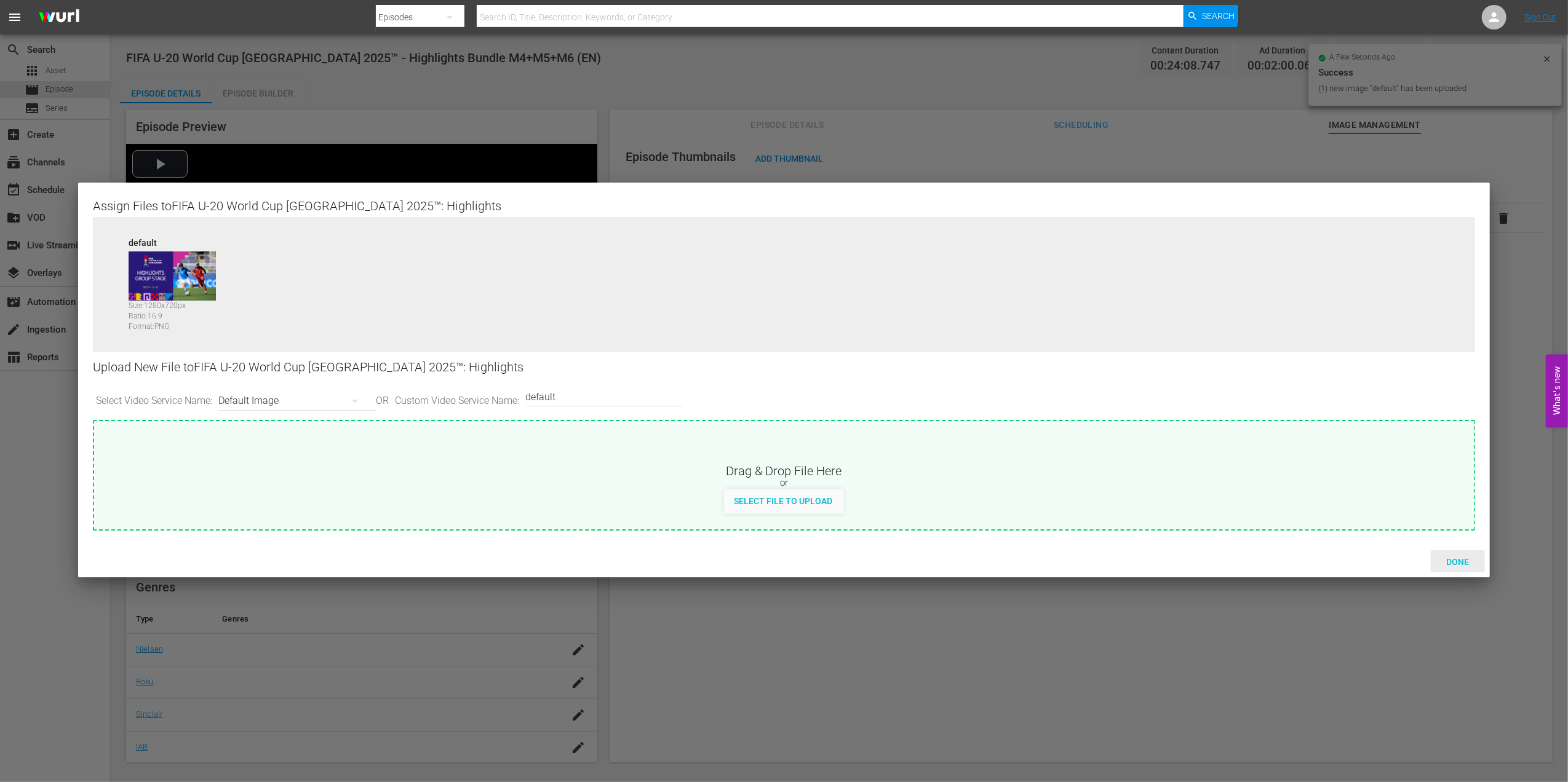
click at [1445, 554] on div "Done" at bounding box center [1457, 561] width 54 height 23
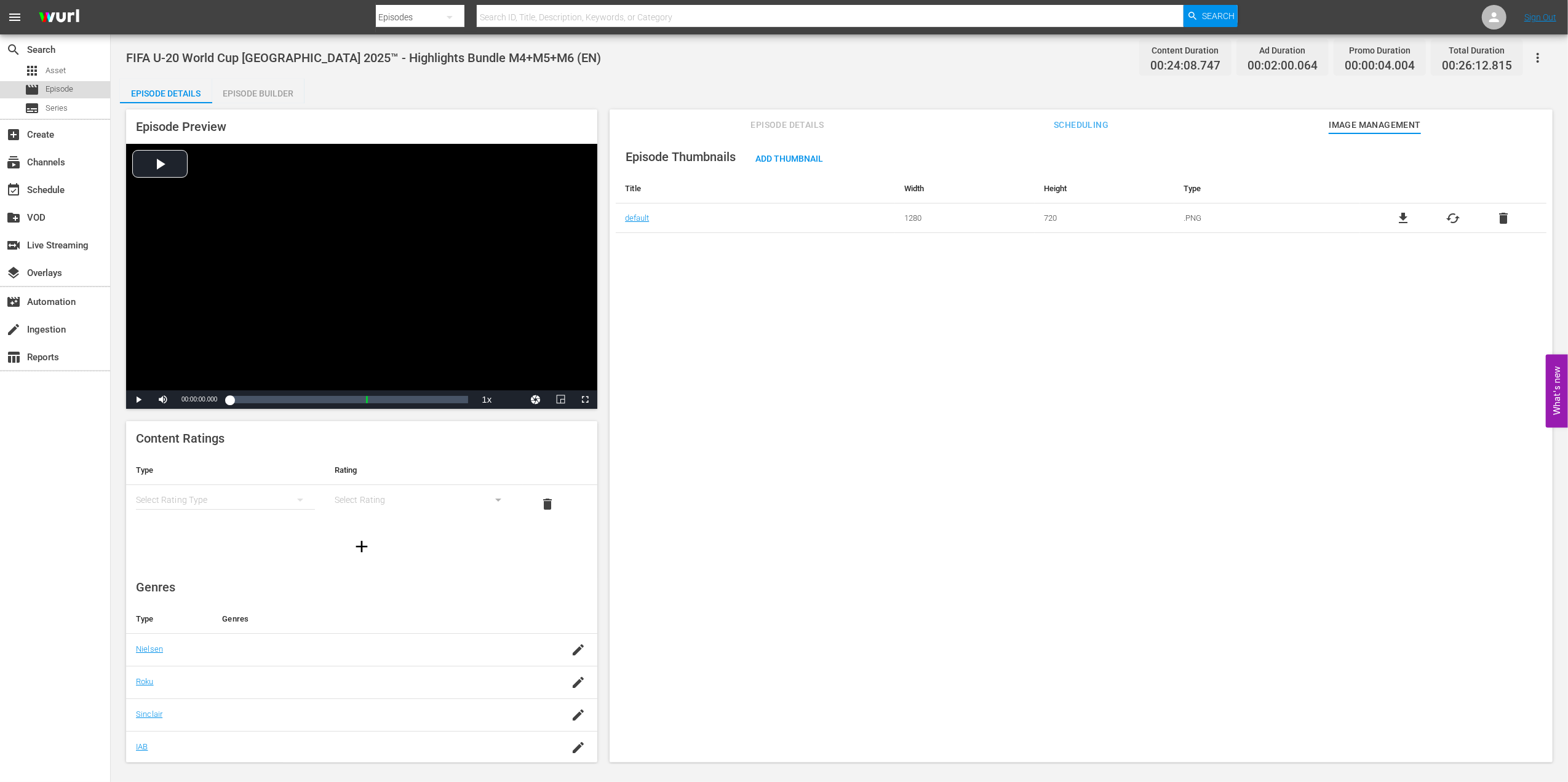
click at [95, 92] on div "movie Episode" at bounding box center [55, 89] width 110 height 17
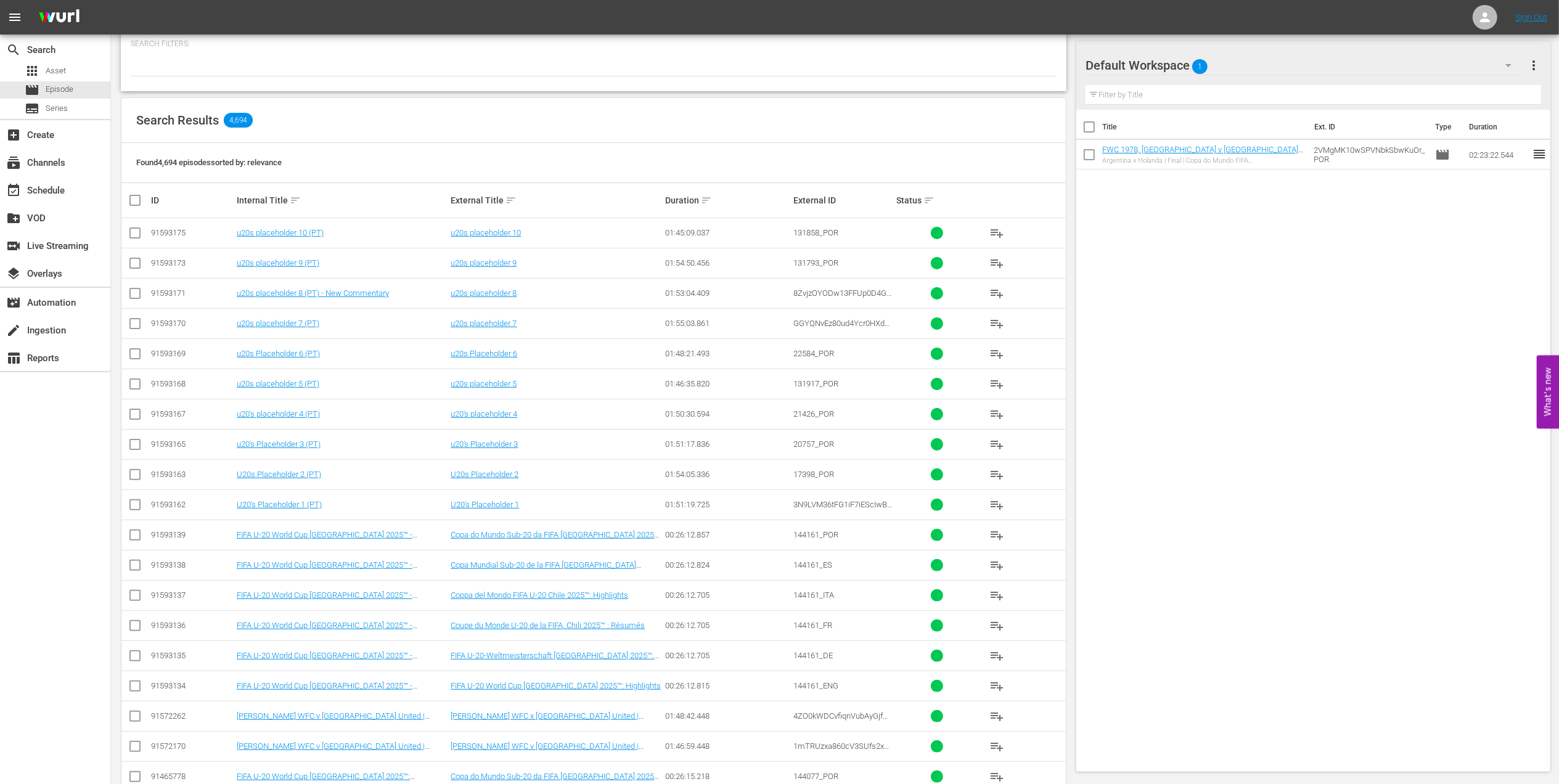
scroll to position [149, 0]
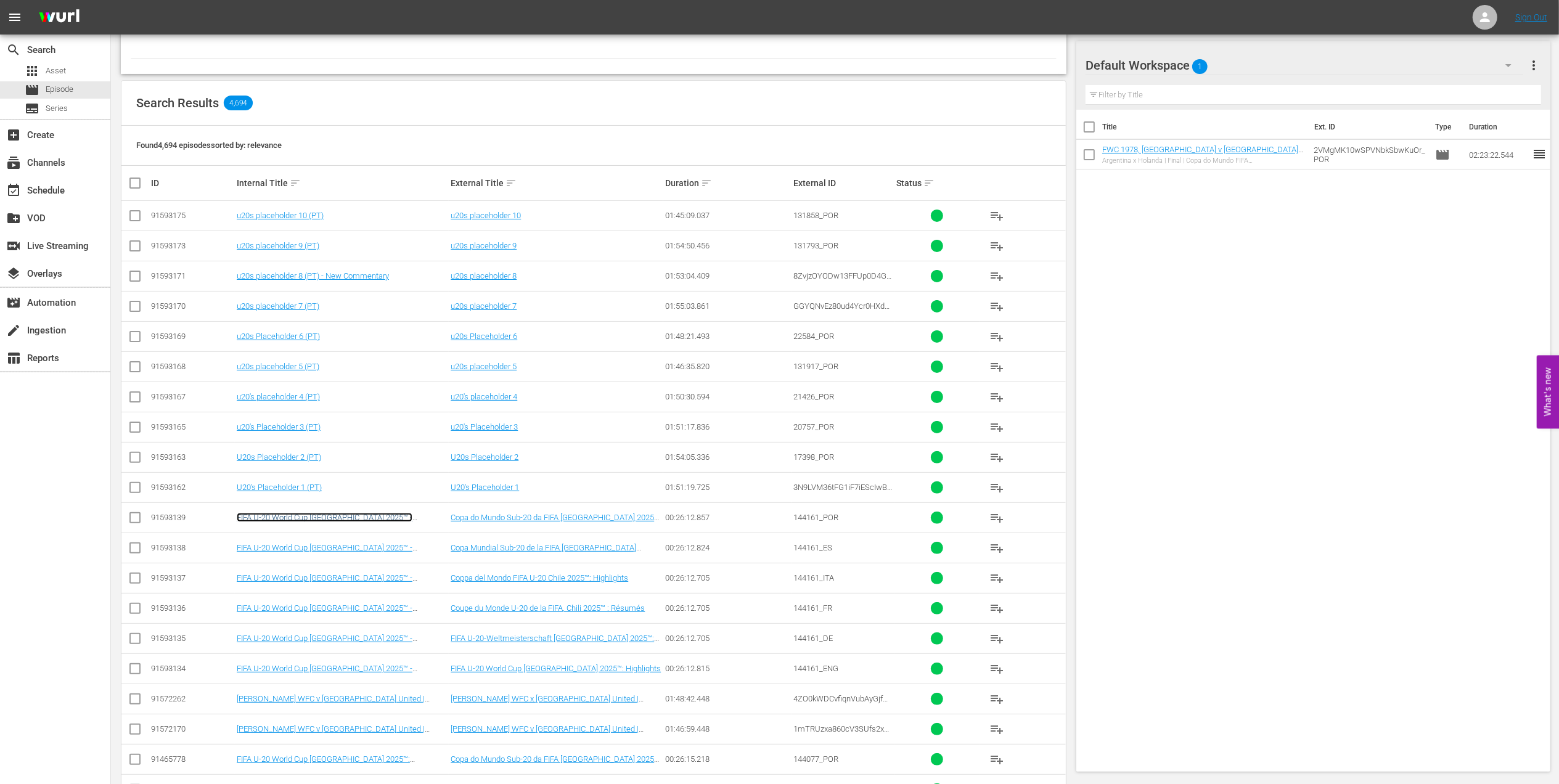
click at [393, 521] on link "FIFA U-20 World Cup Chile 2025™ - Highlights Bundle M4+M5+M6 (PT)" at bounding box center [324, 522] width 176 height 19
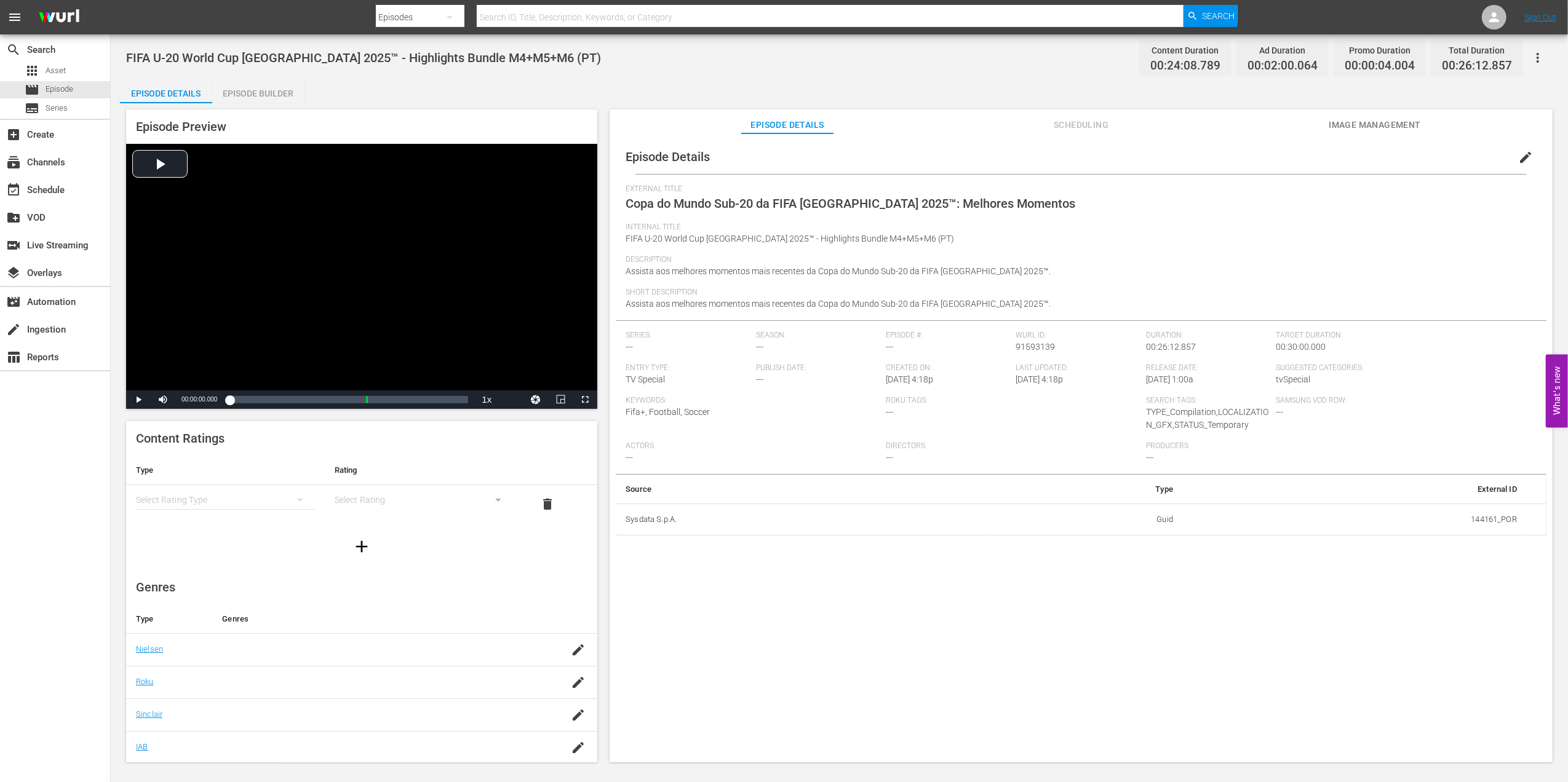
click at [1352, 121] on span "Image Management" at bounding box center [1374, 125] width 92 height 15
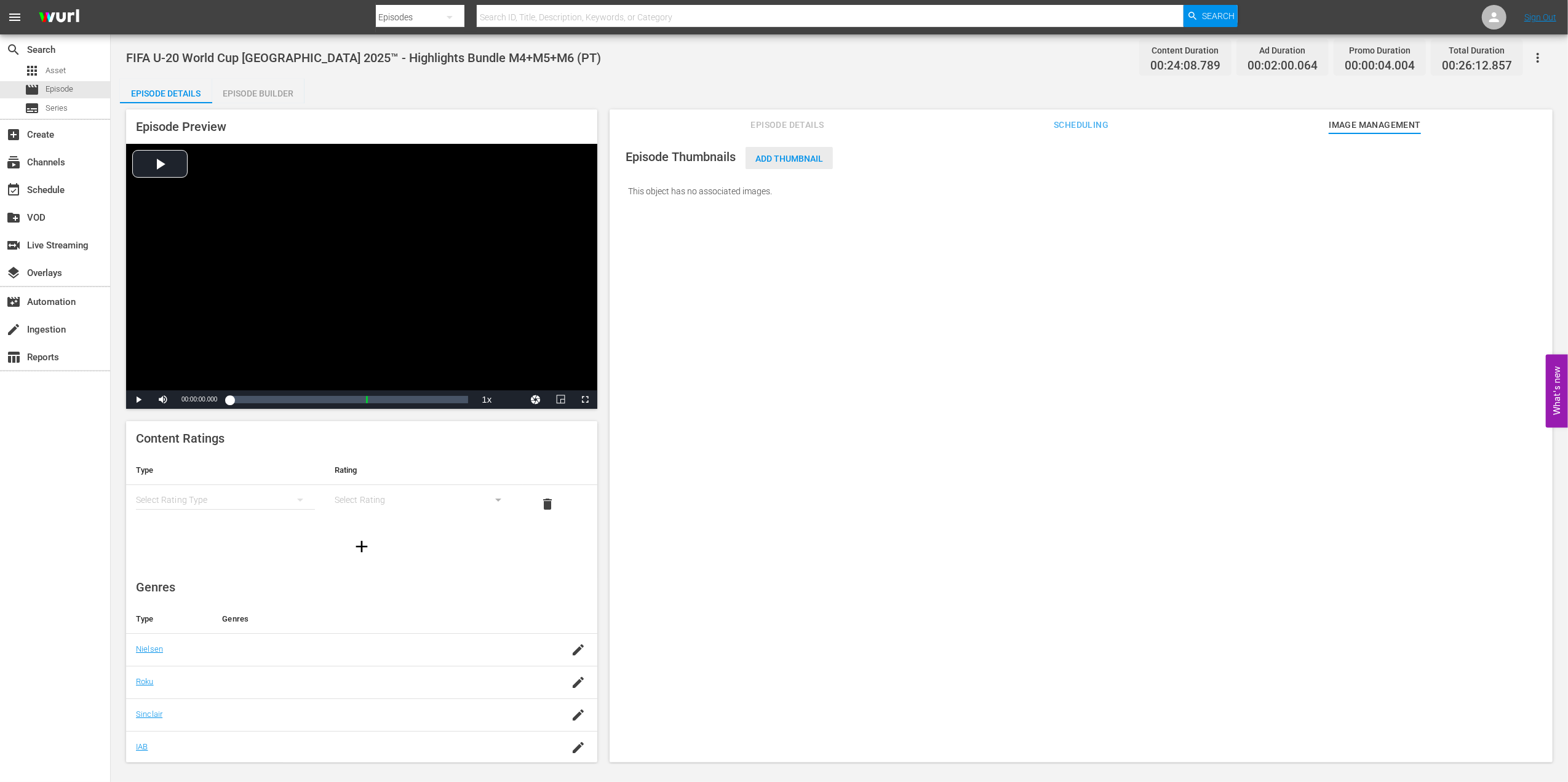
click at [800, 156] on span "Add Thumbnail" at bounding box center [789, 158] width 87 height 10
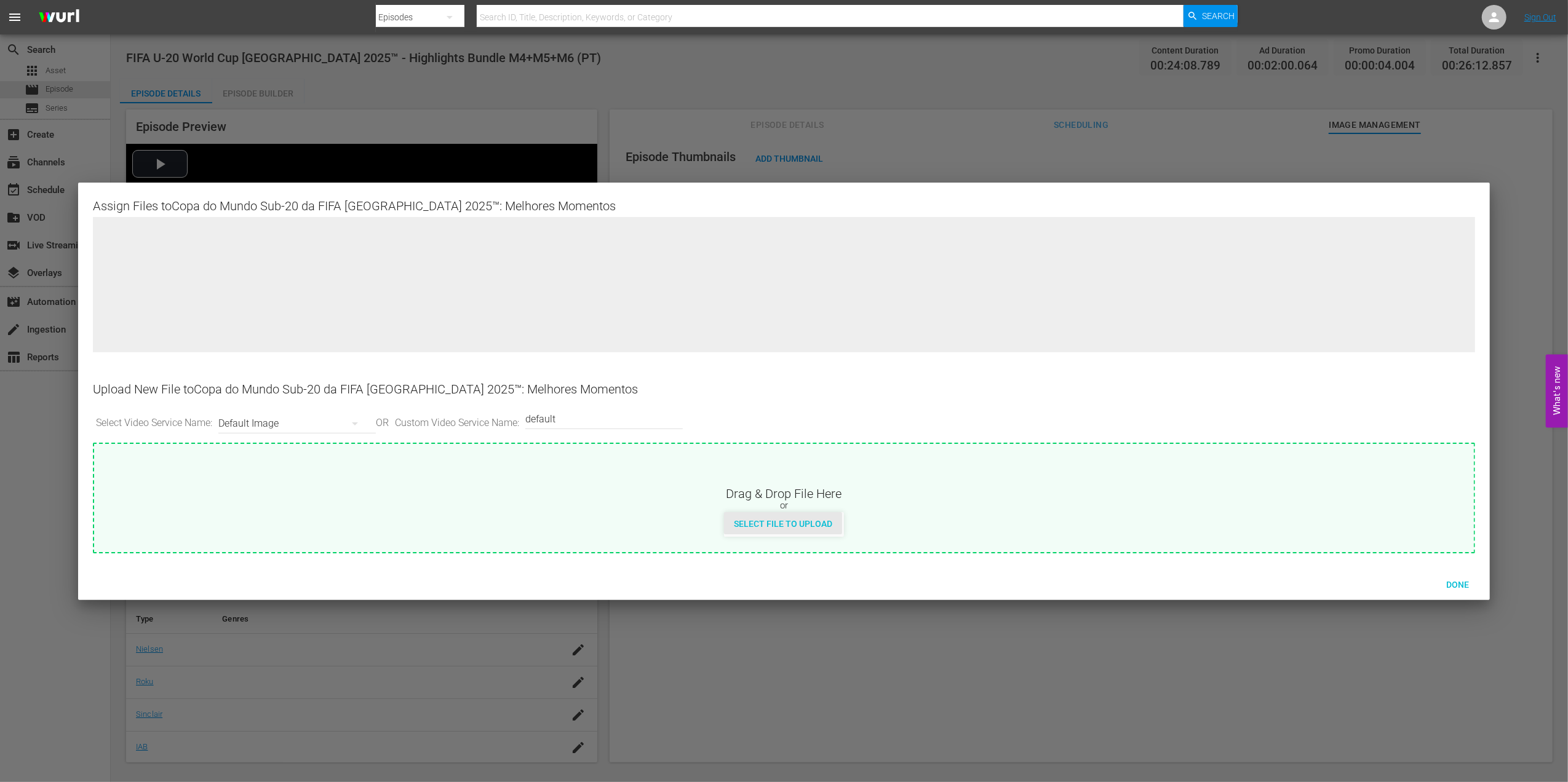
click at [781, 522] on span "Select File to Upload" at bounding box center [783, 523] width 118 height 10
type input "C:\fakepath\large-U20 HL_MD456_PT.png"
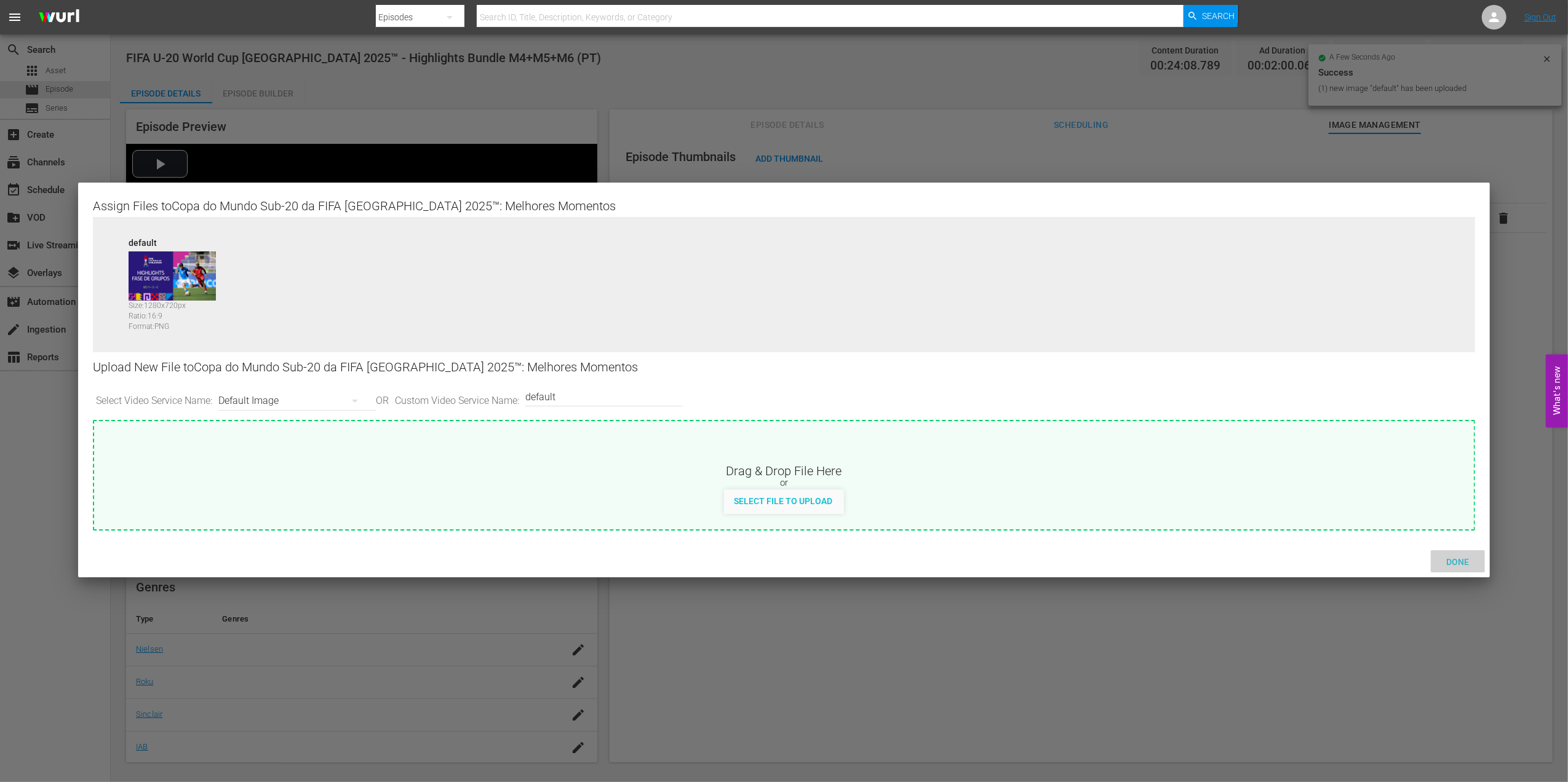
click at [1452, 561] on span "Done" at bounding box center [1457, 561] width 42 height 10
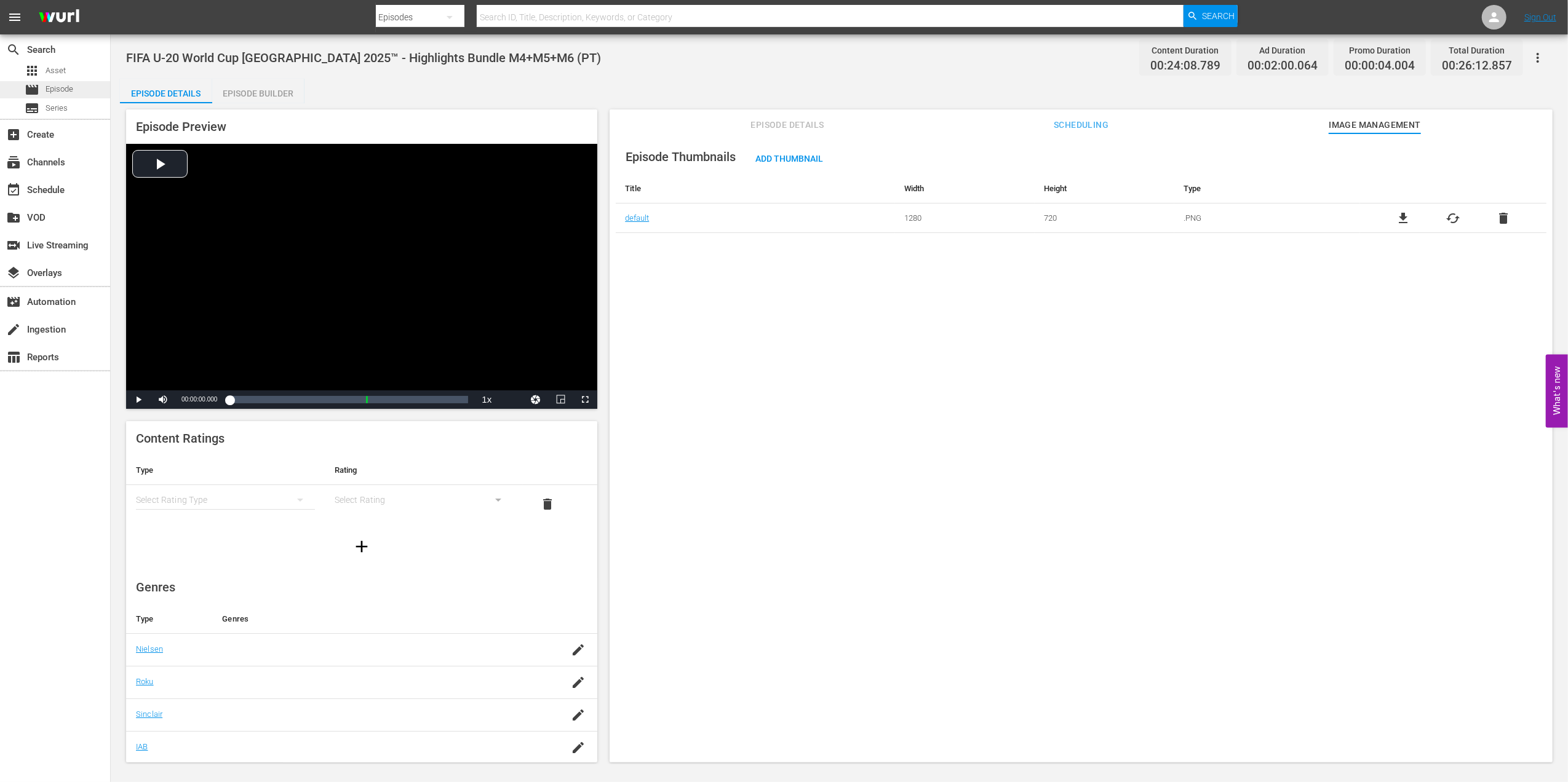
click at [60, 92] on span "Episode" at bounding box center [59, 89] width 28 height 12
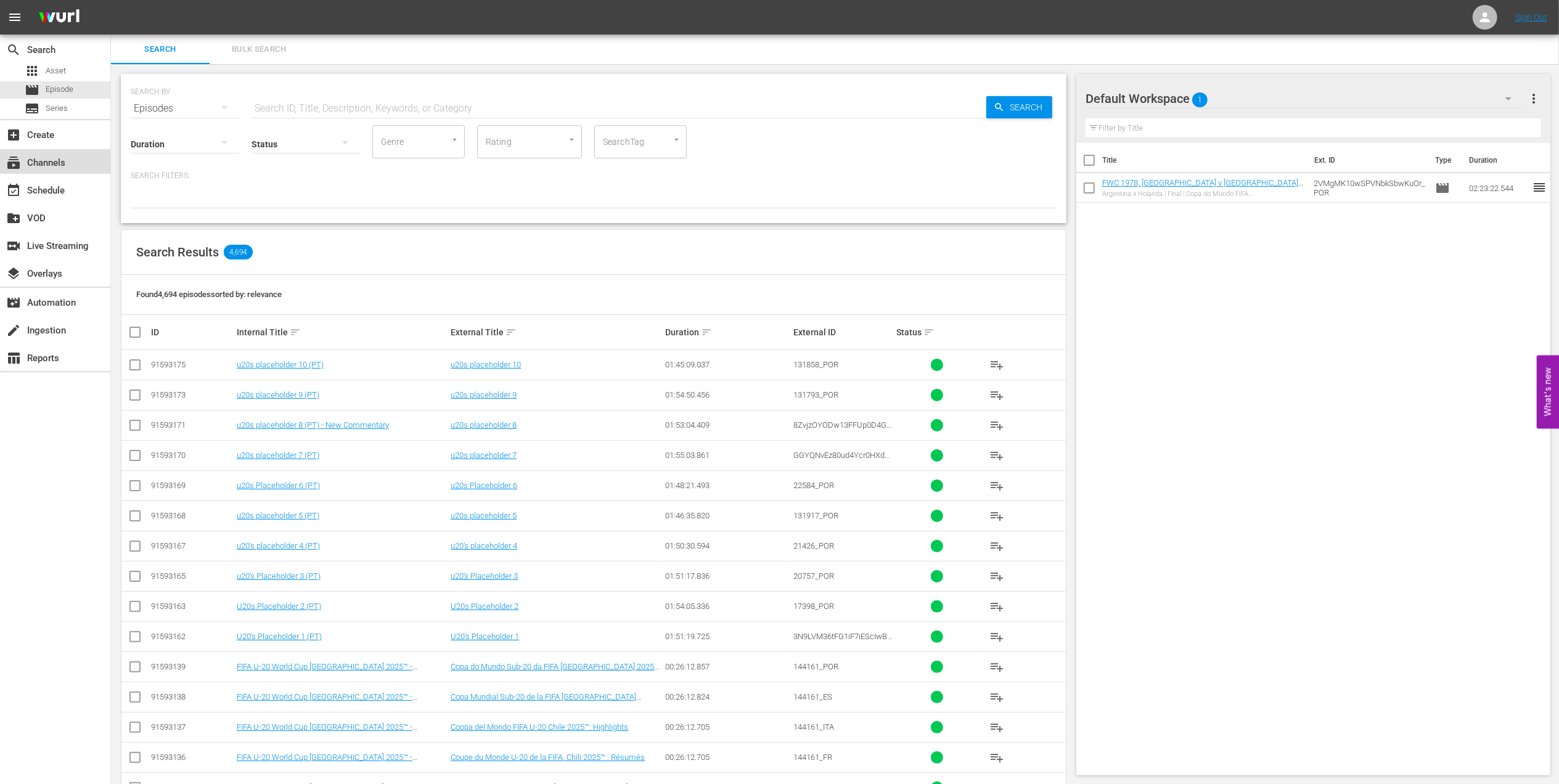
click at [67, 166] on div "subscriptions Channels" at bounding box center [34, 161] width 69 height 11
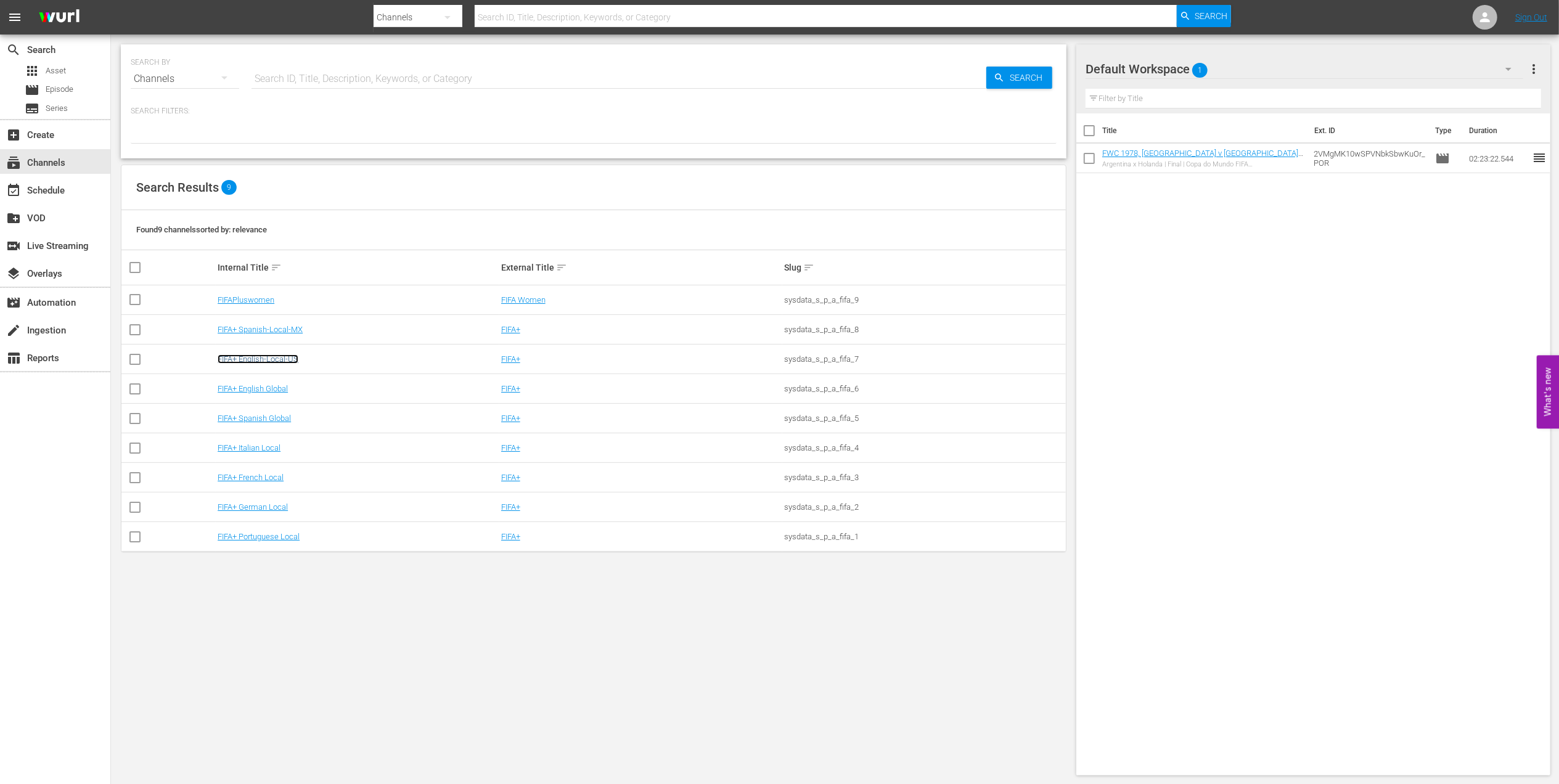
click at [289, 363] on link "FIFA+ English-Local-US" at bounding box center [258, 359] width 81 height 9
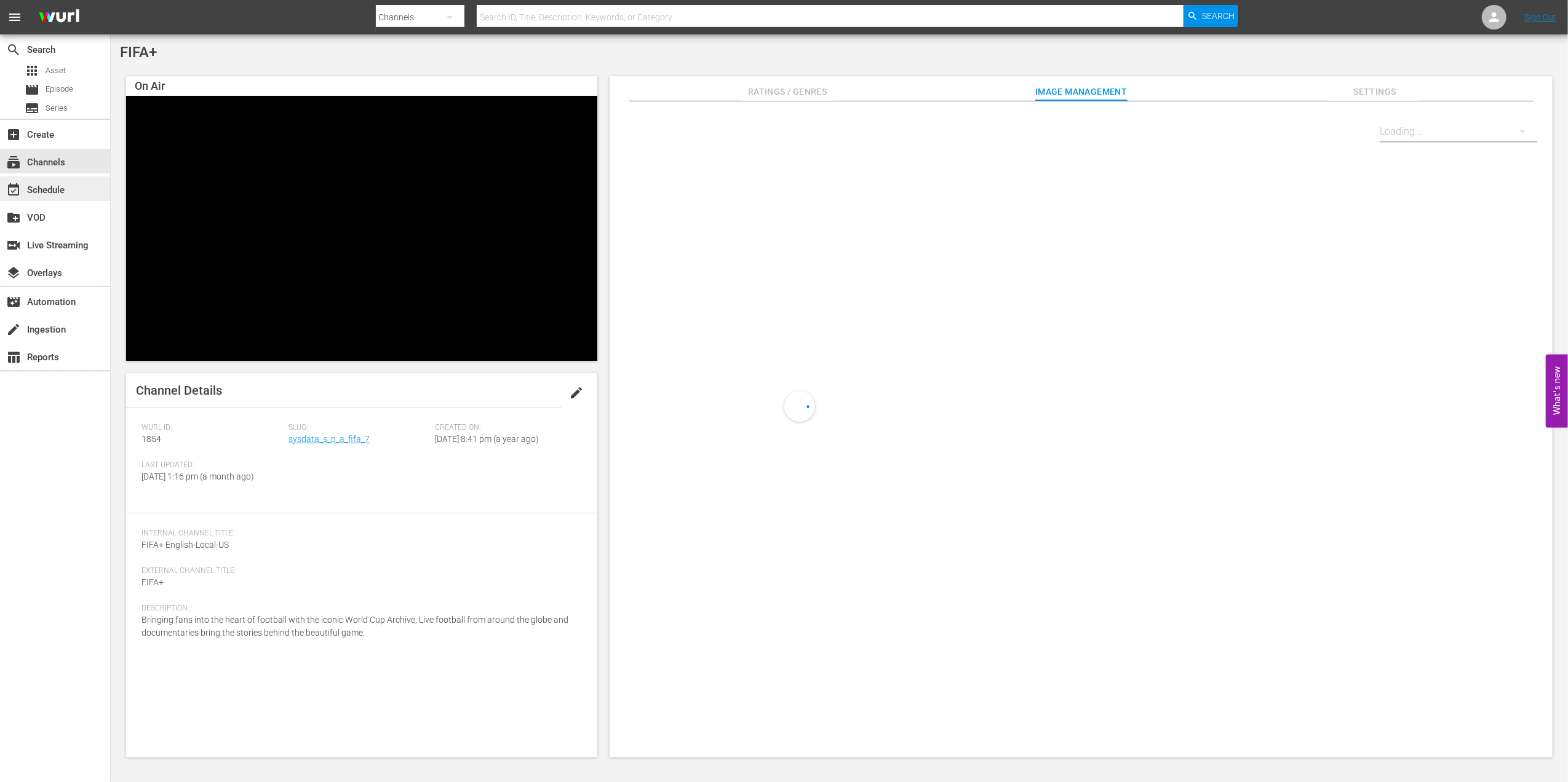
click at [71, 190] on div "event_available Schedule" at bounding box center [55, 188] width 110 height 24
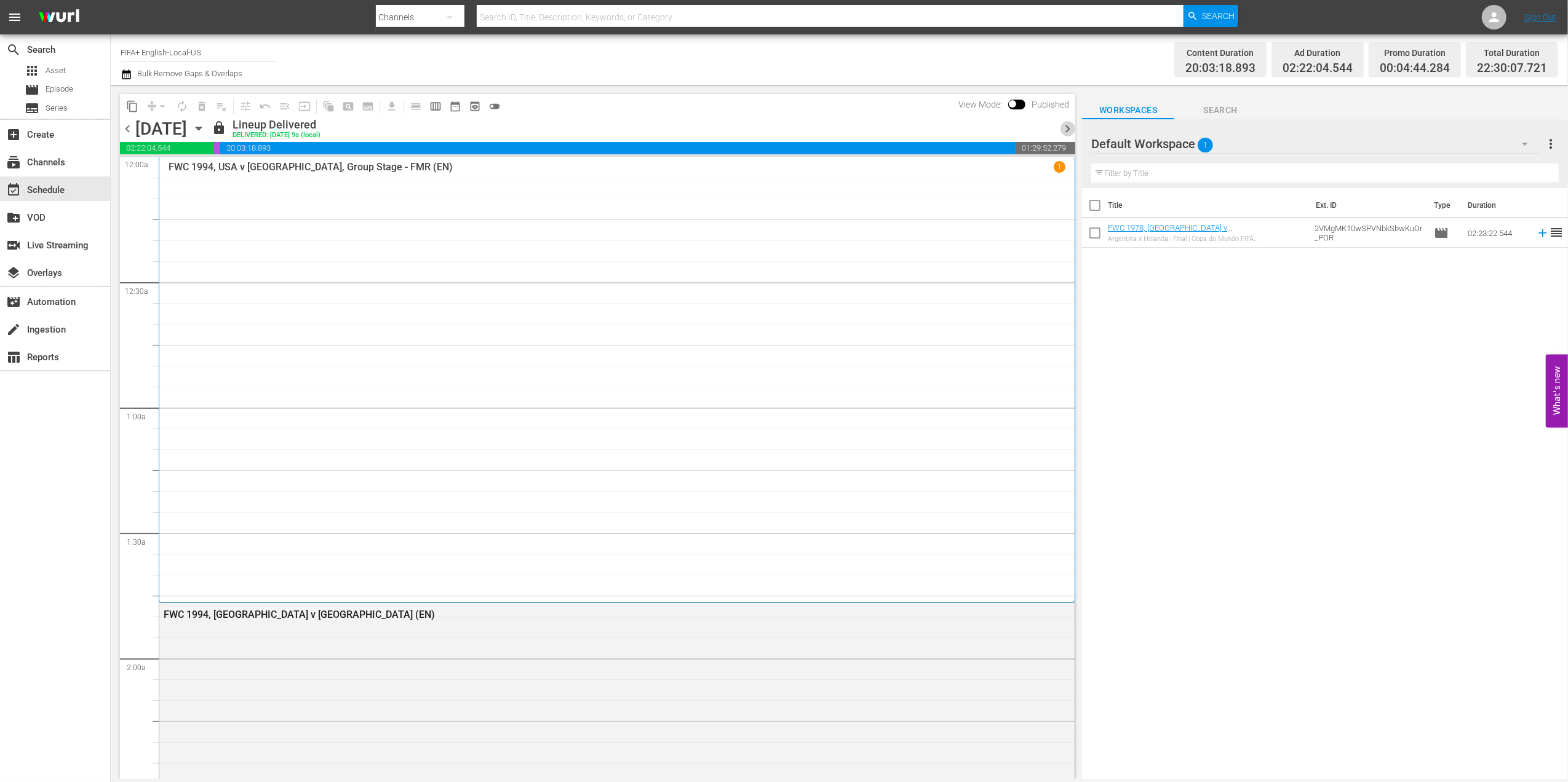
click at [1068, 127] on span "chevron_right" at bounding box center [1068, 129] width 15 height 15
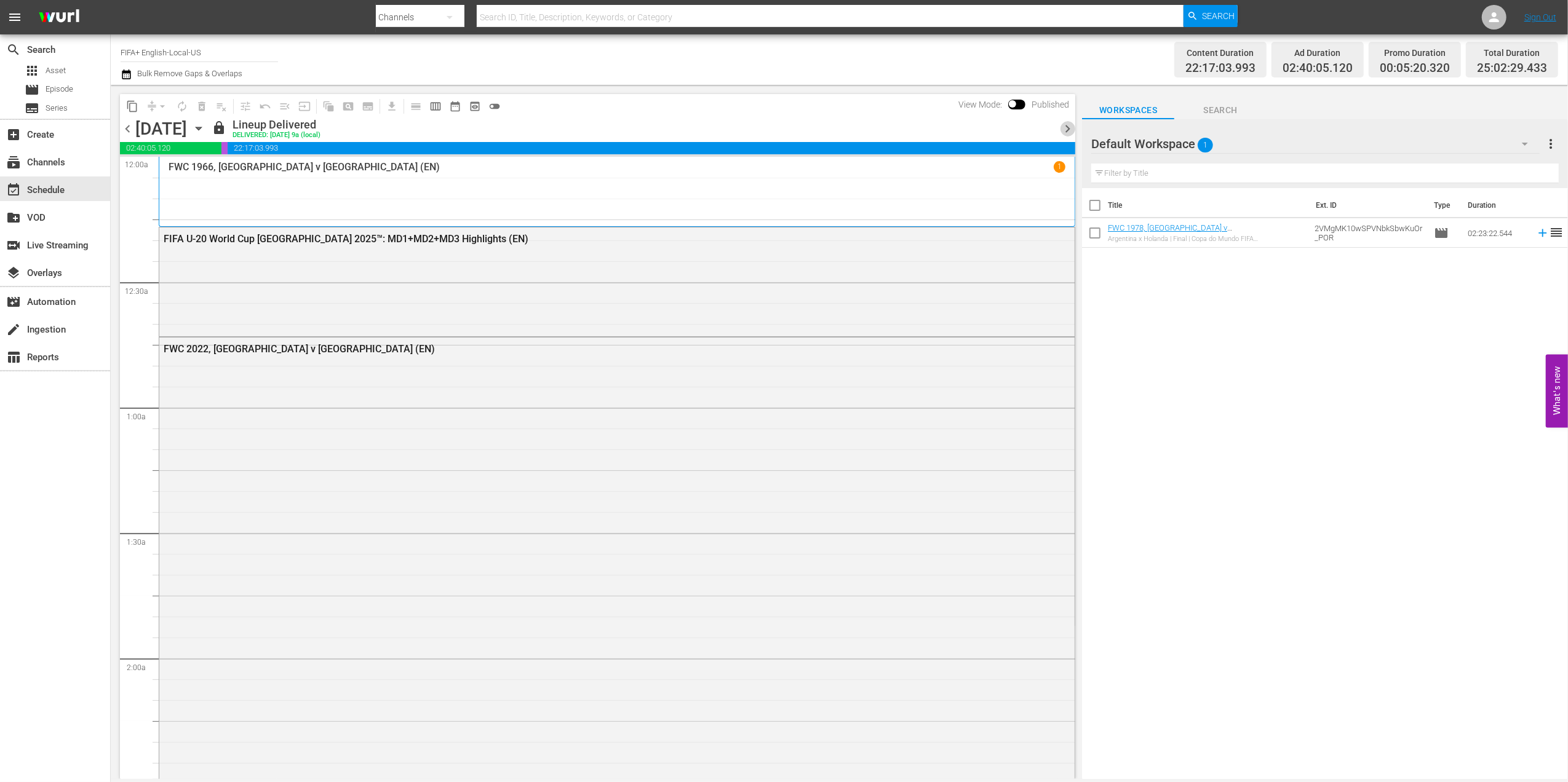
click at [1068, 131] on span "chevron_right" at bounding box center [1068, 129] width 15 height 15
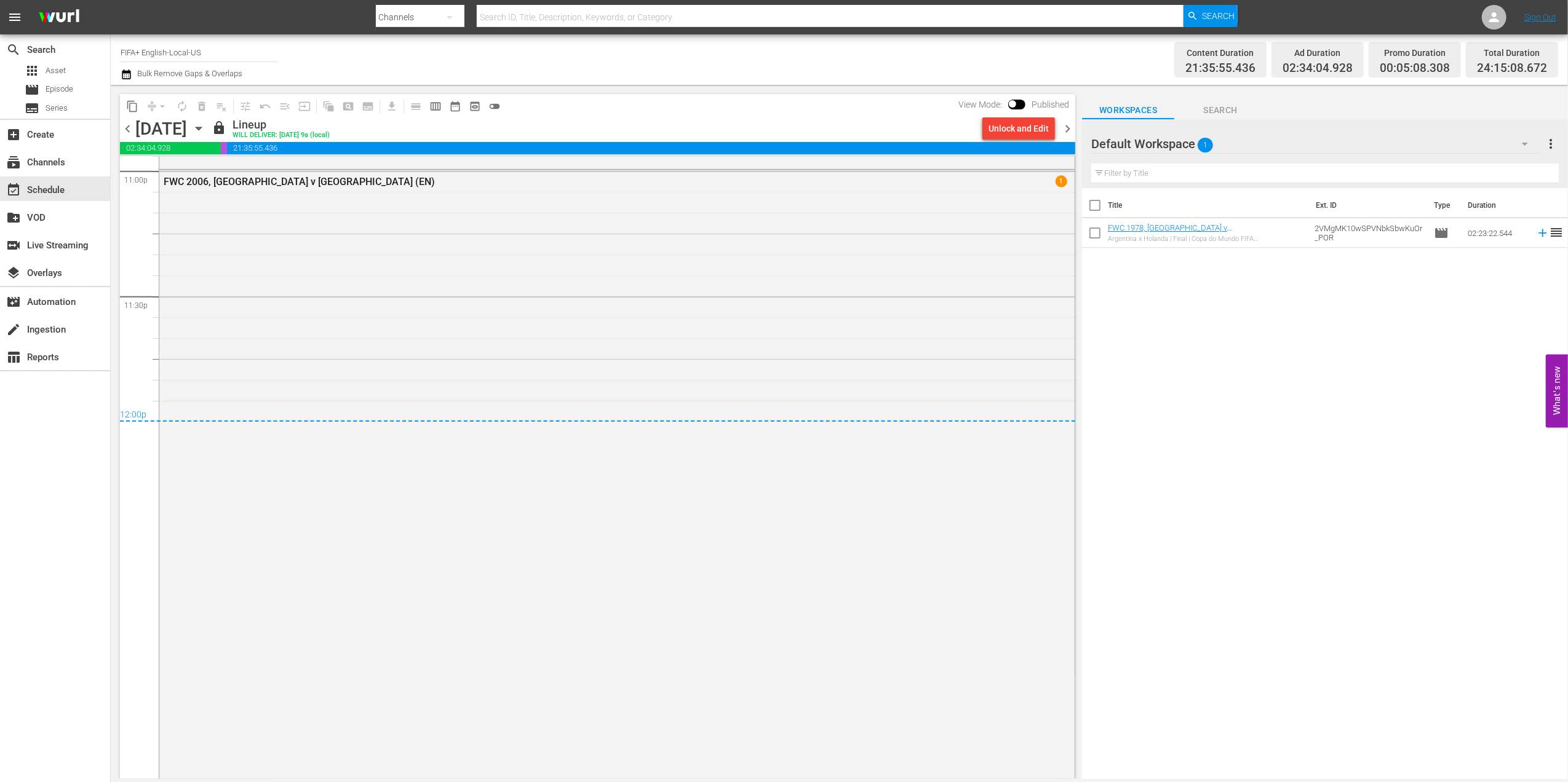
scroll to position [5794, 0]
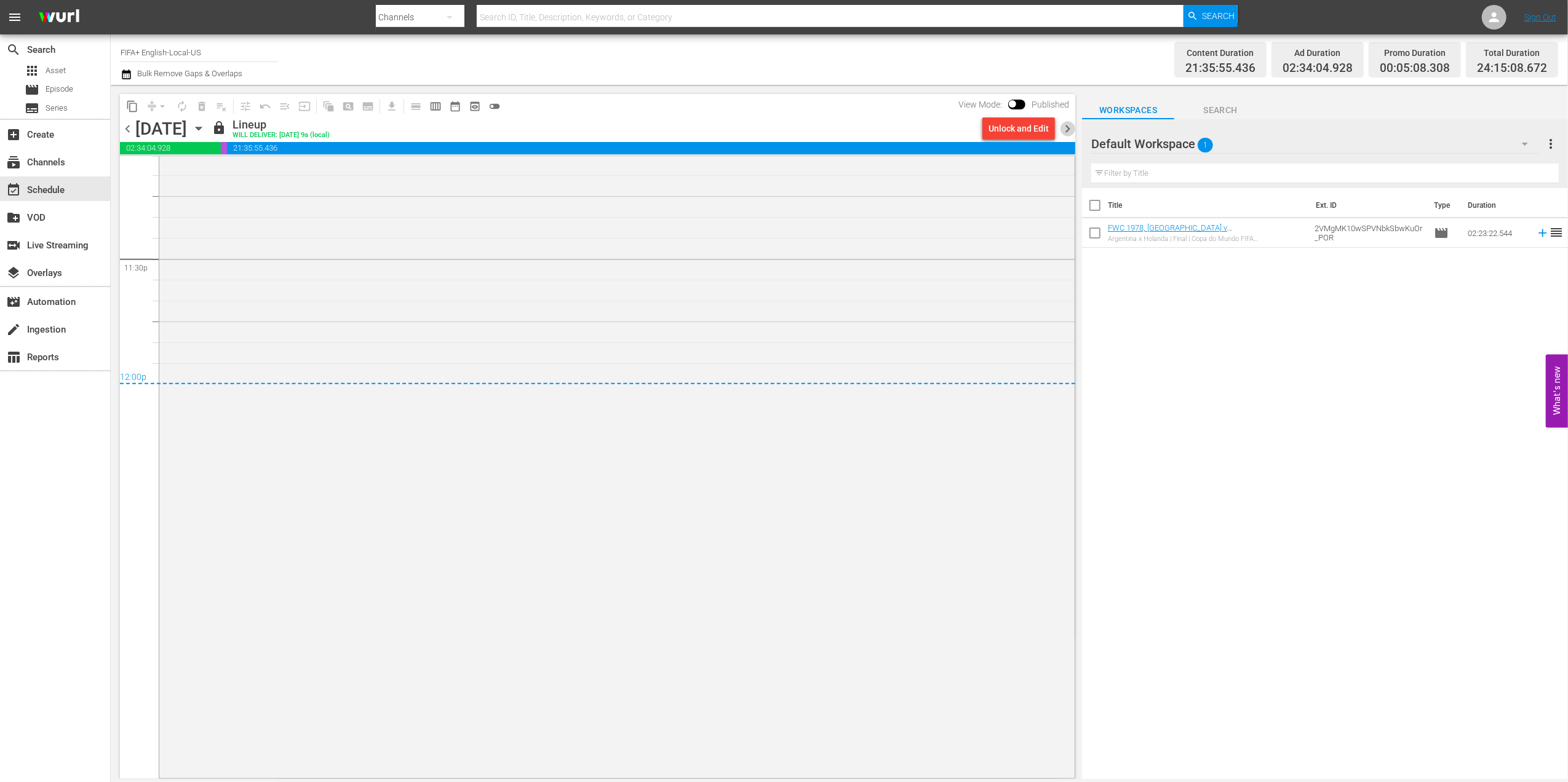
click at [1070, 129] on span "chevron_right" at bounding box center [1068, 129] width 15 height 15
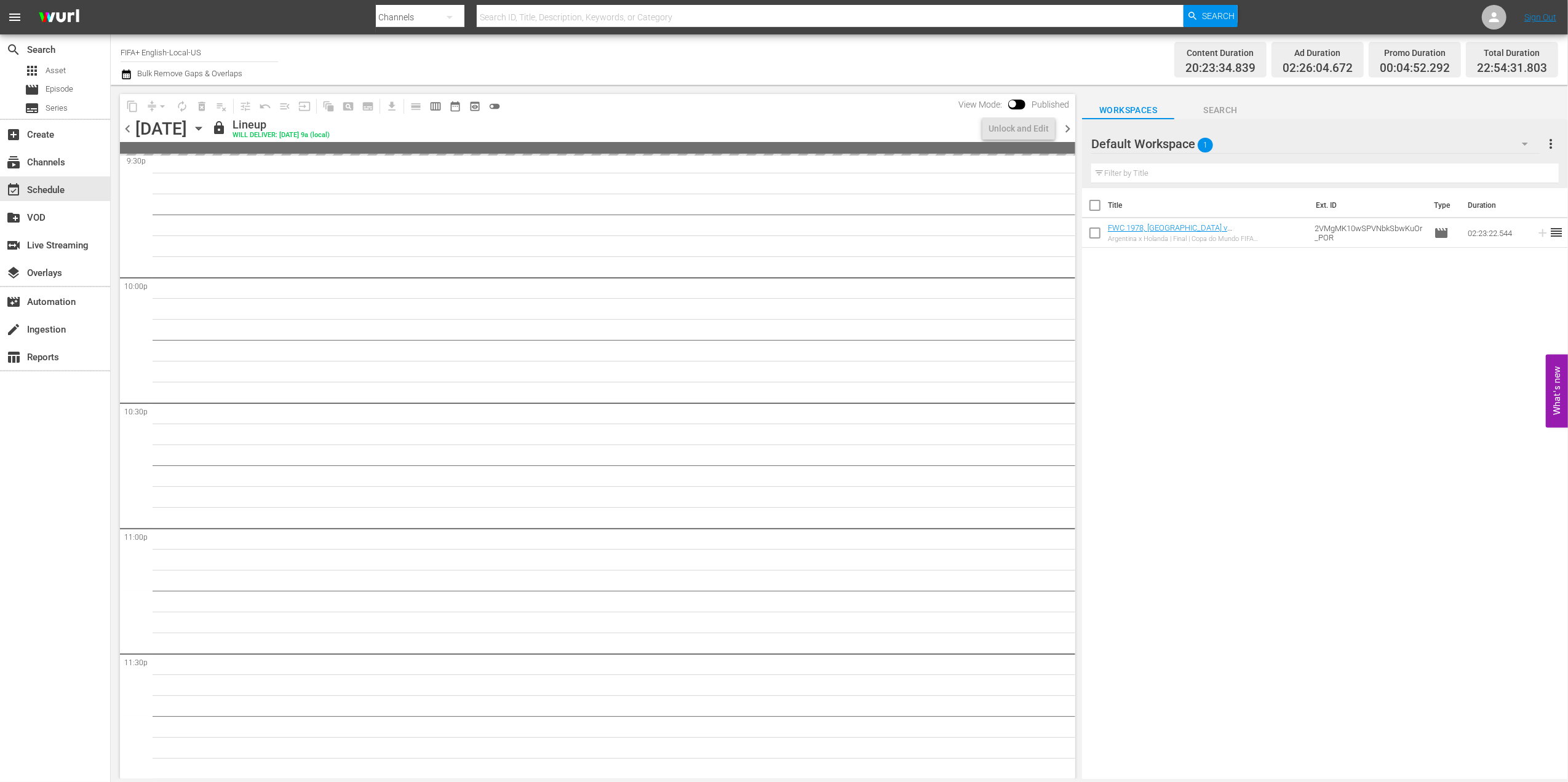
scroll to position [5521, 0]
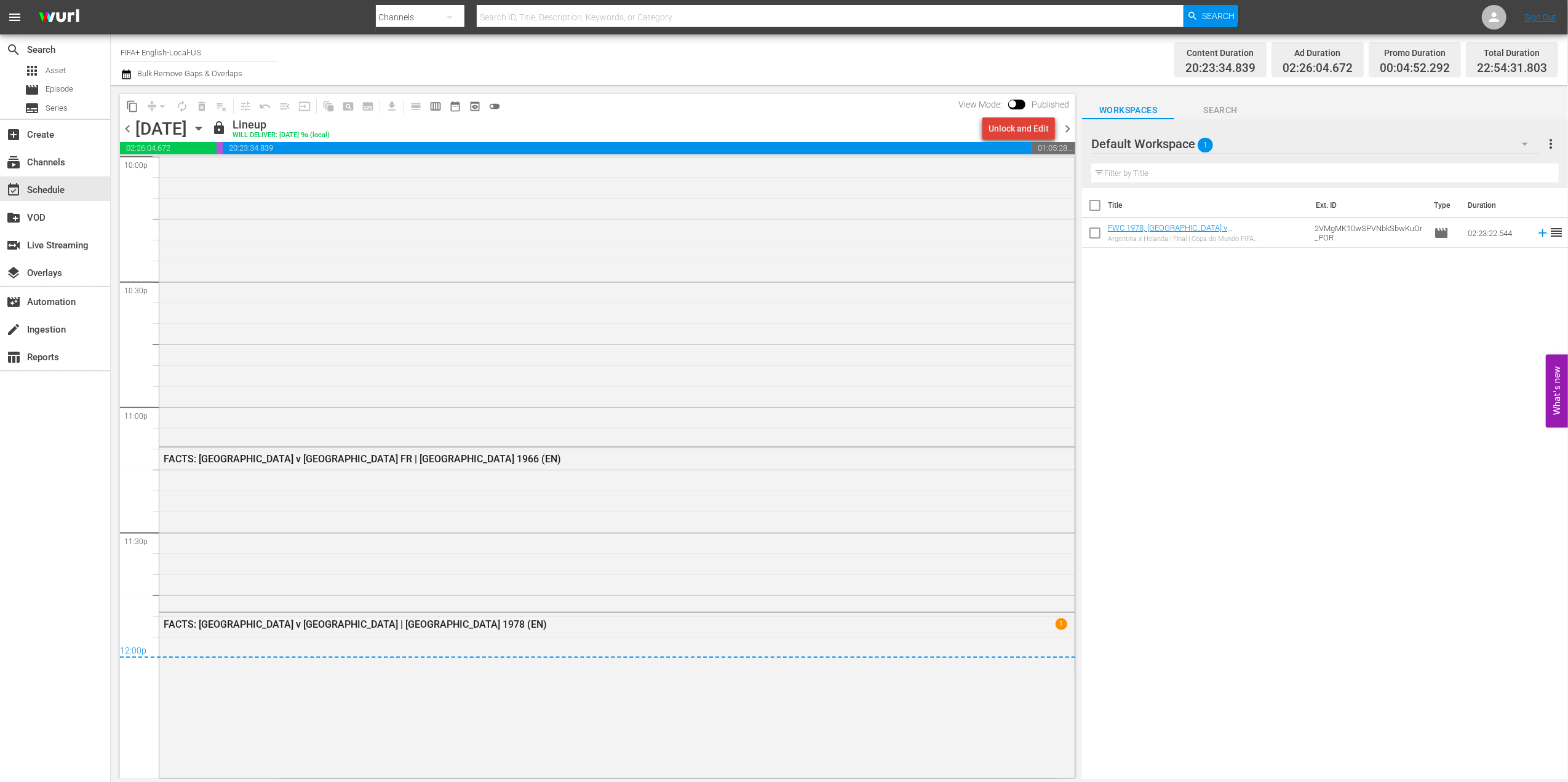
click at [1026, 129] on div "Unlock and Edit" at bounding box center [1019, 129] width 60 height 22
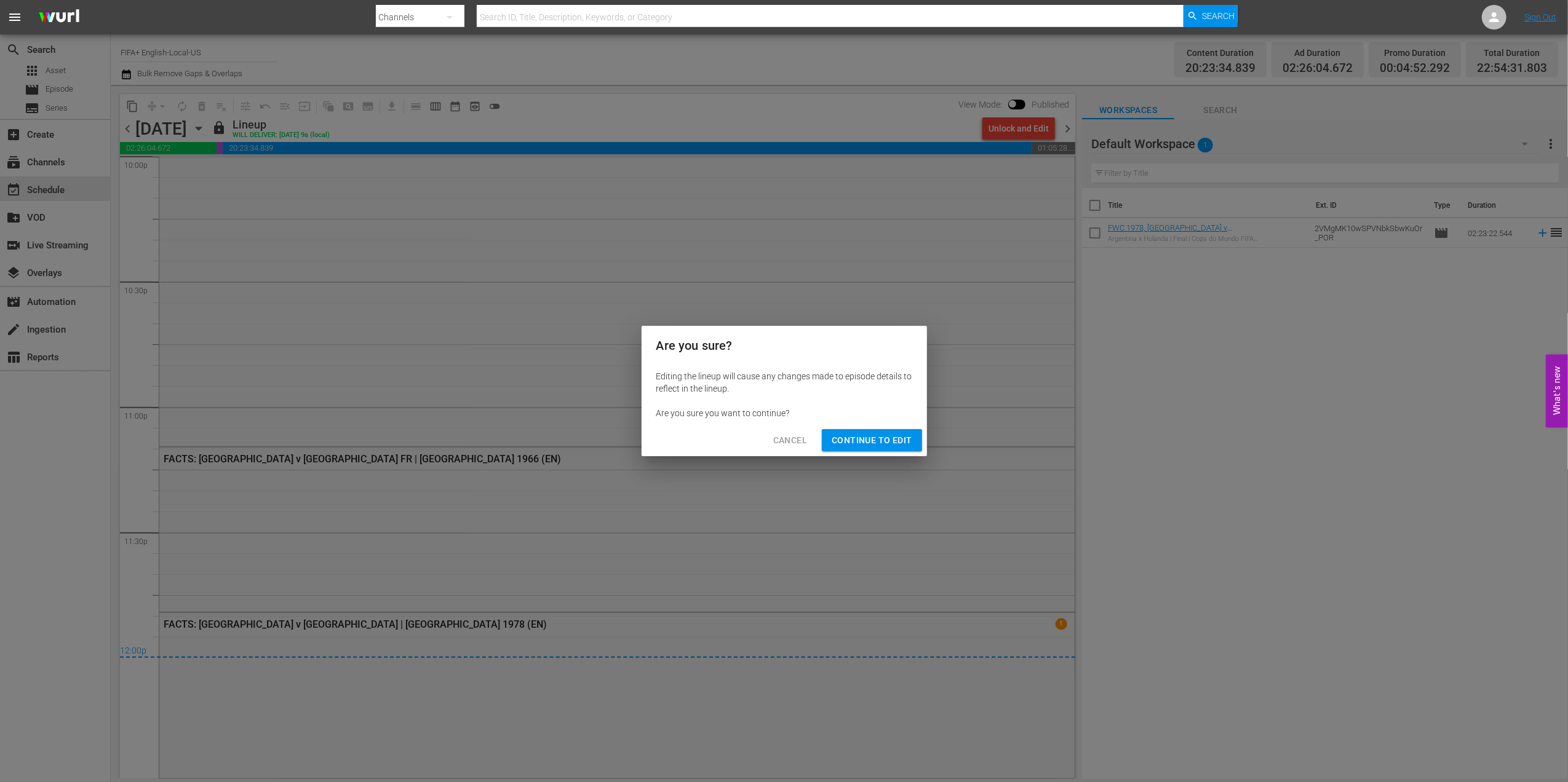
click at [879, 435] on span "Continue to Edit" at bounding box center [871, 441] width 80 height 15
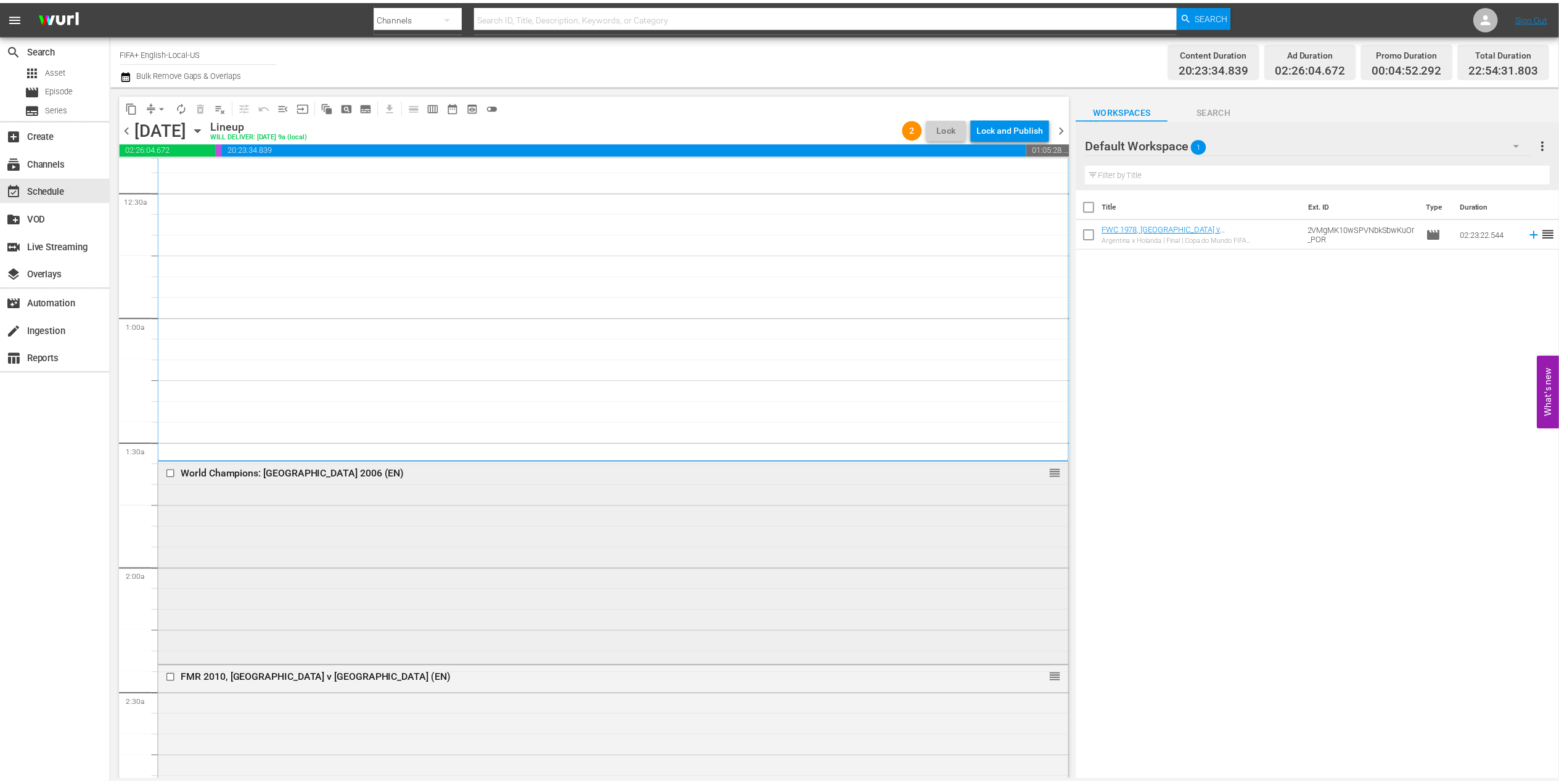
scroll to position [112, 0]
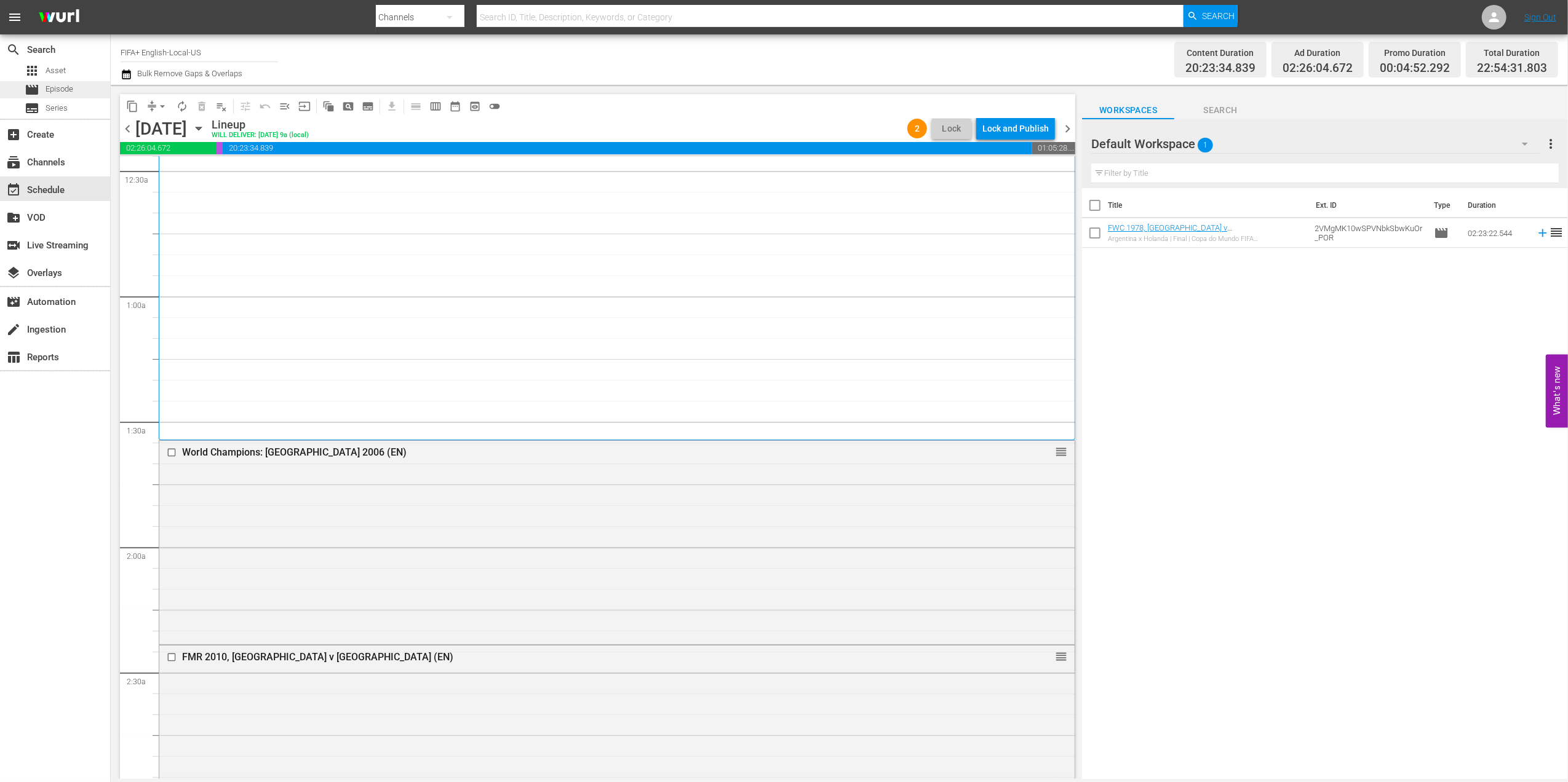
click at [78, 89] on div "movie Episode" at bounding box center [55, 89] width 110 height 17
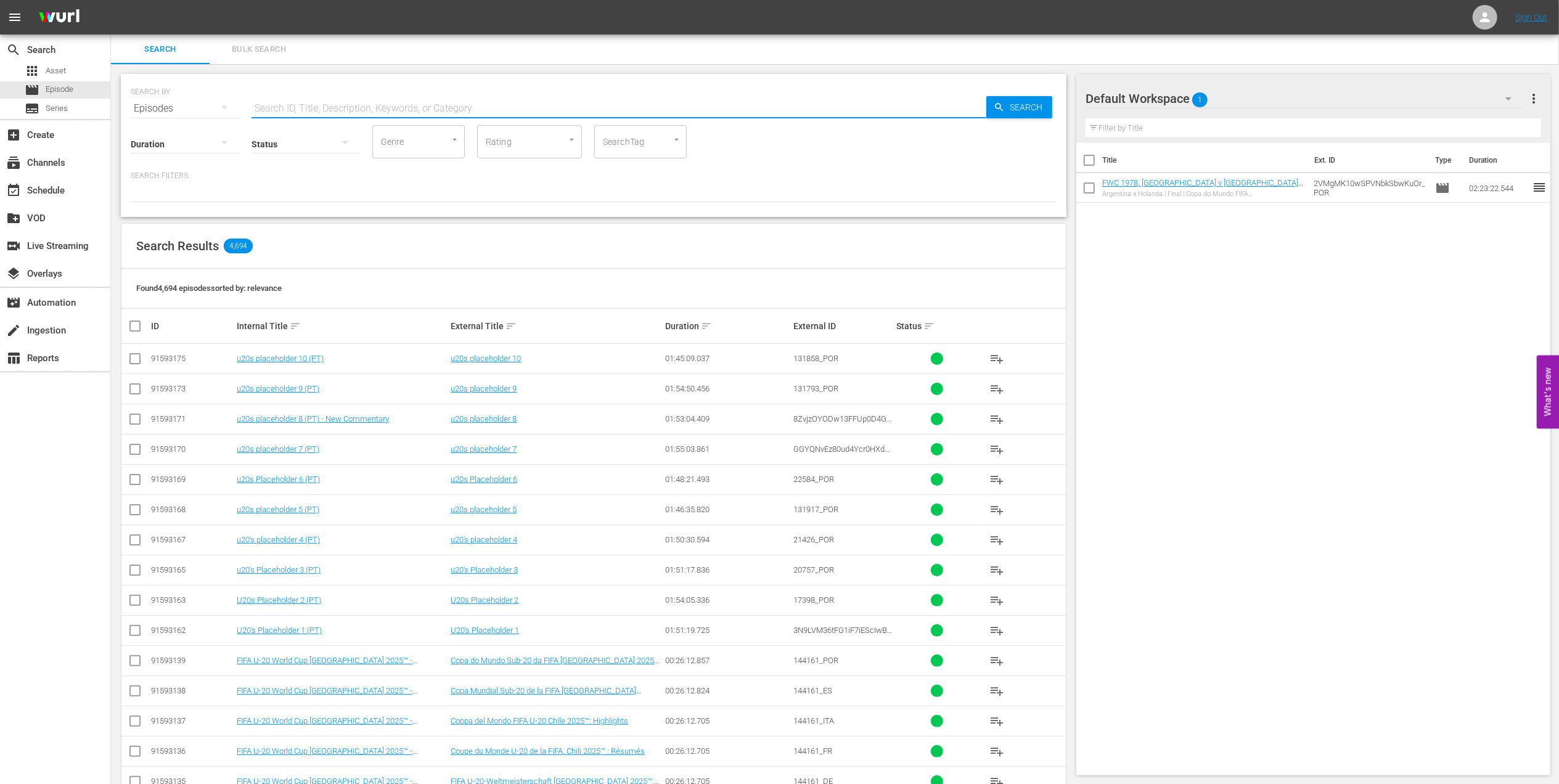
click at [366, 103] on input "text" at bounding box center [619, 108] width 735 height 30
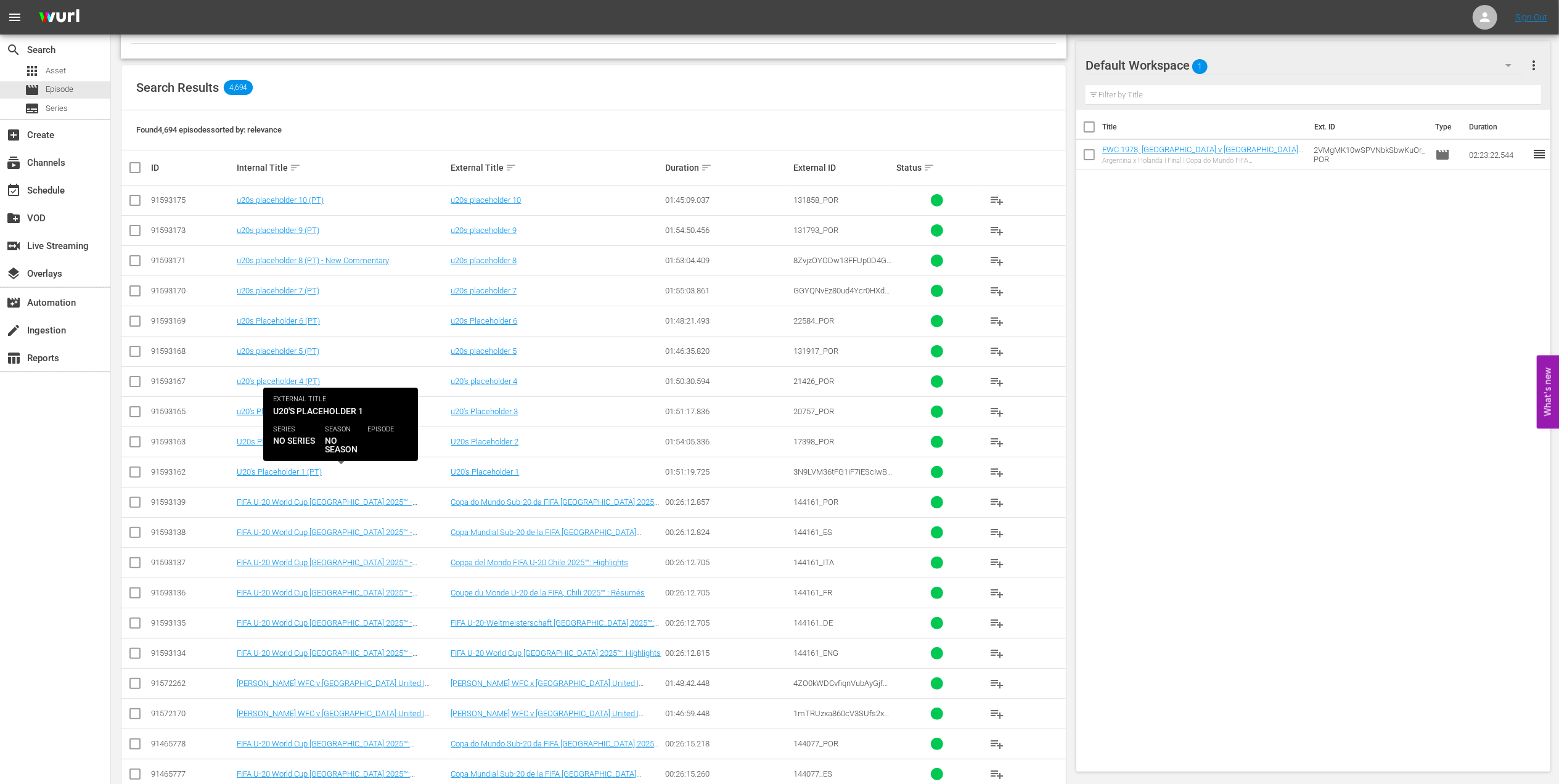
scroll to position [220, 0]
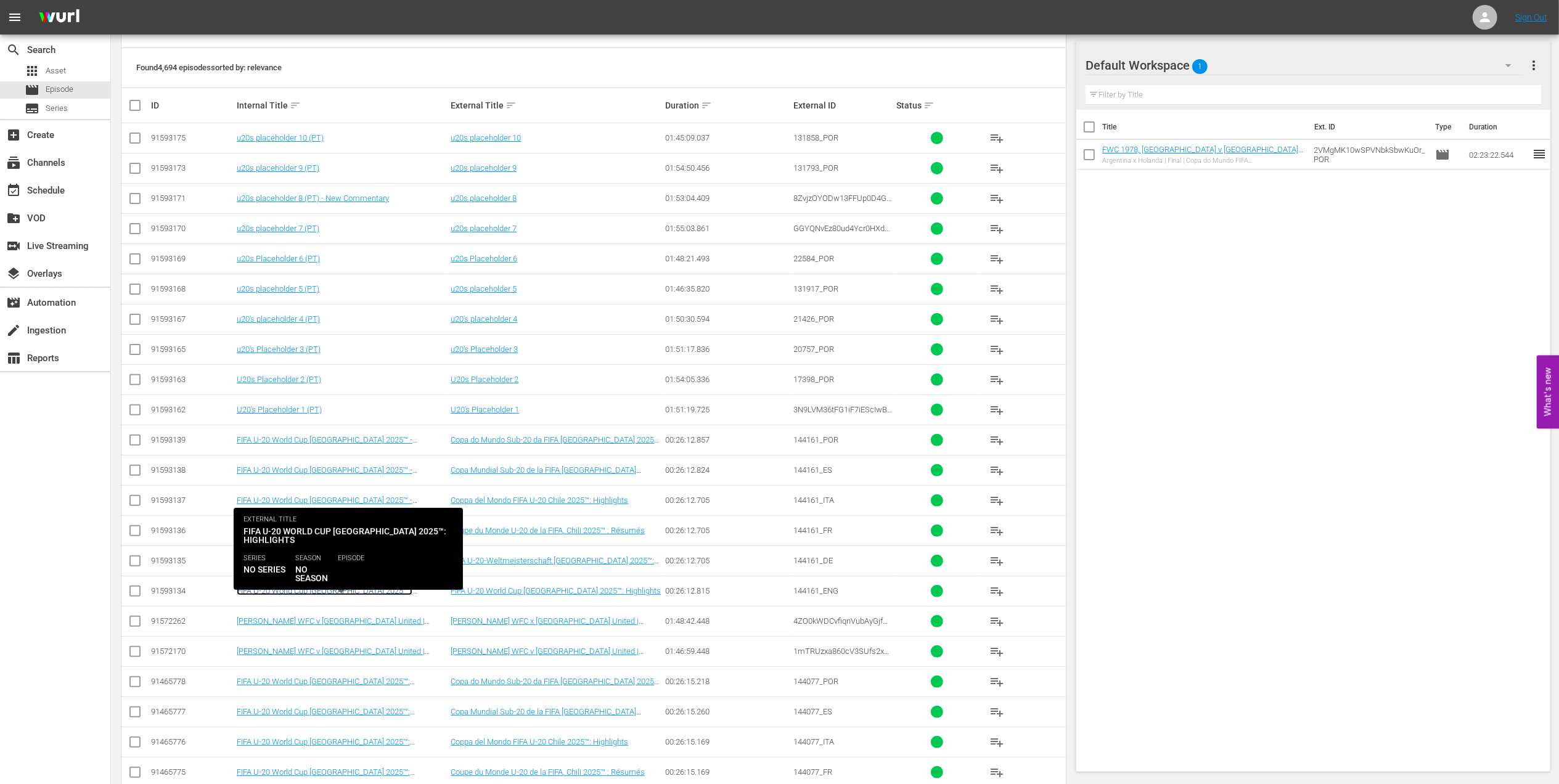
click at [376, 590] on link "FIFA U-20 World Cup [GEOGRAPHIC_DATA] 2025™ - Highlights Bundle M4+M5+M6 (EN)" at bounding box center [324, 595] width 176 height 19
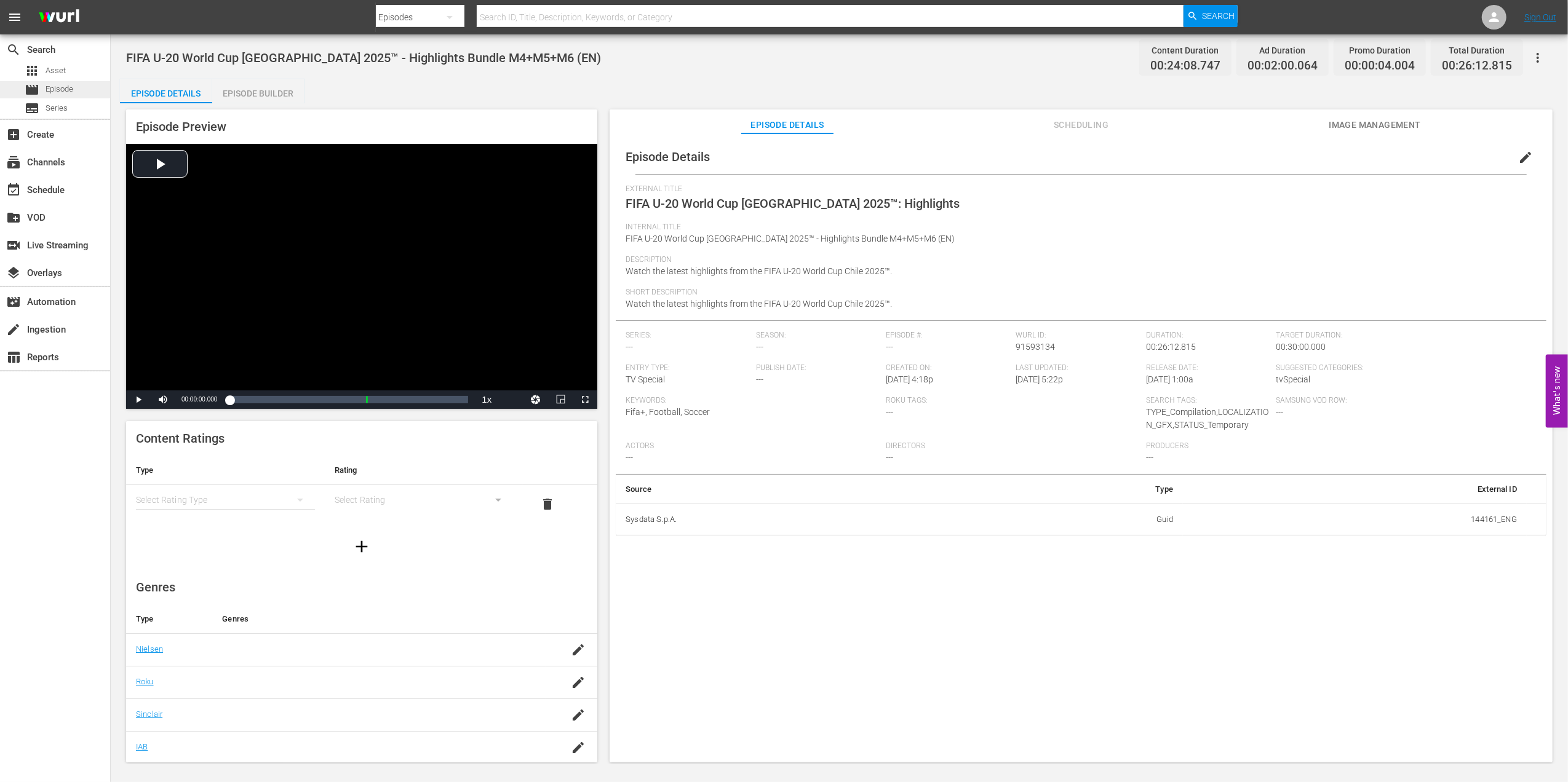
click at [87, 89] on div "movie Episode" at bounding box center [55, 89] width 110 height 17
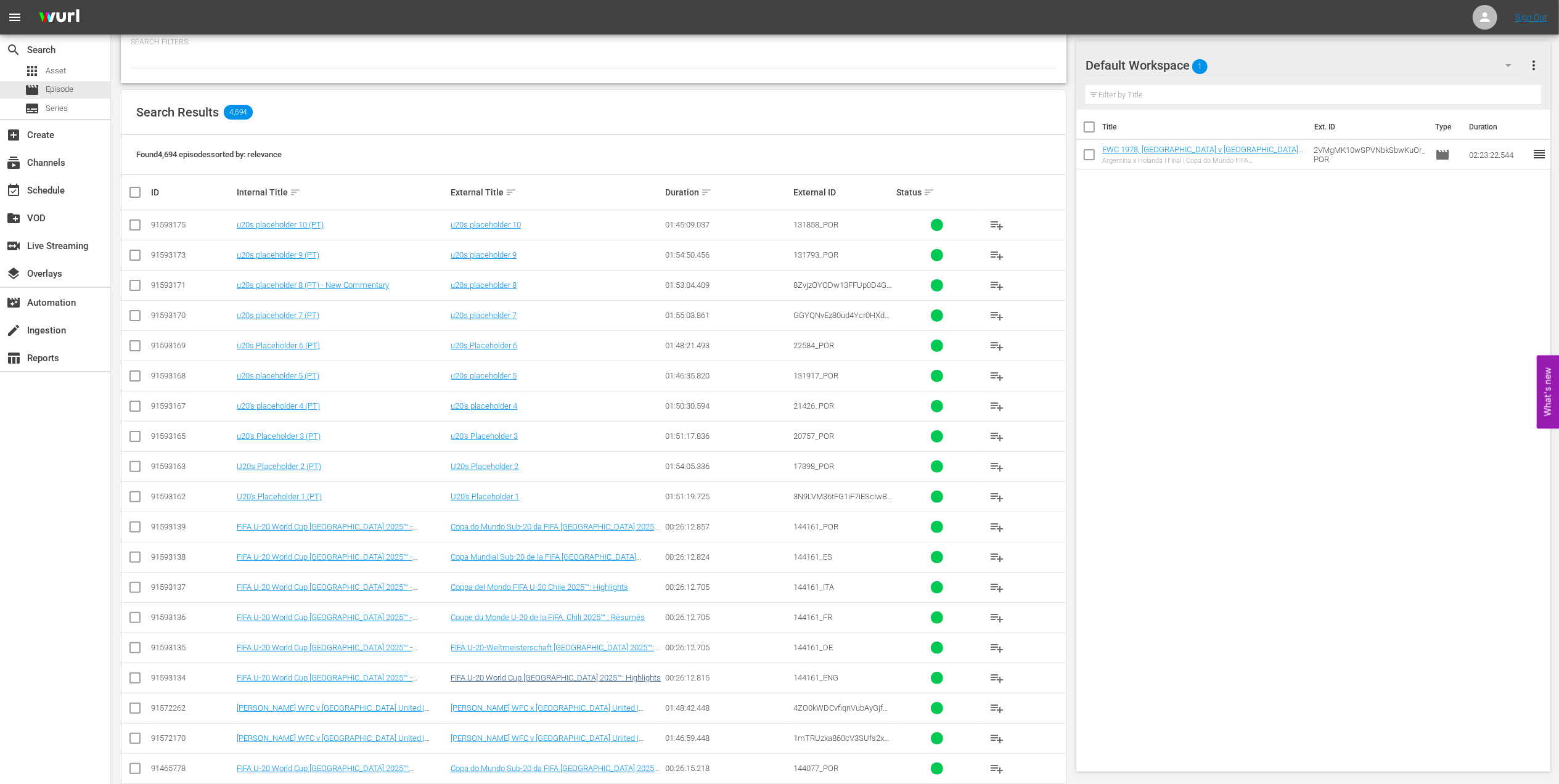
scroll to position [141, 0]
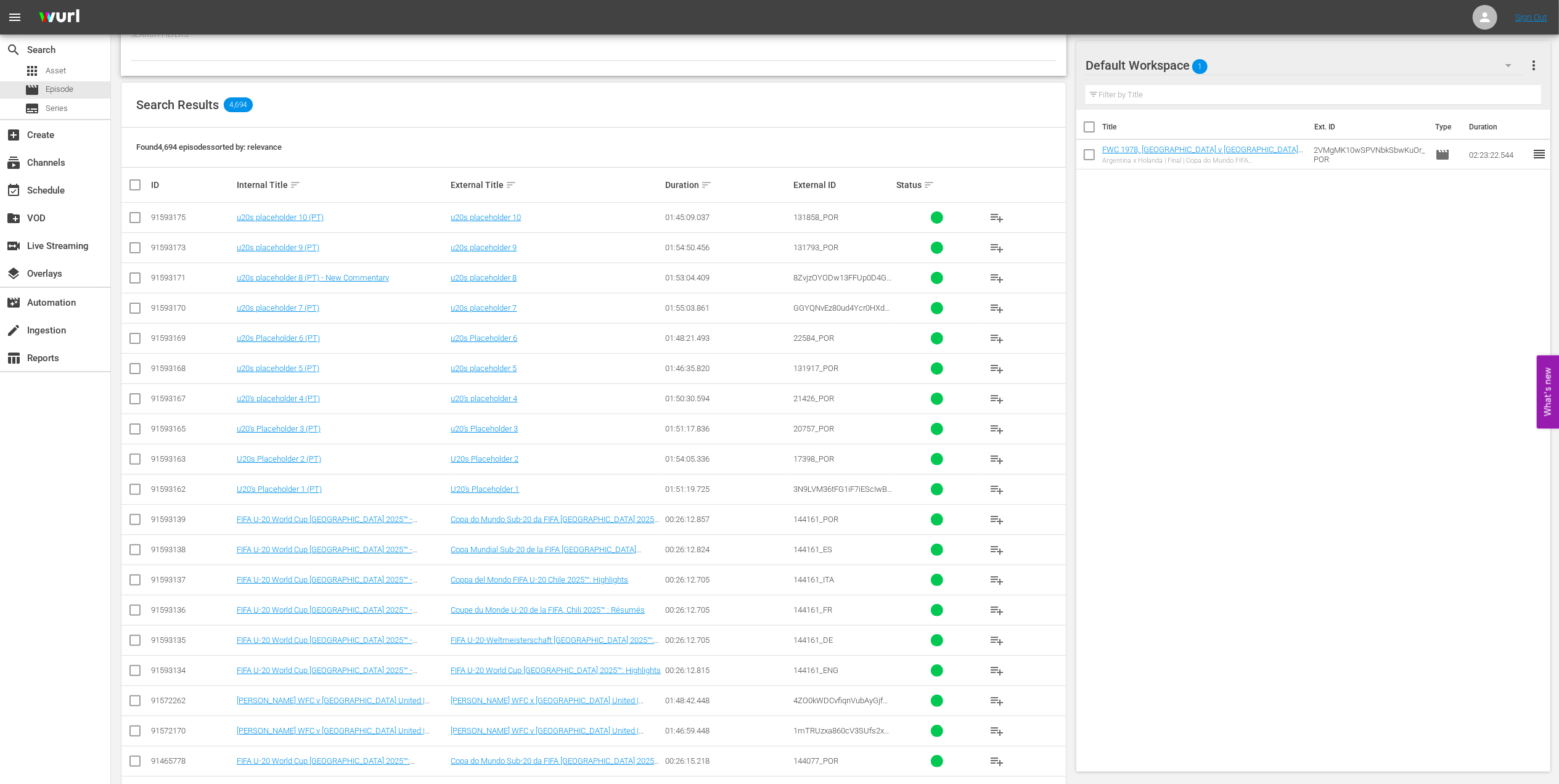
click at [141, 670] on input "checkbox" at bounding box center [135, 673] width 15 height 15
checkbox input "true"
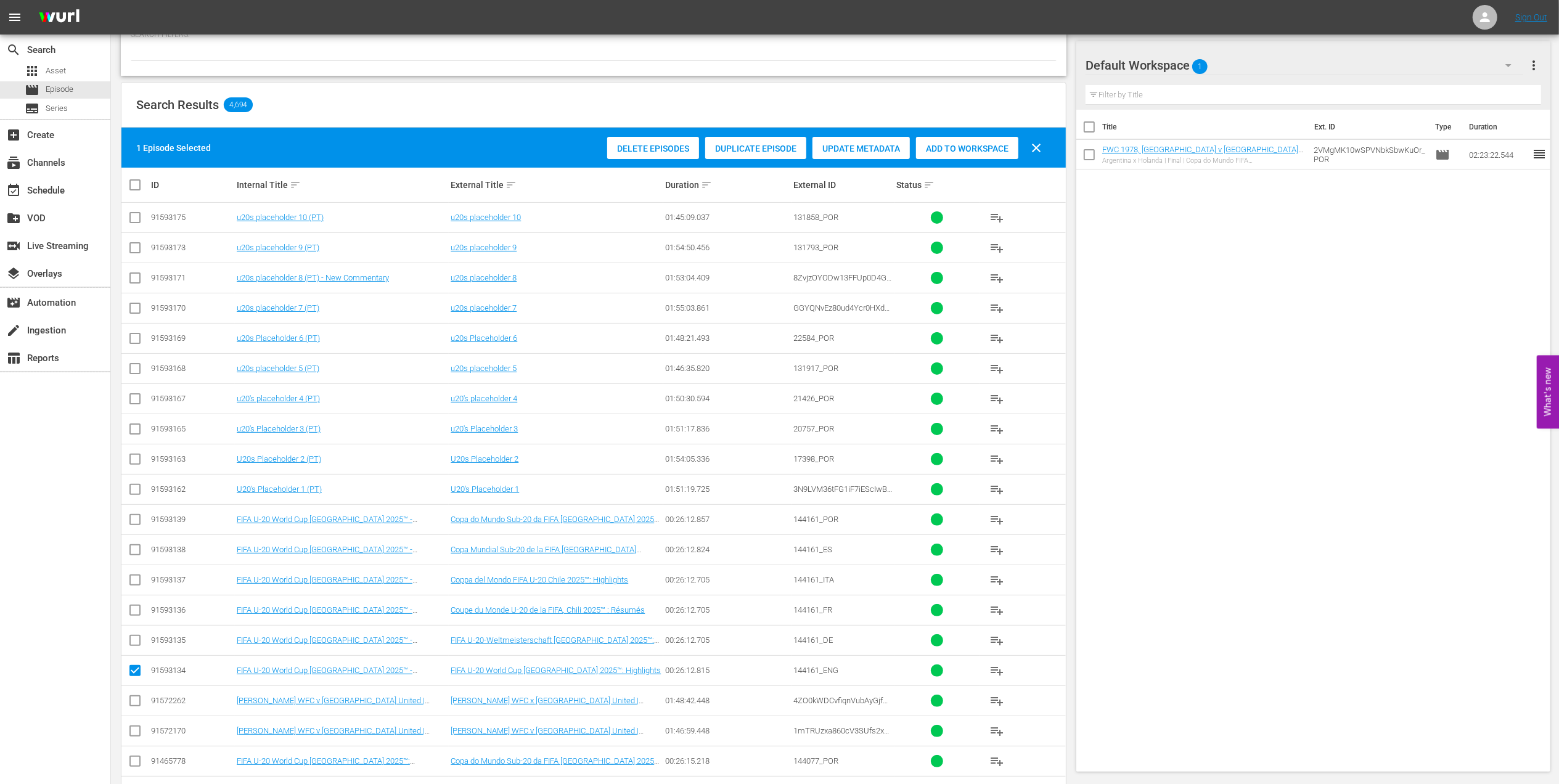
click at [950, 151] on span "Add to Workspace" at bounding box center [967, 148] width 103 height 10
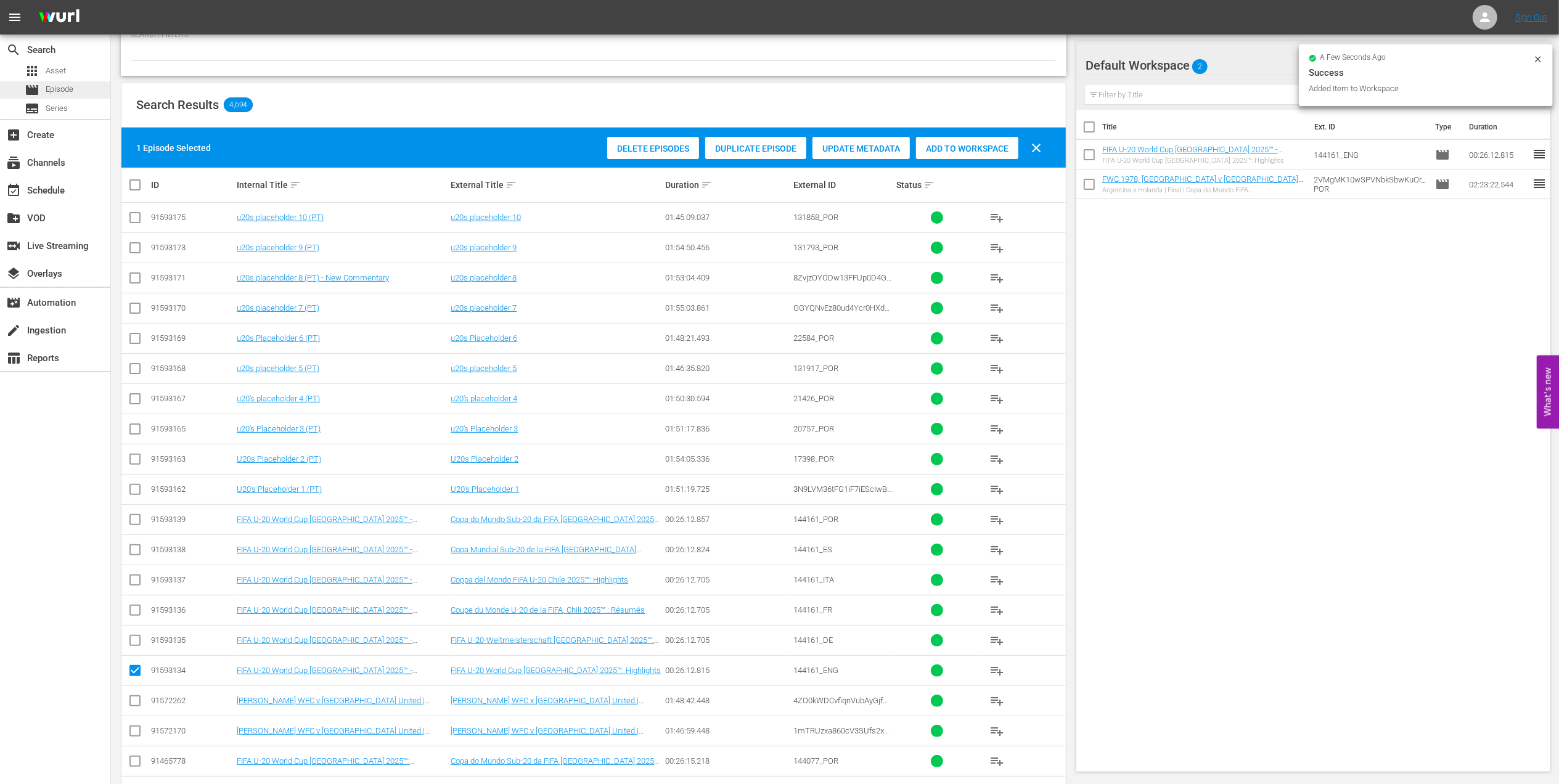
click at [82, 90] on div "movie Episode" at bounding box center [55, 90] width 110 height 17
click at [75, 171] on div "subscriptions Channels" at bounding box center [55, 161] width 110 height 24
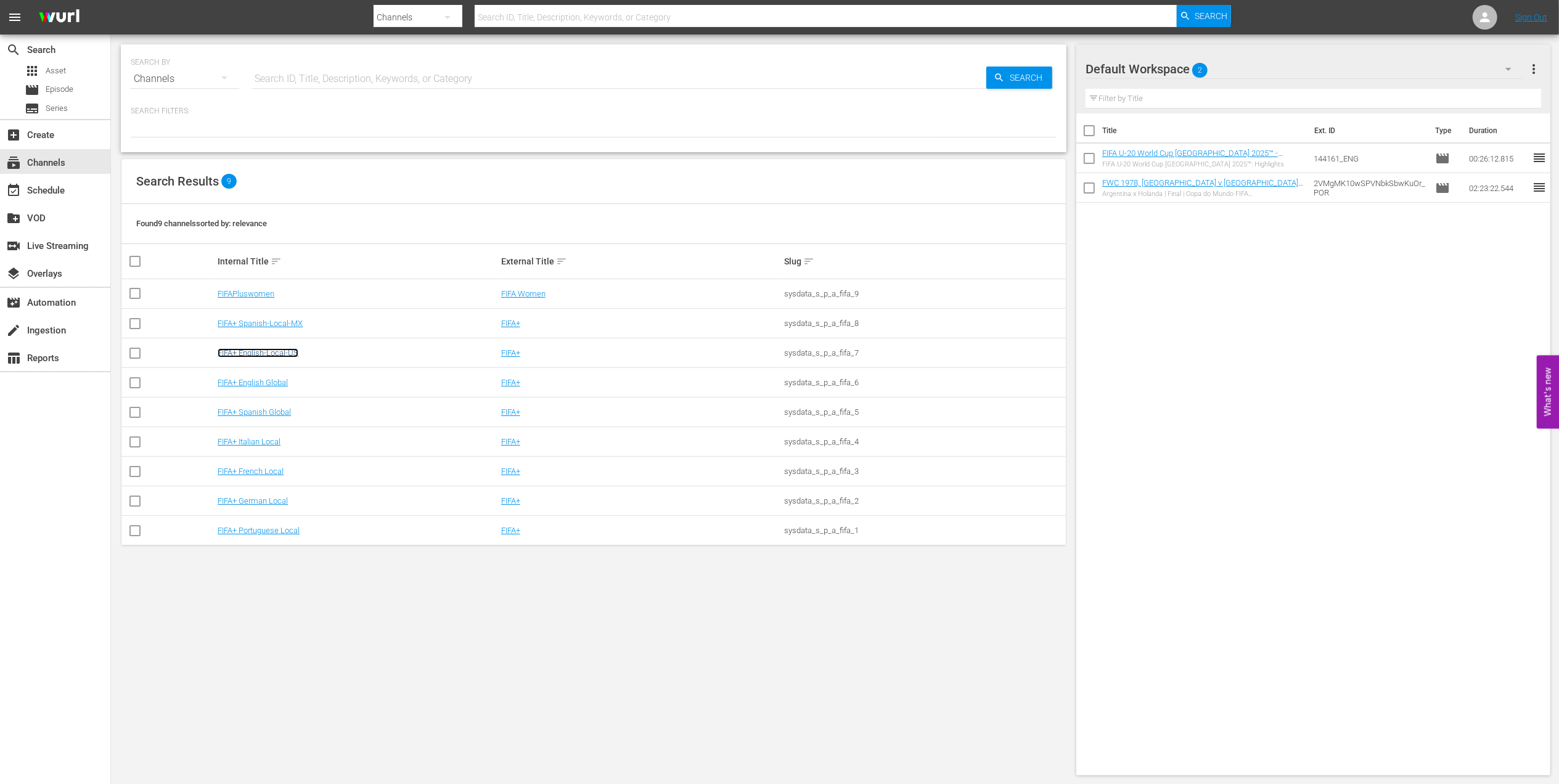
click at [281, 353] on link "FIFA+ English-Local-US" at bounding box center [258, 353] width 81 height 9
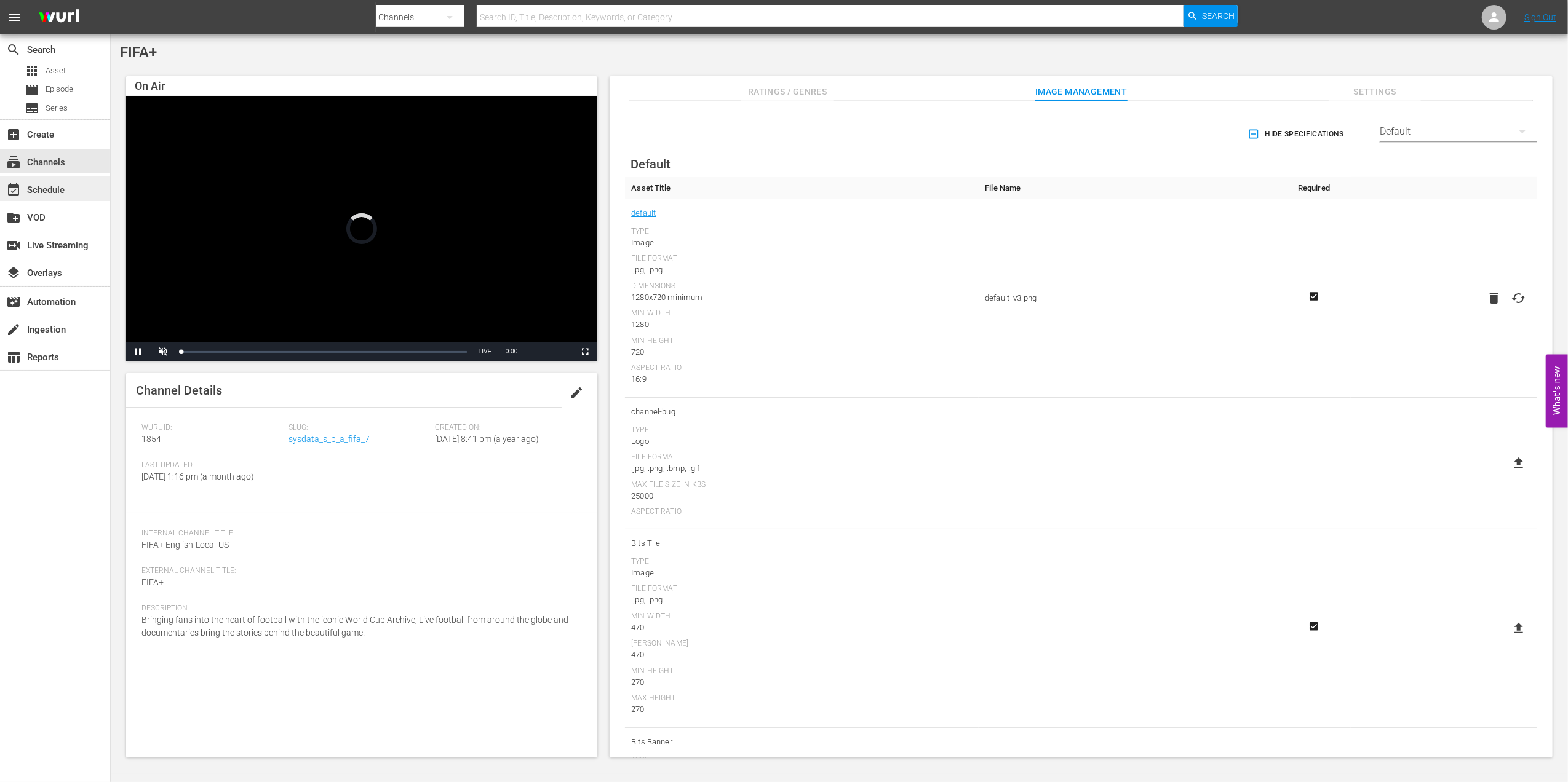
click at [70, 190] on div "event_available Schedule" at bounding box center [55, 188] width 110 height 24
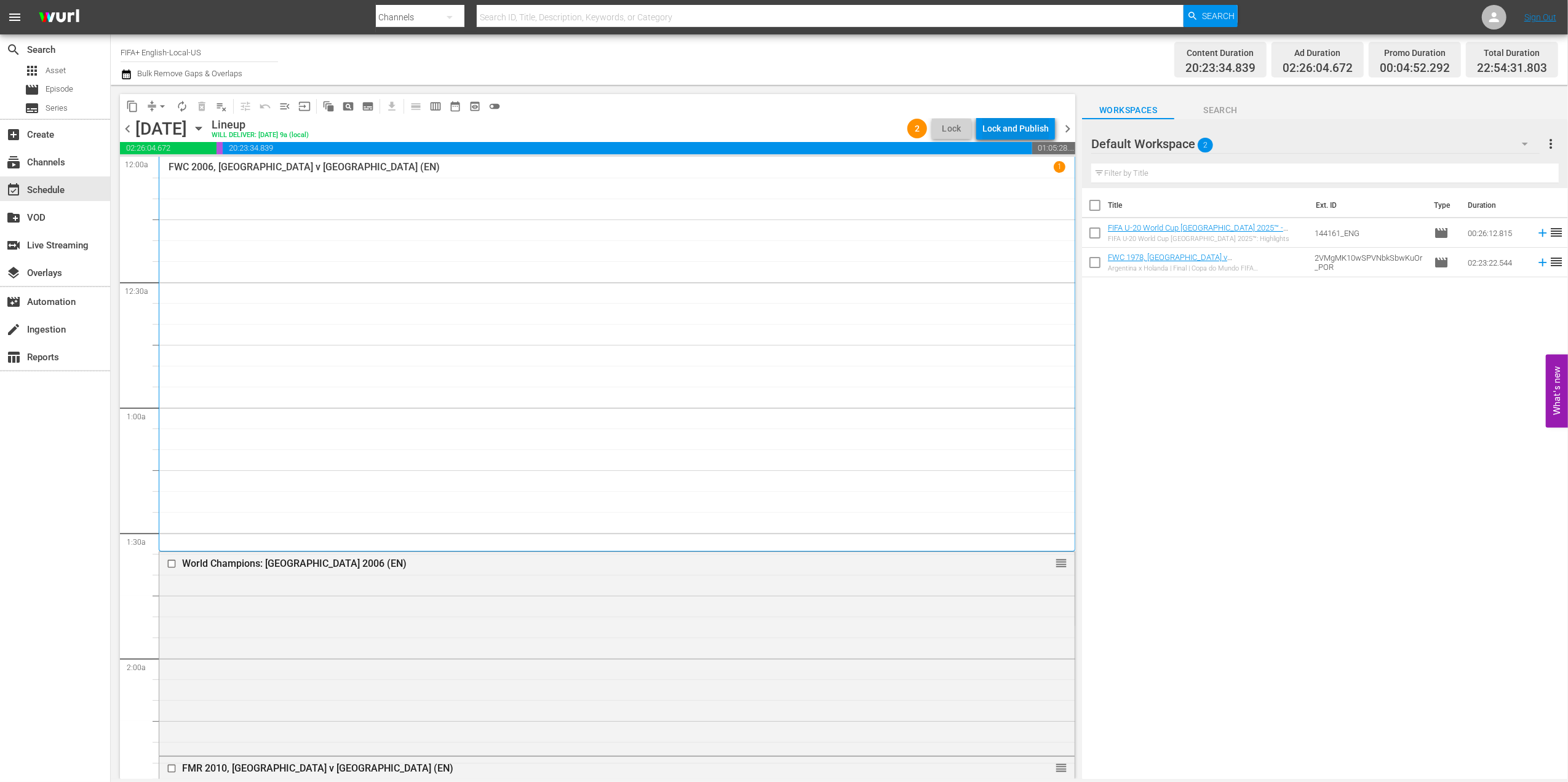
click at [1011, 128] on div "Lock and Publish" at bounding box center [1015, 129] width 66 height 22
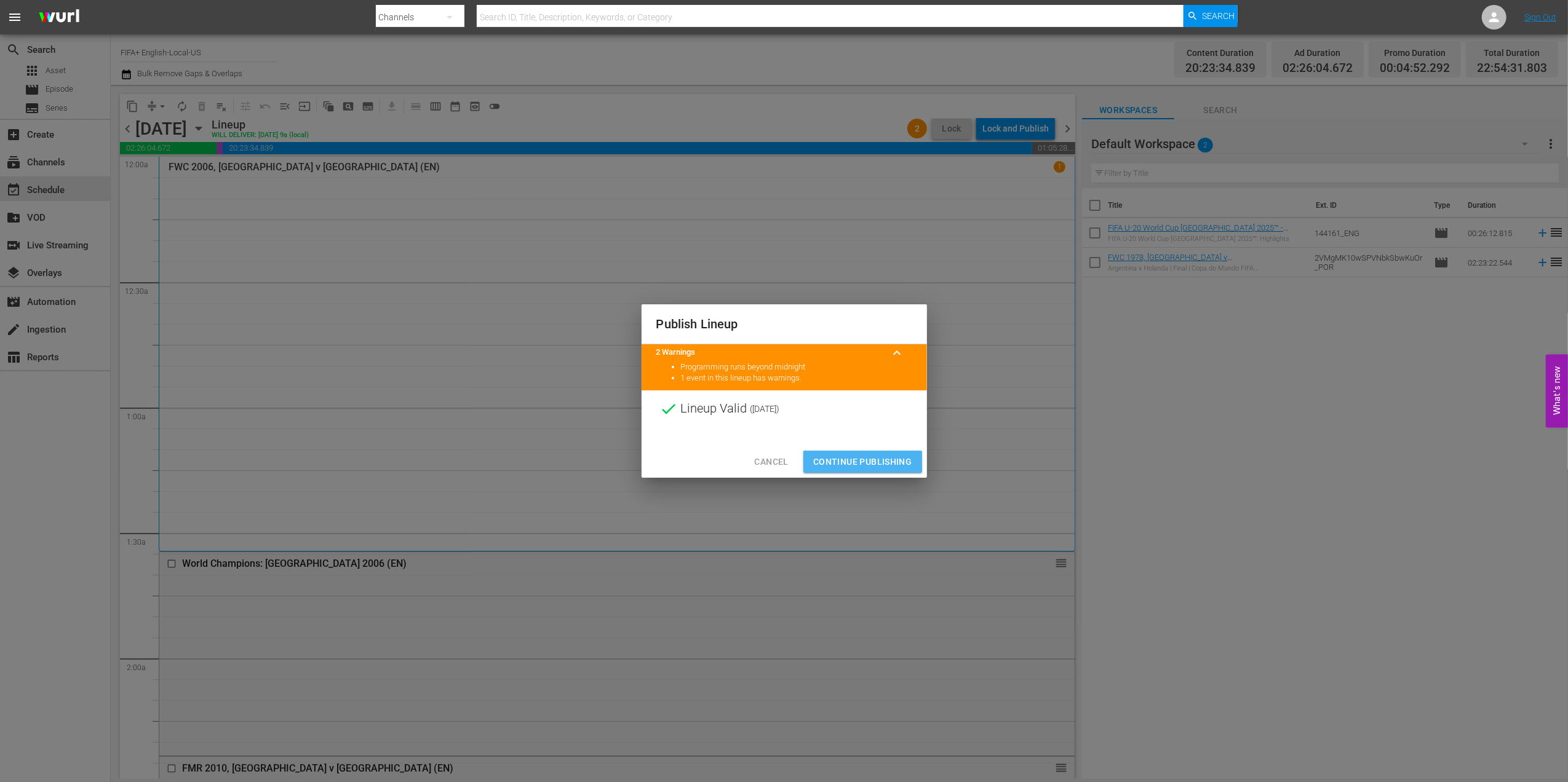
drag, startPoint x: 852, startPoint y: 457, endPoint x: 859, endPoint y: 489, distance: 32.8
click at [854, 462] on span "Continue Publishing" at bounding box center [862, 462] width 99 height 15
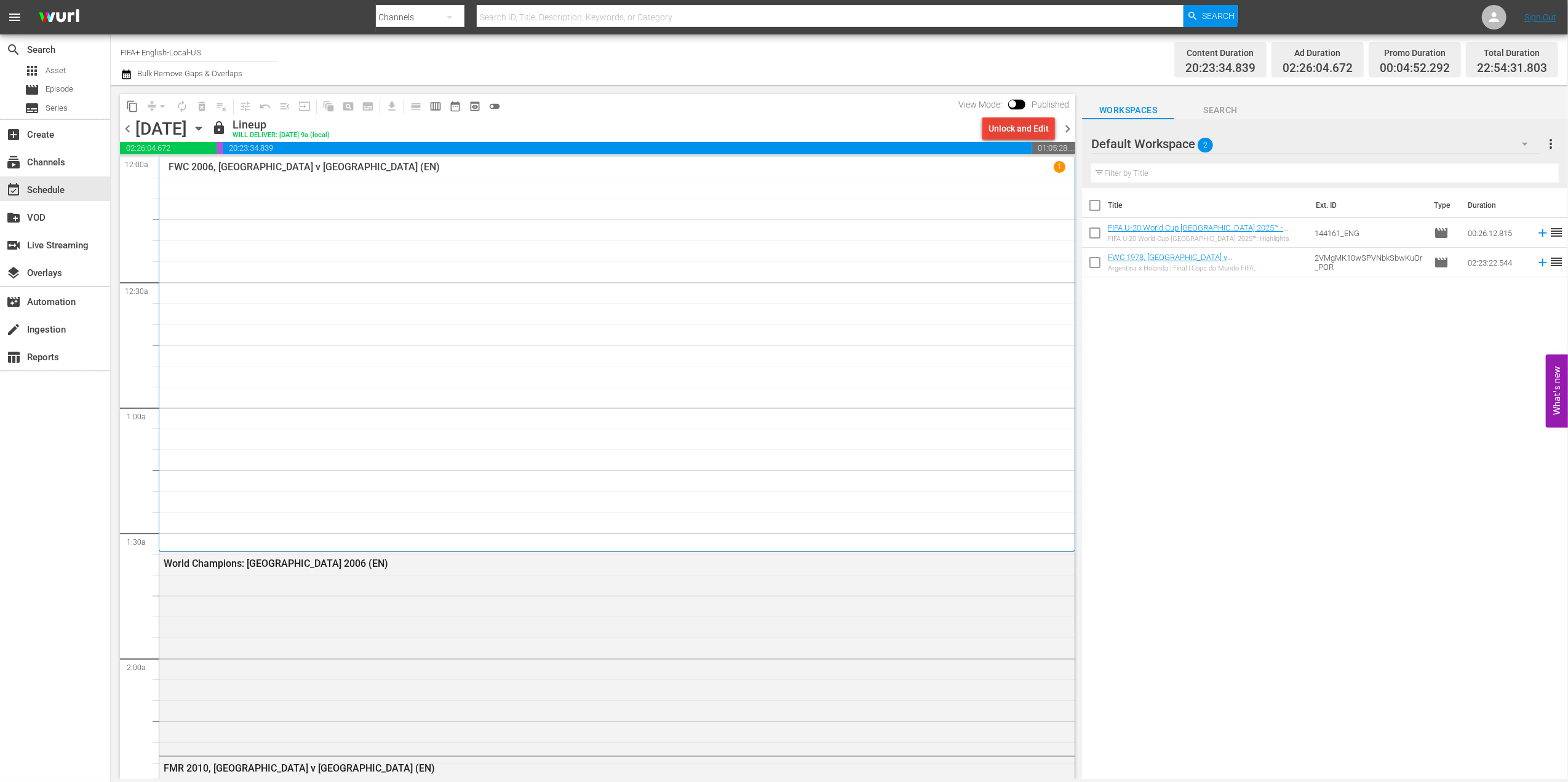
click at [1016, 120] on div "Unlock and Edit" at bounding box center [1019, 129] width 60 height 22
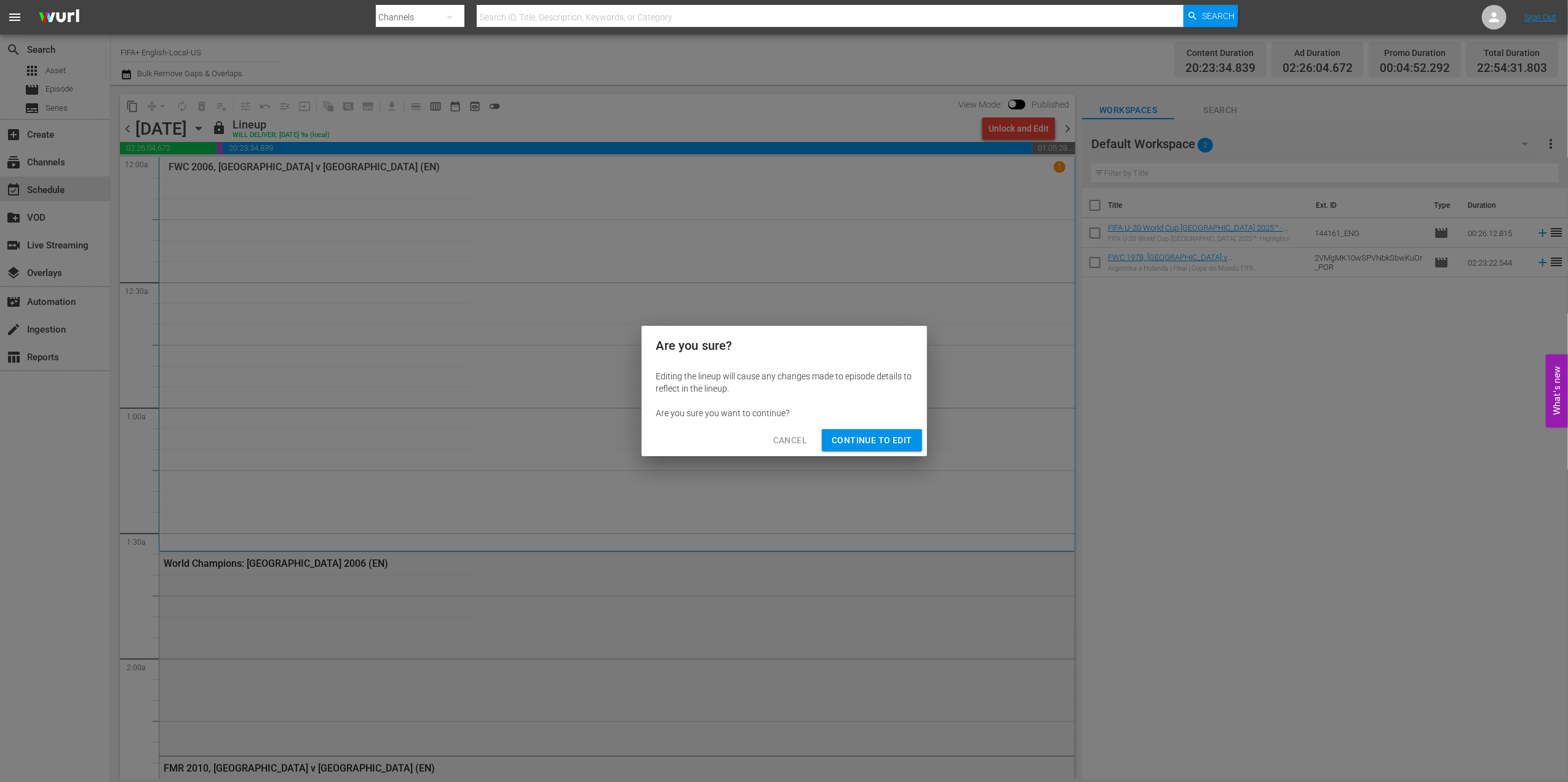
click at [852, 433] on span "Continue to Edit" at bounding box center [871, 441] width 80 height 15
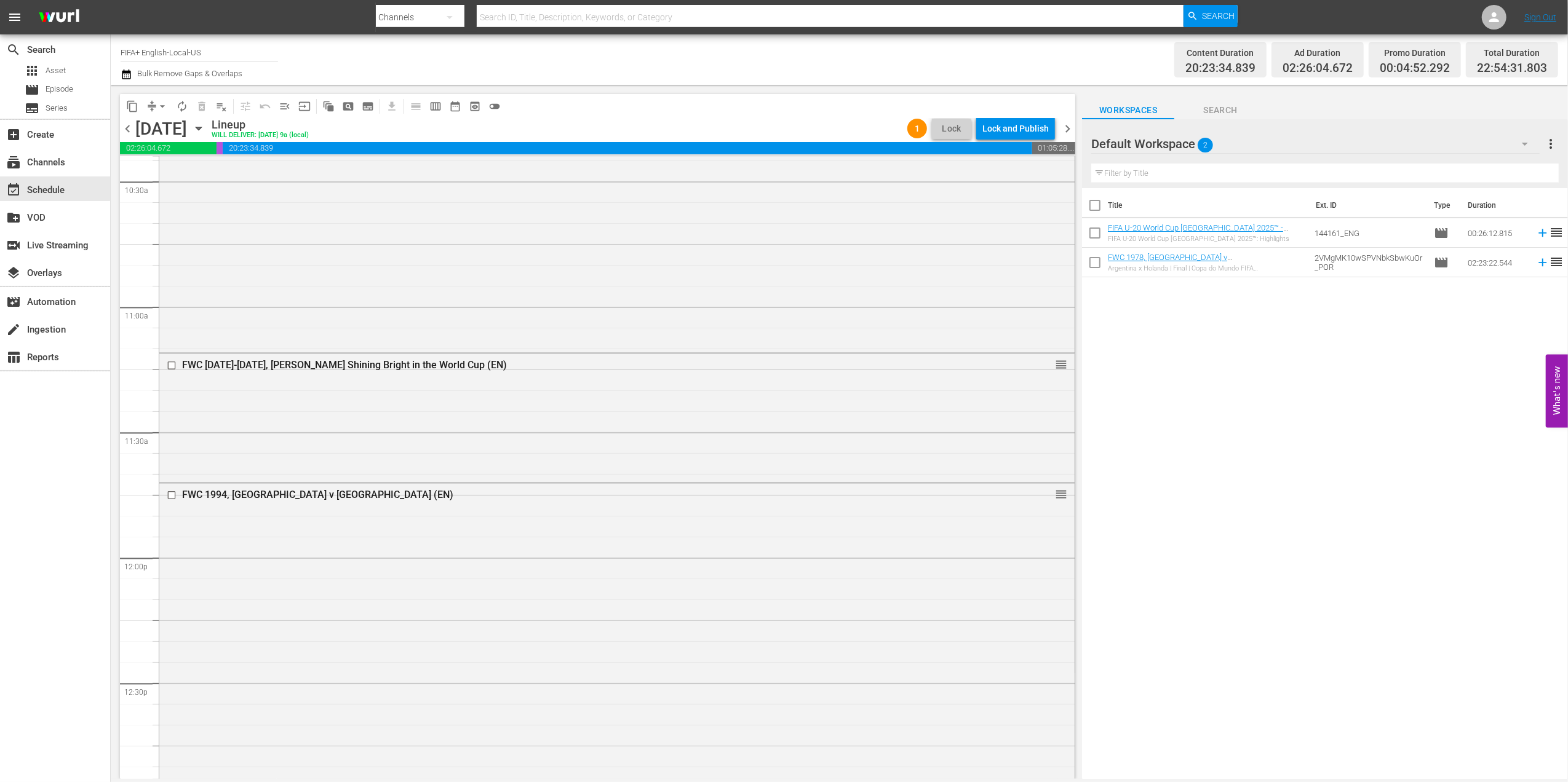
scroll to position [2576, 0]
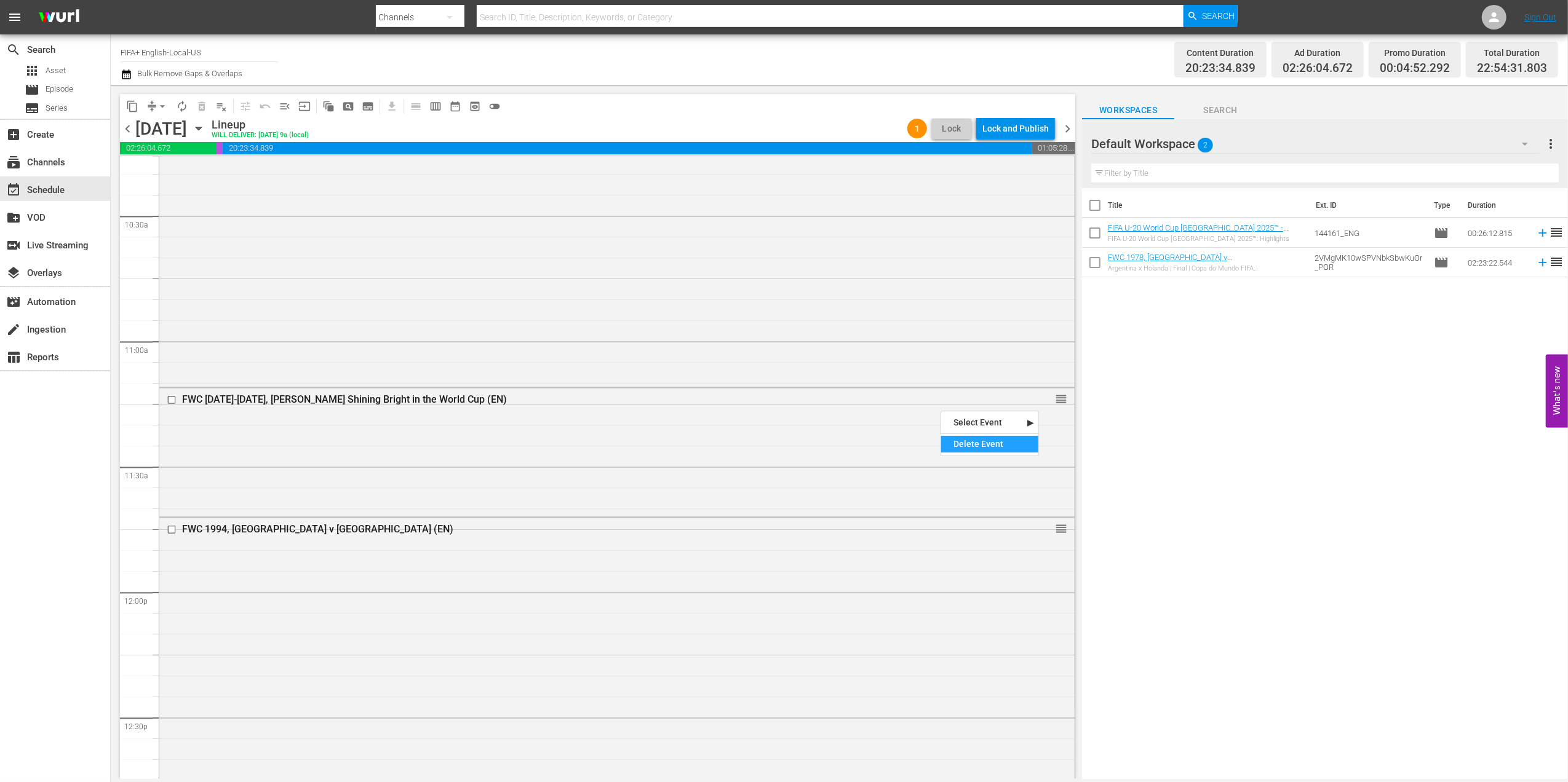
click at [989, 443] on div "Delete Event" at bounding box center [989, 444] width 97 height 17
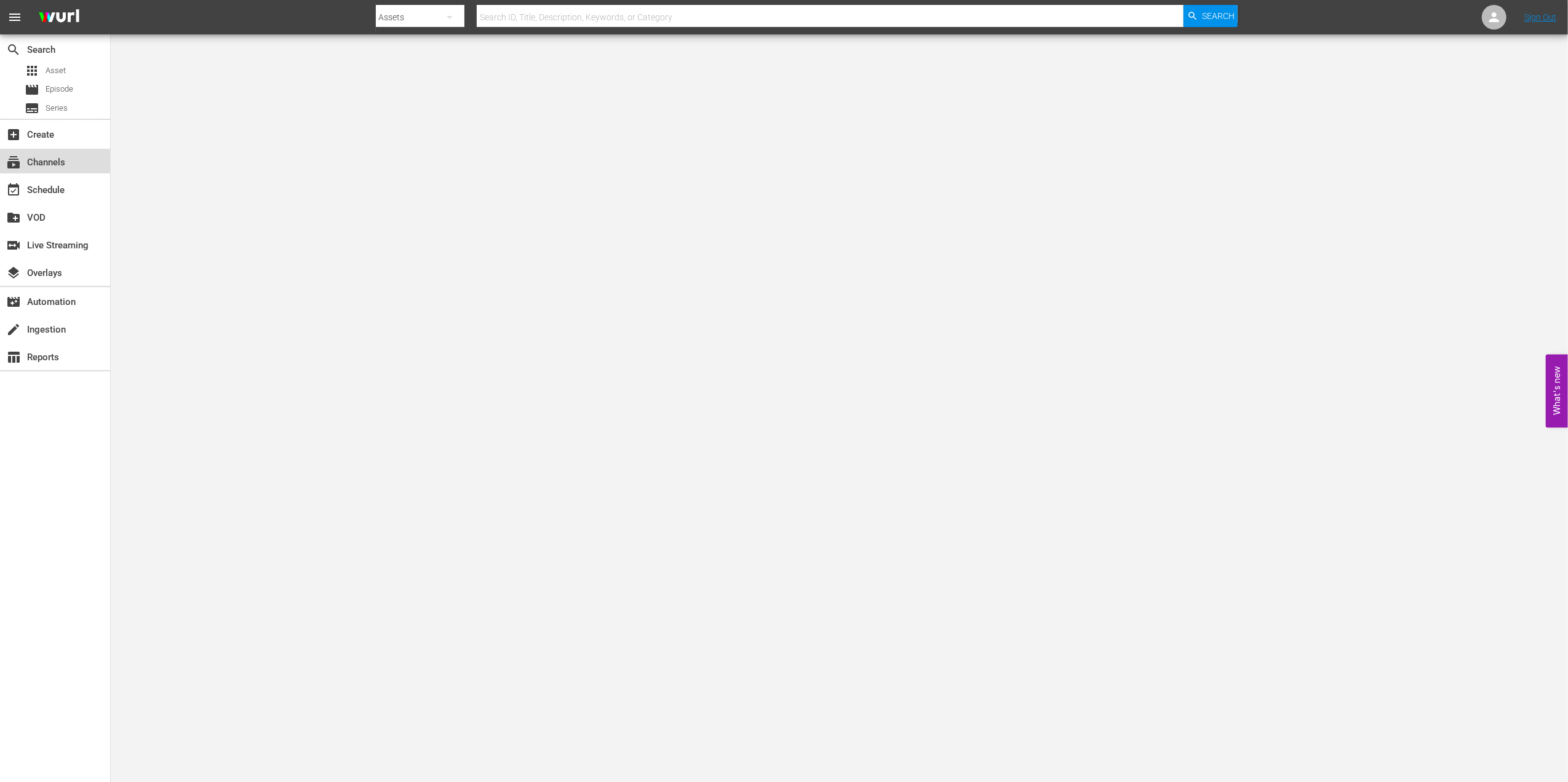
click at [87, 156] on div "subscriptions Channels" at bounding box center [55, 161] width 110 height 24
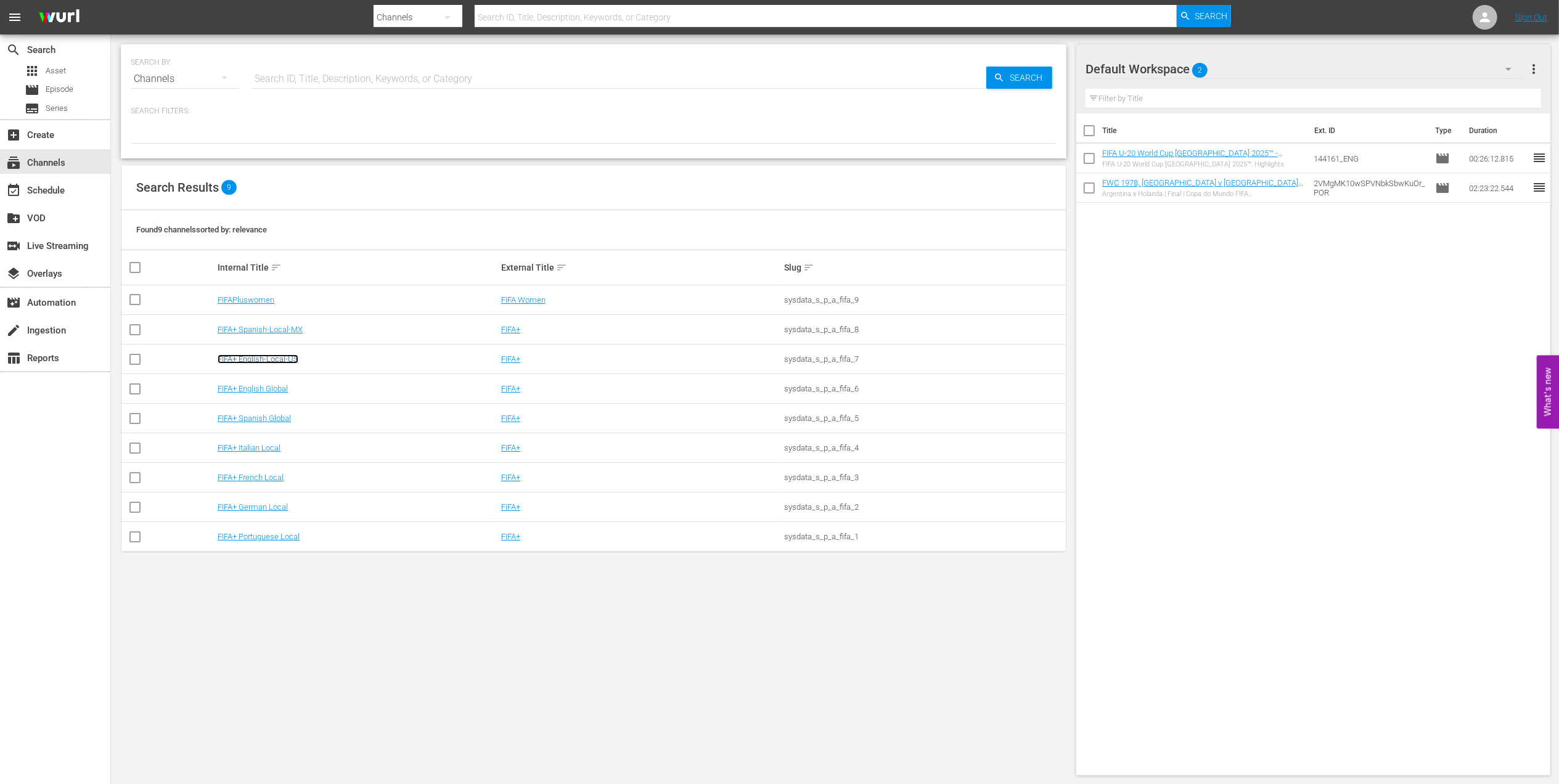
click at [274, 357] on link "FIFA+ English-Local-US" at bounding box center [258, 359] width 81 height 9
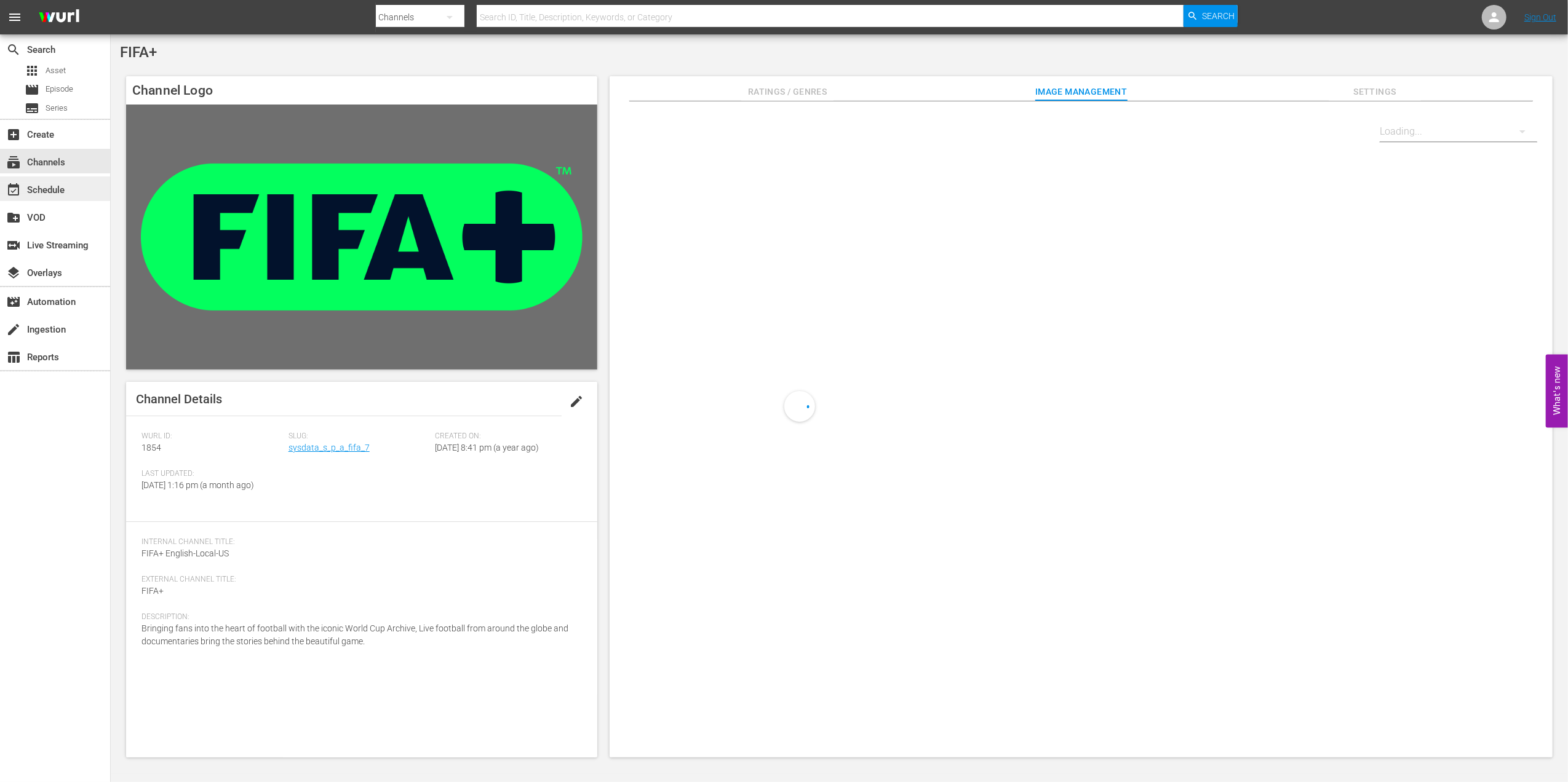
click at [43, 192] on div "event_available Schedule" at bounding box center [34, 188] width 69 height 11
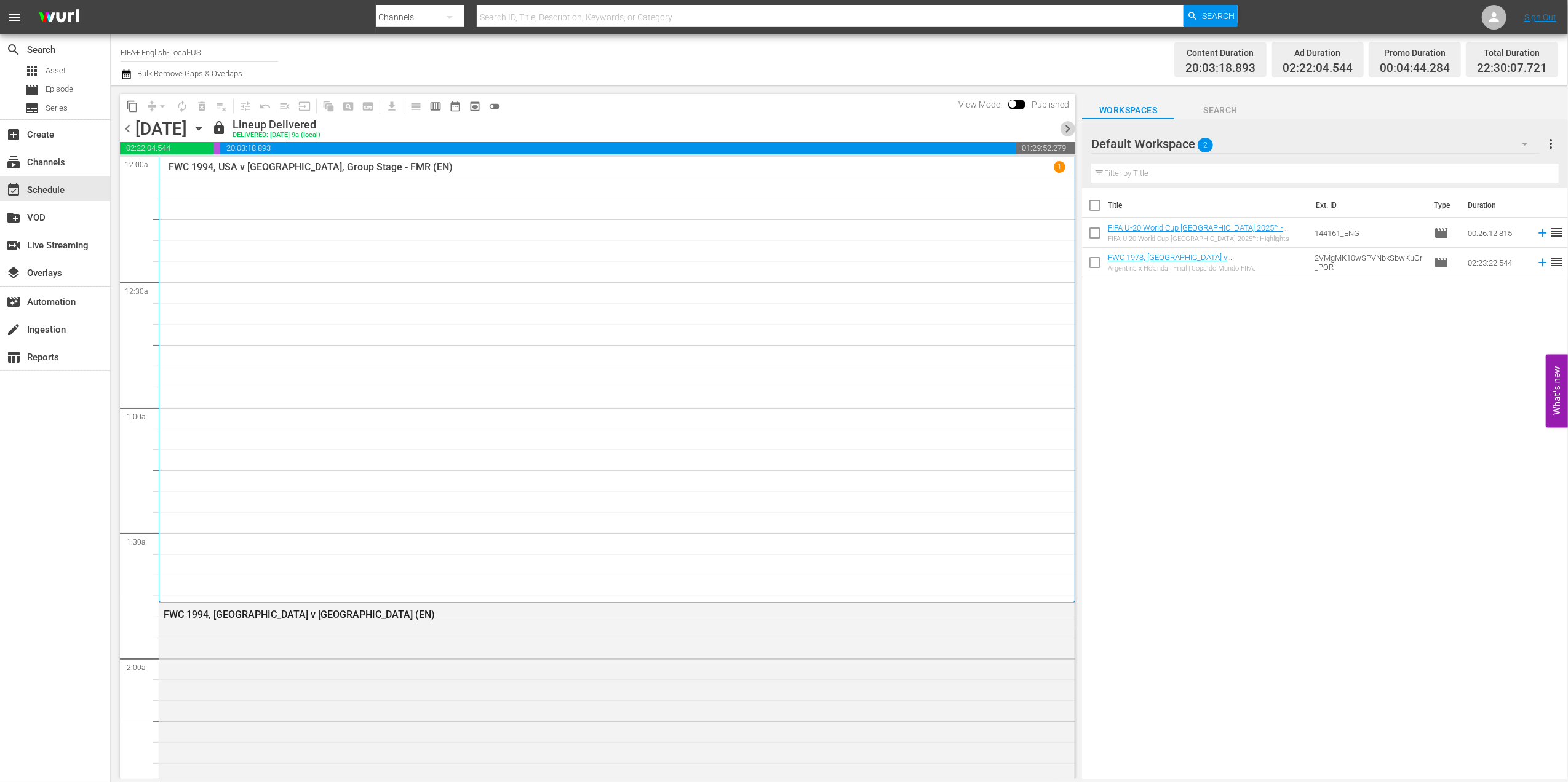
click at [1062, 124] on span "chevron_right" at bounding box center [1068, 129] width 15 height 15
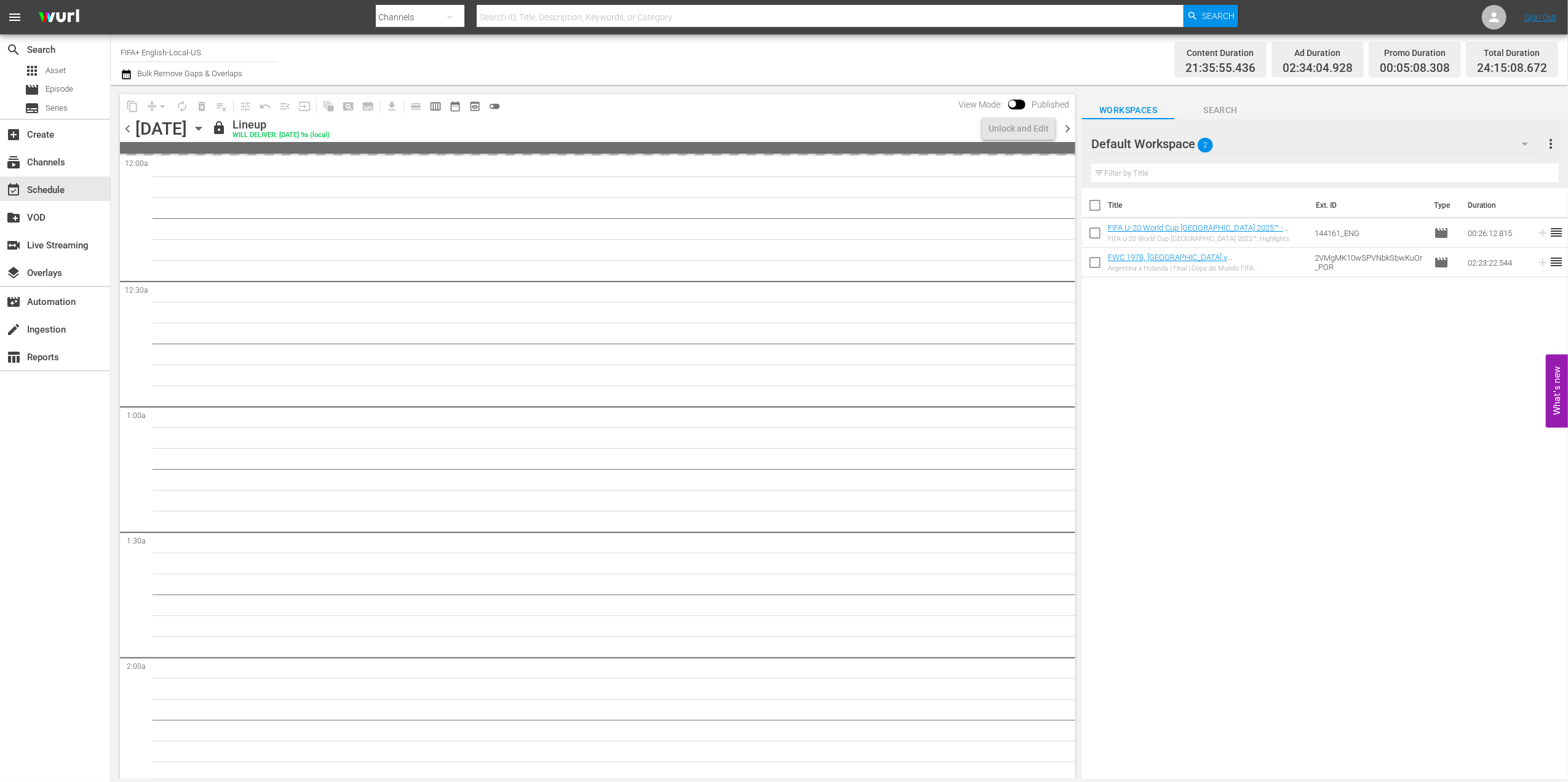
click at [1062, 124] on span "chevron_right" at bounding box center [1068, 129] width 15 height 15
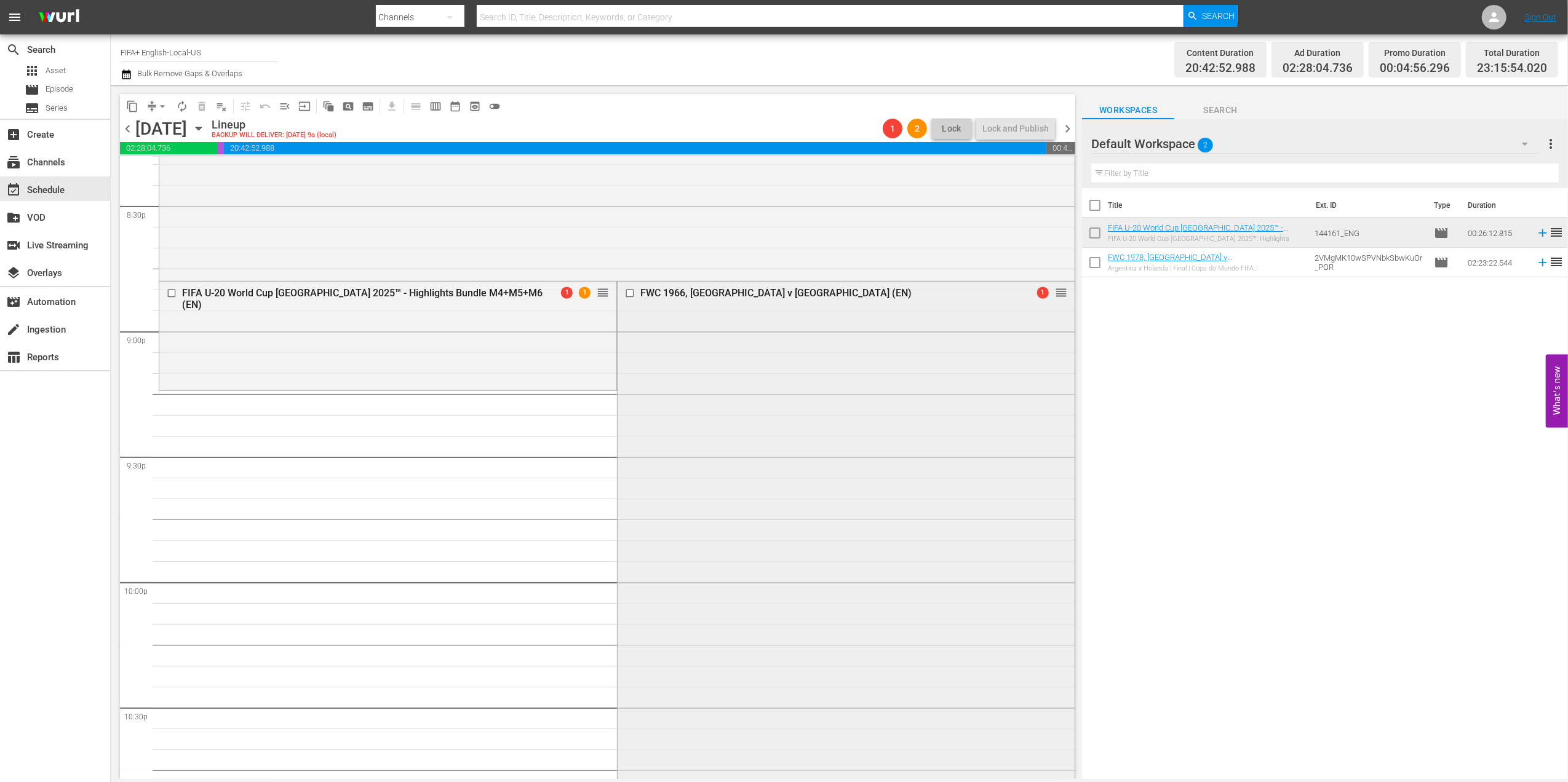
scroll to position [5093, 0]
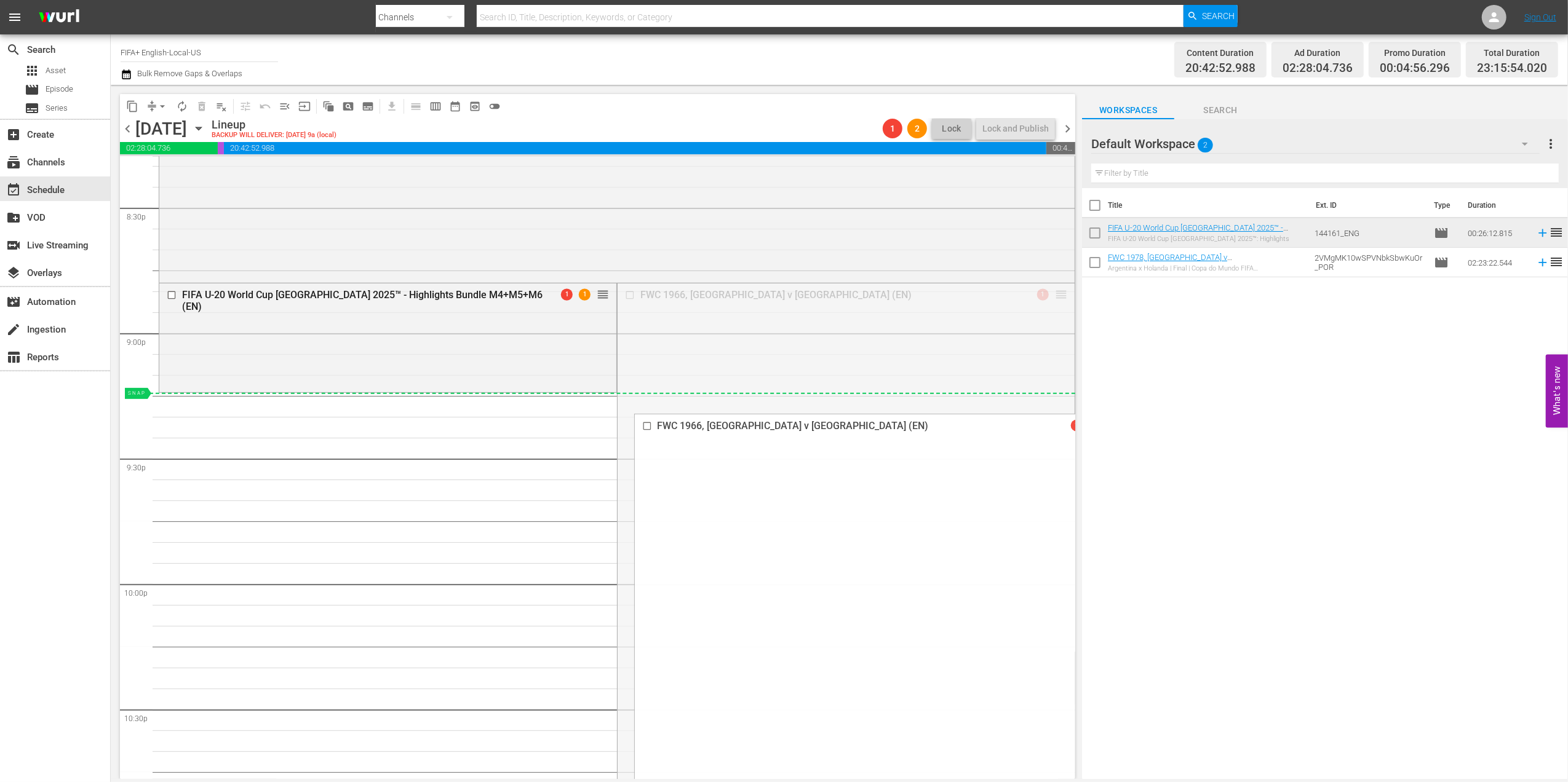
drag, startPoint x: 1047, startPoint y: 293, endPoint x: 987, endPoint y: 400, distance: 122.7
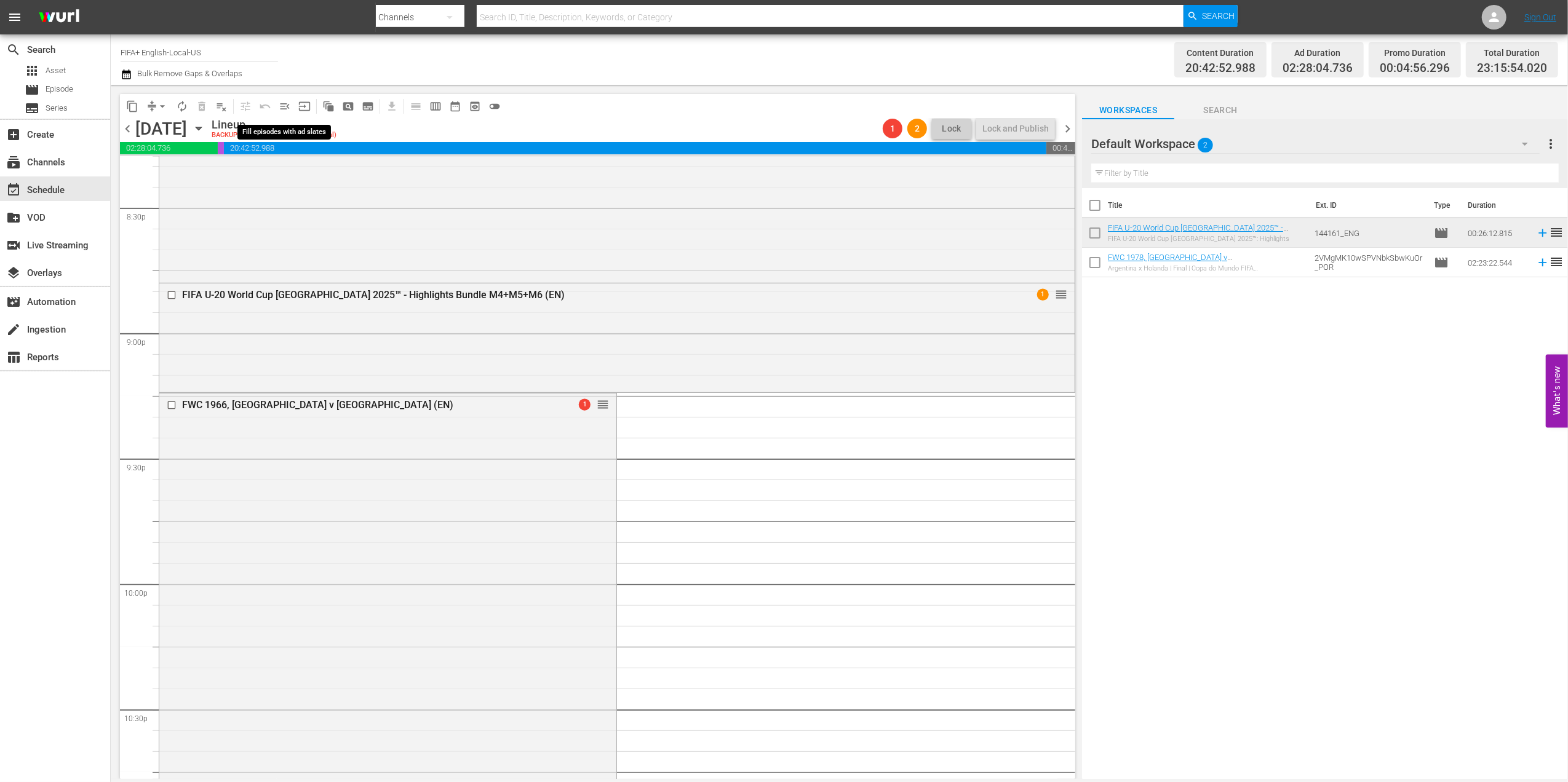
click at [283, 105] on span "menu_open" at bounding box center [284, 106] width 12 height 12
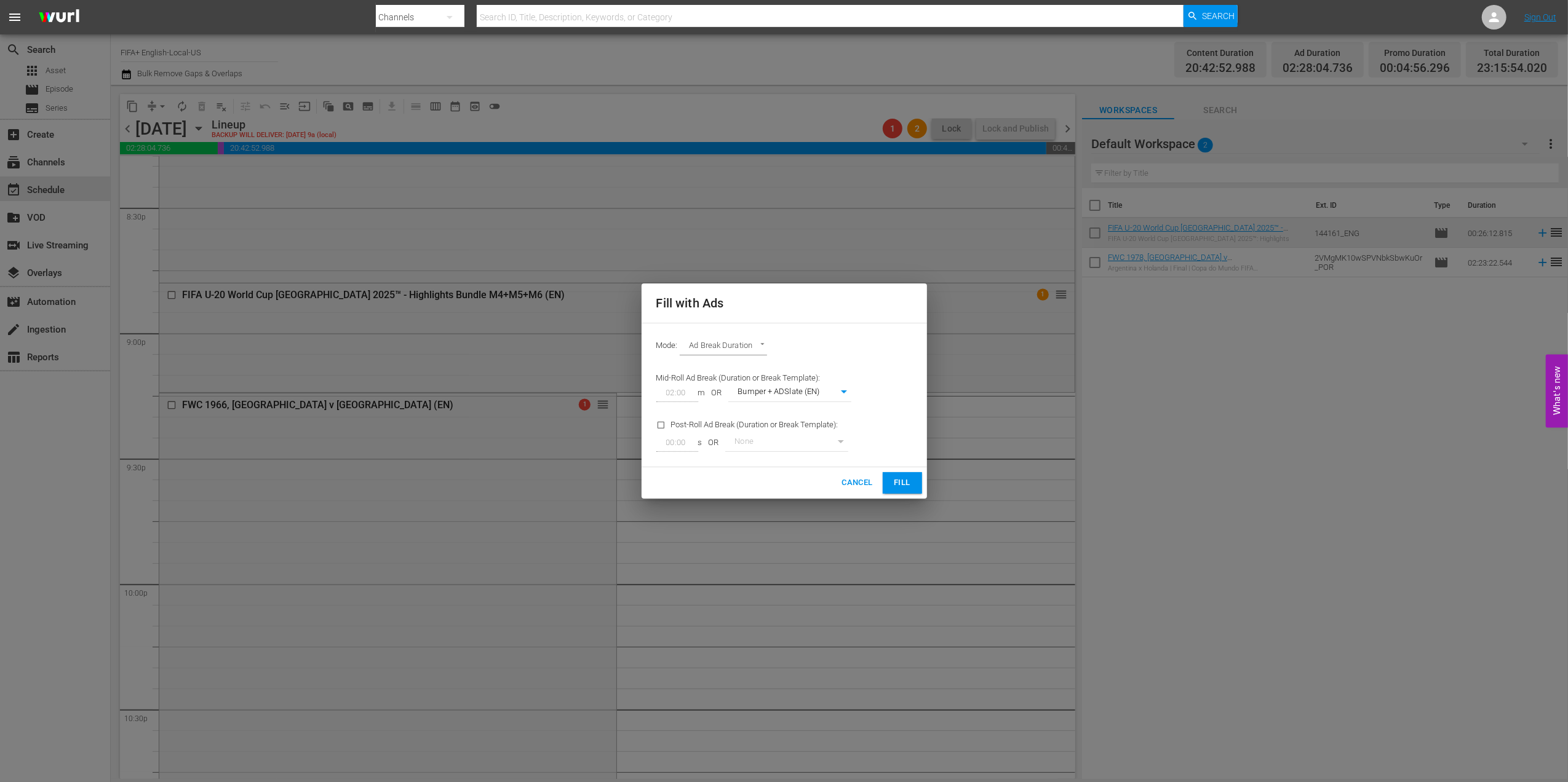
click at [900, 487] on span "Fill" at bounding box center [902, 483] width 20 height 14
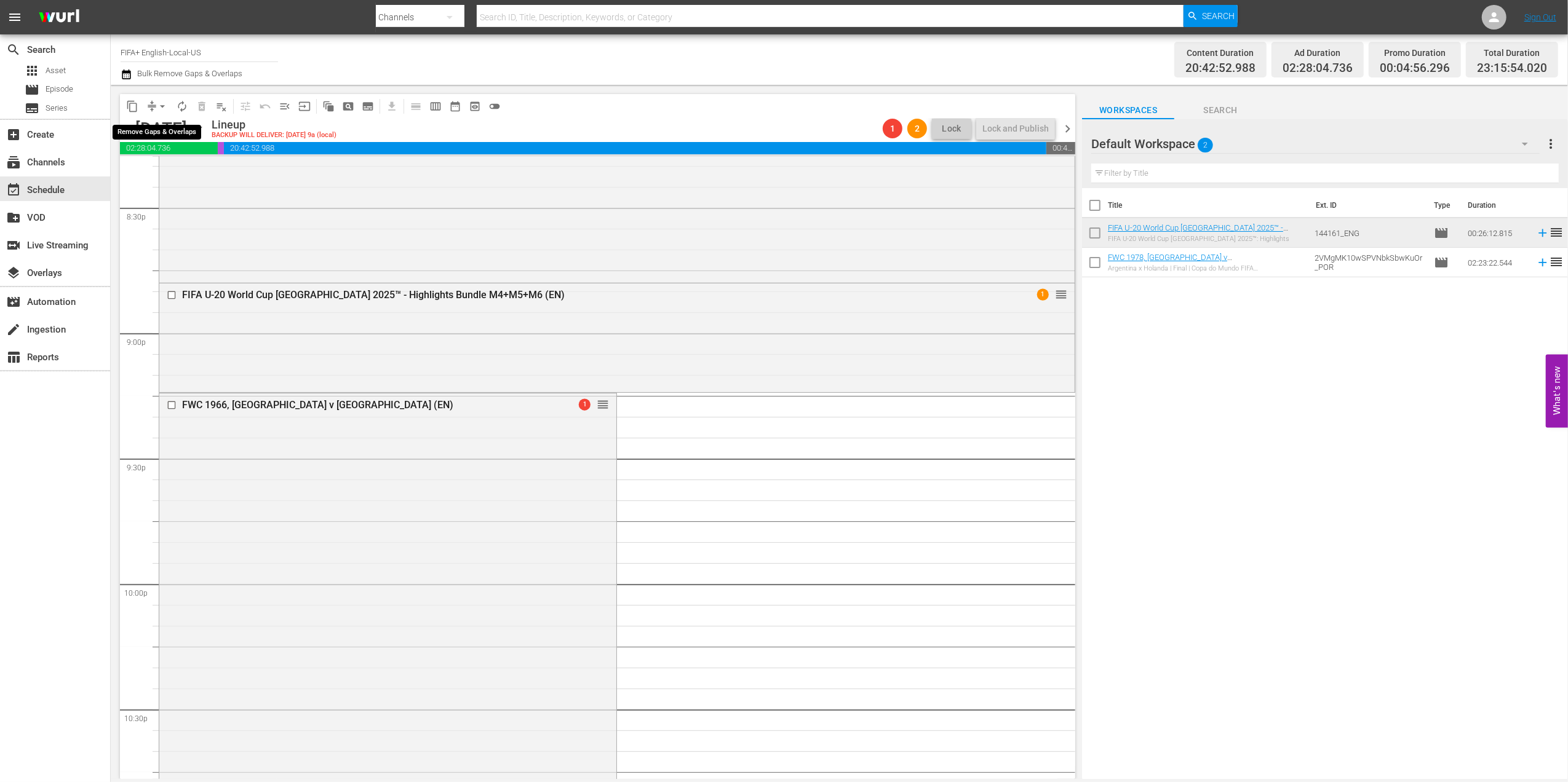
click at [161, 104] on span "arrow_drop_down" at bounding box center [162, 106] width 12 height 12
click at [171, 168] on li "Align to End of Previous Day" at bounding box center [163, 172] width 129 height 21
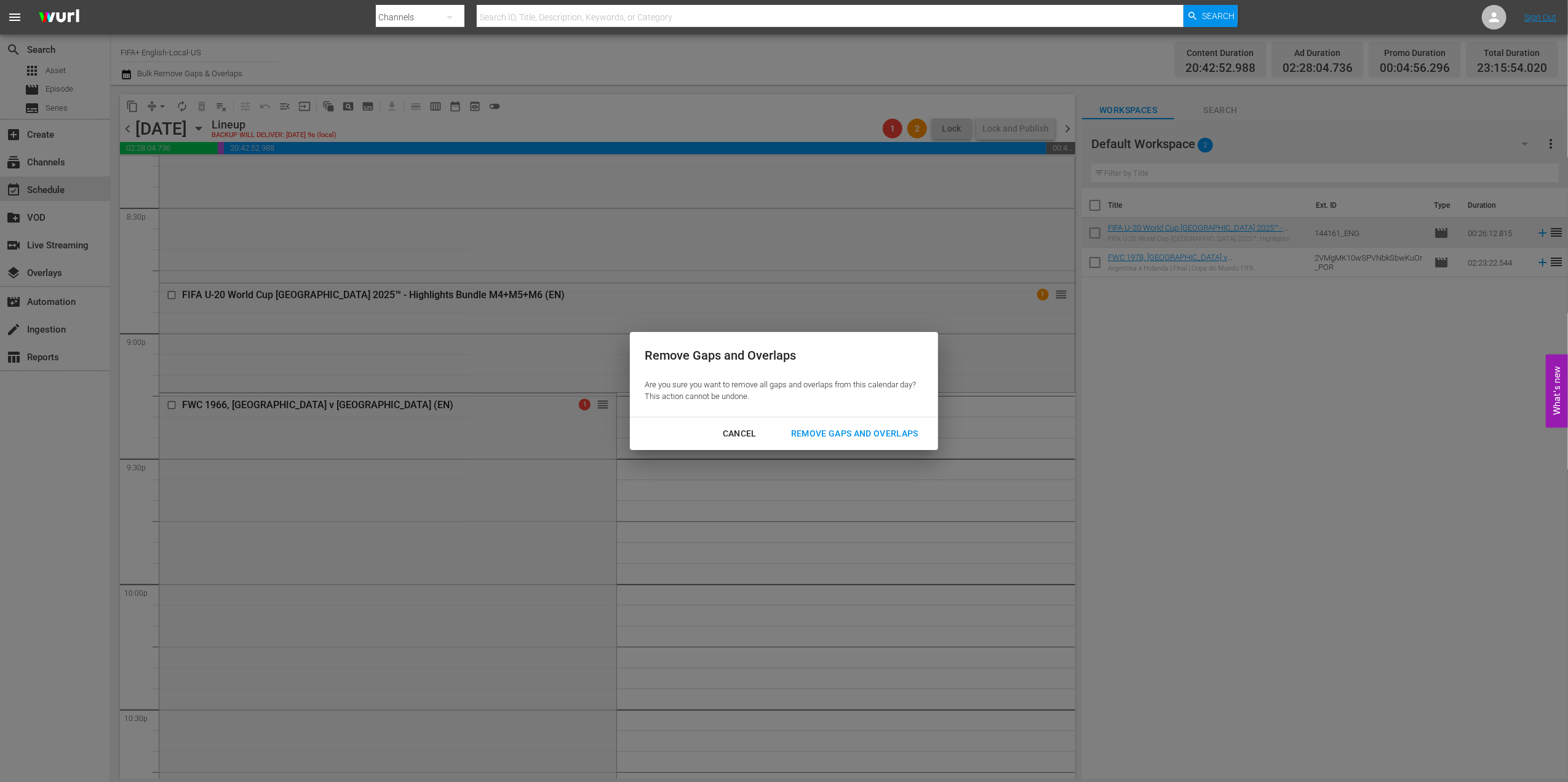
click at [871, 433] on div "Remove Gaps and Overlaps" at bounding box center [854, 434] width 147 height 15
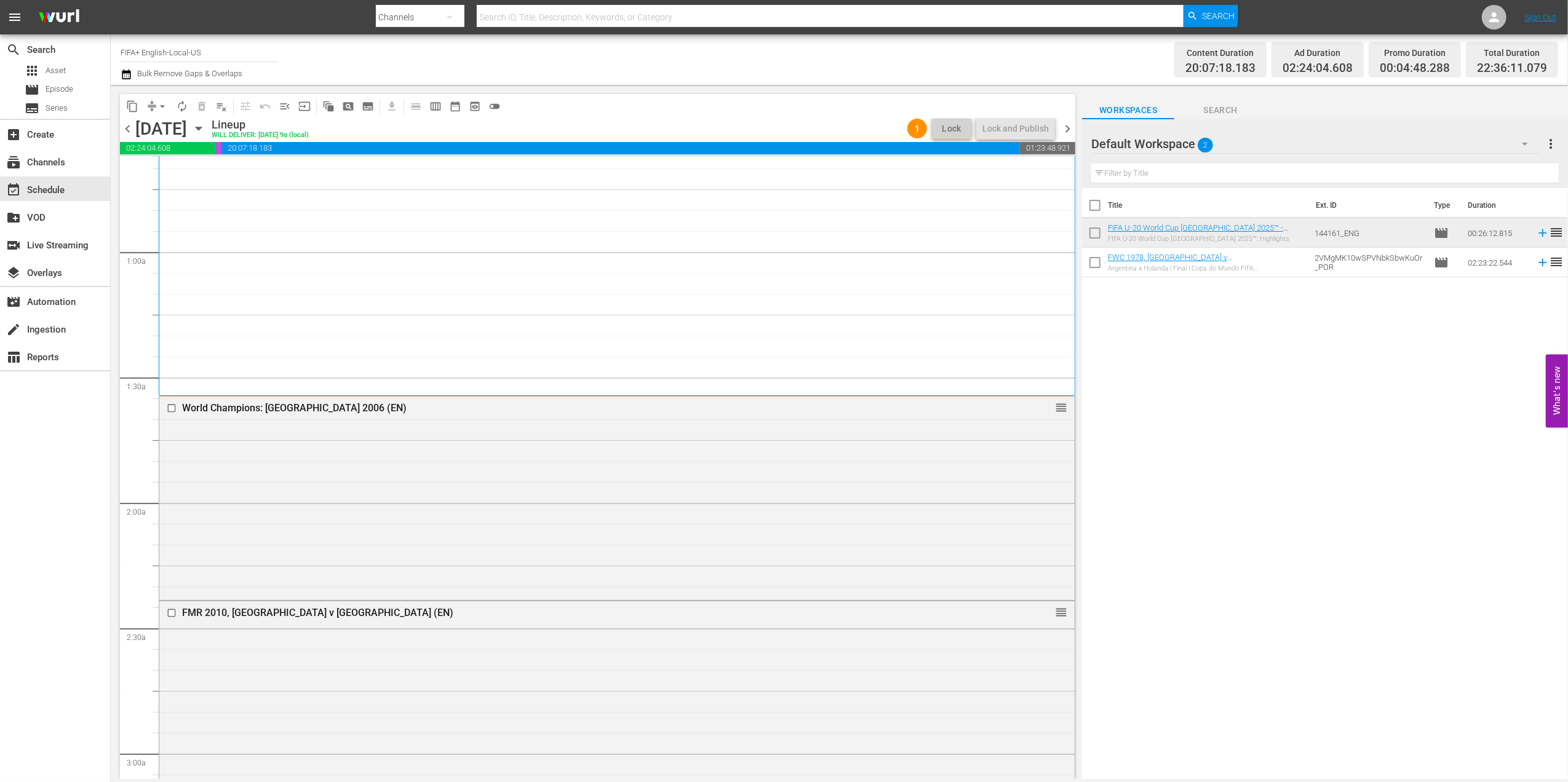
scroll to position [0, 0]
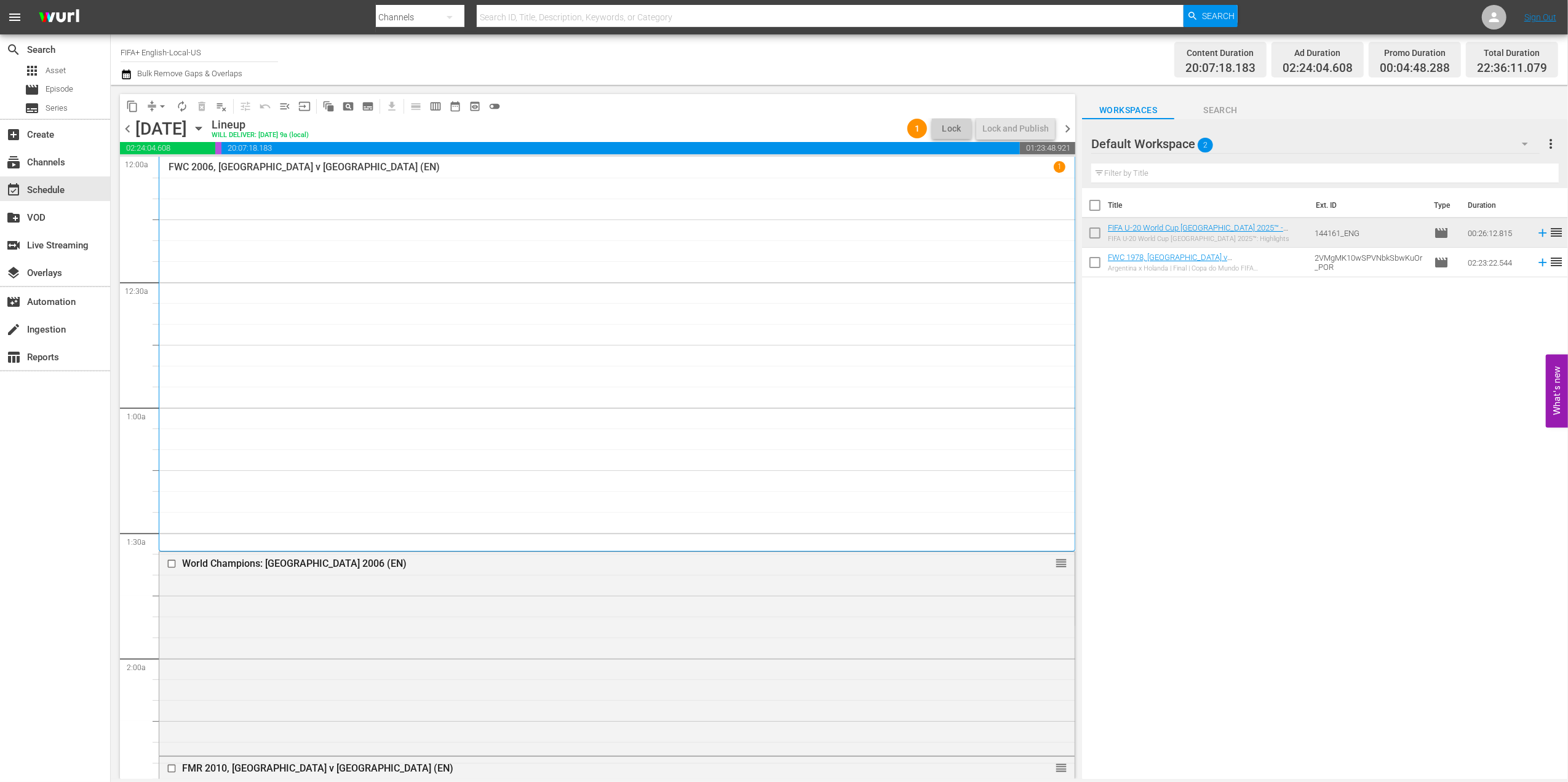
click at [1071, 131] on span "chevron_right" at bounding box center [1068, 129] width 15 height 15
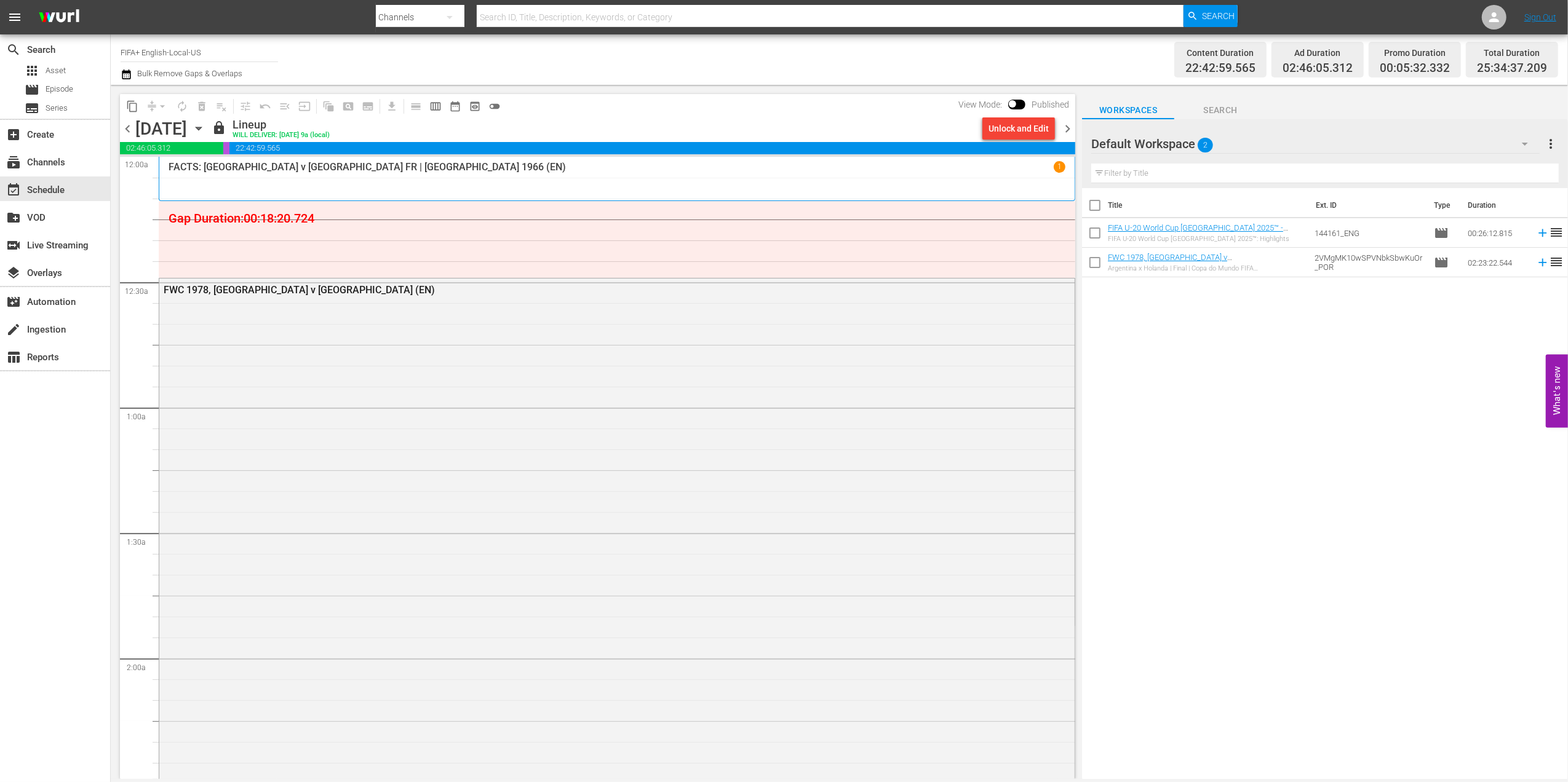
click at [125, 123] on span "chevron_left" at bounding box center [127, 129] width 15 height 15
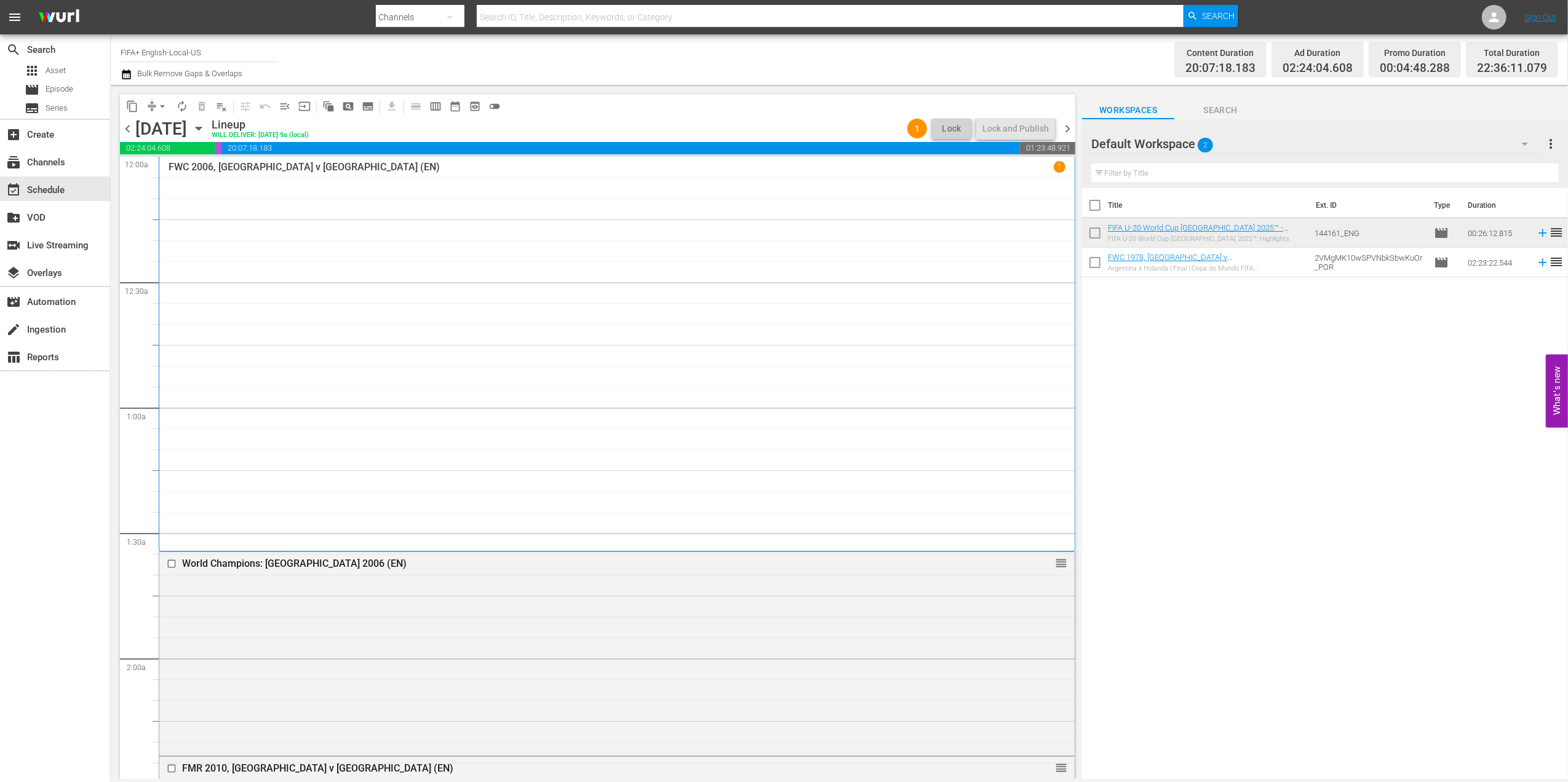
click at [1071, 125] on span "chevron_right" at bounding box center [1068, 129] width 15 height 15
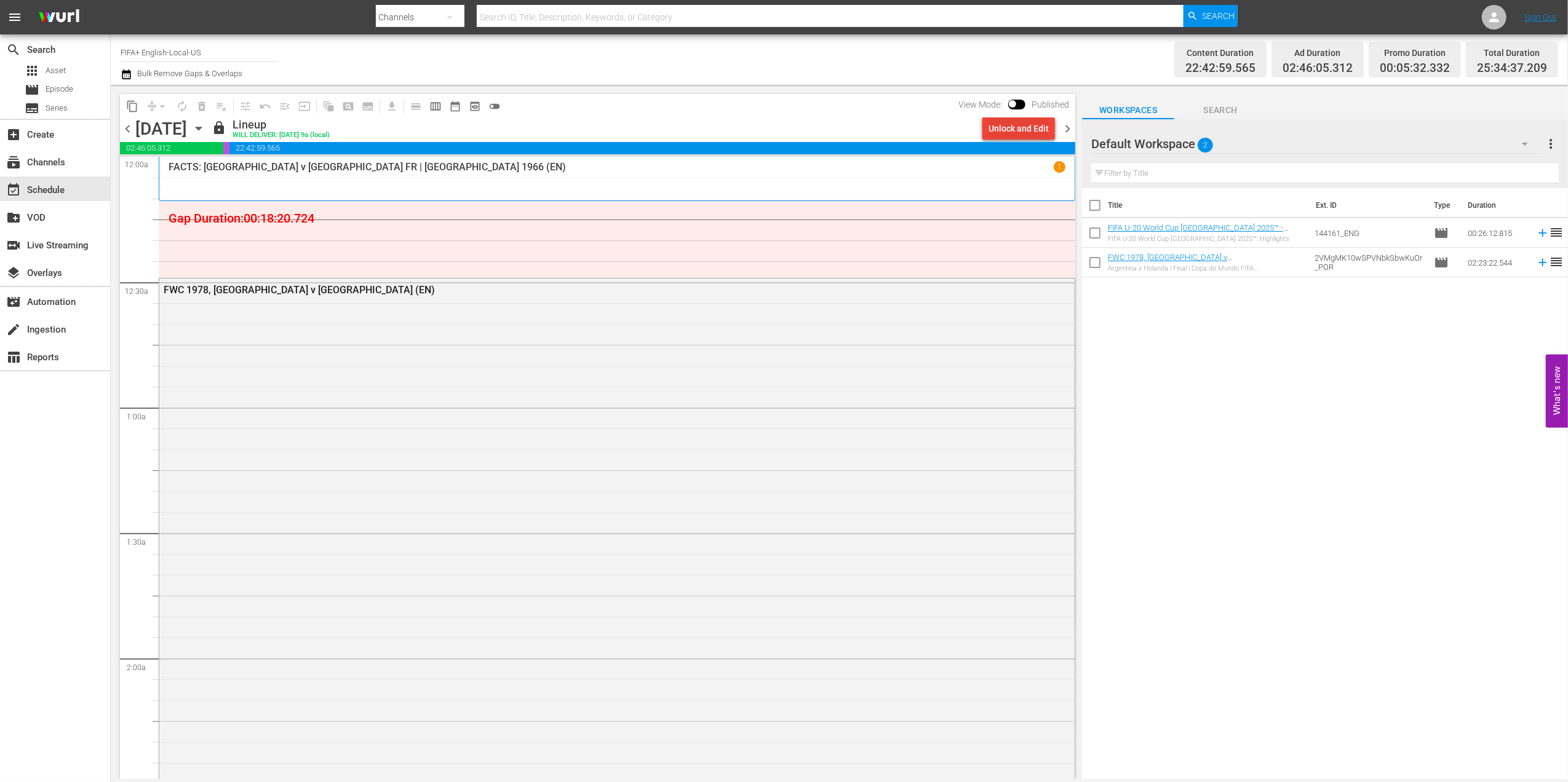
click at [1011, 129] on div "Unlock and Edit" at bounding box center [1019, 129] width 60 height 22
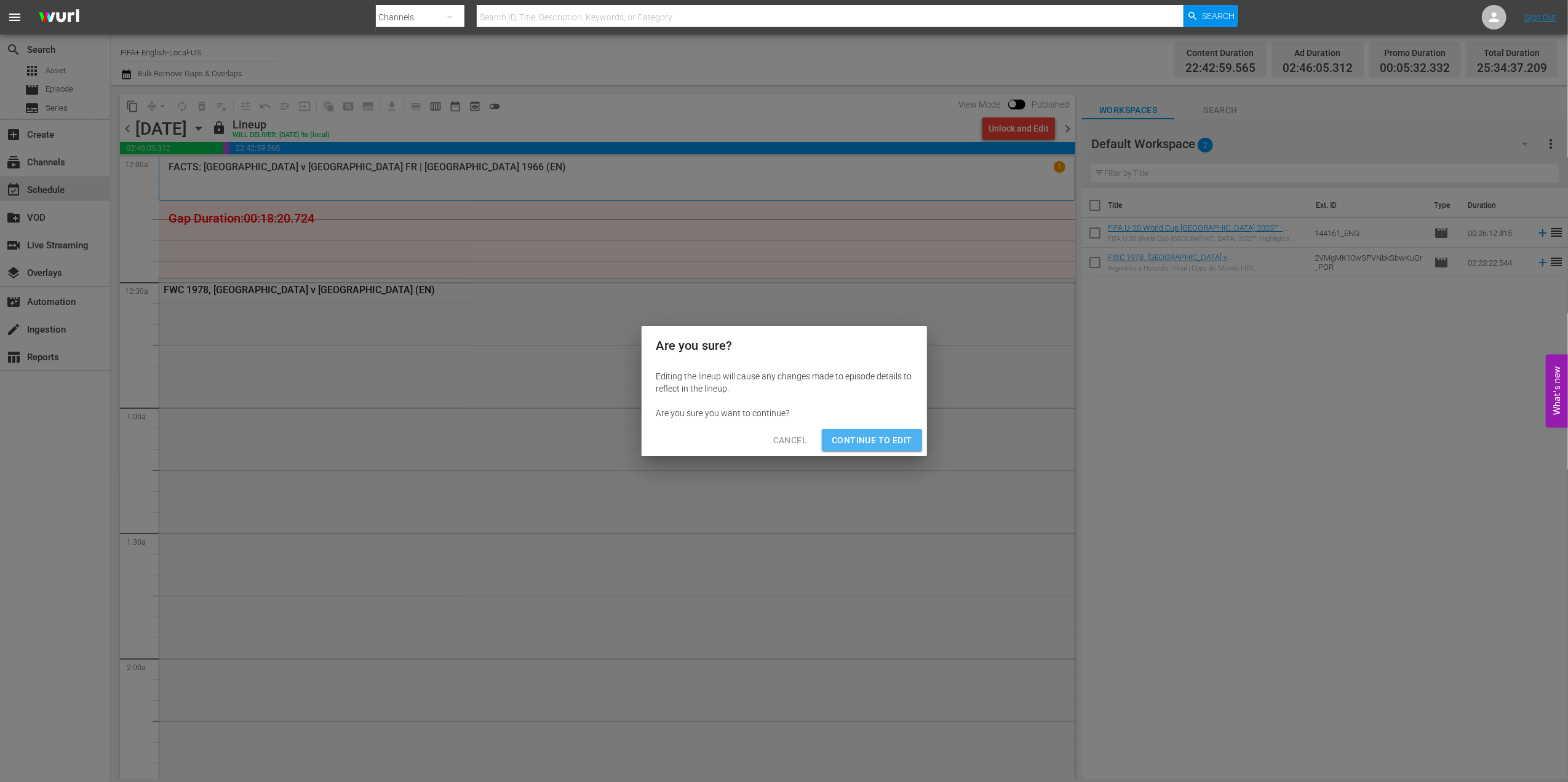
click at [891, 429] on button "Continue to Edit" at bounding box center [871, 440] width 100 height 23
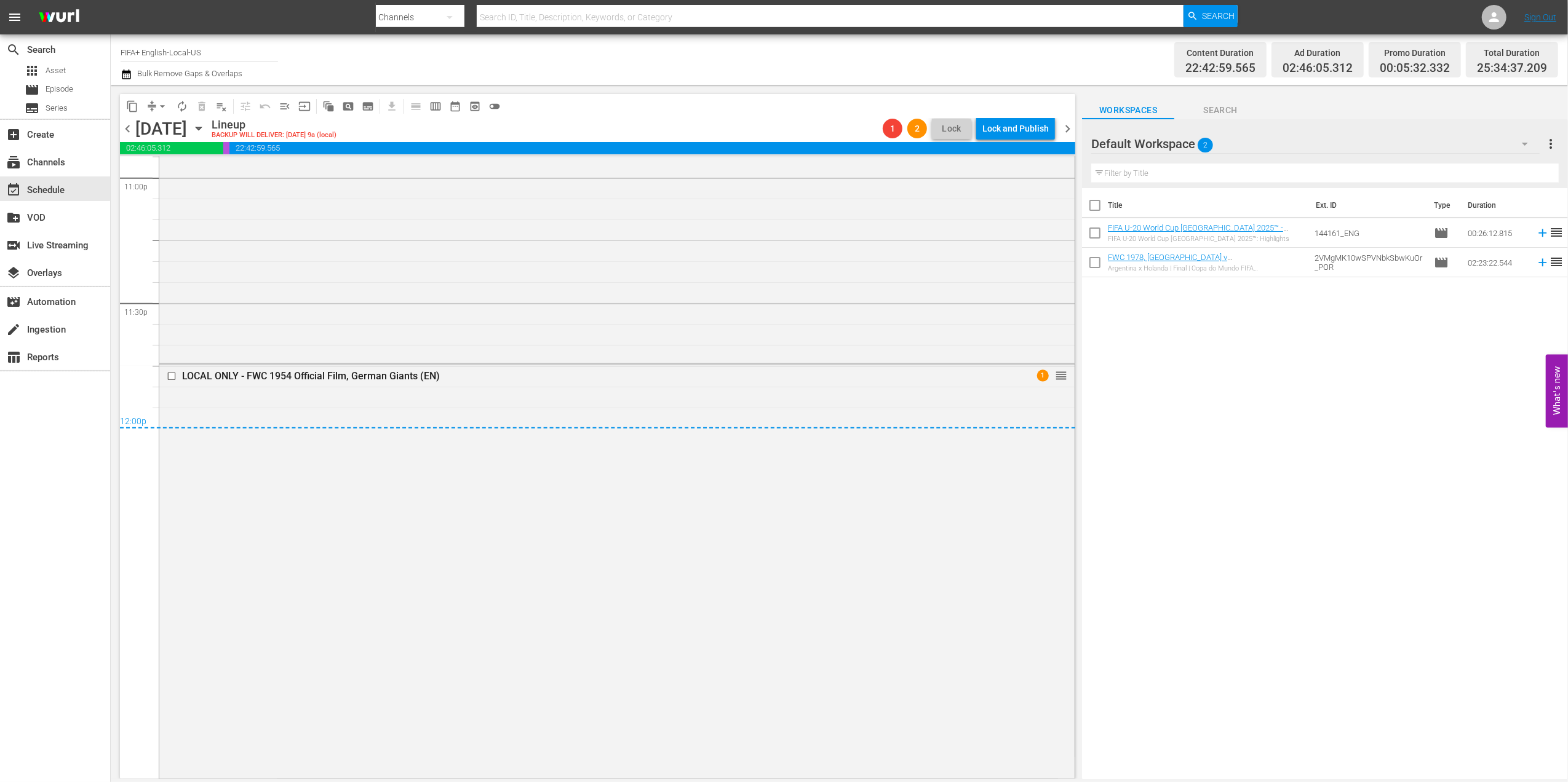
scroll to position [5098, 0]
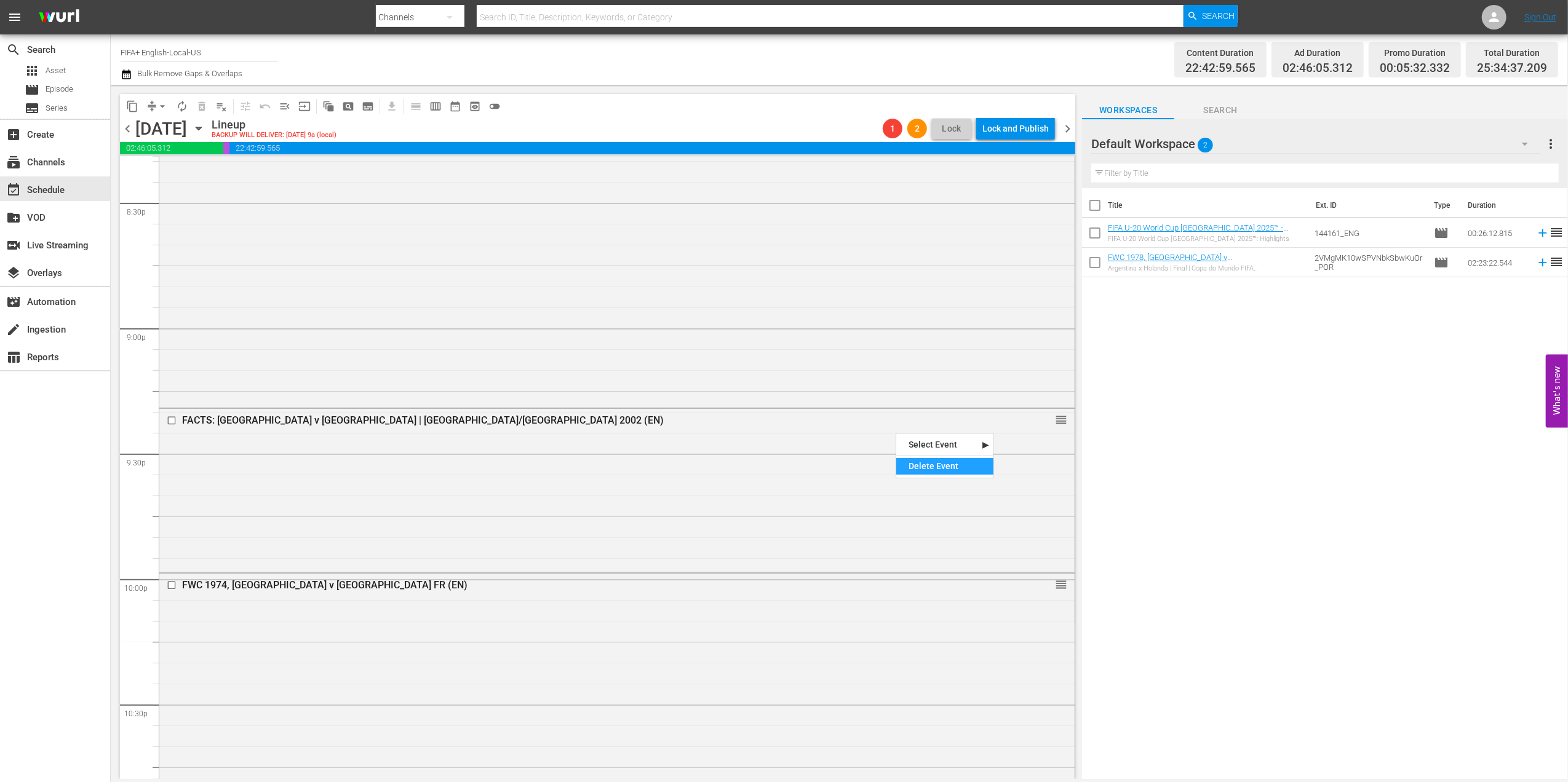
click at [927, 462] on div "Delete Event" at bounding box center [944, 466] width 97 height 17
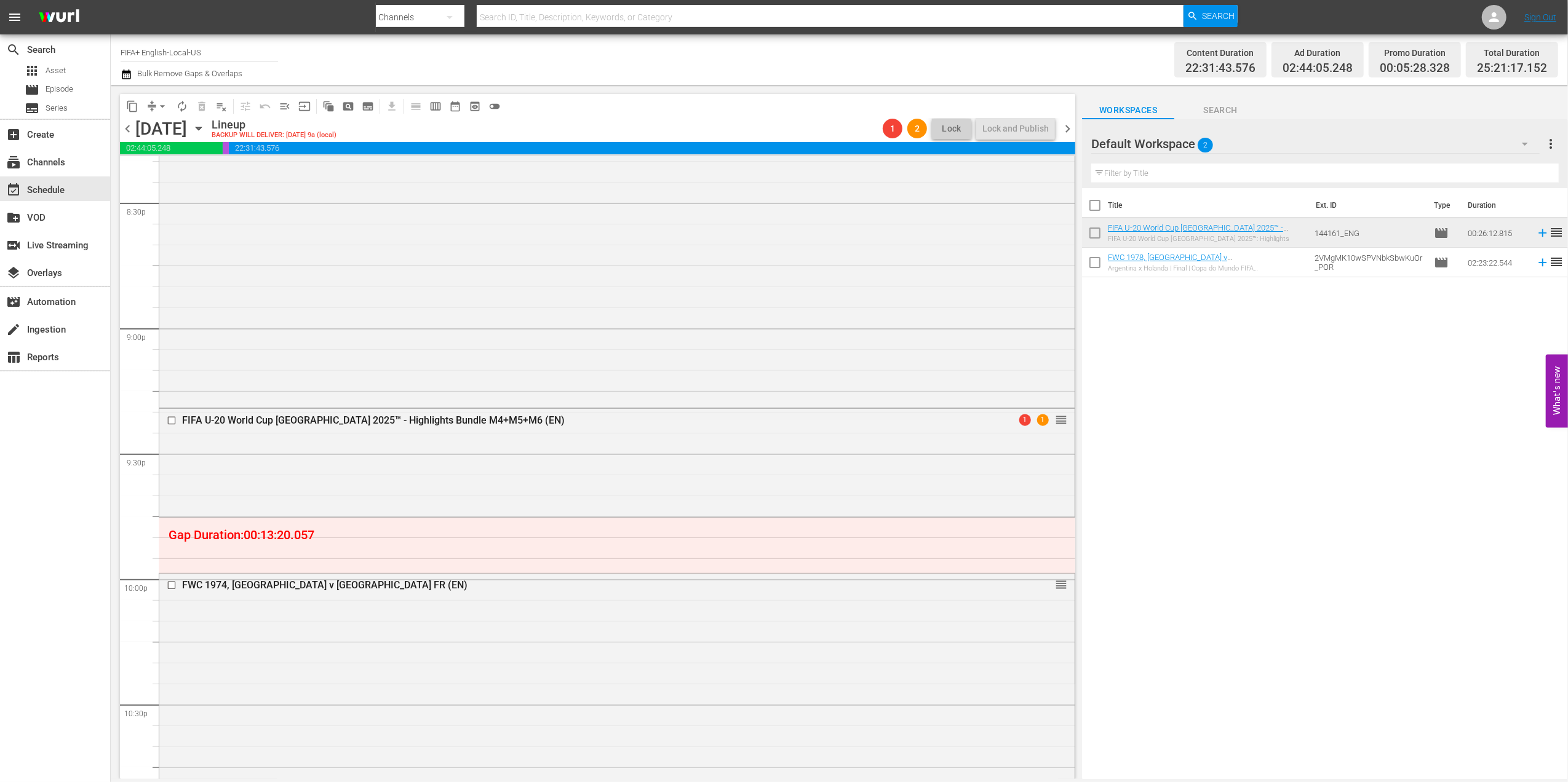
click at [128, 129] on span "chevron_left" at bounding box center [127, 129] width 15 height 15
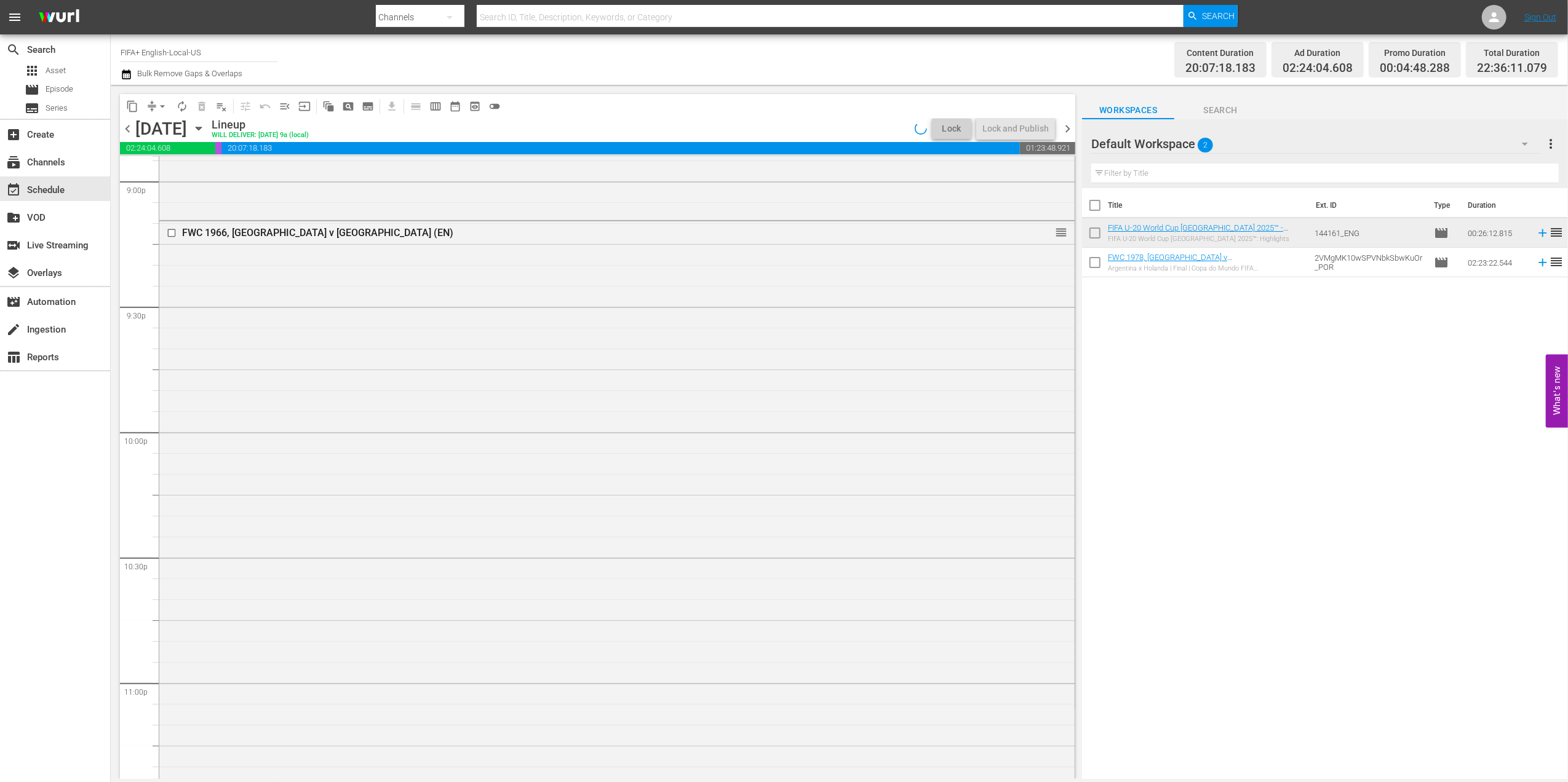
scroll to position [5035, 0]
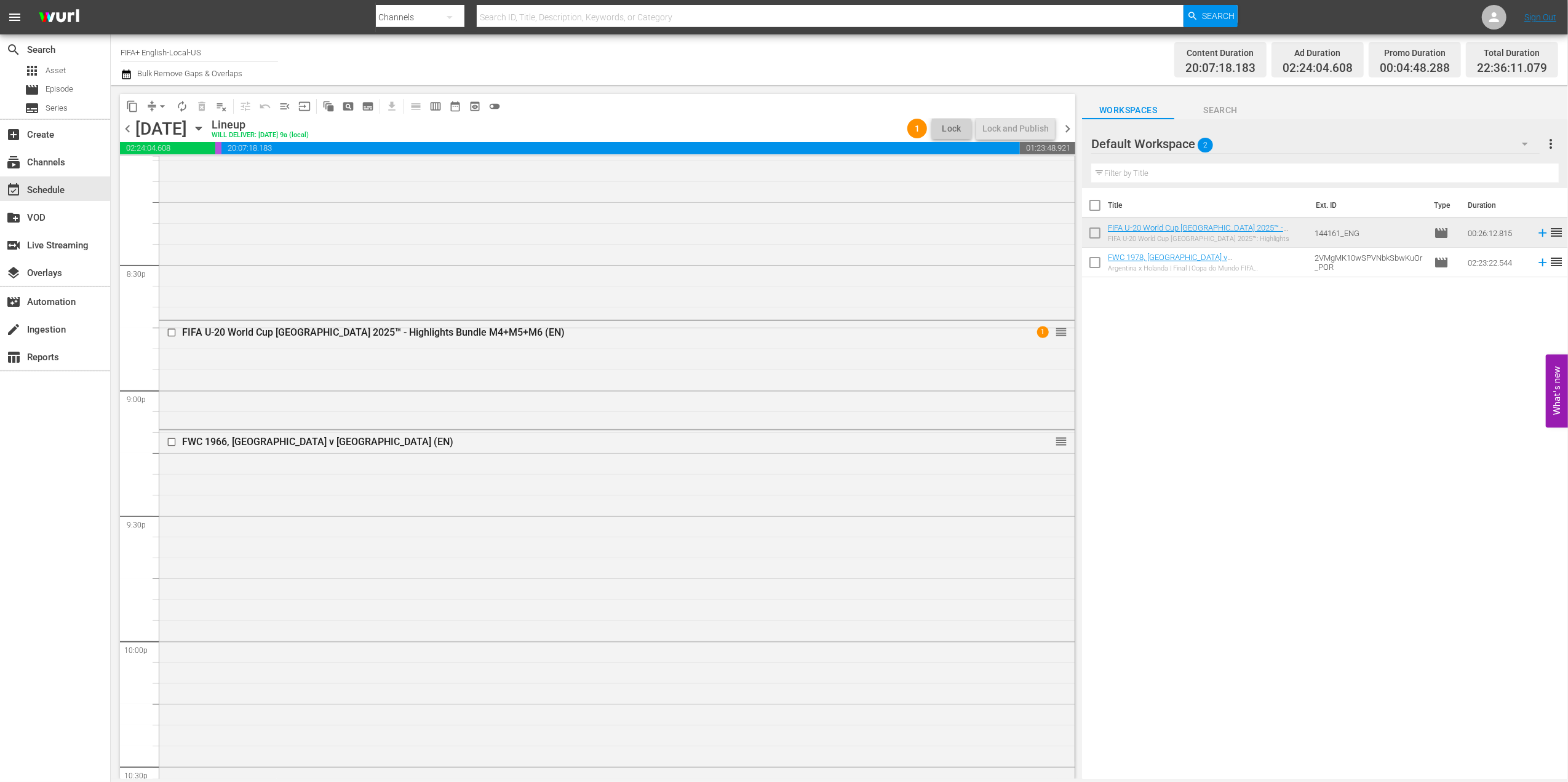
click at [1069, 133] on span "chevron_right" at bounding box center [1068, 129] width 15 height 15
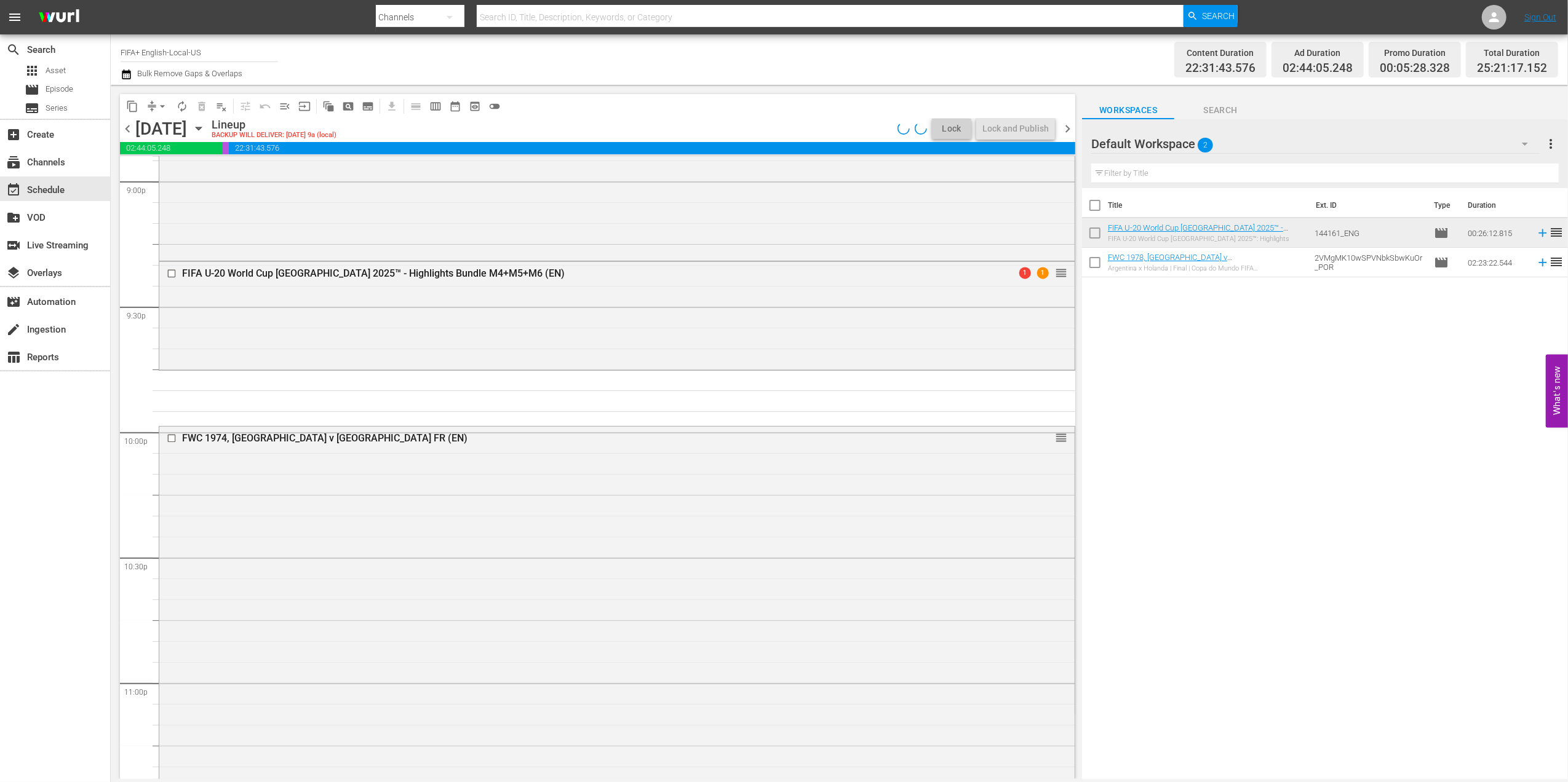
scroll to position [5098, 0]
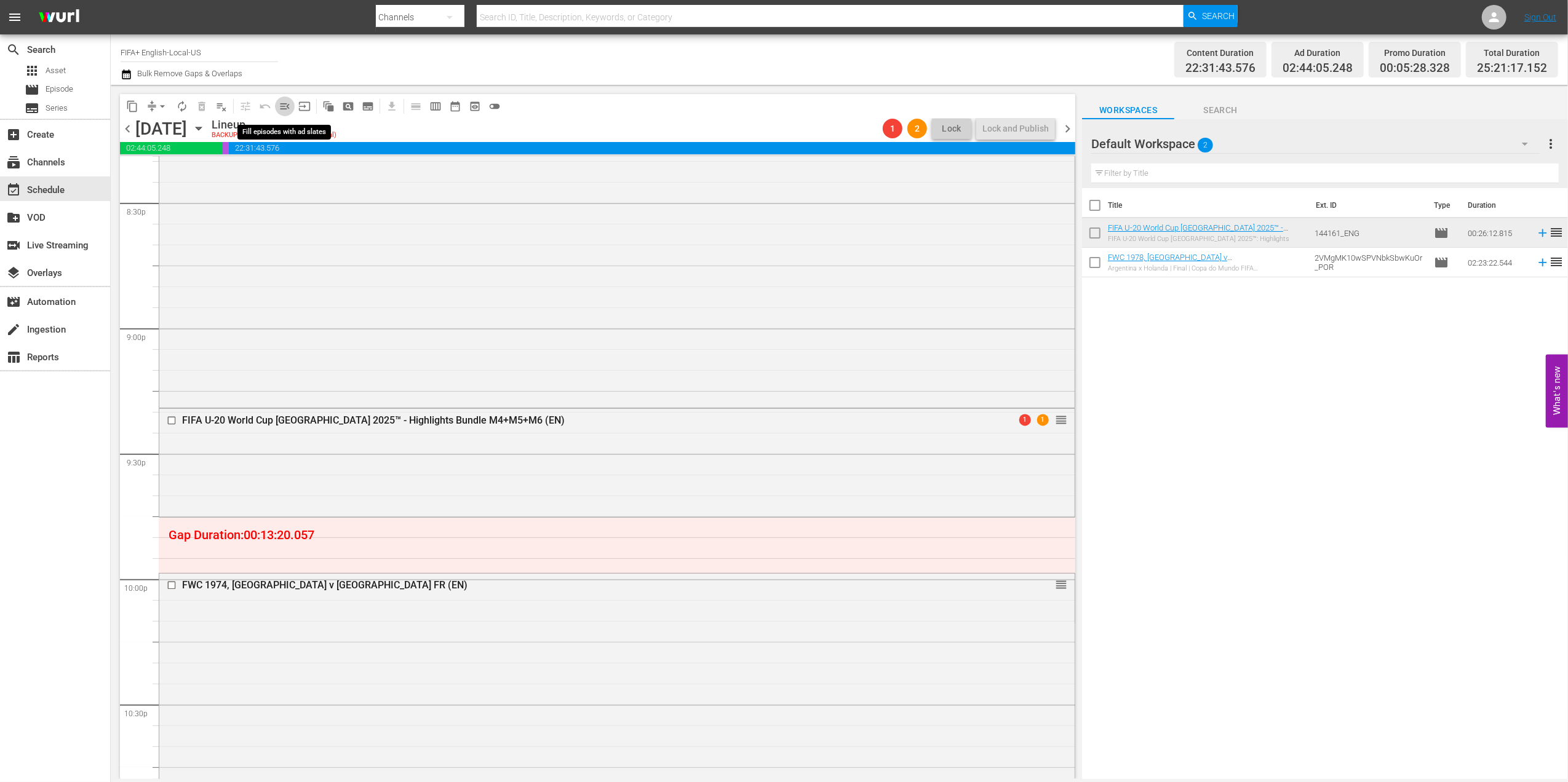
click at [281, 106] on span "menu_open" at bounding box center [284, 106] width 12 height 12
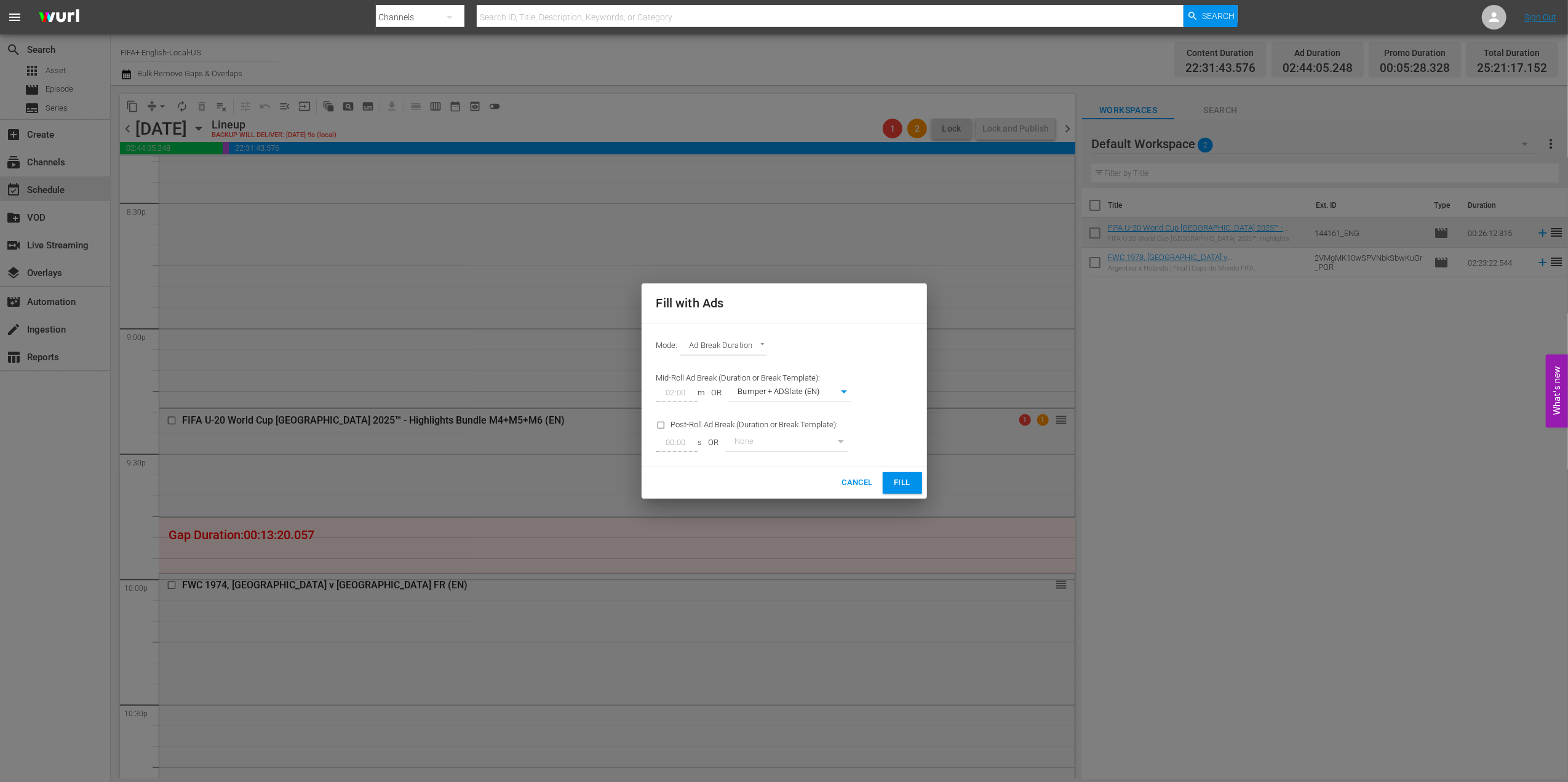
click at [901, 483] on span "Fill" at bounding box center [902, 483] width 20 height 14
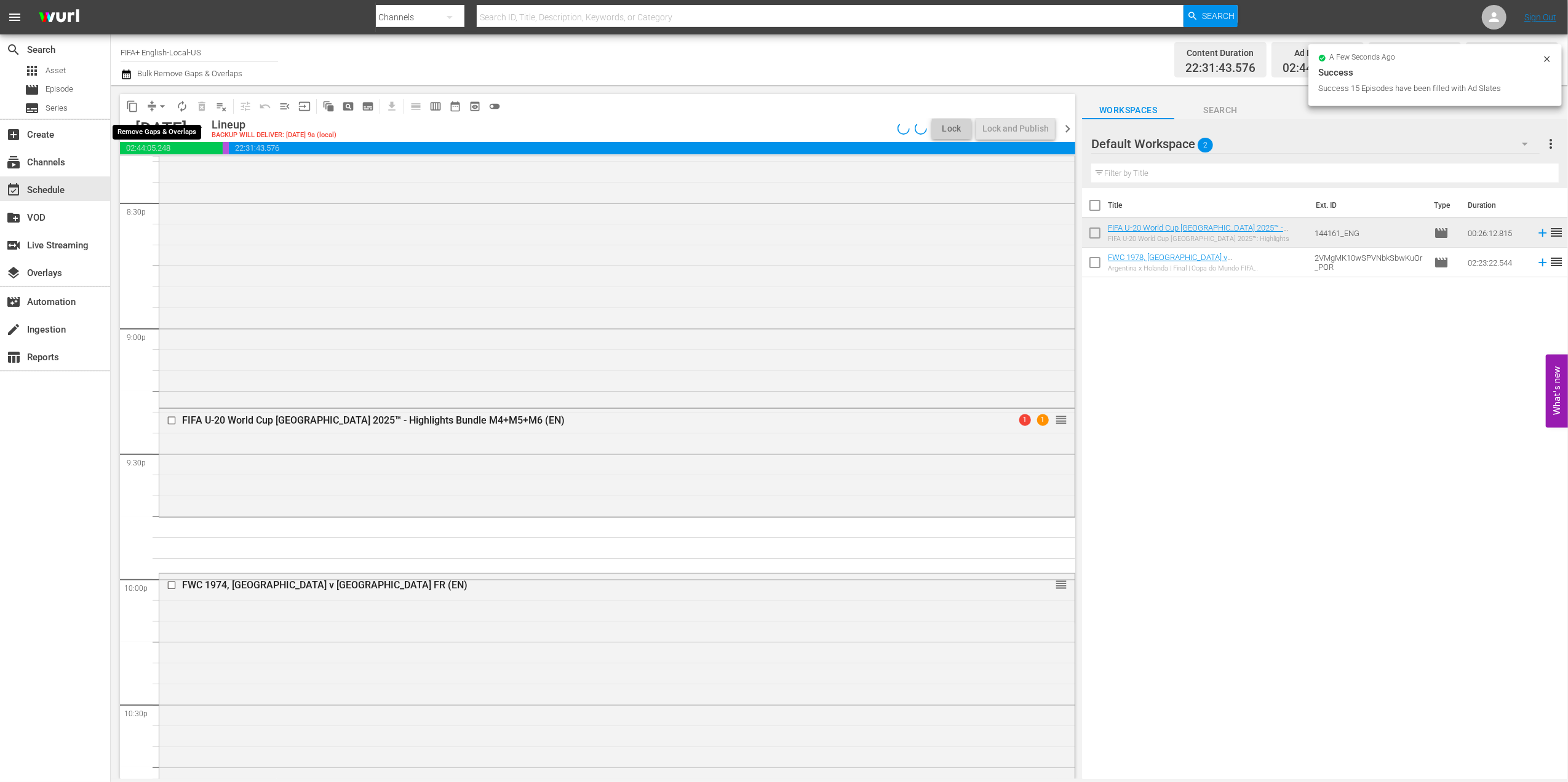
click at [160, 104] on span "arrow_drop_down" at bounding box center [162, 106] width 12 height 12
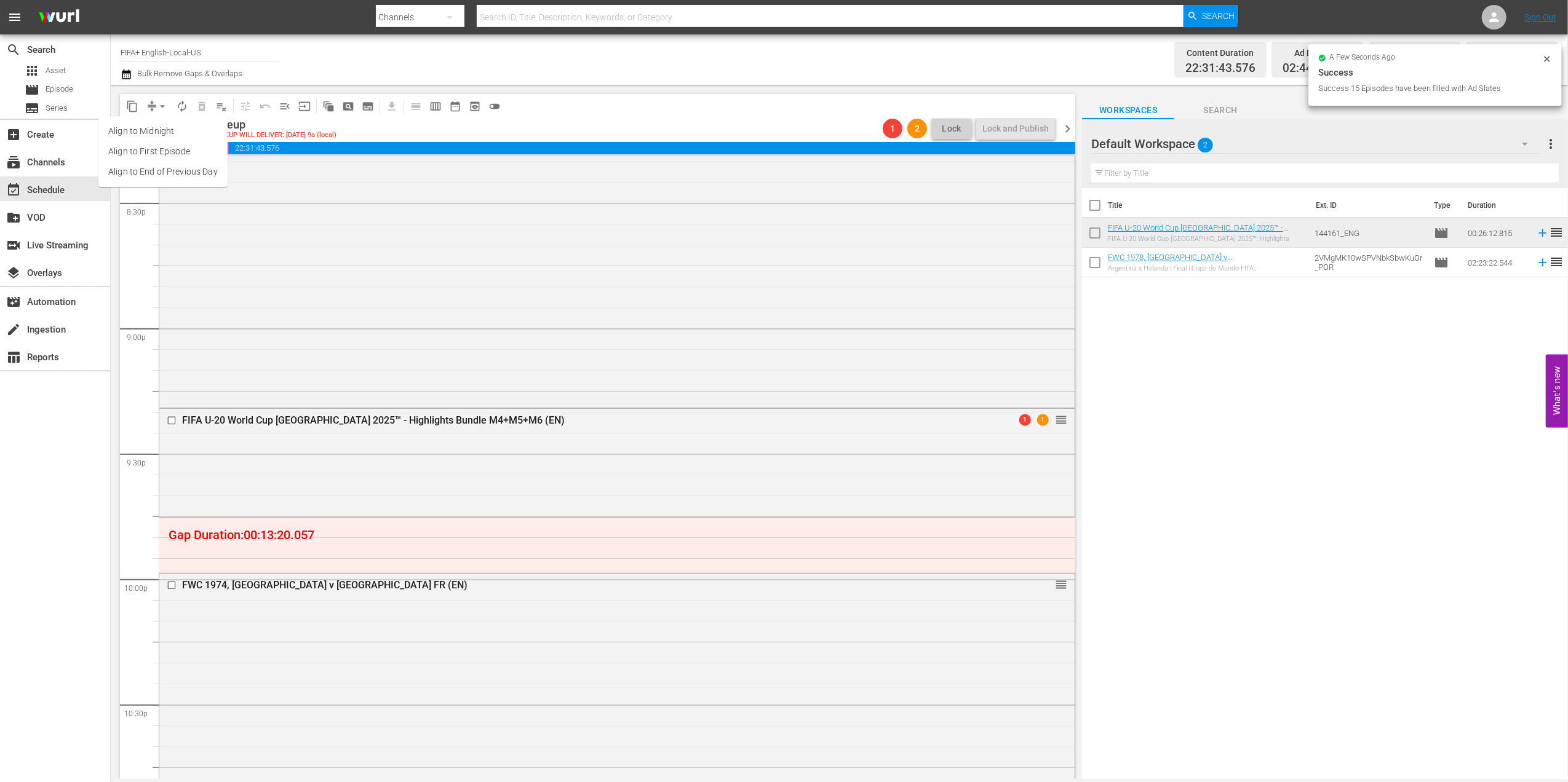
click at [187, 163] on li "Align to End of Previous Day" at bounding box center [163, 172] width 129 height 21
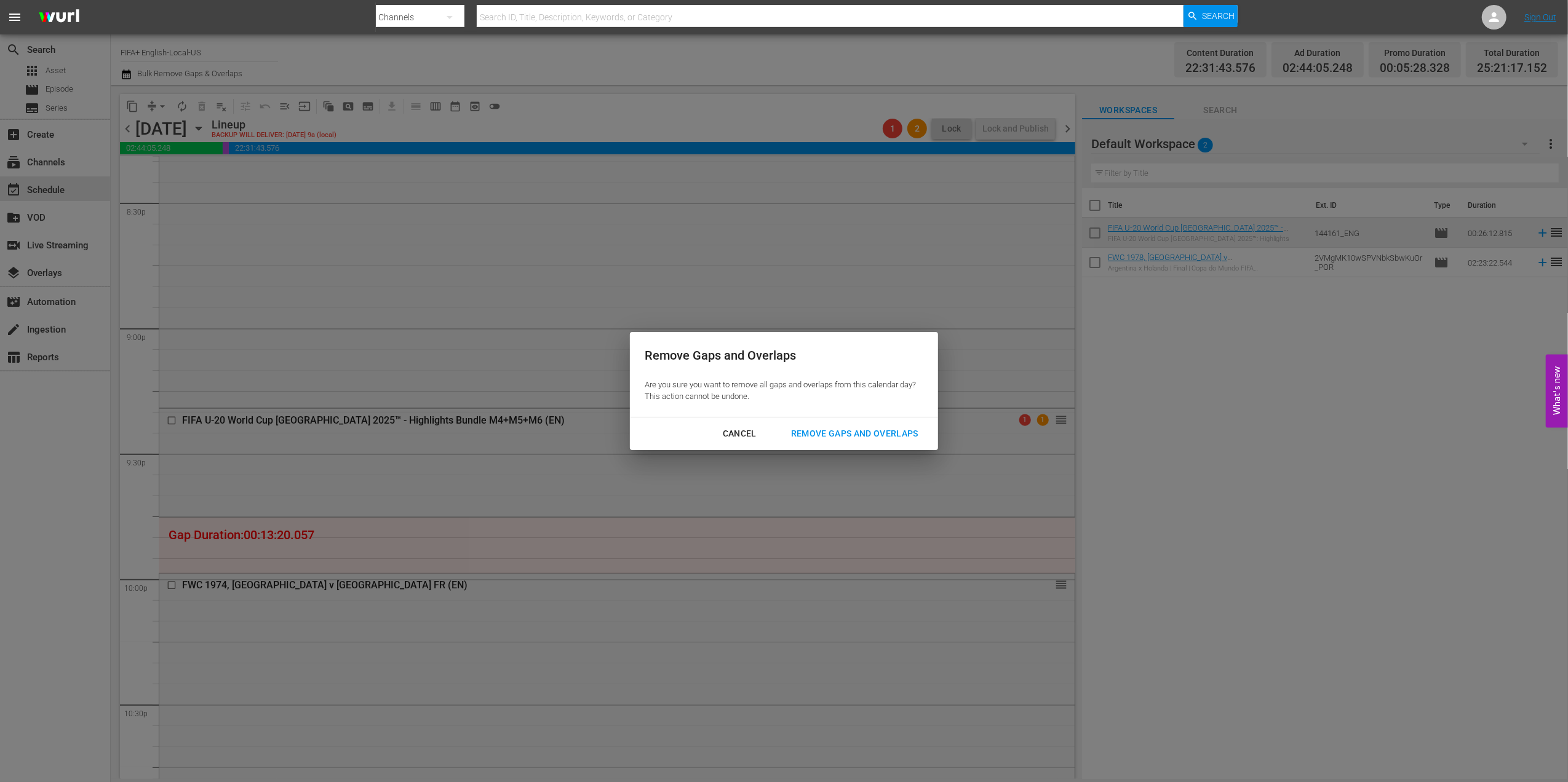
click at [877, 427] on div "Remove Gaps and Overlaps" at bounding box center [854, 434] width 147 height 15
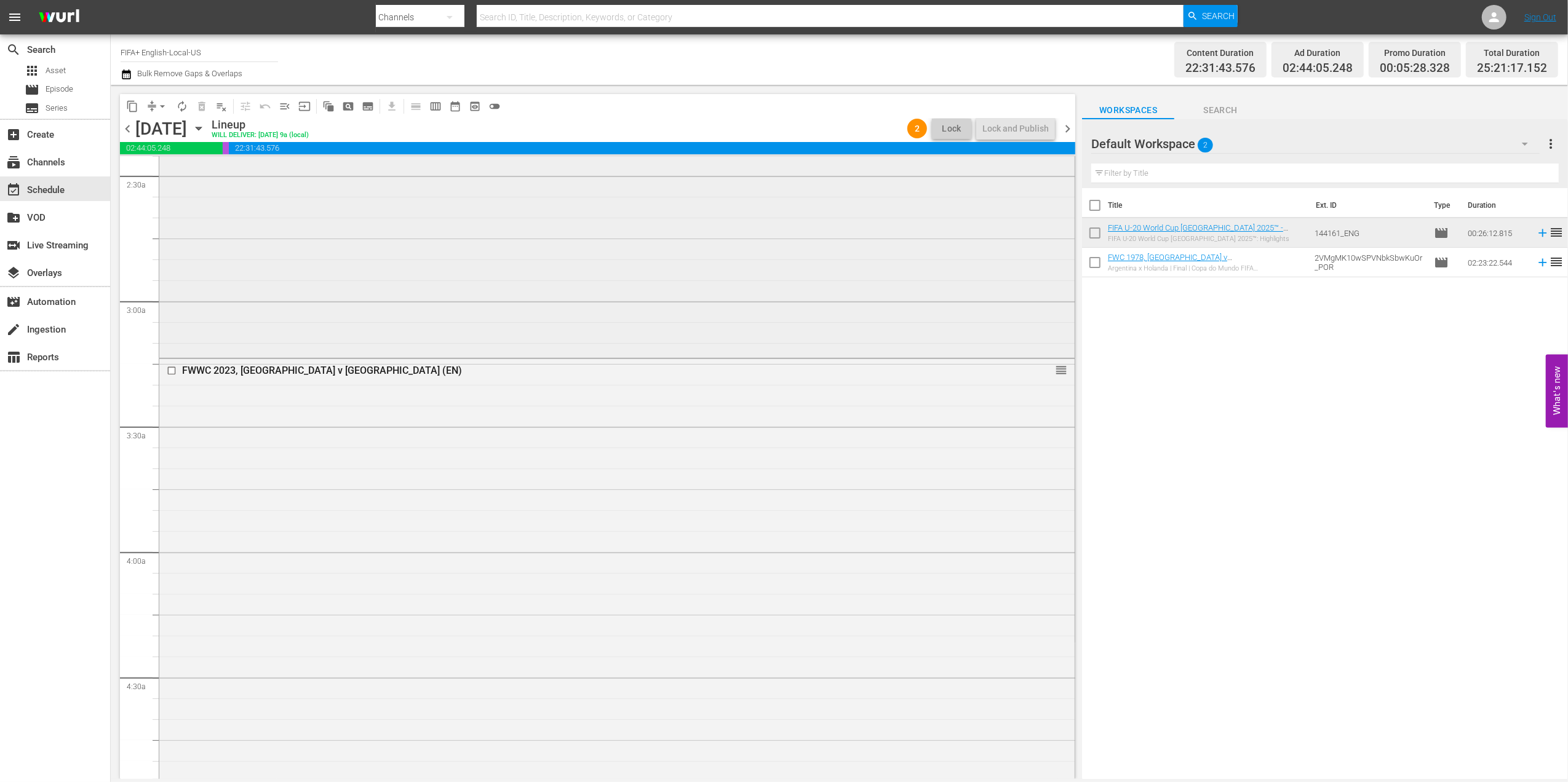
scroll to position [0, 0]
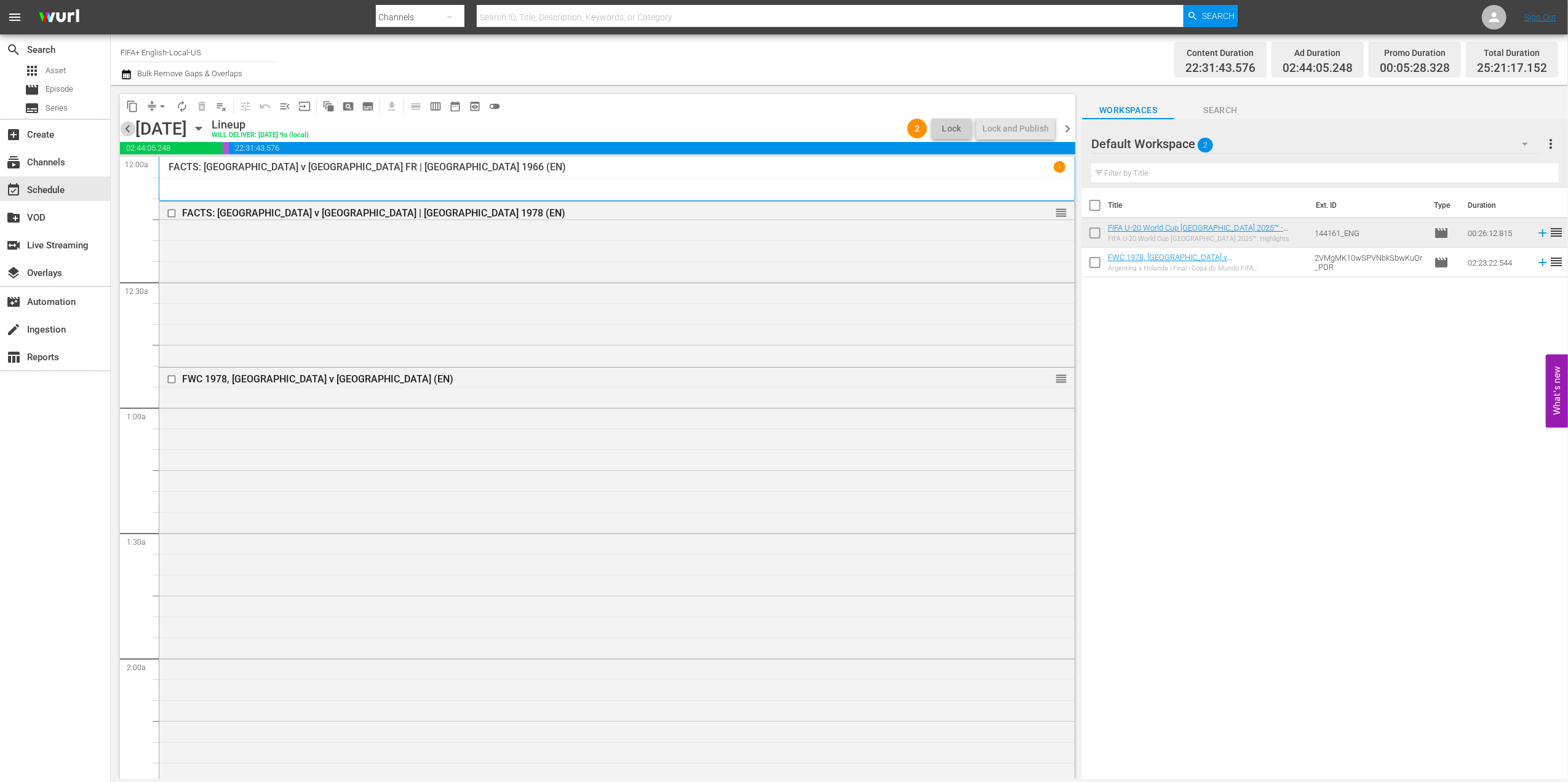
click at [125, 128] on span "chevron_left" at bounding box center [127, 129] width 15 height 15
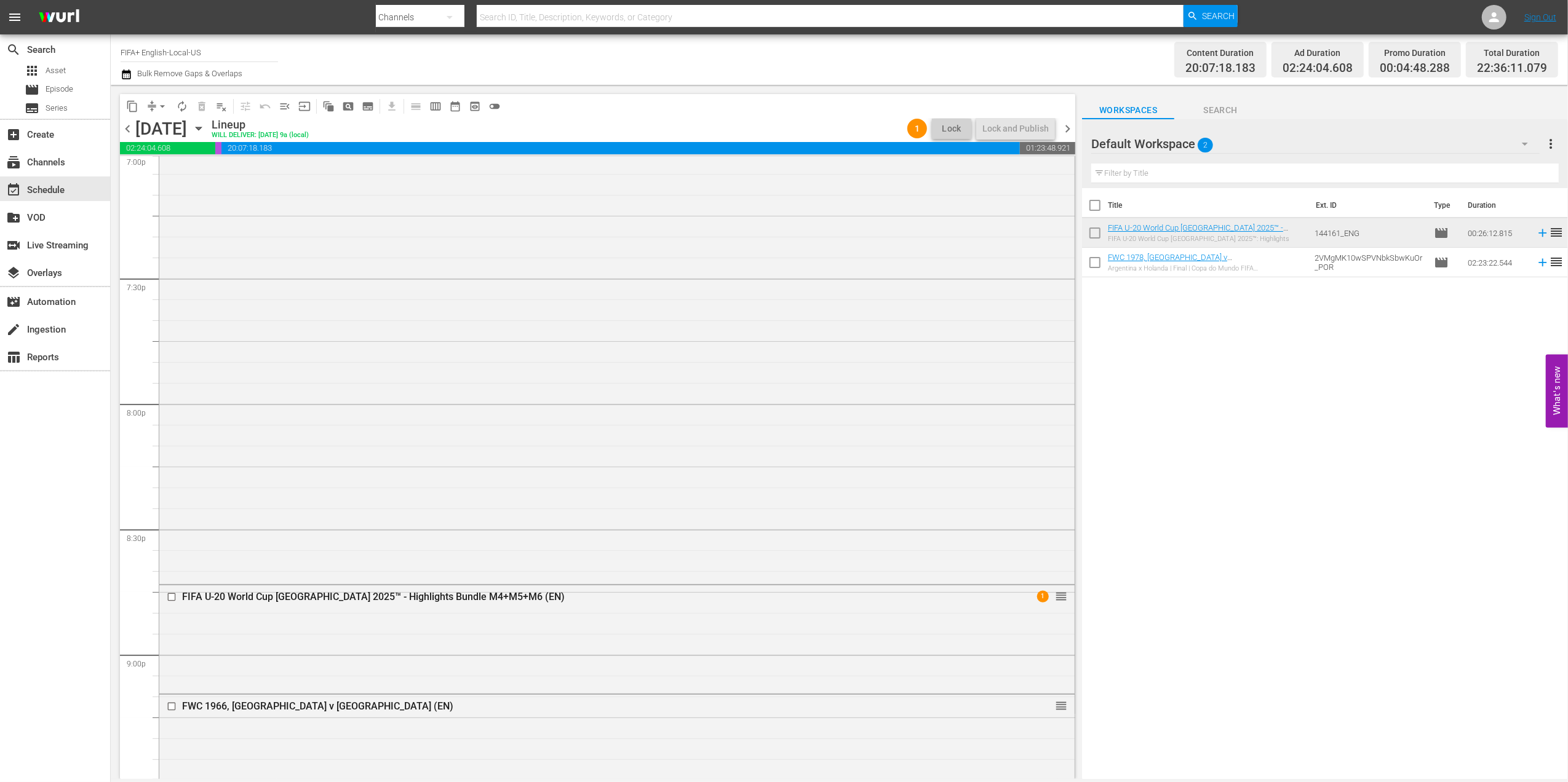
scroll to position [4797, 0]
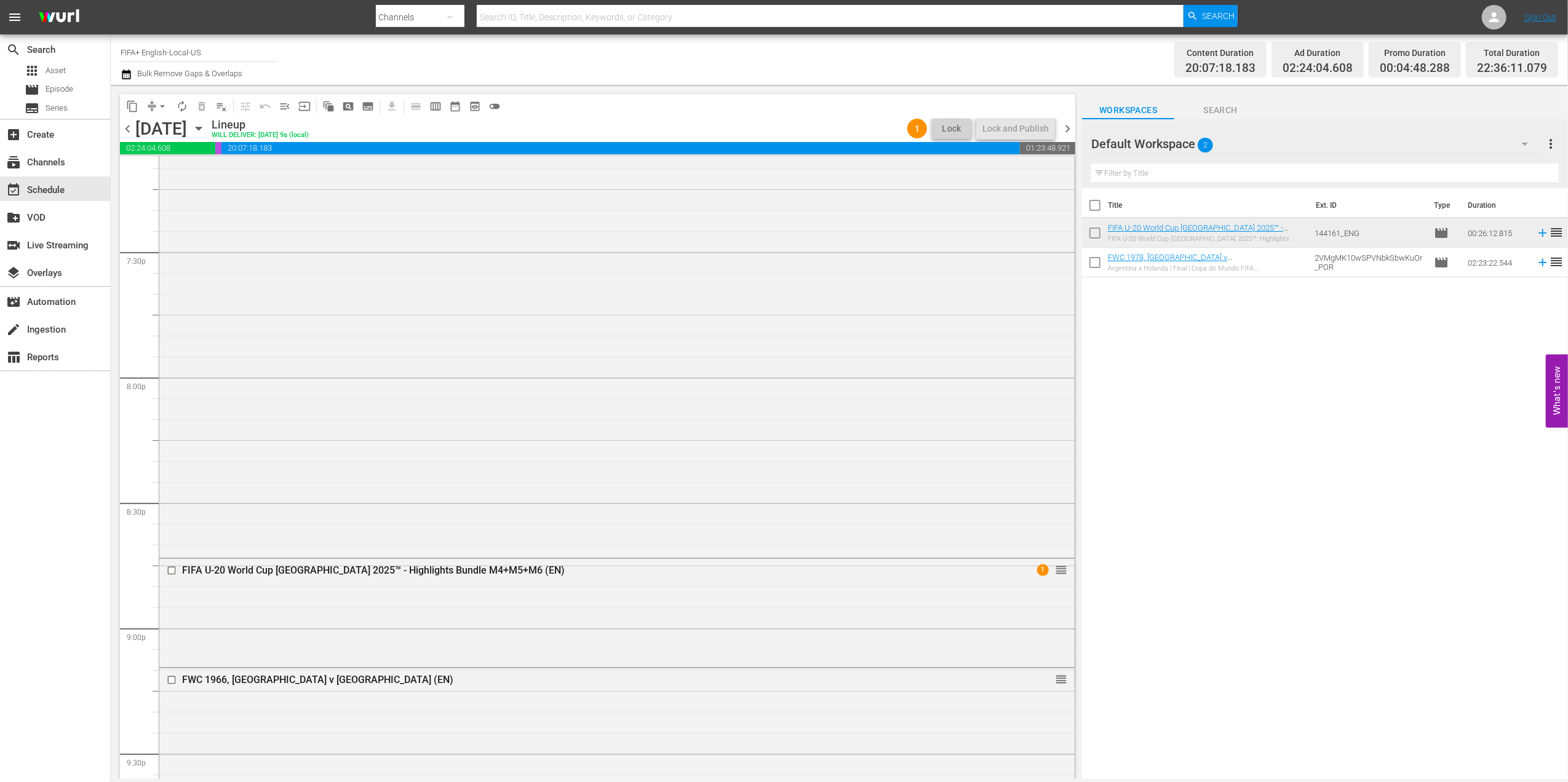
click at [1073, 126] on span "chevron_right" at bounding box center [1068, 129] width 15 height 15
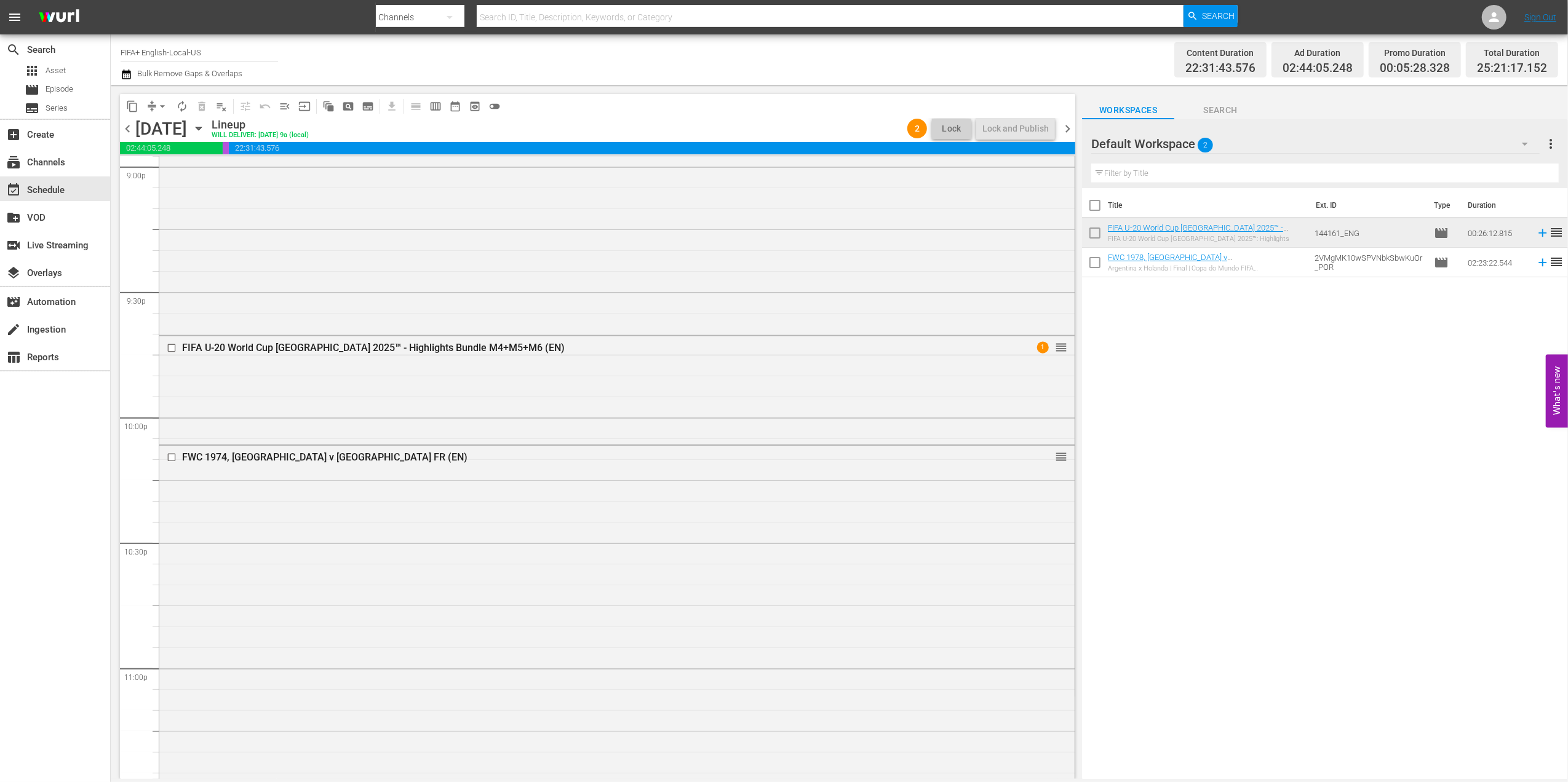
scroll to position [5258, 0]
click at [1073, 129] on span "chevron_right" at bounding box center [1068, 129] width 15 height 15
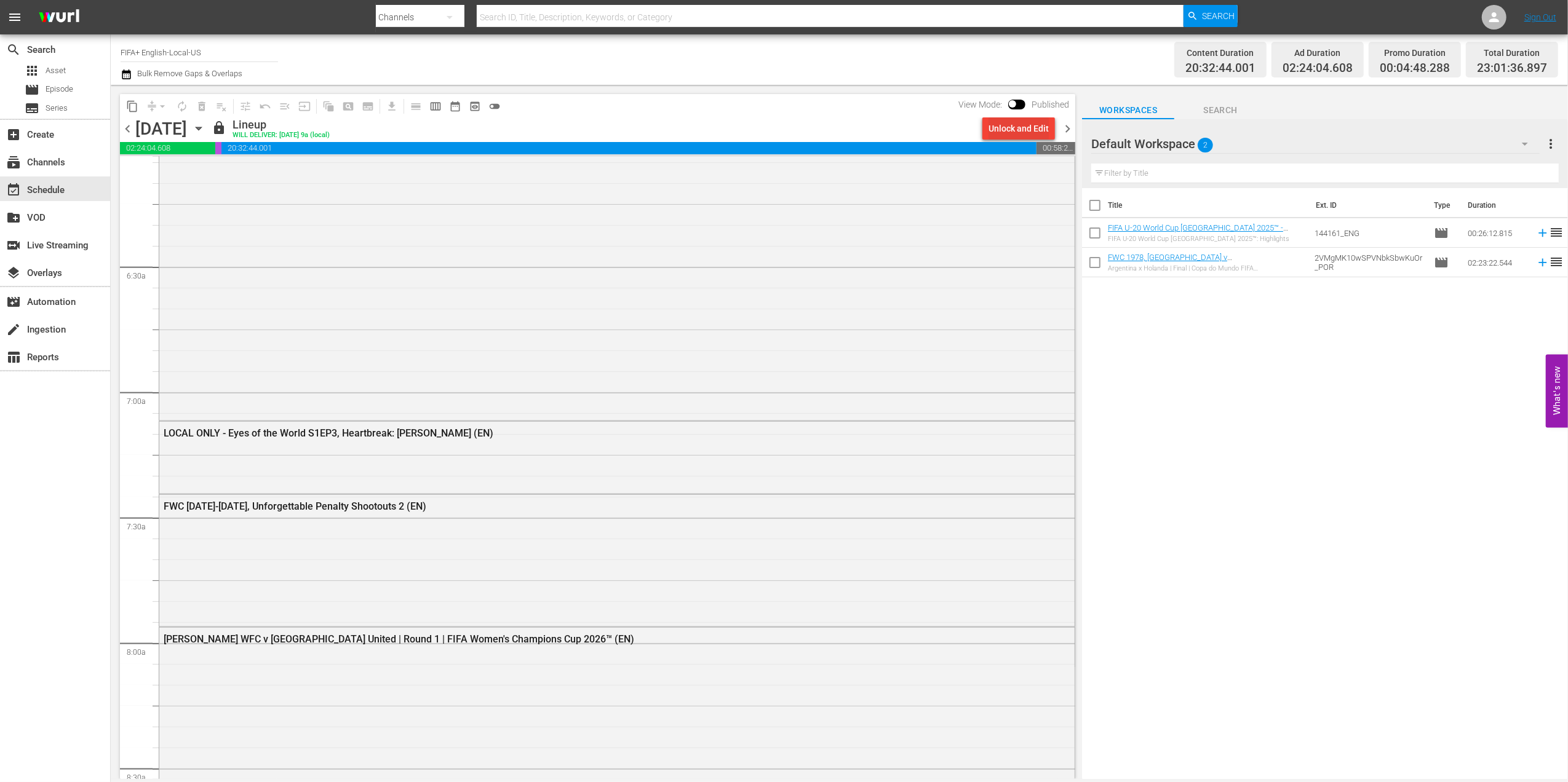
scroll to position [1504, 0]
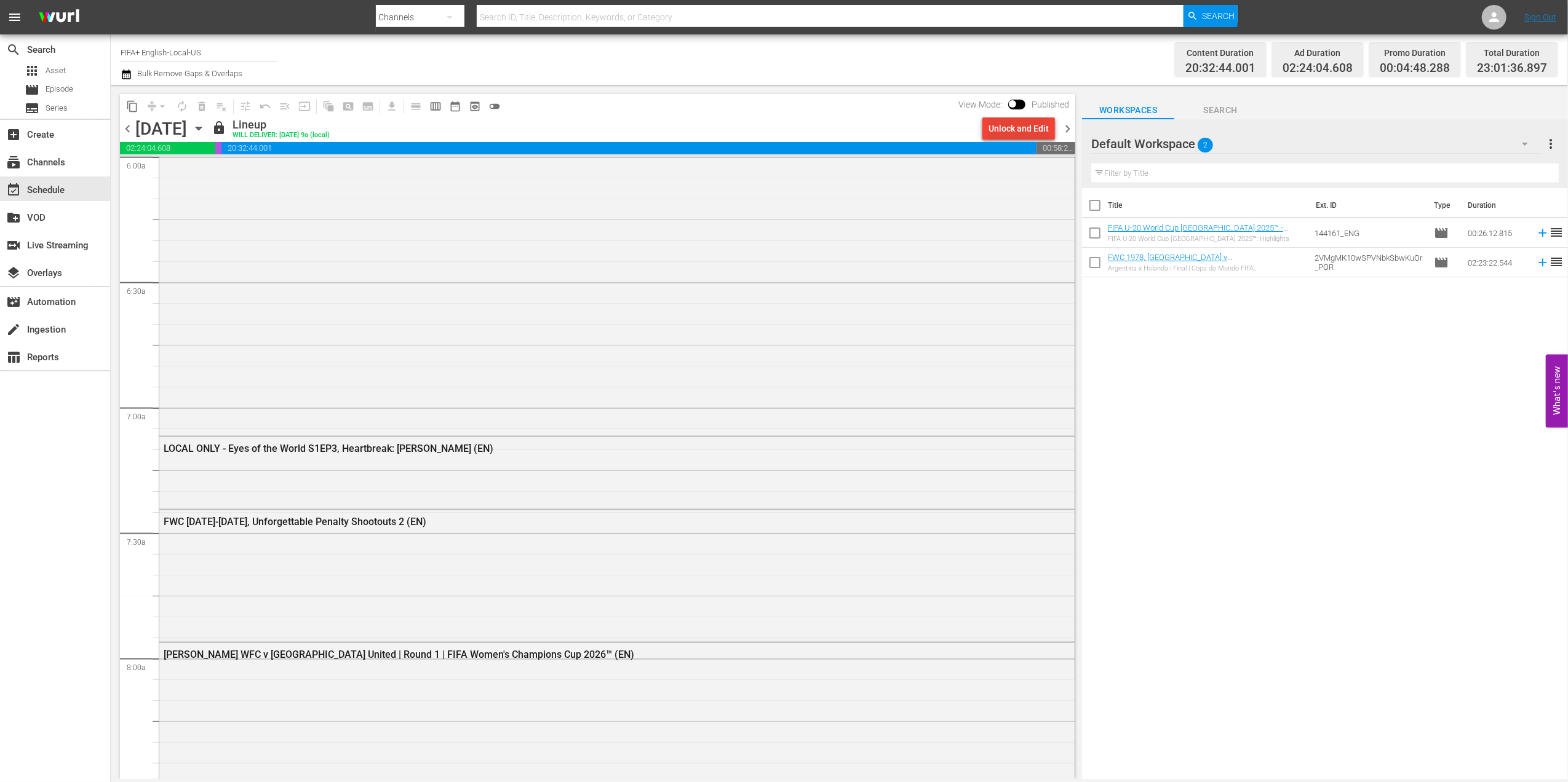
click at [1022, 131] on div "Unlock and Edit" at bounding box center [1019, 129] width 60 height 22
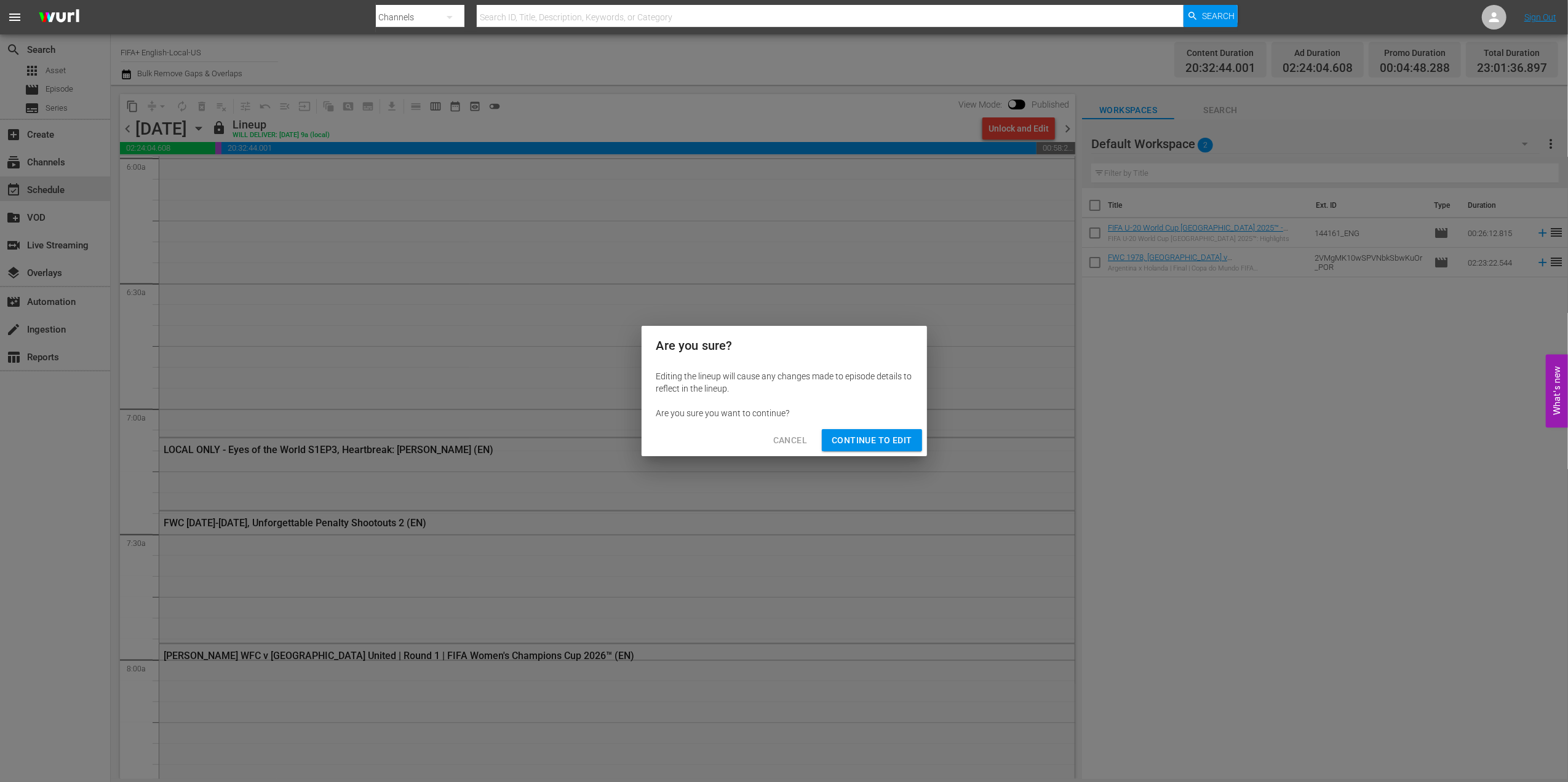
click at [871, 446] on span "Continue to Edit" at bounding box center [871, 441] width 80 height 15
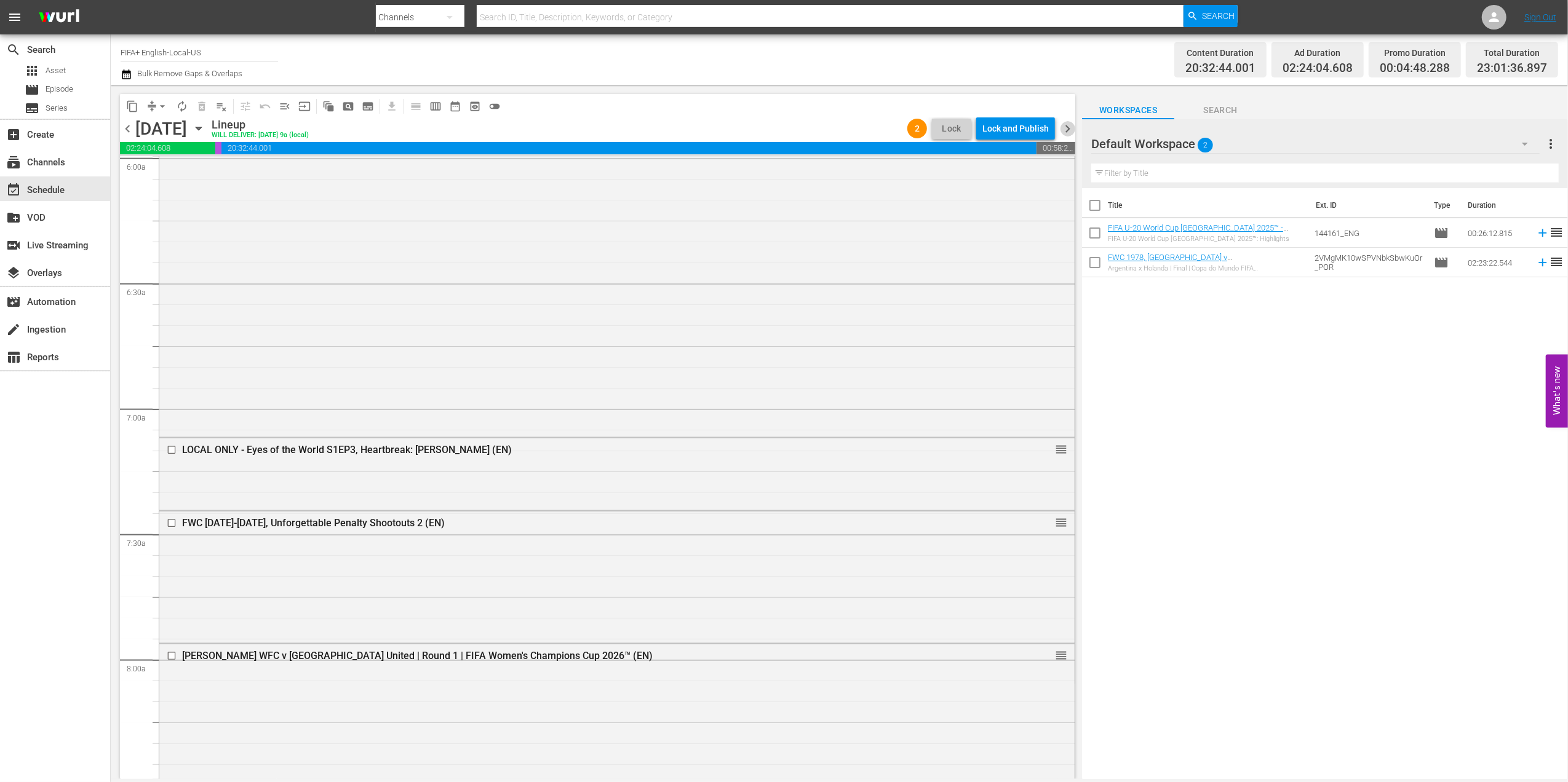
click at [1068, 131] on span "chevron_right" at bounding box center [1068, 129] width 15 height 15
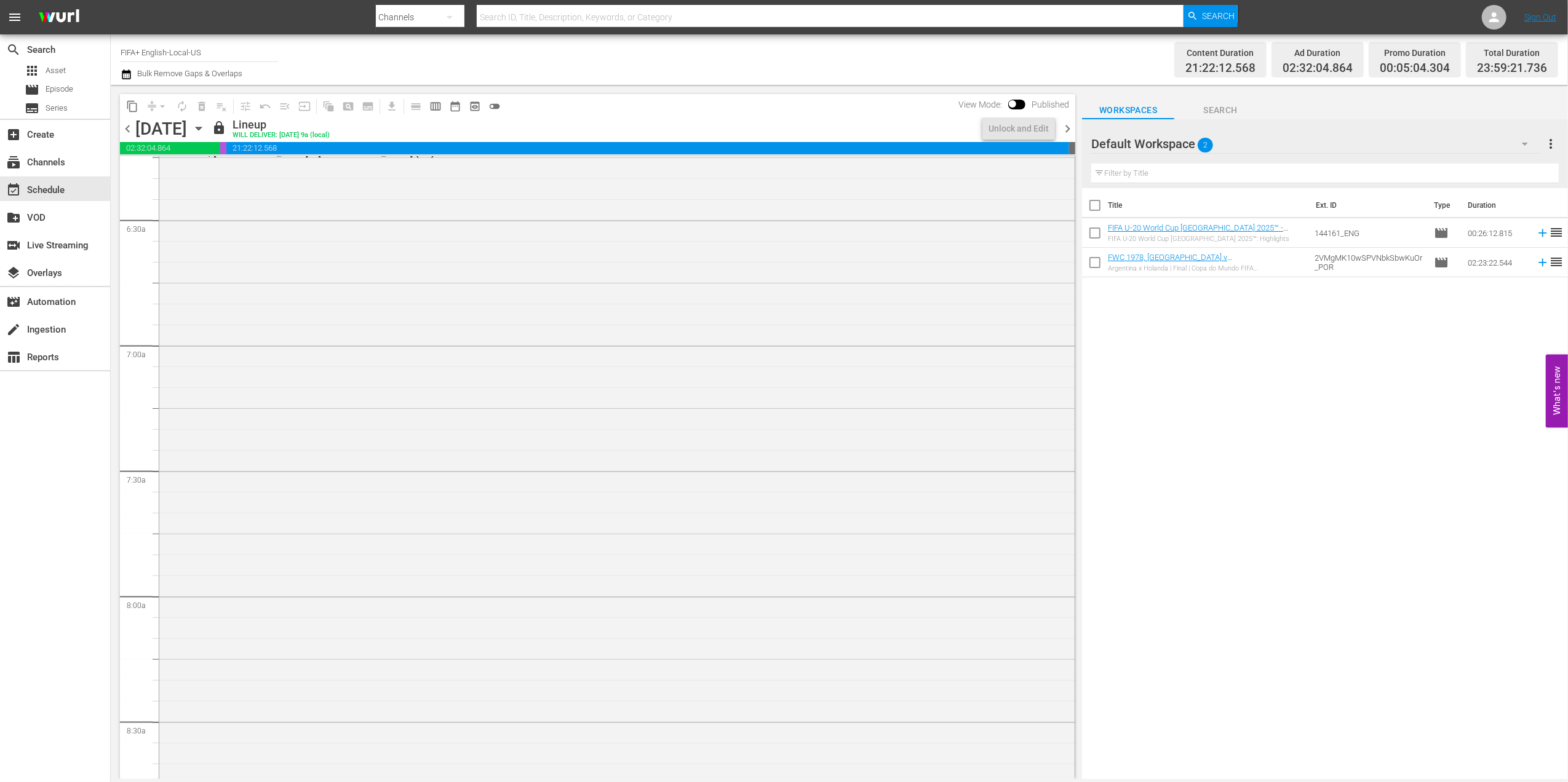
scroll to position [1526, 0]
click at [1028, 129] on div "Unlock and Edit" at bounding box center [1019, 129] width 60 height 22
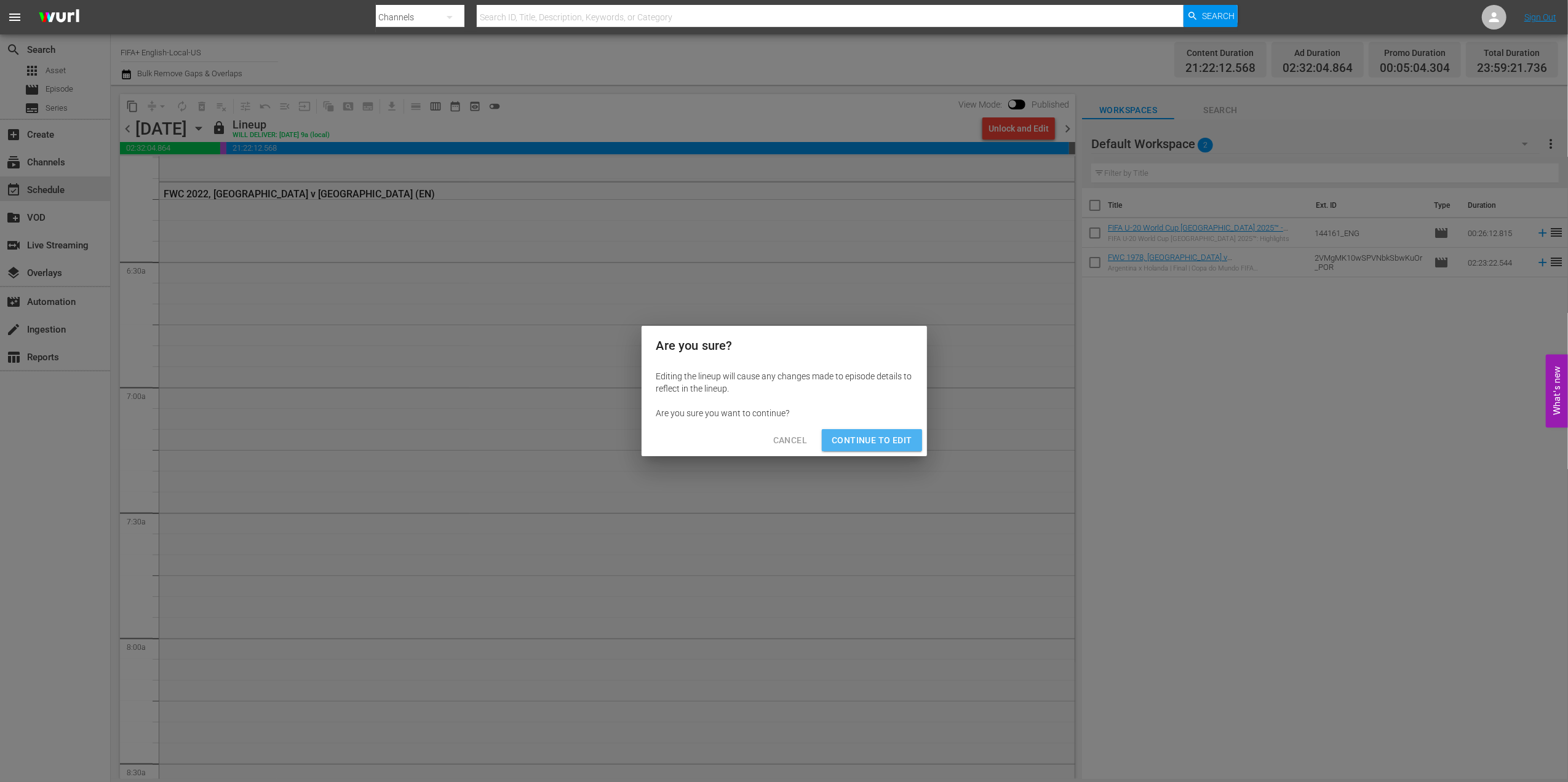
click at [884, 430] on button "Continue to Edit" at bounding box center [871, 440] width 100 height 23
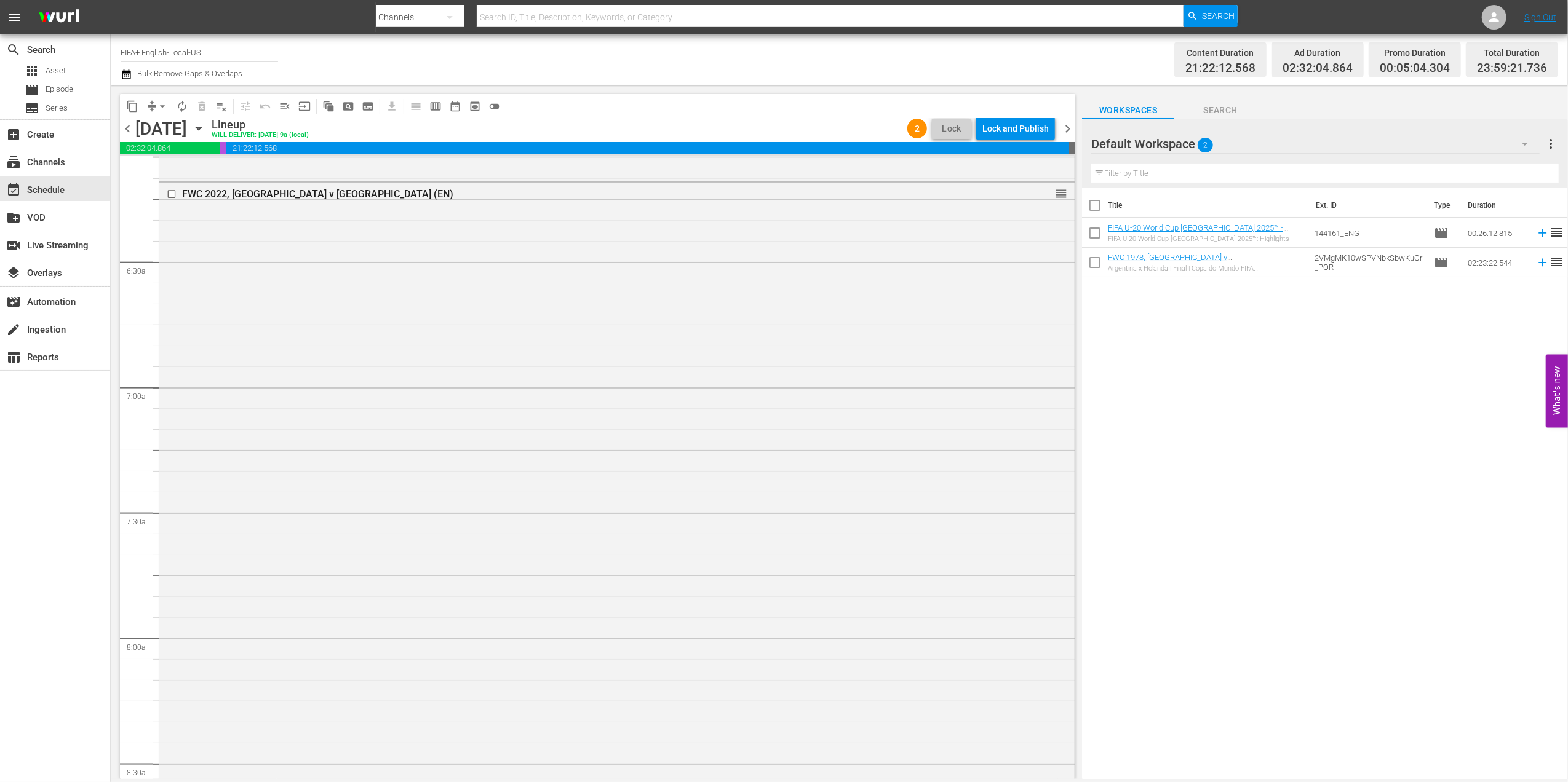
click at [1063, 126] on span "chevron_right" at bounding box center [1068, 129] width 15 height 15
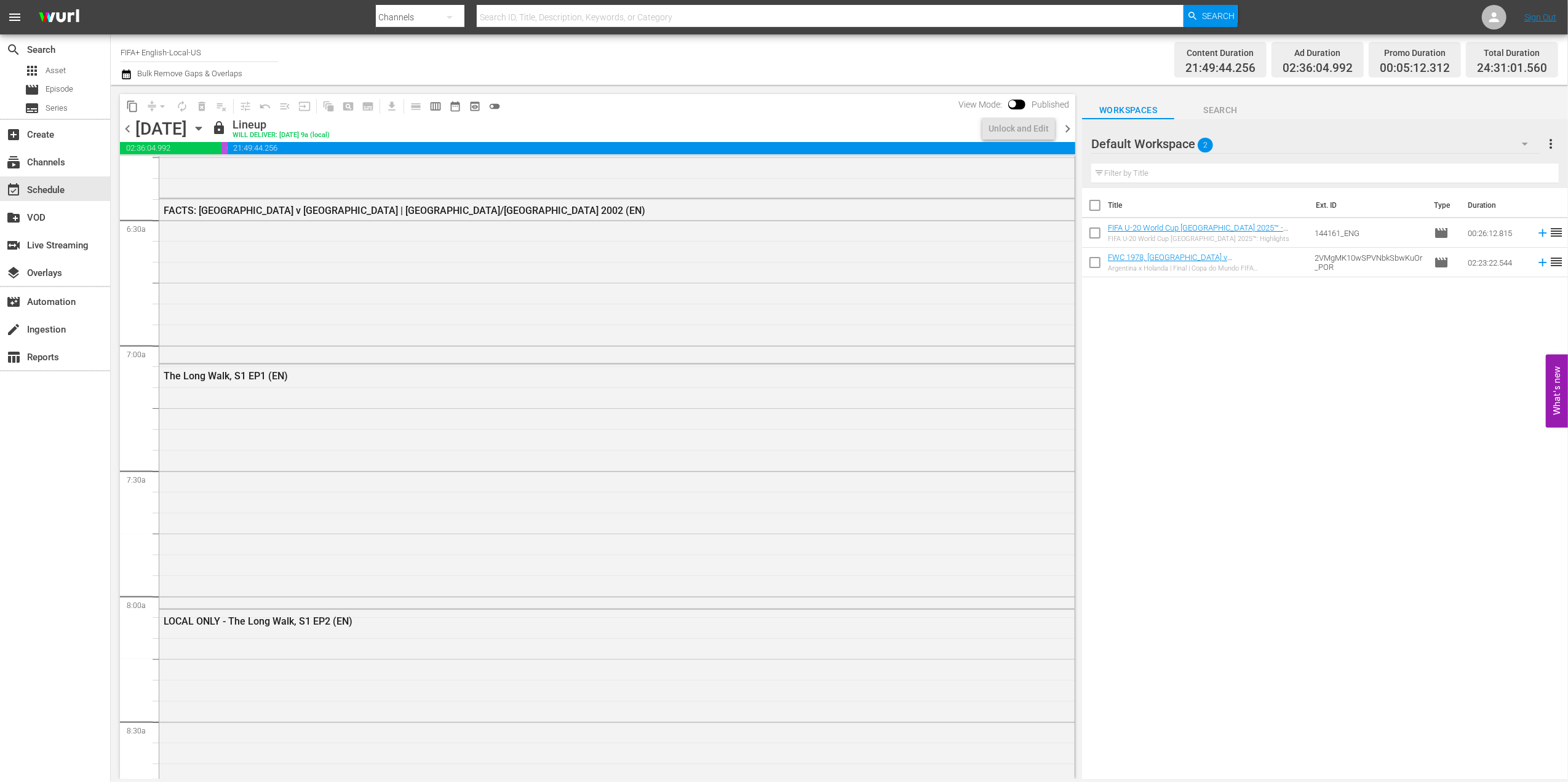
scroll to position [1546, 0]
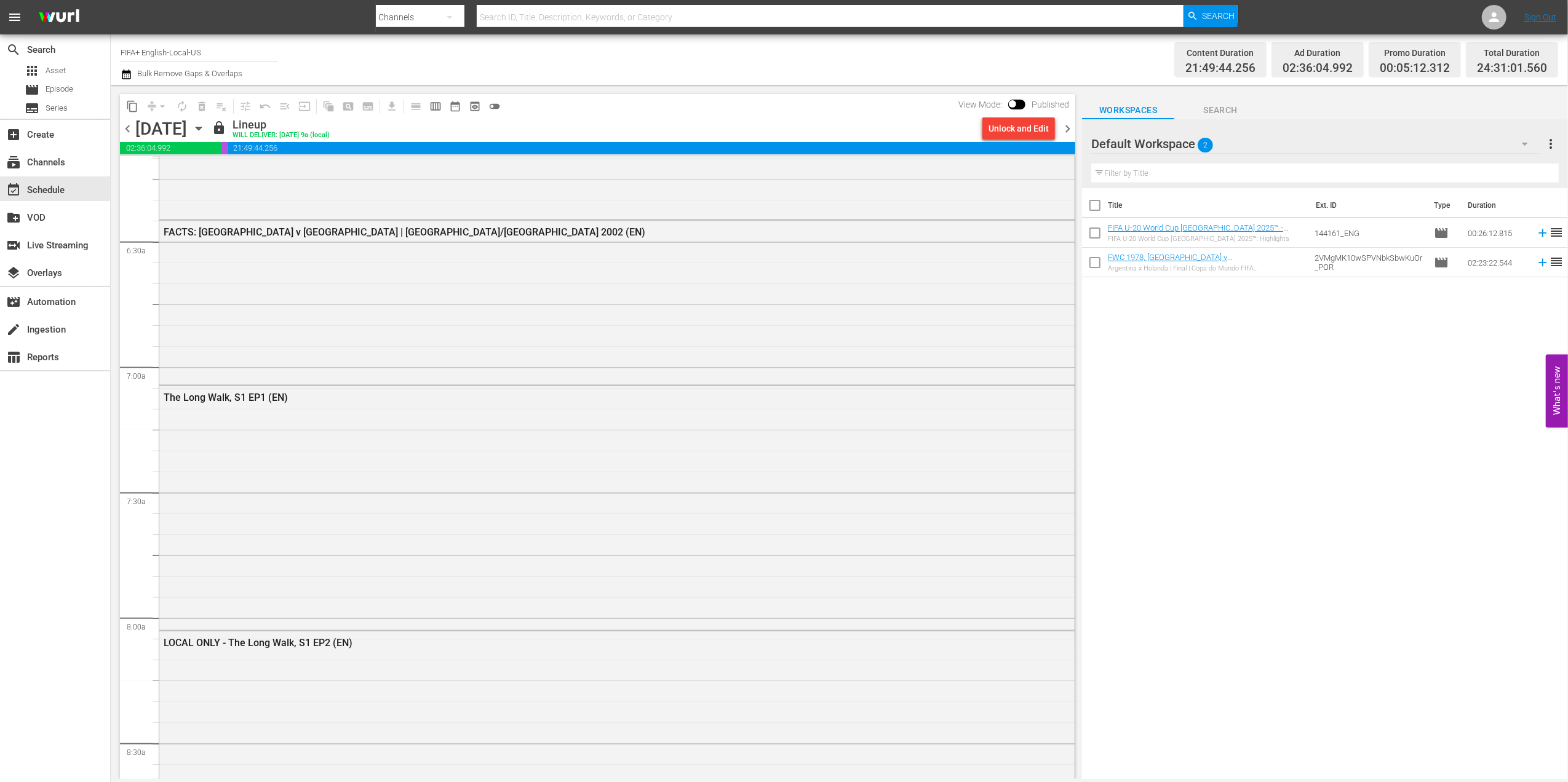
click at [1026, 134] on div "Unlock and Edit" at bounding box center [1019, 129] width 60 height 22
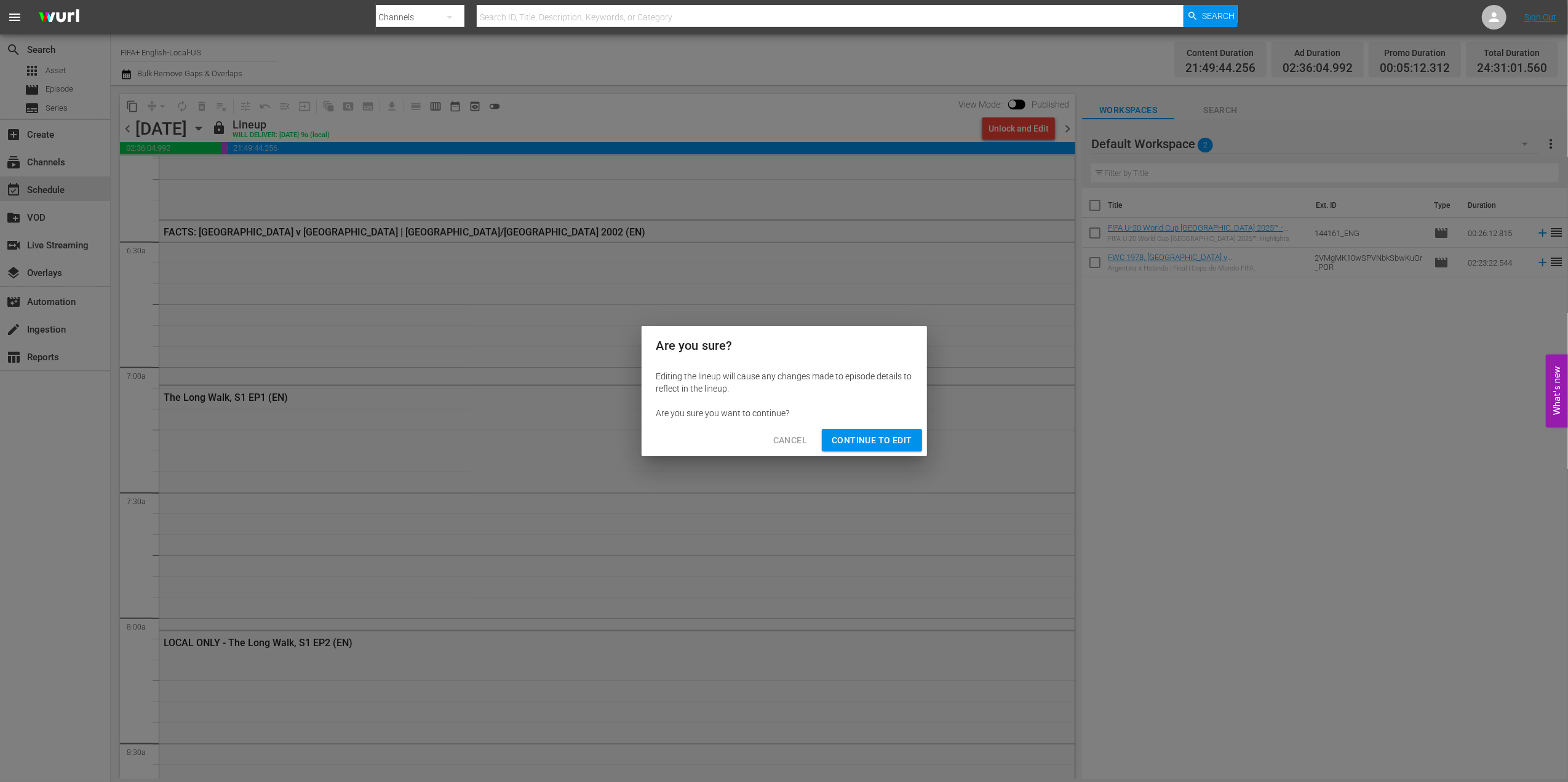
drag, startPoint x: 865, startPoint y: 433, endPoint x: 931, endPoint y: 359, distance: 99.2
click at [865, 435] on span "Continue to Edit" at bounding box center [871, 441] width 80 height 15
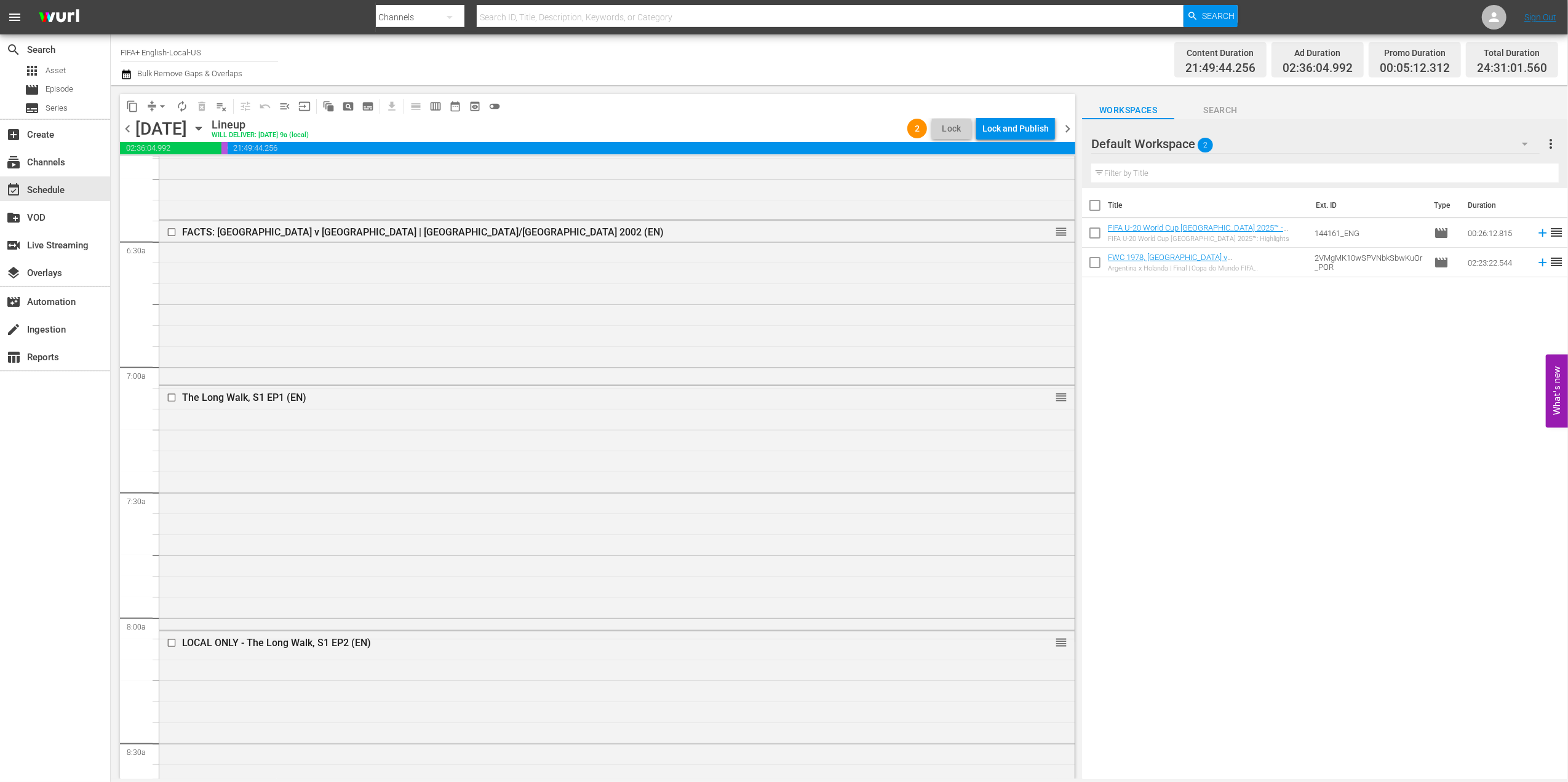
click at [1068, 124] on span "chevron_right" at bounding box center [1068, 129] width 15 height 15
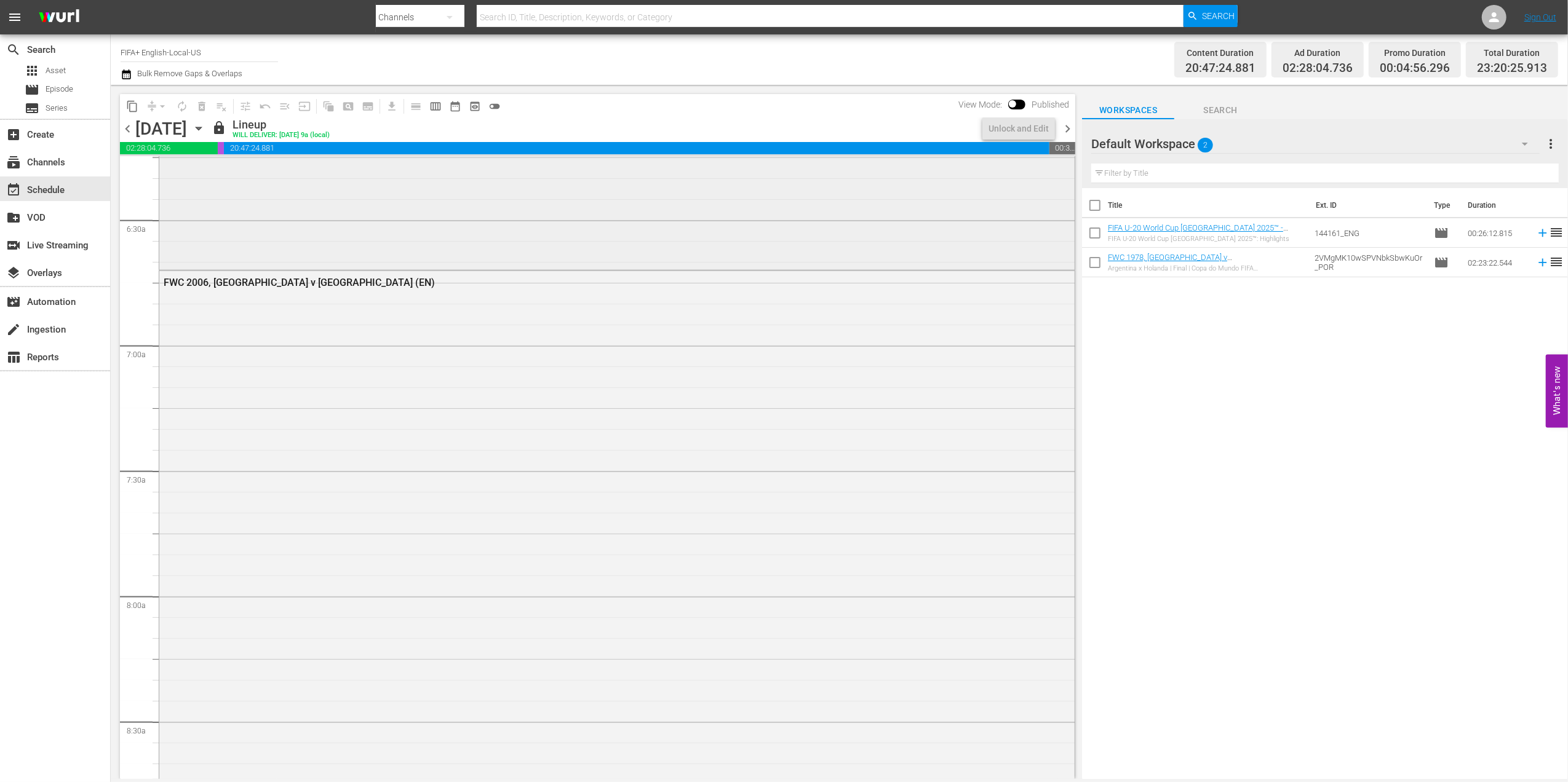
scroll to position [1504, 0]
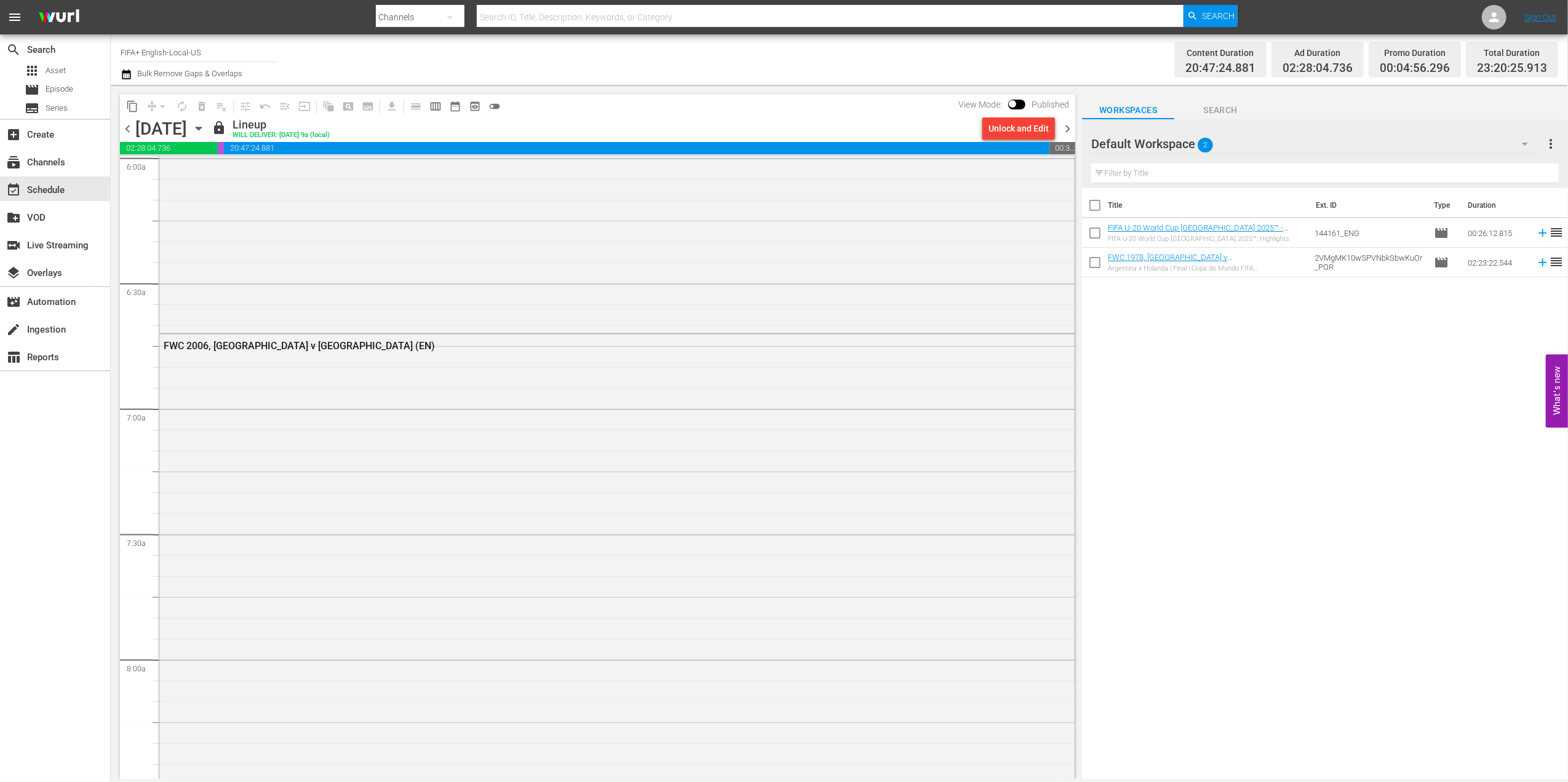
click at [1020, 129] on div "Unlock and Edit" at bounding box center [1019, 129] width 60 height 22
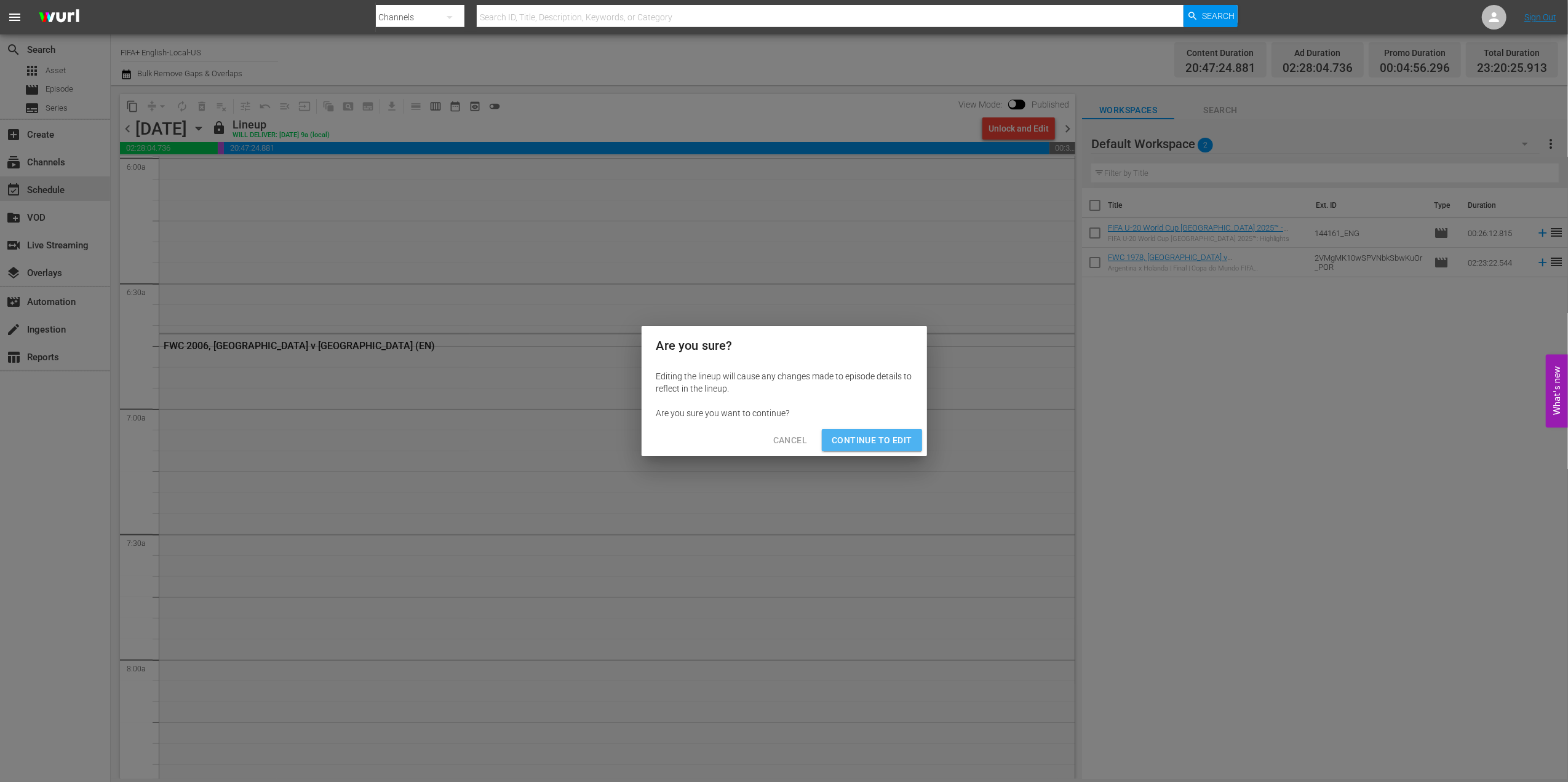
drag, startPoint x: 877, startPoint y: 433, endPoint x: 918, endPoint y: 399, distance: 53.3
click at [877, 433] on span "Continue to Edit" at bounding box center [871, 441] width 80 height 15
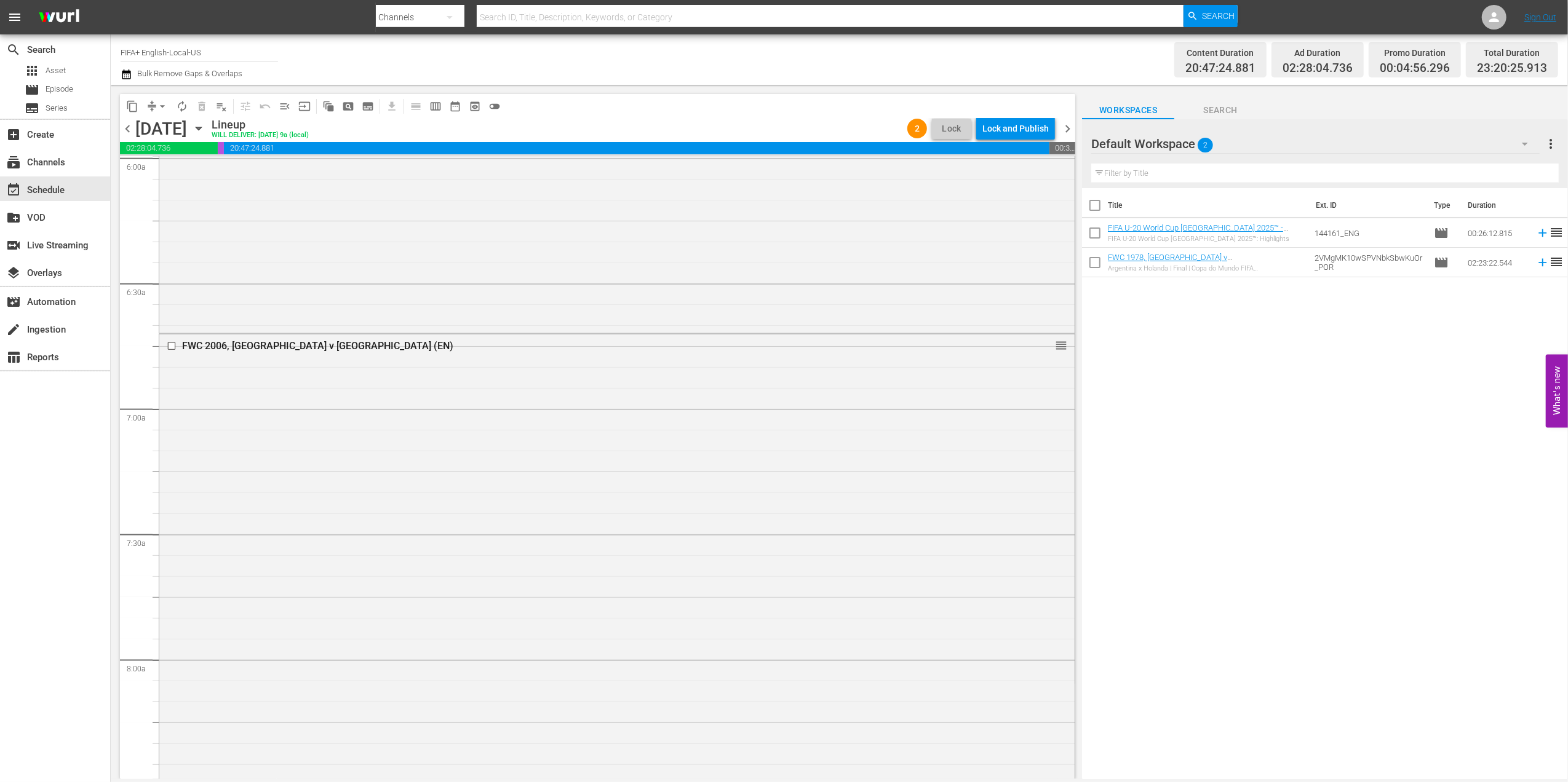
click at [1068, 131] on span "chevron_right" at bounding box center [1068, 129] width 15 height 15
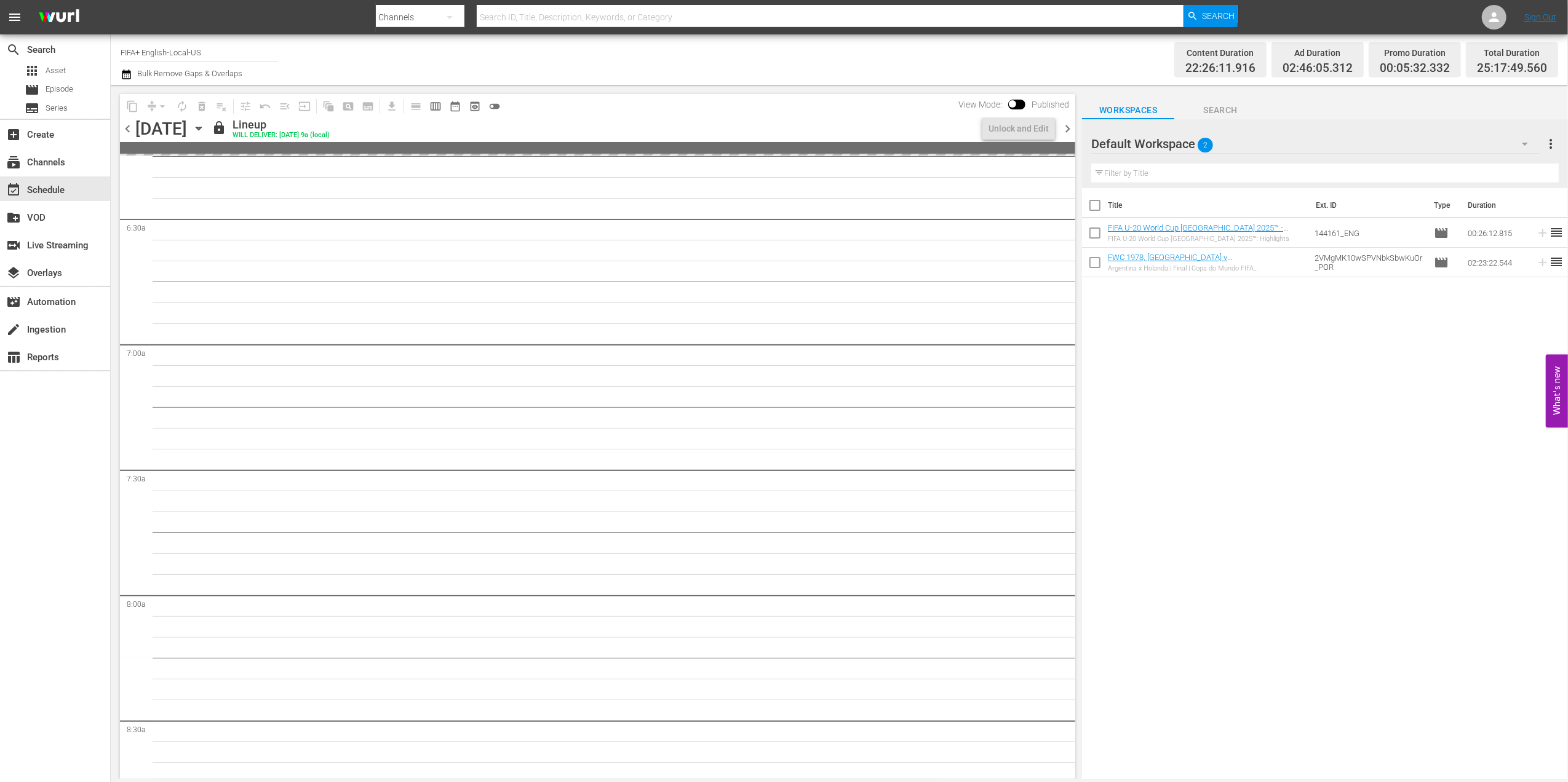
scroll to position [1462, 0]
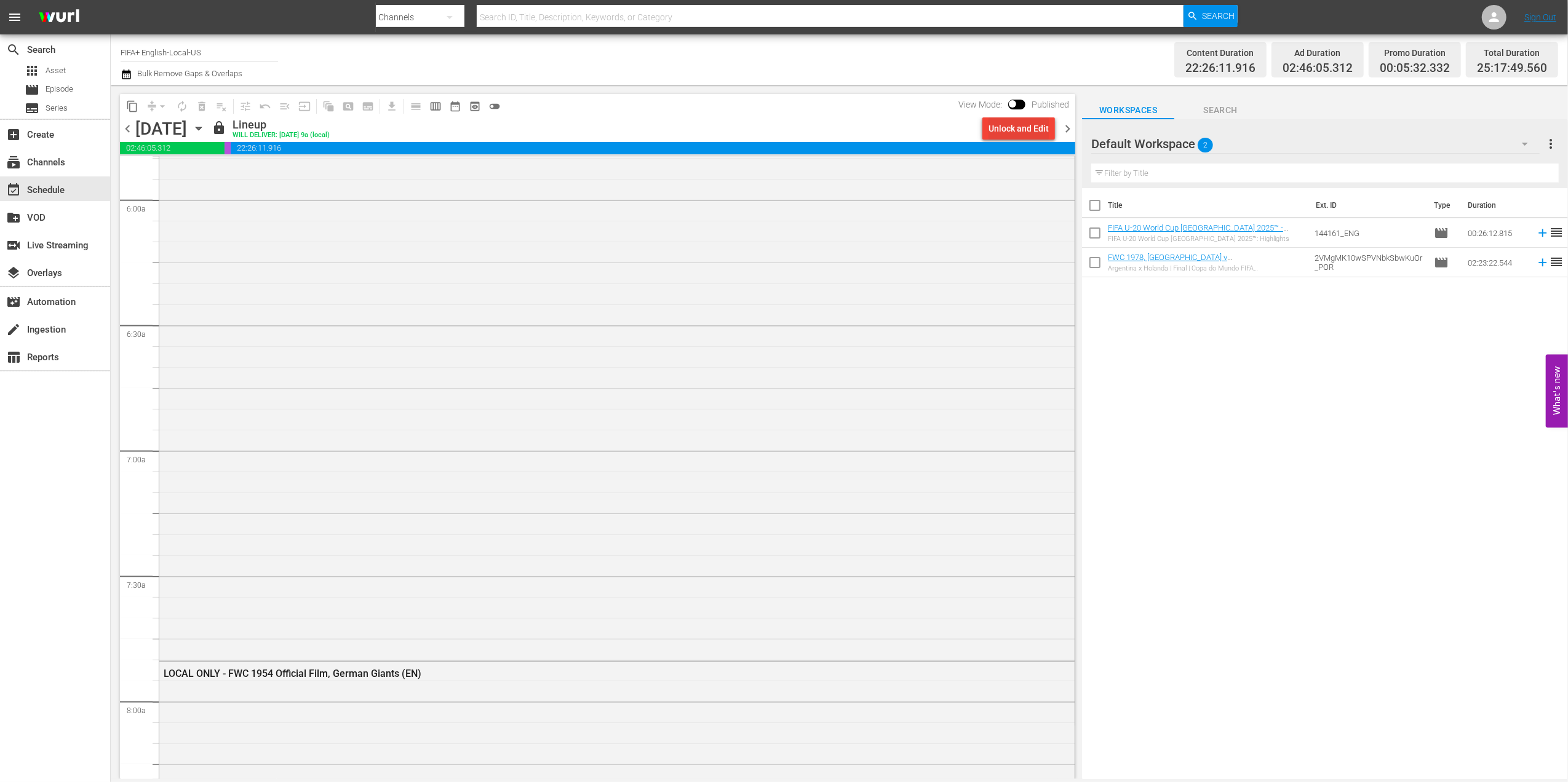
click at [1017, 131] on div "Unlock and Edit" at bounding box center [1019, 129] width 60 height 22
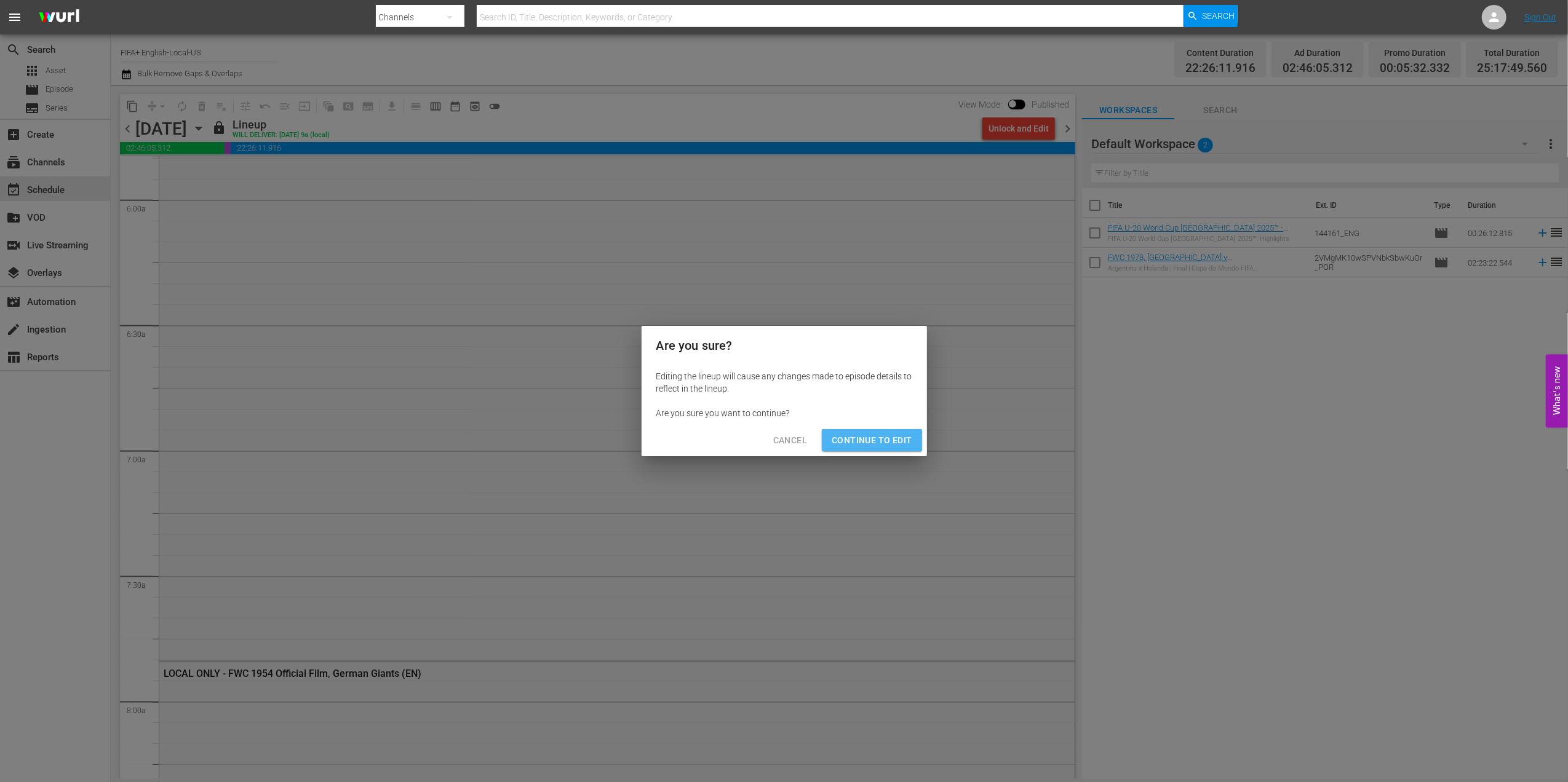
click at [862, 429] on button "Continue to Edit" at bounding box center [871, 440] width 100 height 23
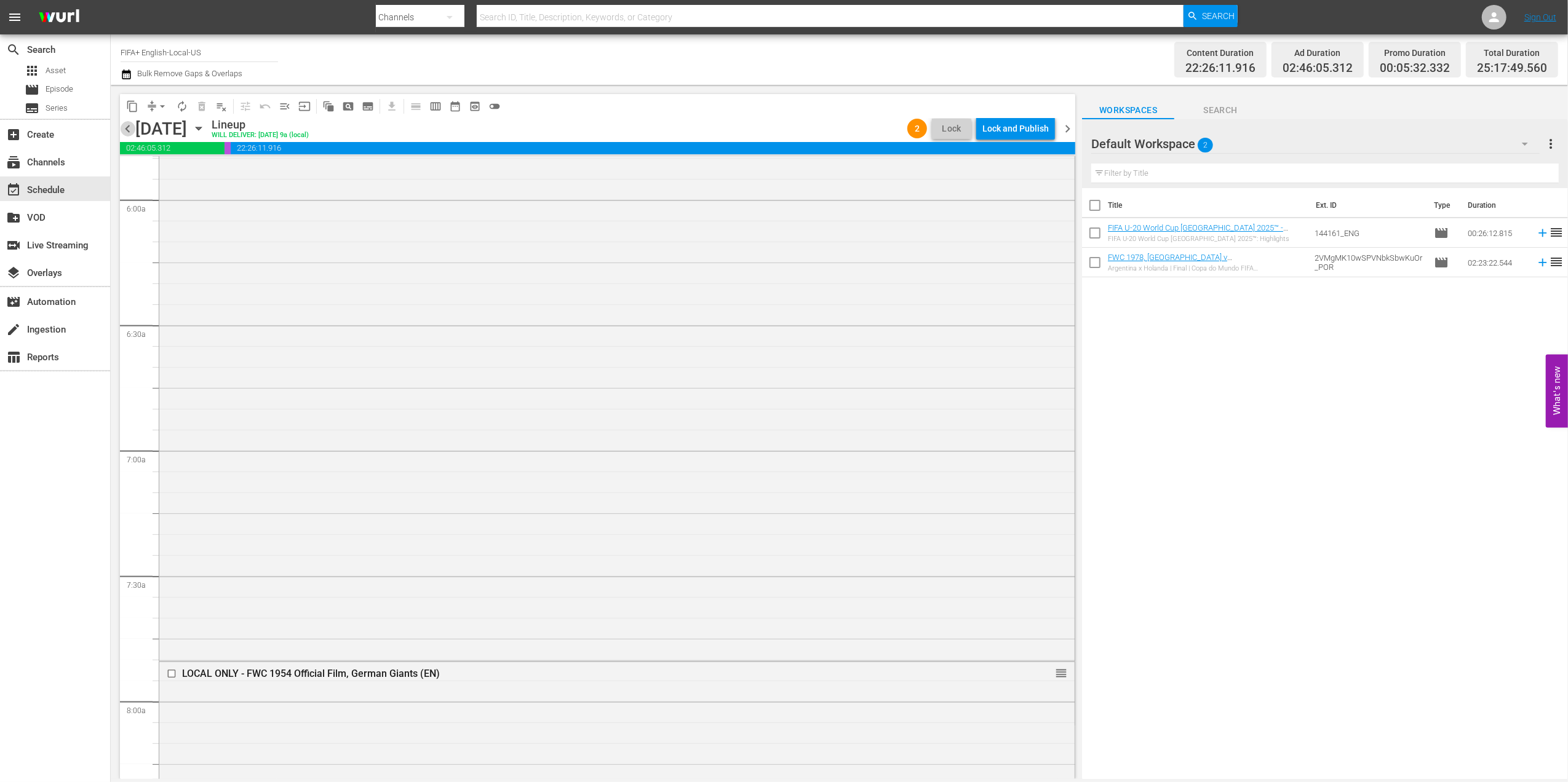
click at [125, 131] on span "chevron_left" at bounding box center [127, 129] width 15 height 15
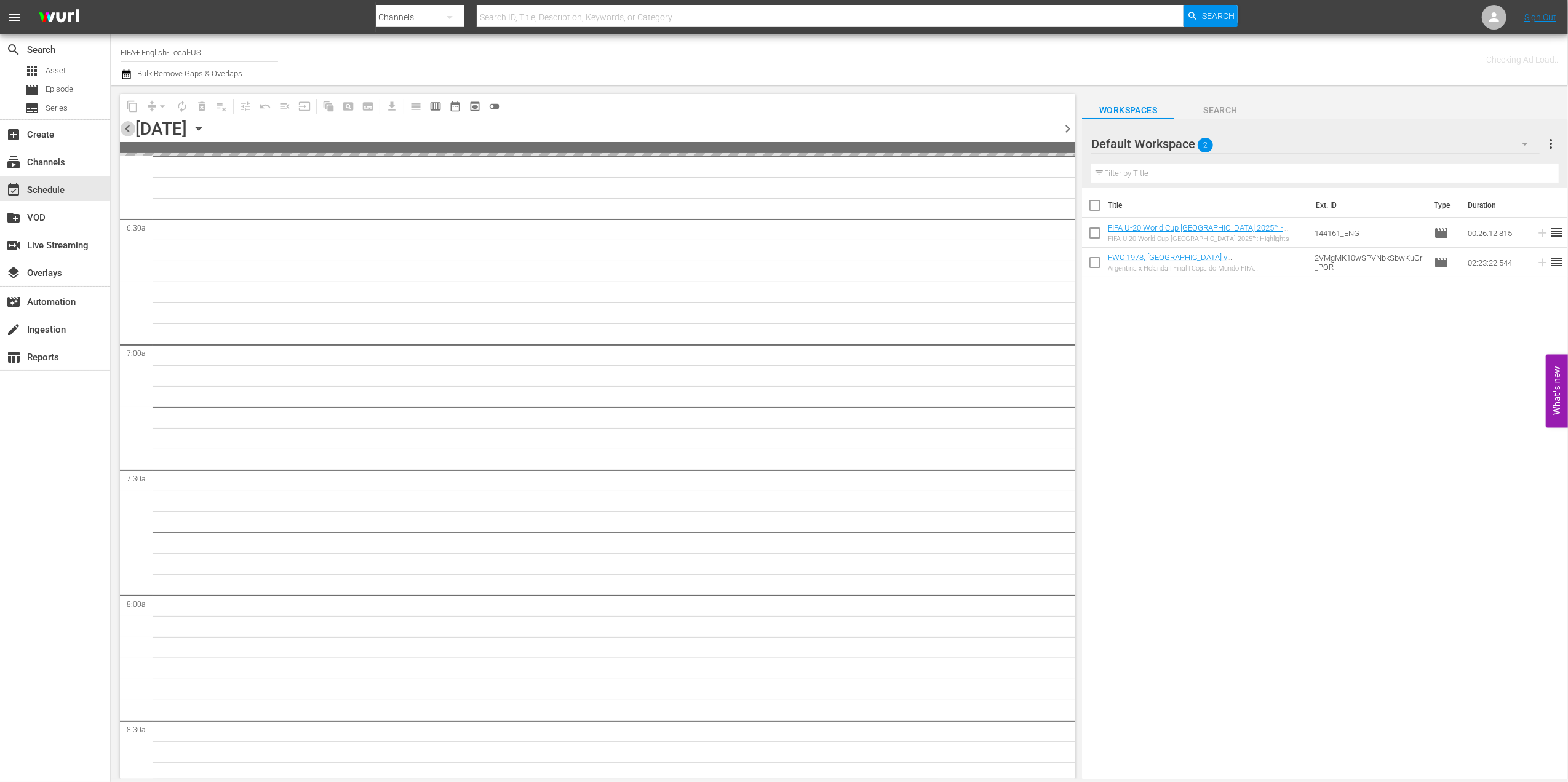
click at [125, 131] on span "chevron_left" at bounding box center [127, 129] width 15 height 15
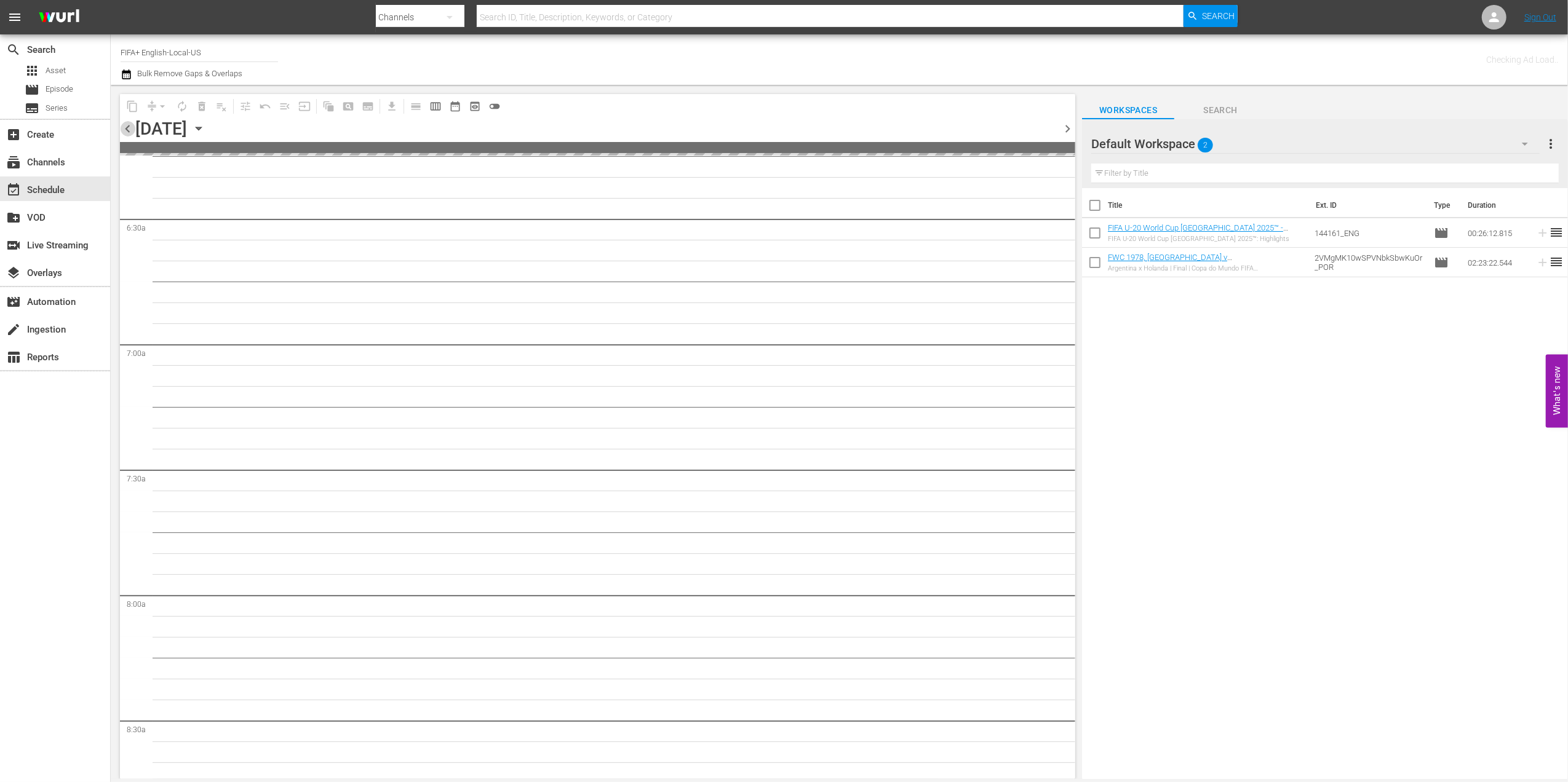
click at [125, 131] on span "chevron_left" at bounding box center [127, 129] width 15 height 15
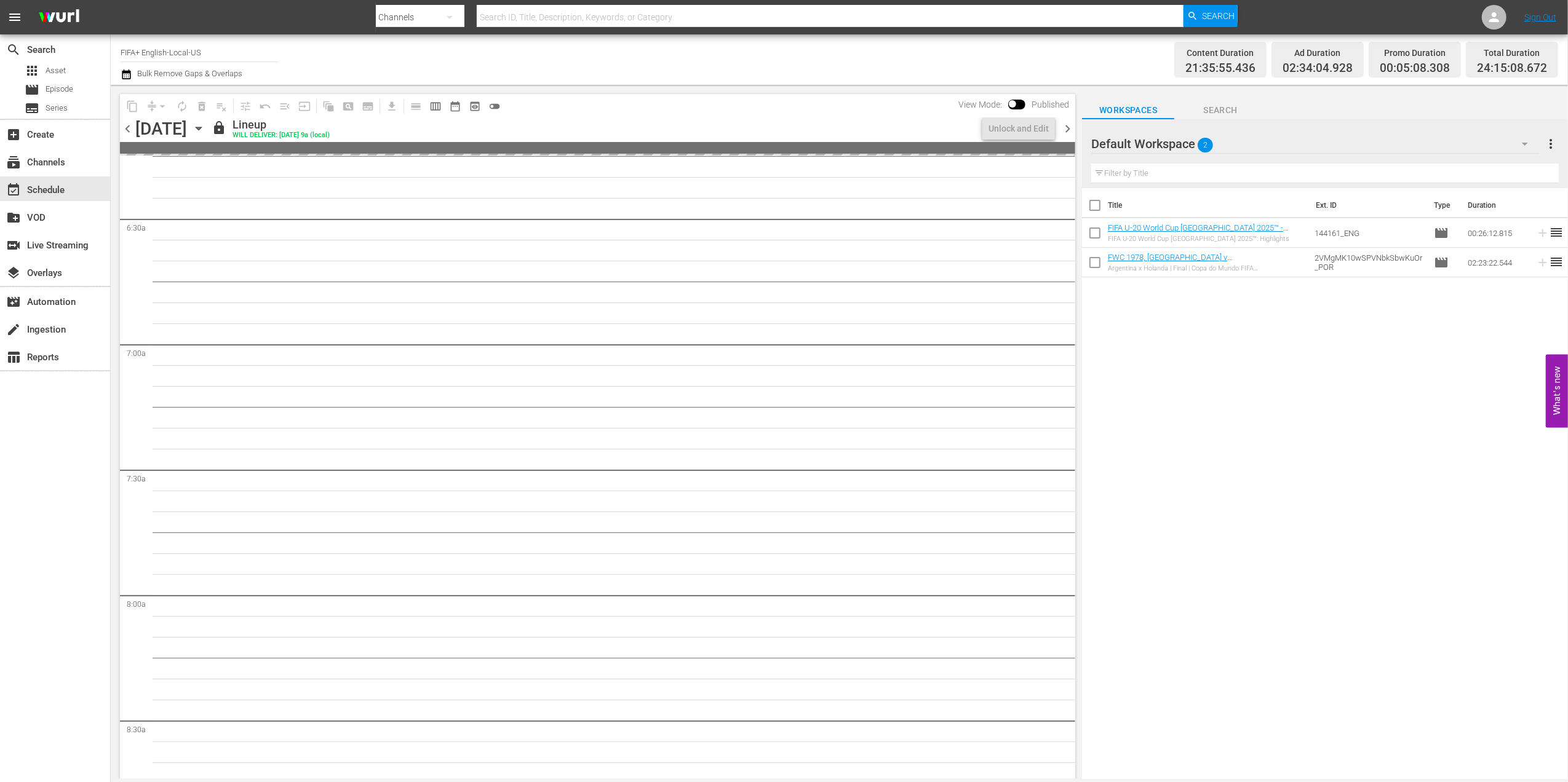
scroll to position [1526, 0]
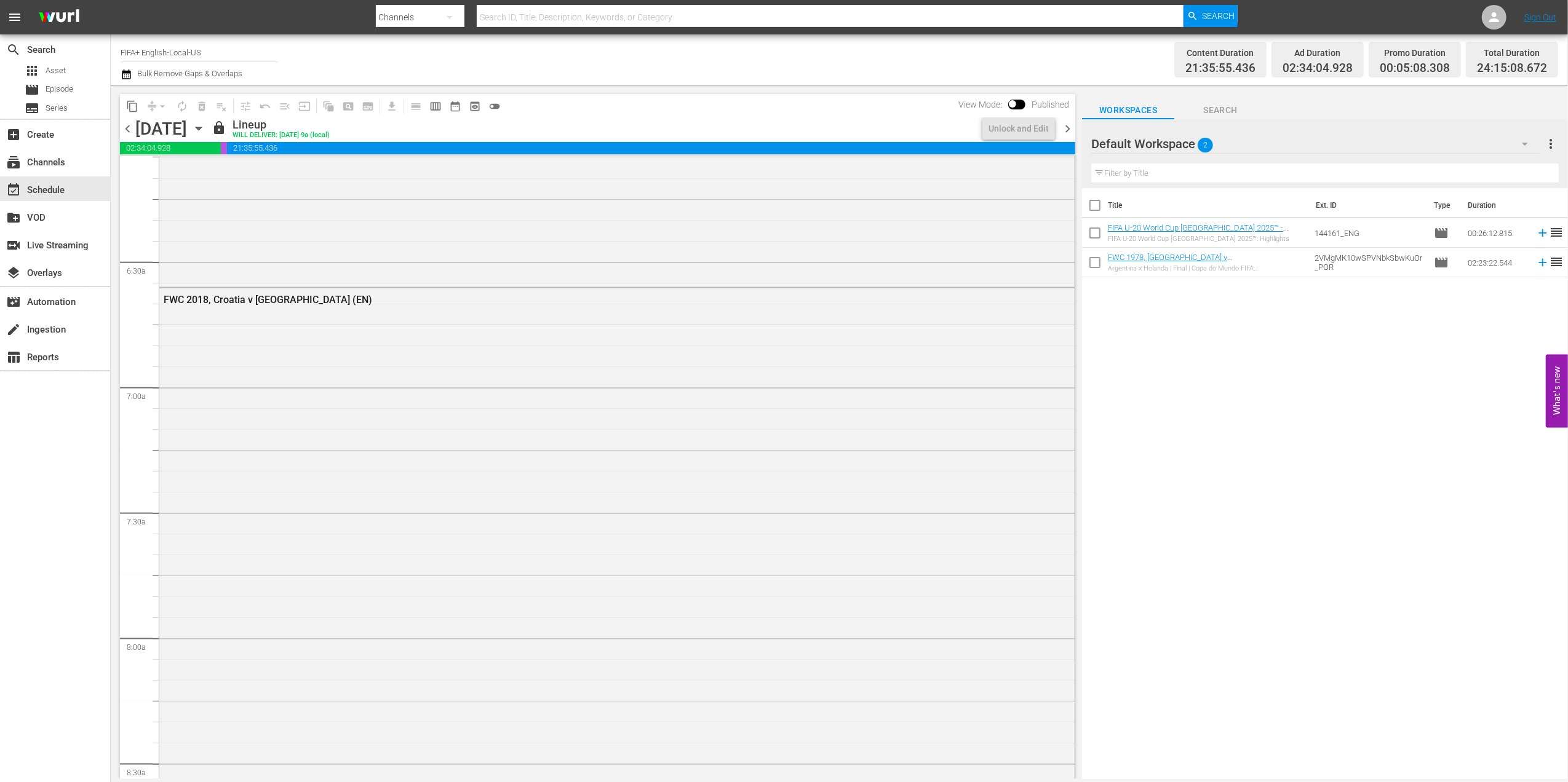
click at [1062, 124] on div "chevron_left [DATE] [DATE] lock Lineup WILL DELIVER: [DATE] 9a (local) Unlock a…" at bounding box center [597, 130] width 955 height 24
drag, startPoint x: 1062, startPoint y: 124, endPoint x: 1068, endPoint y: 125, distance: 6.1
click at [1068, 125] on span "chevron_right" at bounding box center [1068, 129] width 15 height 15
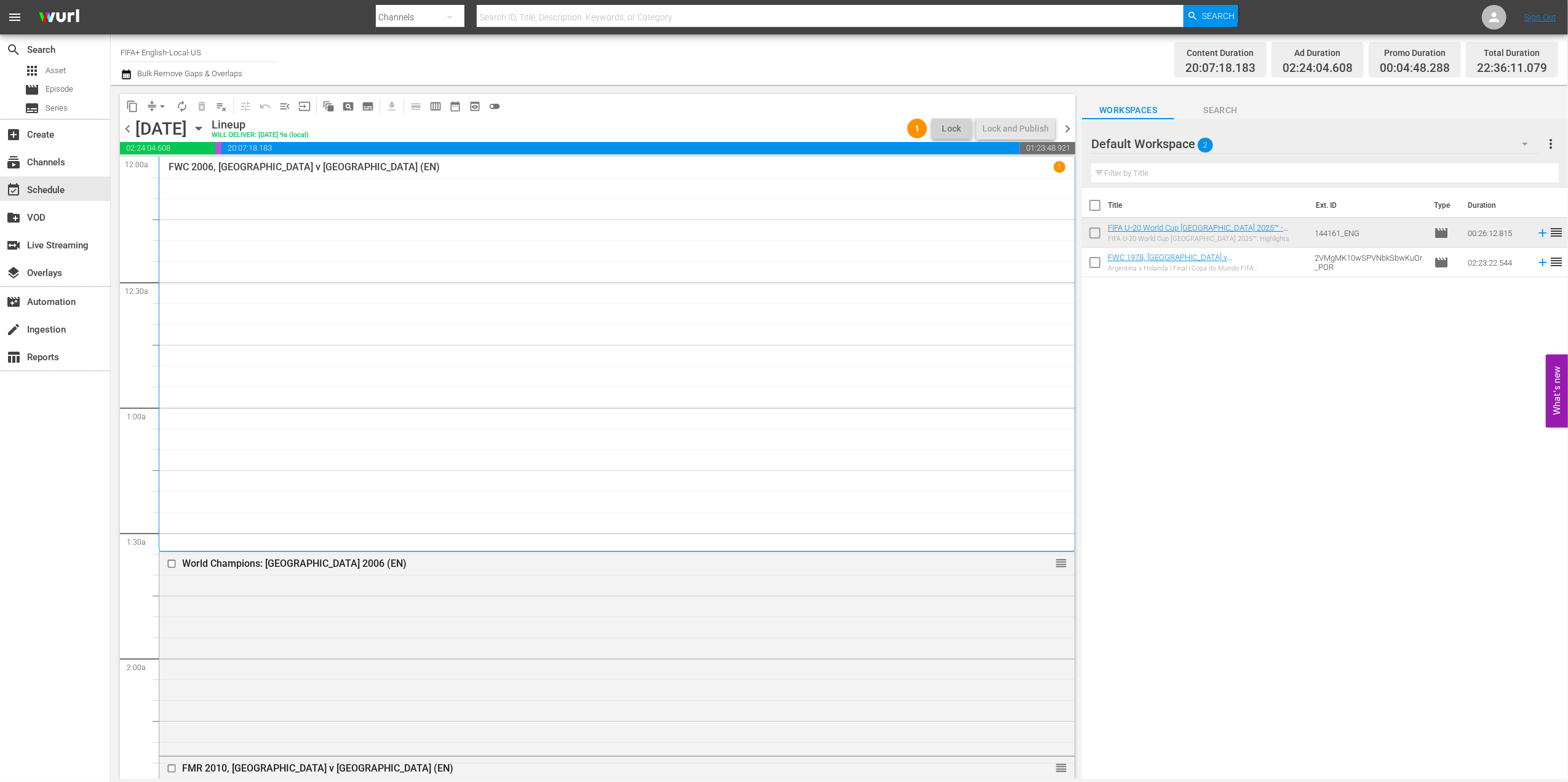
click at [818, 111] on div "content_copy compress arrow_drop_down autorenew_outlined delete_forever_outline…" at bounding box center [597, 105] width 955 height 24
click at [1071, 126] on span "chevron_right" at bounding box center [1068, 129] width 15 height 15
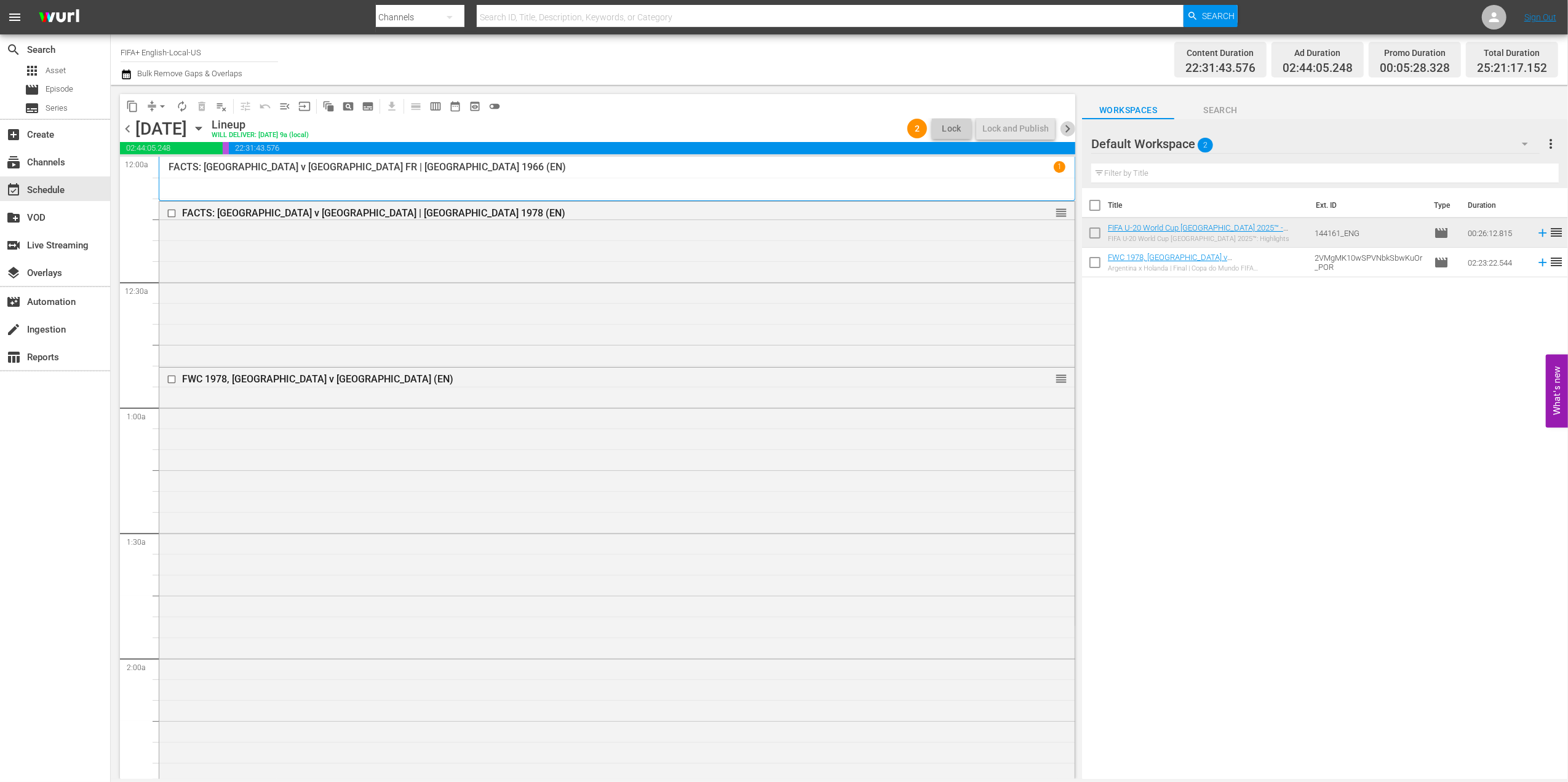
click at [1071, 123] on span "chevron_right" at bounding box center [1068, 129] width 15 height 15
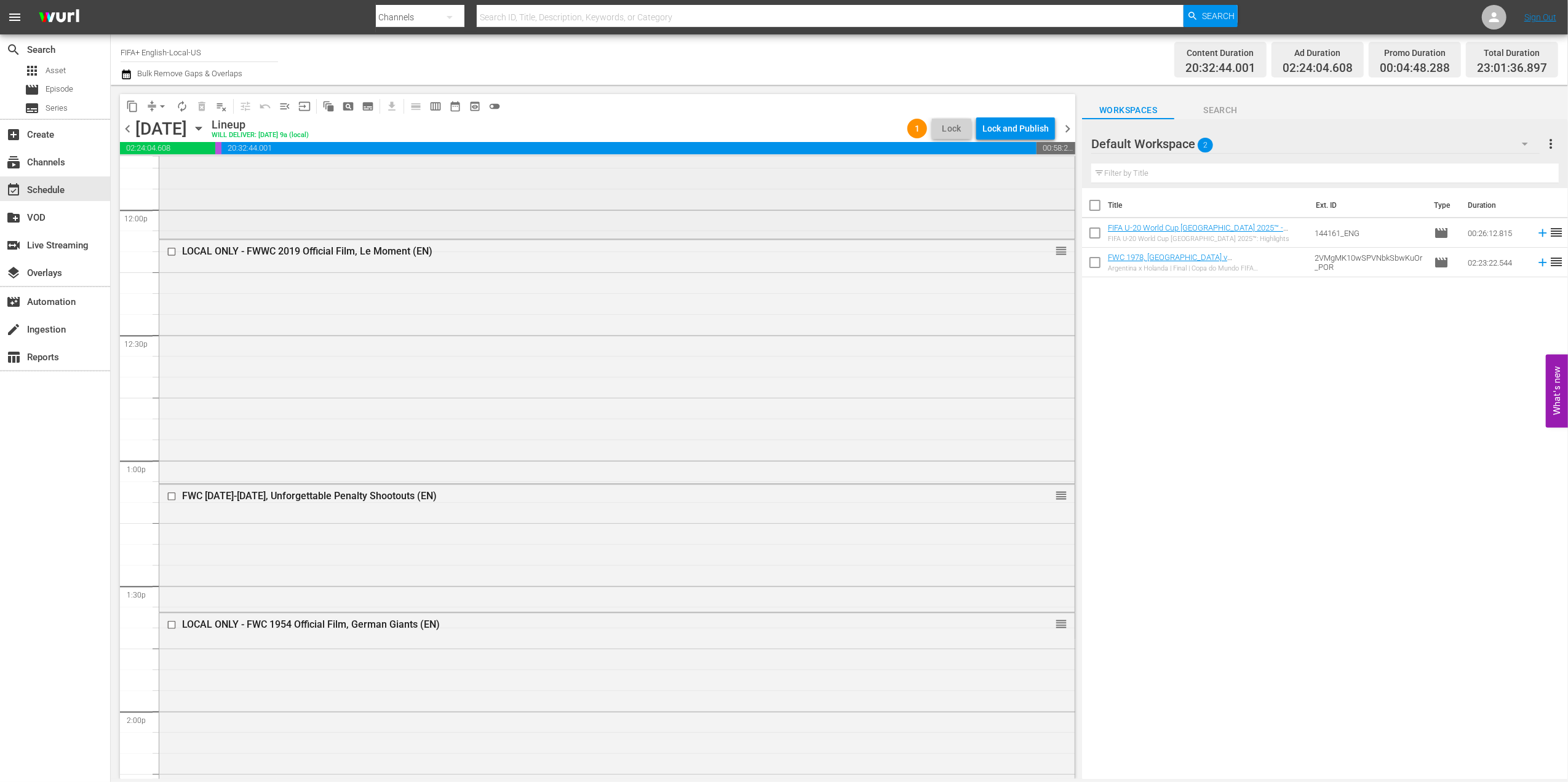
scroll to position [2961, 0]
click at [1041, 541] on div "Delete Event" at bounding box center [1009, 539] width 97 height 17
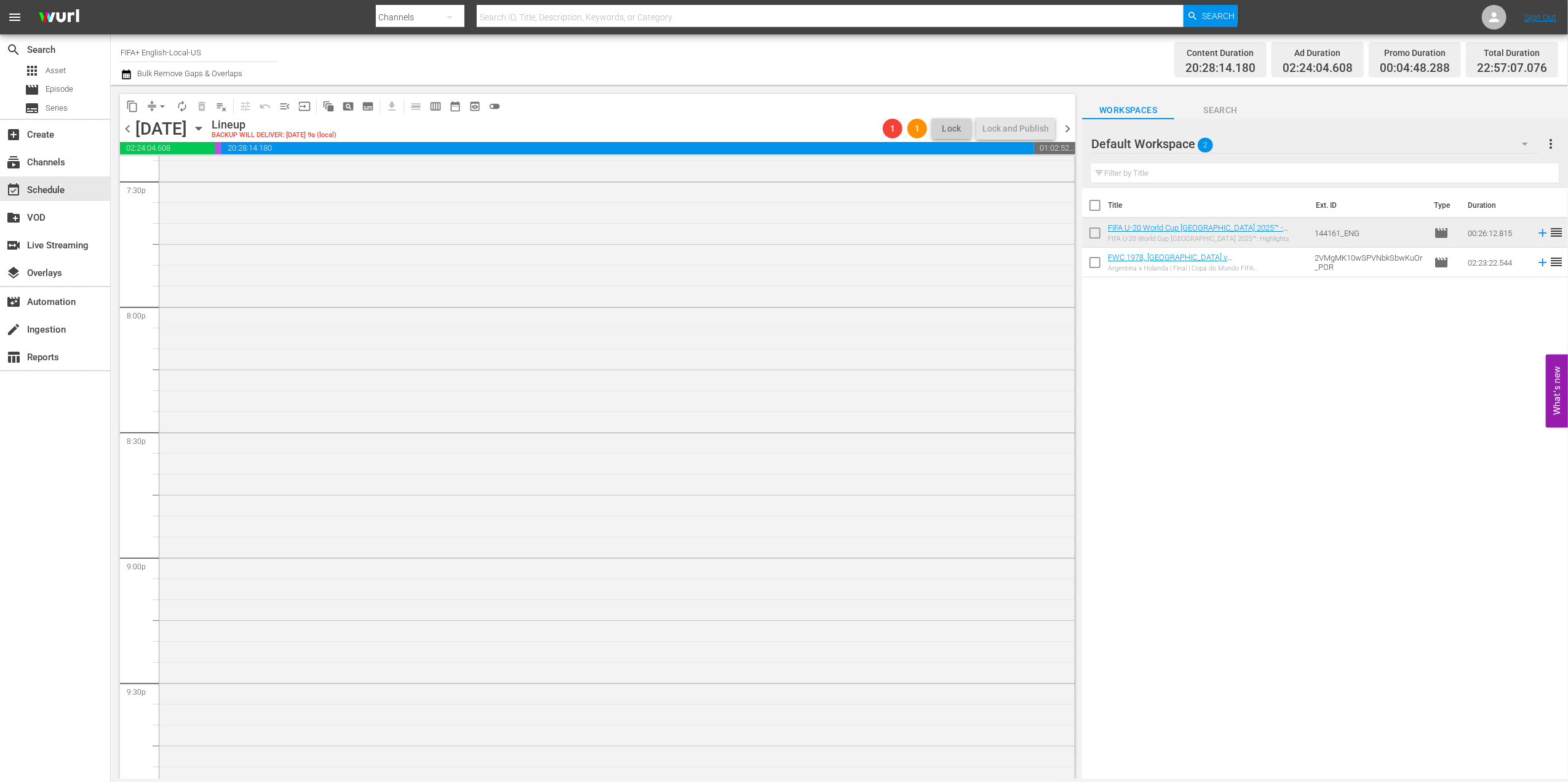
scroll to position [4851, 0]
click at [161, 105] on span "arrow_drop_down" at bounding box center [162, 106] width 12 height 12
click at [185, 176] on li "Align to End of Previous Day" at bounding box center [163, 172] width 129 height 21
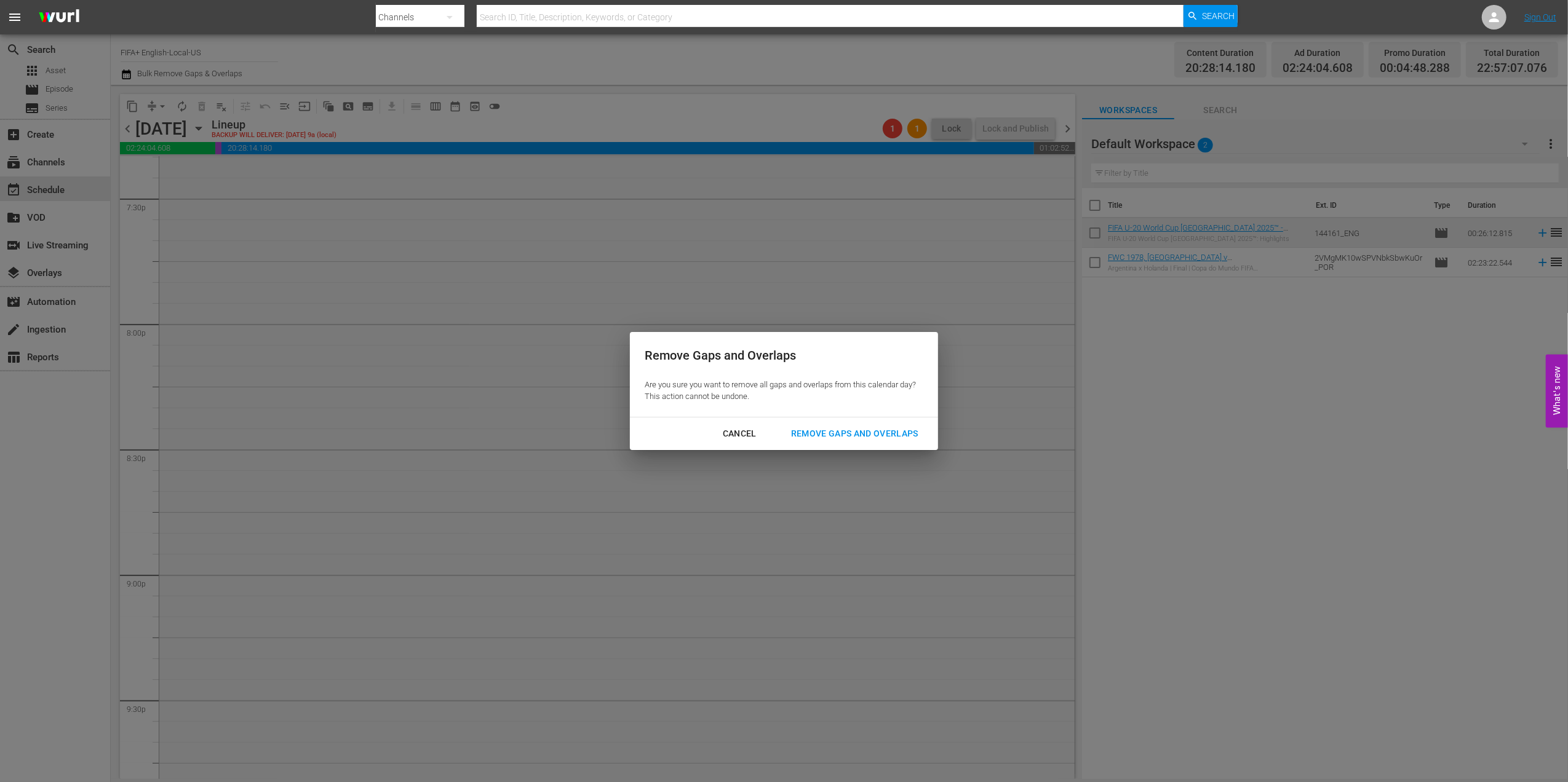
click at [895, 434] on div "Remove Gaps and Overlaps" at bounding box center [854, 434] width 147 height 15
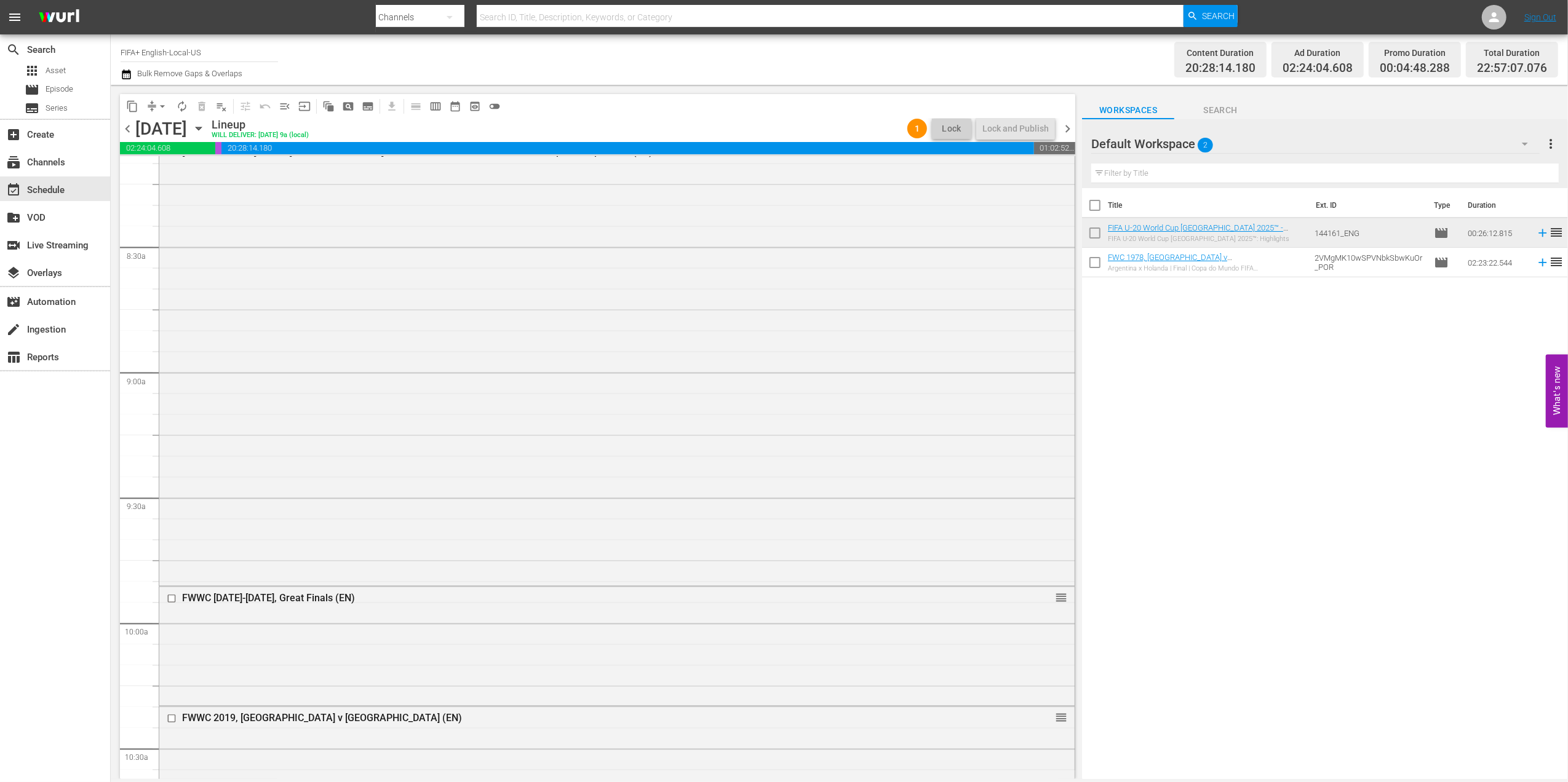
scroll to position [2076, 0]
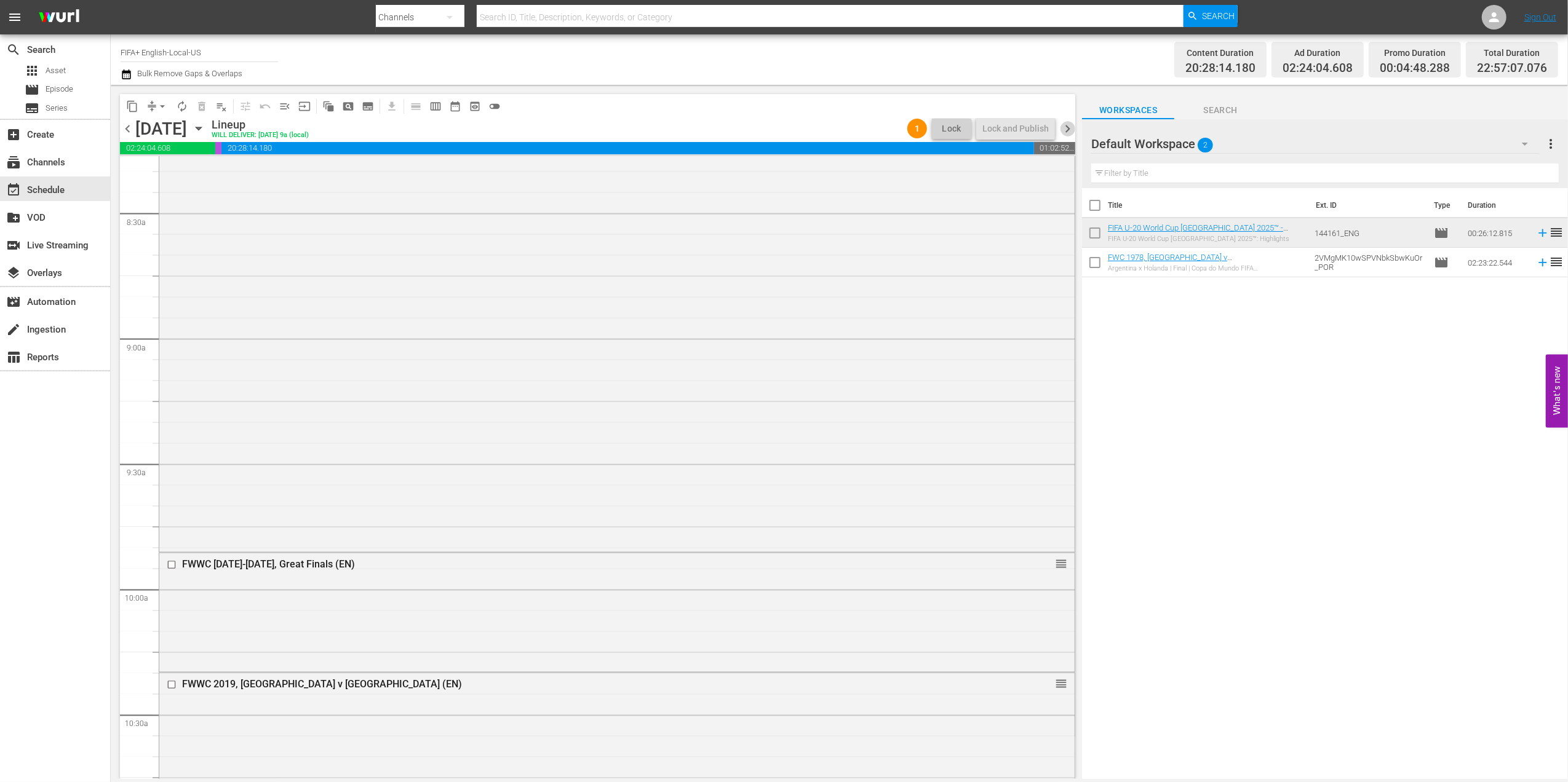
click at [1068, 122] on span "chevron_right" at bounding box center [1068, 129] width 15 height 15
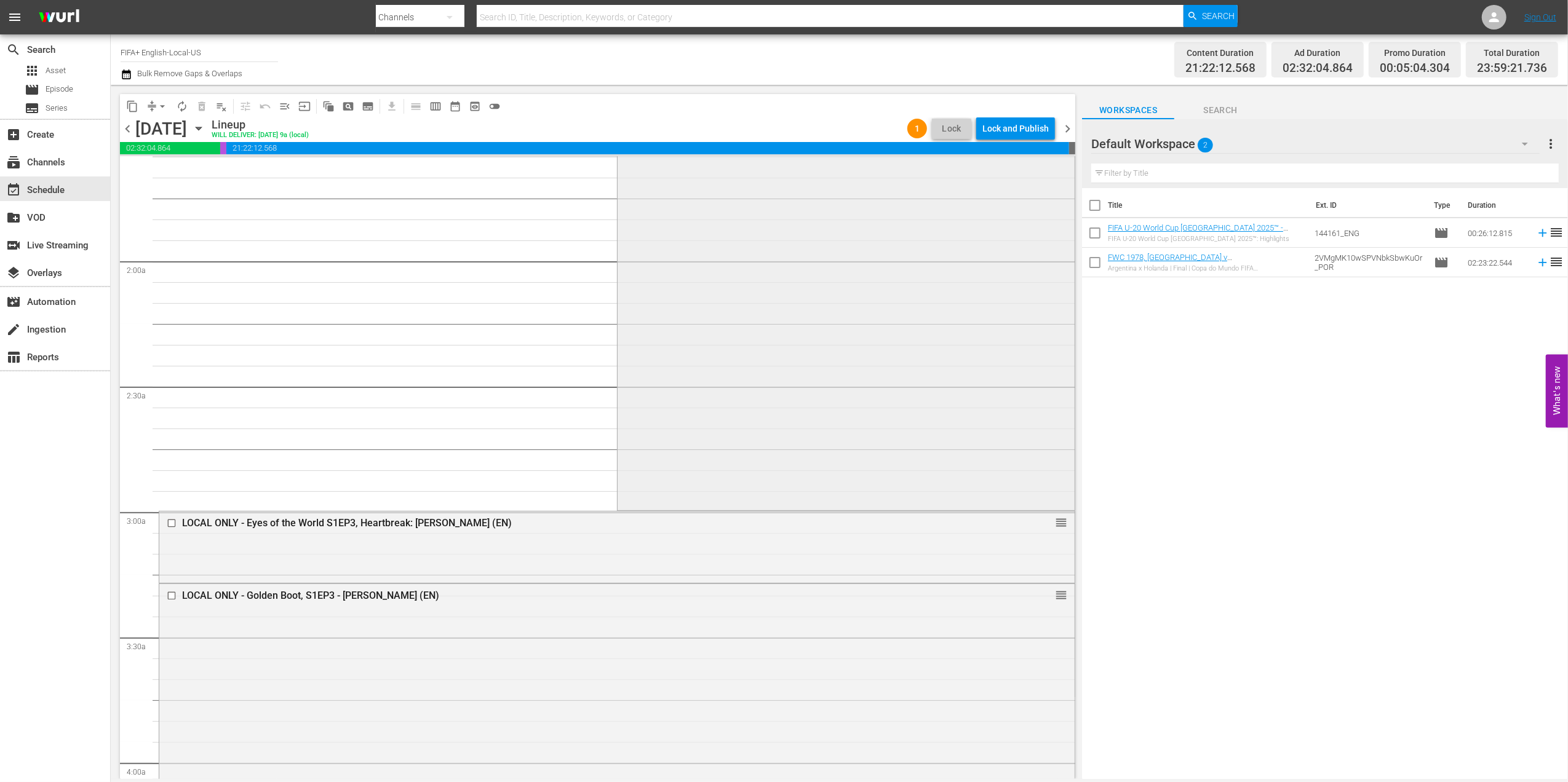
scroll to position [401, 0]
click at [1011, 570] on div "Delete Event" at bounding box center [1032, 564] width 97 height 17
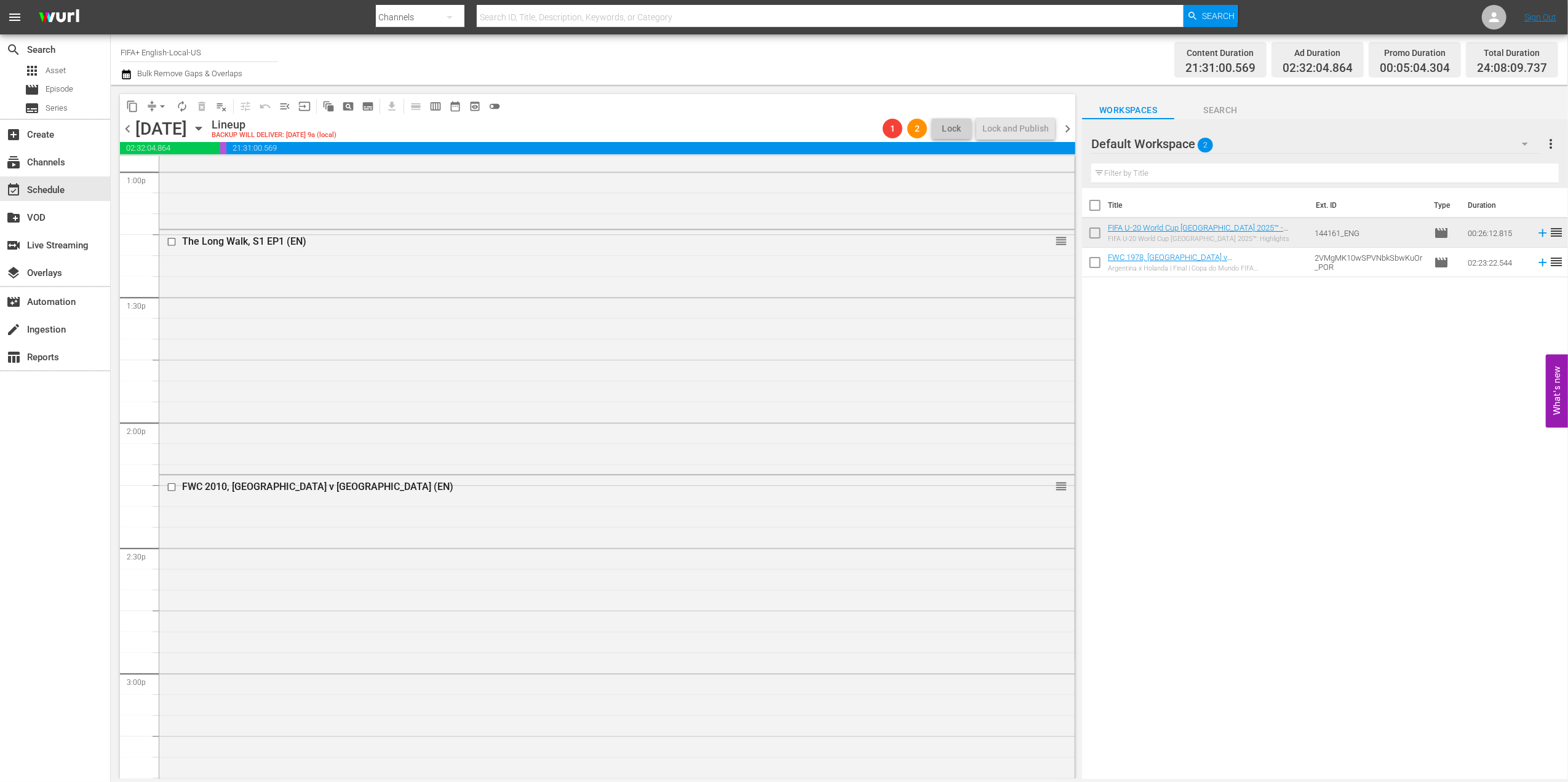
scroll to position [3143, 0]
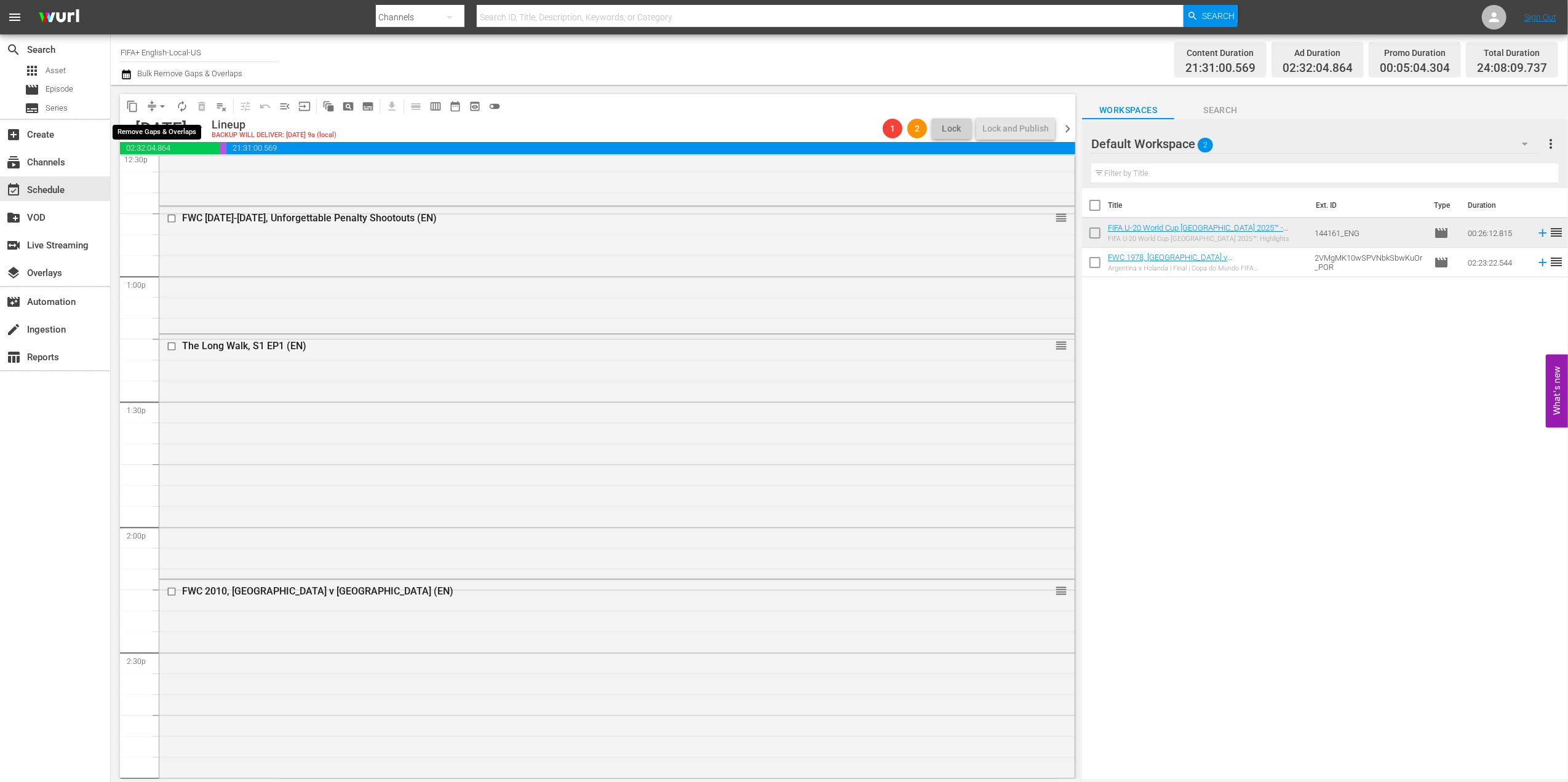
click at [161, 105] on span "arrow_drop_down" at bounding box center [162, 106] width 12 height 12
click at [165, 165] on li "Align to End of Previous Day" at bounding box center [163, 172] width 129 height 21
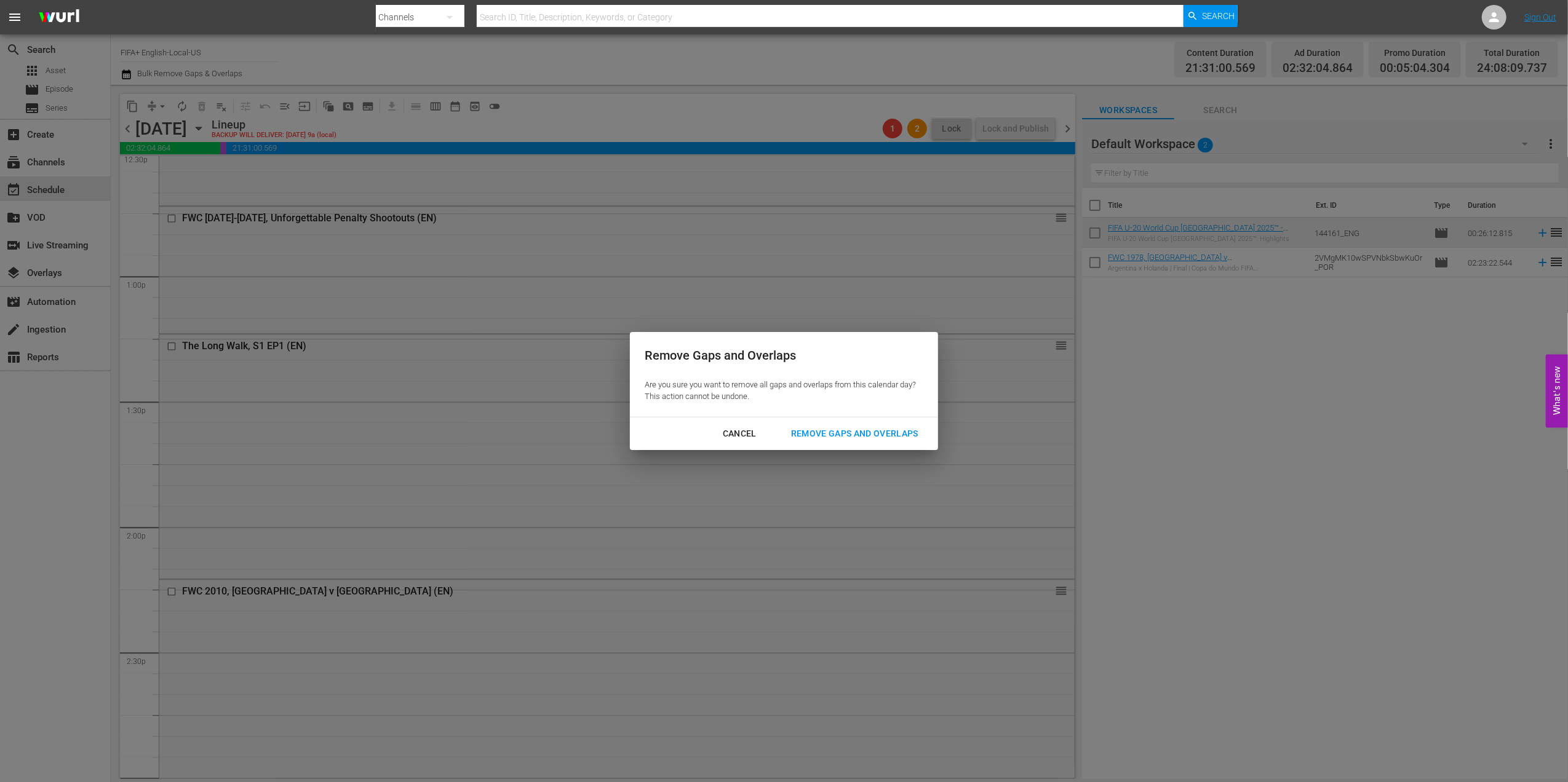
click at [884, 442] on button "Remove Gaps and Overlaps" at bounding box center [855, 433] width 157 height 23
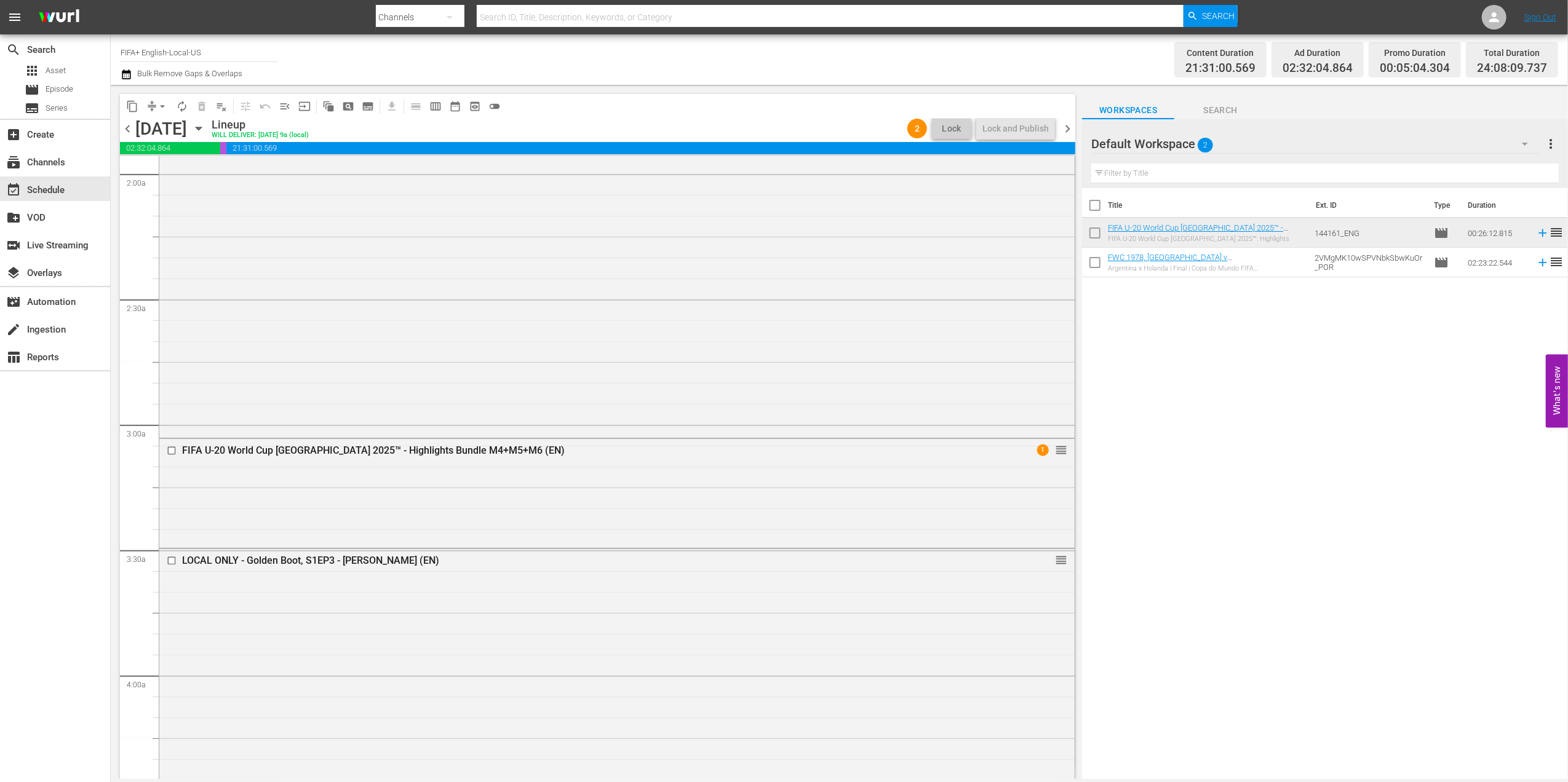
scroll to position [502, 0]
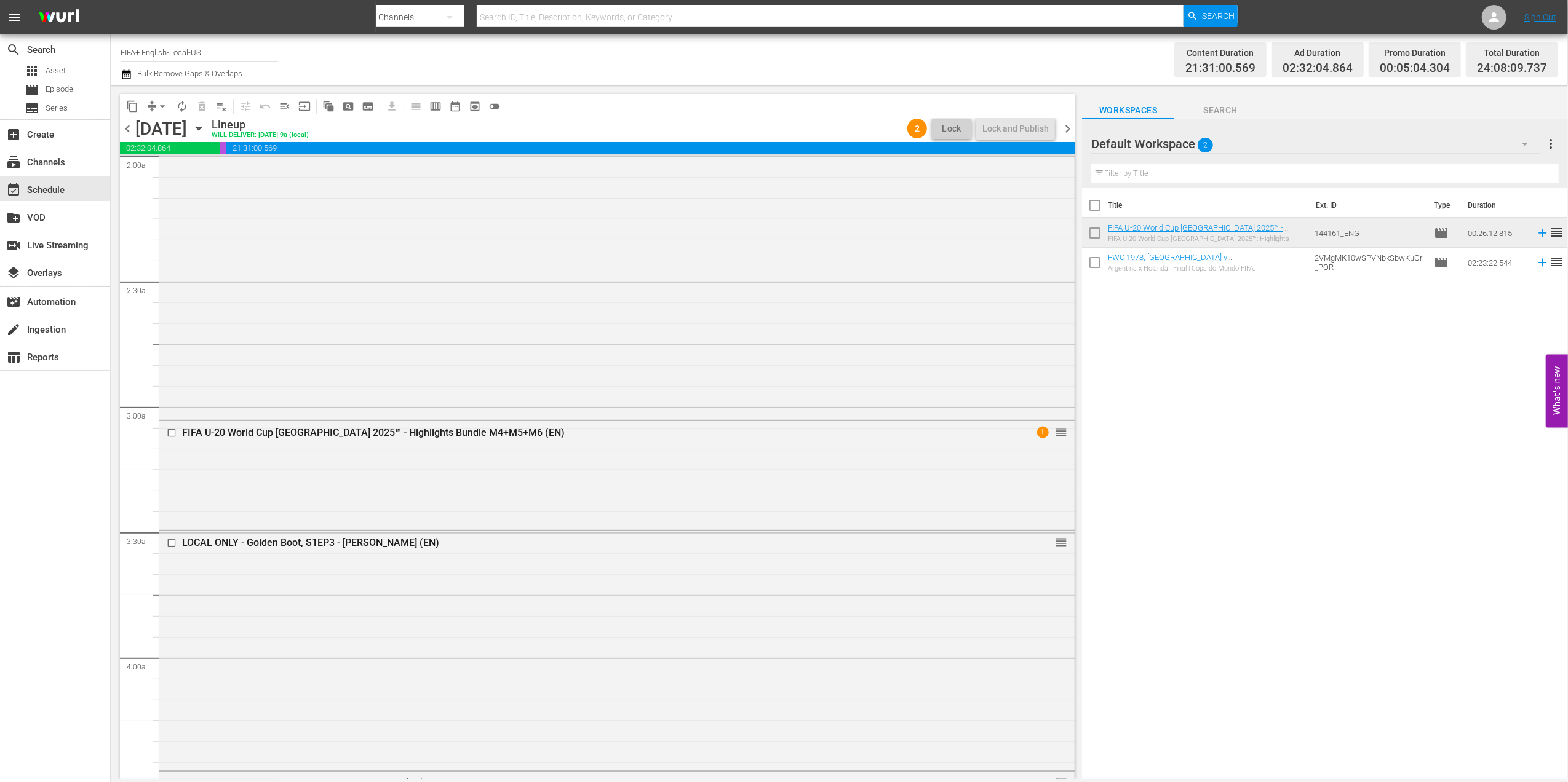
click at [1070, 134] on span "chevron_right" at bounding box center [1068, 129] width 15 height 15
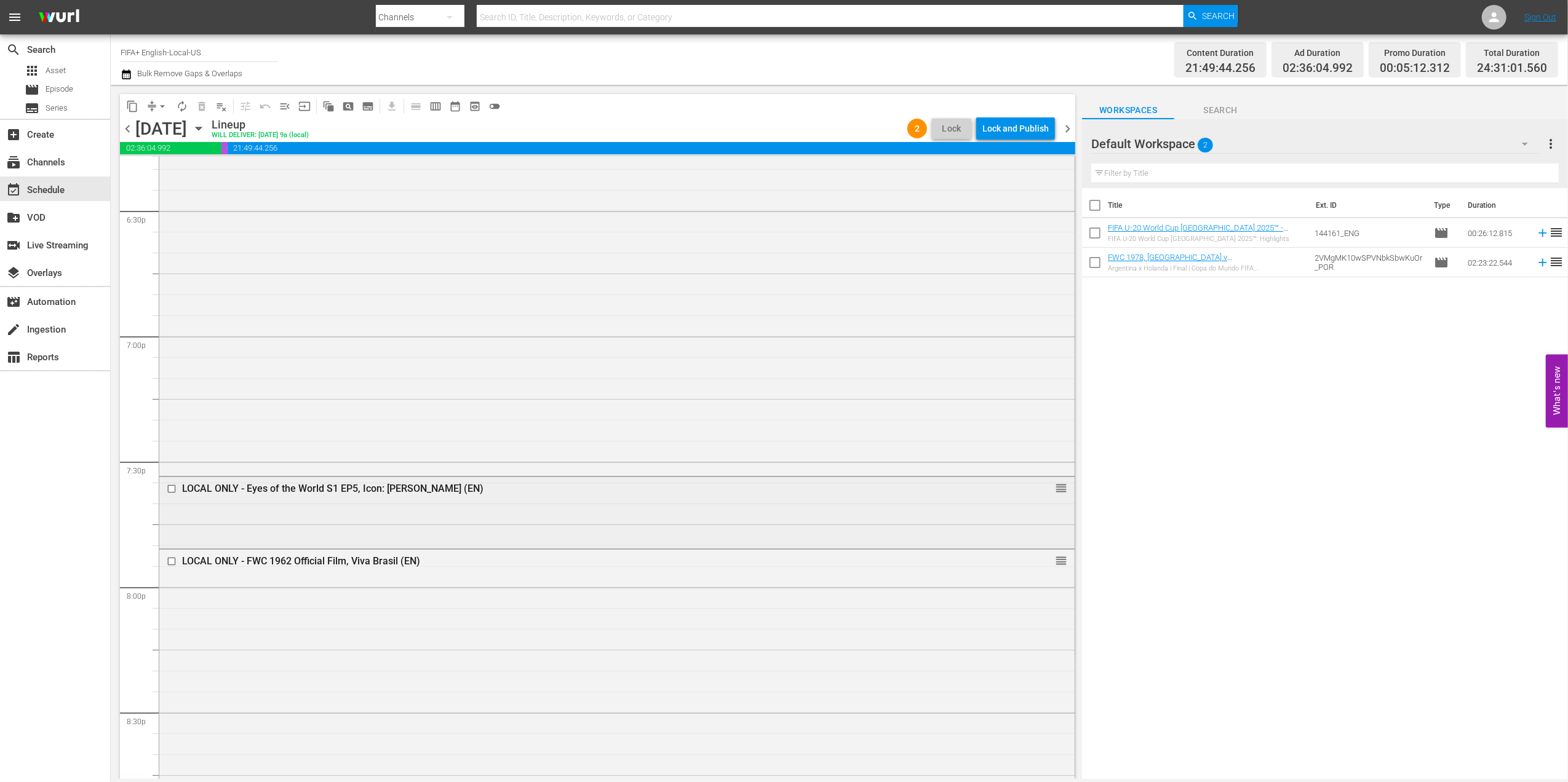
scroll to position [4588, 0]
click at [964, 523] on div "Delete Event" at bounding box center [970, 522] width 97 height 17
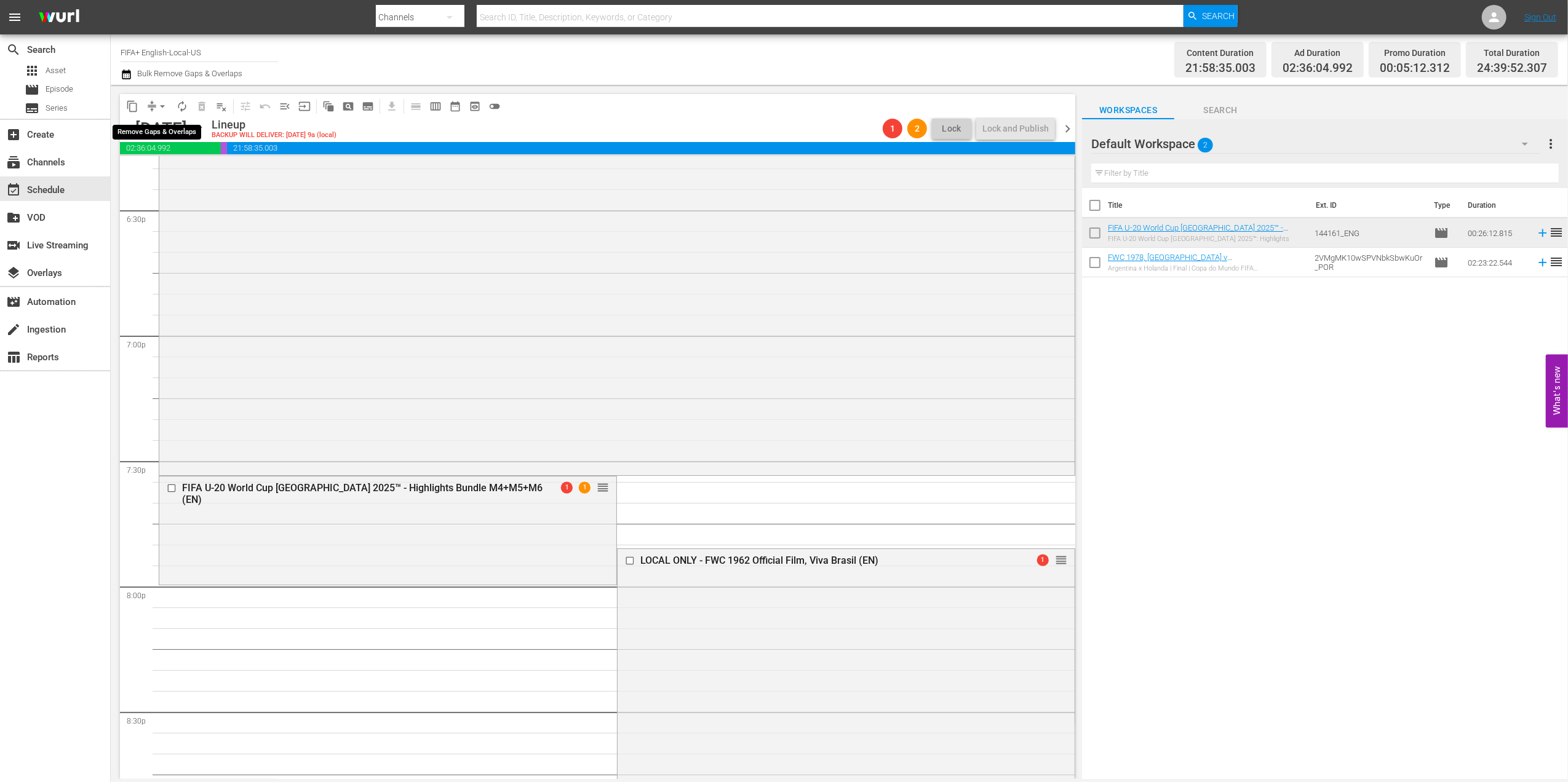
click at [163, 105] on span "arrow_drop_down" at bounding box center [162, 106] width 12 height 12
click at [212, 176] on li "Align to End of Previous Day" at bounding box center [163, 172] width 129 height 21
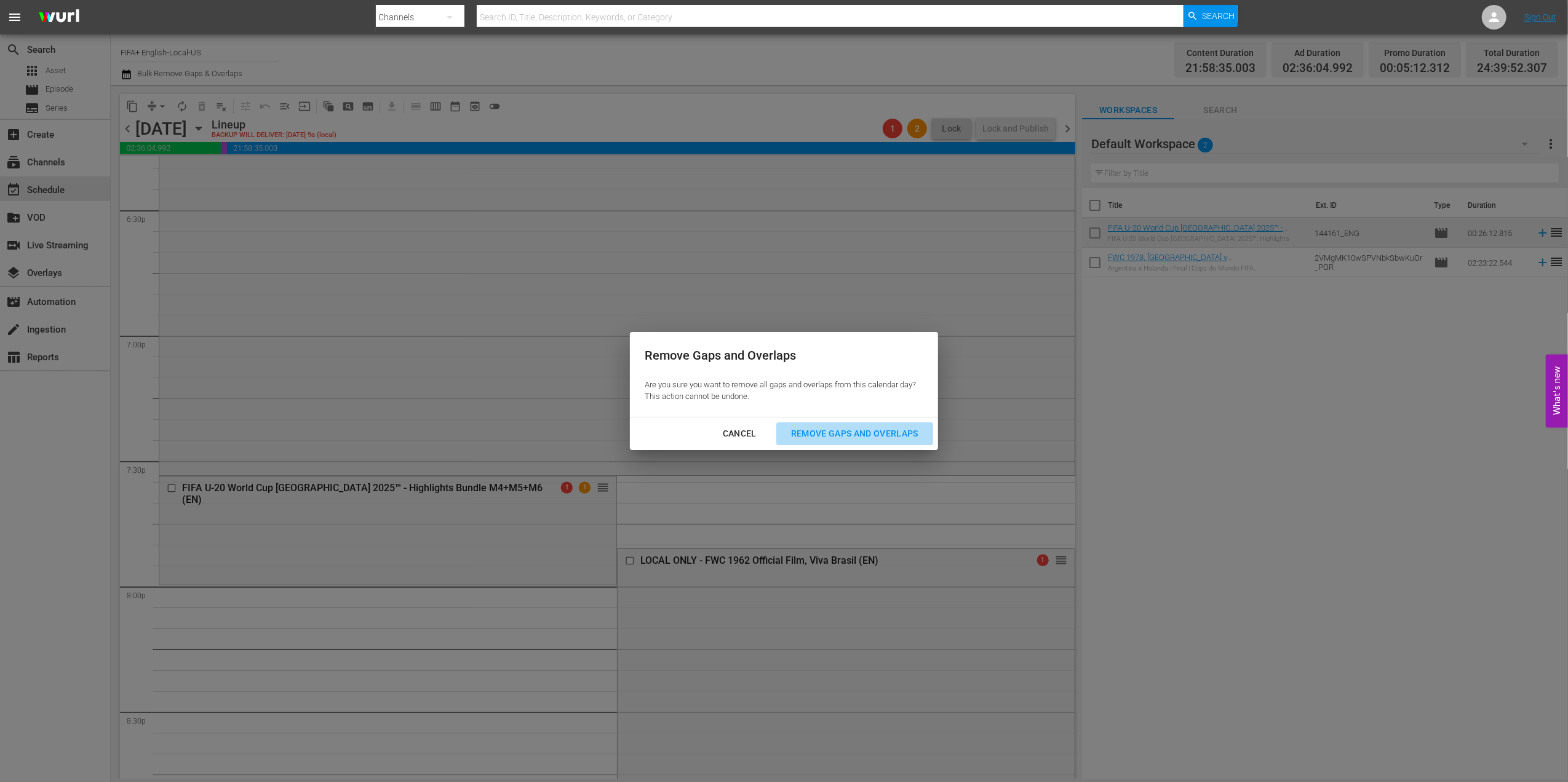
click at [865, 431] on div "Remove Gaps and Overlaps" at bounding box center [854, 434] width 147 height 15
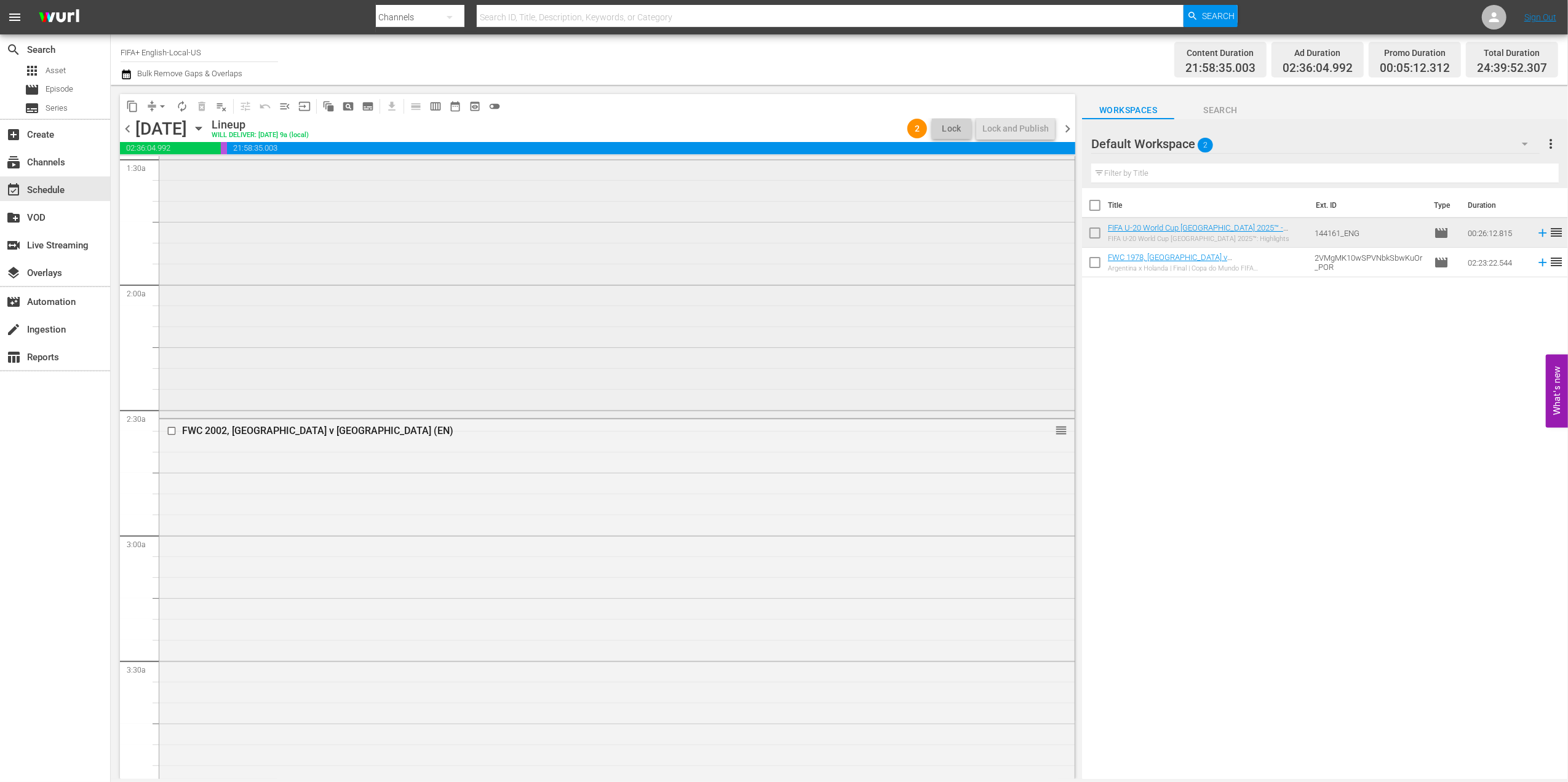
scroll to position [0, 0]
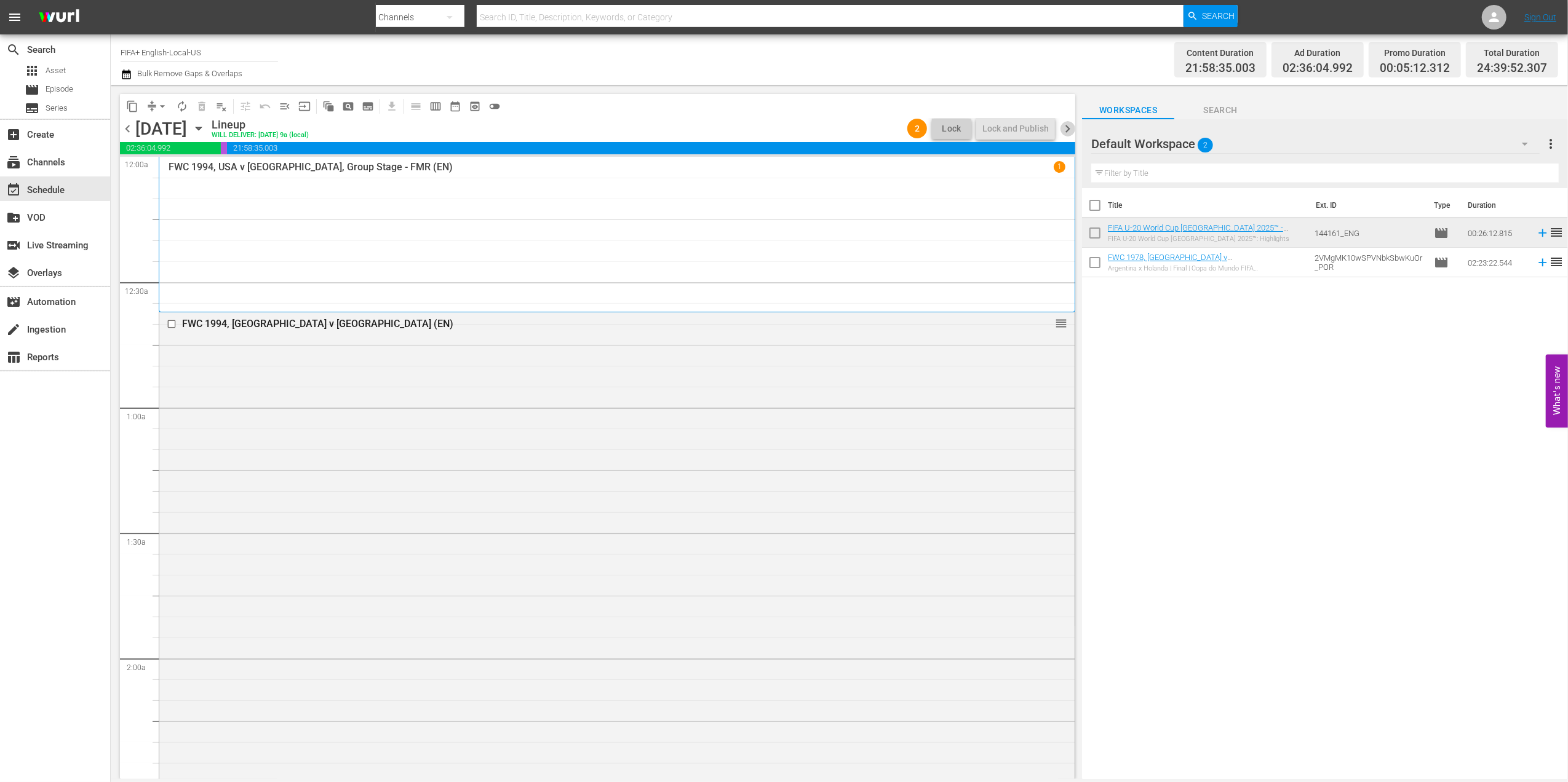
click at [1068, 131] on span "chevron_right" at bounding box center [1068, 129] width 15 height 15
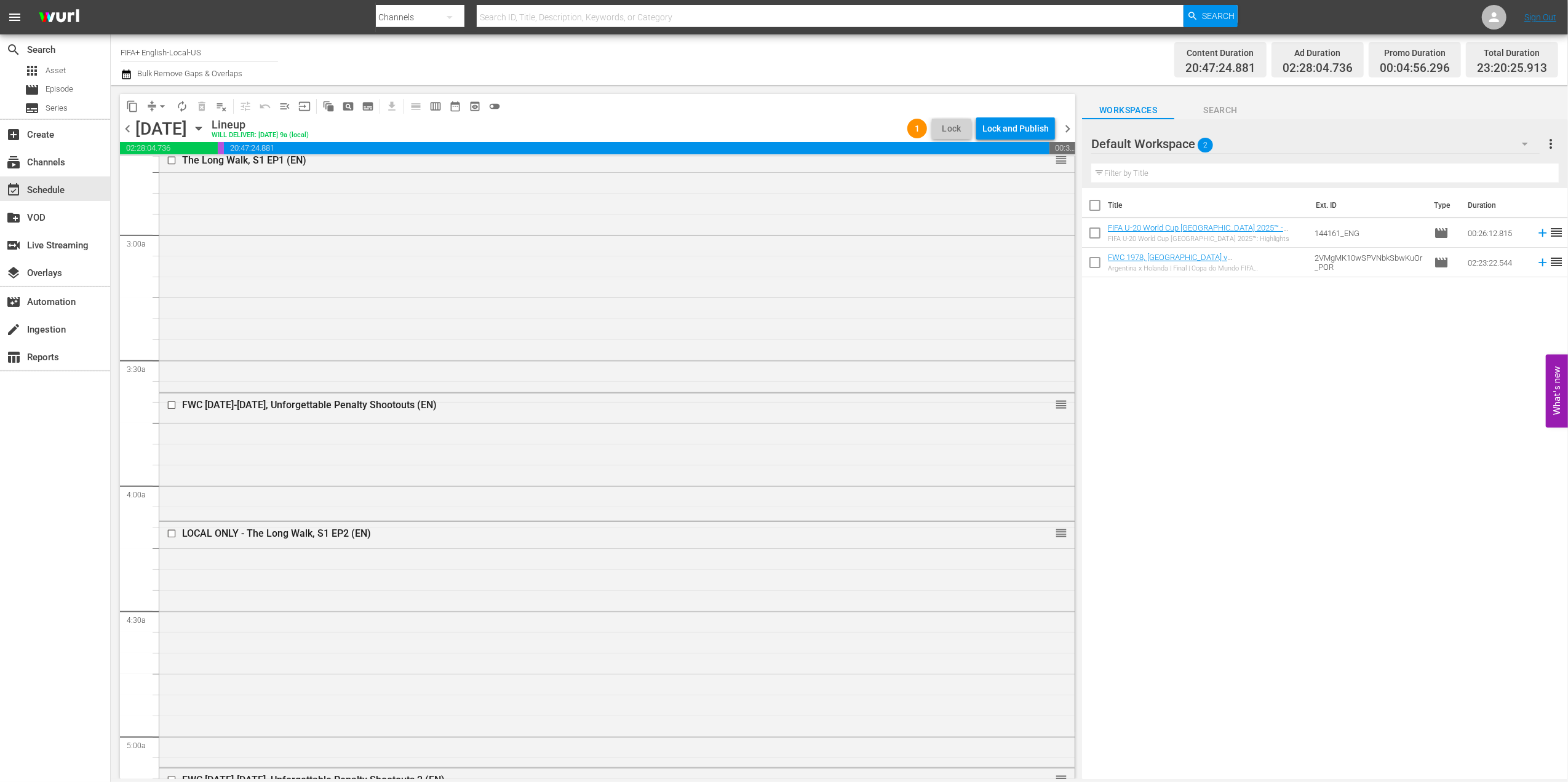
scroll to position [692, 0]
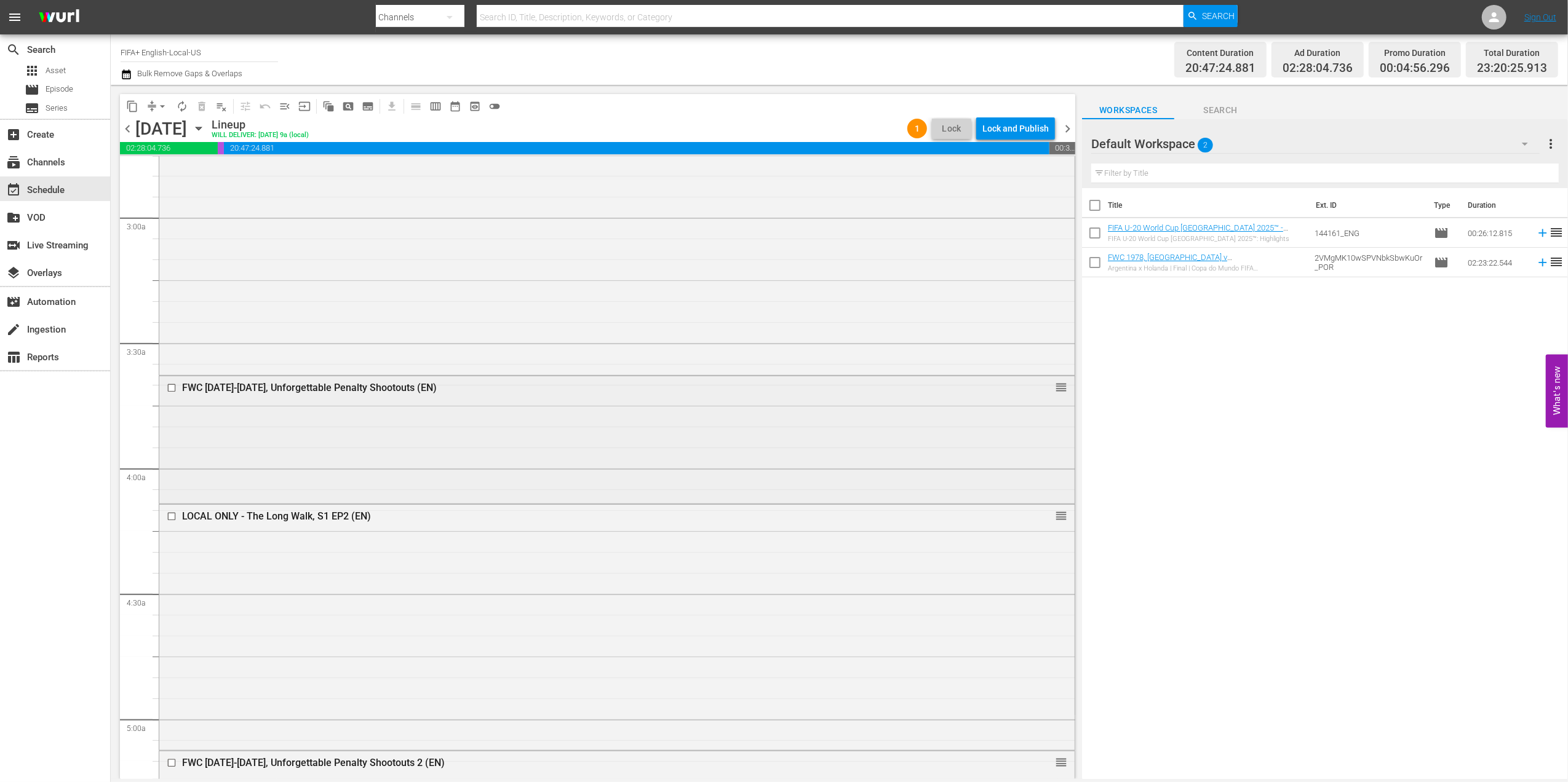
drag, startPoint x: 899, startPoint y: 388, endPoint x: 910, endPoint y: 390, distance: 11.2
click at [930, 418] on div "Delete Event" at bounding box center [955, 424] width 97 height 17
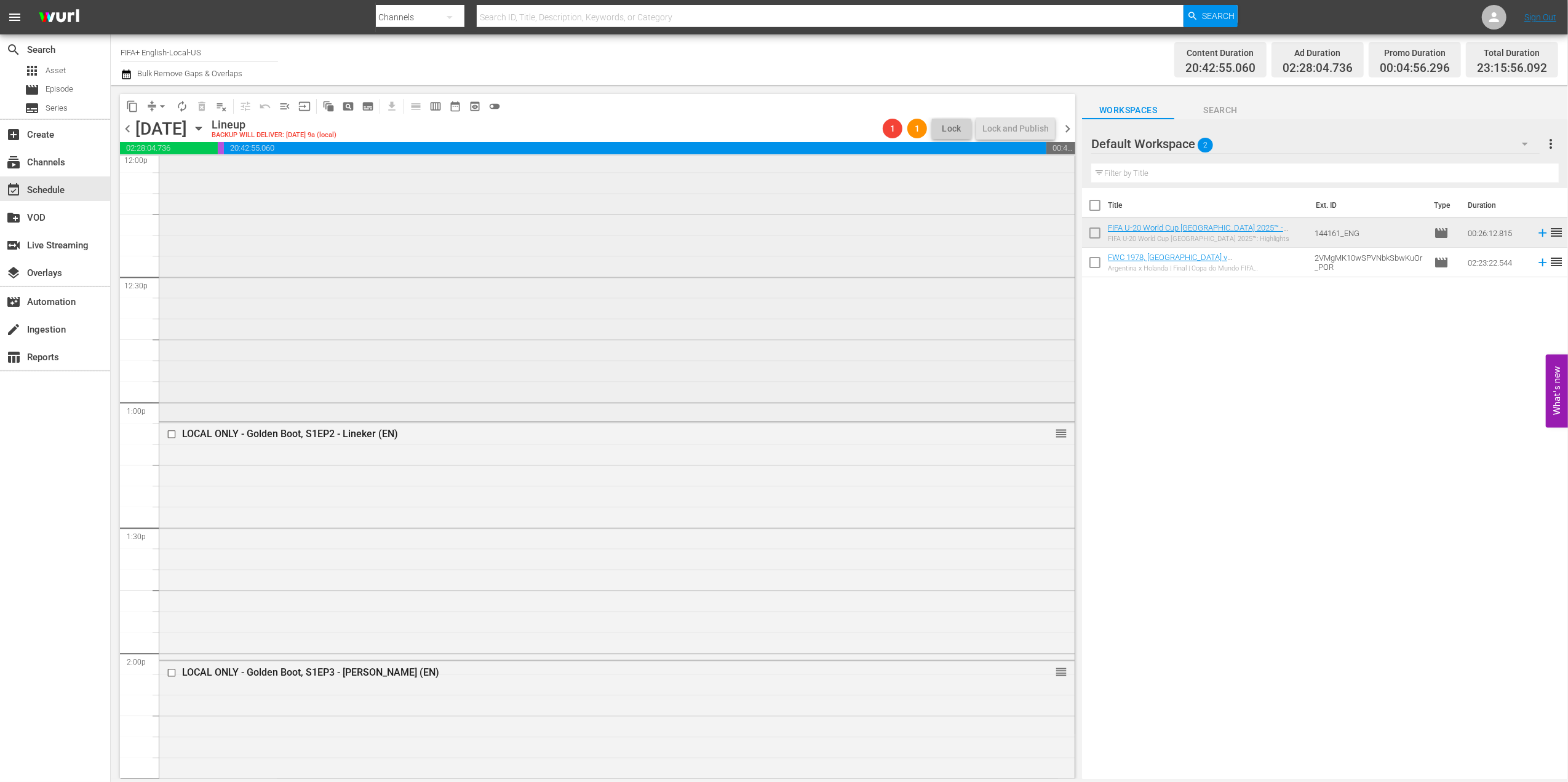
scroll to position [3019, 0]
click at [980, 473] on div "Delete Event" at bounding box center [994, 479] width 97 height 17
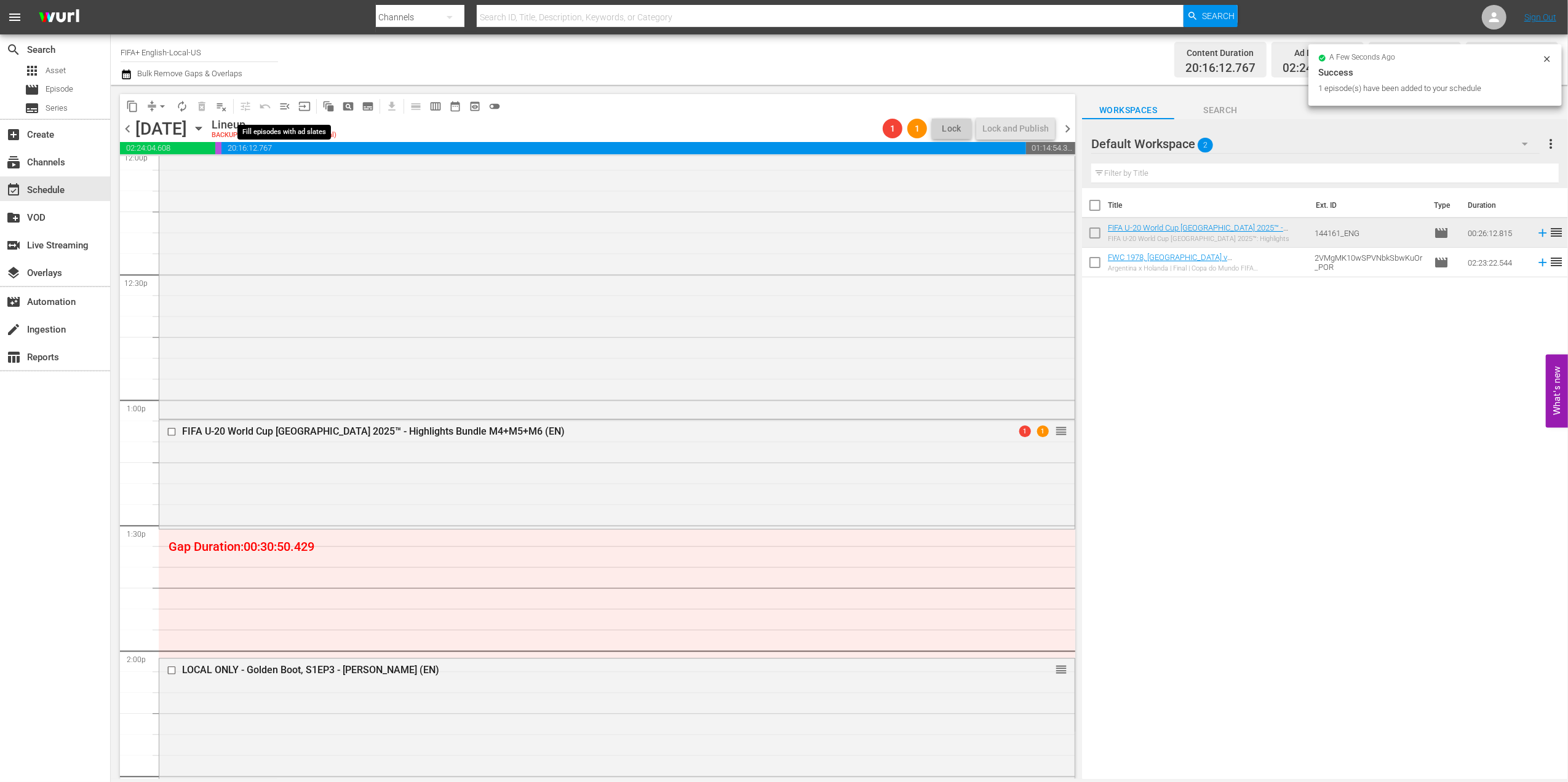
click at [288, 108] on span "menu_open" at bounding box center [284, 106] width 12 height 12
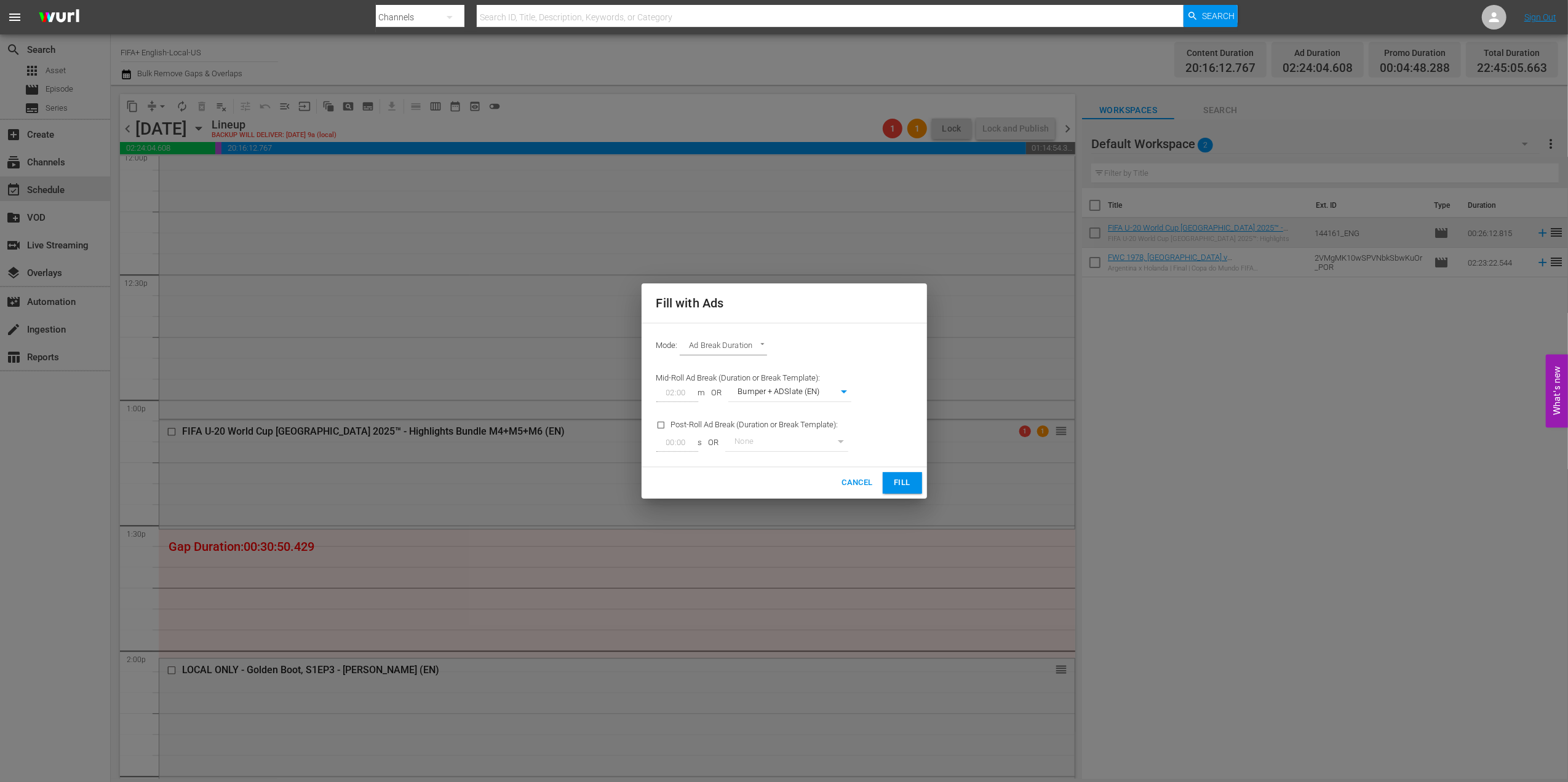
click at [911, 489] on span "Fill" at bounding box center [902, 483] width 20 height 14
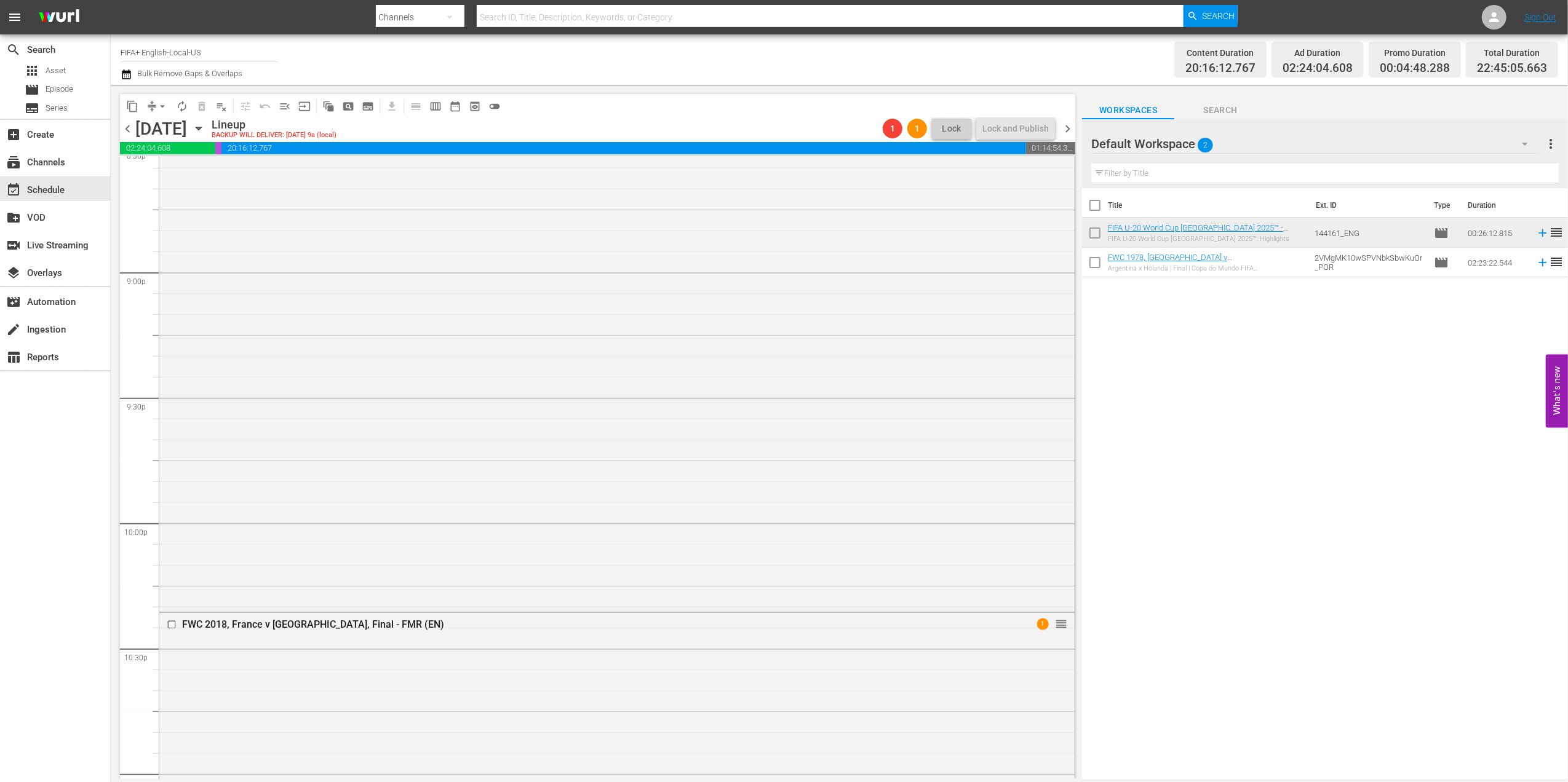
scroll to position [5137, 0]
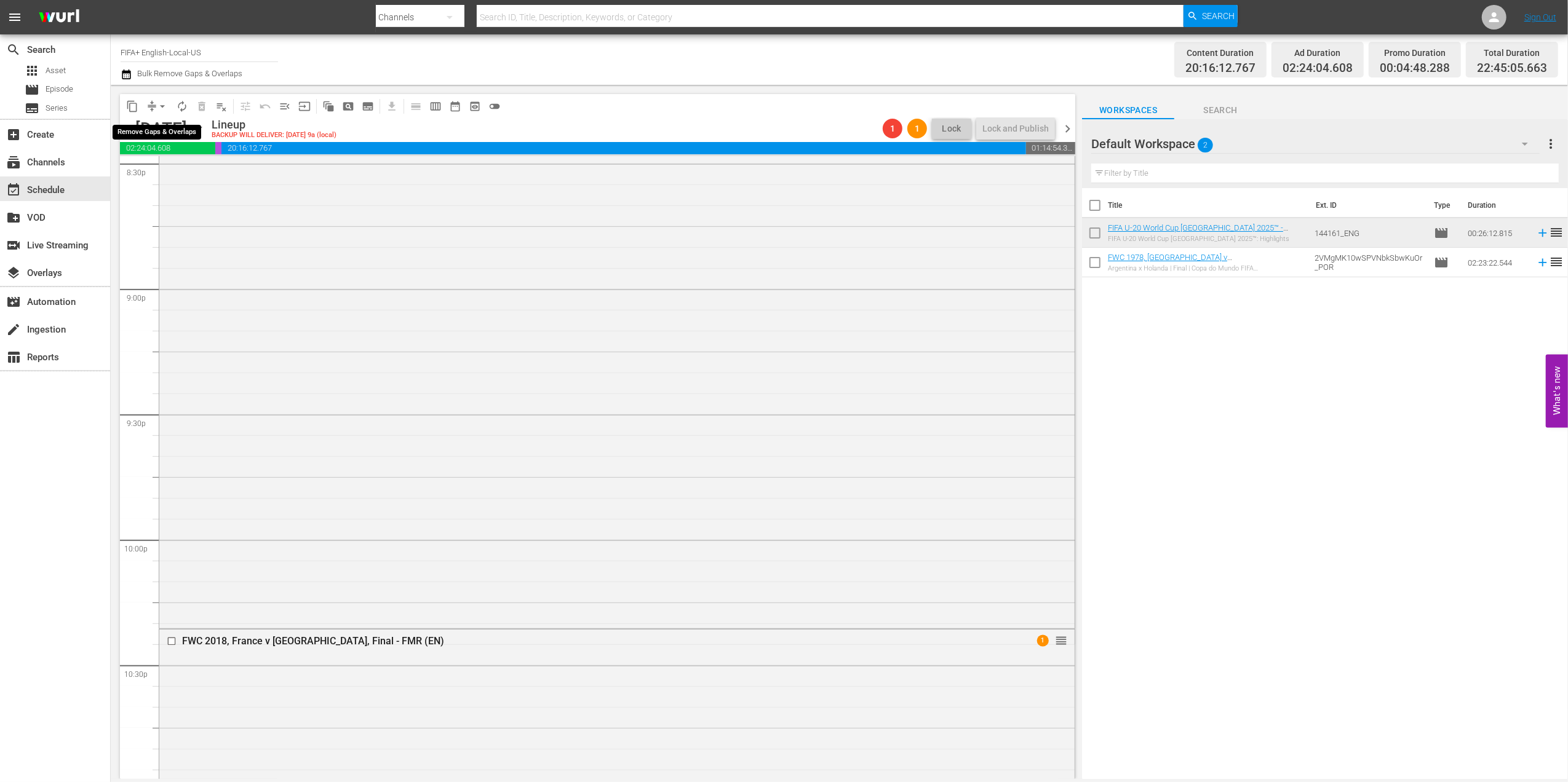
click at [163, 102] on span "arrow_drop_down" at bounding box center [162, 106] width 12 height 12
click at [202, 171] on li "Align to End of Previous Day" at bounding box center [163, 172] width 129 height 21
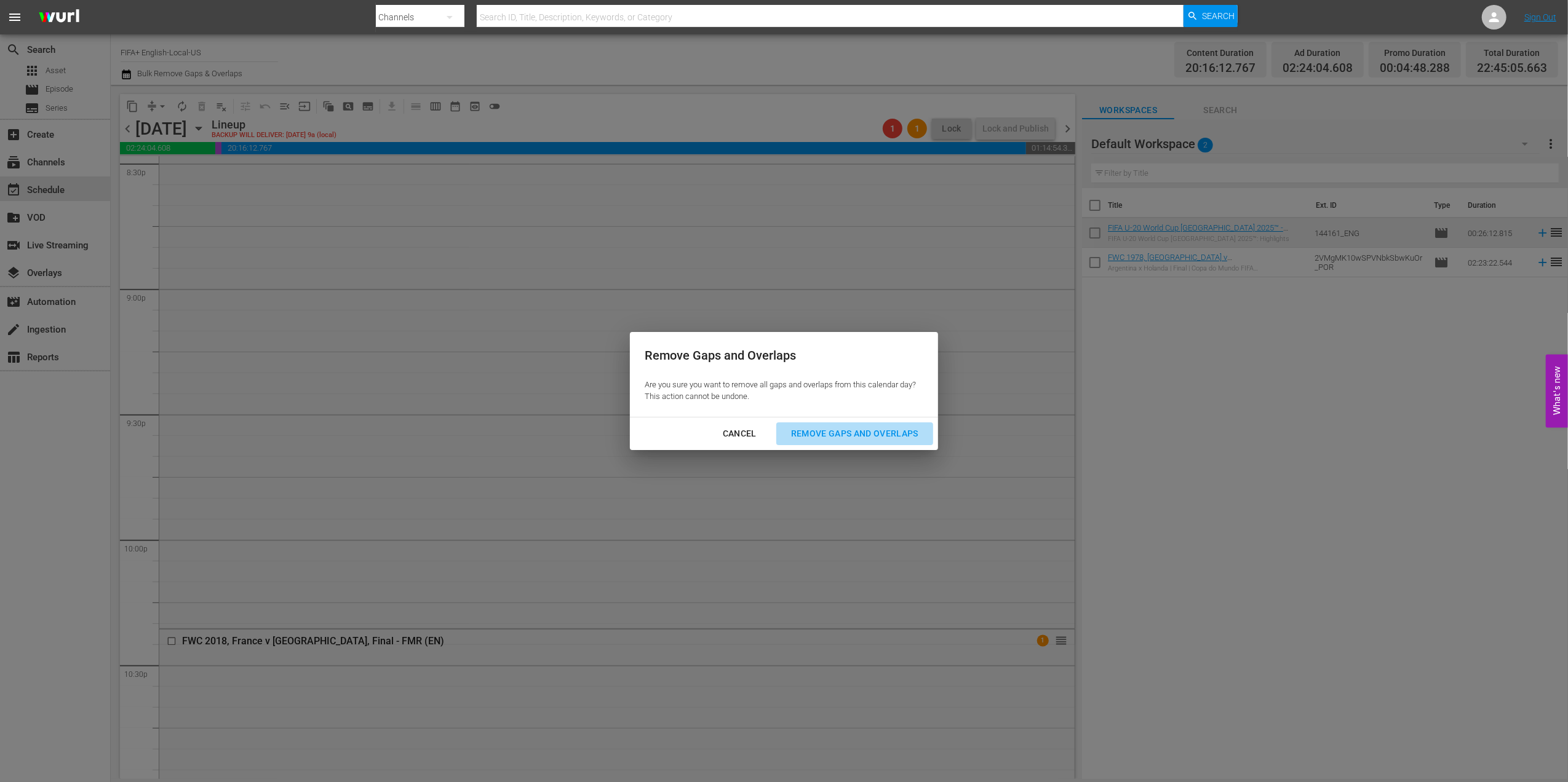
click at [828, 433] on div "Remove Gaps and Overlaps" at bounding box center [854, 434] width 147 height 15
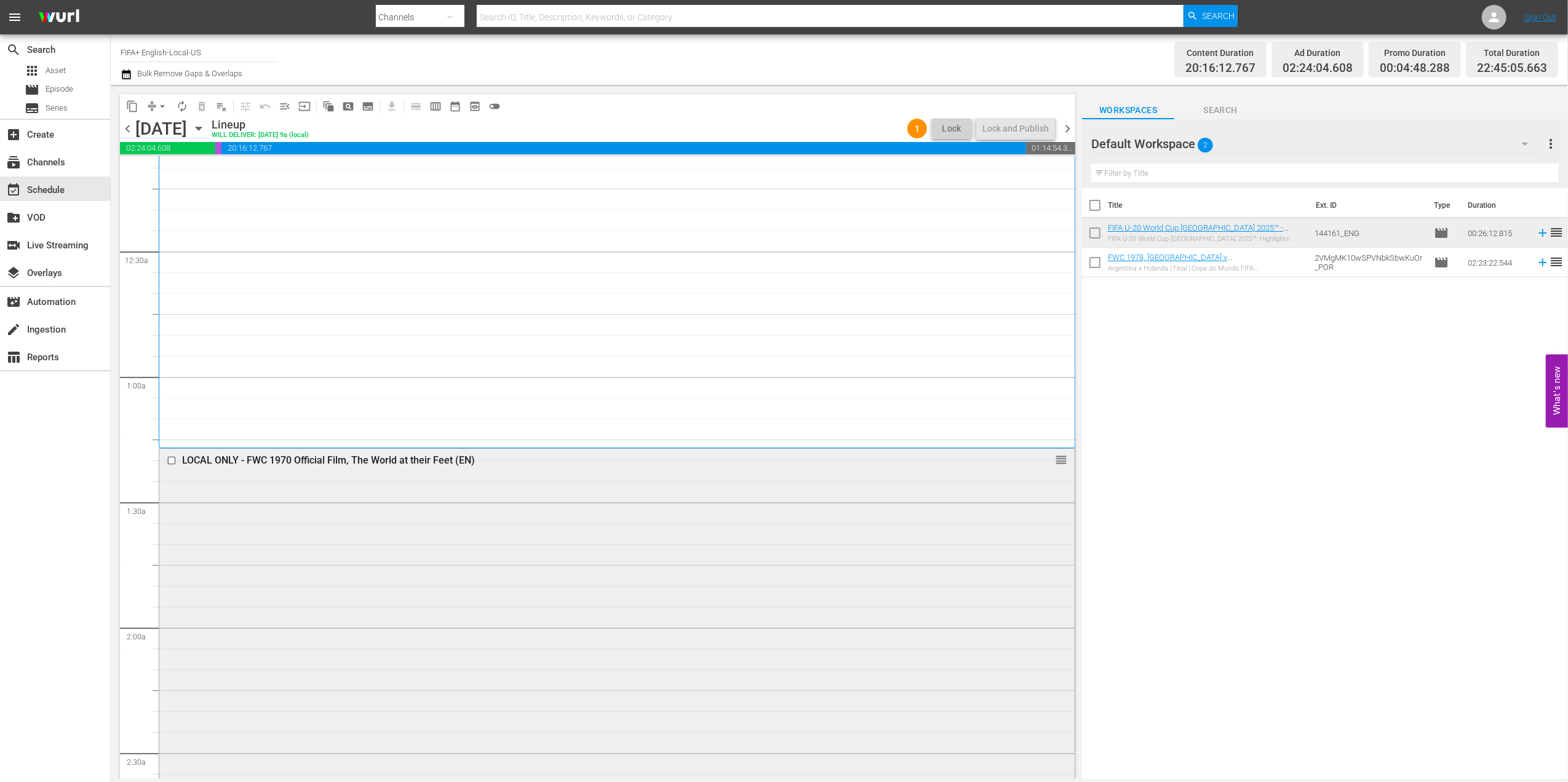
scroll to position [0, 0]
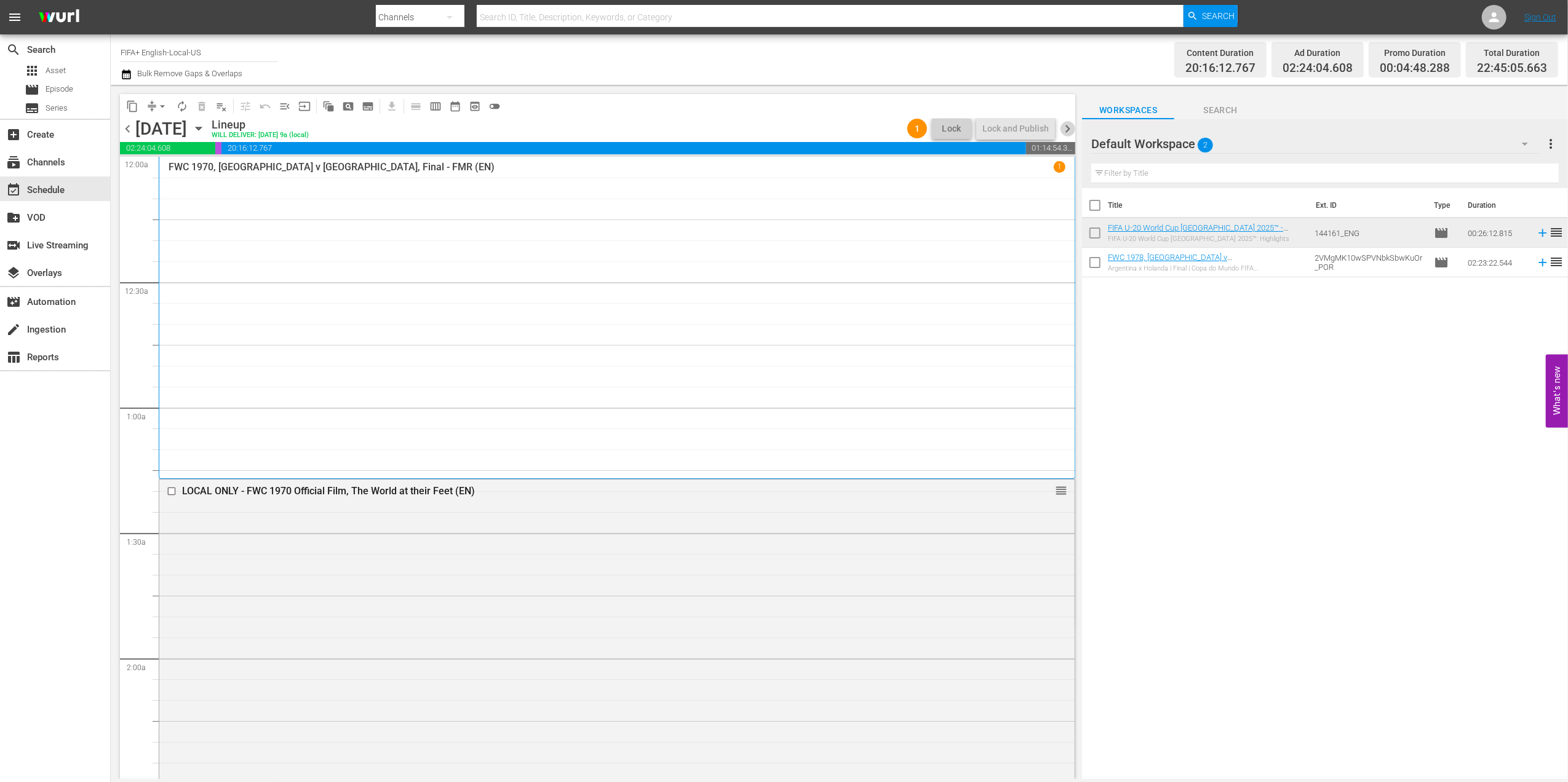
click at [1062, 128] on span "chevron_right" at bounding box center [1068, 129] width 15 height 15
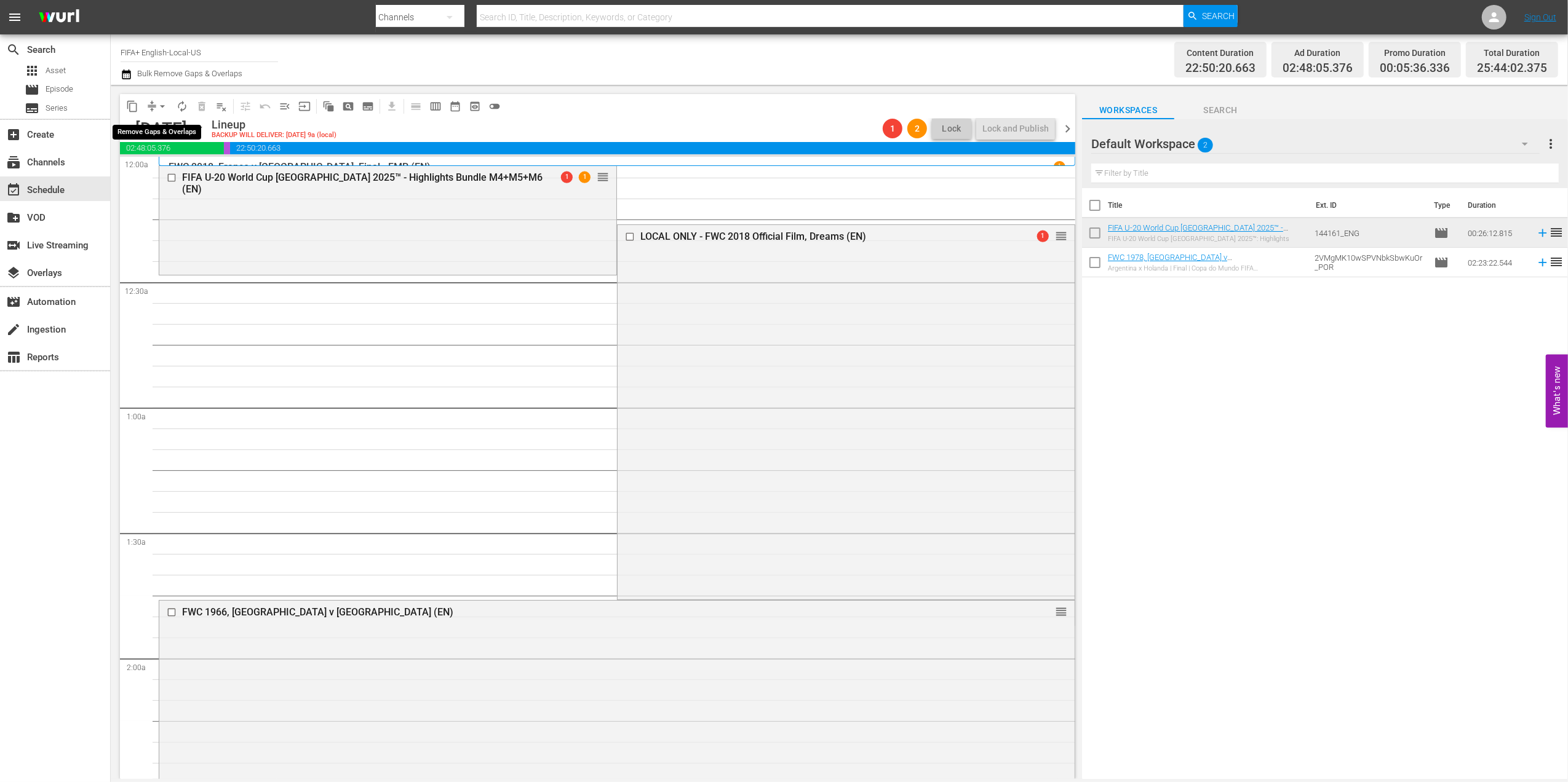
click at [165, 104] on span "arrow_drop_down" at bounding box center [162, 106] width 12 height 12
click at [161, 165] on li "Align to End of Previous Day" at bounding box center [163, 172] width 129 height 21
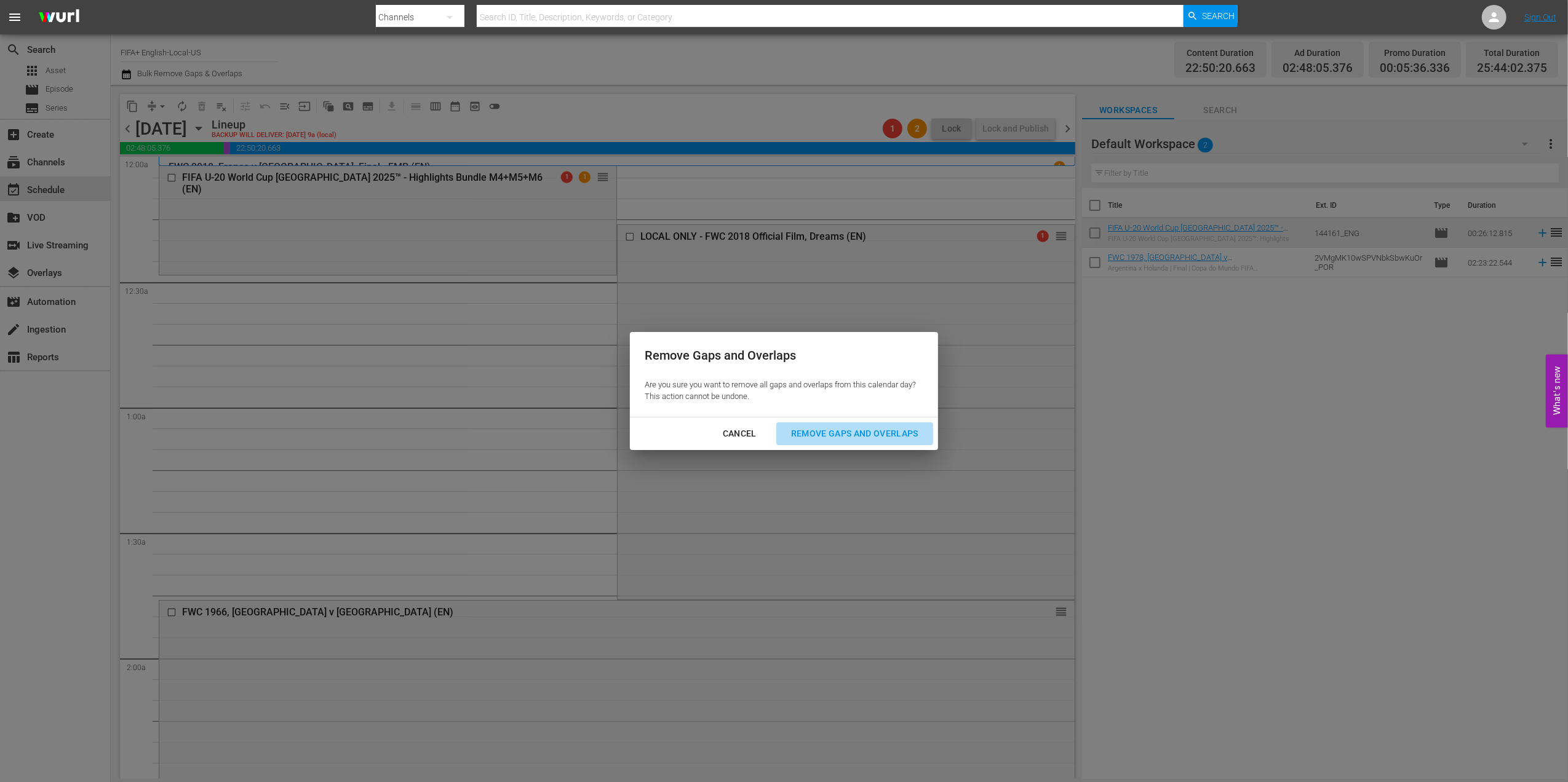
click at [812, 433] on div "Remove Gaps and Overlaps" at bounding box center [854, 434] width 147 height 15
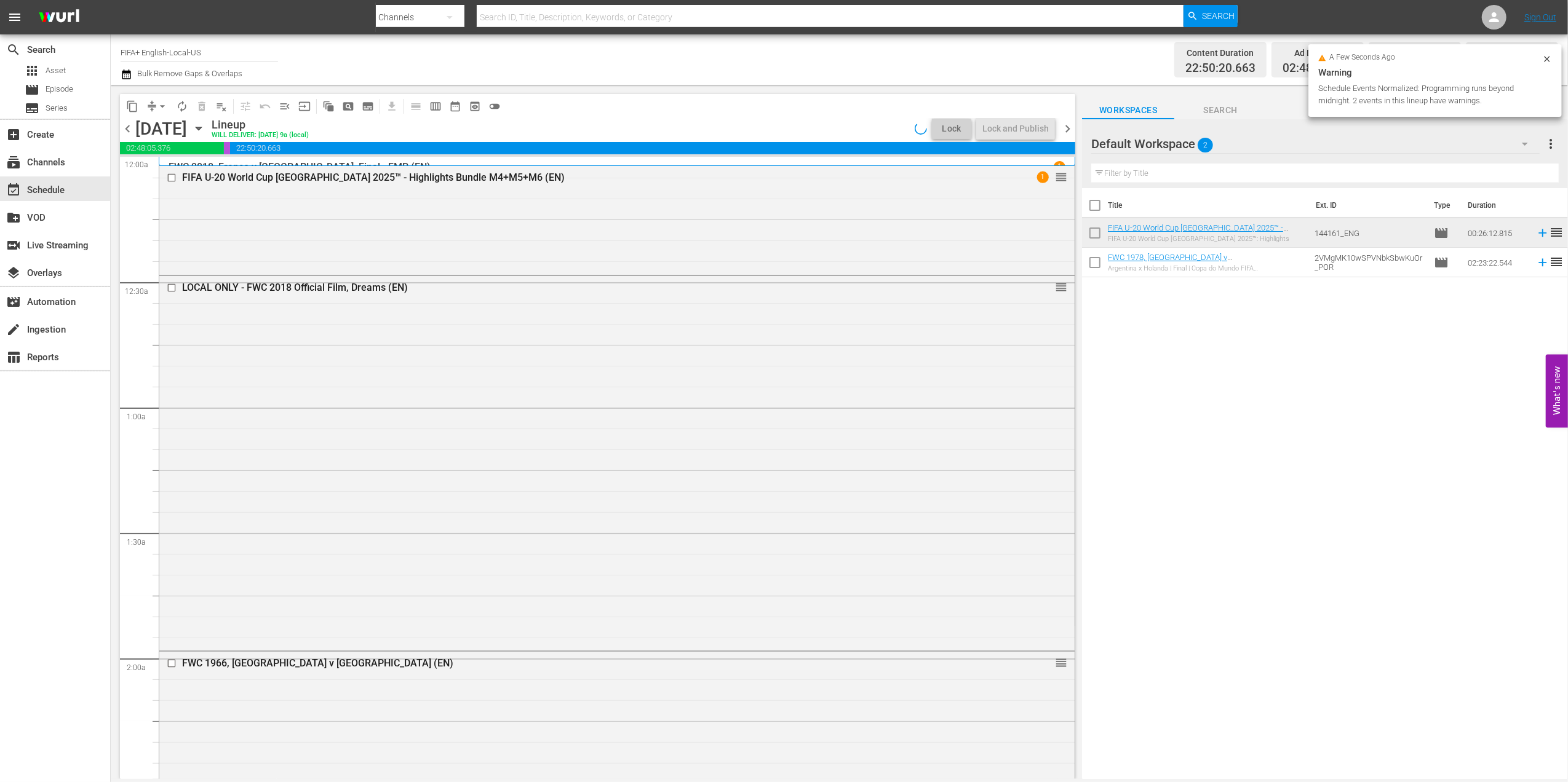
click at [128, 127] on span "chevron_left" at bounding box center [127, 129] width 15 height 15
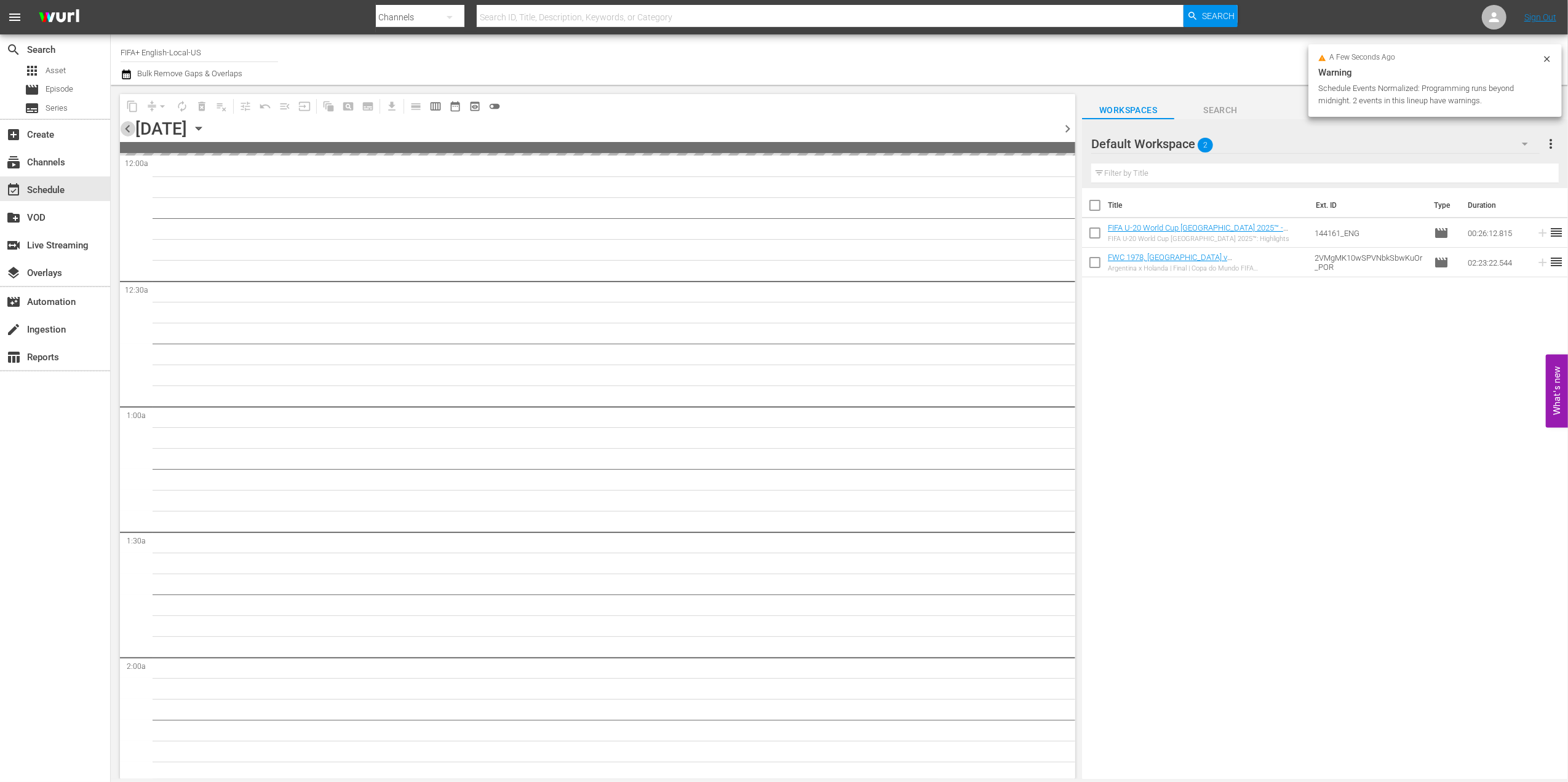
click at [128, 127] on span "chevron_left" at bounding box center [127, 129] width 15 height 15
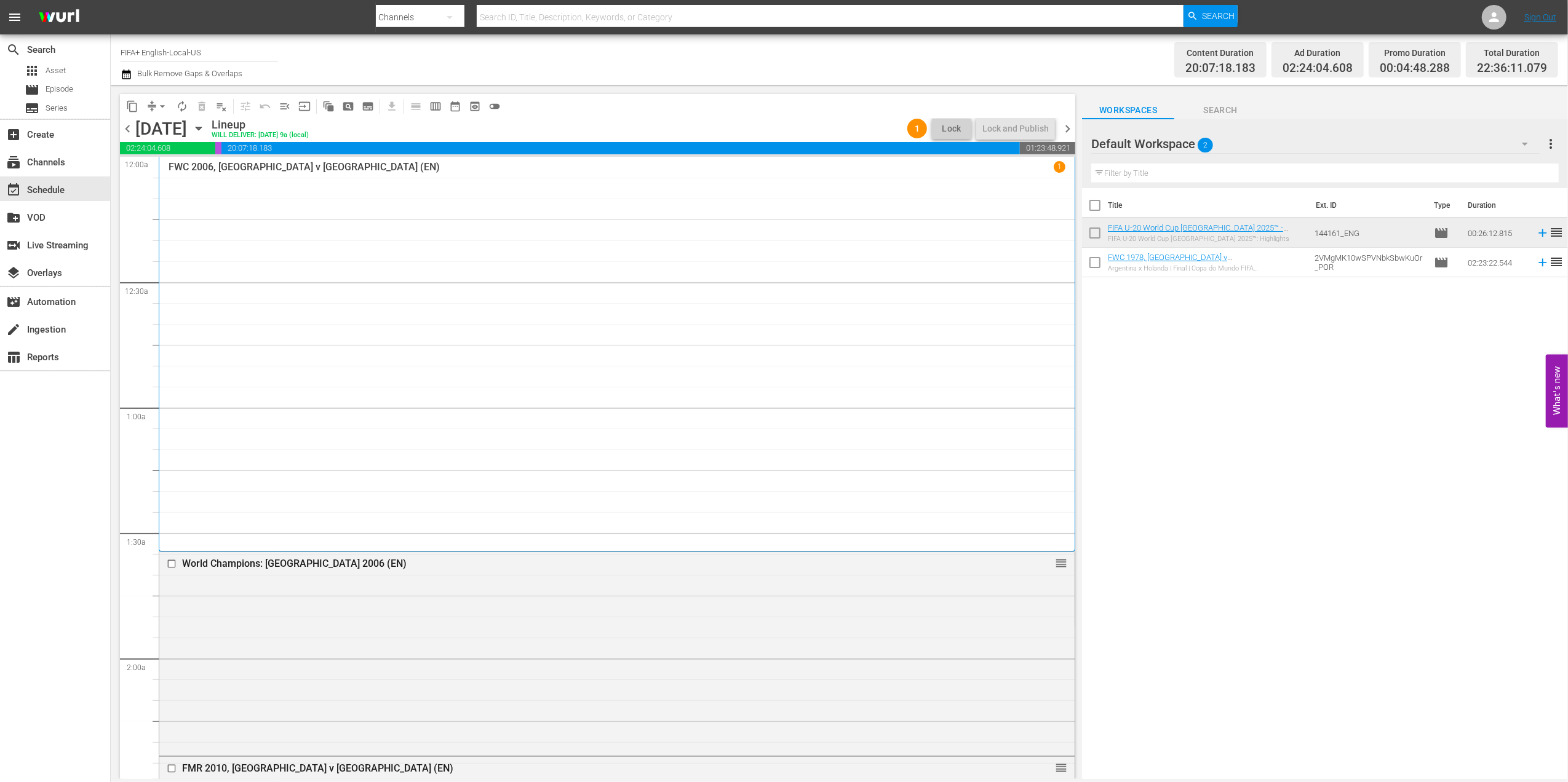
click at [1070, 126] on span "chevron_right" at bounding box center [1068, 129] width 15 height 15
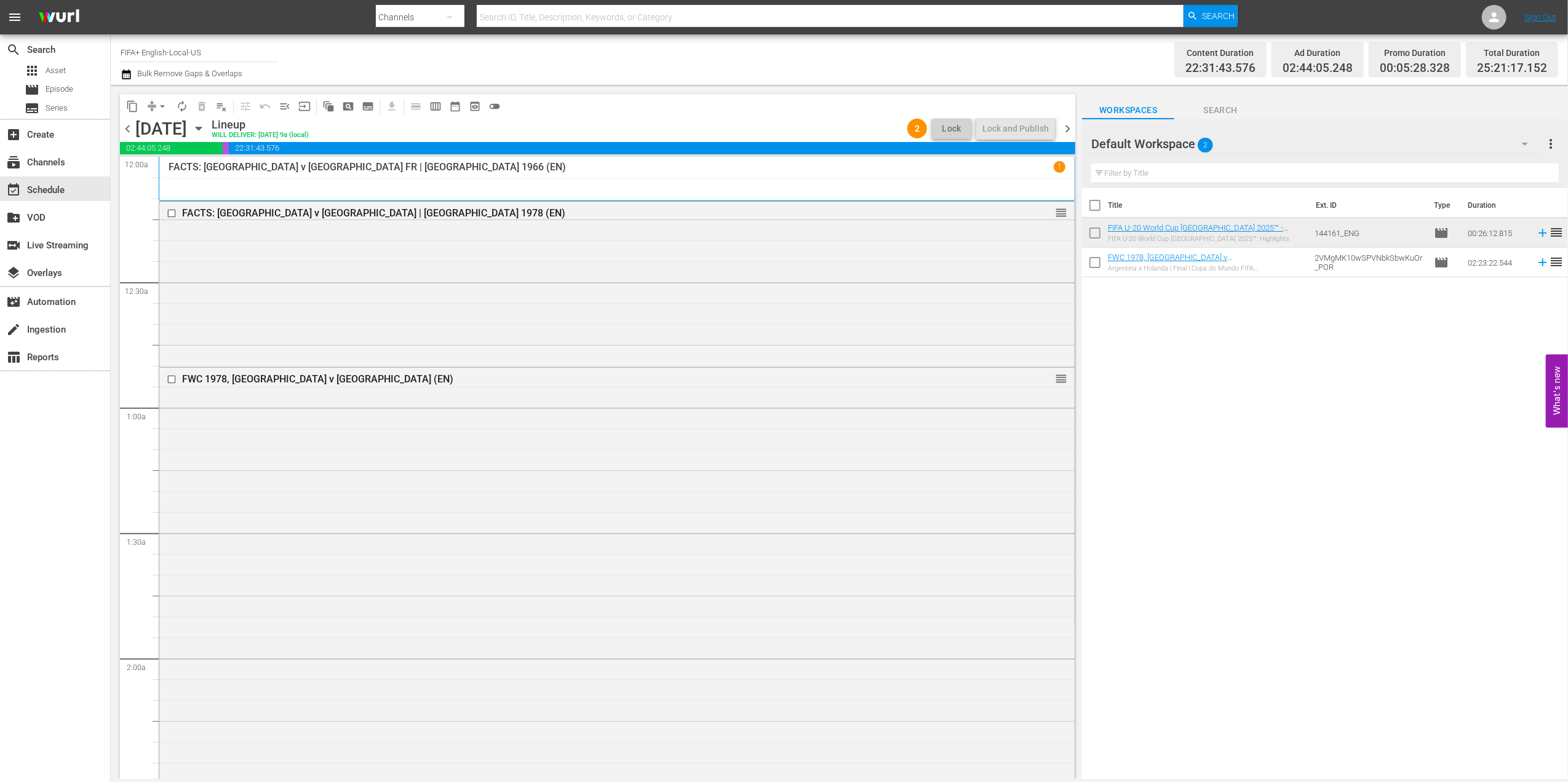
click at [1073, 122] on span "chevron_right" at bounding box center [1068, 129] width 15 height 15
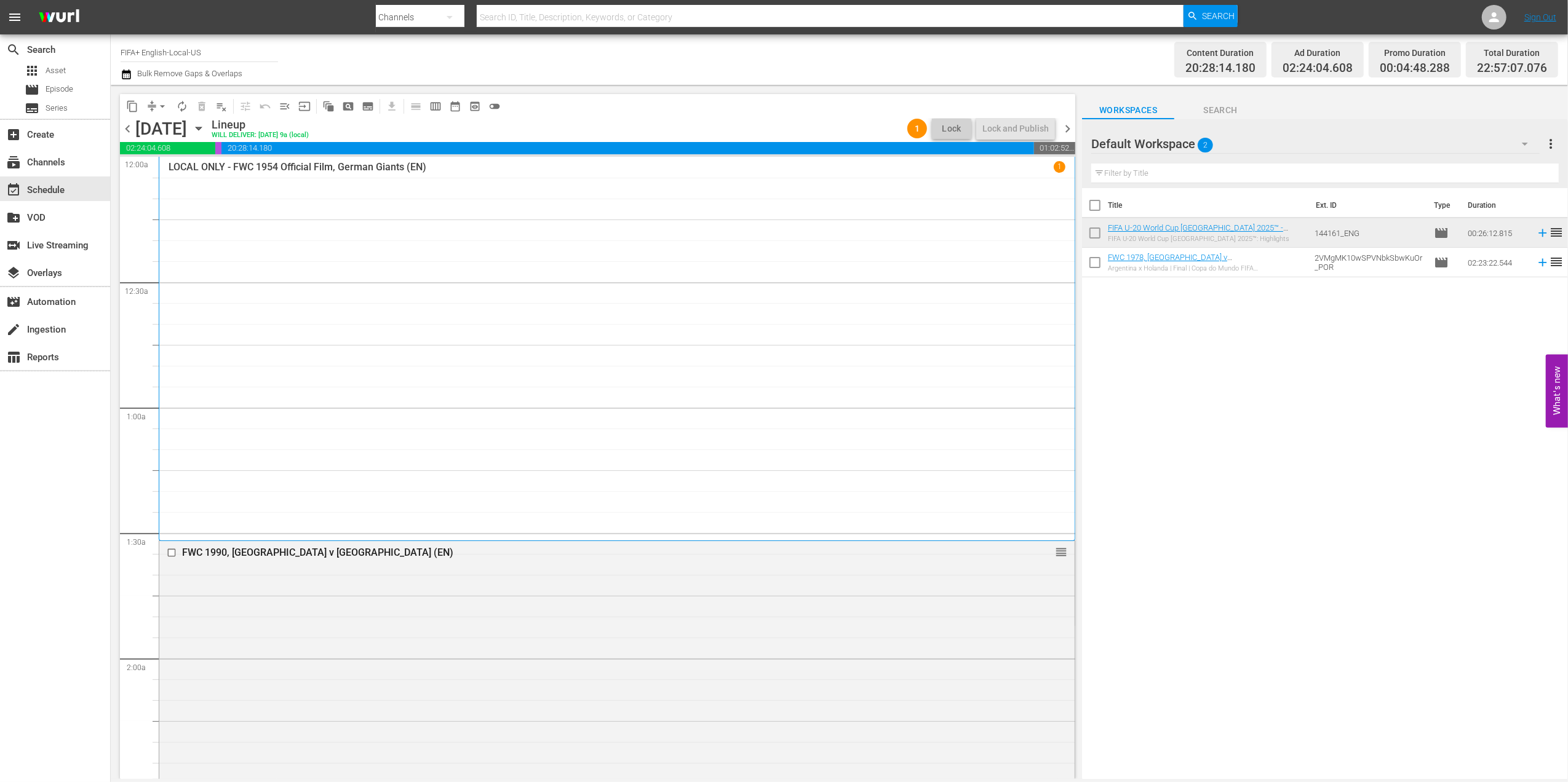
click at [1065, 124] on span "chevron_right" at bounding box center [1068, 129] width 15 height 15
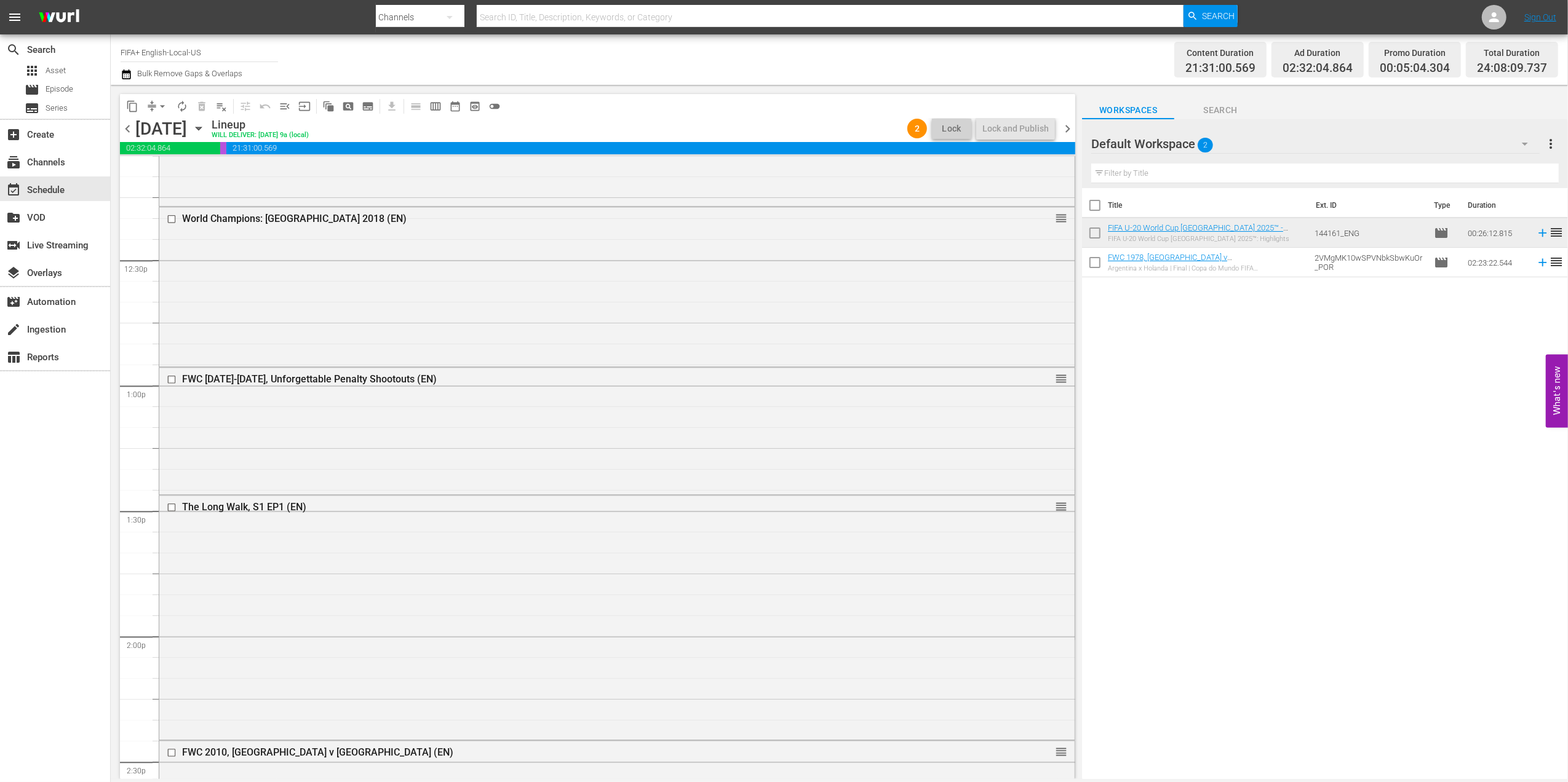
scroll to position [2972, 0]
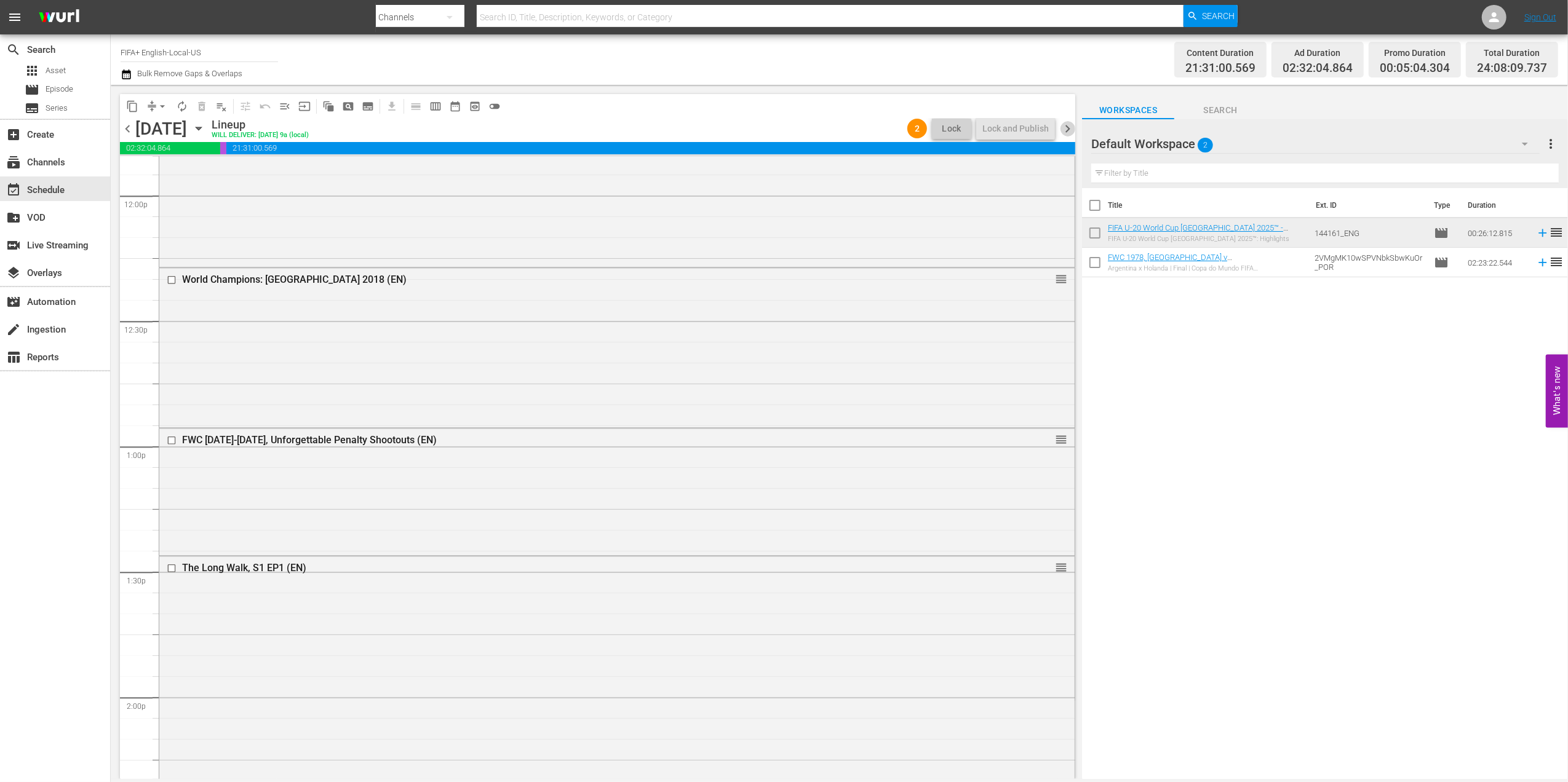
click at [1071, 124] on span "chevron_right" at bounding box center [1068, 129] width 15 height 15
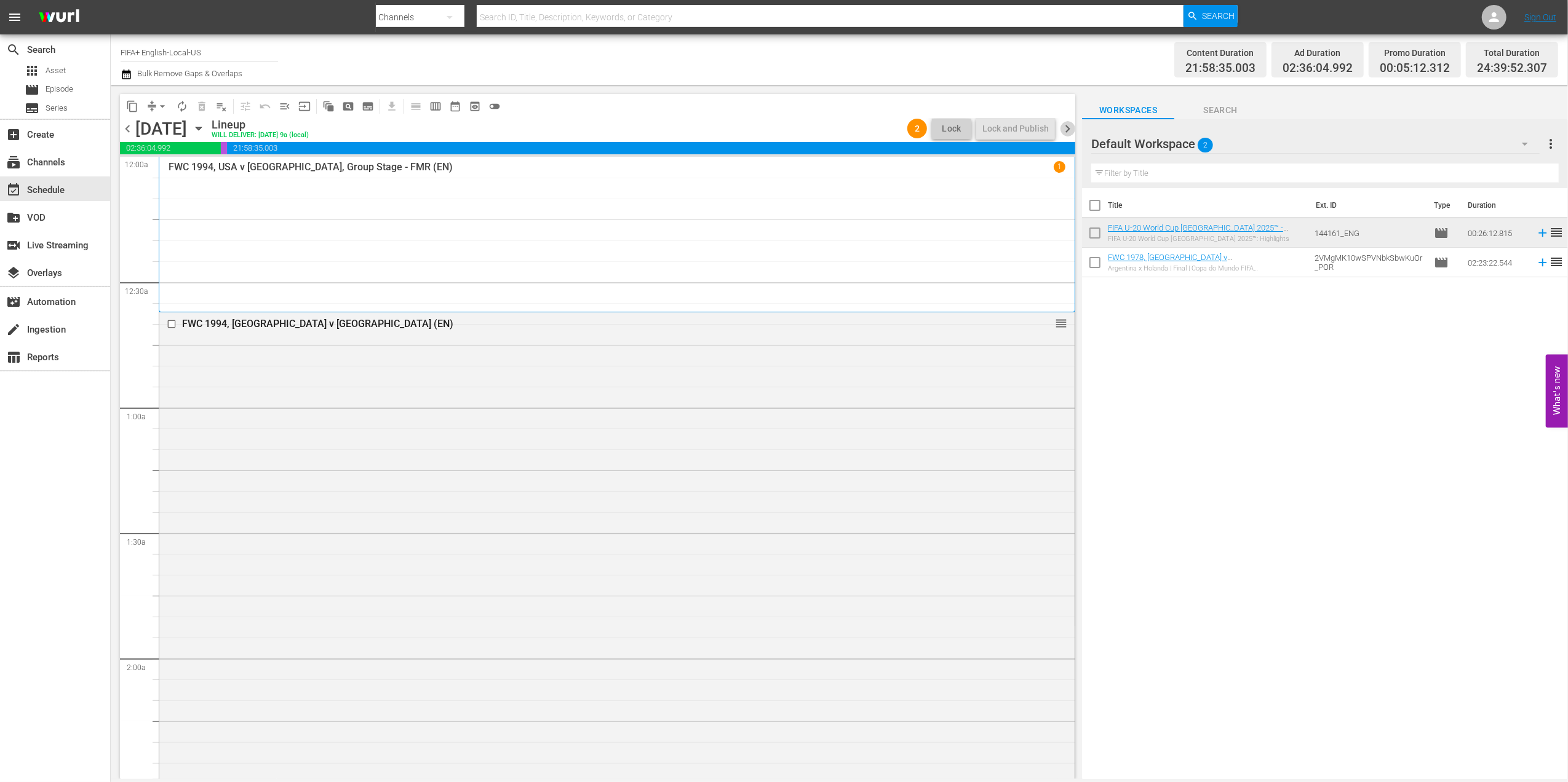
click at [1066, 125] on span "chevron_right" at bounding box center [1068, 129] width 15 height 15
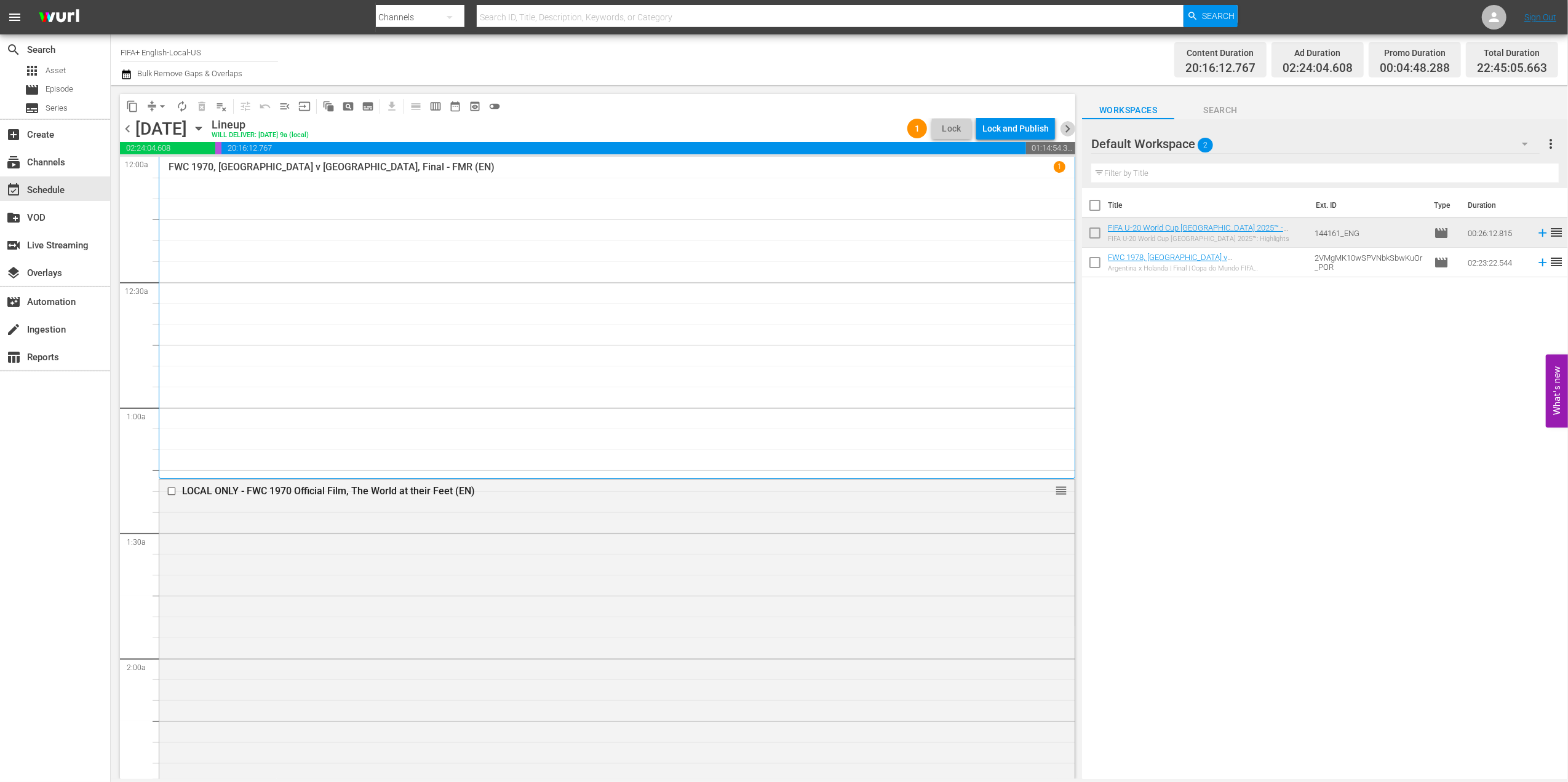
click at [1071, 128] on span "chevron_right" at bounding box center [1068, 129] width 15 height 15
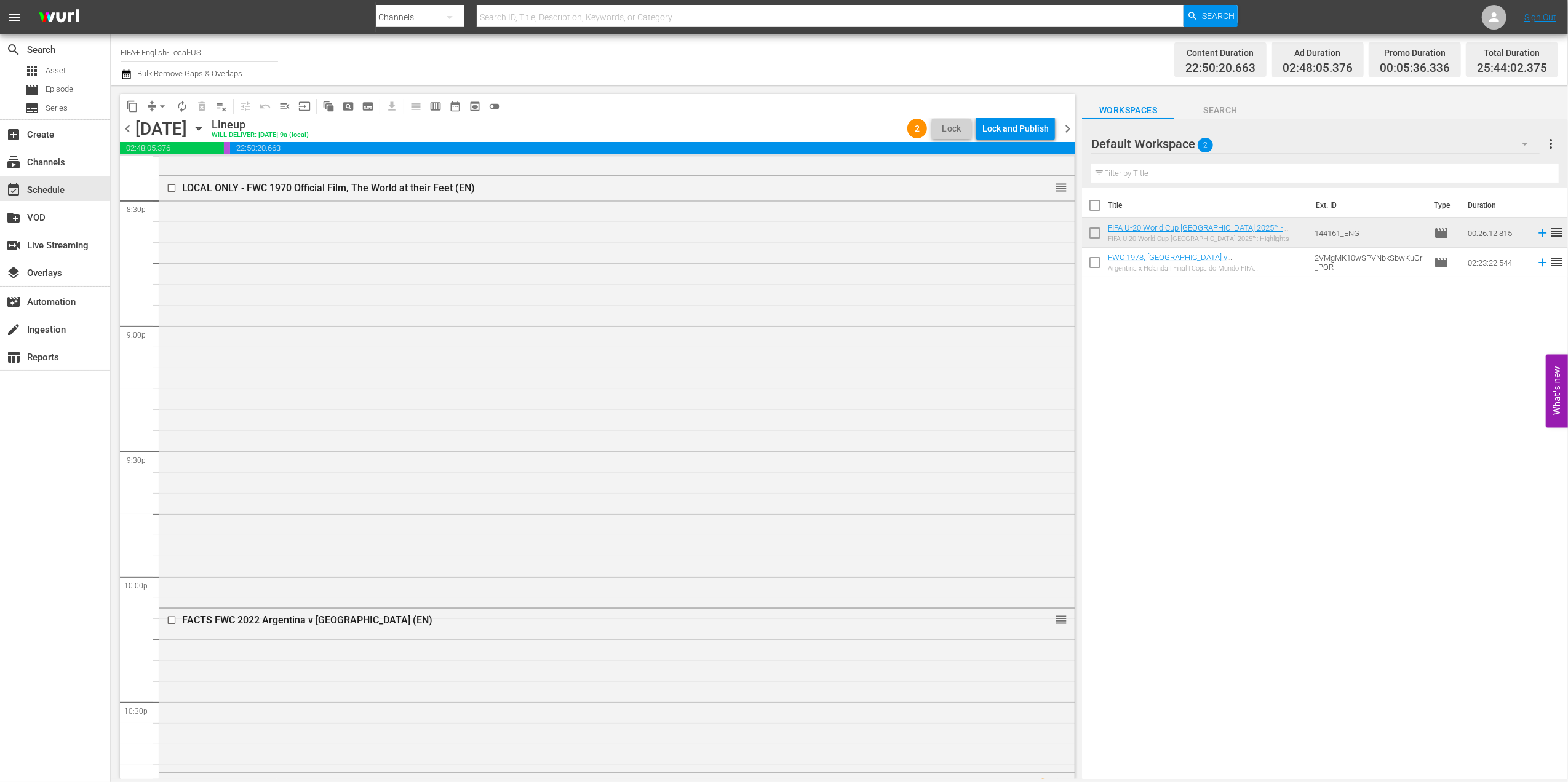
scroll to position [5844, 0]
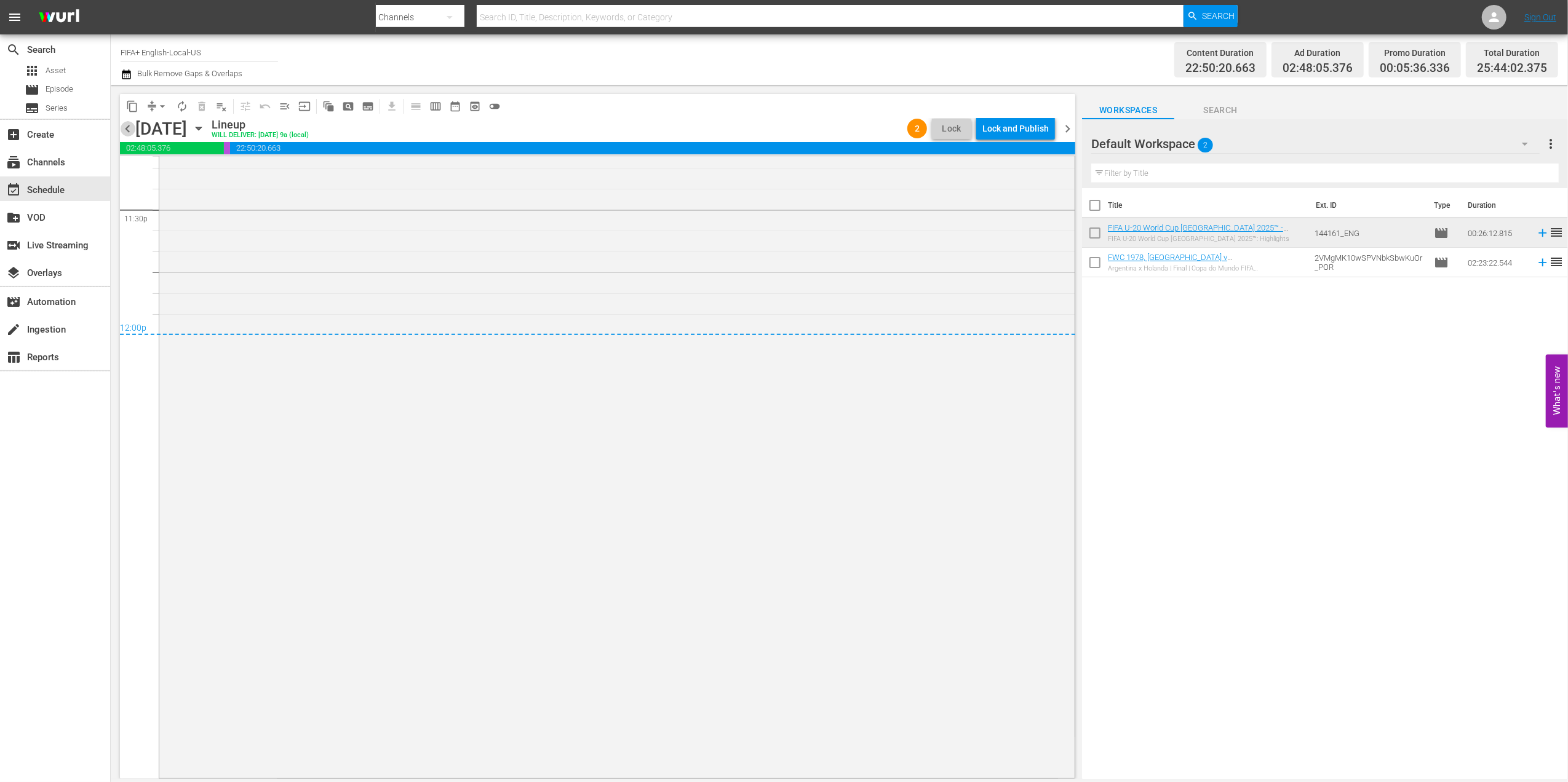
click at [127, 127] on span "chevron_left" at bounding box center [127, 129] width 15 height 15
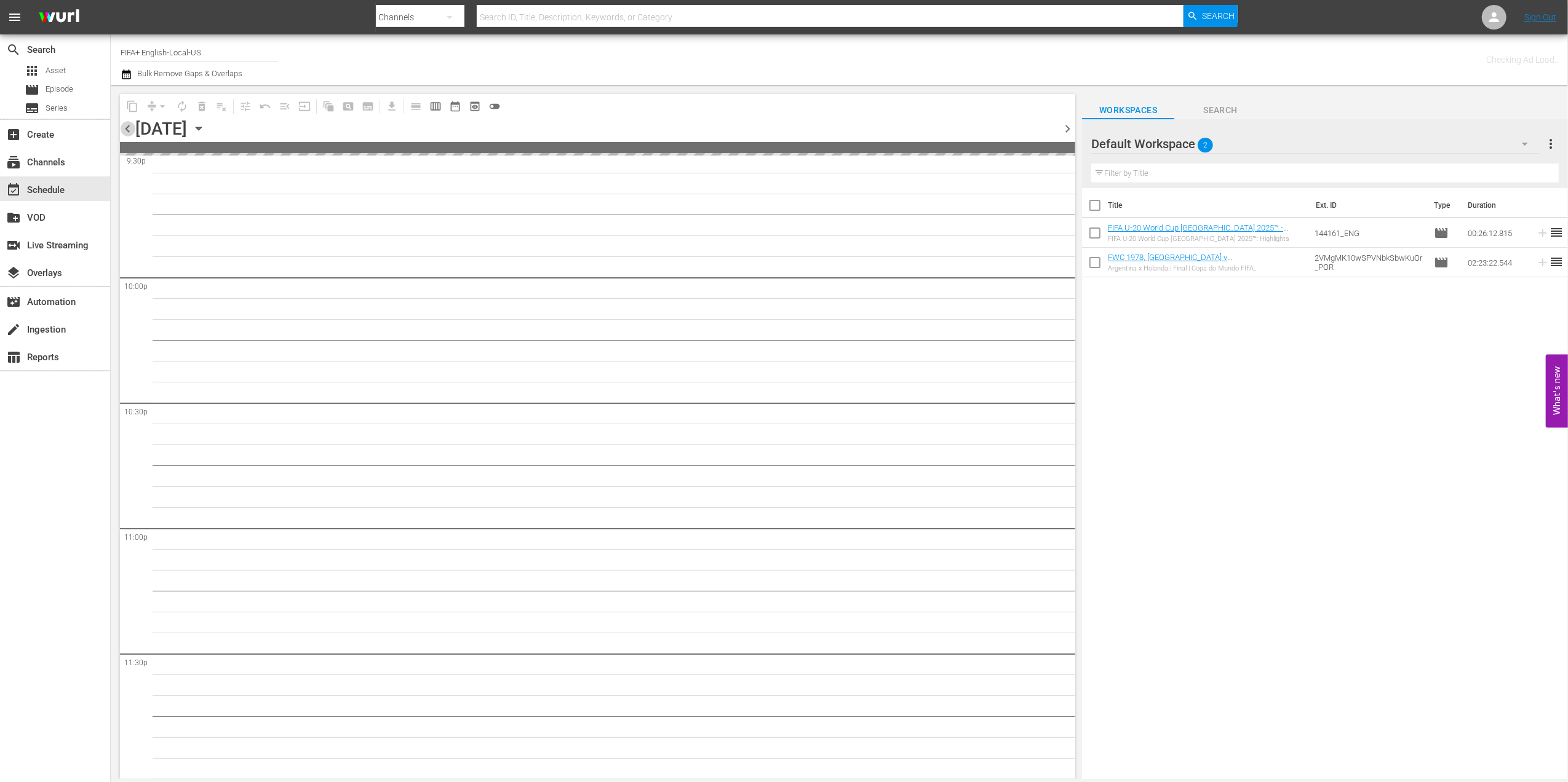
click at [127, 127] on span "chevron_left" at bounding box center [127, 129] width 15 height 15
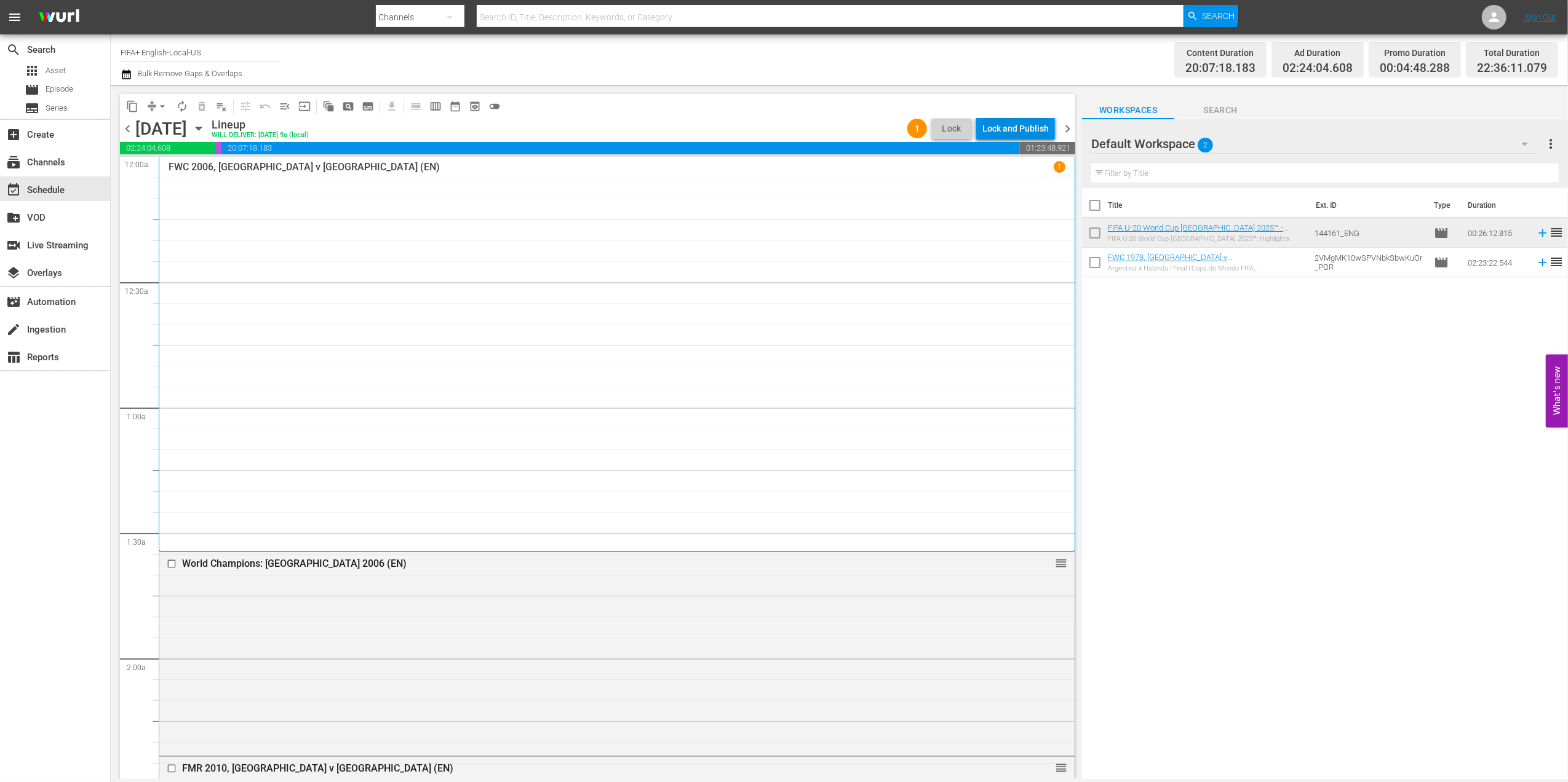
click at [1005, 121] on div "Lock and Publish" at bounding box center [1015, 129] width 66 height 22
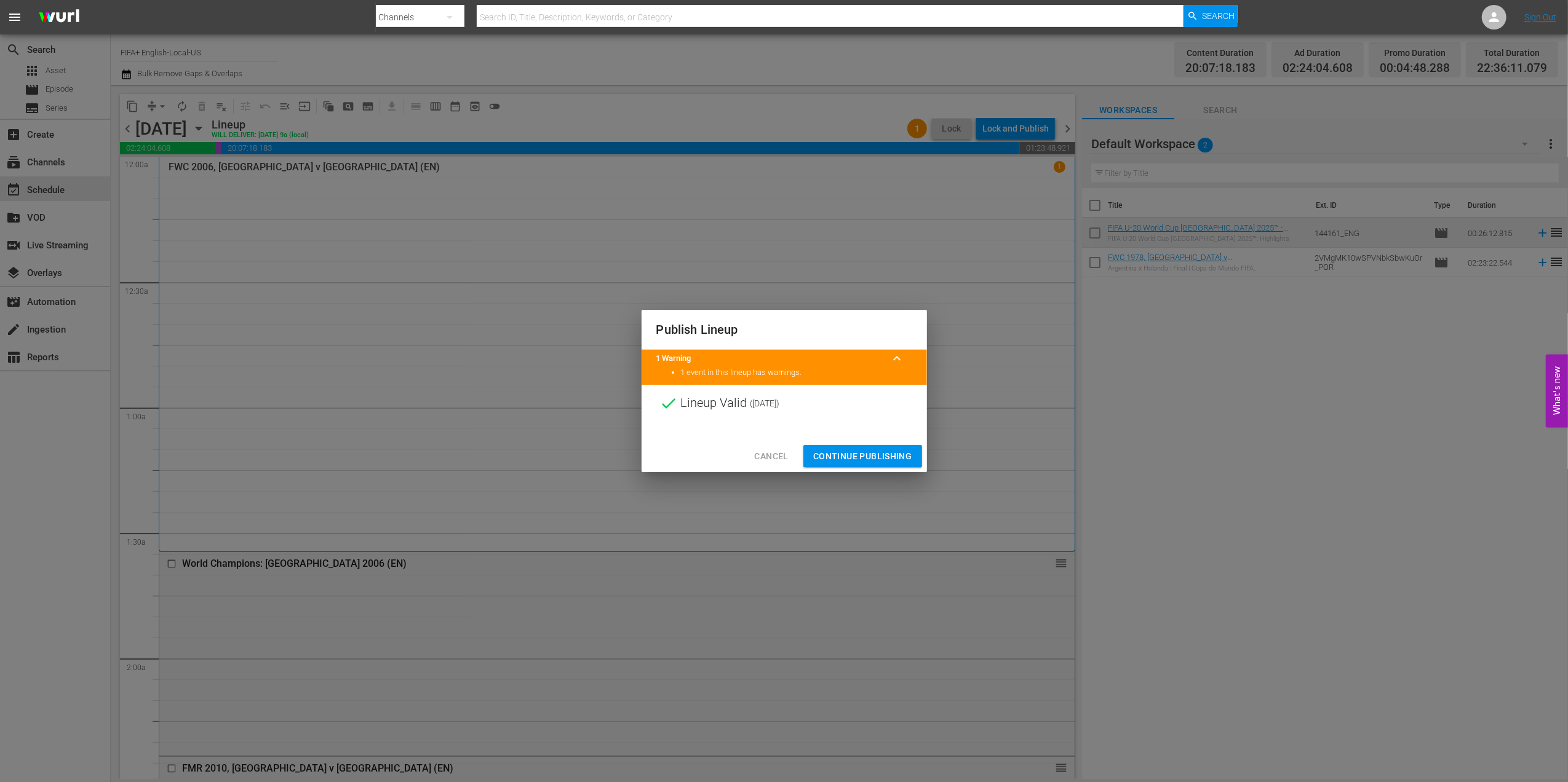
click at [864, 451] on span "Continue Publishing" at bounding box center [862, 457] width 99 height 15
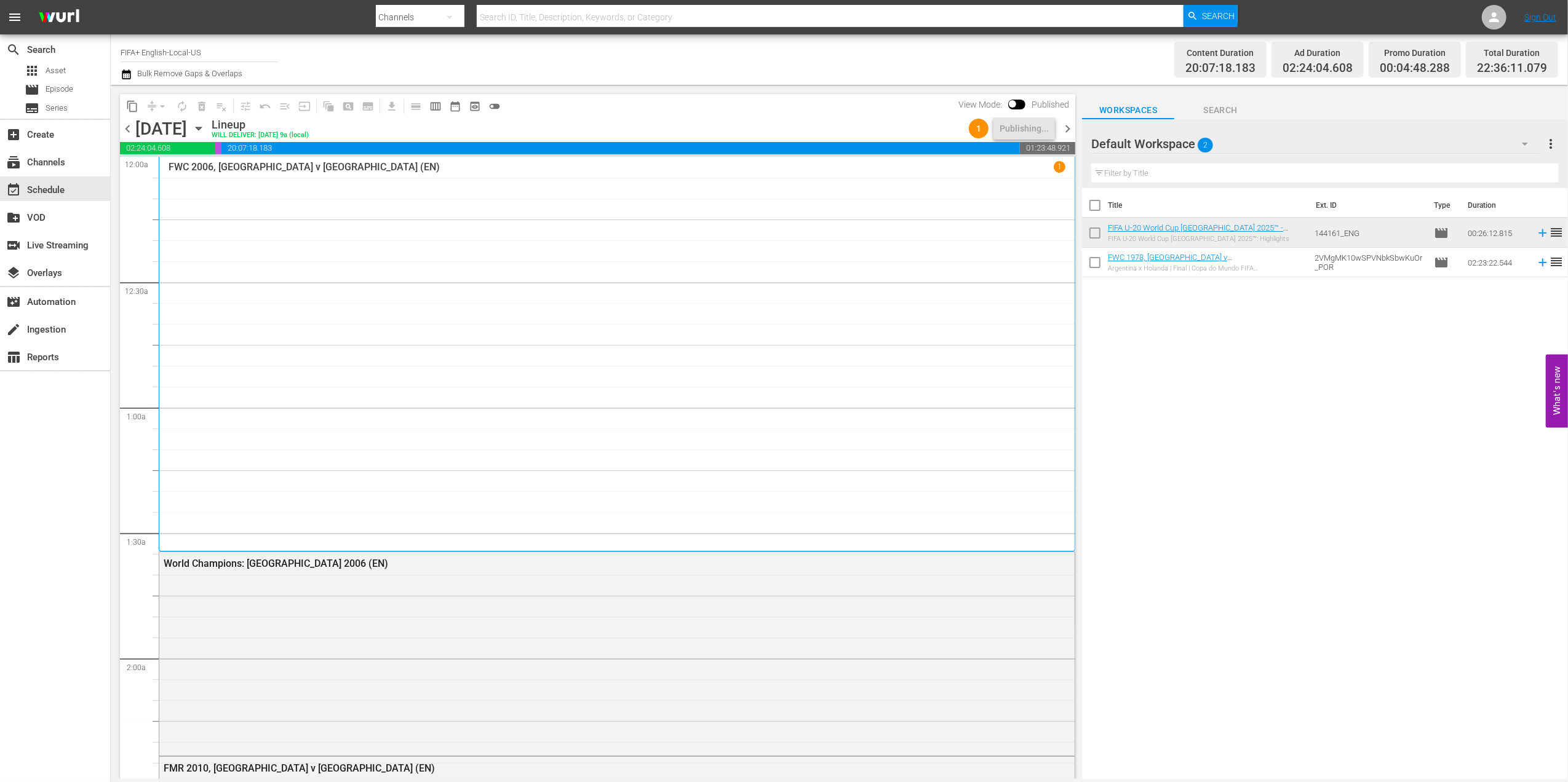
click at [1066, 125] on span "chevron_right" at bounding box center [1068, 129] width 15 height 15
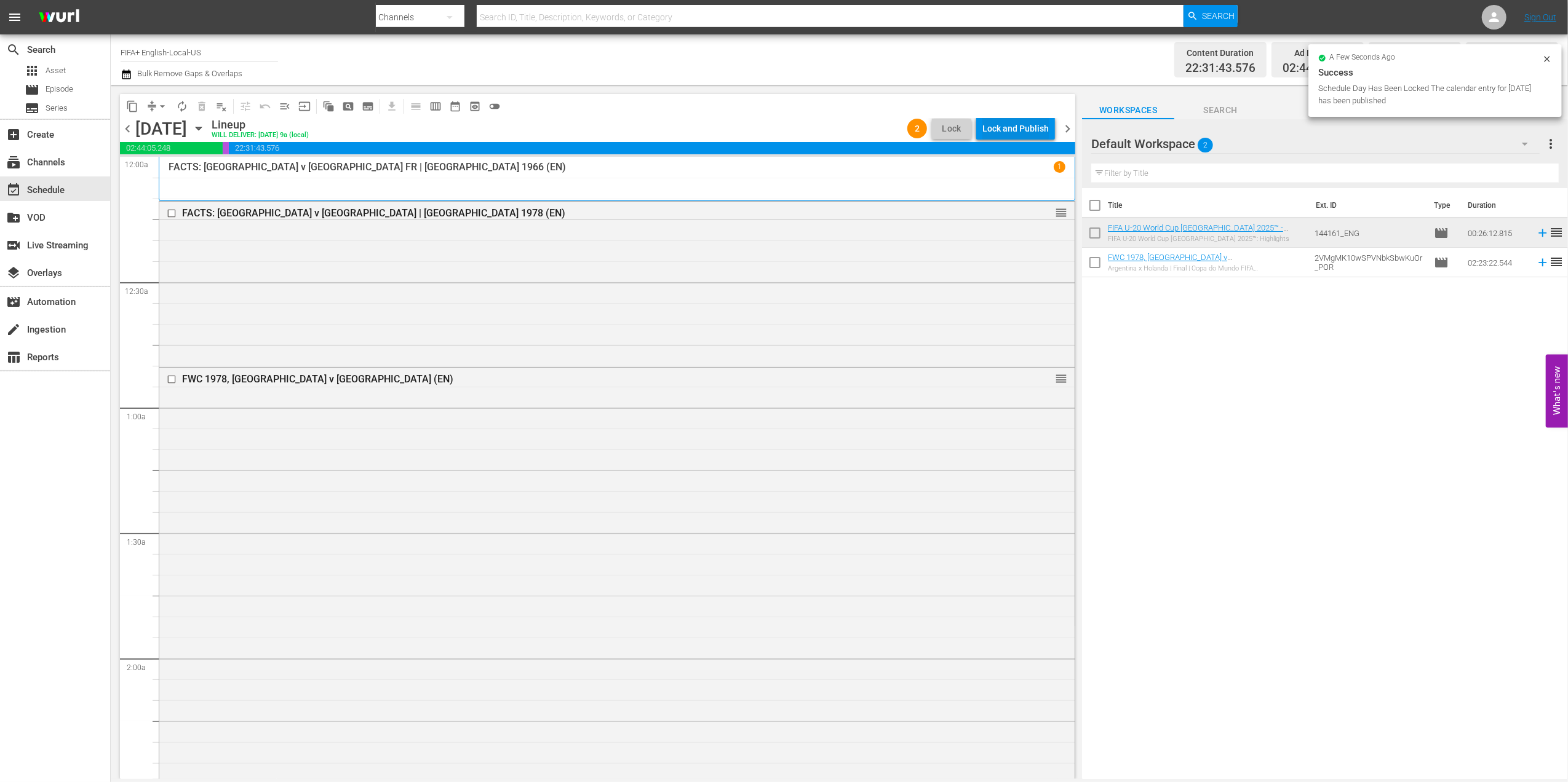
click at [1019, 131] on div "Lock and Publish" at bounding box center [1015, 129] width 66 height 22
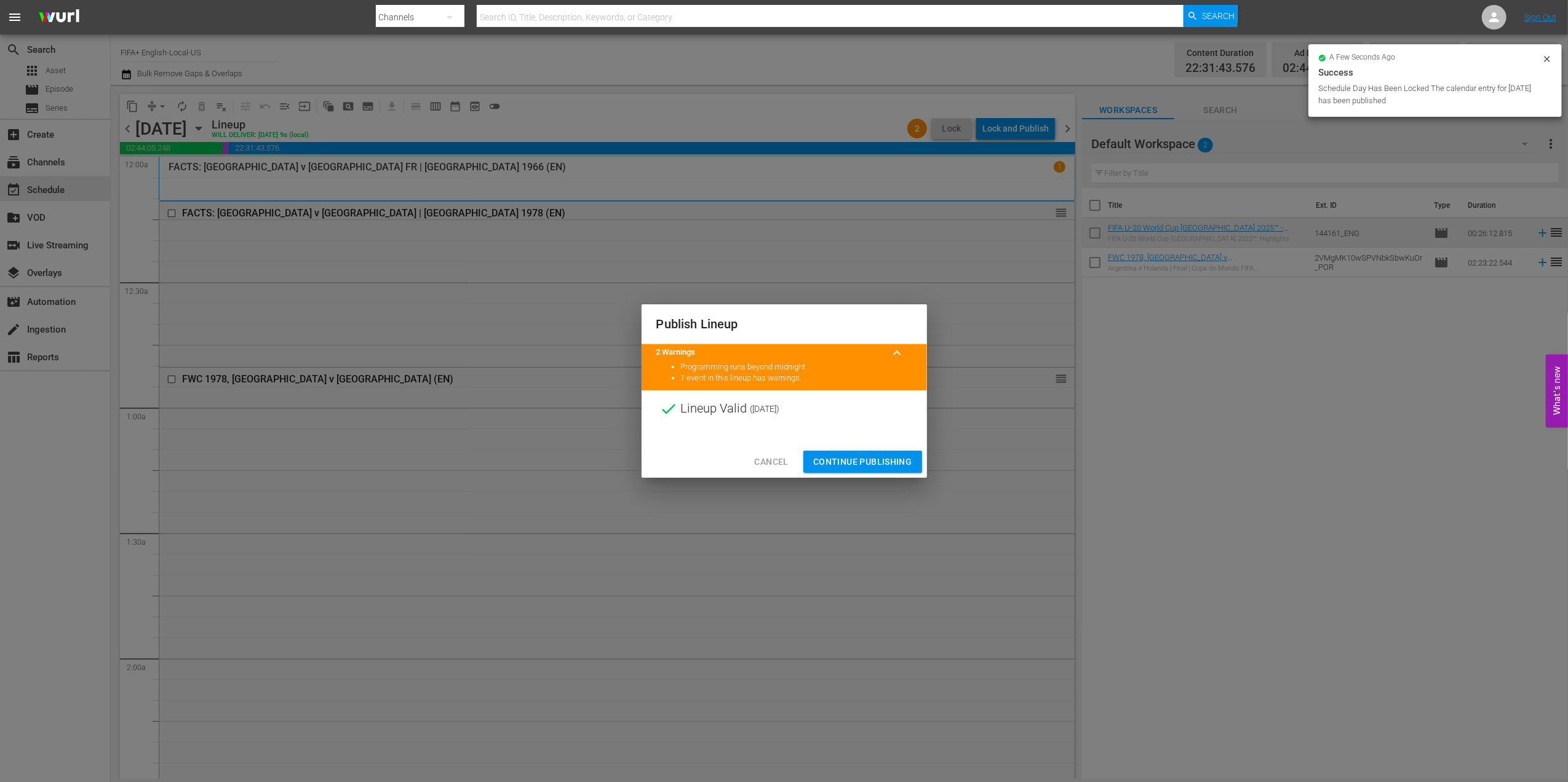
click at [852, 460] on span "Continue Publishing" at bounding box center [862, 462] width 99 height 15
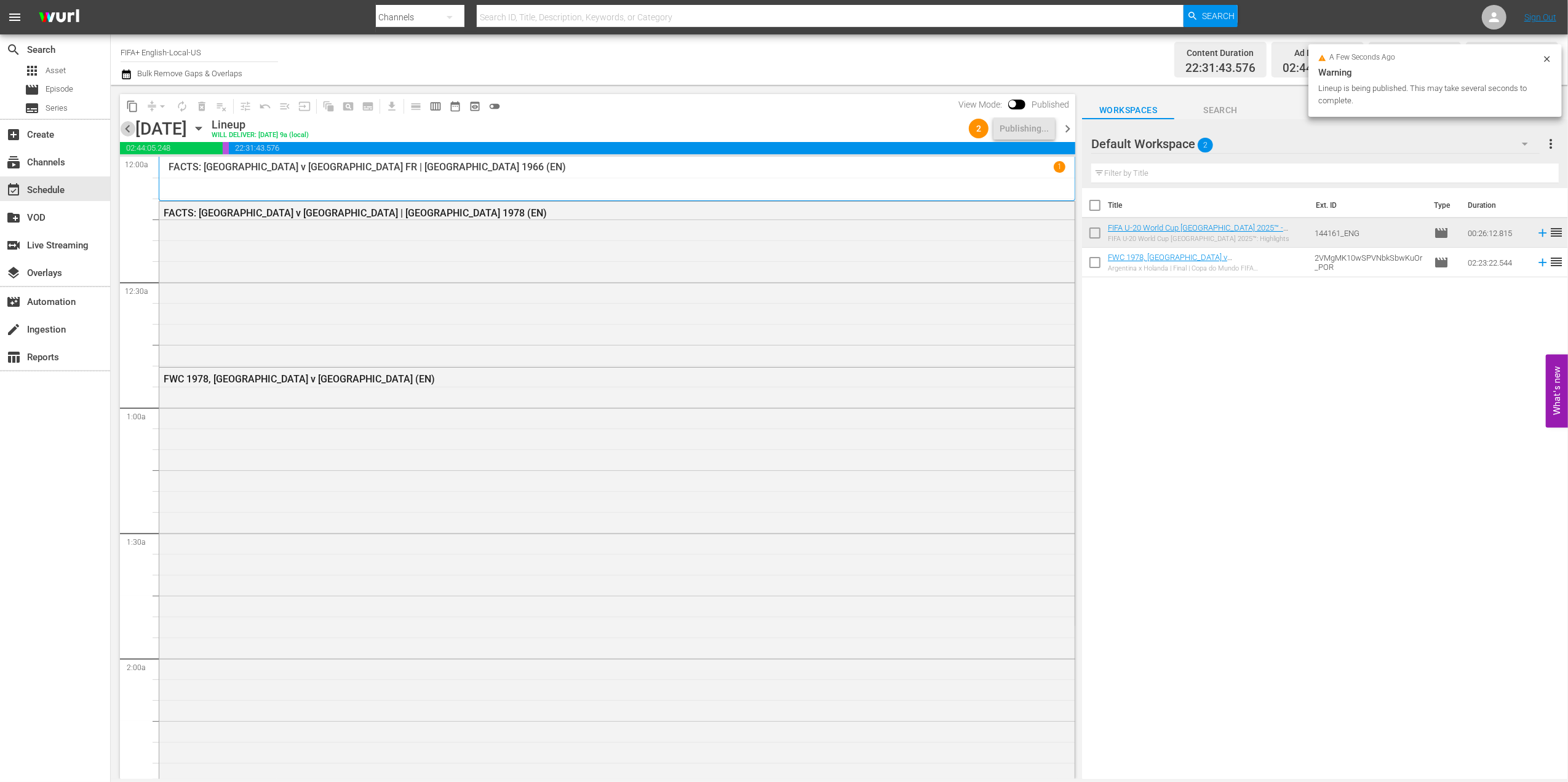
click at [126, 132] on span "chevron_left" at bounding box center [127, 129] width 15 height 15
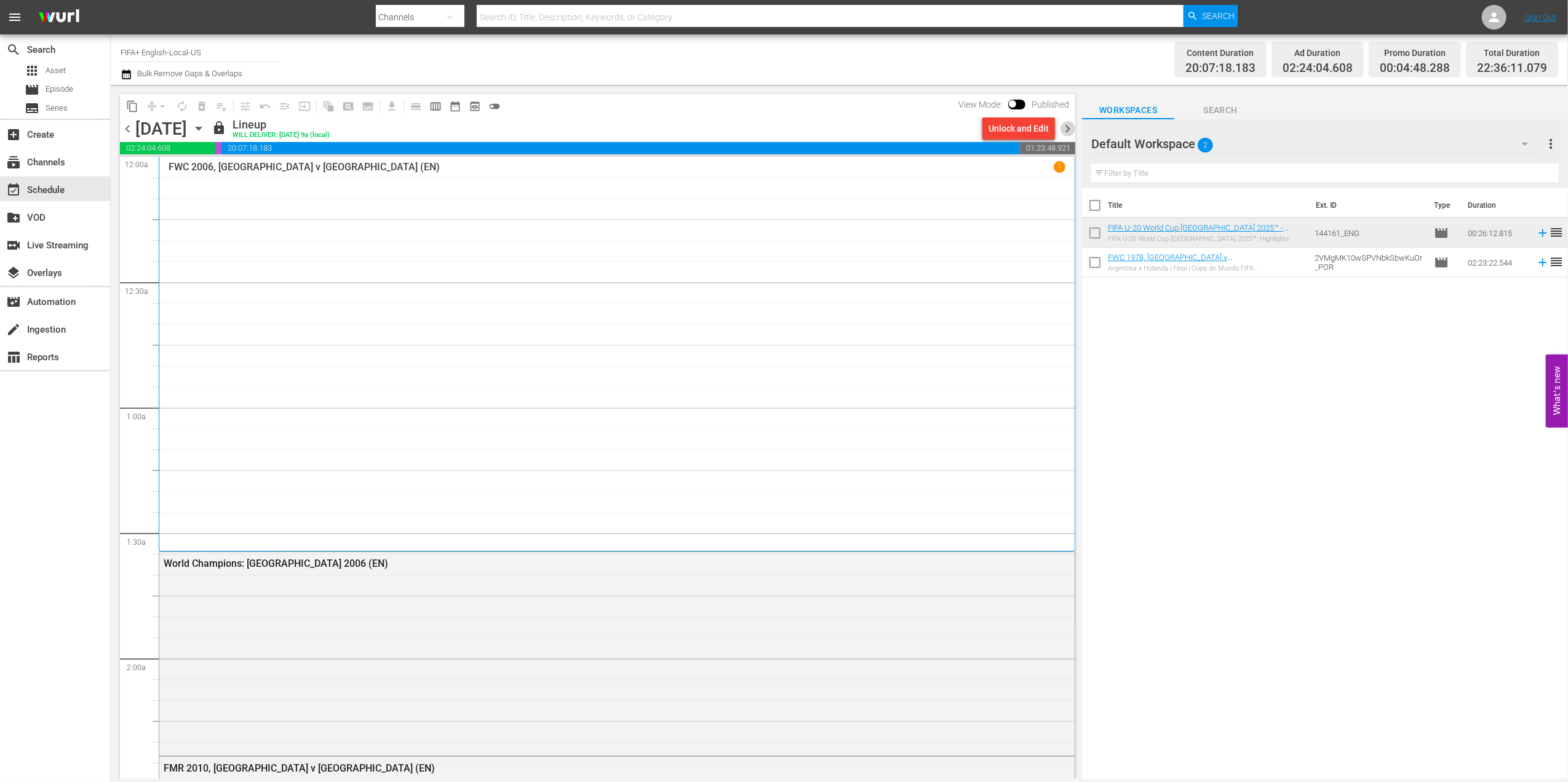
click at [1063, 127] on span "chevron_right" at bounding box center [1068, 129] width 15 height 15
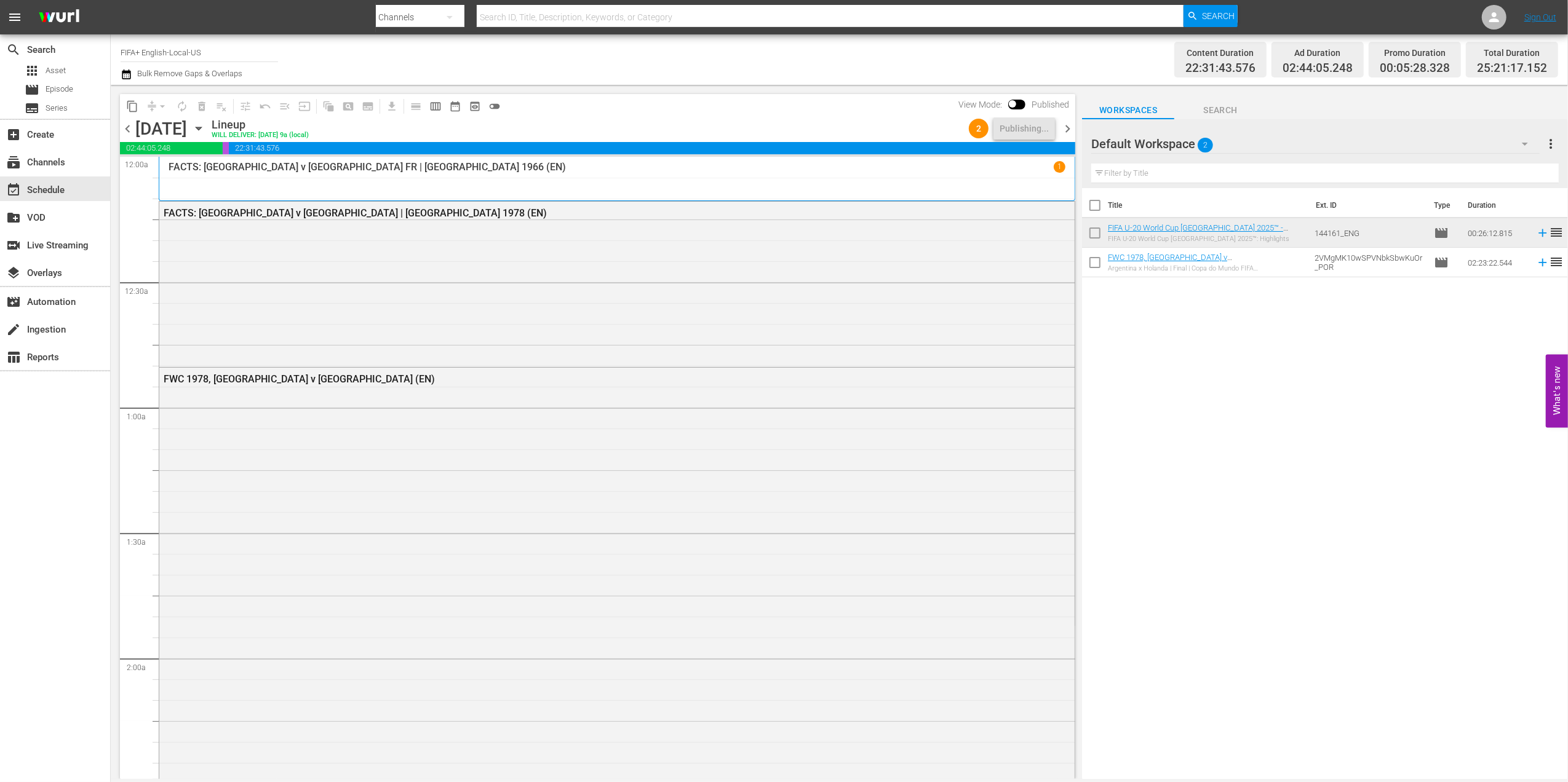
click at [1070, 126] on span "chevron_right" at bounding box center [1068, 129] width 15 height 15
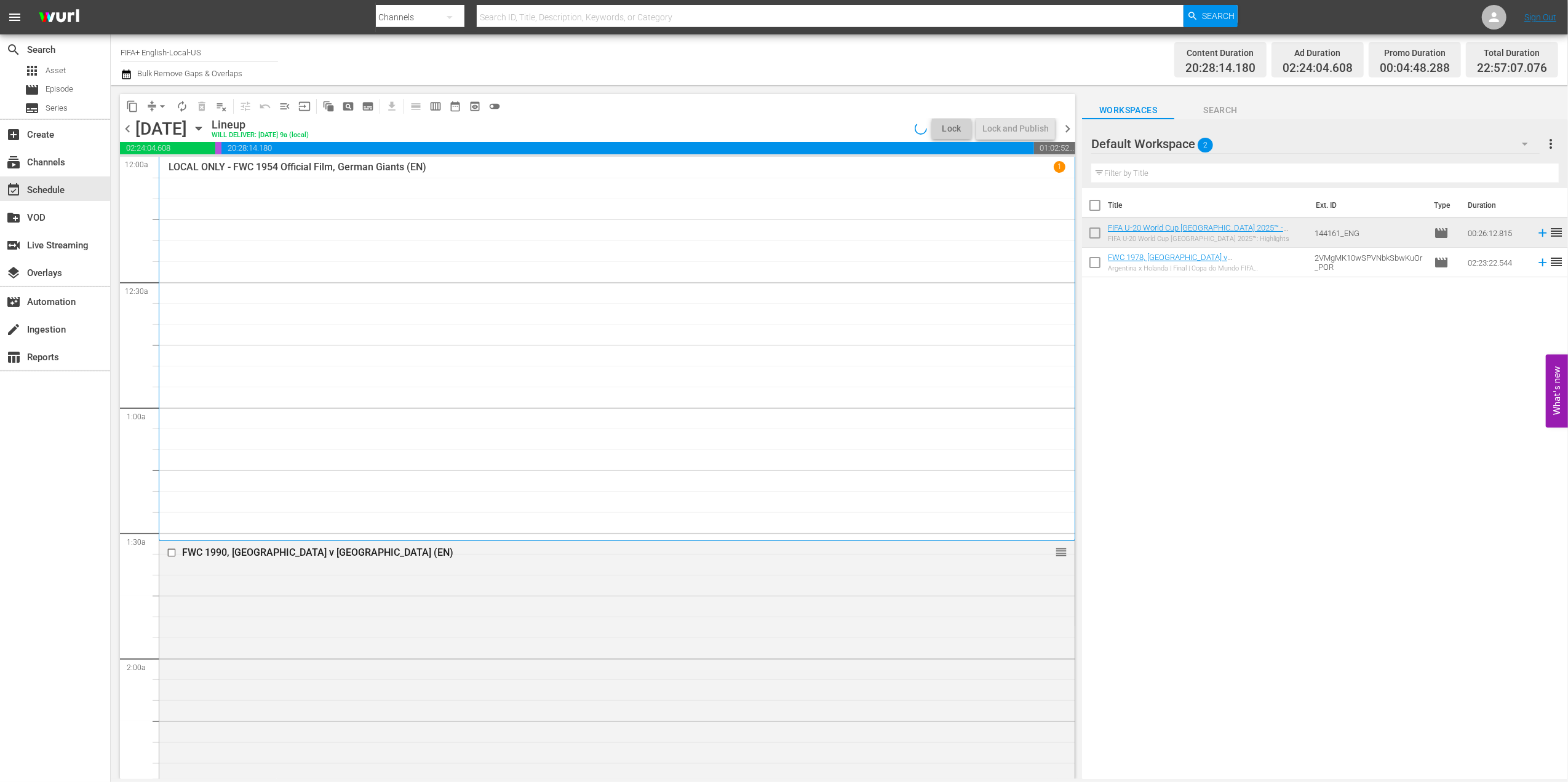
click at [129, 125] on span "chevron_left" at bounding box center [127, 129] width 15 height 15
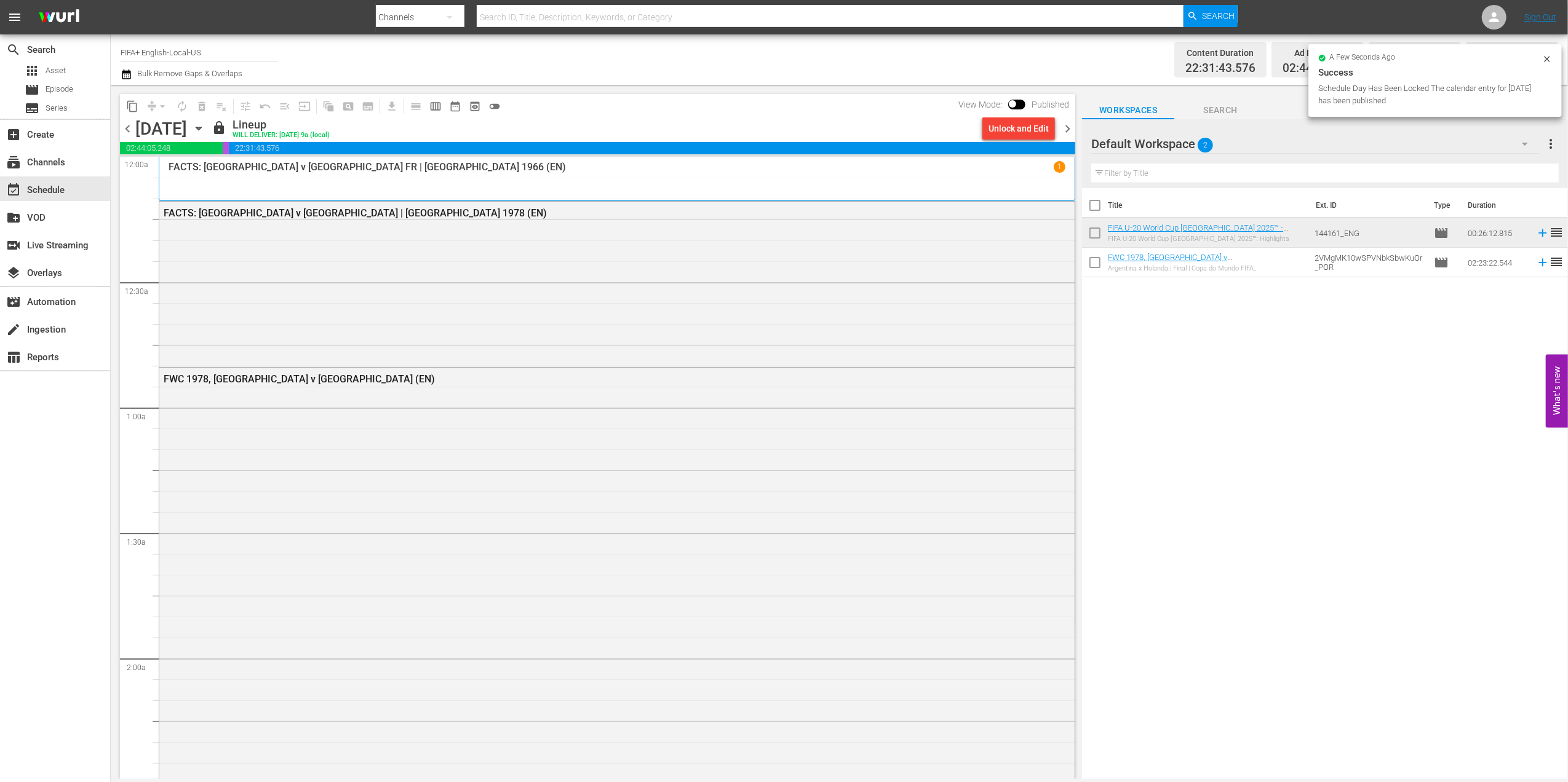
click at [1066, 131] on span "chevron_right" at bounding box center [1068, 129] width 15 height 15
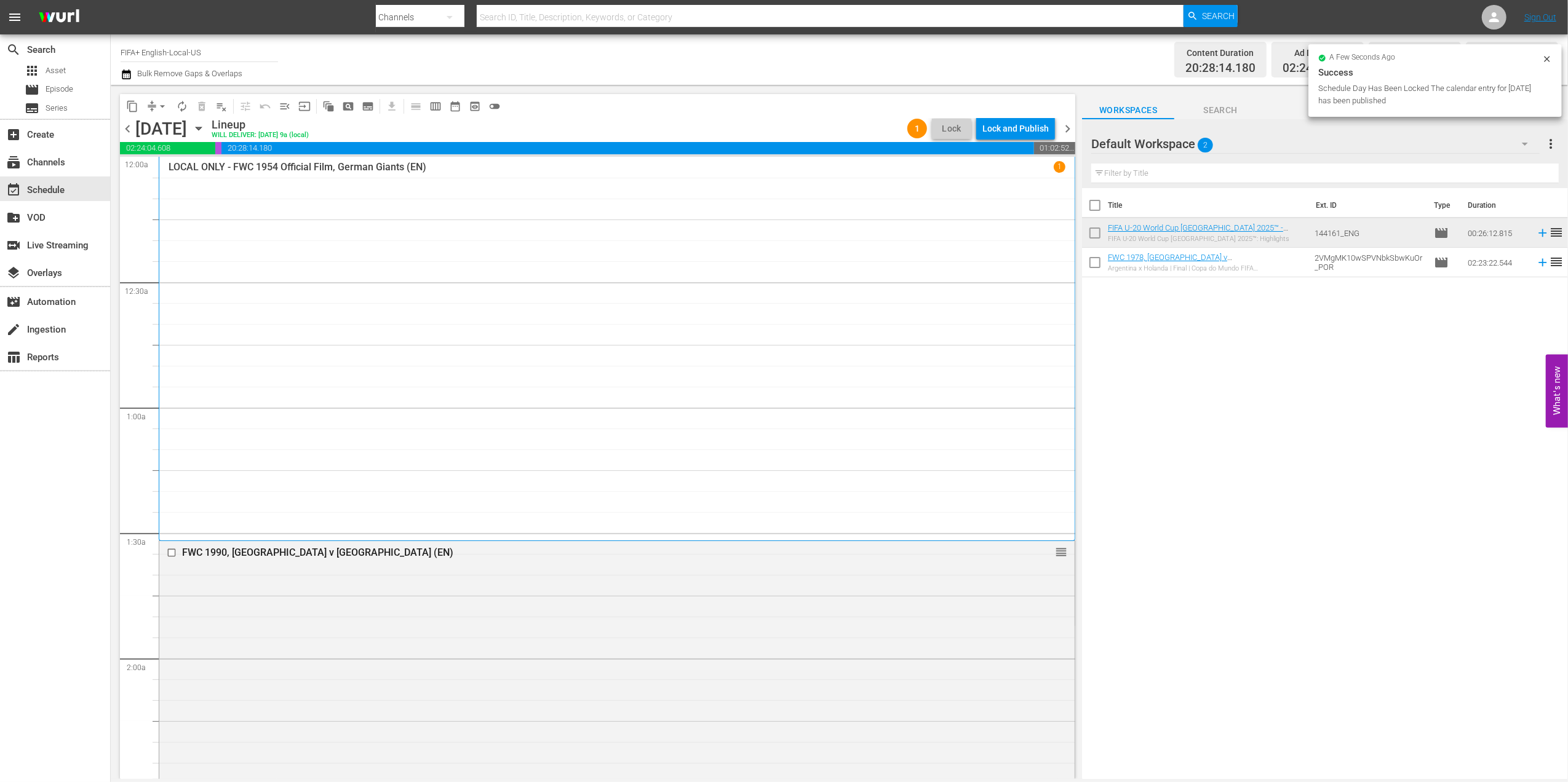
click at [1025, 126] on div "Lock and Publish" at bounding box center [1015, 129] width 66 height 22
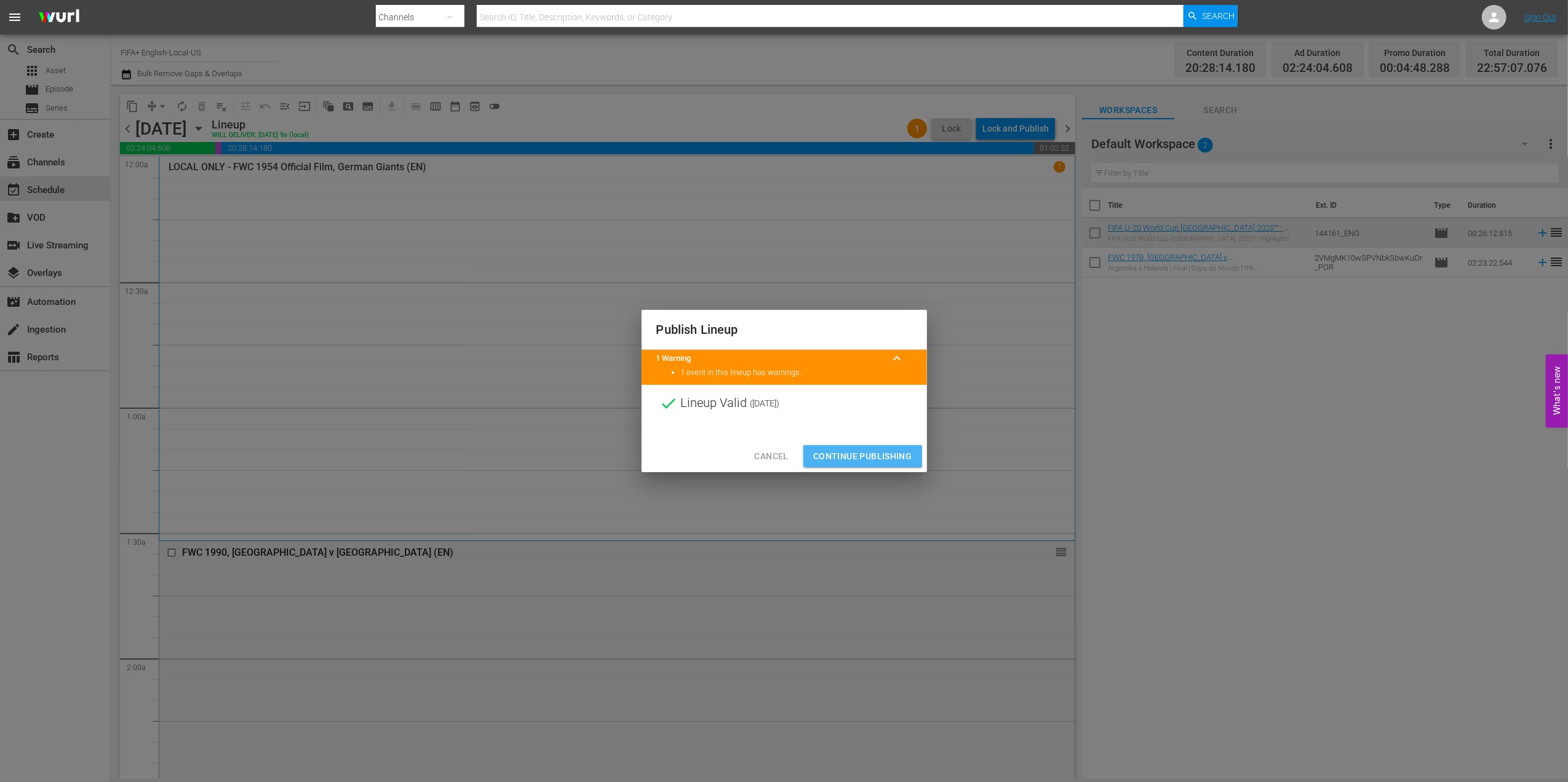
click at [871, 449] on span "Continue Publishing" at bounding box center [862, 457] width 99 height 15
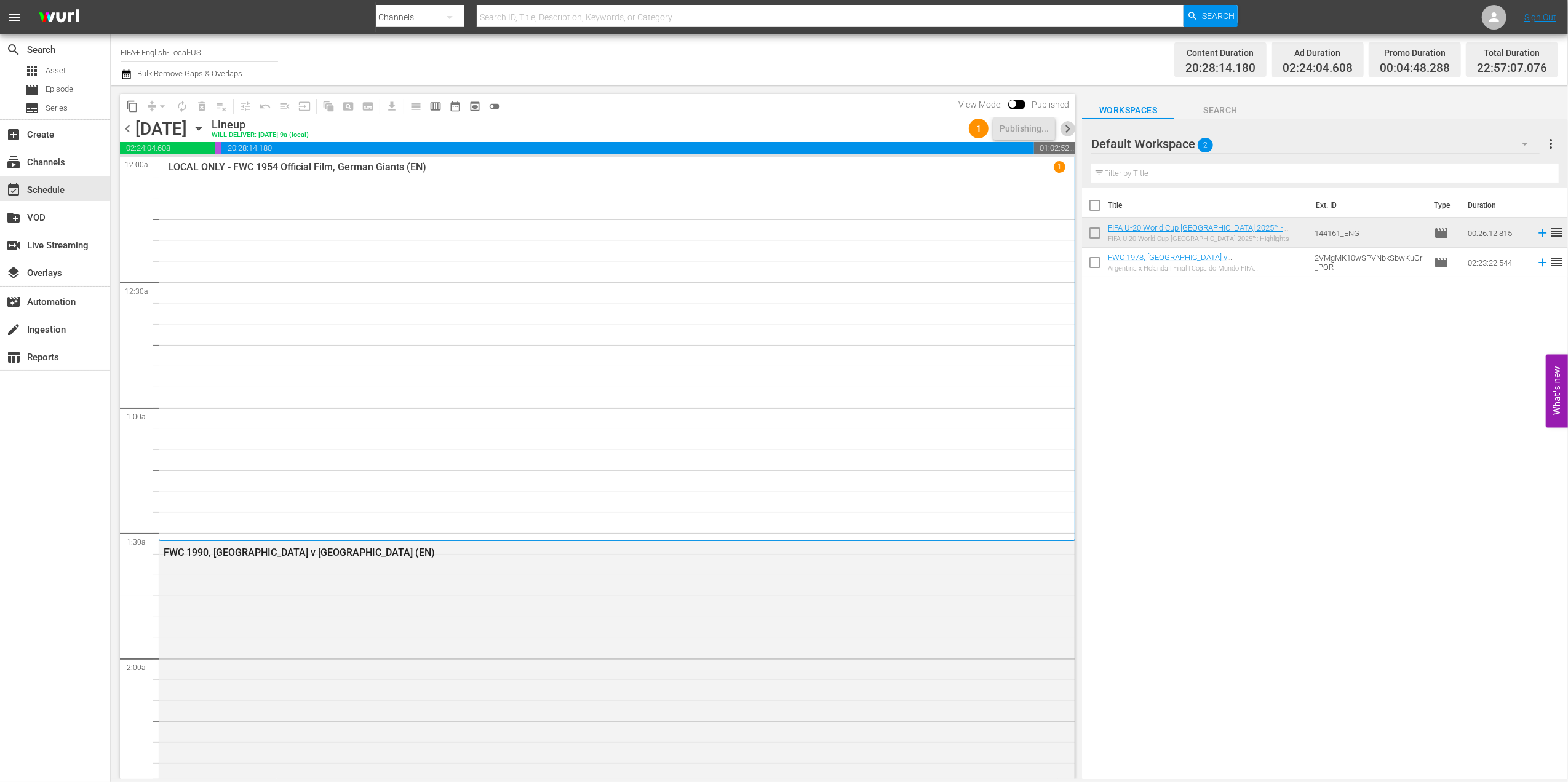
click at [1066, 131] on span "chevron_right" at bounding box center [1068, 129] width 15 height 15
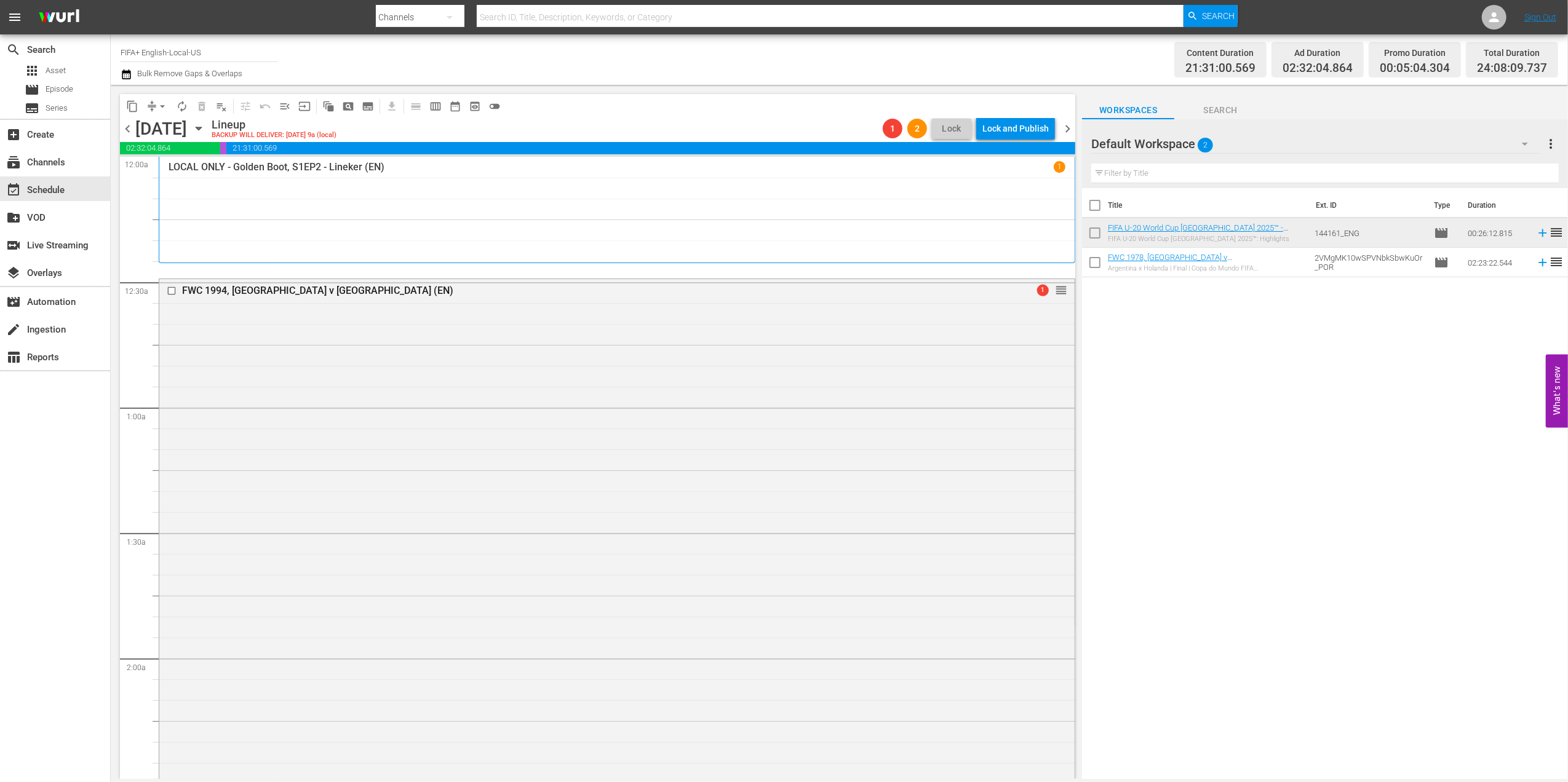
click at [133, 124] on span "chevron_left" at bounding box center [127, 129] width 15 height 15
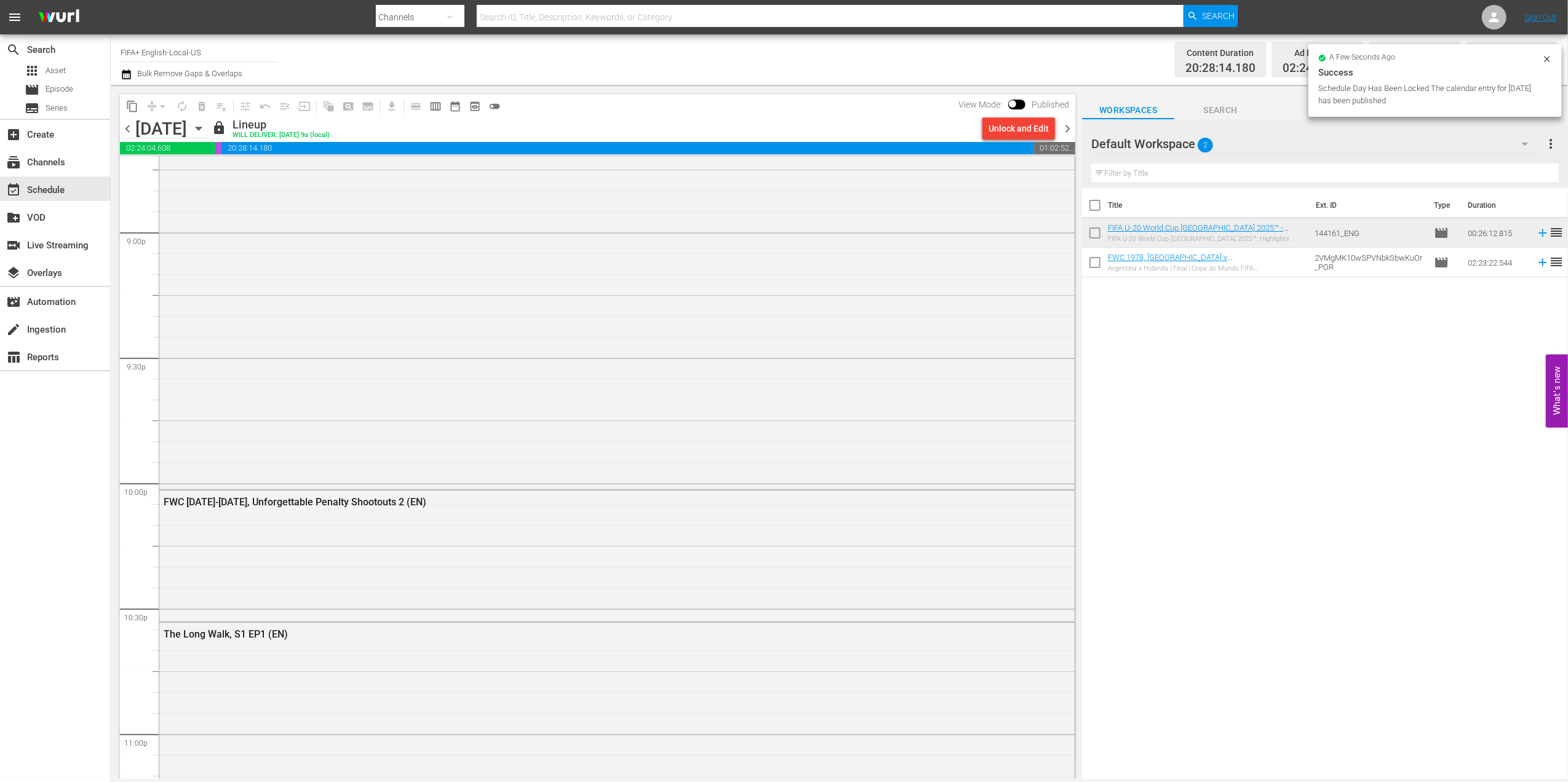
scroll to position [5521, 0]
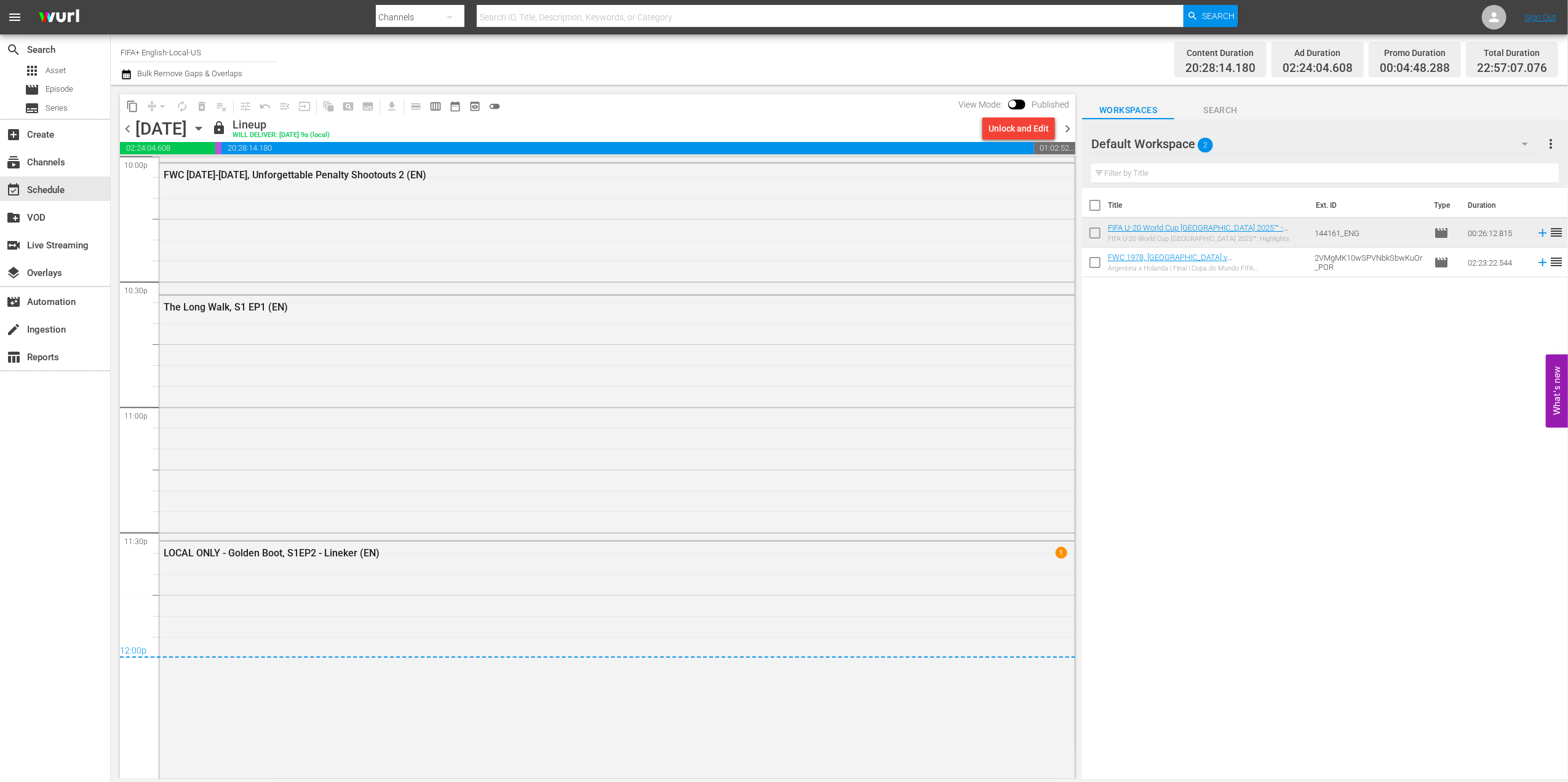
drag, startPoint x: 1065, startPoint y: 123, endPoint x: 1059, endPoint y: 118, distance: 7.8
click at [1065, 122] on span "chevron_right" at bounding box center [1068, 129] width 15 height 15
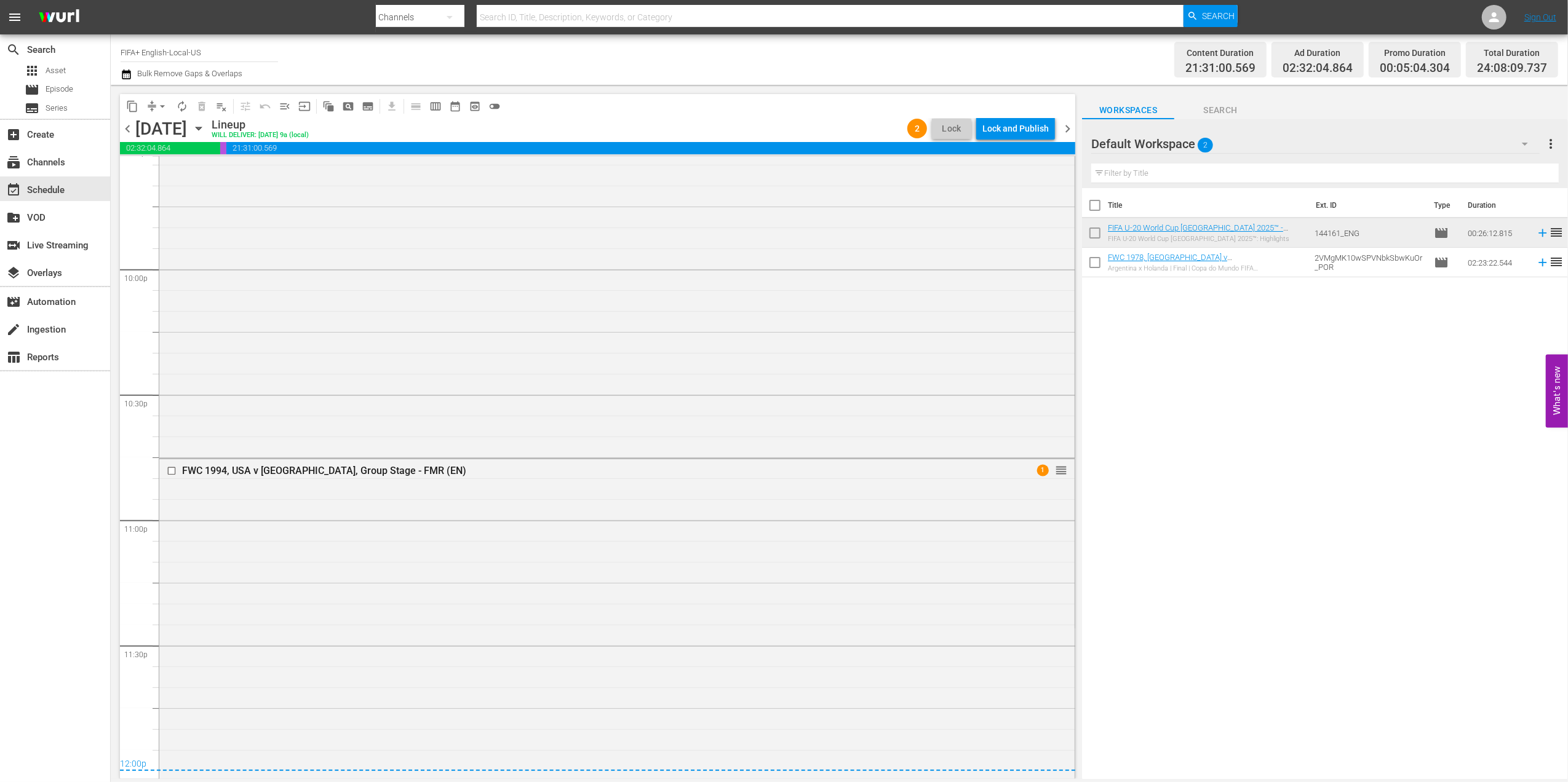
scroll to position [5554, 0]
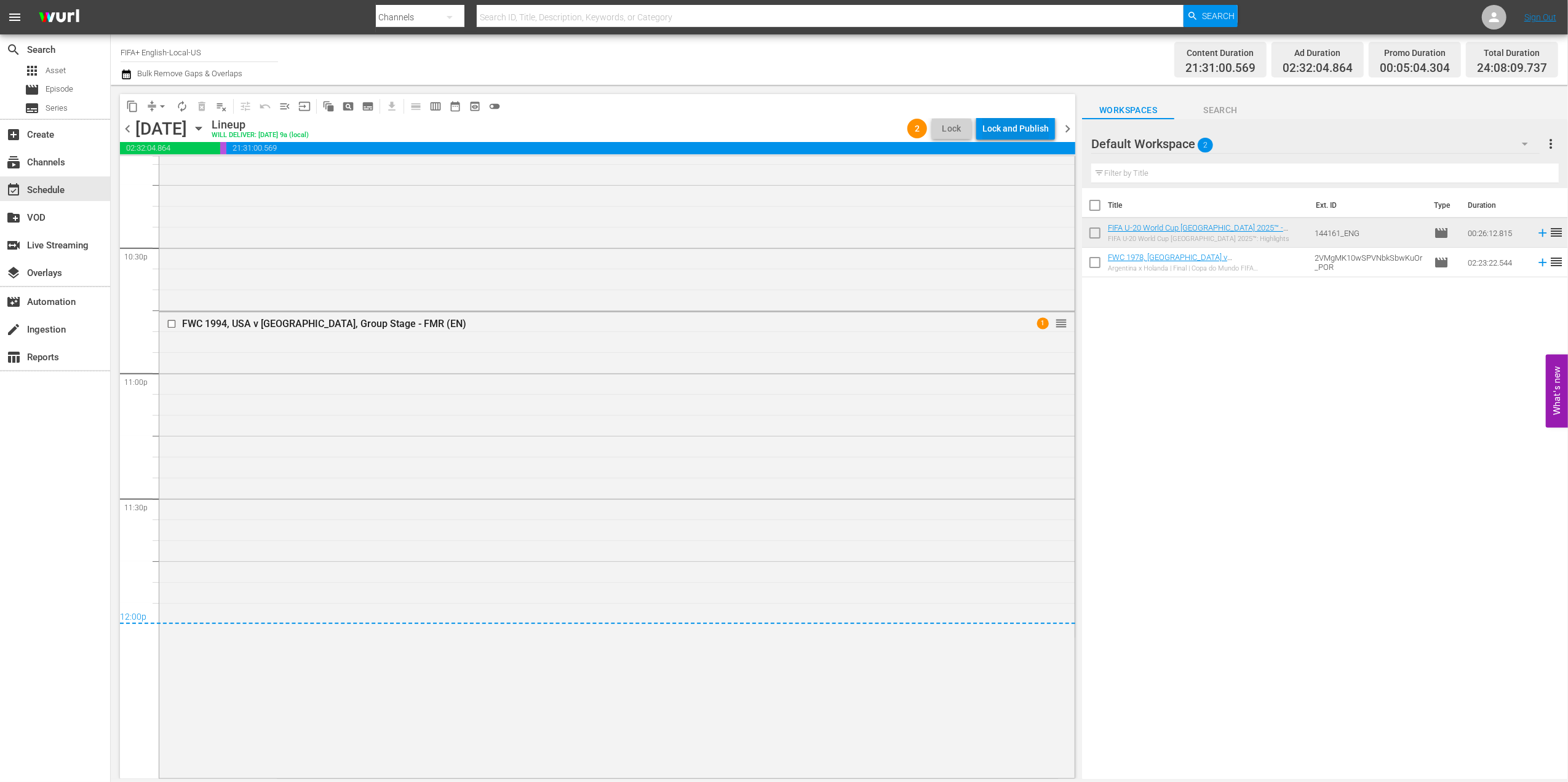
click at [1002, 129] on div "Lock and Publish" at bounding box center [1015, 129] width 66 height 22
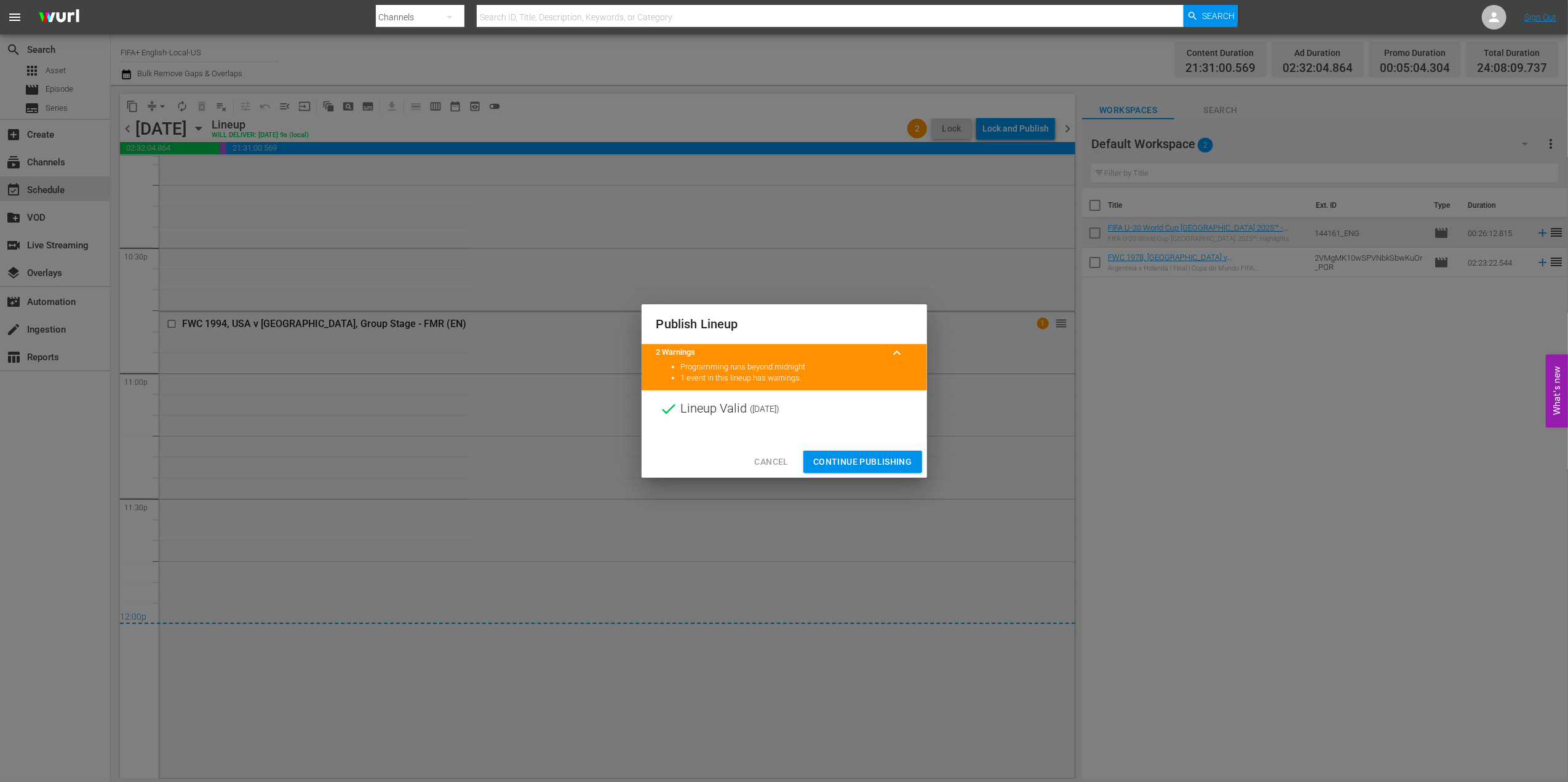
click at [859, 453] on button "Continue Publishing" at bounding box center [862, 462] width 119 height 23
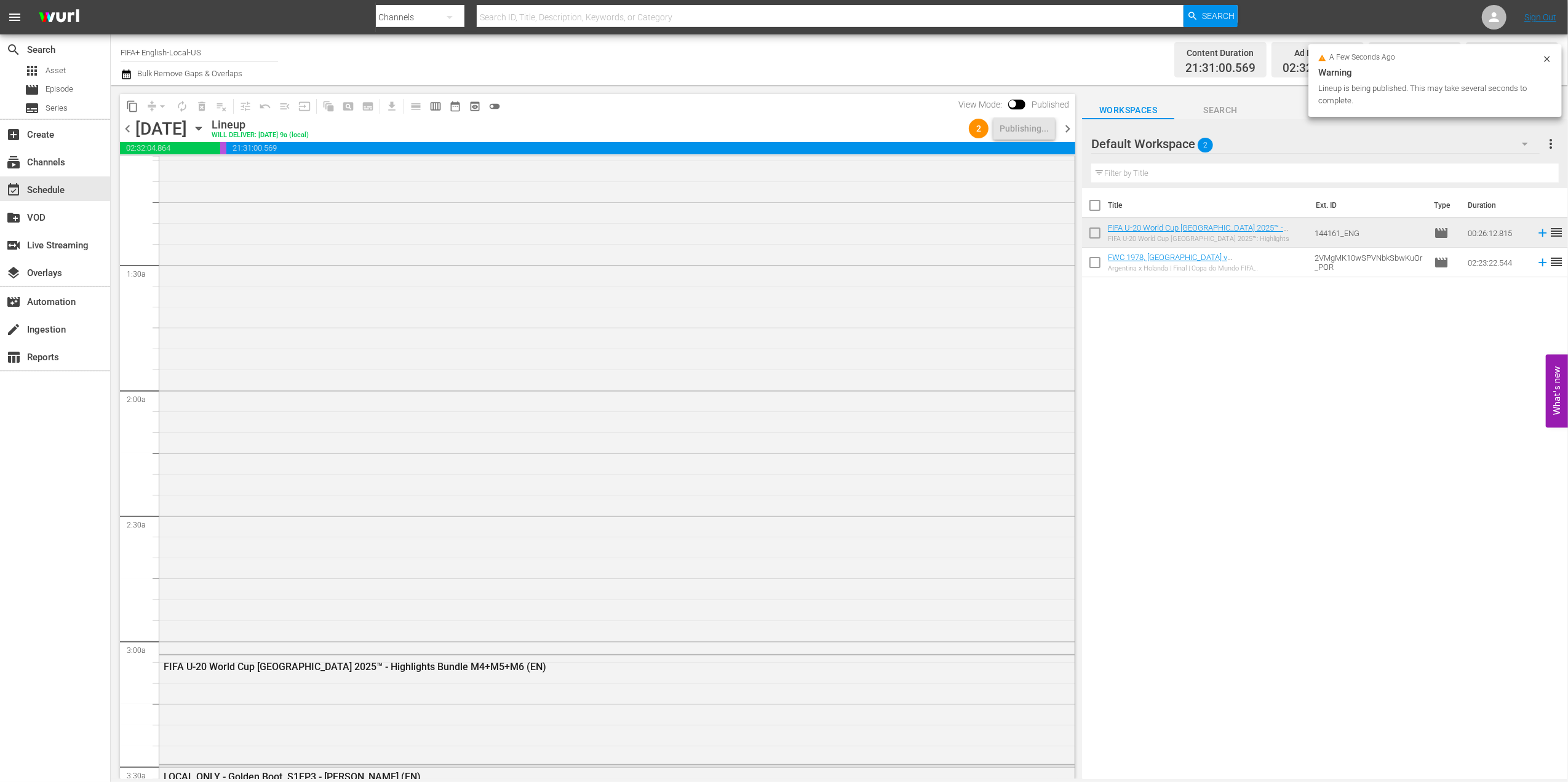
scroll to position [0, 0]
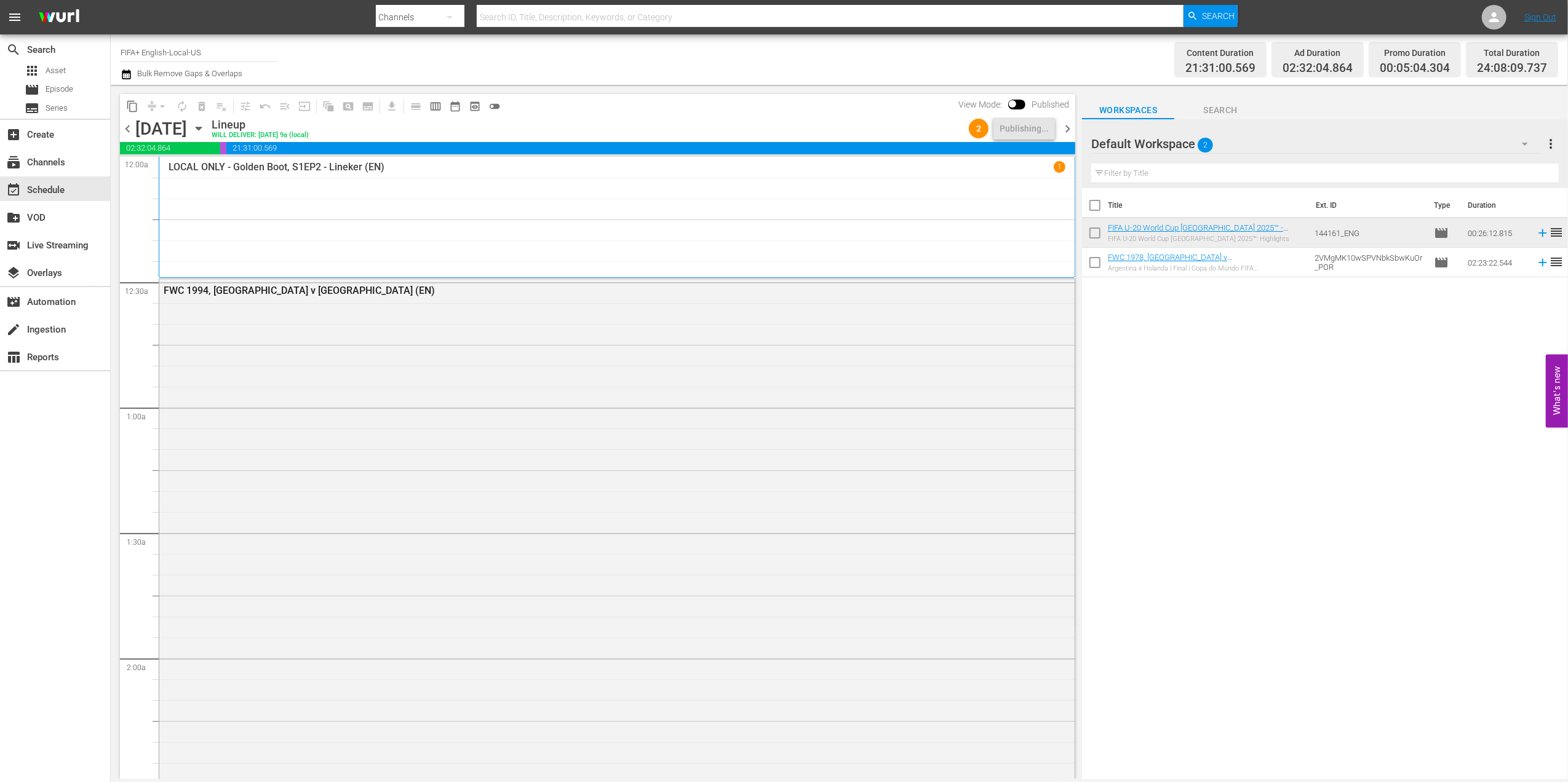
click at [1066, 135] on span "chevron_right" at bounding box center [1068, 129] width 15 height 15
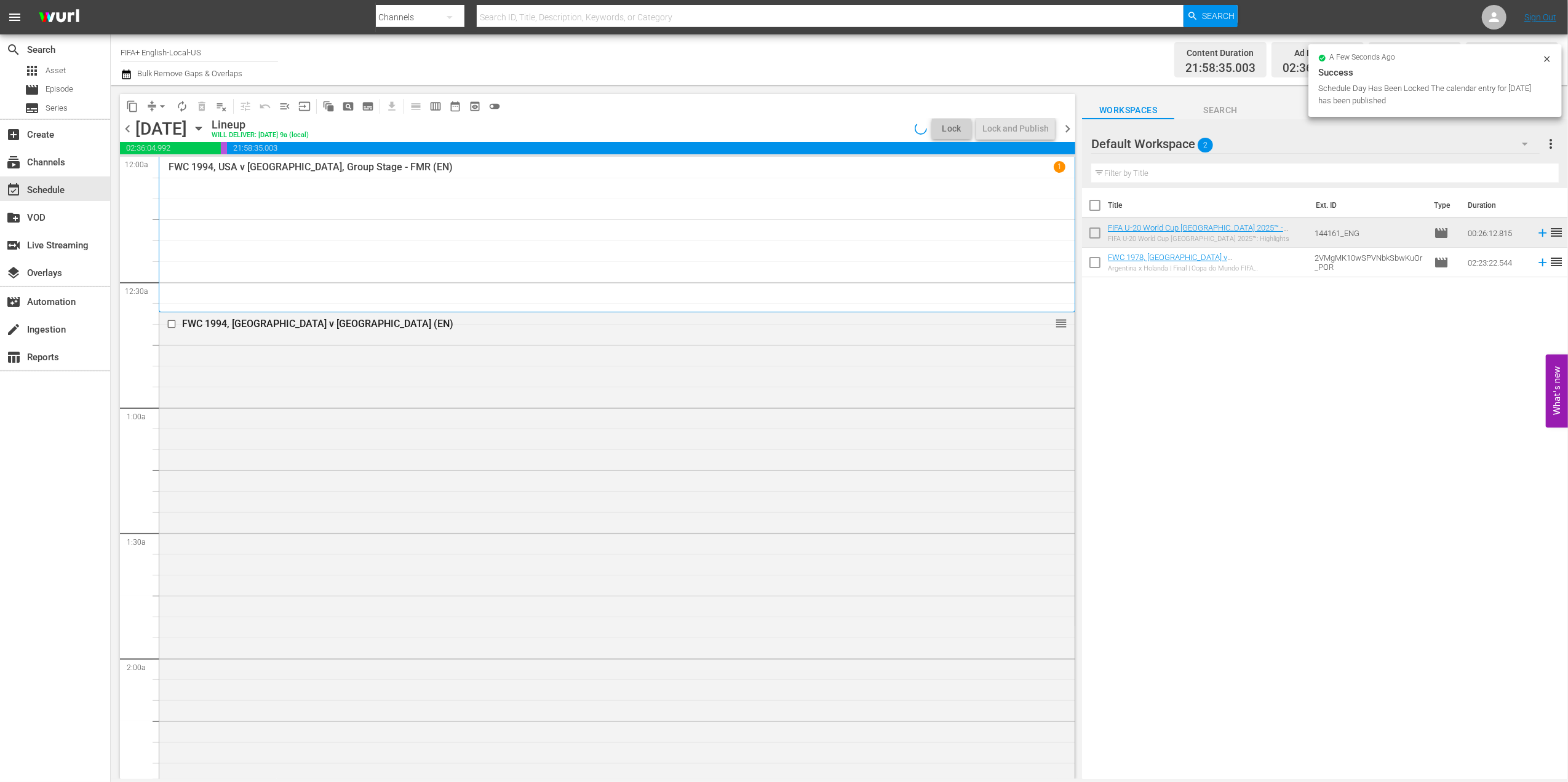
click at [128, 126] on span "chevron_left" at bounding box center [127, 129] width 15 height 15
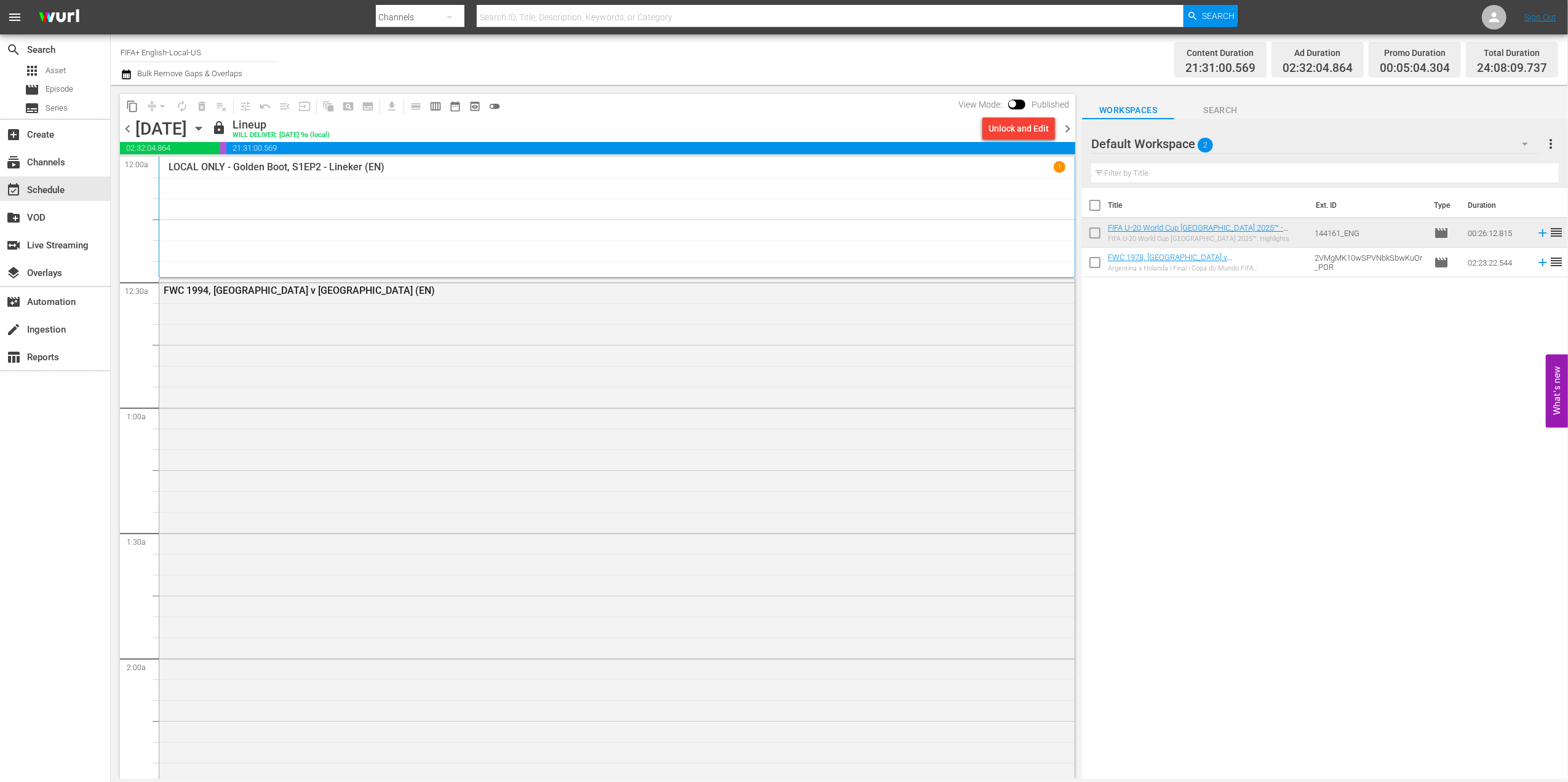
click at [1066, 133] on span "chevron_right" at bounding box center [1068, 129] width 15 height 15
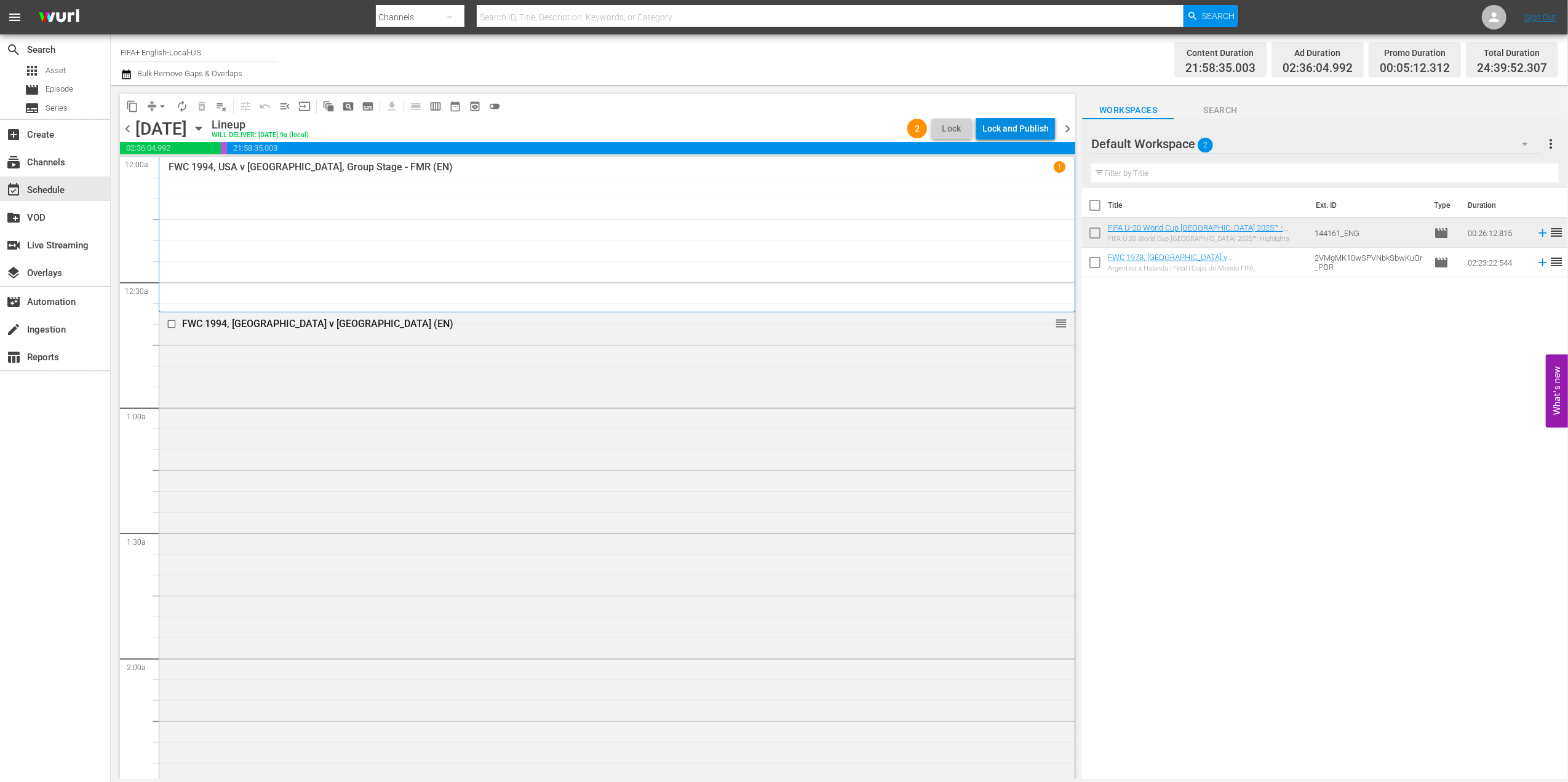
click at [1016, 131] on div "Lock and Publish" at bounding box center [1015, 129] width 66 height 22
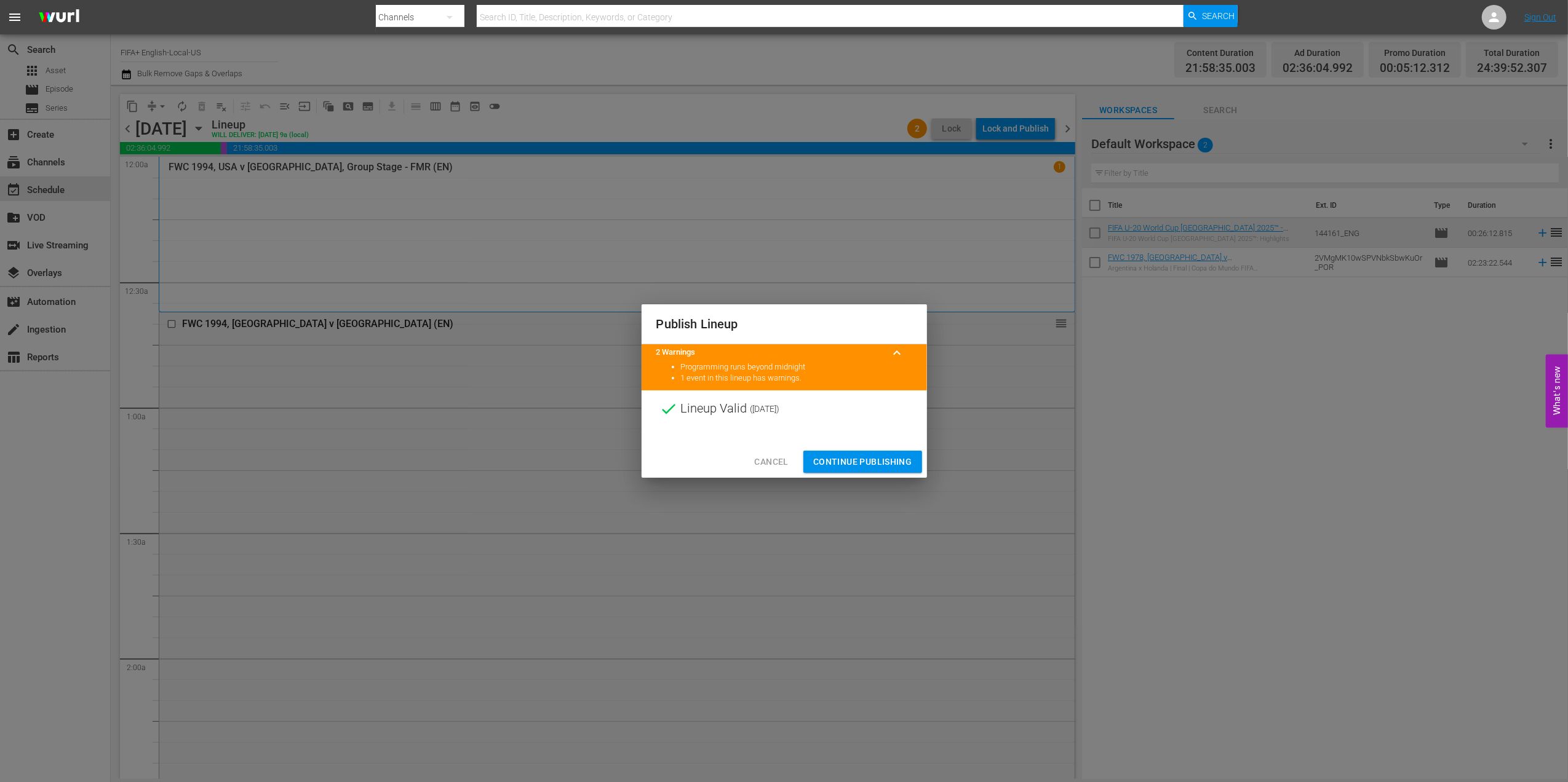
click at [864, 457] on span "Continue Publishing" at bounding box center [862, 462] width 99 height 15
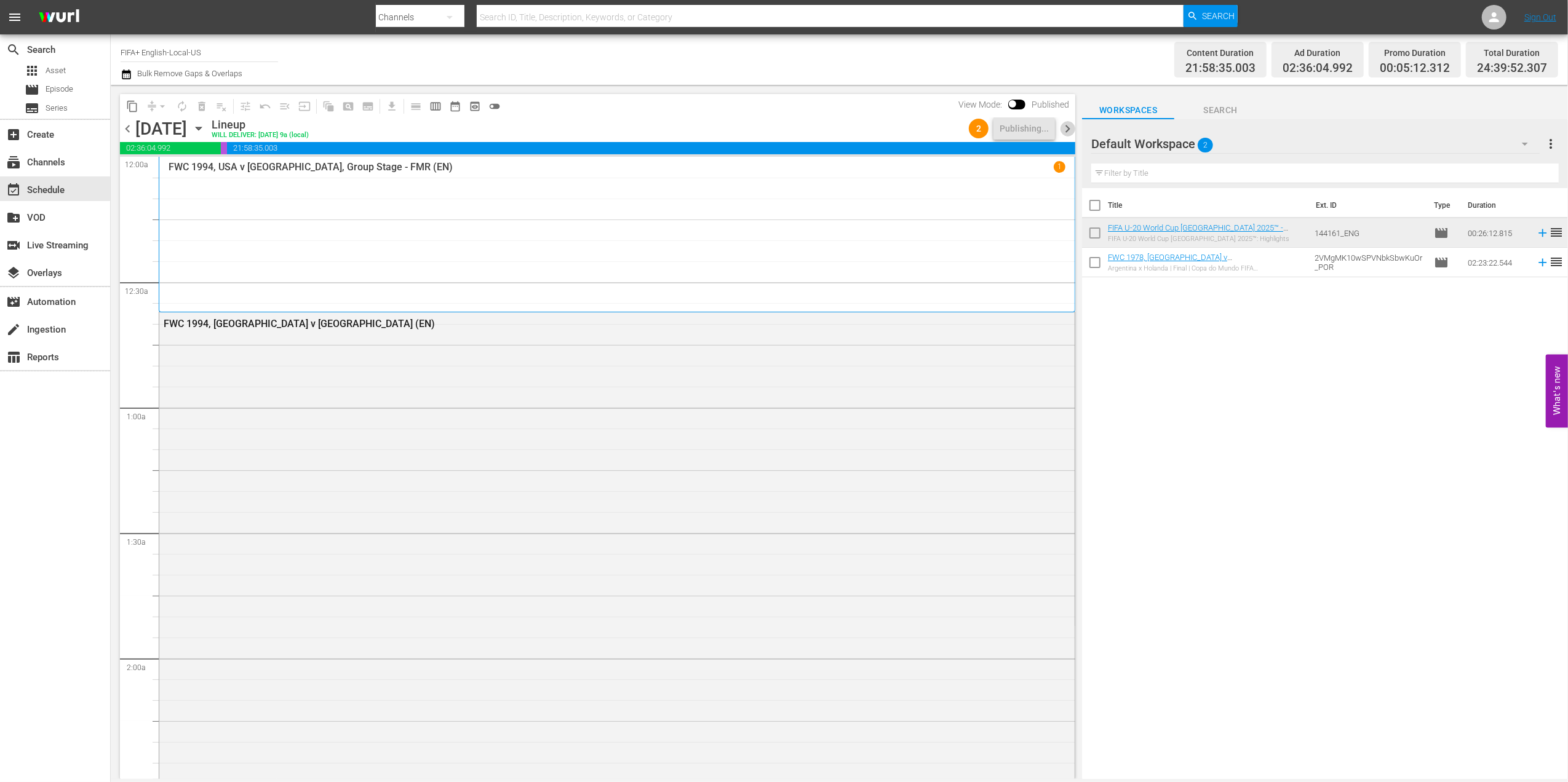
click at [1070, 129] on span "chevron_right" at bounding box center [1068, 129] width 15 height 15
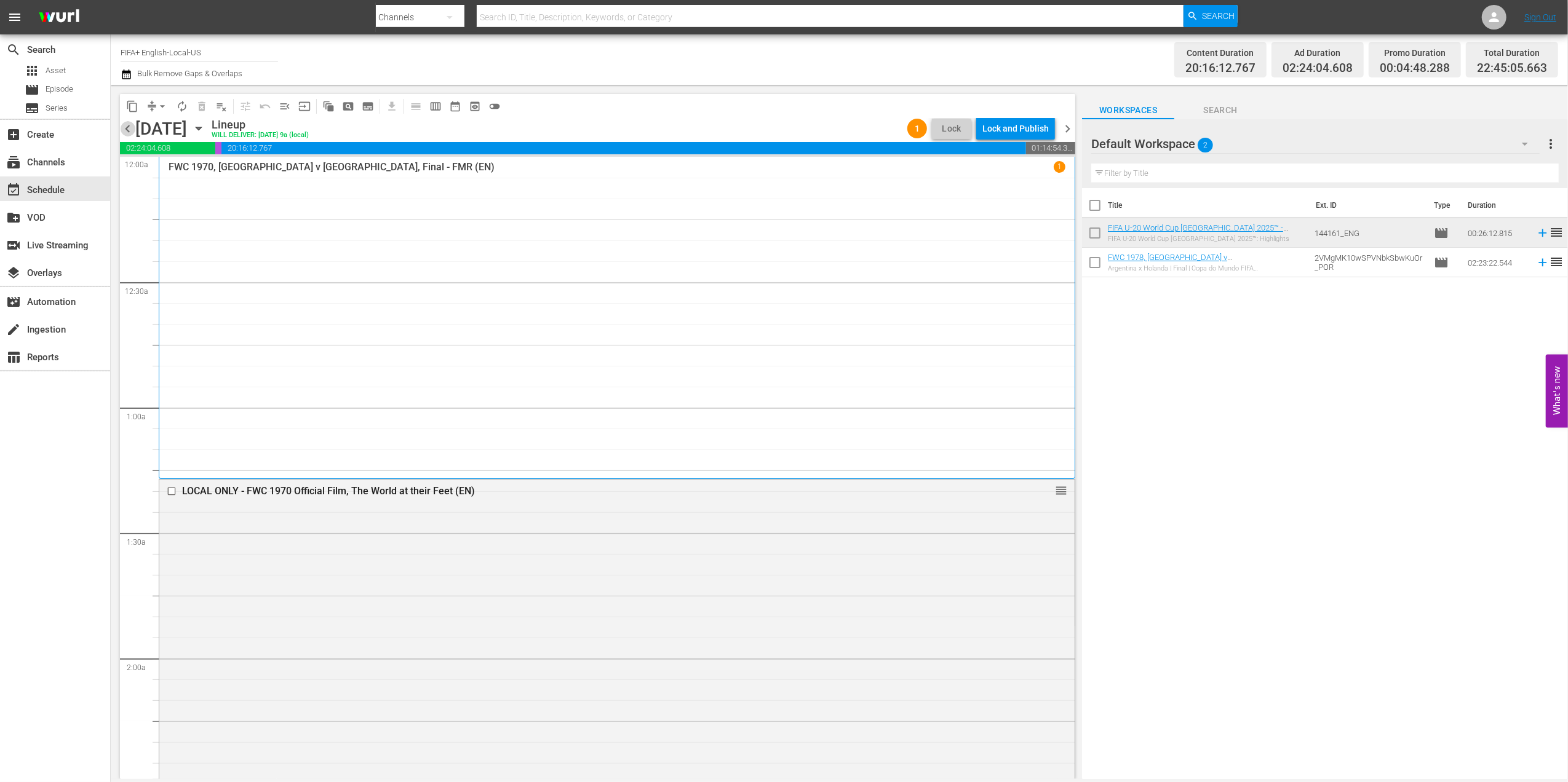
click at [127, 124] on span "chevron_left" at bounding box center [127, 129] width 15 height 15
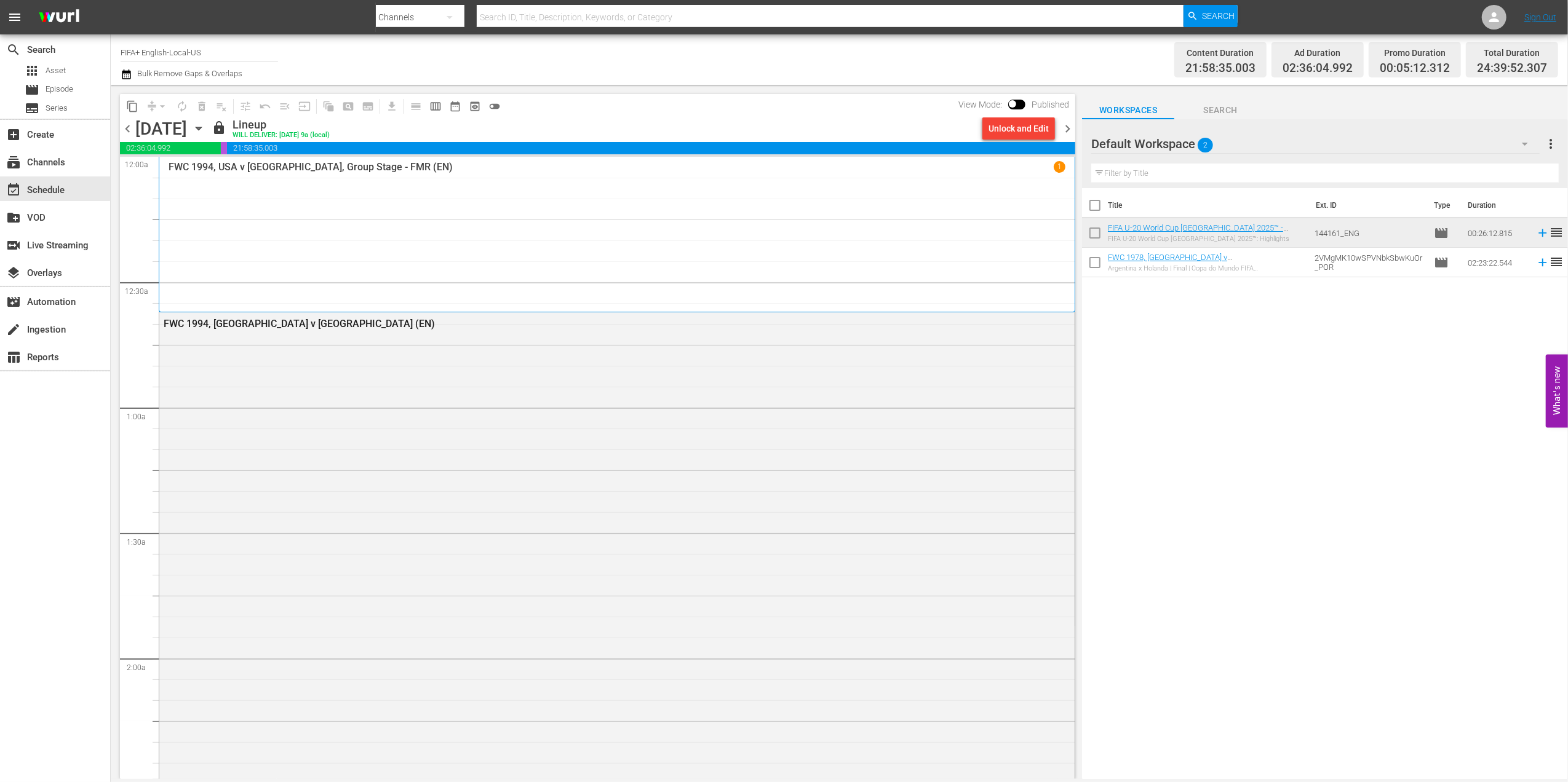
click at [1068, 129] on span "chevron_right" at bounding box center [1068, 129] width 15 height 15
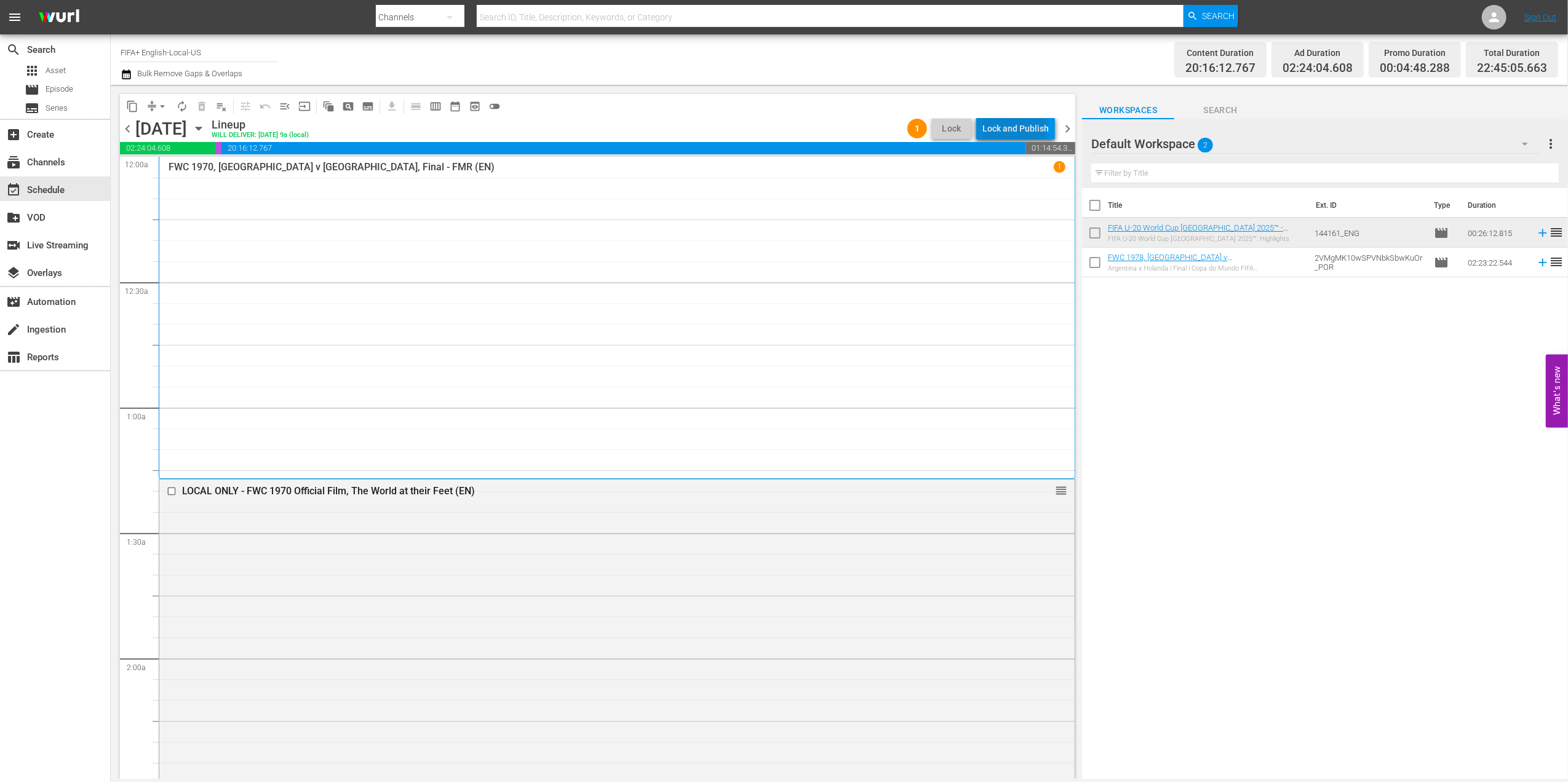
click at [1017, 125] on div "Lock and Publish" at bounding box center [1015, 129] width 66 height 22
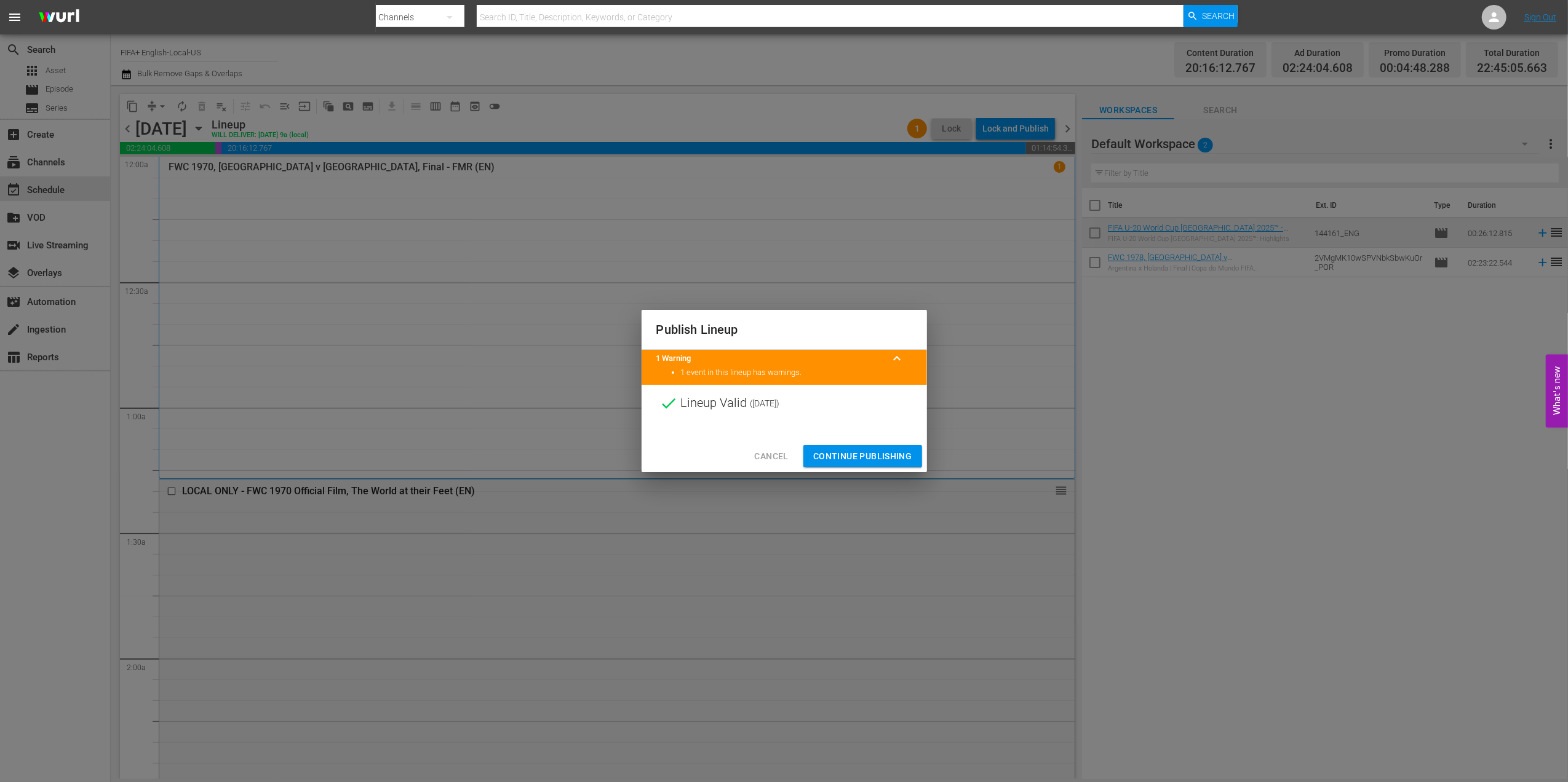
click at [880, 457] on span "Continue Publishing" at bounding box center [862, 457] width 99 height 15
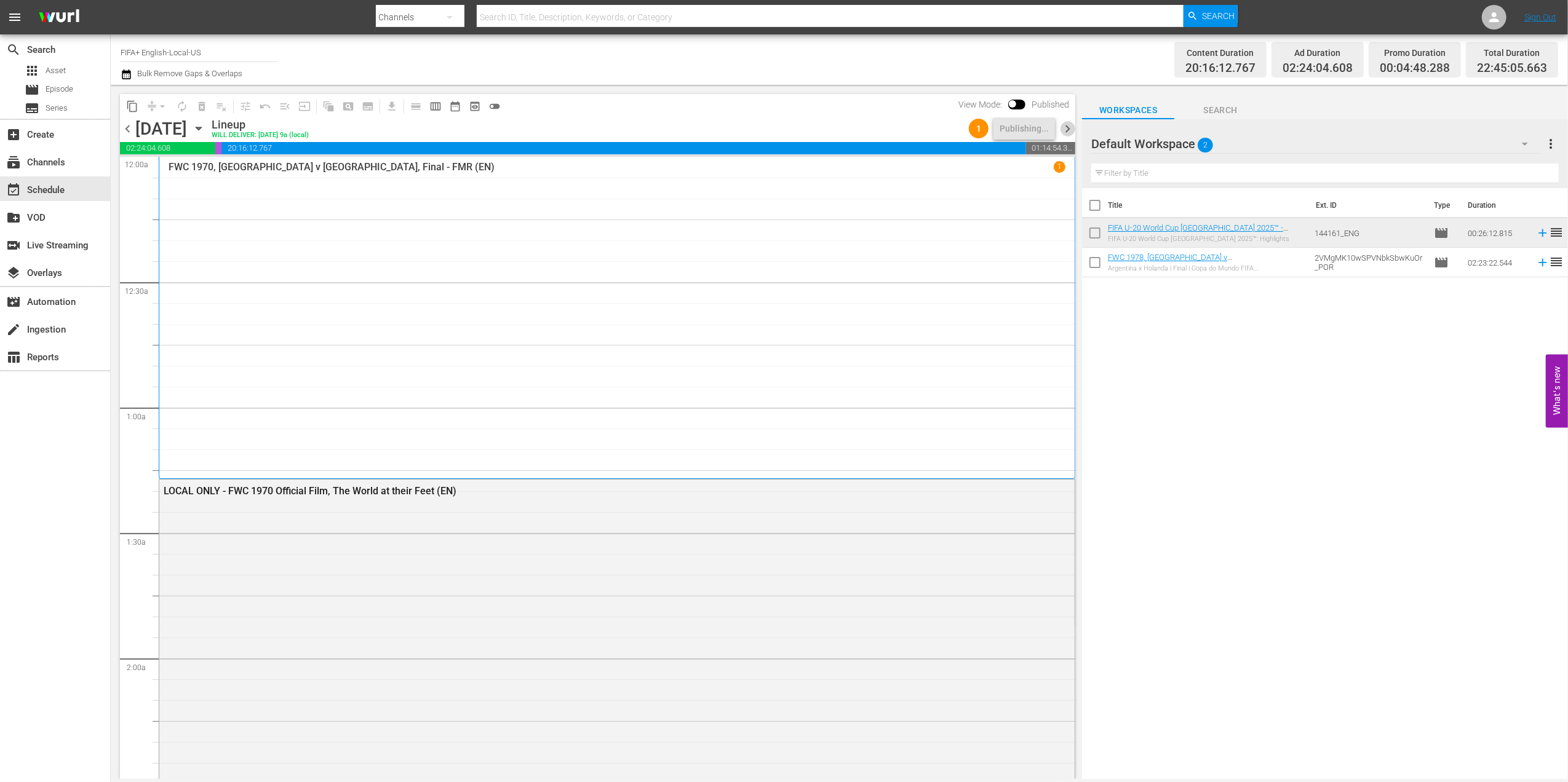
click at [1069, 129] on span "chevron_right" at bounding box center [1068, 129] width 15 height 15
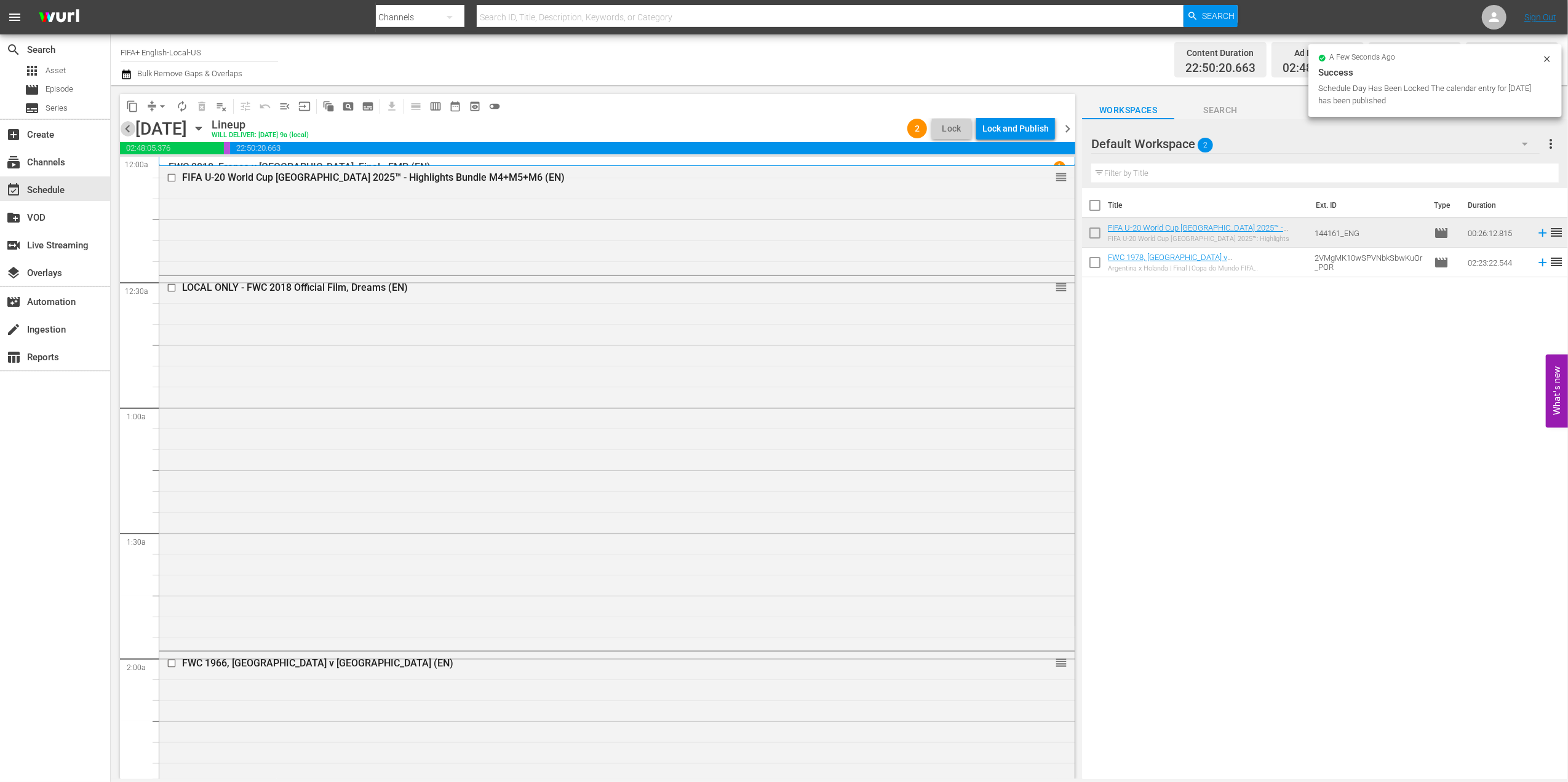
click at [126, 124] on span "chevron_left" at bounding box center [127, 129] width 15 height 15
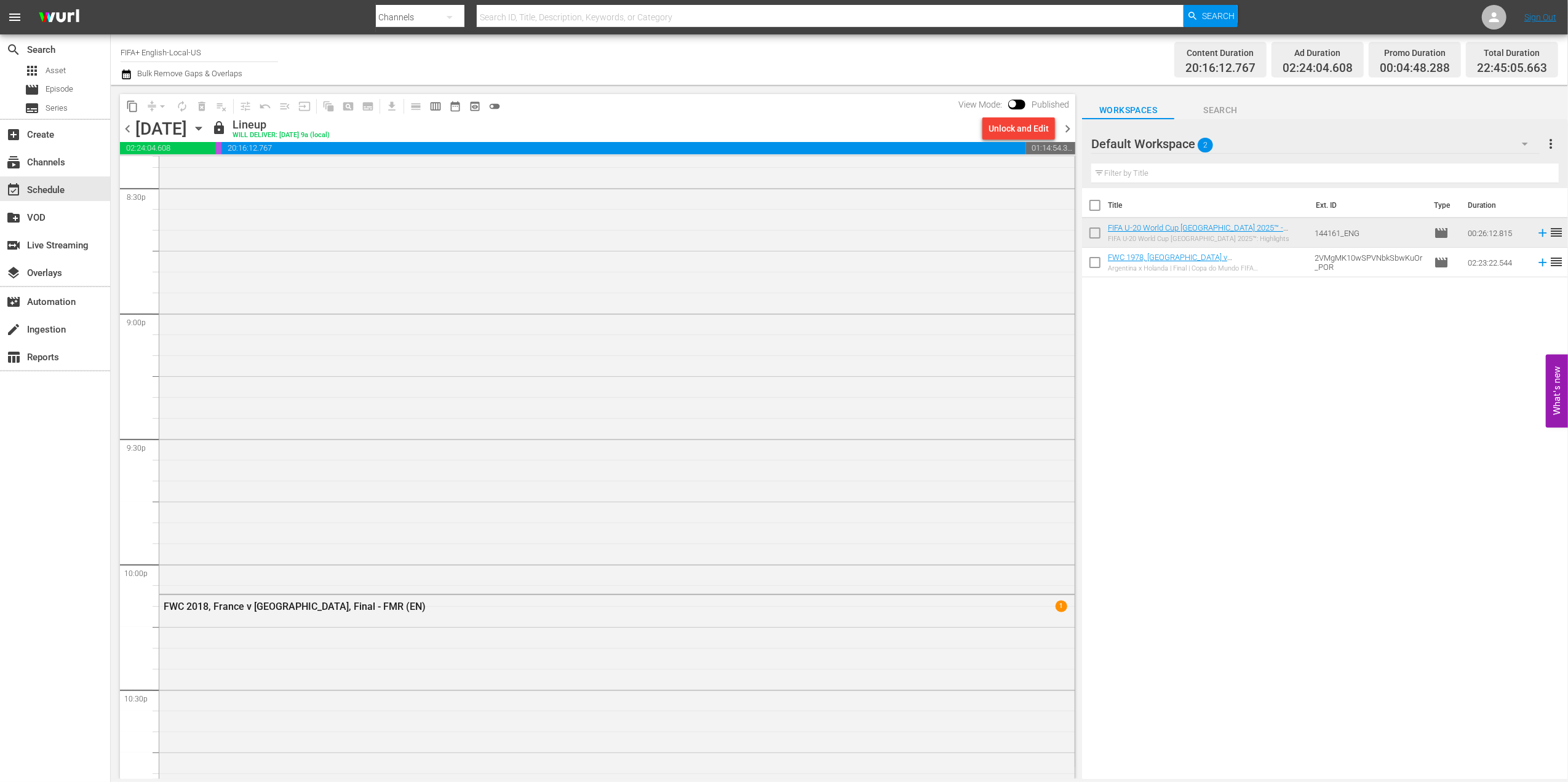
scroll to position [5408, 0]
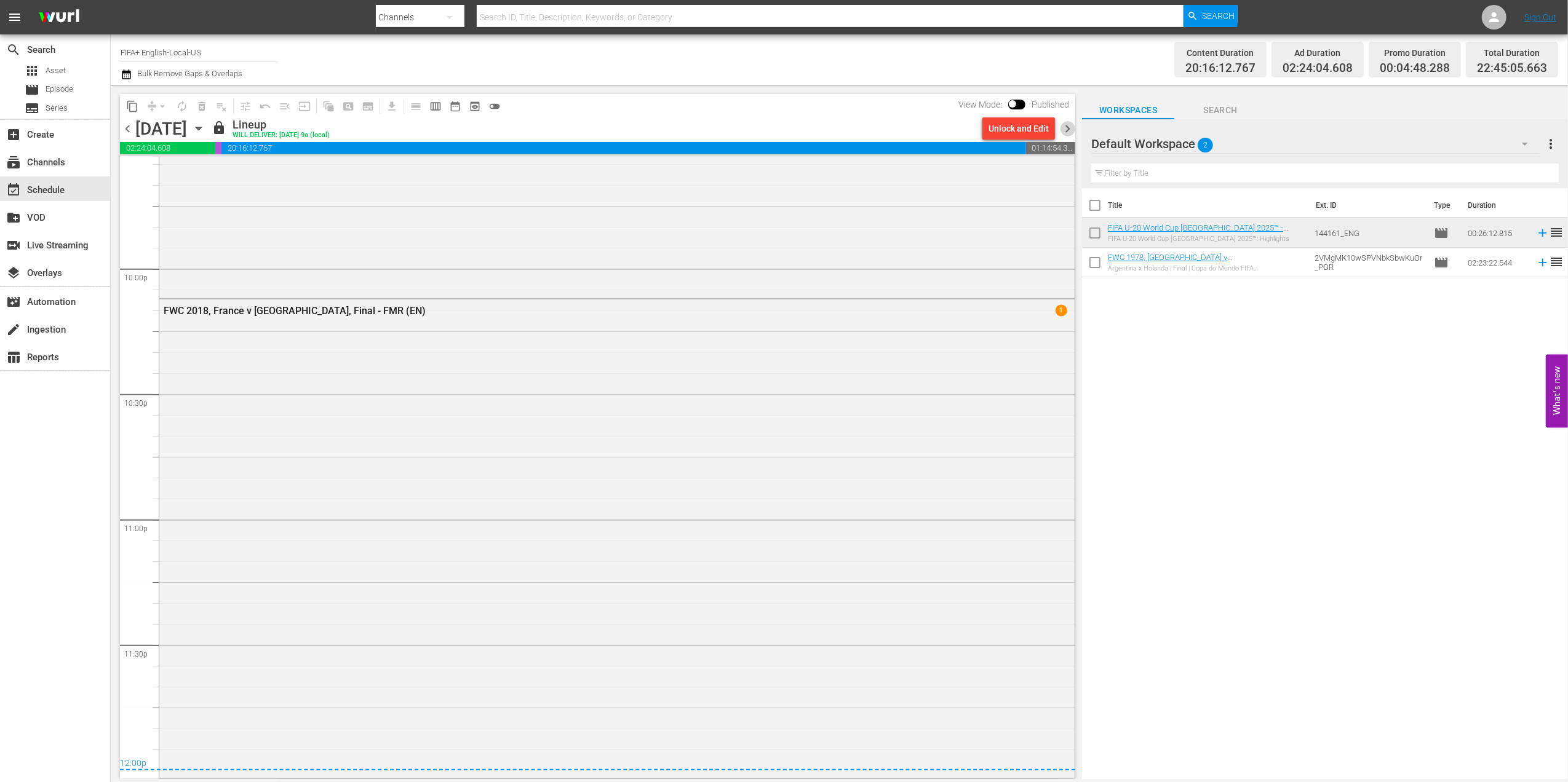
click at [1069, 123] on span "chevron_right" at bounding box center [1068, 129] width 15 height 15
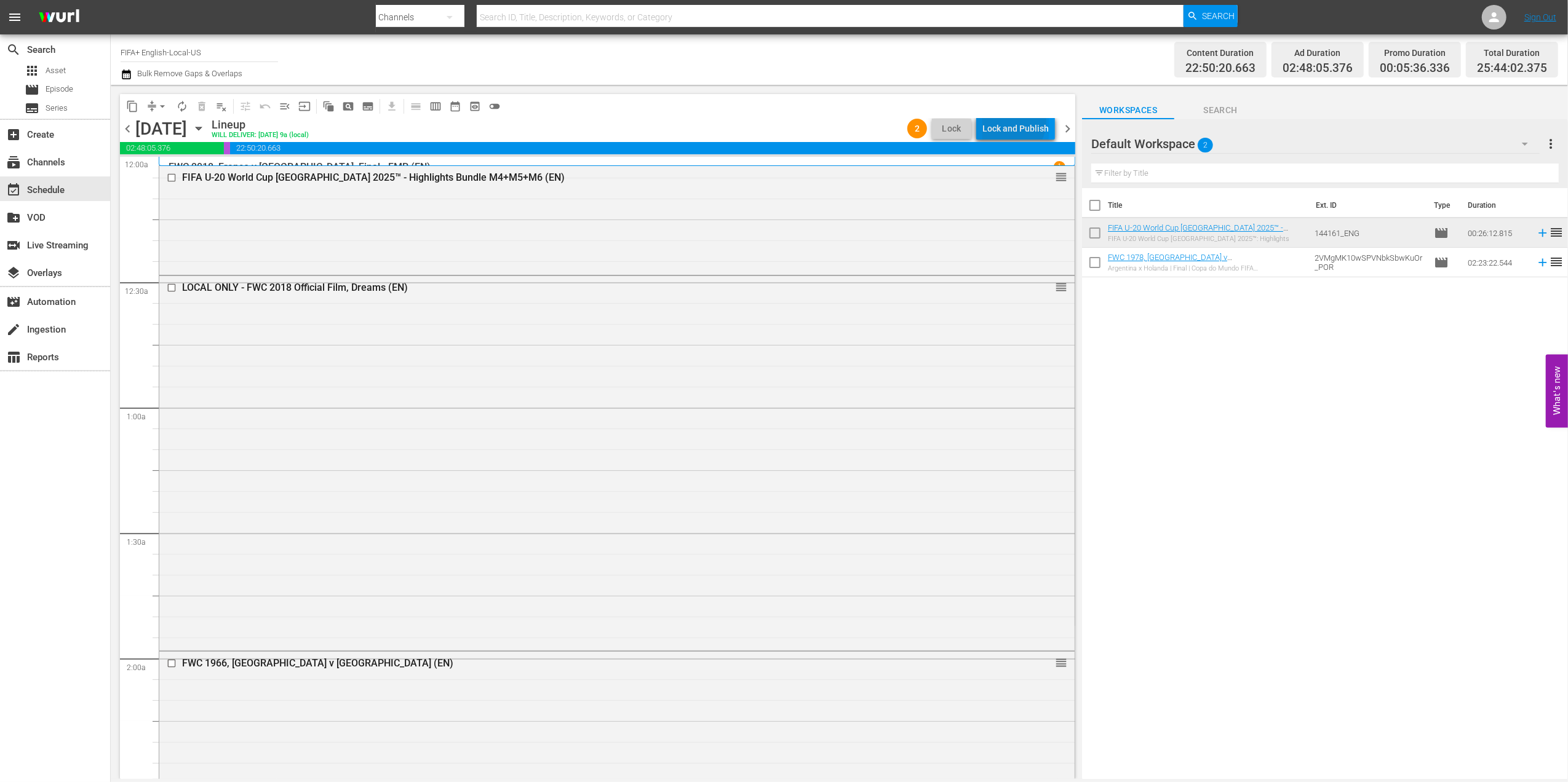
click at [1012, 122] on div "Lock and Publish" at bounding box center [1015, 129] width 66 height 22
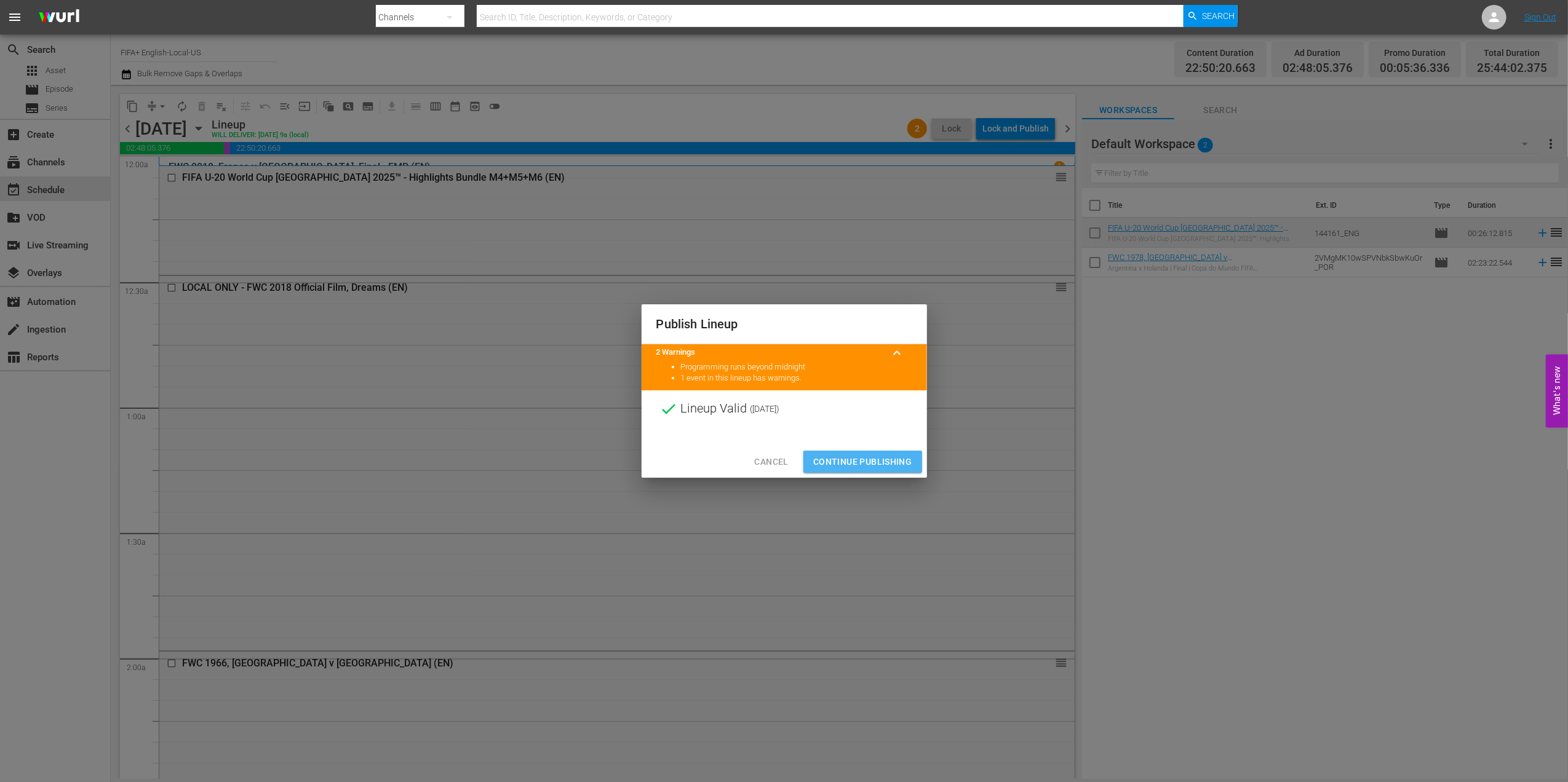
click at [870, 455] on span "Continue Publishing" at bounding box center [862, 462] width 99 height 15
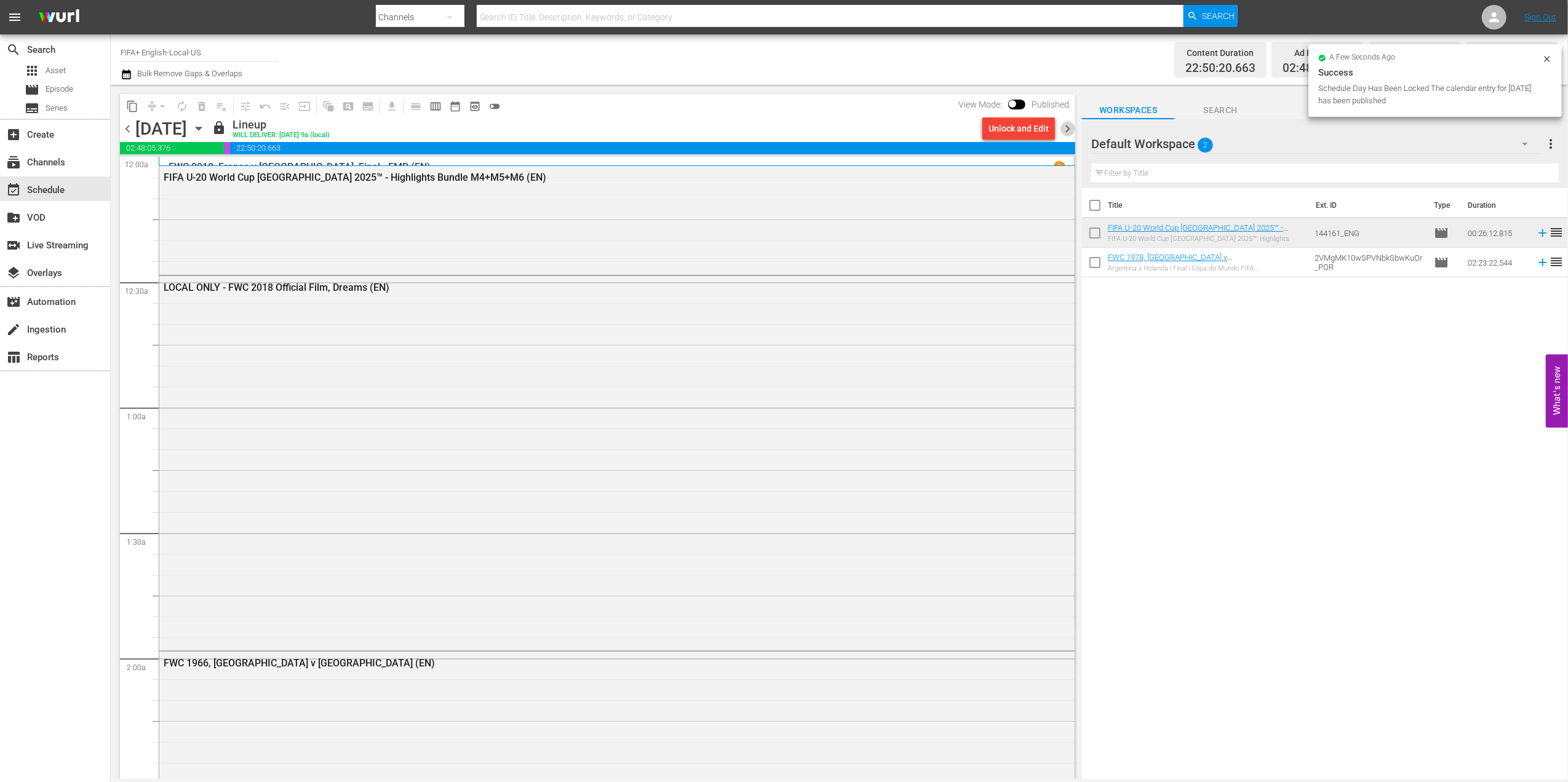
click at [1066, 123] on span "chevron_right" at bounding box center [1068, 129] width 15 height 15
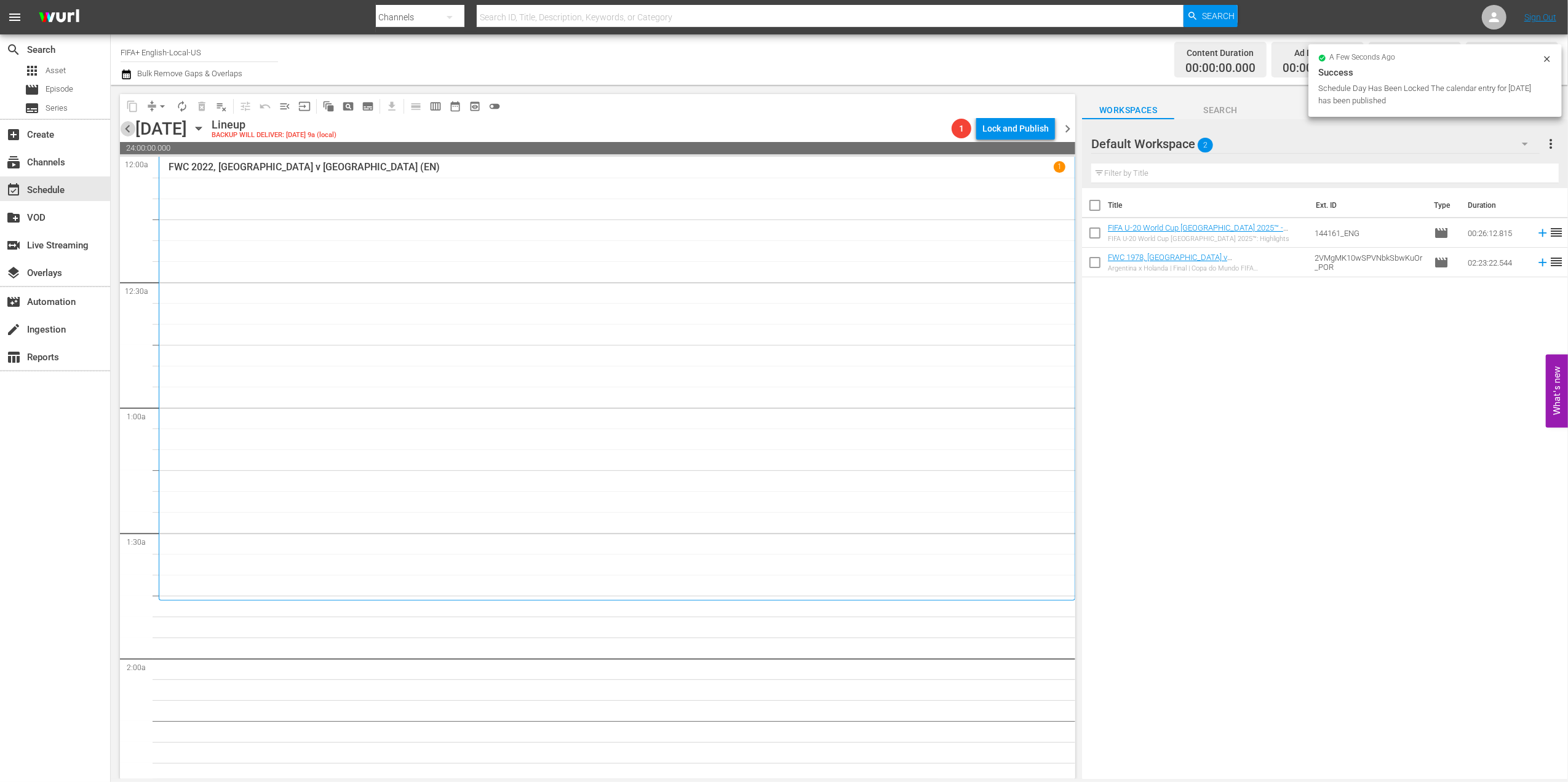
click at [129, 124] on span "chevron_left" at bounding box center [127, 129] width 15 height 15
